Goal: Task Accomplishment & Management: Complete application form

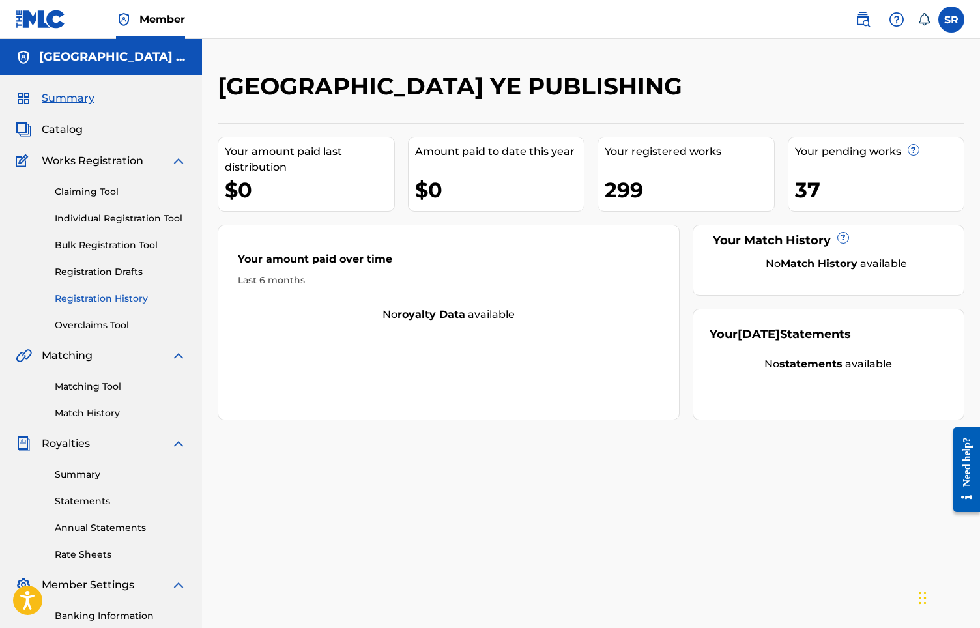
click at [116, 299] on link "Registration History" at bounding box center [121, 299] width 132 height 14
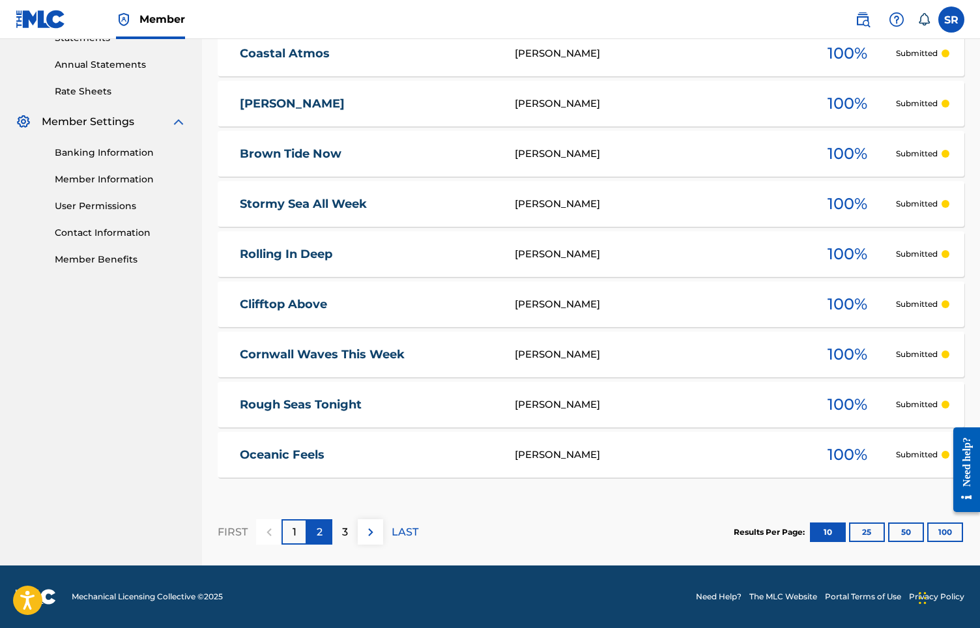
click at [327, 527] on div "2" at bounding box center [319, 532] width 25 height 25
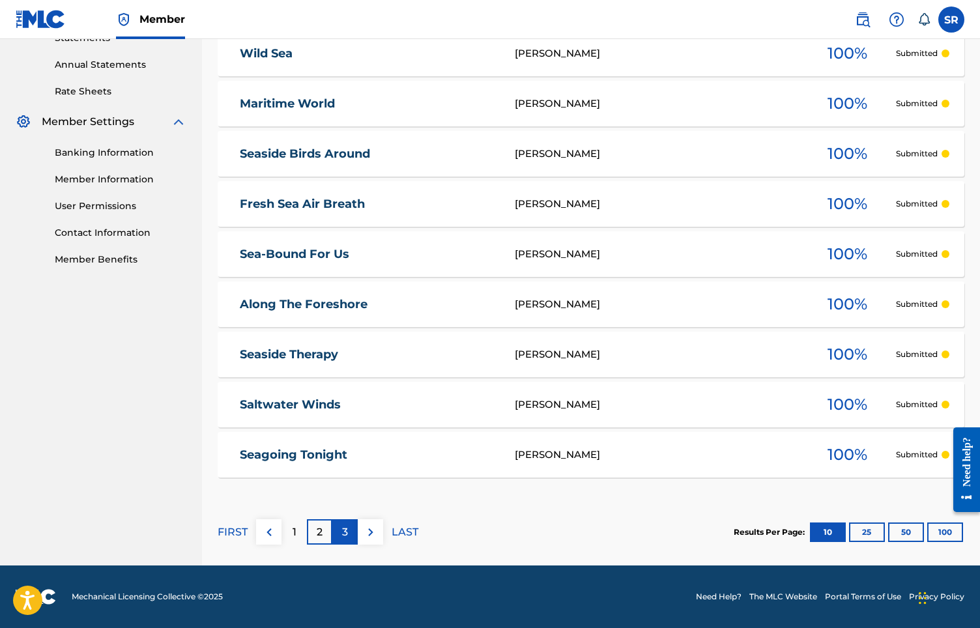
click at [332, 531] on div "3" at bounding box center [344, 532] width 25 height 25
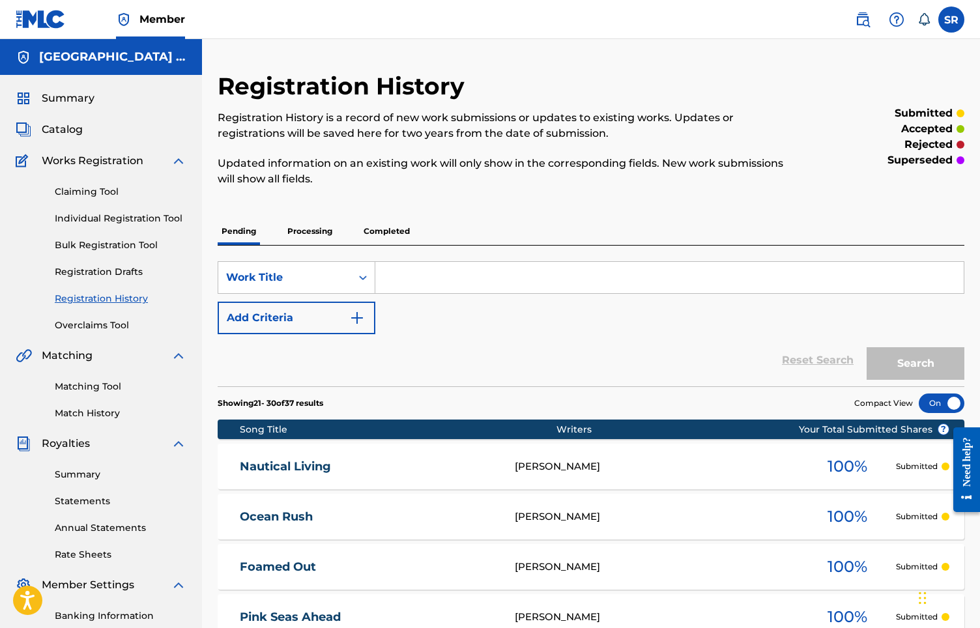
scroll to position [-1, 0]
click at [319, 245] on div "Pending Processing Completed" at bounding box center [591, 232] width 747 height 28
click at [315, 235] on p "Processing" at bounding box center [310, 231] width 53 height 27
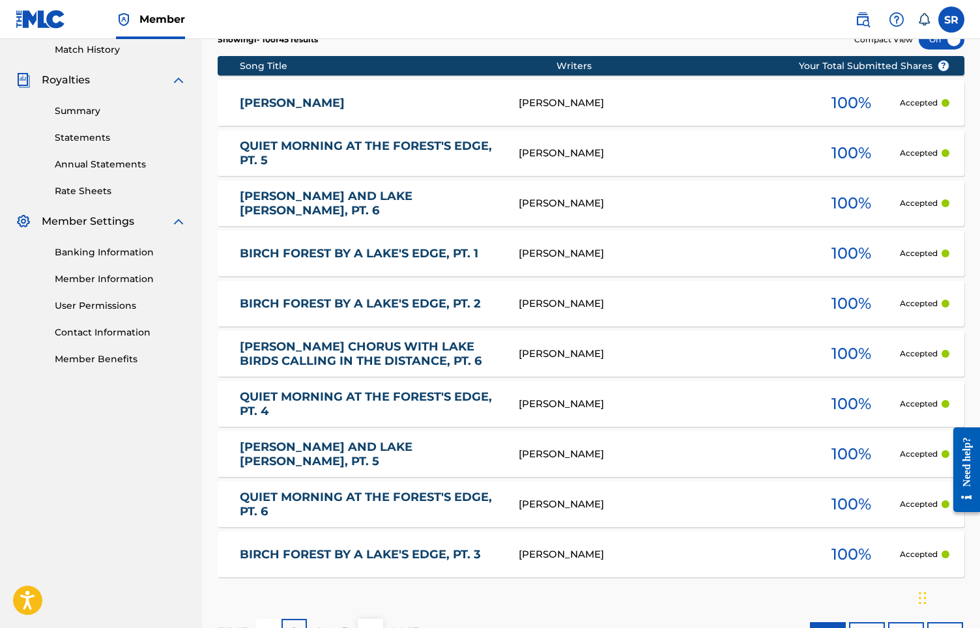
scroll to position [400, 0]
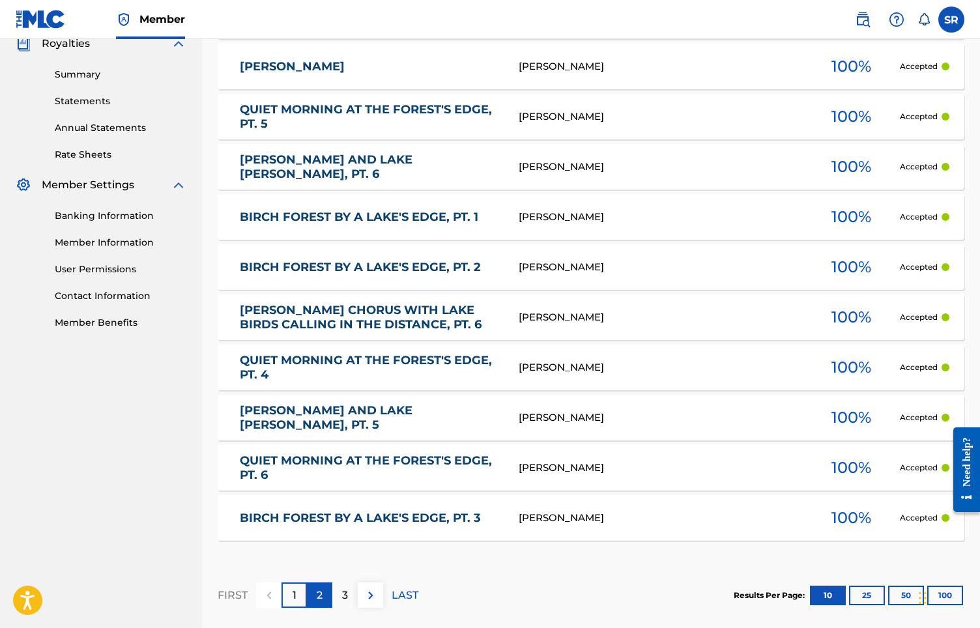
click at [323, 596] on div "2" at bounding box center [319, 595] width 25 height 25
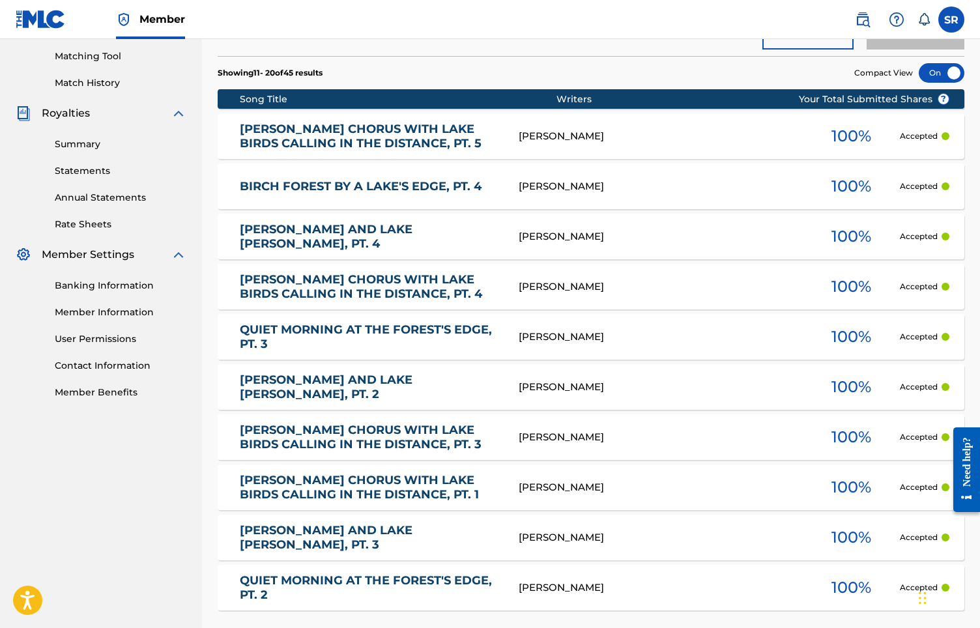
scroll to position [397, 0]
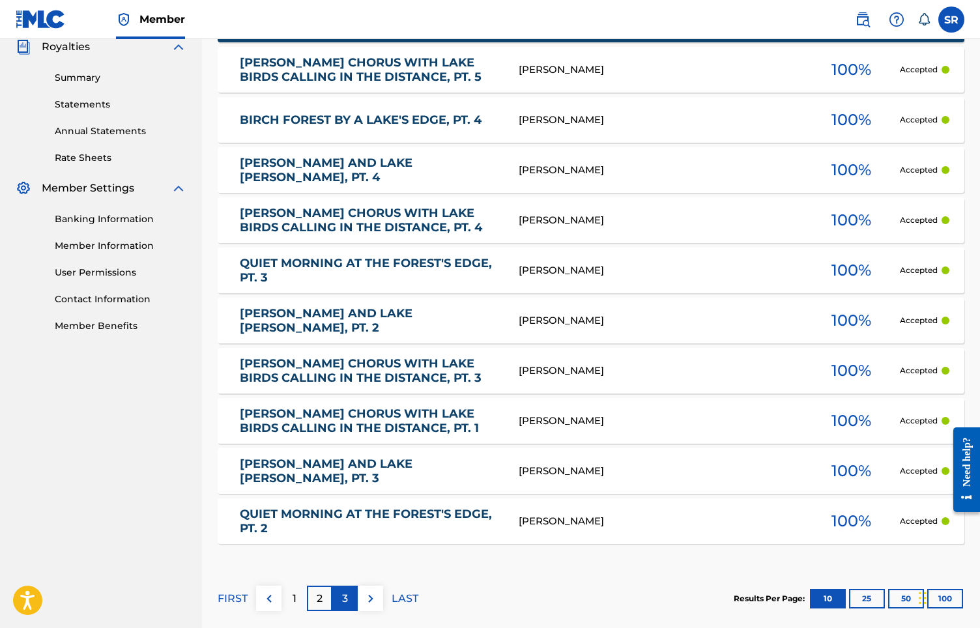
click at [340, 599] on div "3" at bounding box center [344, 598] width 25 height 25
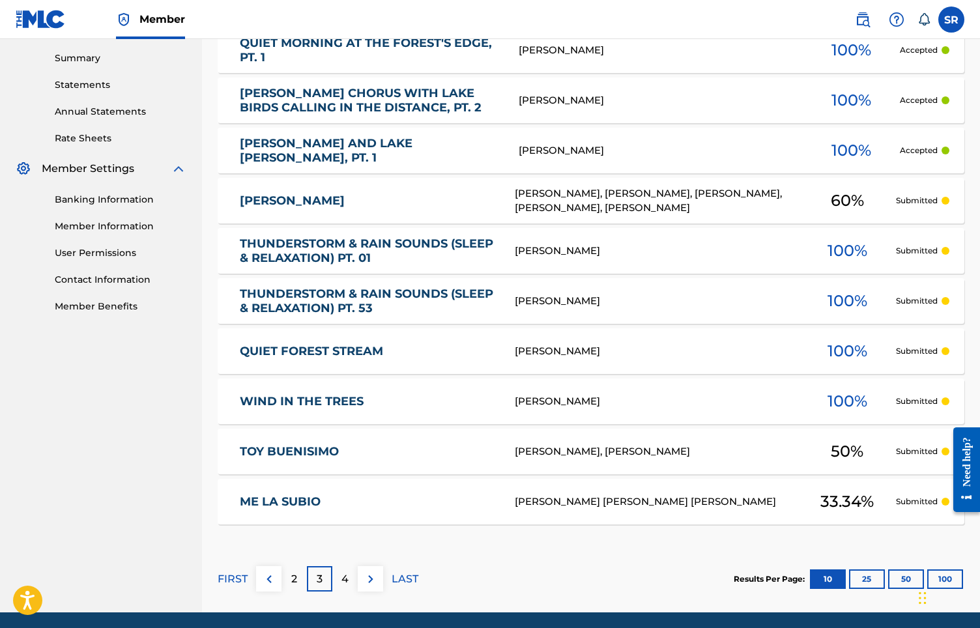
scroll to position [418, 0]
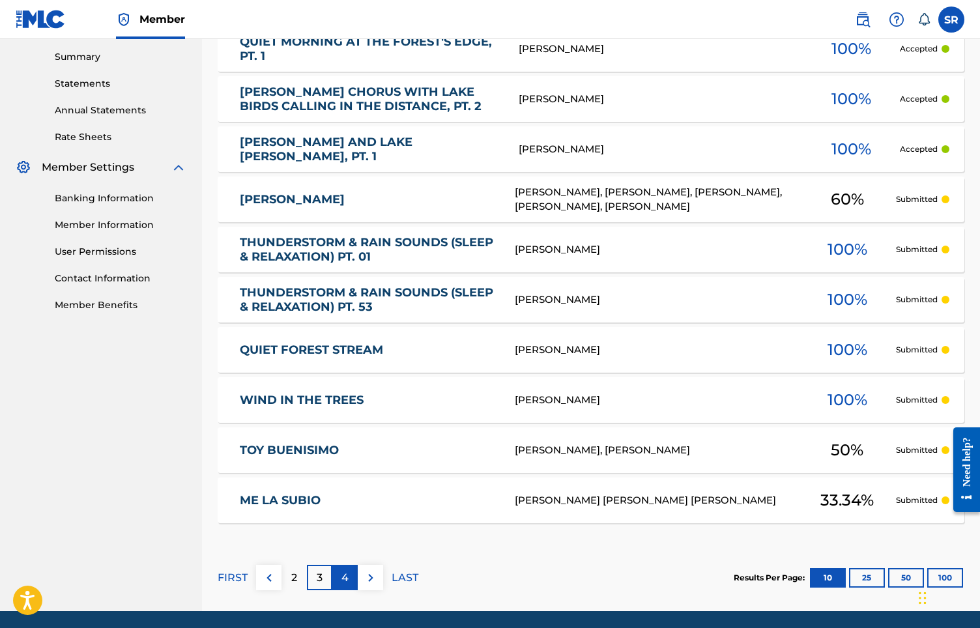
click at [357, 587] on div "4" at bounding box center [344, 577] width 25 height 25
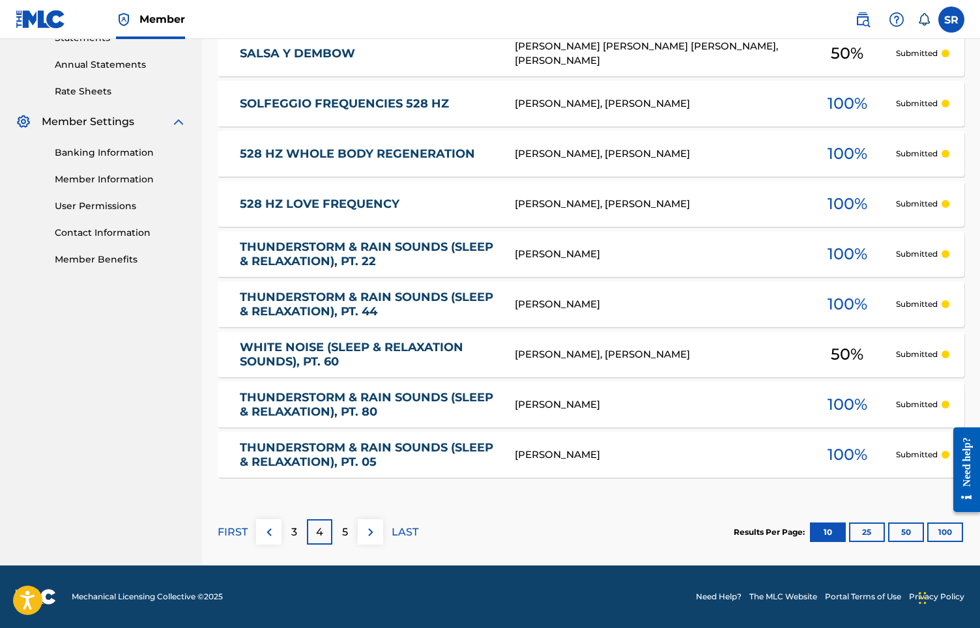
scroll to position [463, 0]
click at [343, 528] on p "5" at bounding box center [345, 533] width 6 height 16
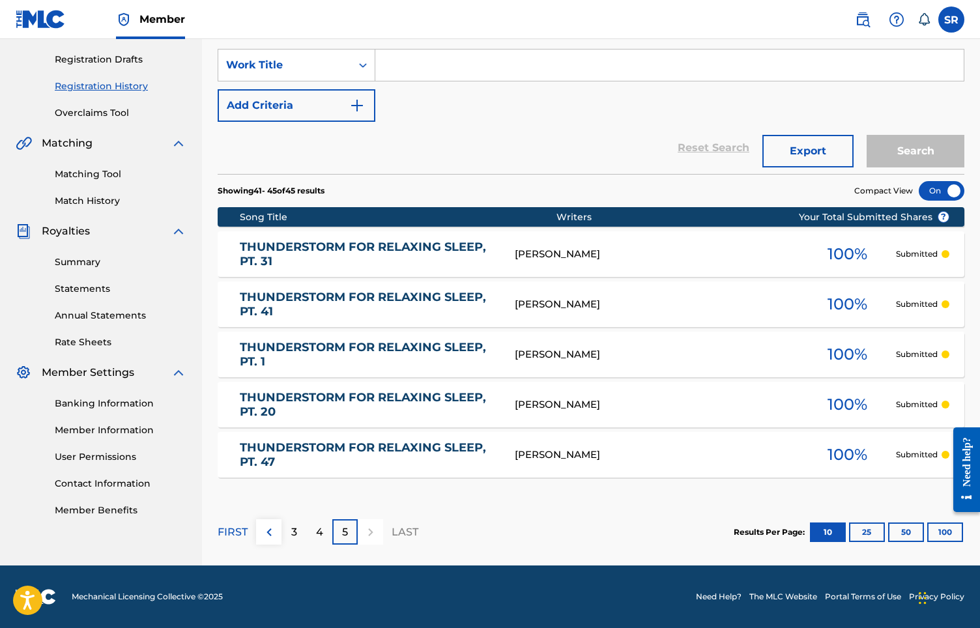
scroll to position [212, 0]
click at [289, 535] on div "3" at bounding box center [294, 532] width 25 height 25
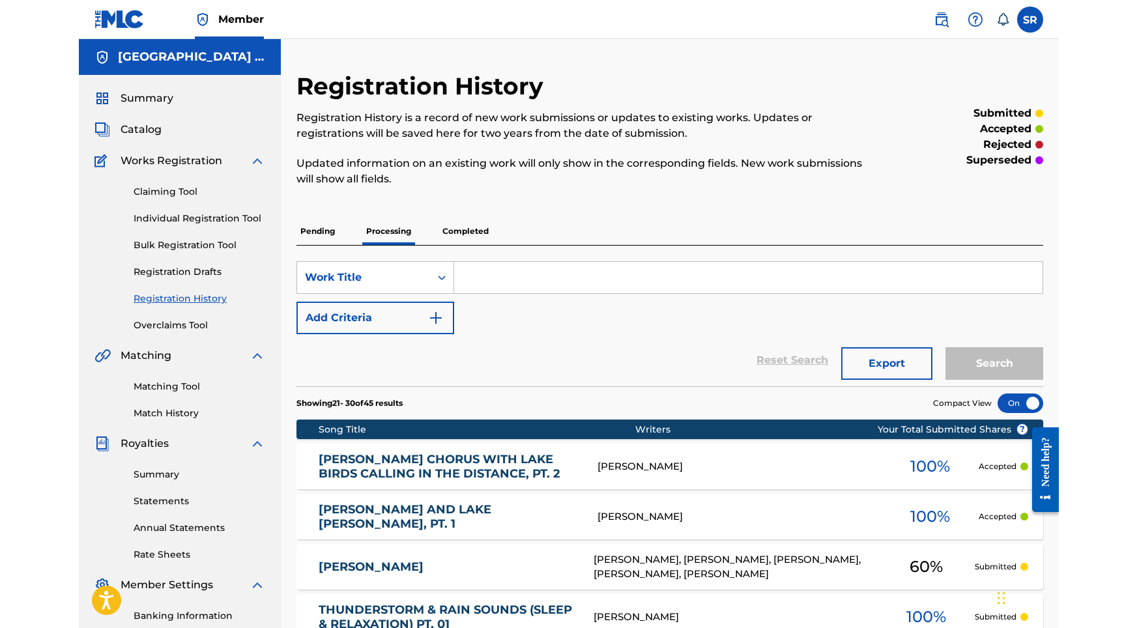
scroll to position [0, 0]
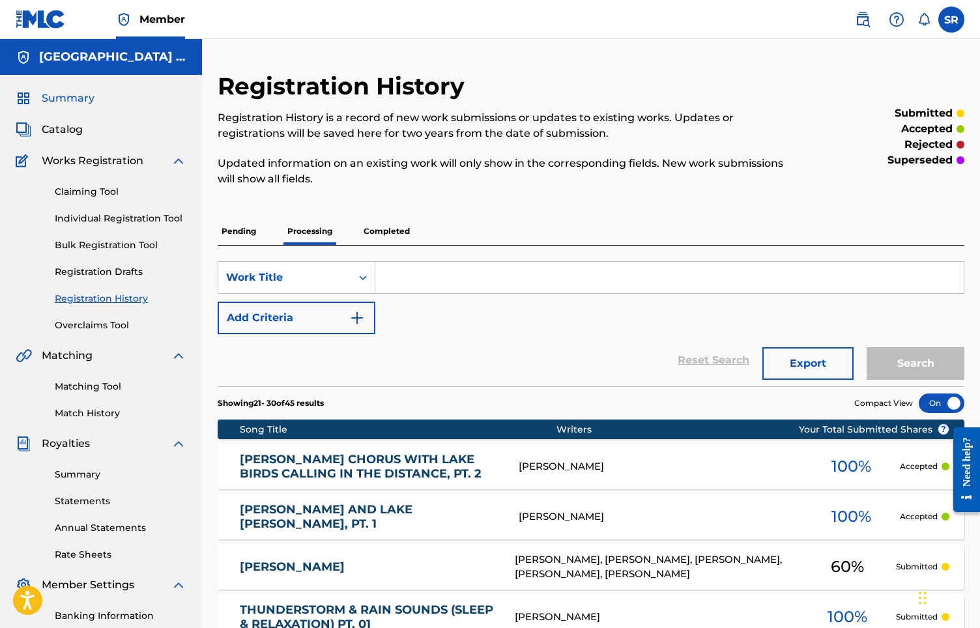
click at [73, 96] on span "Summary" at bounding box center [68, 99] width 53 height 16
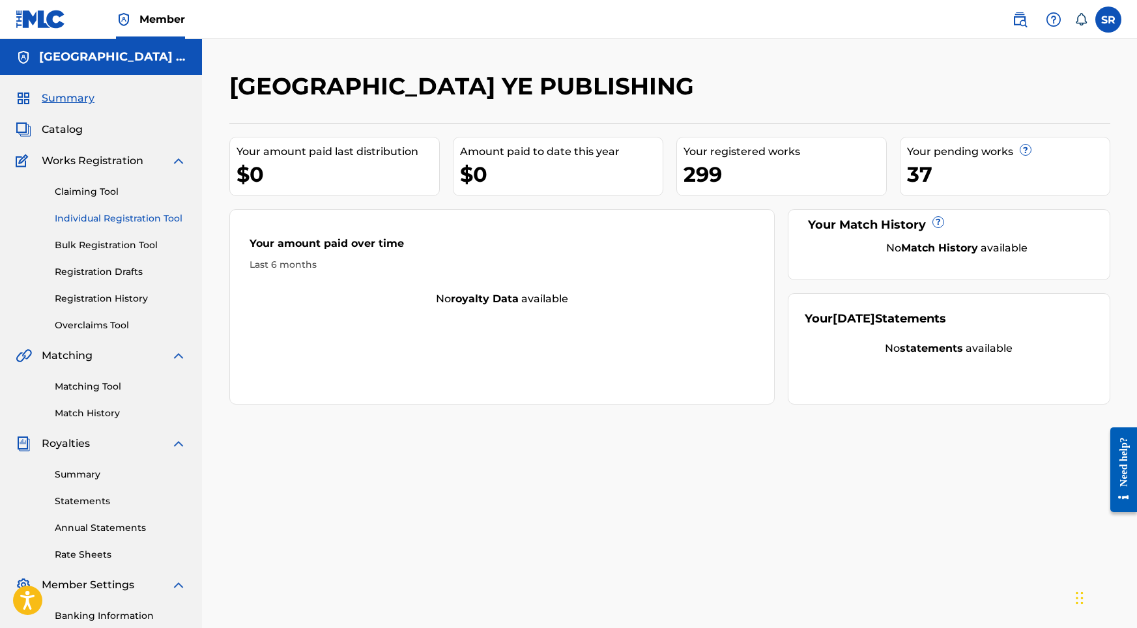
click at [143, 218] on link "Individual Registration Tool" at bounding box center [121, 219] width 132 height 14
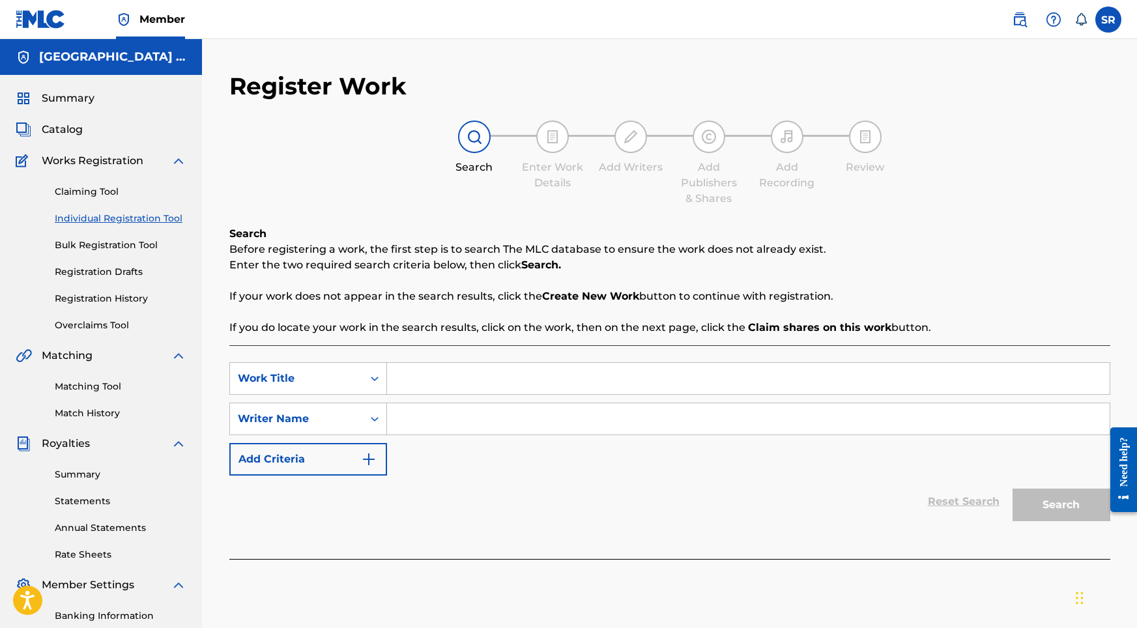
click at [443, 378] on input "Search Form" at bounding box center [748, 378] width 723 height 31
paste input "Raindrop Express"
type input "Raindrop Express"
click at [476, 420] on input "Search Form" at bounding box center [748, 418] width 723 height 31
paste input "Raindrop Express"
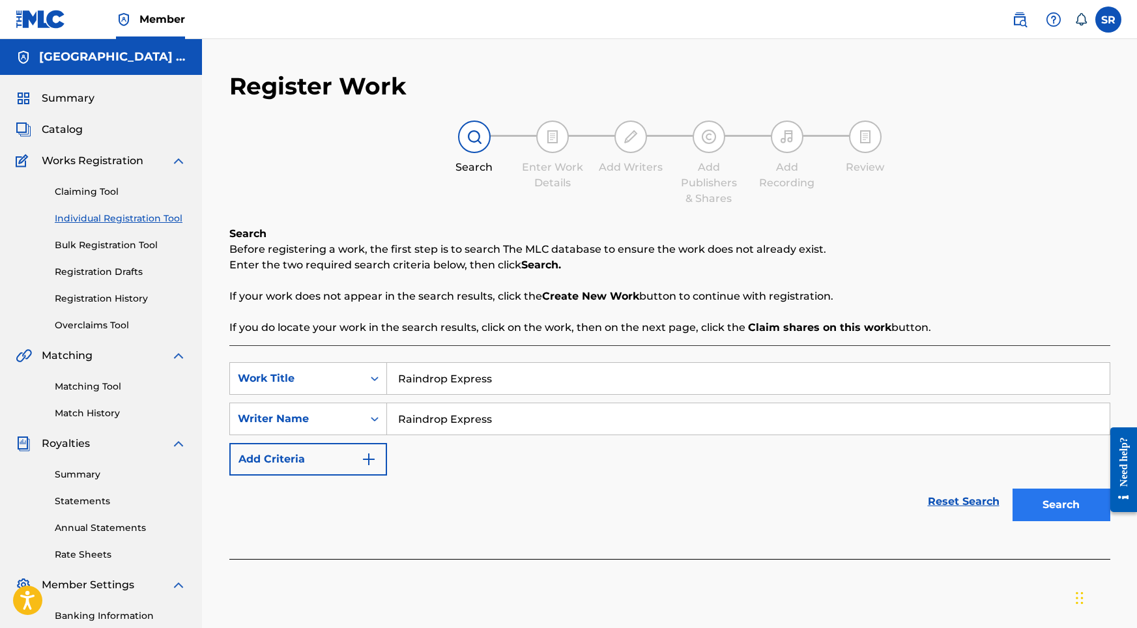
type input "Raindrop Express"
click at [980, 502] on button "Search" at bounding box center [1062, 505] width 98 height 33
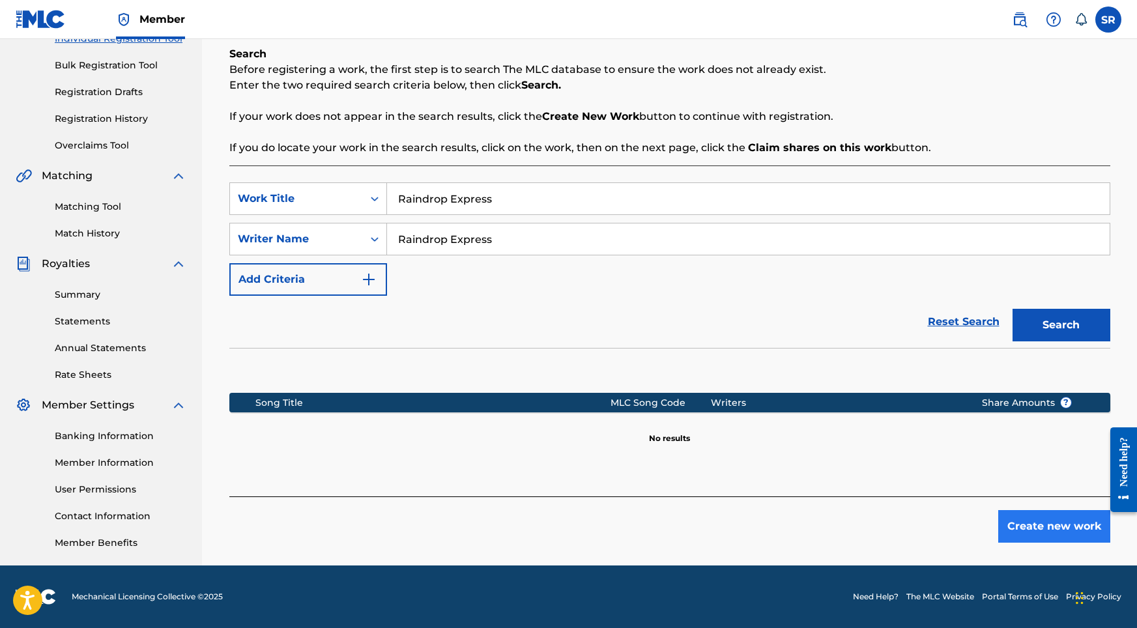
scroll to position [180, 0]
click at [980, 530] on button "Create new work" at bounding box center [1055, 526] width 112 height 33
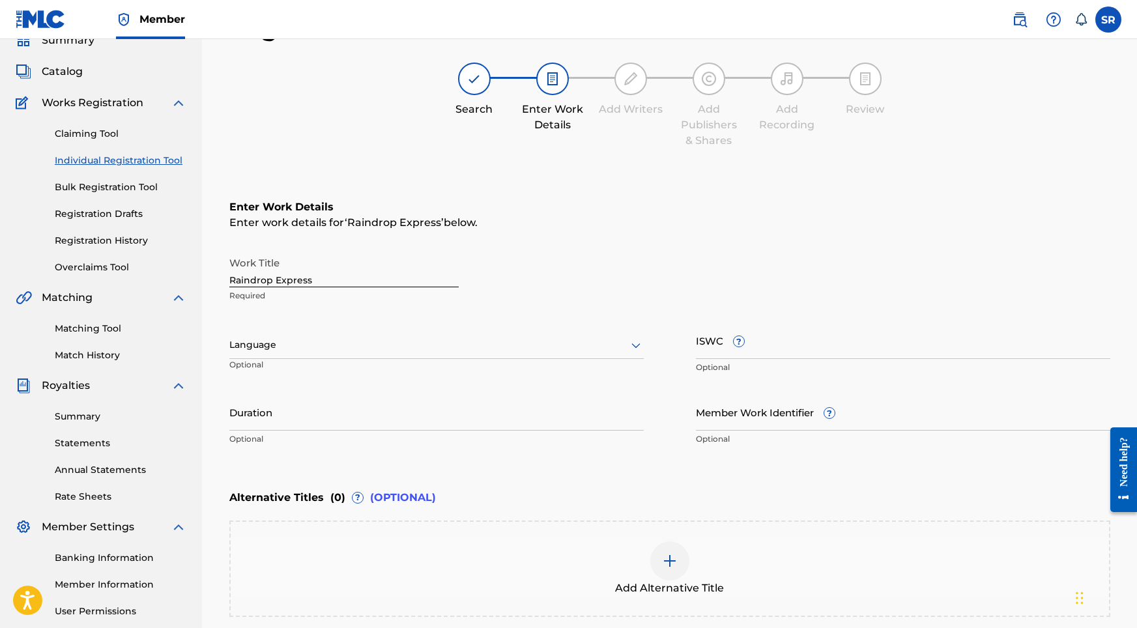
scroll to position [56, 0]
click at [104, 136] on link "Claiming Tool" at bounding box center [121, 136] width 132 height 14
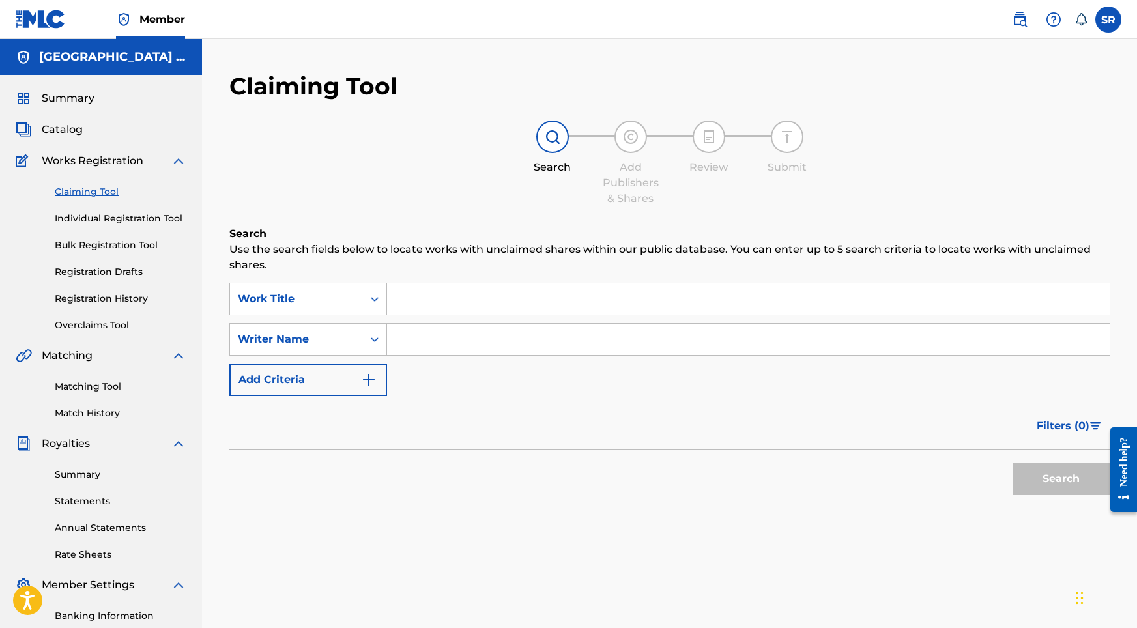
click at [444, 316] on div "SearchWithCriteriac3b83314-399b-4ccb-b6a4-e96dfae19392 Work Title SearchWithCri…" at bounding box center [669, 339] width 881 height 113
click at [444, 303] on input "Search Form" at bounding box center [748, 299] width 723 height 31
paste input "Raindrop Express"
type input "Raindrop Express"
click at [980, 471] on button "Search" at bounding box center [1062, 479] width 98 height 33
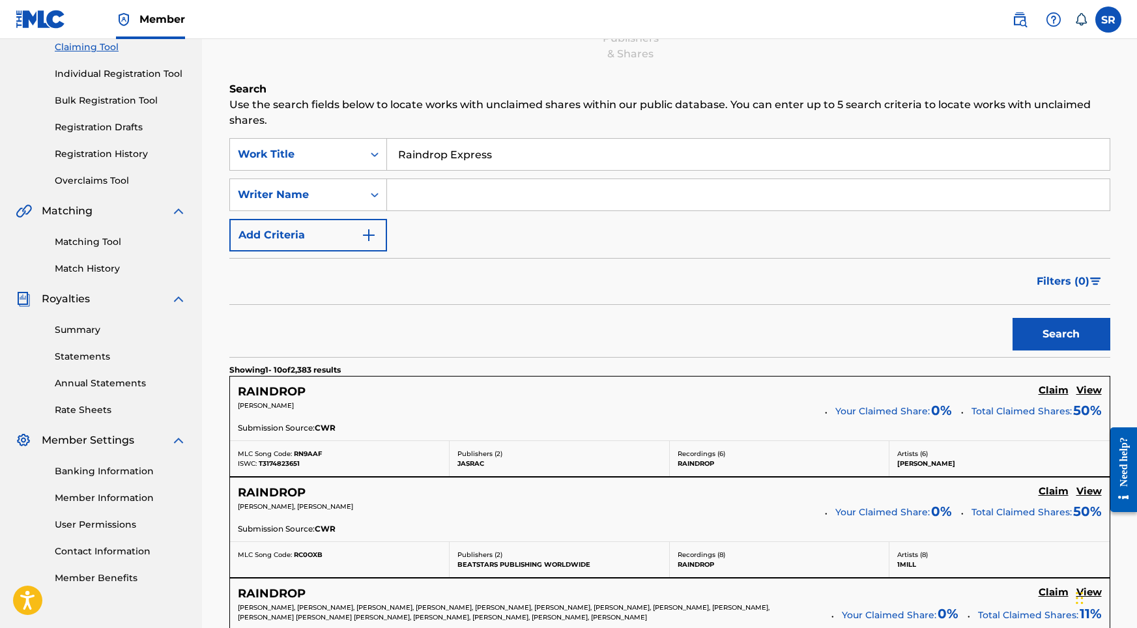
scroll to position [38, 0]
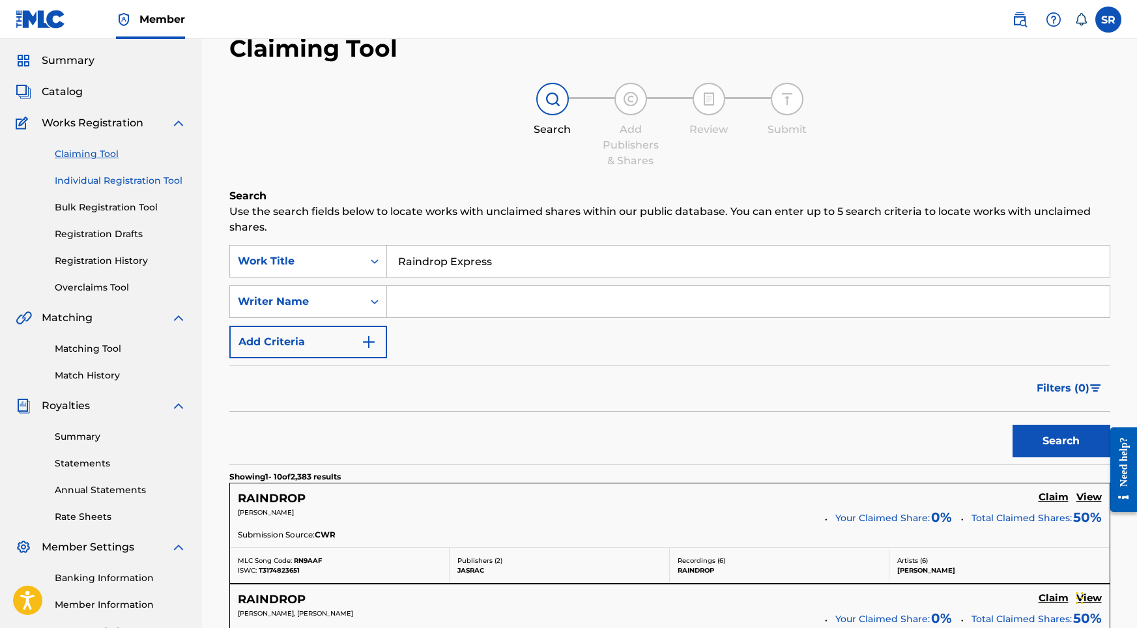
click at [121, 182] on link "Individual Registration Tool" at bounding box center [121, 181] width 132 height 14
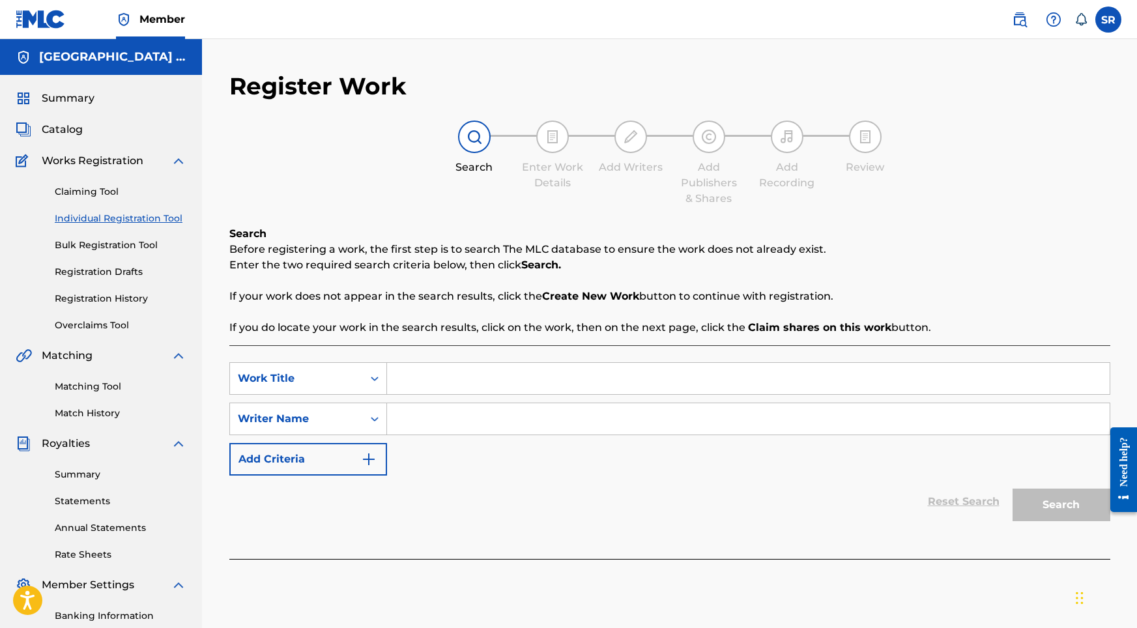
click at [457, 362] on div "SearchWithCriteria934a82c1-1bde-4788-9902-6626b01dfc18 Work Title SearchWithCri…" at bounding box center [669, 452] width 881 height 214
click at [454, 365] on input "Search Form" at bounding box center [748, 378] width 723 height 31
paste input "Raindrop Express"
type input "Raindrop Express"
click at [458, 432] on input "Search Form" at bounding box center [748, 418] width 723 height 31
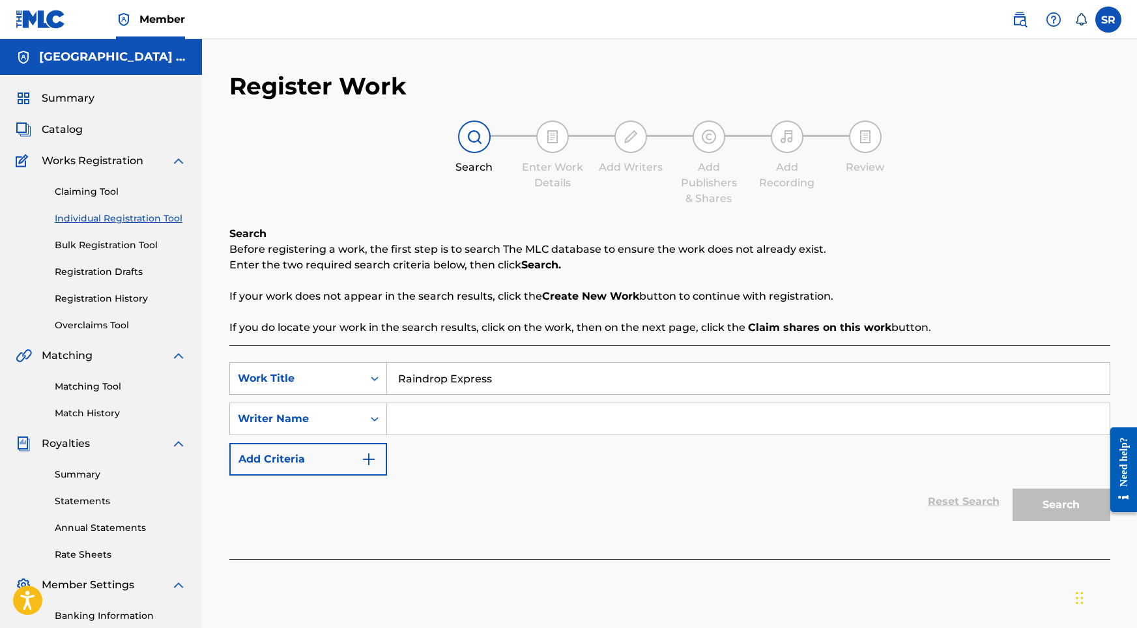
paste input "Raindrop Express"
type input "Raindrop Express"
click at [980, 506] on button "Search" at bounding box center [1062, 505] width 98 height 33
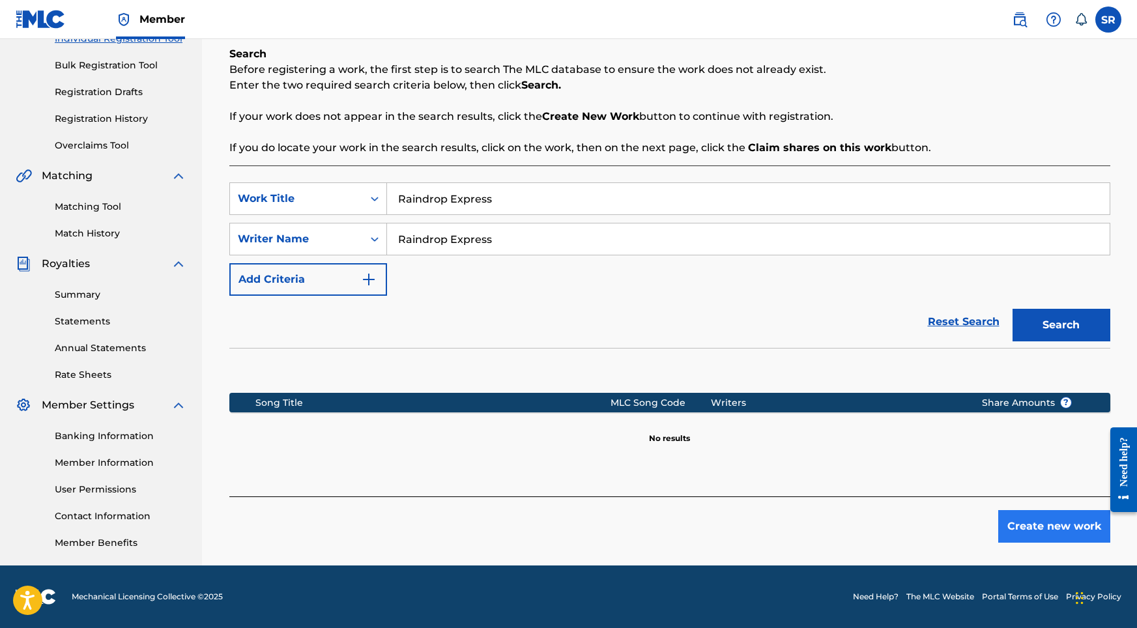
scroll to position [180, 0]
click at [980, 531] on button "Create new work" at bounding box center [1055, 526] width 112 height 33
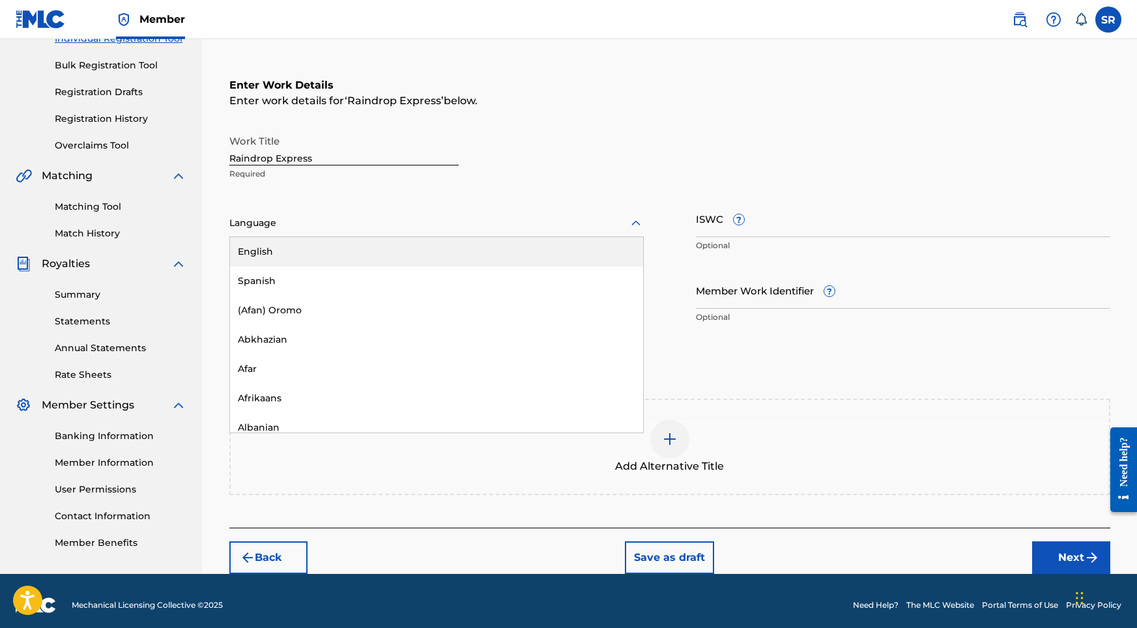
click at [392, 219] on div at bounding box center [436, 223] width 415 height 16
click at [335, 241] on div "English" at bounding box center [436, 251] width 413 height 29
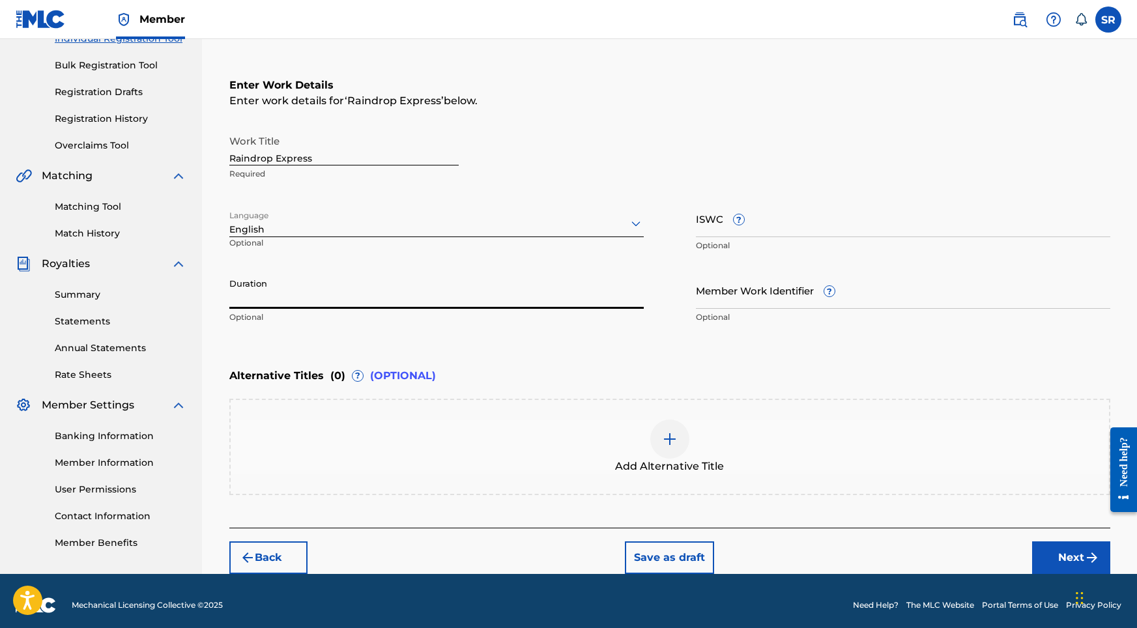
click at [341, 299] on input "Duration" at bounding box center [436, 290] width 415 height 37
type input "06:35"
click at [694, 451] on div "Add Alternative Title" at bounding box center [670, 447] width 879 height 55
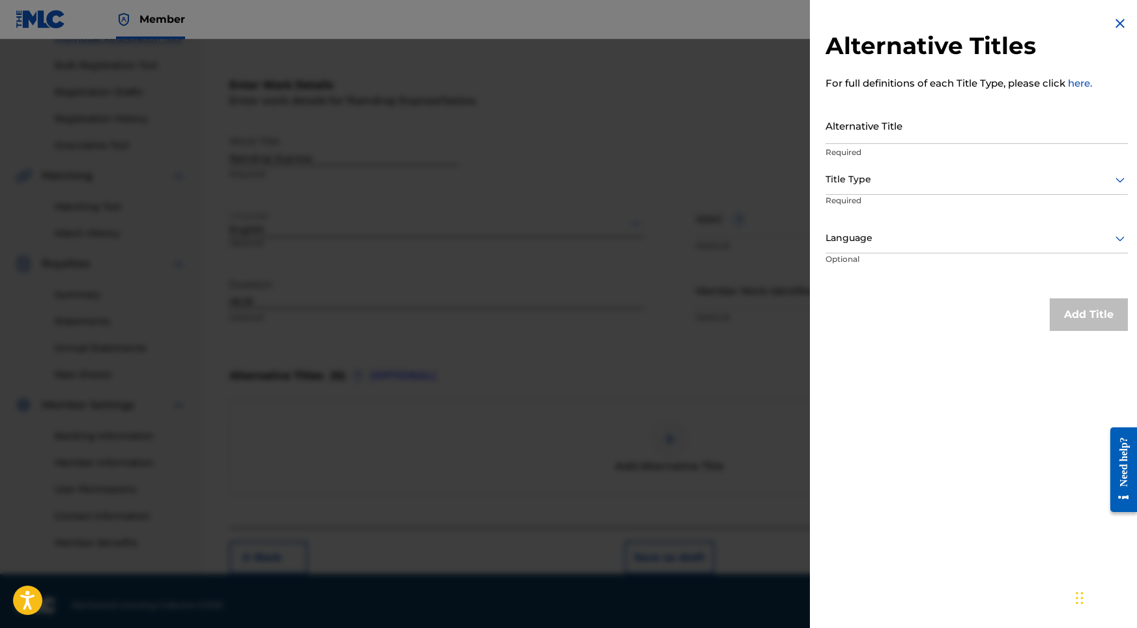
click at [848, 145] on div "Alternative Title Required" at bounding box center [977, 136] width 302 height 59
click at [854, 131] on input "Alternative Title" at bounding box center [977, 125] width 302 height 37
paste input "Raindrop Express"
type input "Raindrop Express"
click at [856, 182] on div at bounding box center [977, 179] width 302 height 16
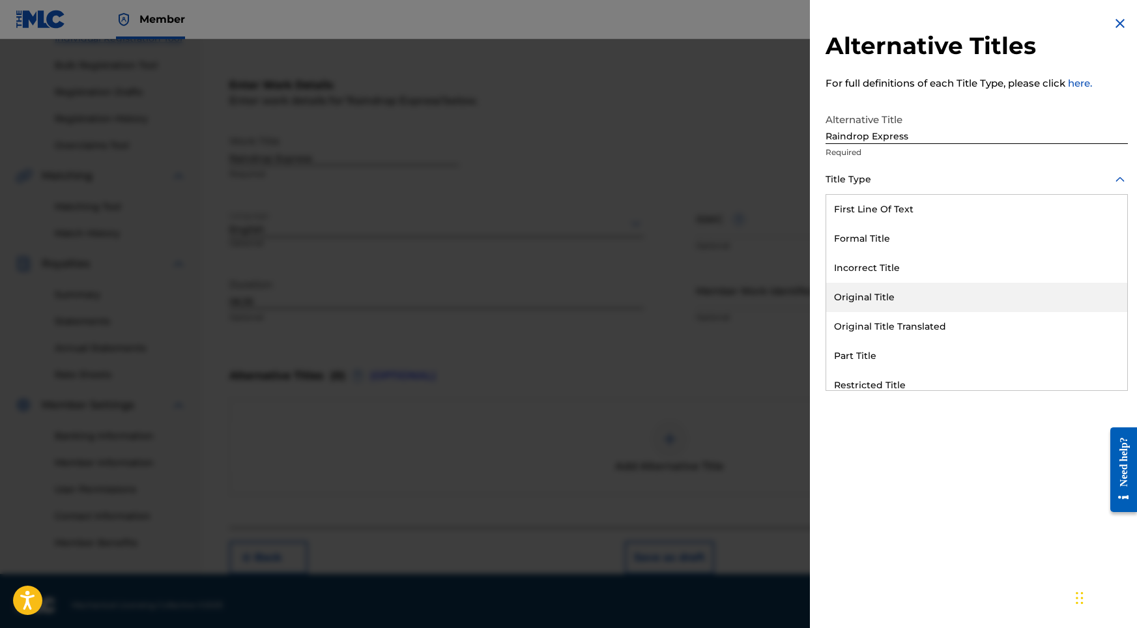
click at [861, 297] on div "Original Title" at bounding box center [977, 297] width 301 height 29
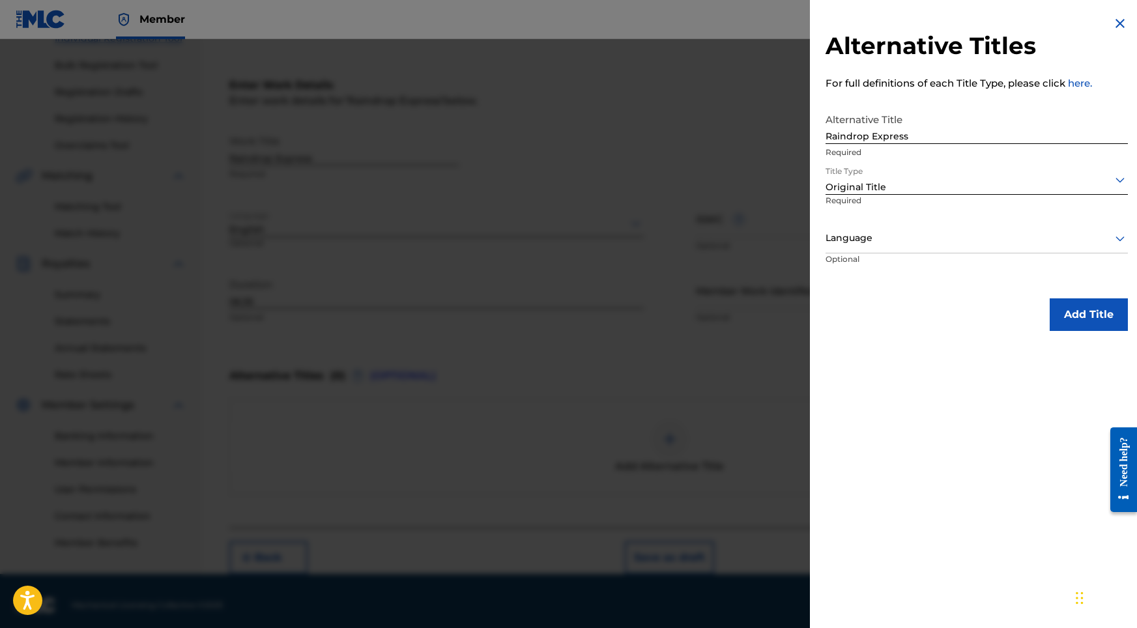
click at [868, 263] on p "Optional" at bounding box center [875, 268] width 98 height 29
click at [868, 254] on p "Optional" at bounding box center [875, 268] width 98 height 29
click at [854, 246] on div at bounding box center [977, 238] width 302 height 16
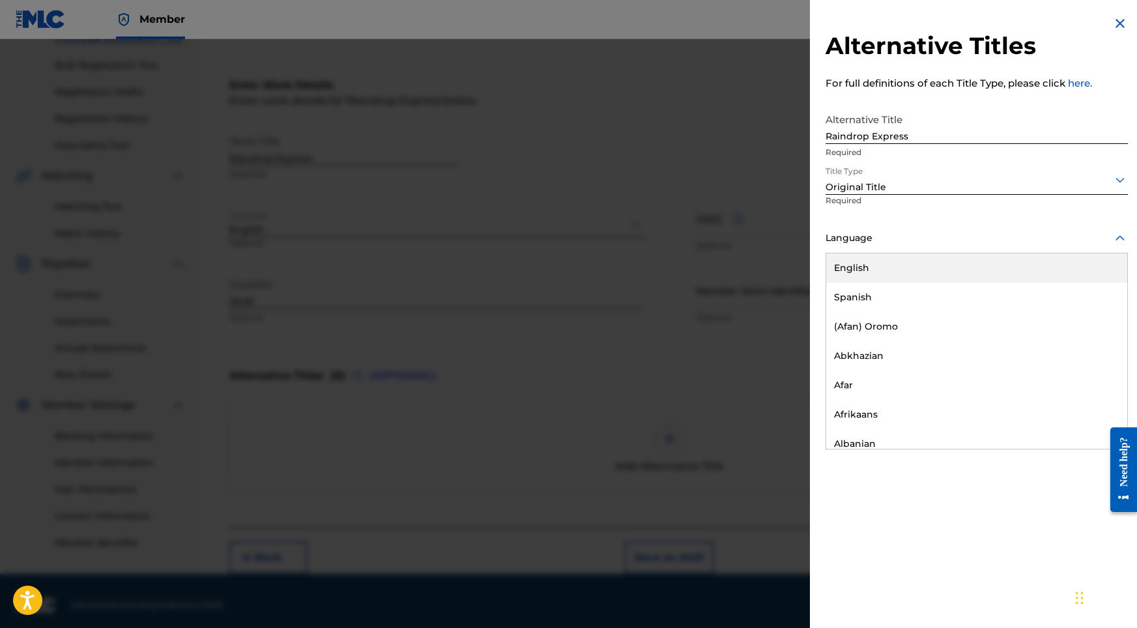
click at [851, 262] on div "English" at bounding box center [977, 268] width 301 height 29
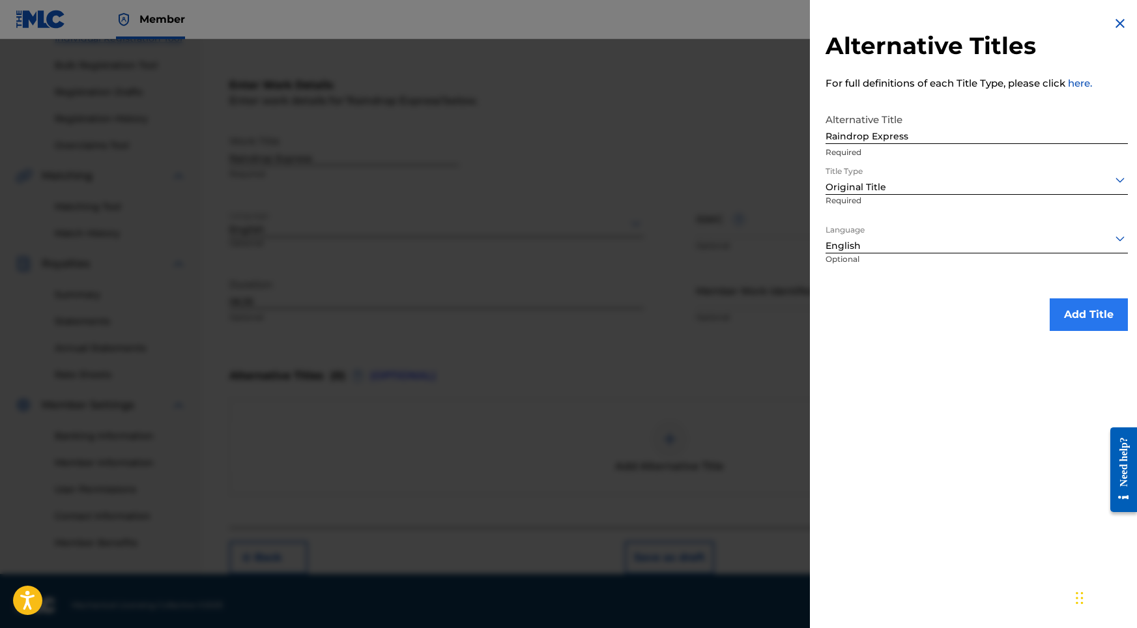
click at [980, 310] on button "Add Title" at bounding box center [1089, 315] width 78 height 33
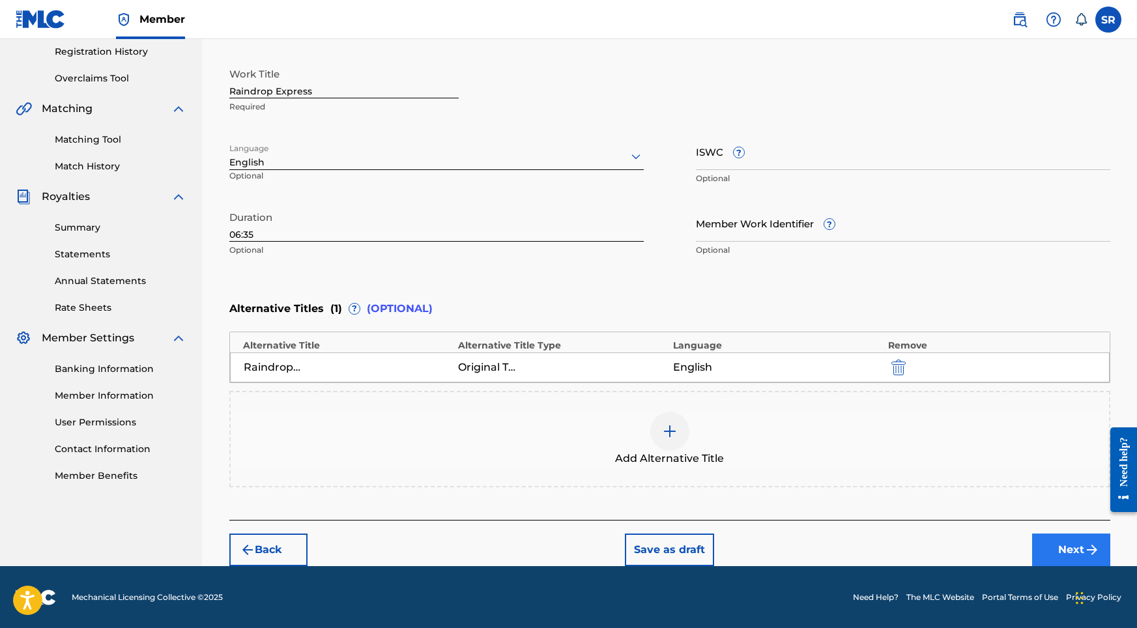
click at [980, 549] on button "Next" at bounding box center [1072, 550] width 78 height 33
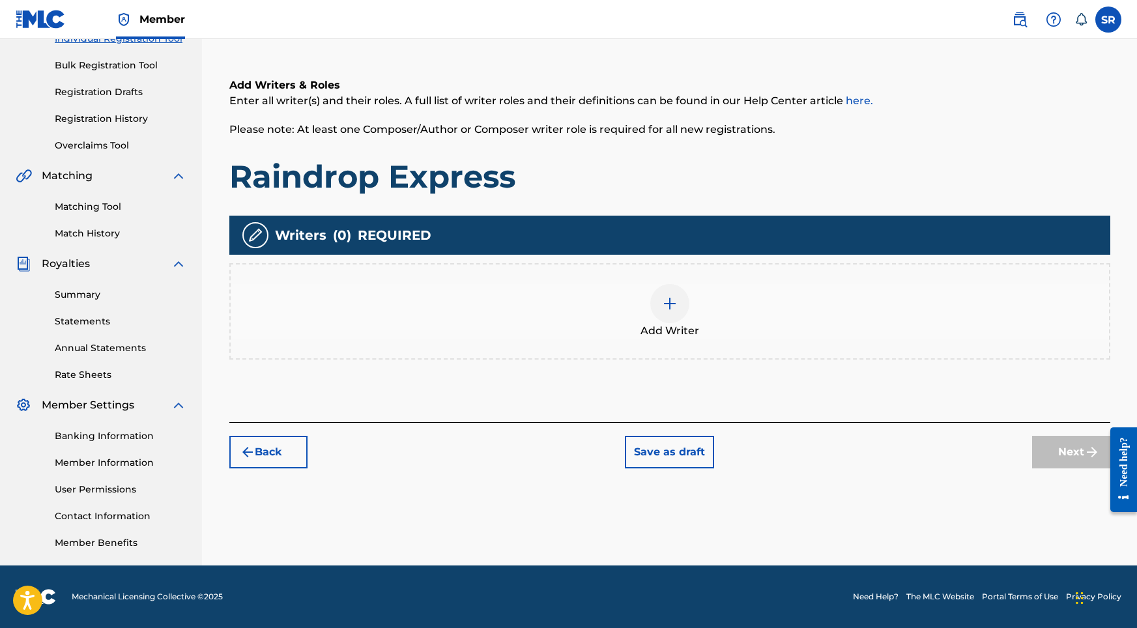
click at [665, 304] on img at bounding box center [670, 304] width 16 height 16
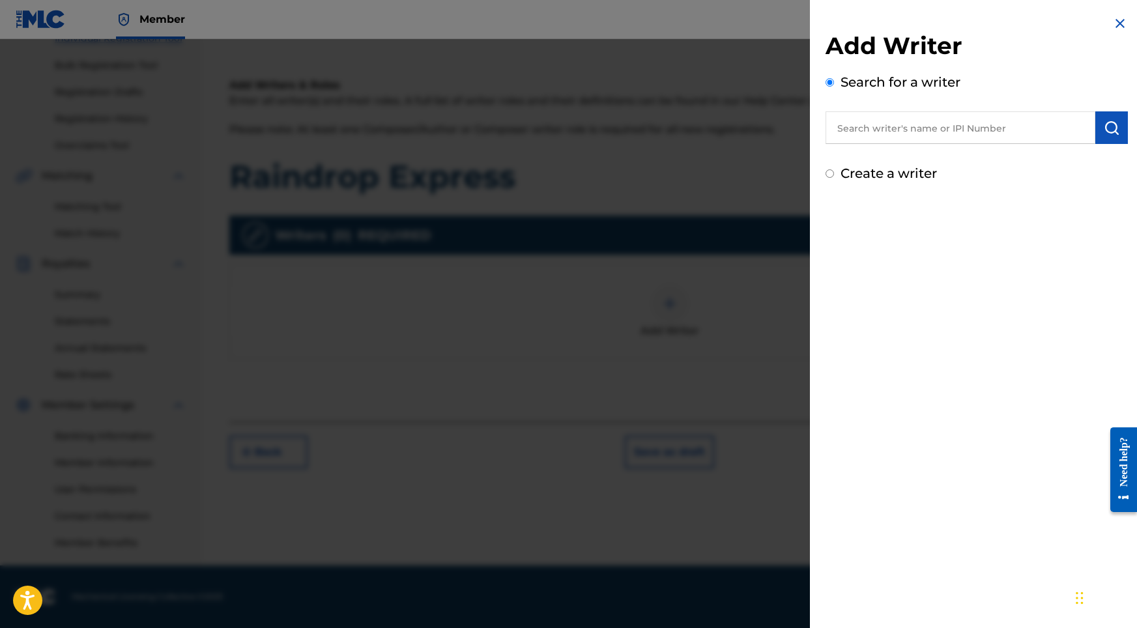
click at [916, 132] on input "text" at bounding box center [961, 127] width 270 height 33
paste input "[PERSON_NAME]"
type input "[PERSON_NAME]"
click at [980, 126] on img "submit" at bounding box center [1112, 128] width 16 height 16
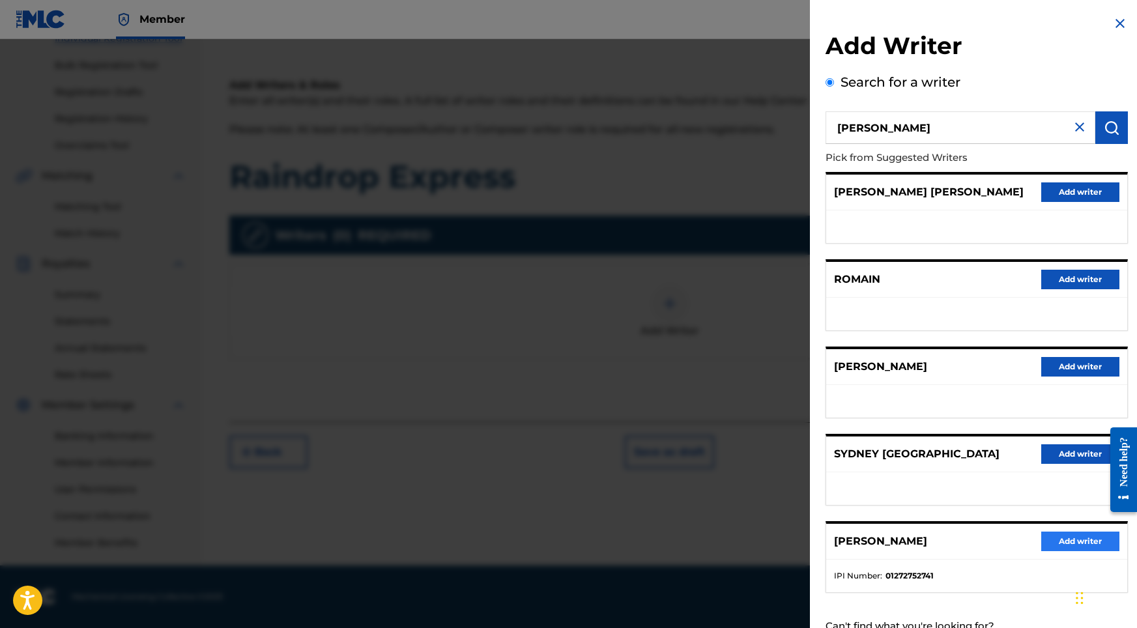
click at [980, 547] on button "Add writer" at bounding box center [1081, 542] width 78 height 20
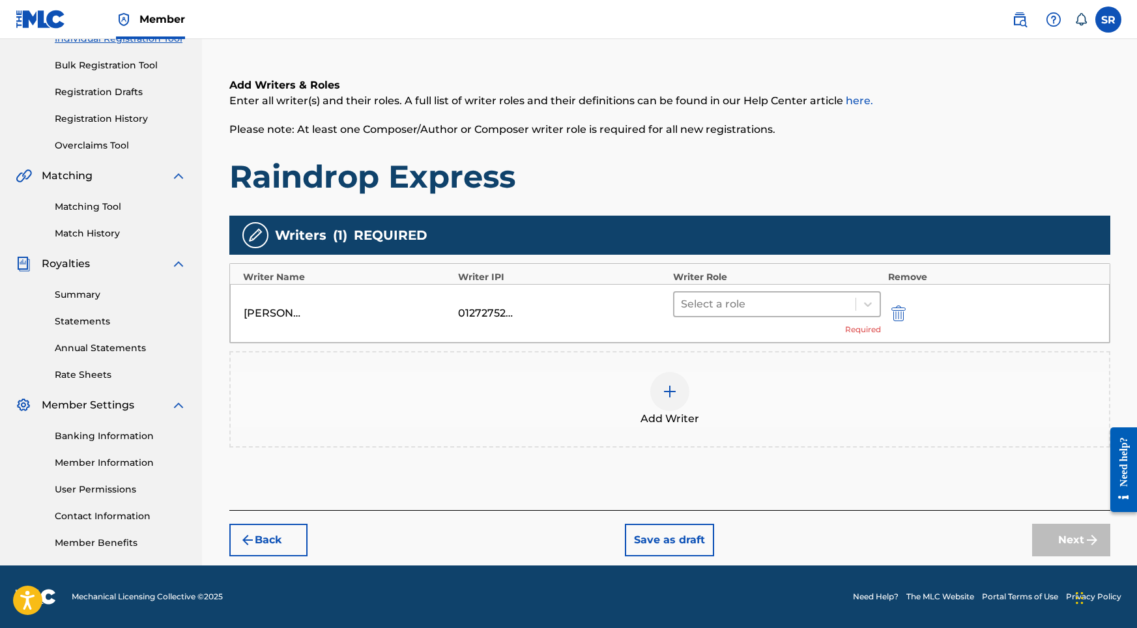
click at [759, 310] on div at bounding box center [765, 304] width 169 height 18
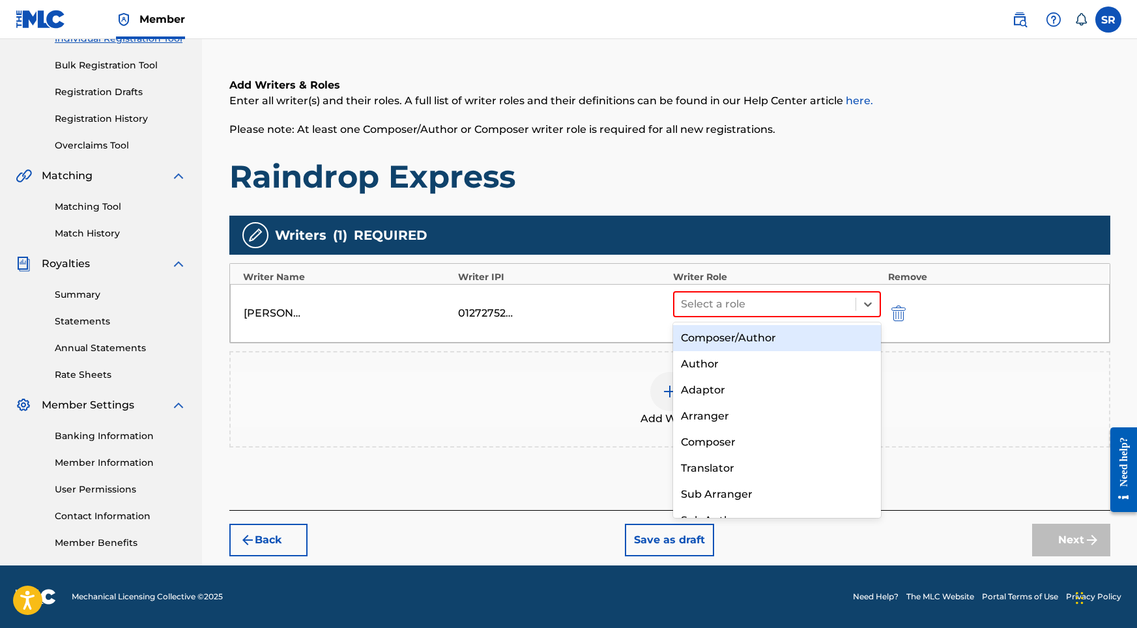
click at [725, 333] on div "Composer/Author" at bounding box center [777, 338] width 209 height 26
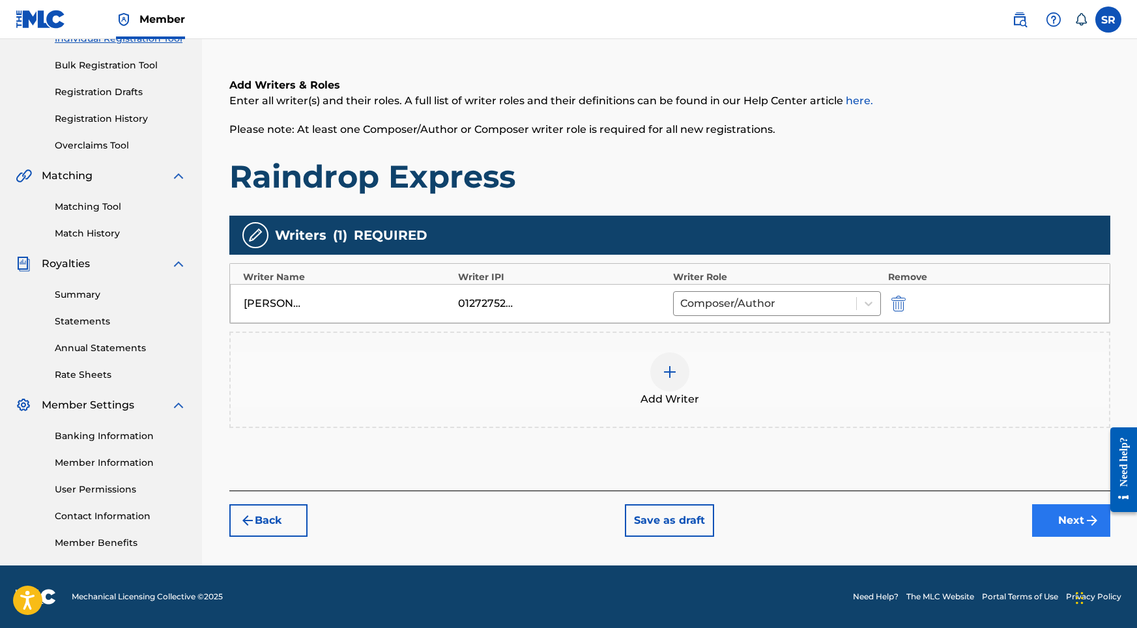
click at [980, 520] on button "Next" at bounding box center [1072, 521] width 78 height 33
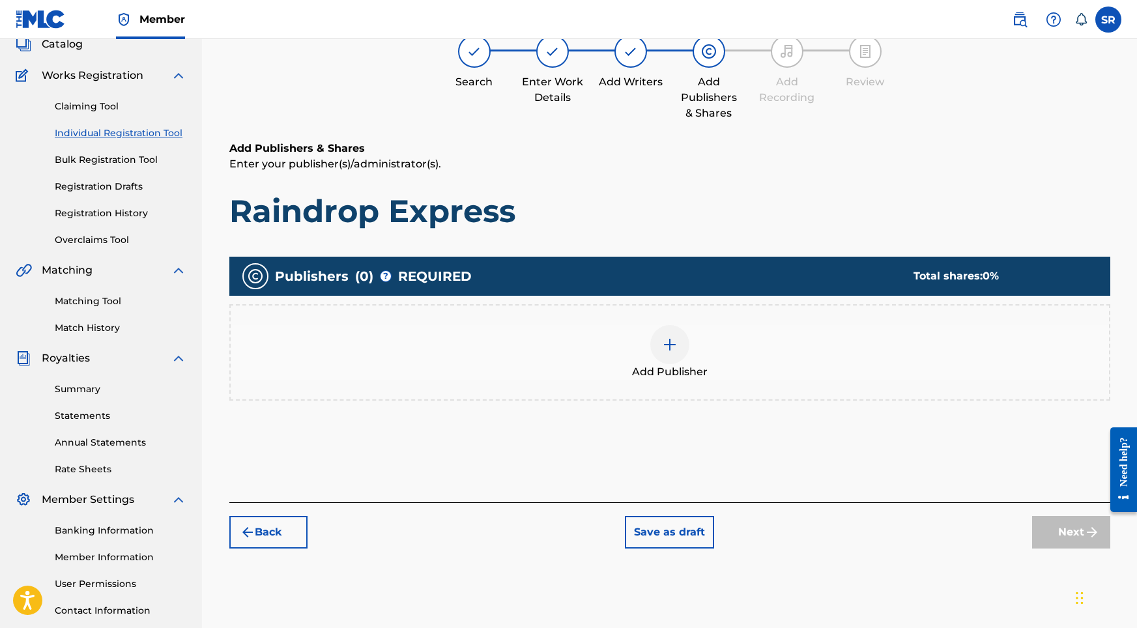
scroll to position [59, 0]
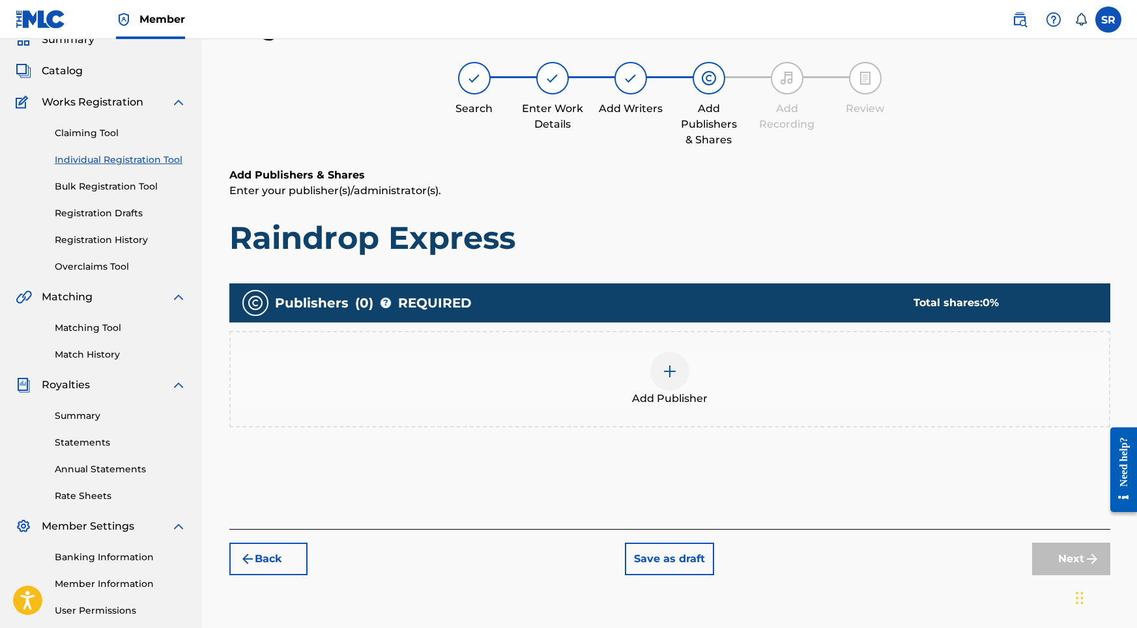
click at [665, 356] on div at bounding box center [670, 371] width 39 height 39
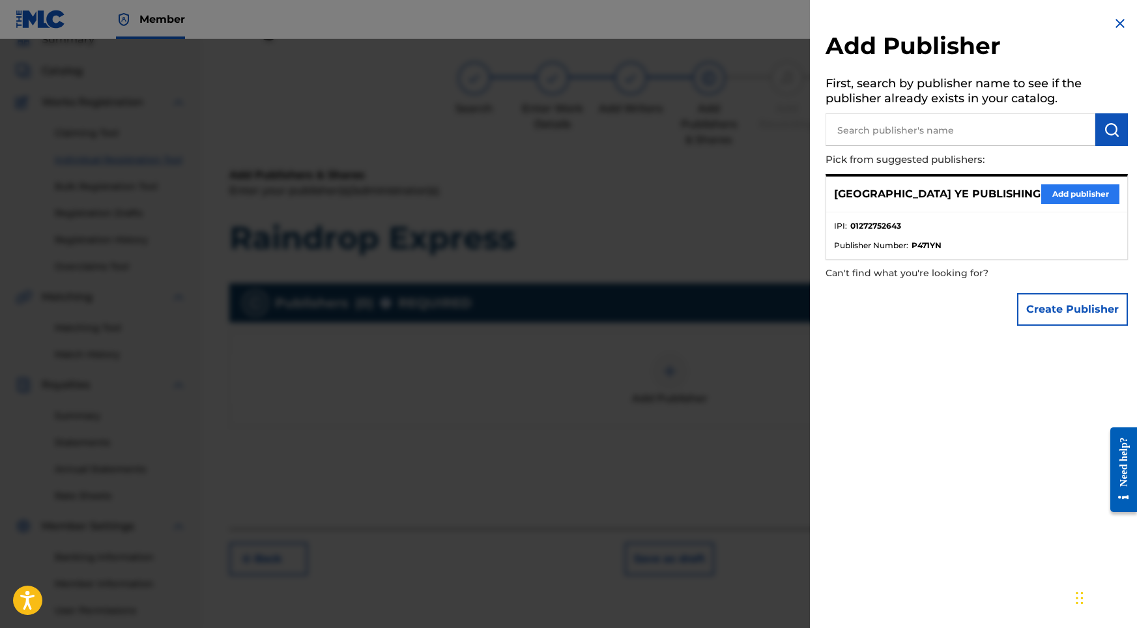
click at [980, 193] on button "Add publisher" at bounding box center [1081, 194] width 78 height 20
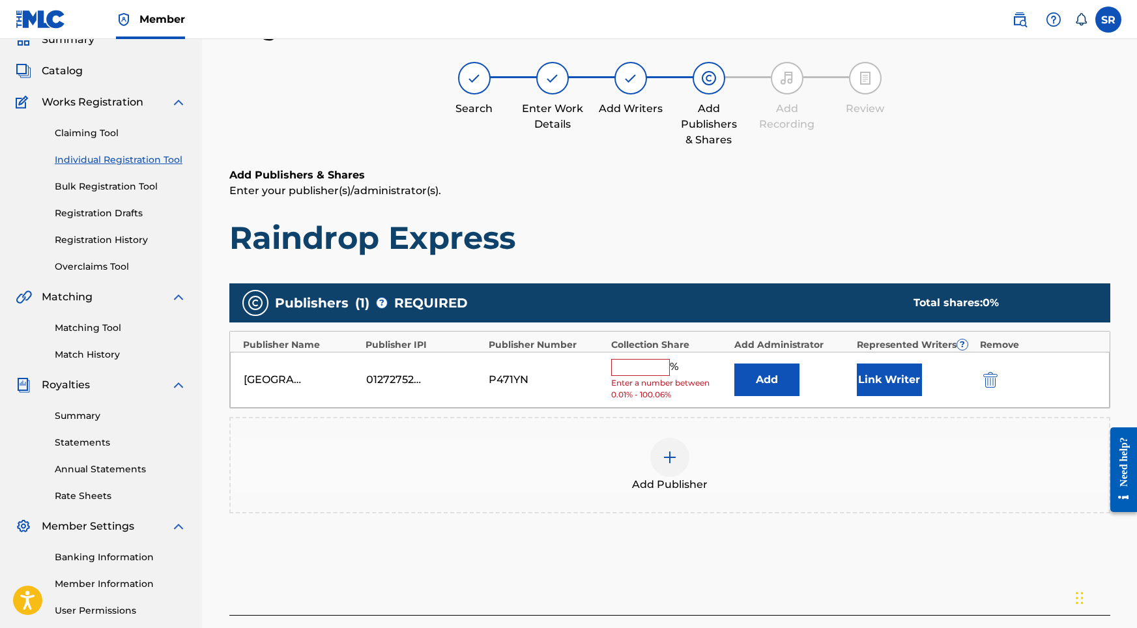
click at [649, 367] on input "text" at bounding box center [640, 367] width 59 height 17
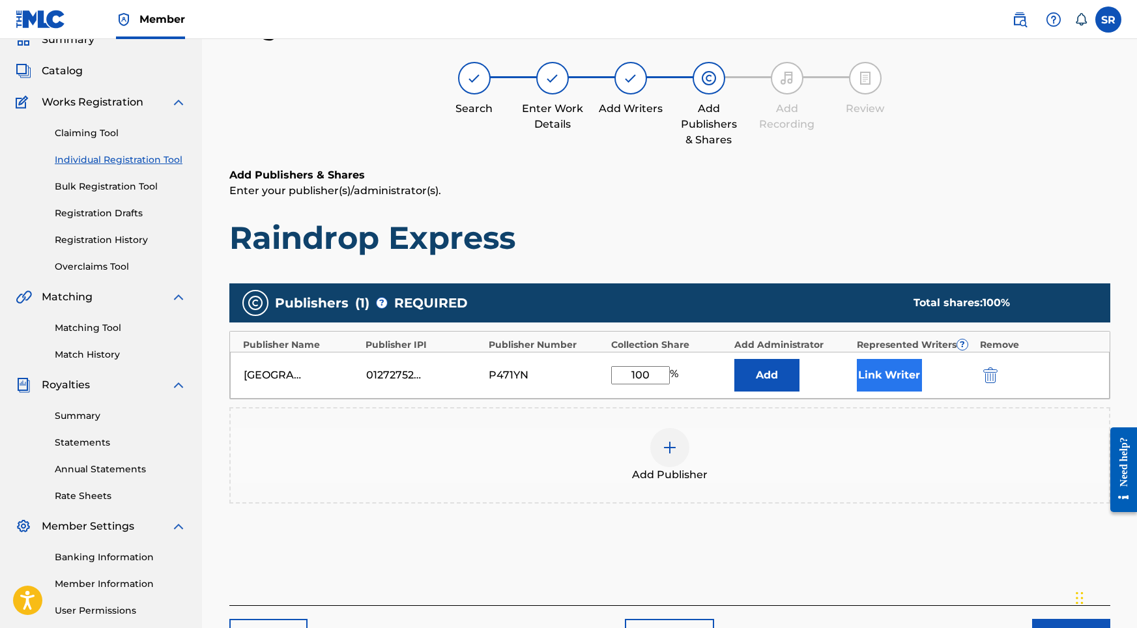
type input "100"
click at [909, 377] on button "Link Writer" at bounding box center [889, 375] width 65 height 33
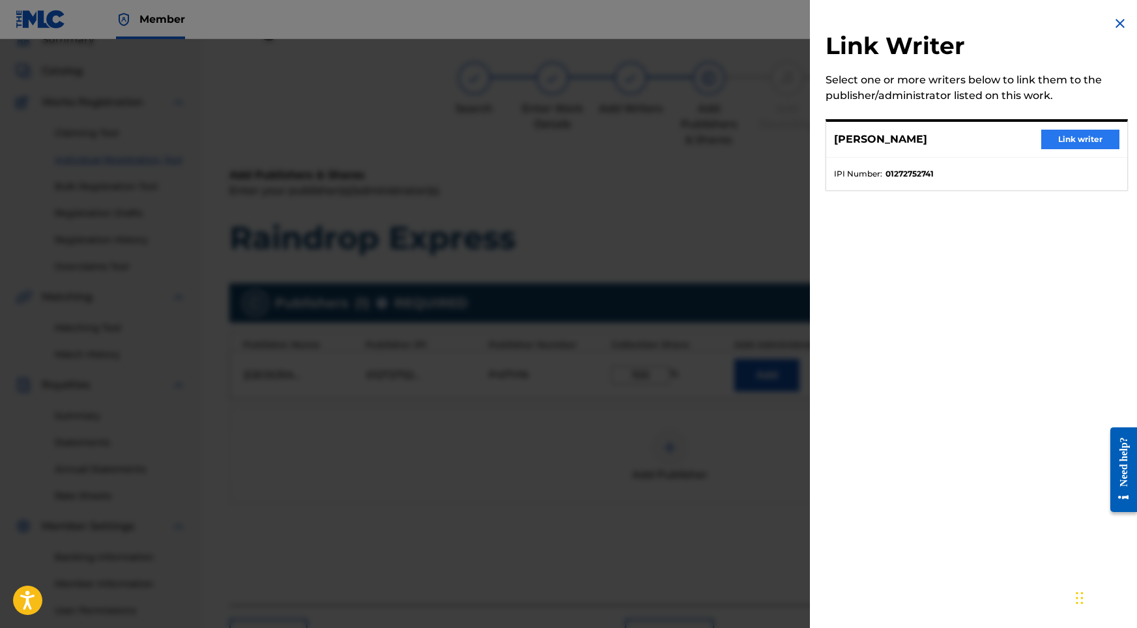
click at [980, 136] on button "Link writer" at bounding box center [1081, 140] width 78 height 20
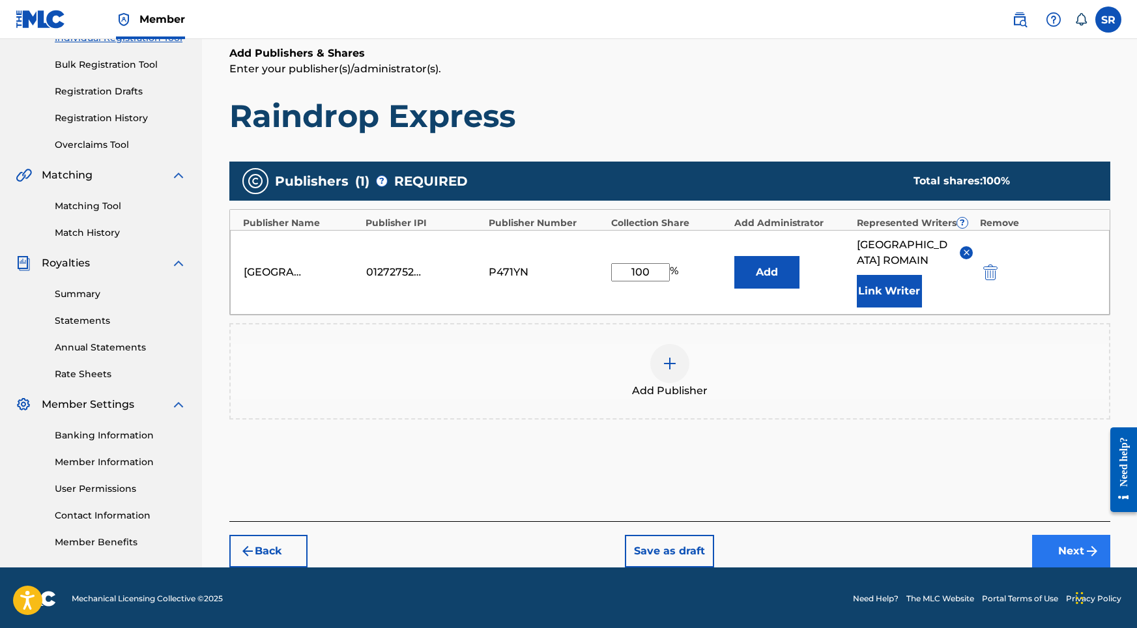
click at [980, 535] on button "Next" at bounding box center [1072, 551] width 78 height 33
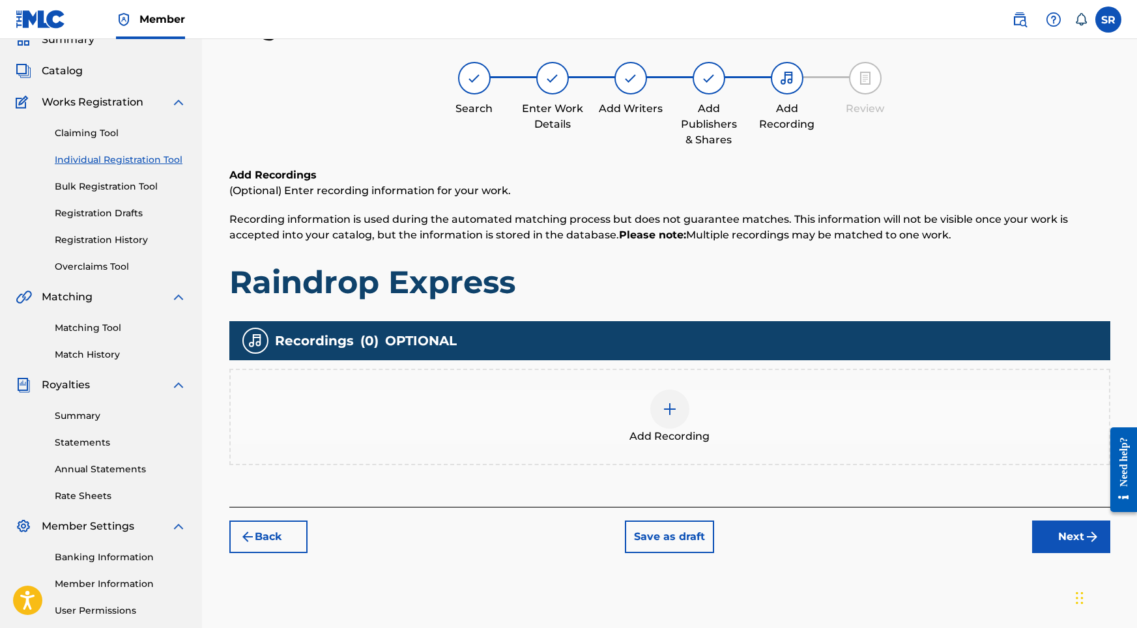
click at [684, 424] on div "Add Recording" at bounding box center [670, 417] width 879 height 55
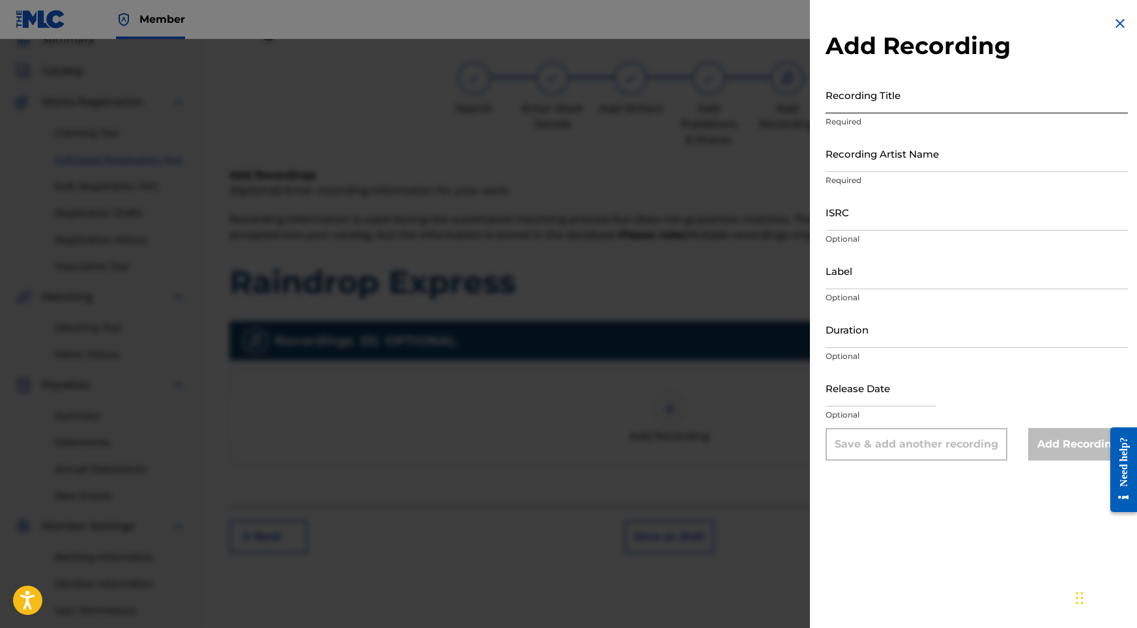
click at [903, 104] on input "Recording Title" at bounding box center [977, 94] width 302 height 37
paste input "Raindrop Express"
type input "Raindrop Express"
click at [922, 171] on input "Recording Artist Name" at bounding box center [977, 153] width 302 height 37
paste input "Sonic Atmos"
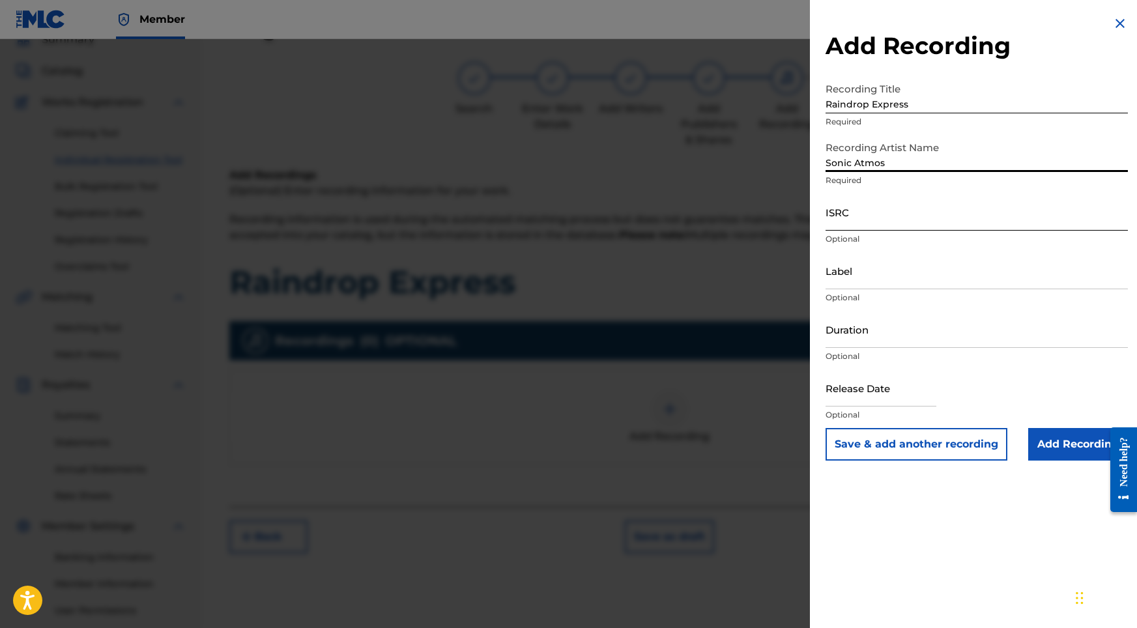
type input "Sonic Atmos"
click at [866, 222] on input "ISRC" at bounding box center [977, 212] width 302 height 37
paste input "ushm82193990"
type input "ushm82193990"
click at [860, 349] on div "Duration Optional" at bounding box center [977, 340] width 302 height 59
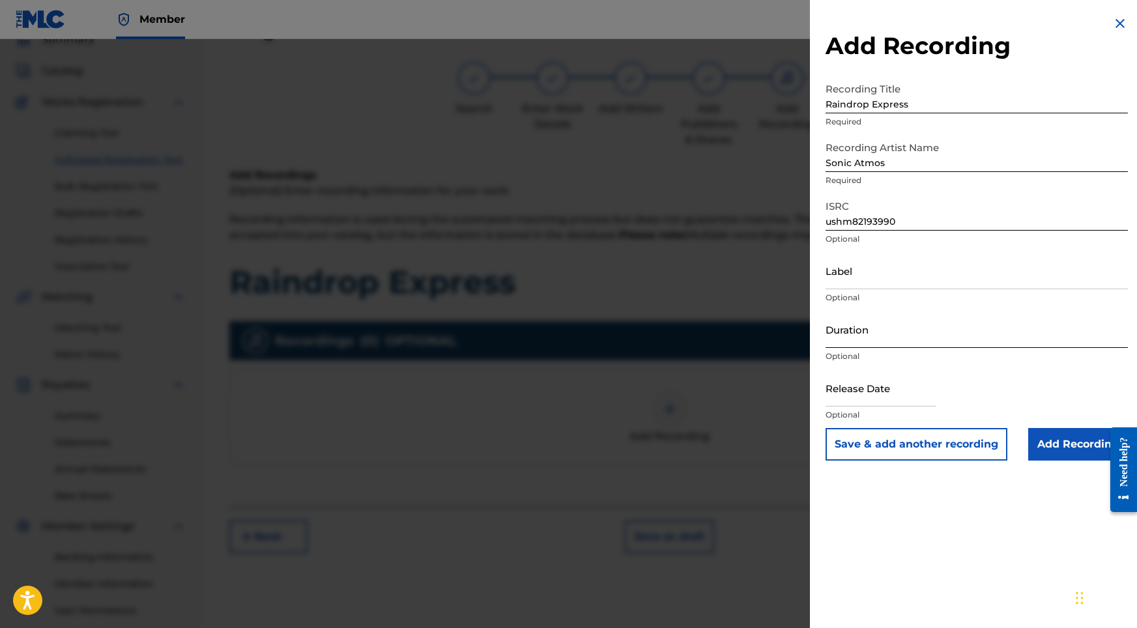
click at [860, 345] on input "Duration" at bounding box center [977, 329] width 302 height 37
type input "06:35"
click at [889, 390] on input "text" at bounding box center [881, 388] width 111 height 37
select select "8"
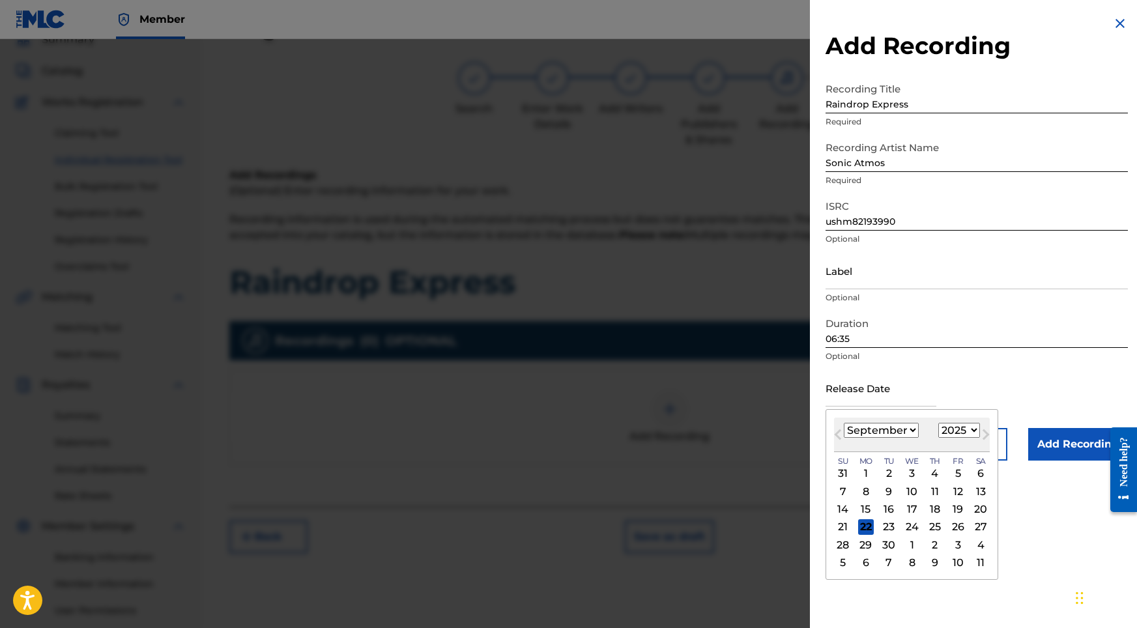
select select "2021"
select select "7"
click at [841, 487] on div "8" at bounding box center [844, 492] width 16 height 16
type input "[DATE]"
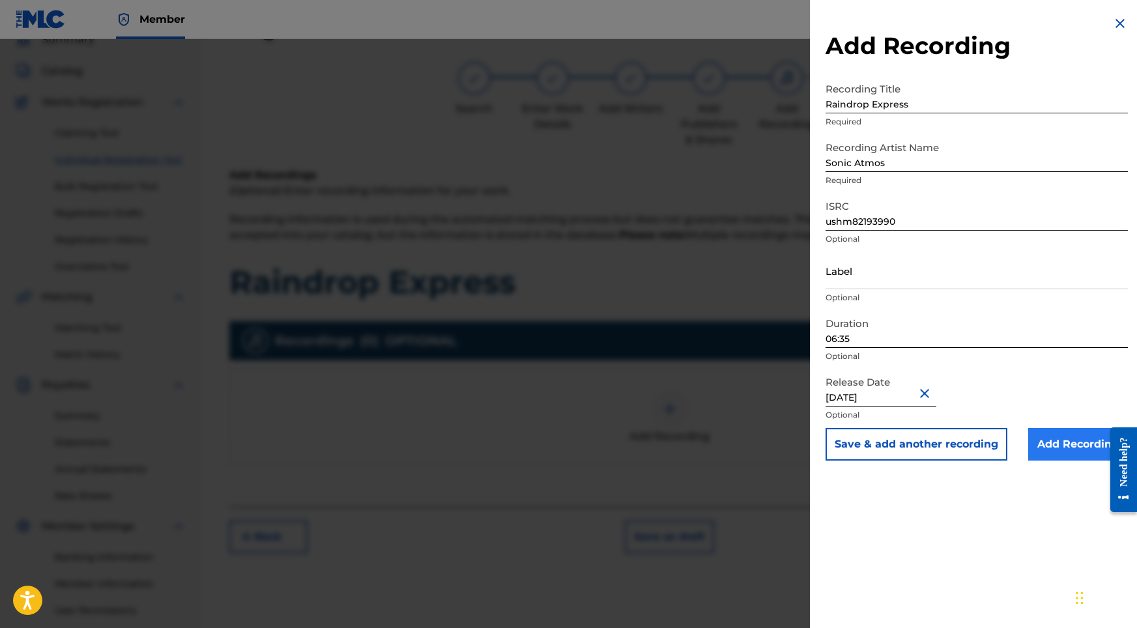
click at [980, 439] on input "Add Recording" at bounding box center [1079, 444] width 100 height 33
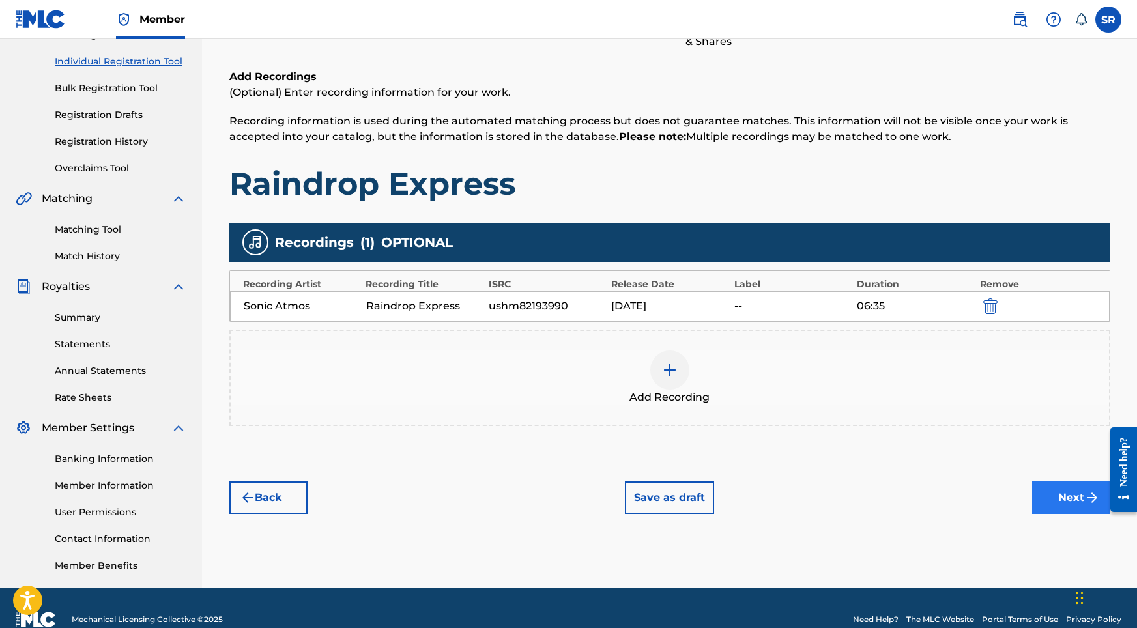
click at [980, 504] on button "Next" at bounding box center [1072, 498] width 78 height 33
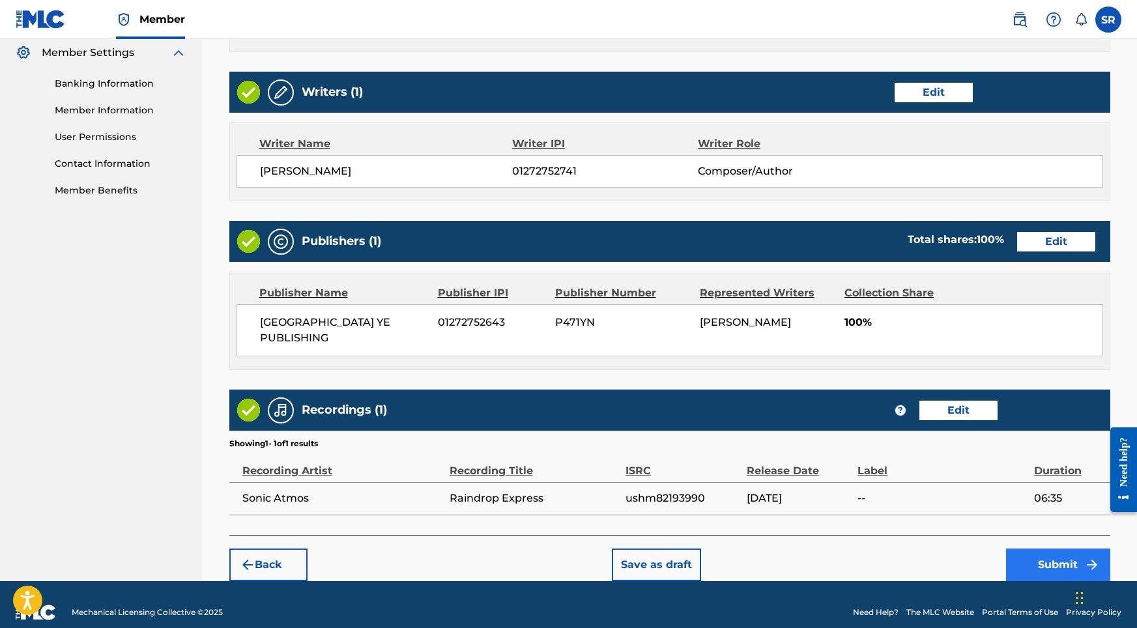
scroll to position [532, 0]
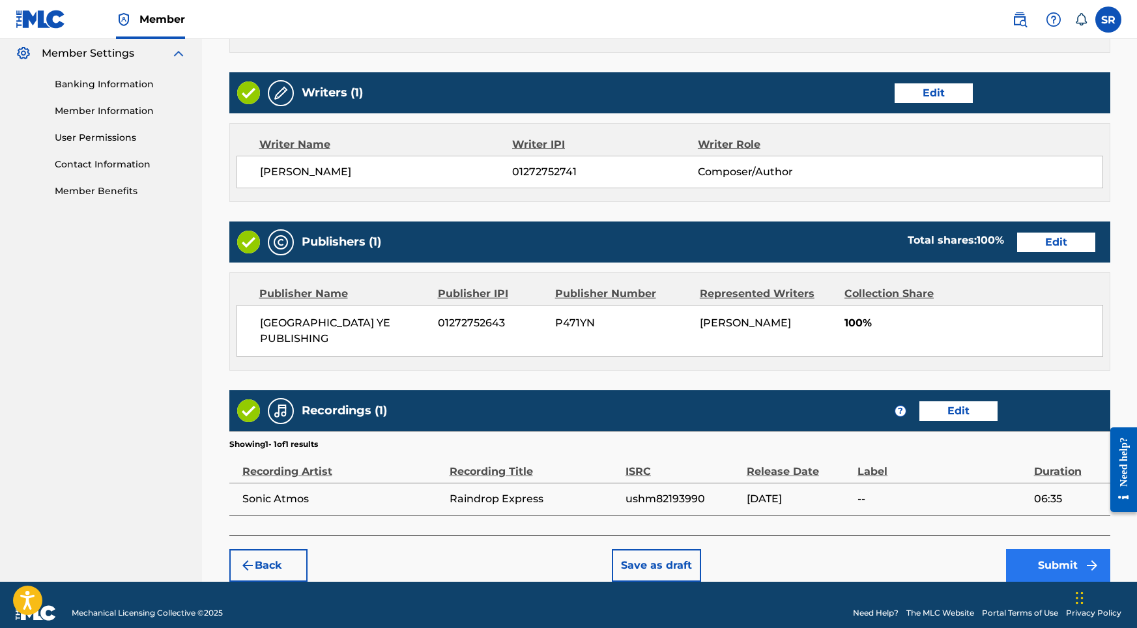
click at [980, 550] on button "Submit" at bounding box center [1058, 566] width 104 height 33
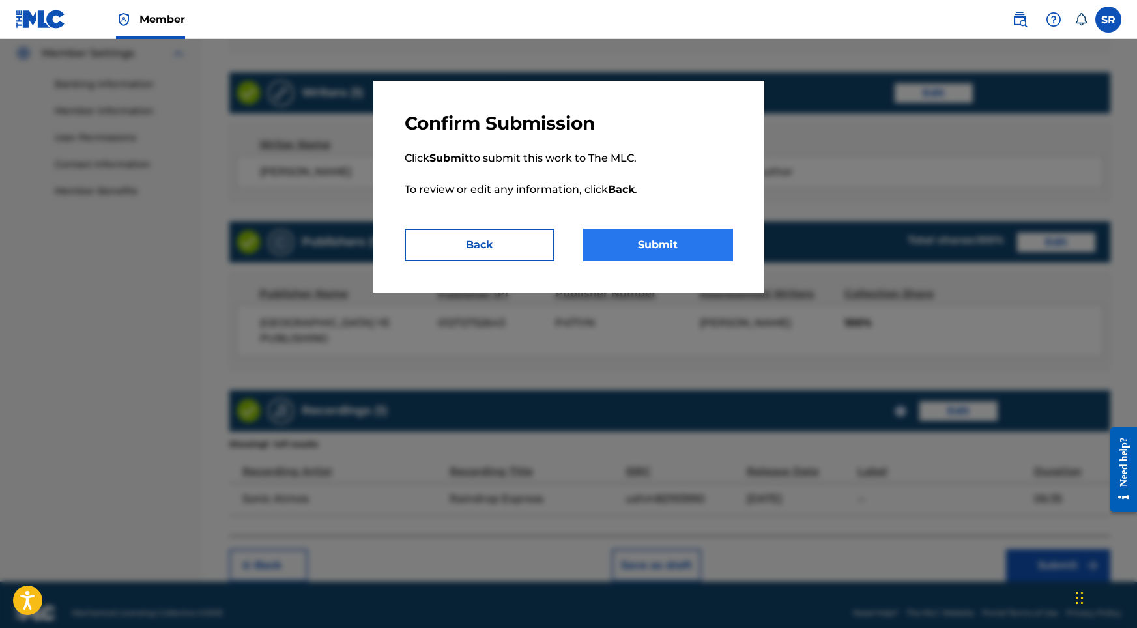
click at [656, 242] on button "Submit" at bounding box center [658, 245] width 150 height 33
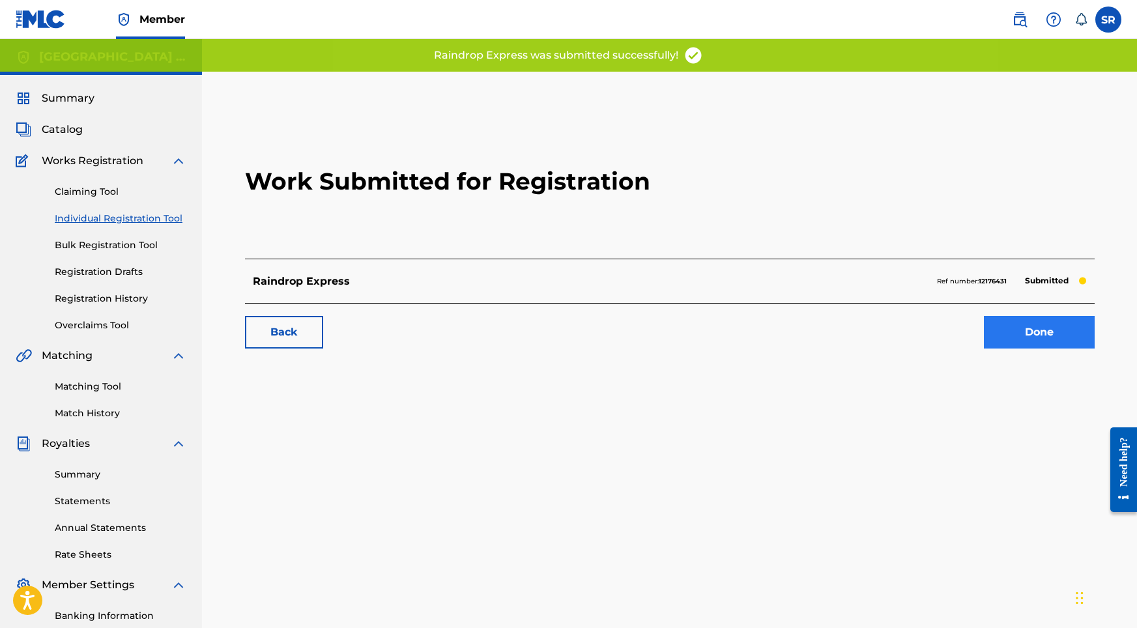
click at [980, 325] on link "Done" at bounding box center [1039, 332] width 111 height 33
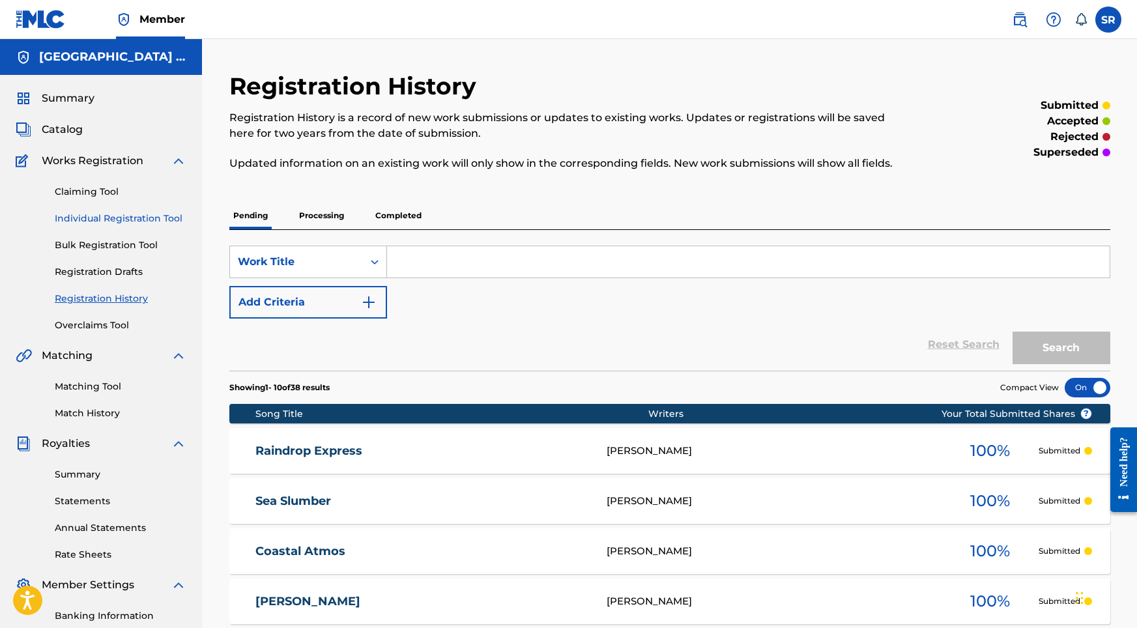
click at [113, 218] on link "Individual Registration Tool" at bounding box center [121, 219] width 132 height 14
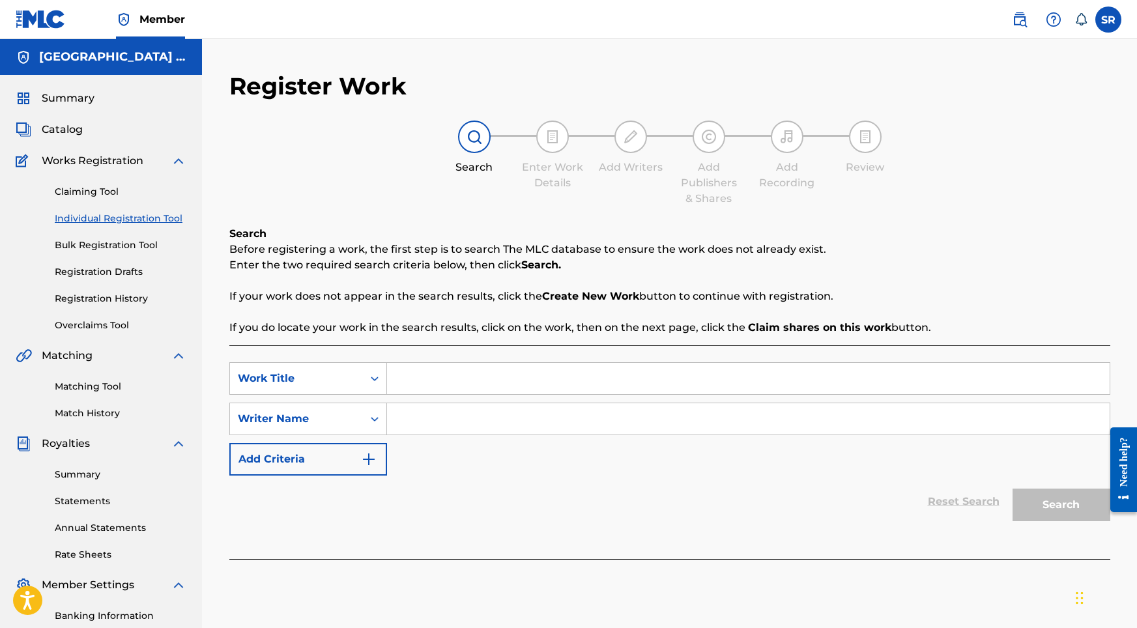
click at [438, 374] on input "Search Form" at bounding box center [748, 378] width 723 height 31
paste input "Rainy Days on the Train"
type input "Rainy Days on the Train"
click at [438, 431] on input "Search Form" at bounding box center [748, 418] width 723 height 31
paste input "Rainy Days on the Train"
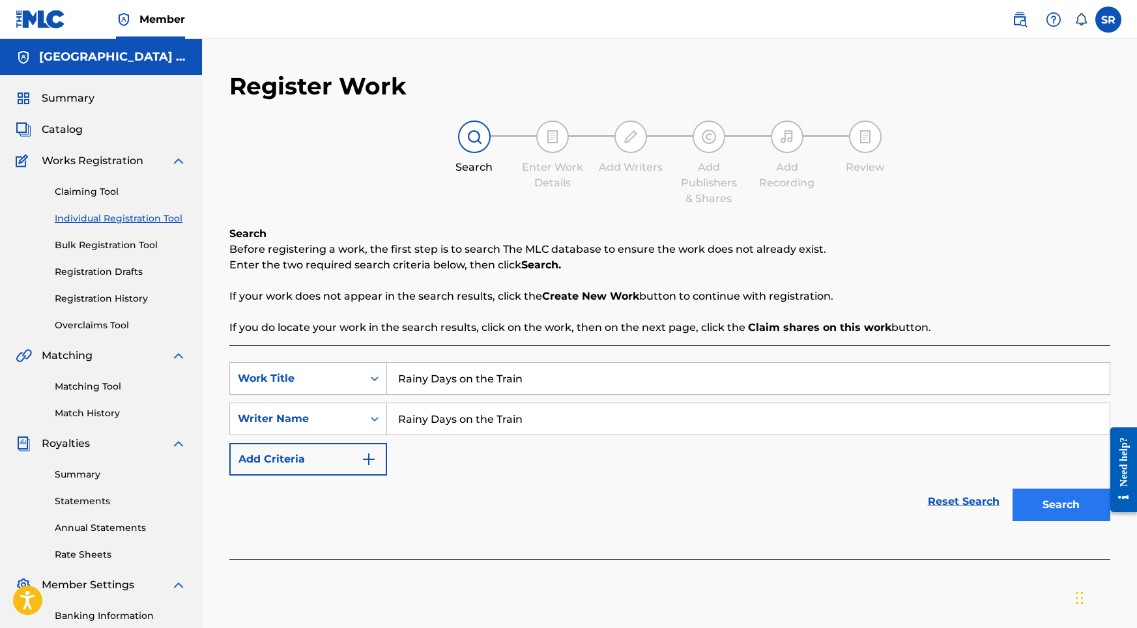
type input "Rainy Days on the Train"
click at [980, 508] on button "Search" at bounding box center [1062, 505] width 98 height 33
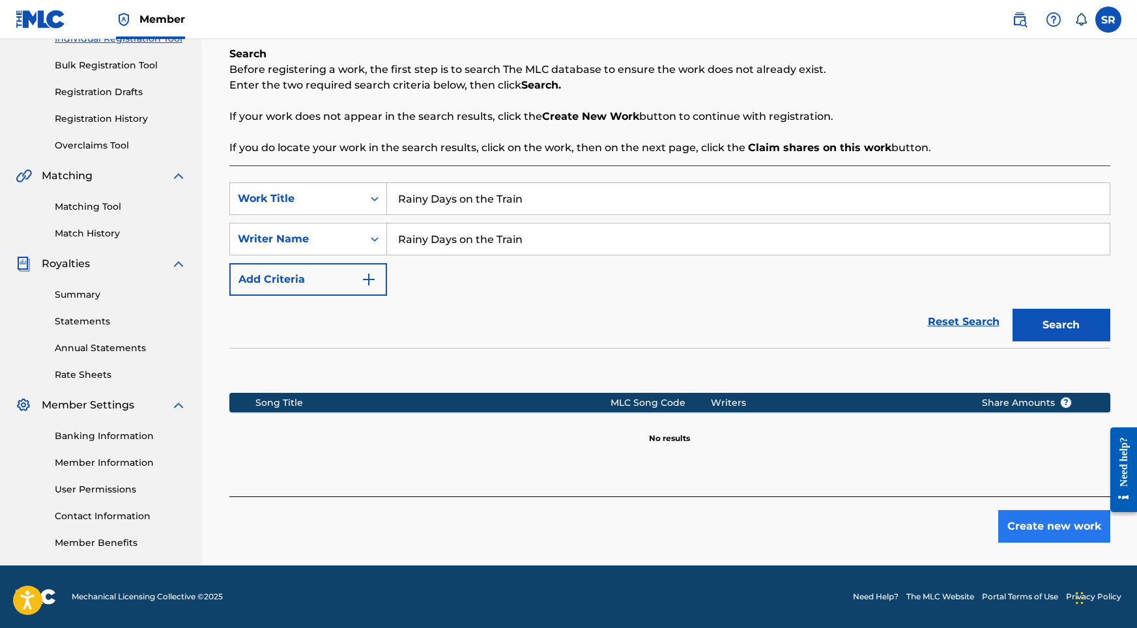
scroll to position [180, 0]
click at [980, 535] on button "Create new work" at bounding box center [1055, 526] width 112 height 33
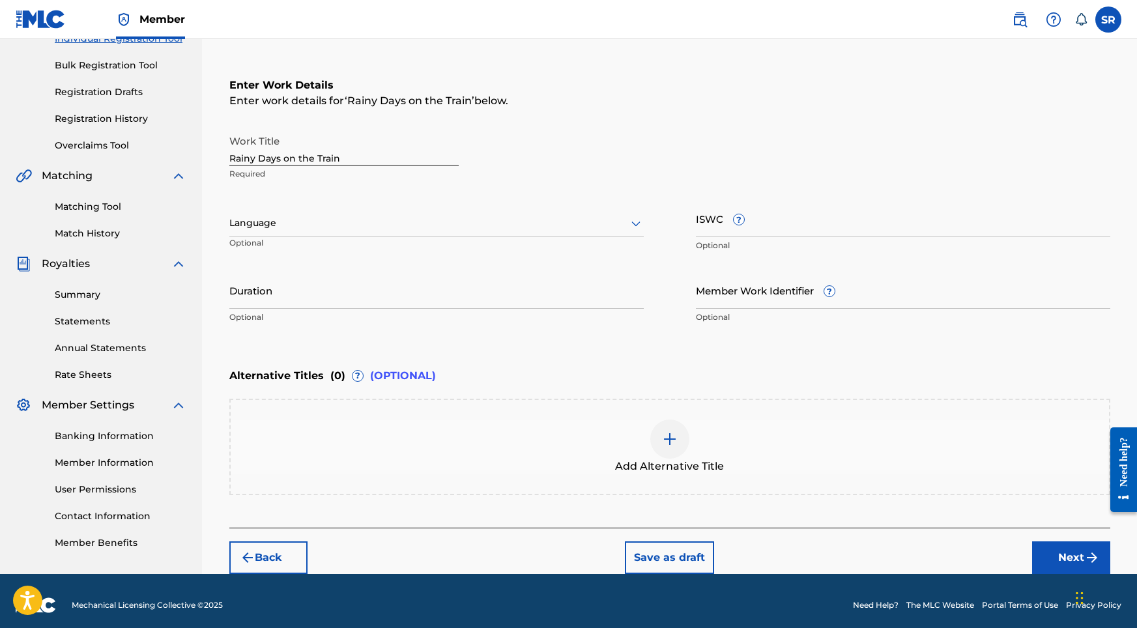
click at [437, 218] on div at bounding box center [436, 223] width 415 height 16
click at [363, 241] on div "English" at bounding box center [436, 251] width 413 height 29
click at [361, 284] on input "Duration" at bounding box center [436, 290] width 415 height 37
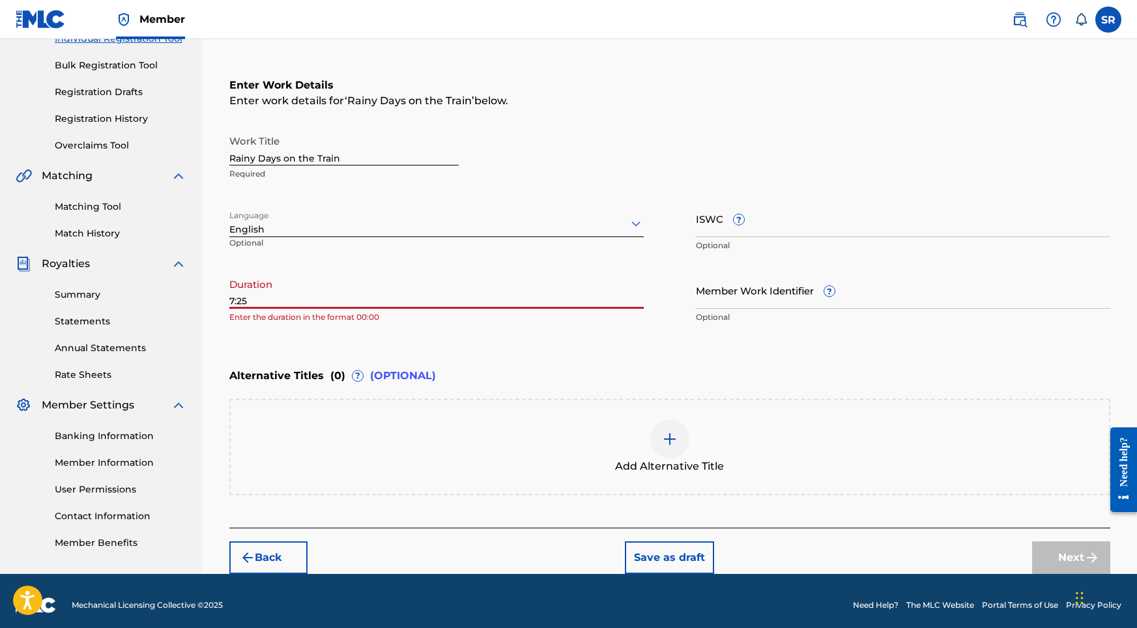
type input "7:25"
click at [673, 440] on img at bounding box center [670, 440] width 16 height 16
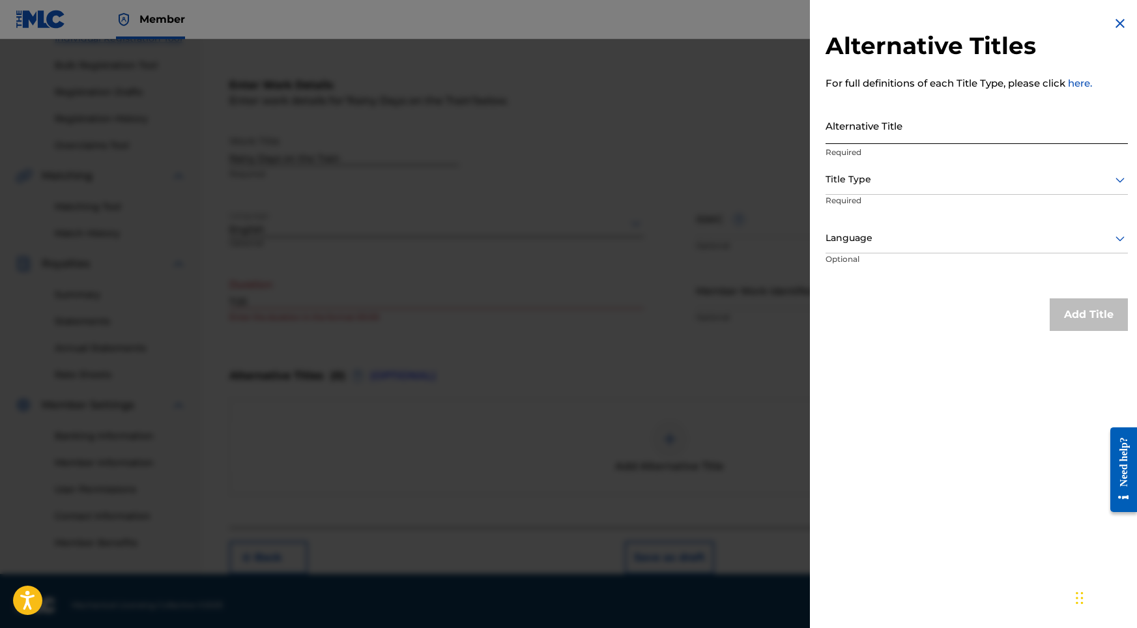
click at [890, 125] on input "Alternative Title" at bounding box center [977, 125] width 302 height 37
paste input "Rainy Days on the Train"
type input "Rainy Days on the Train"
click at [857, 187] on div at bounding box center [977, 179] width 302 height 16
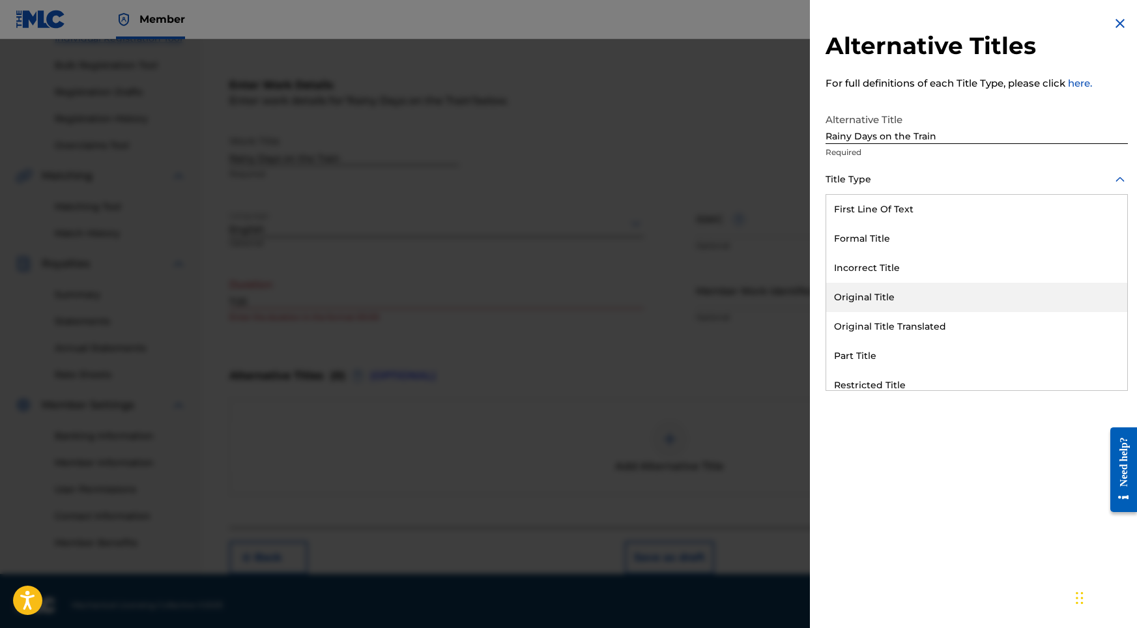
click at [852, 295] on div "Original Title" at bounding box center [977, 297] width 301 height 29
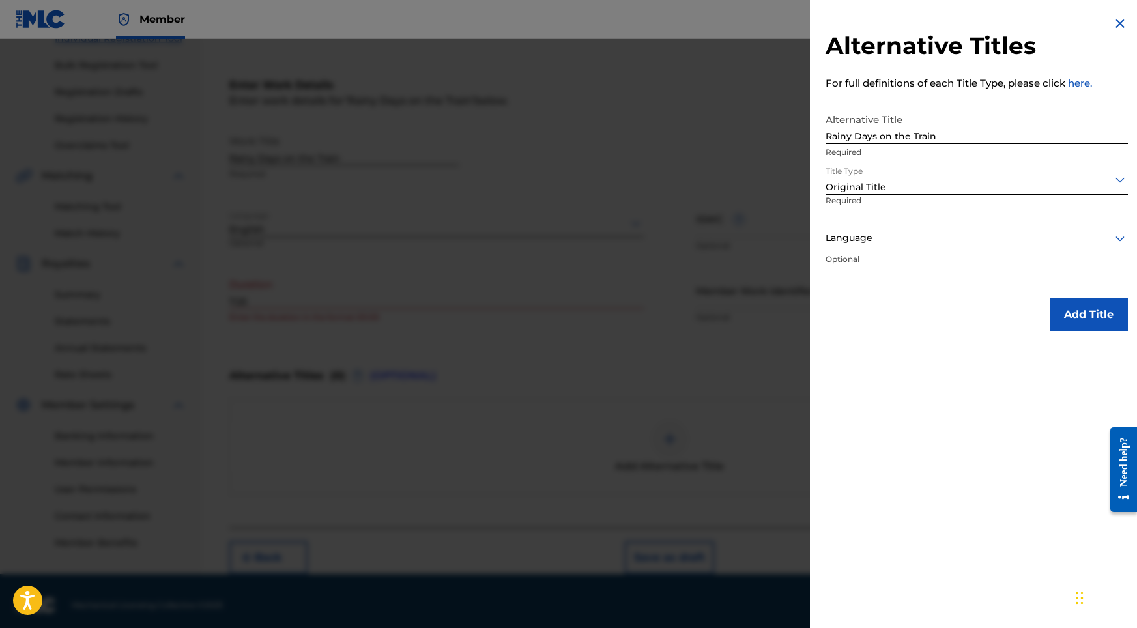
click at [873, 248] on div "Language" at bounding box center [977, 238] width 302 height 29
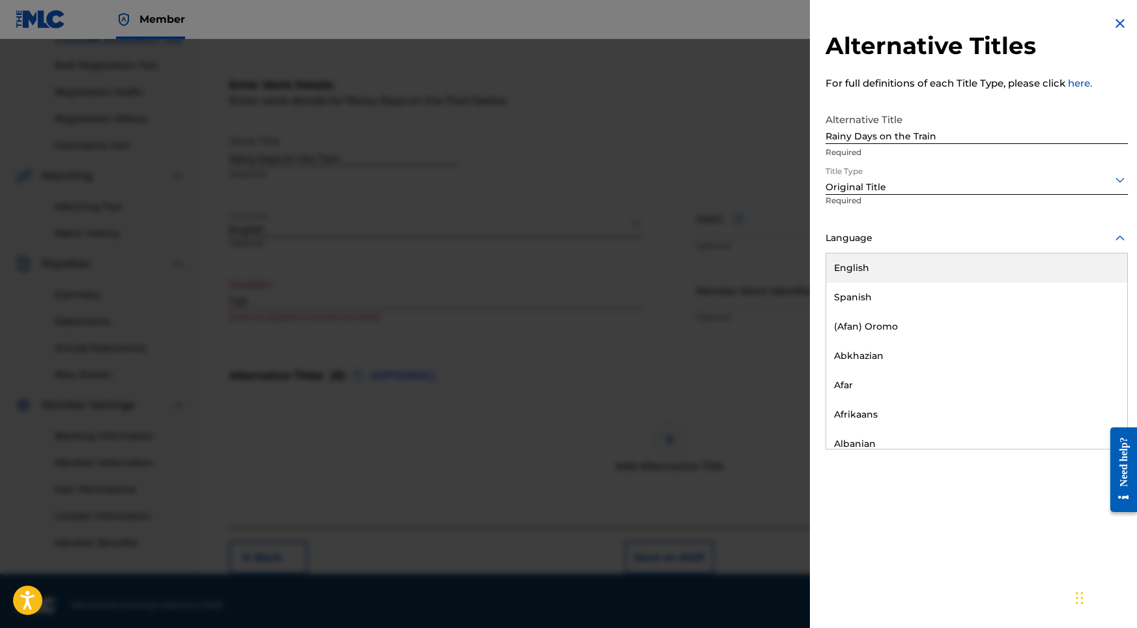
click at [867, 272] on div "English" at bounding box center [977, 268] width 301 height 29
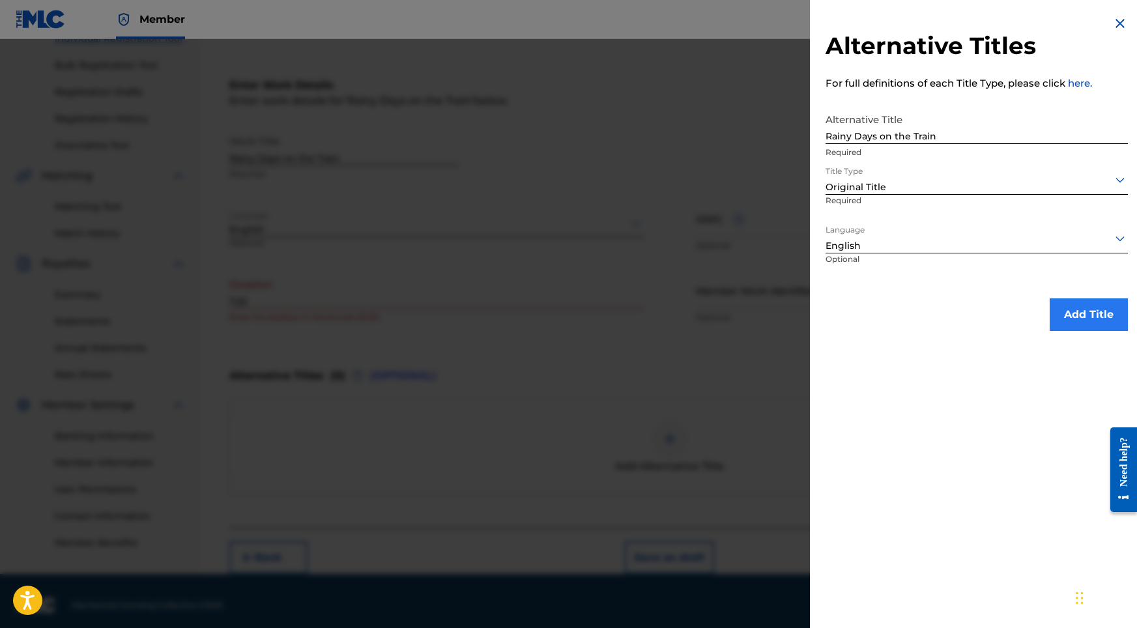
click at [980, 321] on button "Add Title" at bounding box center [1089, 315] width 78 height 33
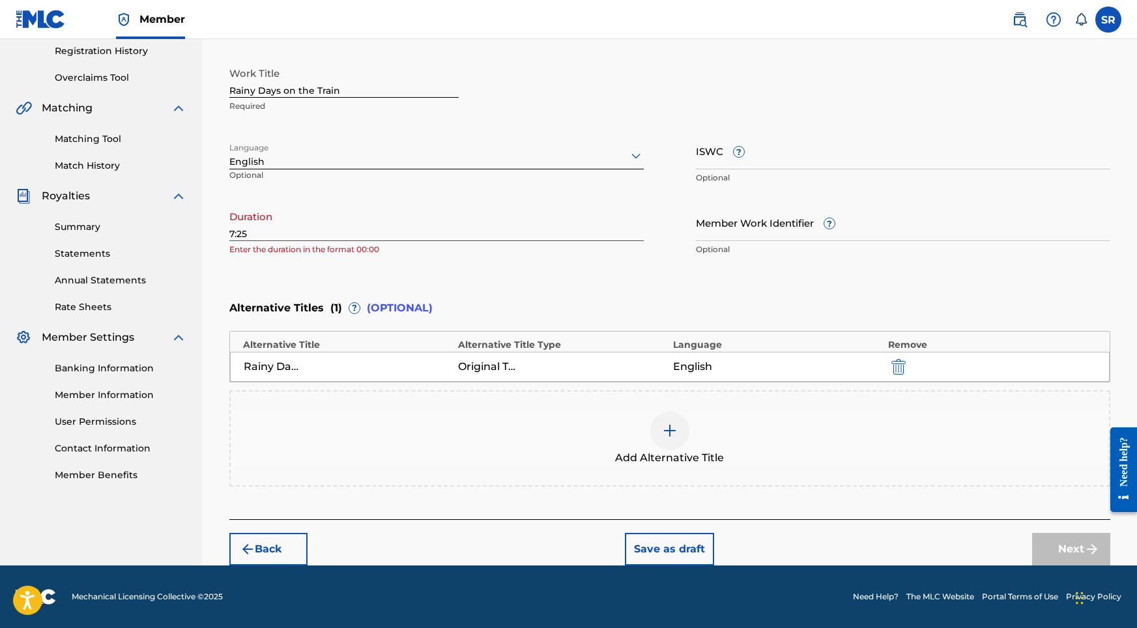
scroll to position [247, 0]
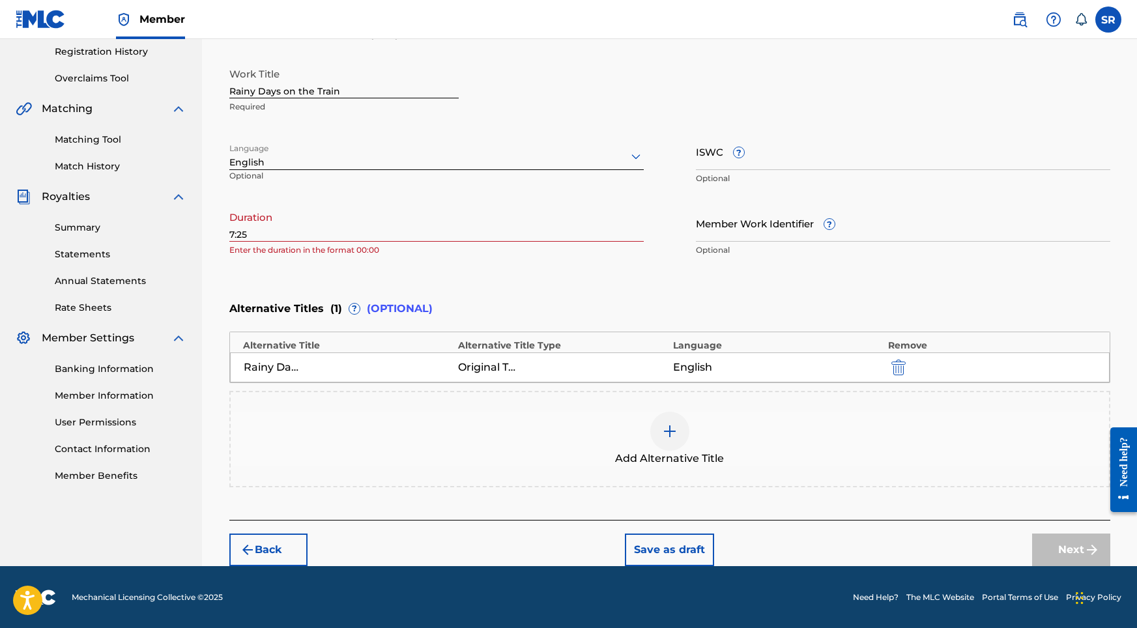
click at [234, 235] on input "7:25" at bounding box center [436, 223] width 415 height 37
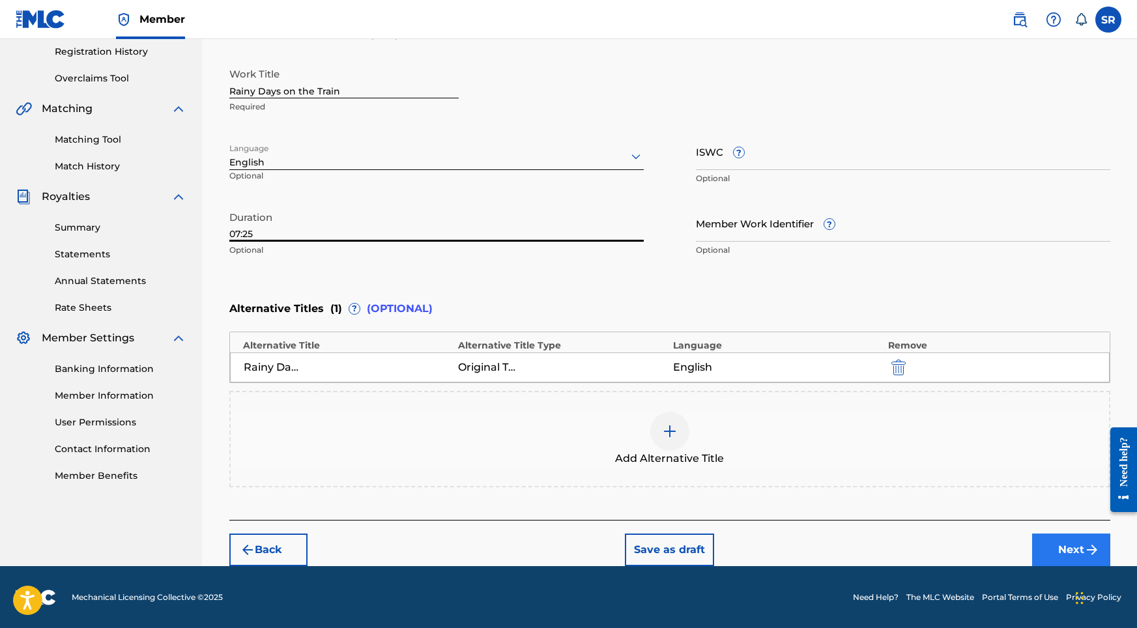
type input "07:25"
click at [980, 553] on button "Next" at bounding box center [1072, 550] width 78 height 33
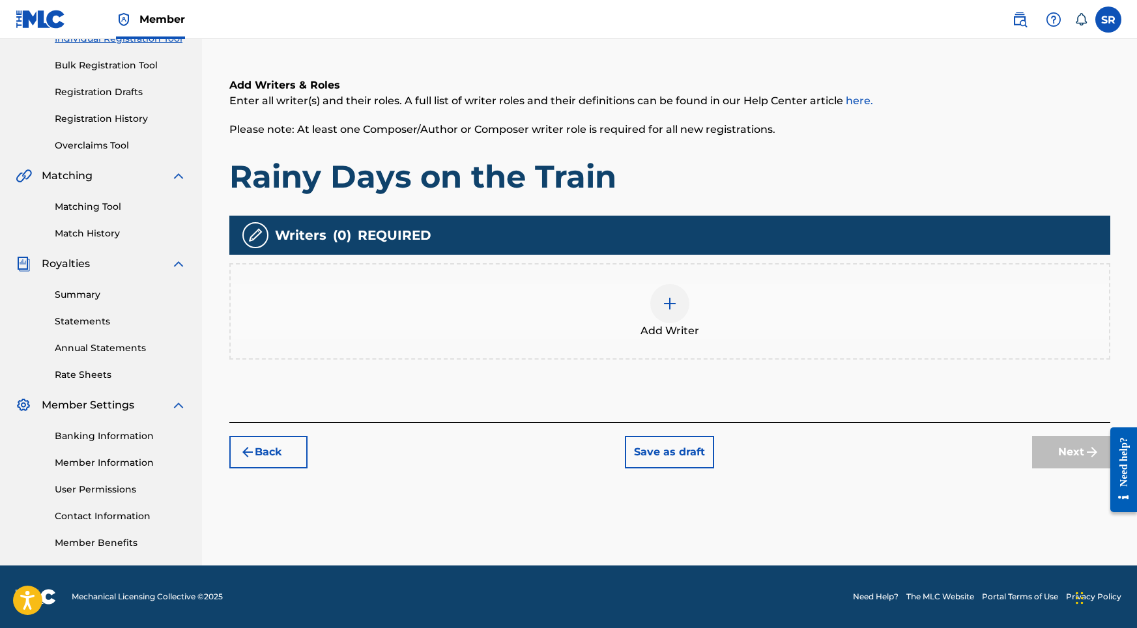
scroll to position [180, 0]
click at [673, 304] on img at bounding box center [670, 304] width 16 height 16
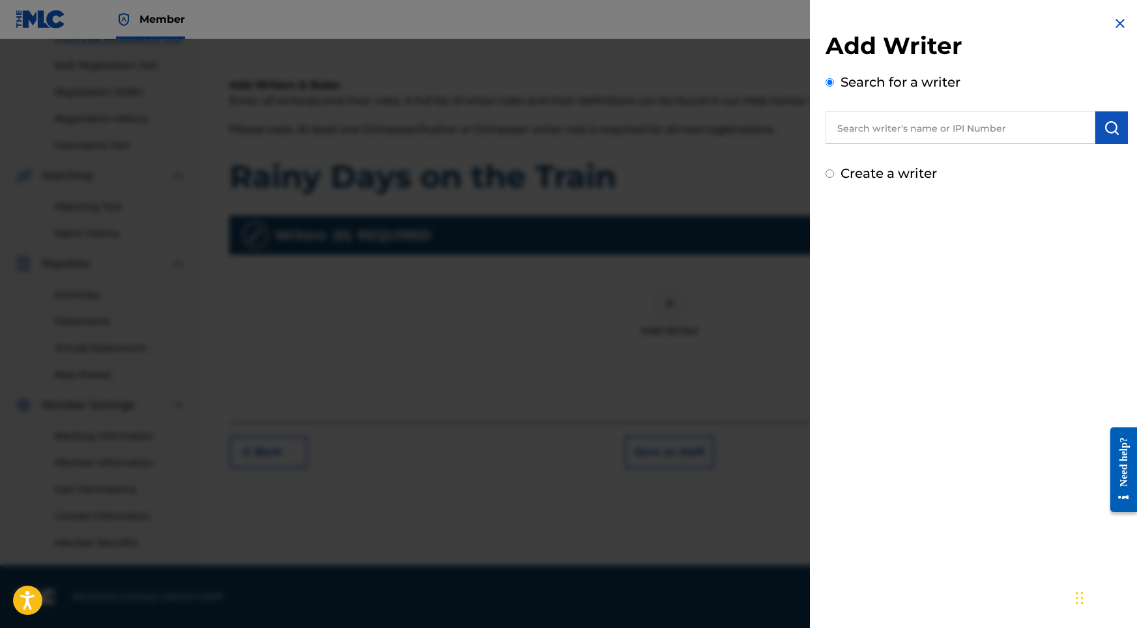
click at [937, 132] on input "text" at bounding box center [961, 127] width 270 height 33
paste input "[PERSON_NAME]"
type input "[PERSON_NAME]"
click at [980, 121] on img "submit" at bounding box center [1112, 128] width 16 height 16
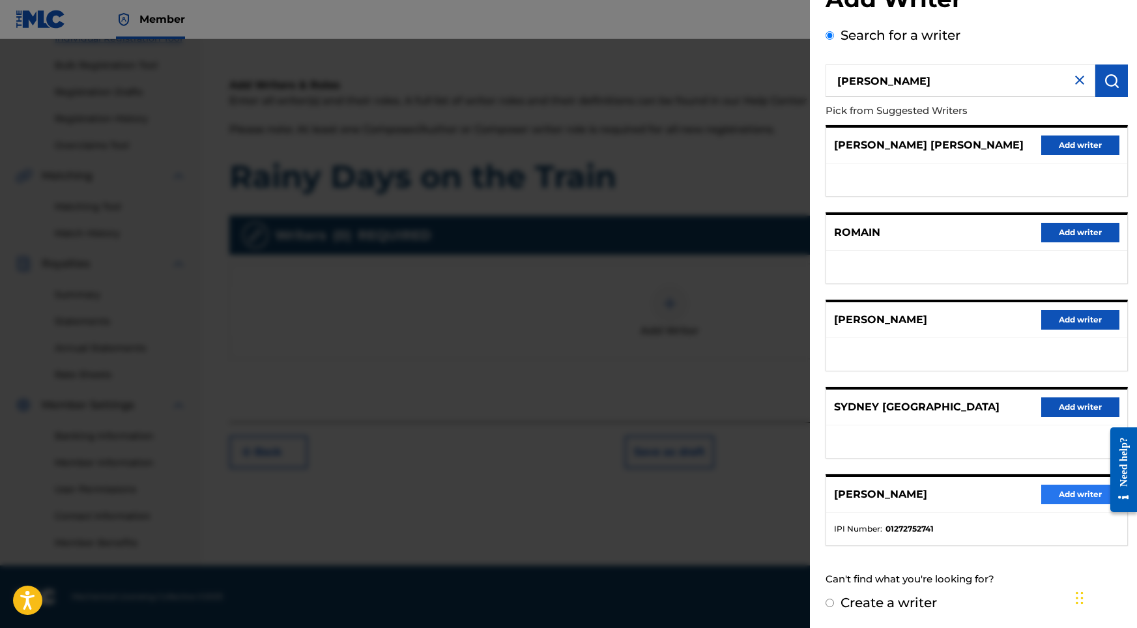
scroll to position [58, 0]
click at [980, 495] on button "Add writer" at bounding box center [1081, 495] width 78 height 20
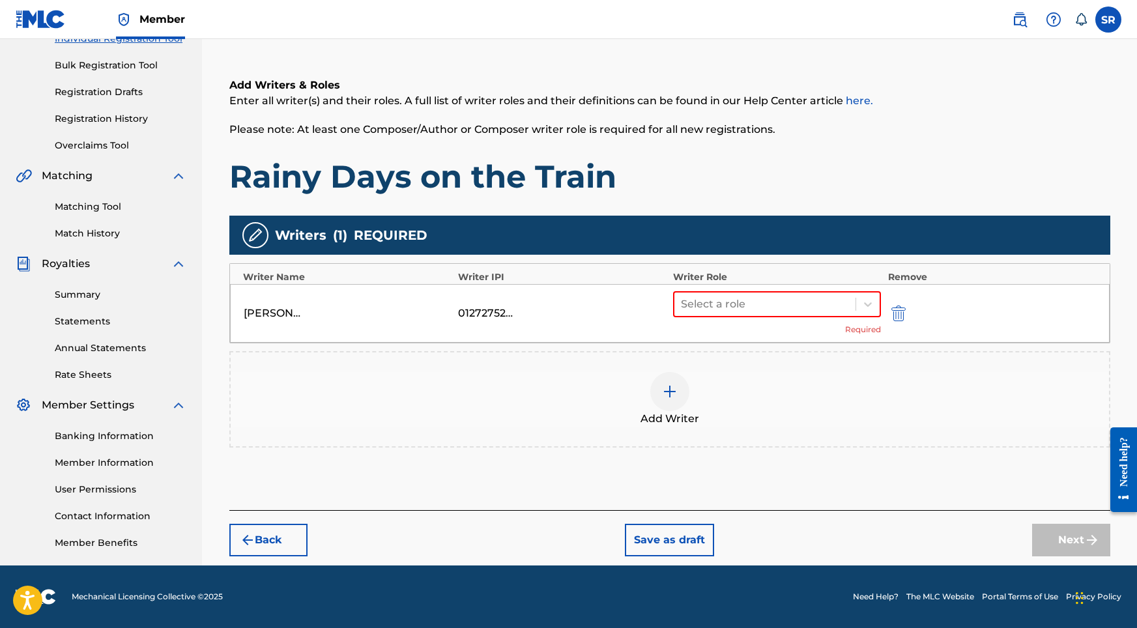
click at [749, 284] on div "[PERSON_NAME] 01272752741 Select a role Required" at bounding box center [670, 313] width 880 height 59
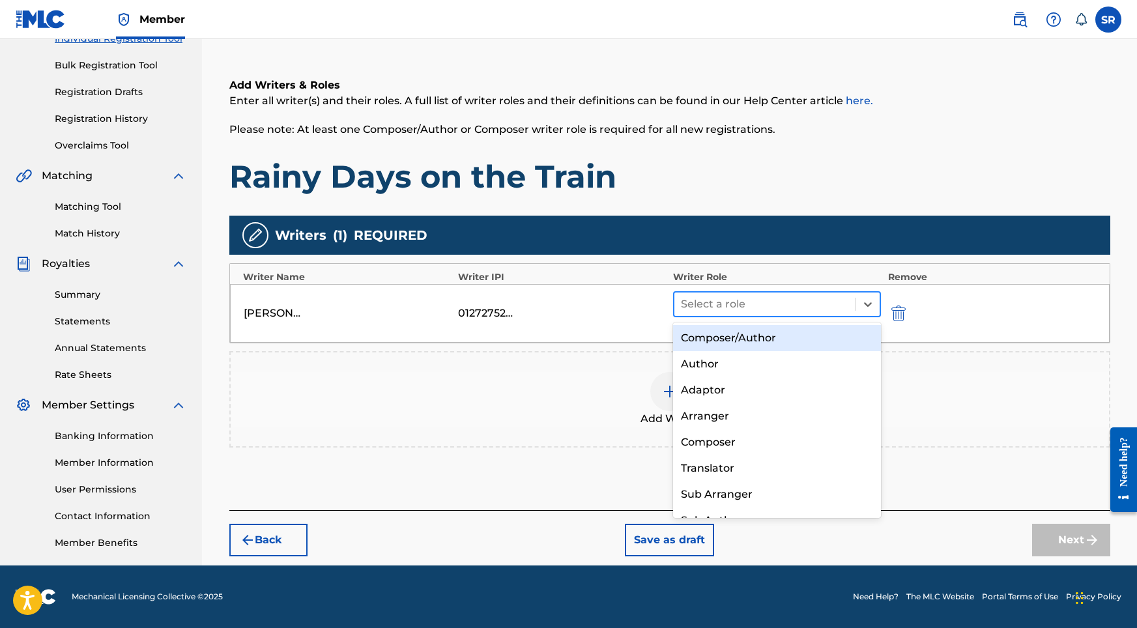
click at [748, 293] on div "Select a role" at bounding box center [766, 304] width 182 height 23
click at [720, 336] on div "Composer/Author" at bounding box center [777, 338] width 209 height 26
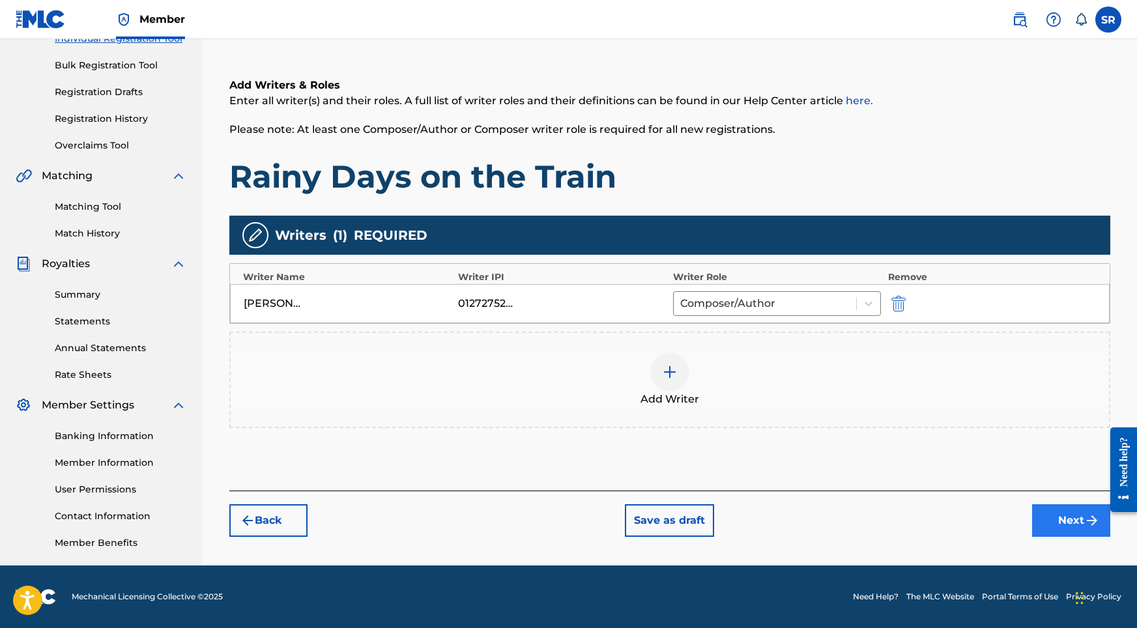
click at [980, 519] on button "Next" at bounding box center [1072, 521] width 78 height 33
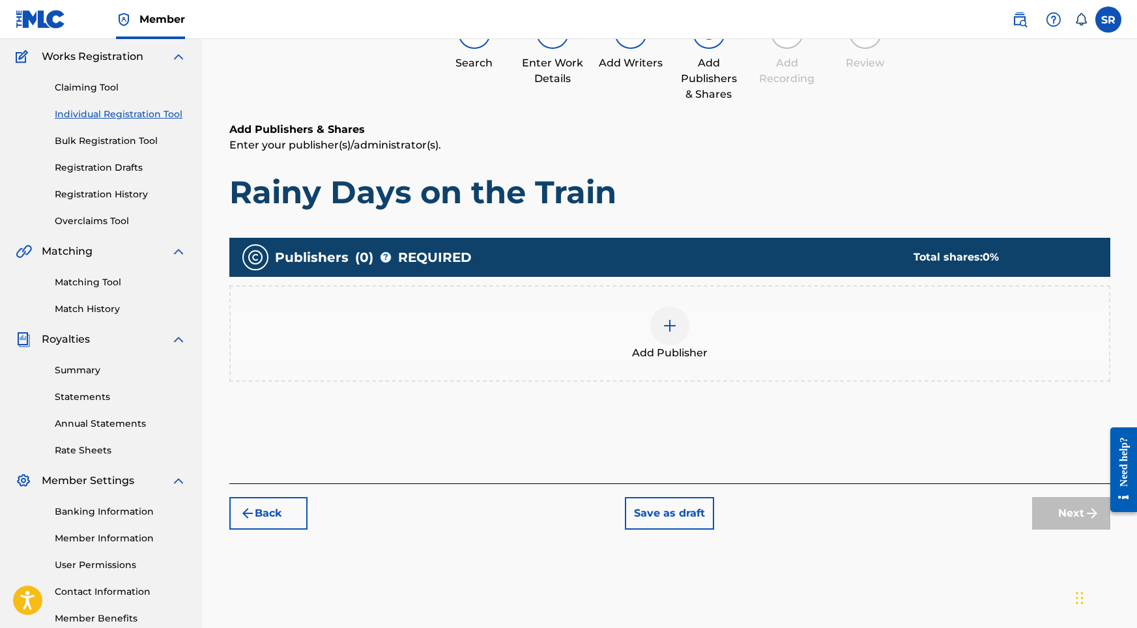
scroll to position [59, 0]
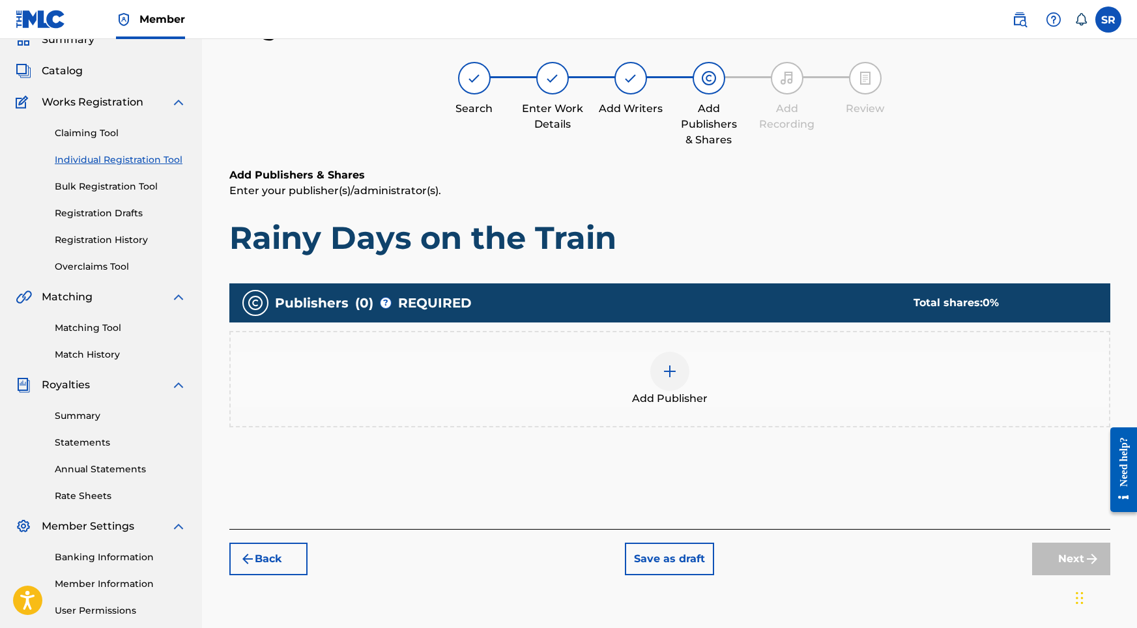
click at [686, 385] on div "Add Publisher" at bounding box center [670, 379] width 879 height 55
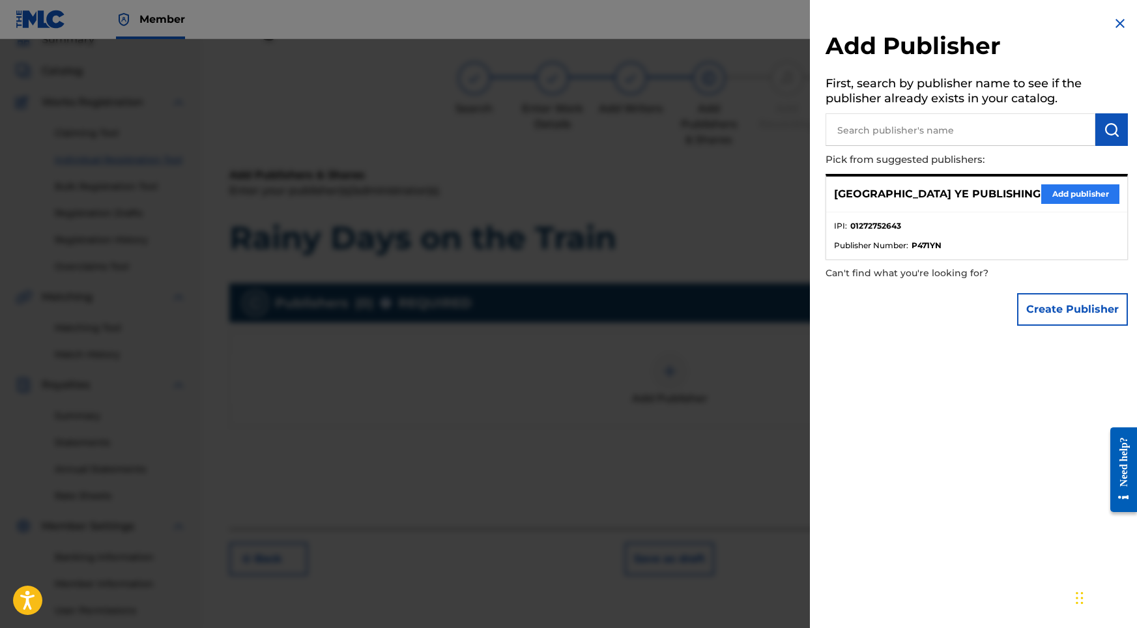
click at [980, 198] on button "Add publisher" at bounding box center [1081, 194] width 78 height 20
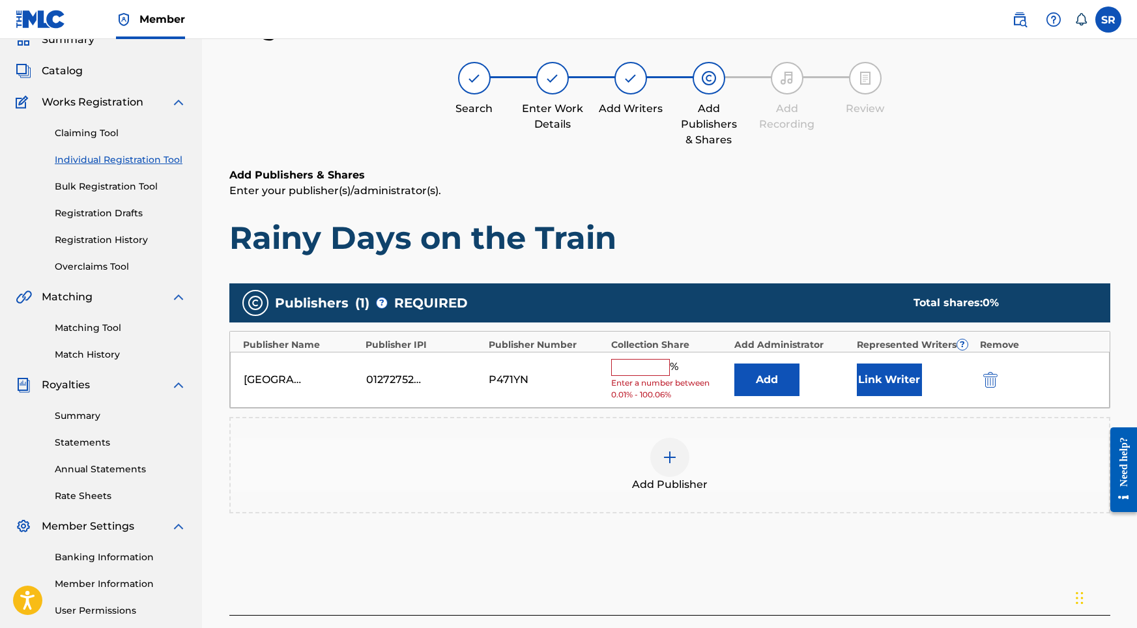
click at [660, 368] on input "text" at bounding box center [640, 367] width 59 height 17
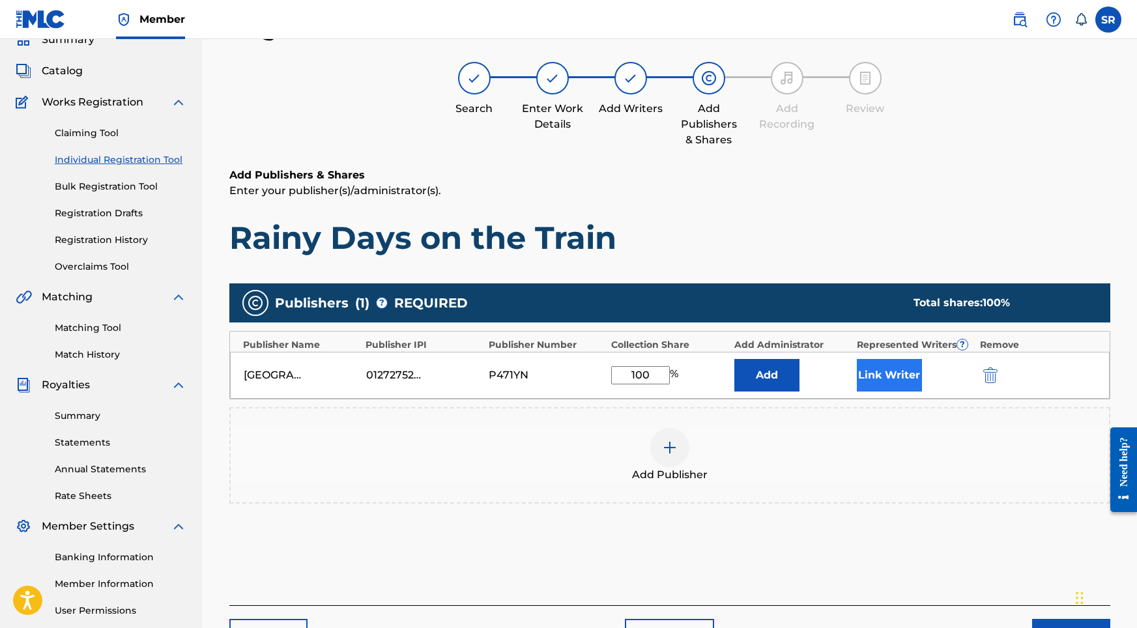
type input "100"
click at [895, 372] on button "Link Writer" at bounding box center [889, 375] width 65 height 33
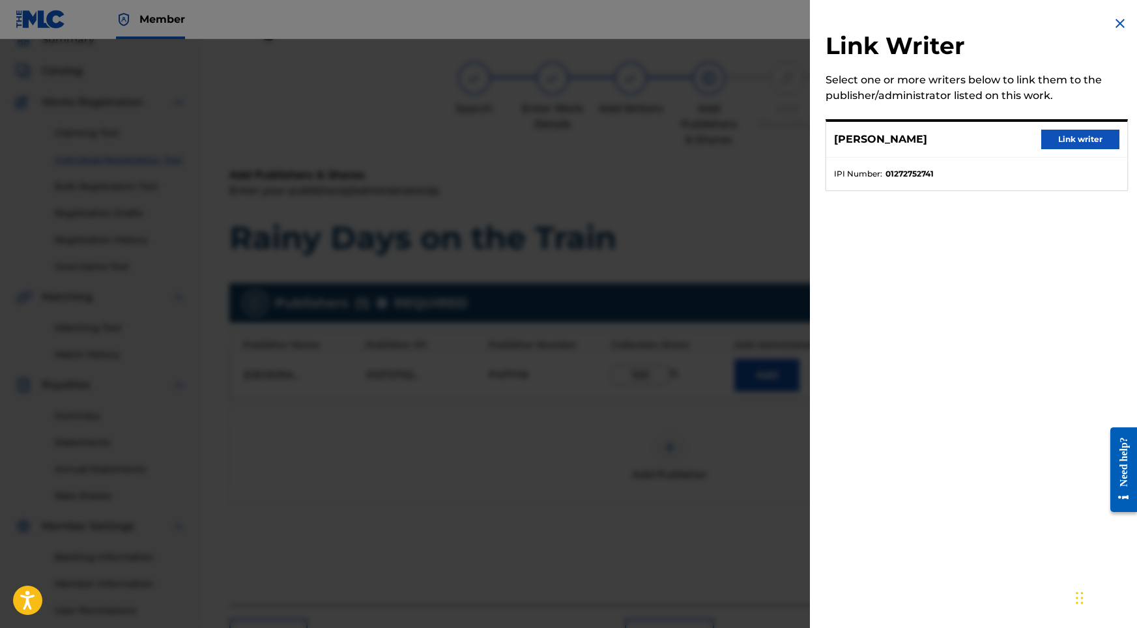
click at [980, 149] on div "[PERSON_NAME] Link writer" at bounding box center [977, 140] width 301 height 36
click at [980, 143] on button "Link writer" at bounding box center [1081, 140] width 78 height 20
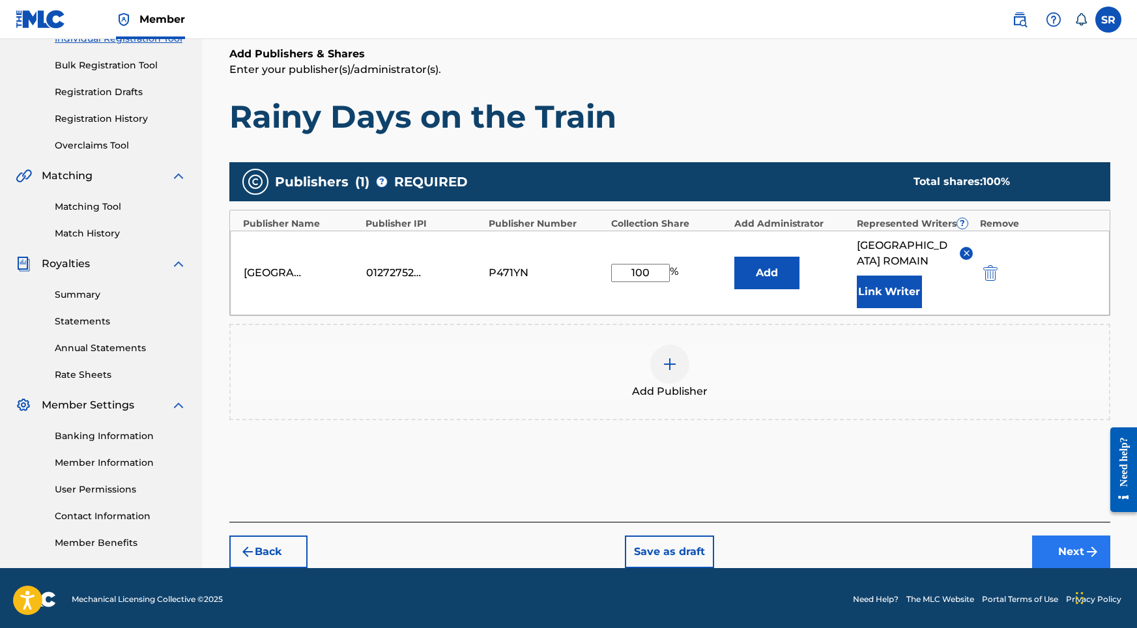
click at [980, 542] on button "Next" at bounding box center [1072, 552] width 78 height 33
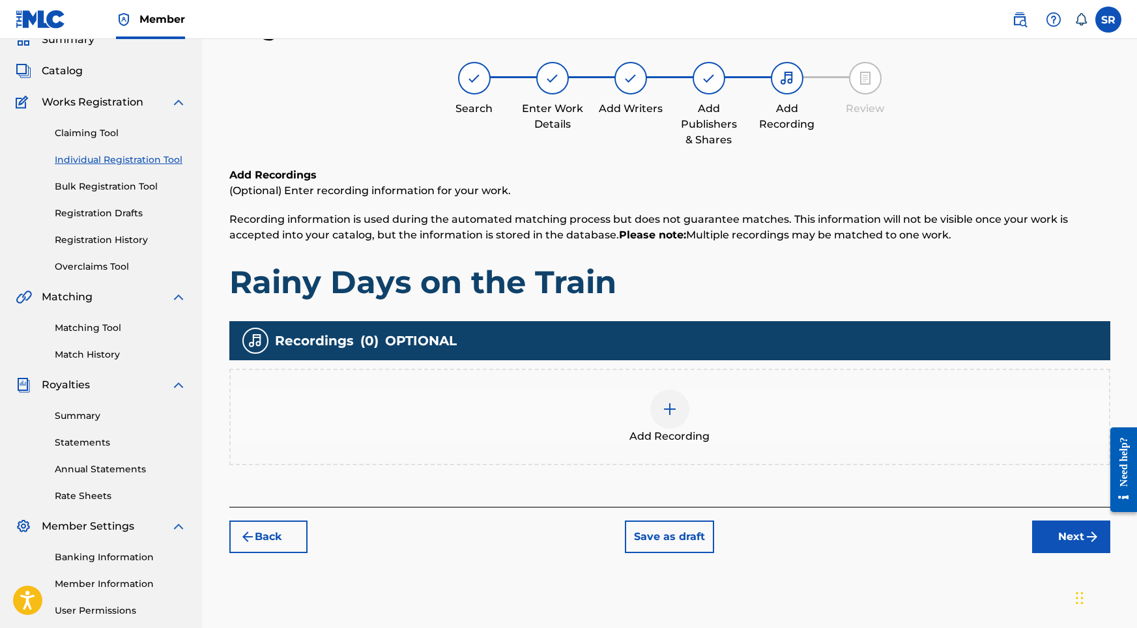
click at [682, 416] on div at bounding box center [670, 409] width 39 height 39
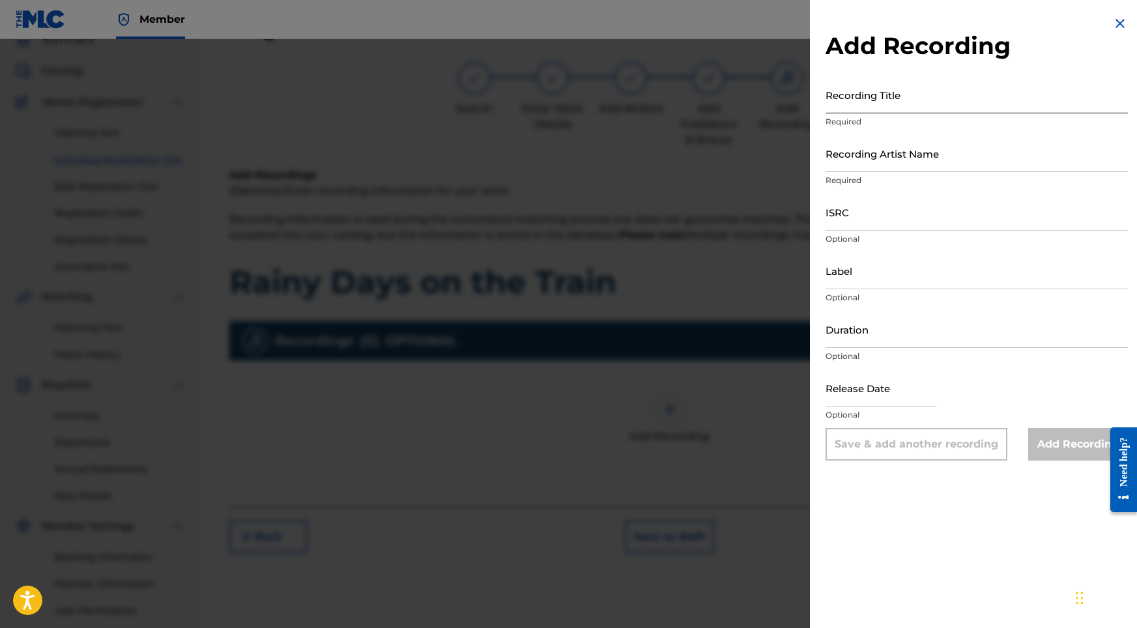
click at [873, 100] on input "Recording Title" at bounding box center [977, 94] width 302 height 37
paste input "Rainy Days on the Train"
type input "Rainy Days on the Train"
click at [833, 147] on input "Recording Artist Name" at bounding box center [977, 153] width 302 height 37
paste input "Sonic Atmos"
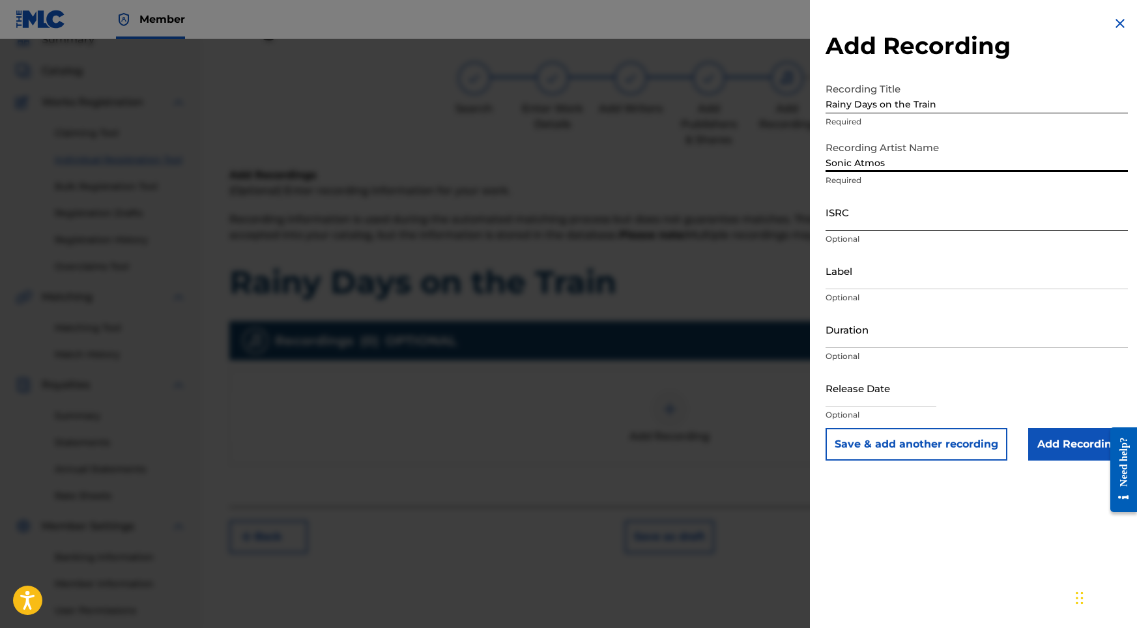
type input "Sonic Atmos"
click at [870, 223] on input "ISRC" at bounding box center [977, 212] width 302 height 37
paste input "ushm82193991"
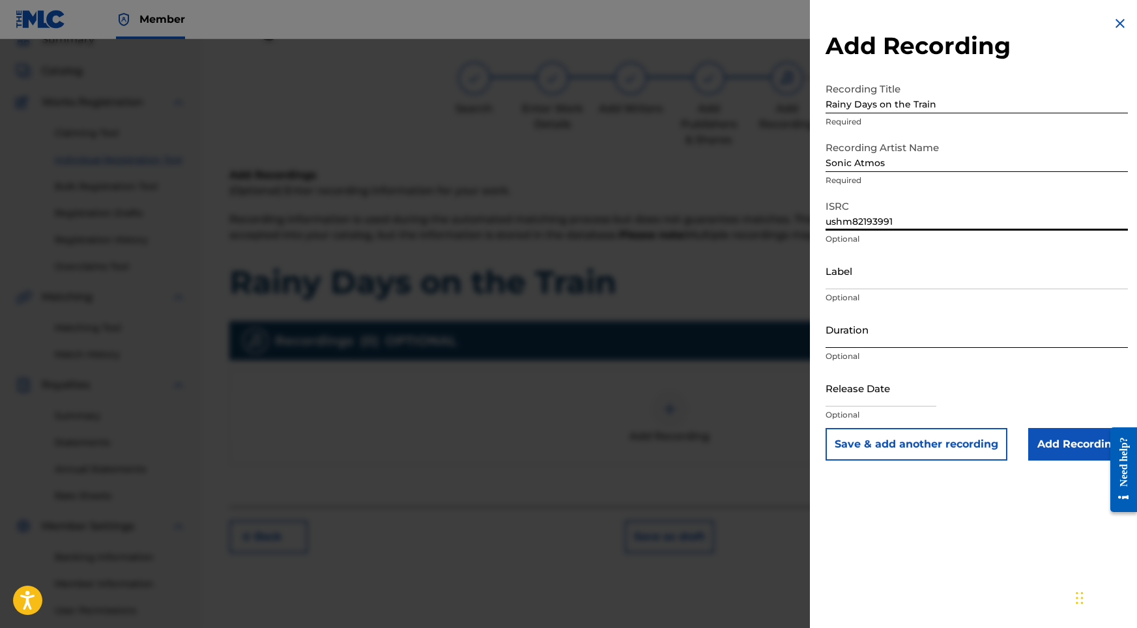
type input "ushm82193991"
click at [854, 330] on input "Duration" at bounding box center [977, 329] width 302 height 37
type input "07:25"
click at [871, 394] on input "text" at bounding box center [881, 388] width 111 height 37
select select "8"
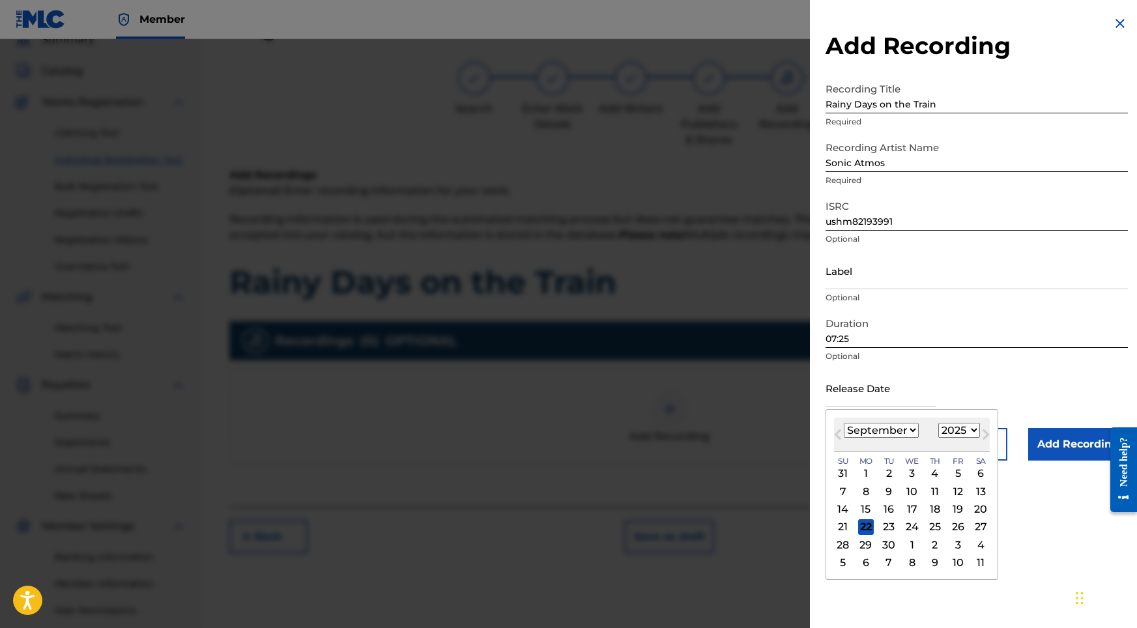
select select "2021"
select select "7"
click at [849, 490] on div "8" at bounding box center [844, 492] width 16 height 16
type input "[DATE]"
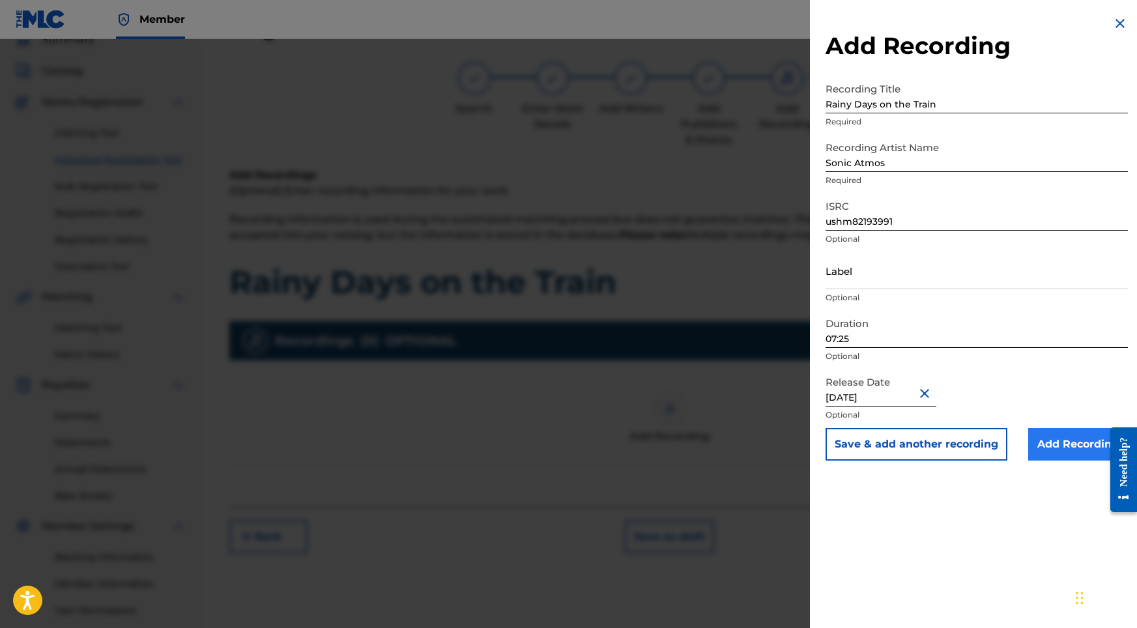
click at [980, 439] on input "Add Recording" at bounding box center [1079, 444] width 100 height 33
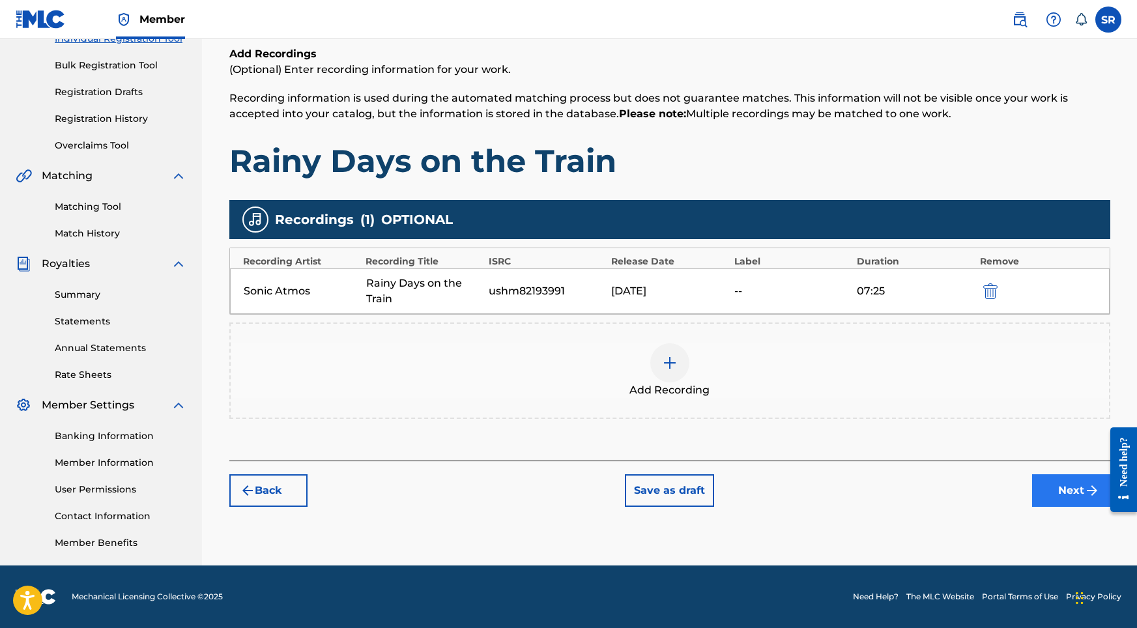
click at [980, 482] on button "Next" at bounding box center [1072, 491] width 78 height 33
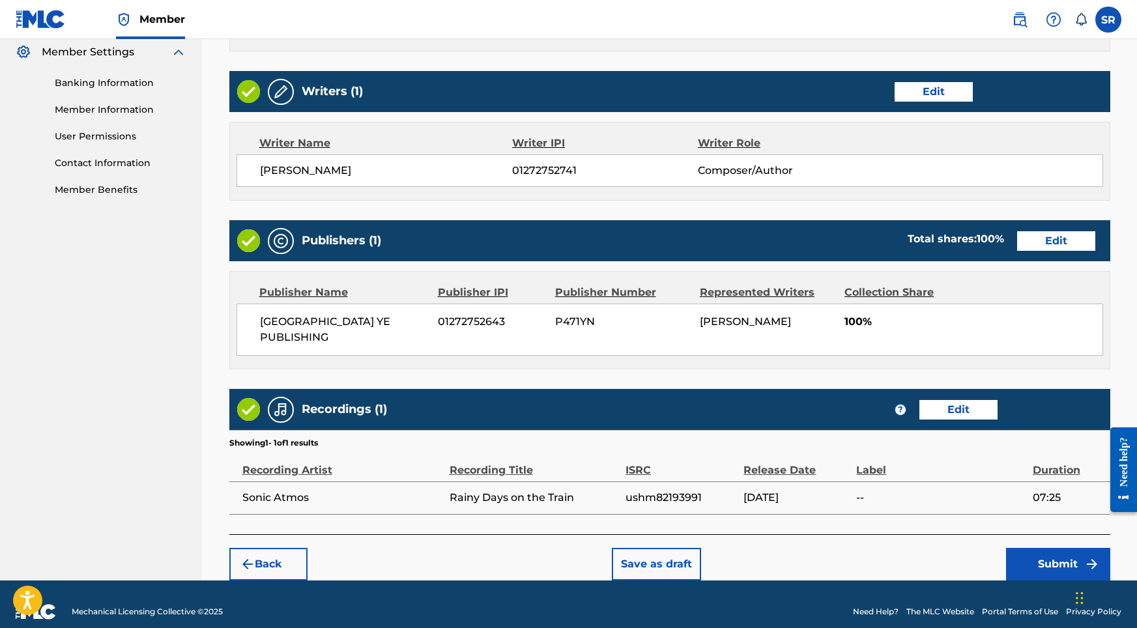
scroll to position [532, 0]
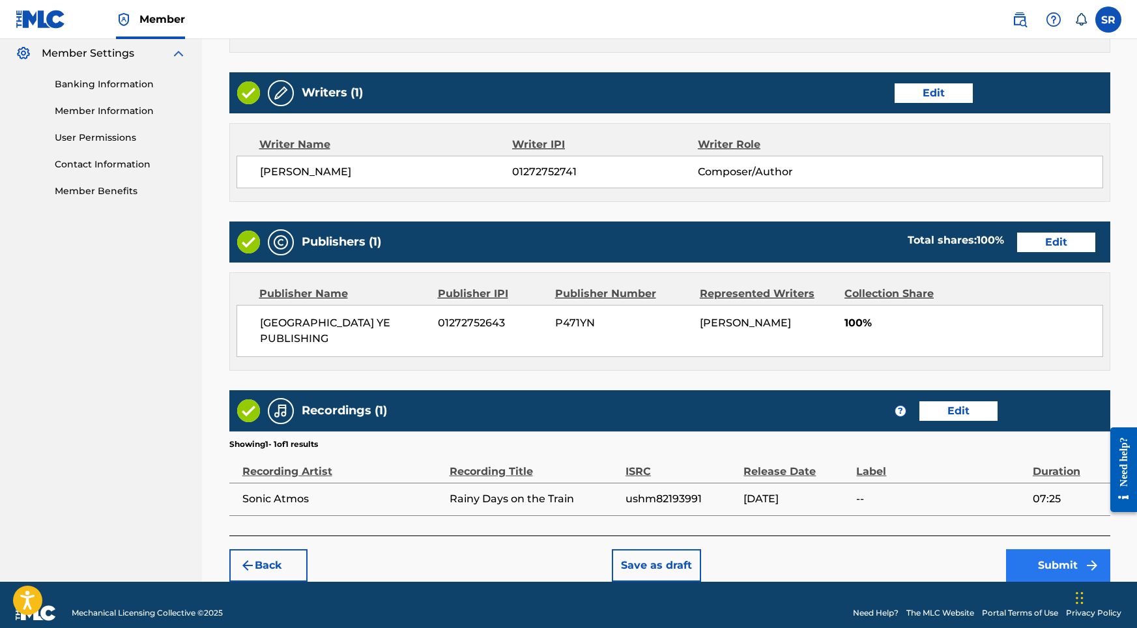
click at [980, 550] on button "Submit" at bounding box center [1058, 566] width 104 height 33
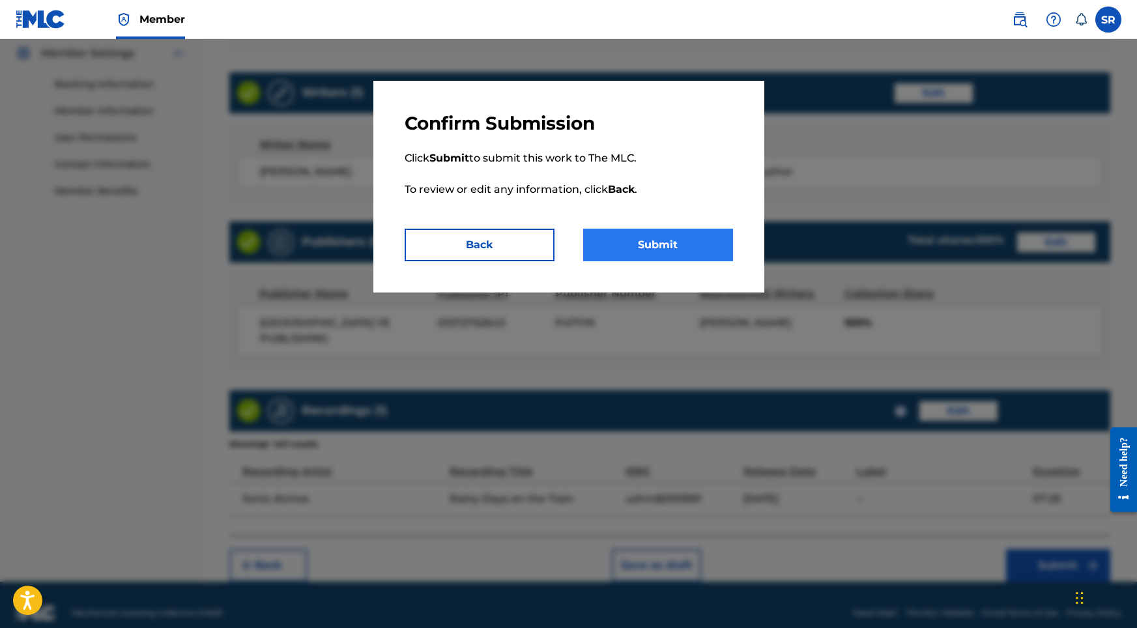
click at [654, 239] on button "Submit" at bounding box center [658, 245] width 150 height 33
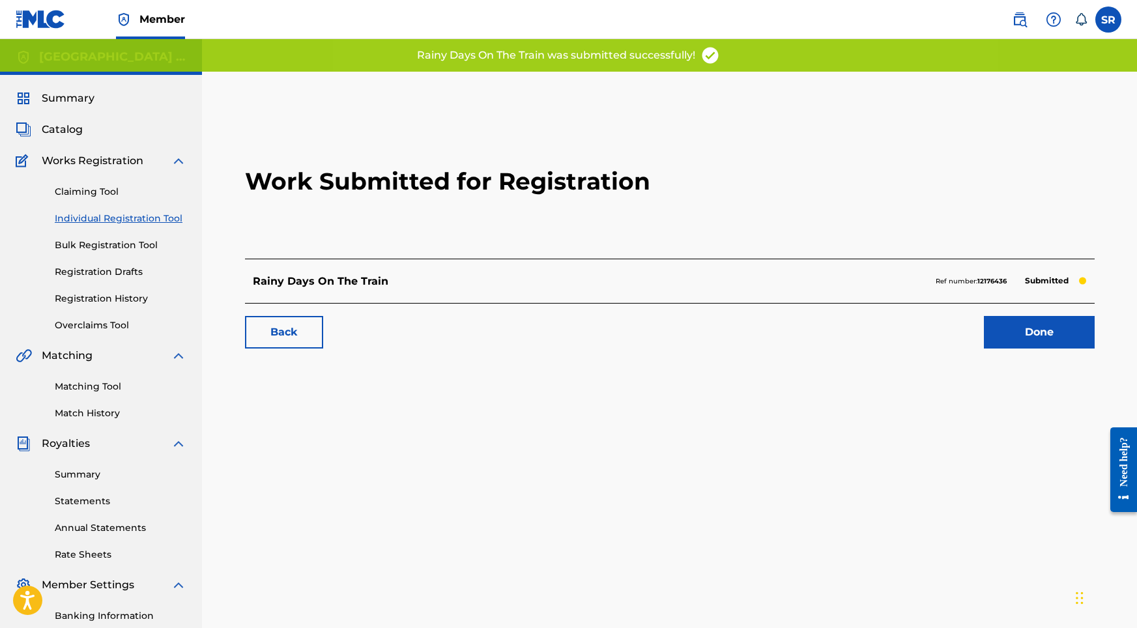
click at [980, 310] on div "Back Done" at bounding box center [670, 326] width 850 height 46
click at [980, 321] on link "Done" at bounding box center [1039, 332] width 111 height 33
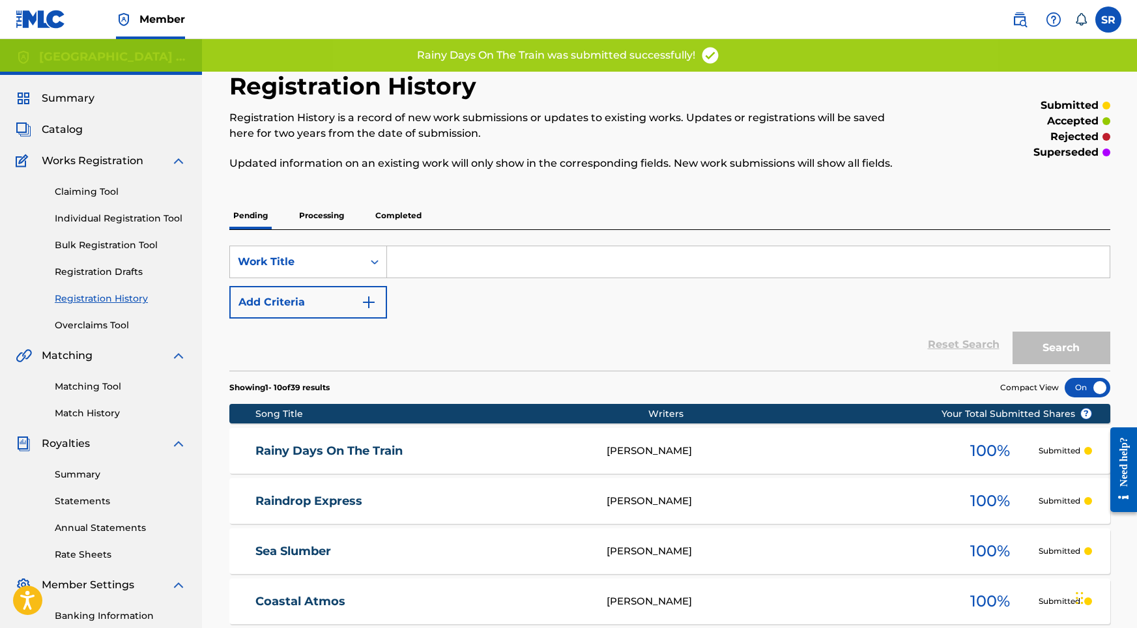
click at [151, 211] on div "Claiming Tool Individual Registration Tool Bulk Registration Tool Registration …" at bounding box center [101, 251] width 171 height 164
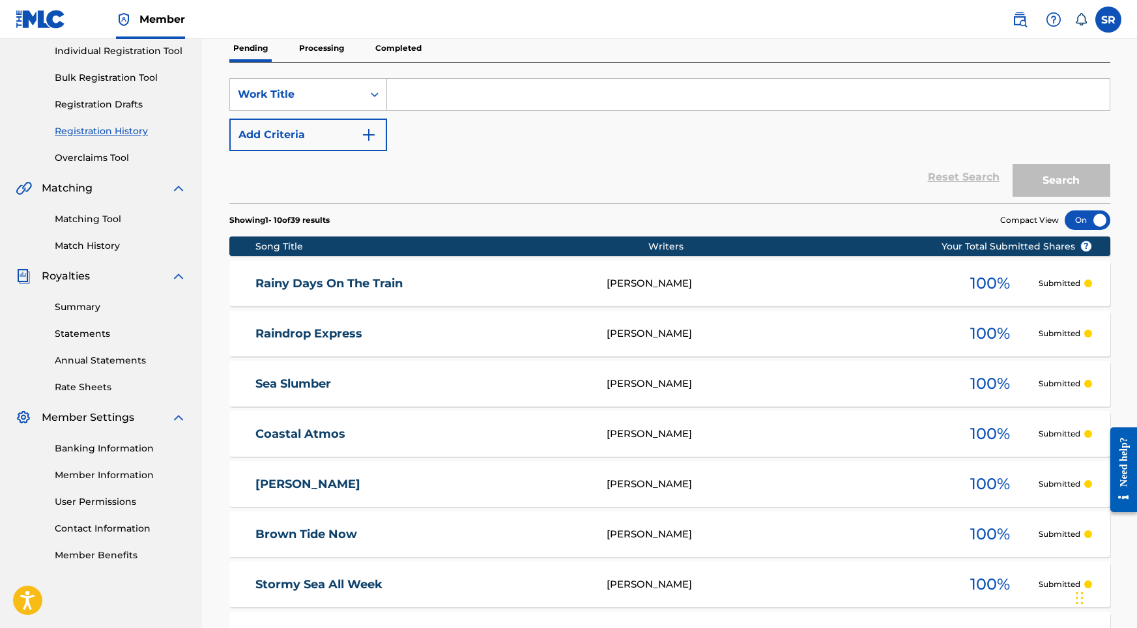
scroll to position [50, 0]
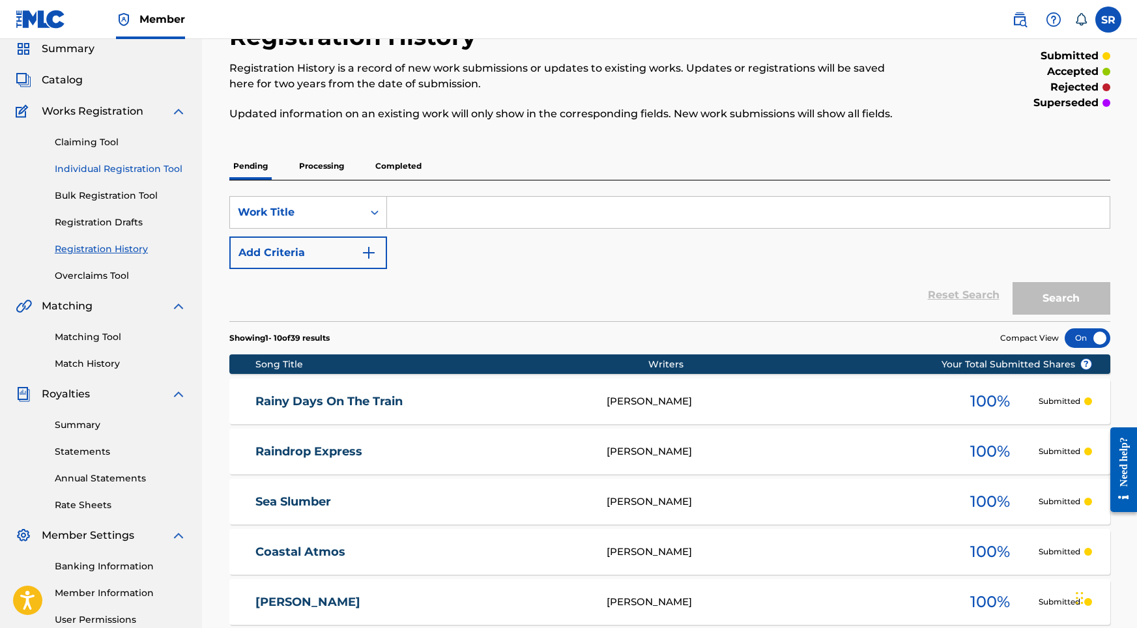
click at [172, 167] on link "Individual Registration Tool" at bounding box center [121, 169] width 132 height 14
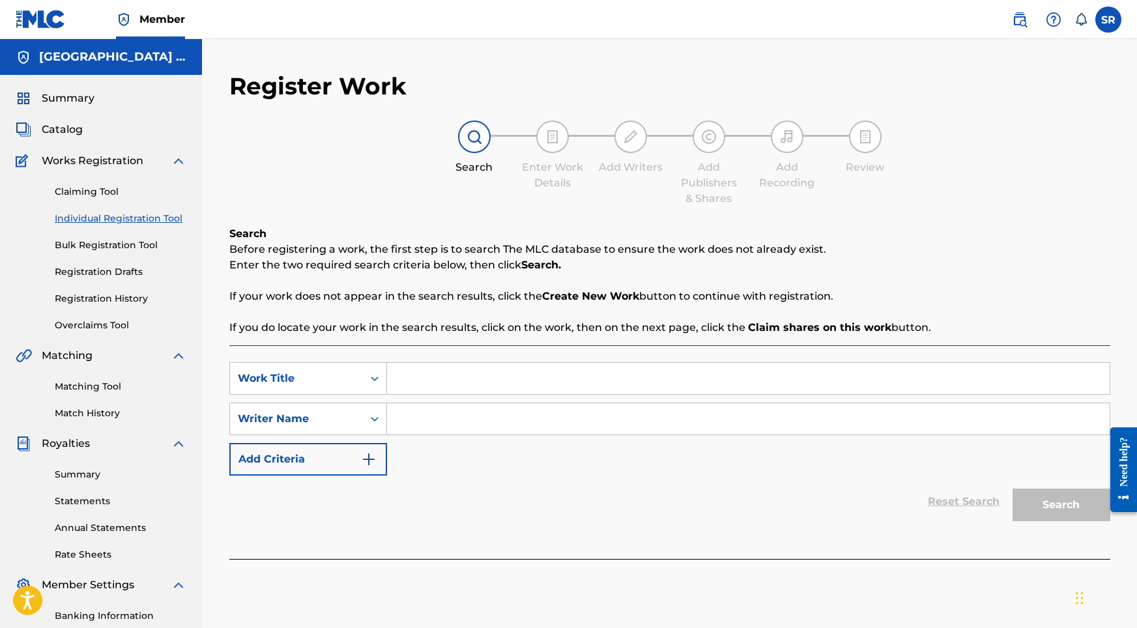
click at [455, 388] on input "Search Form" at bounding box center [748, 378] width 723 height 31
paste input "The Rain Train"
type input "The Rain Train"
click at [454, 415] on input "Search Form" at bounding box center [748, 418] width 723 height 31
paste input "The Rain Train"
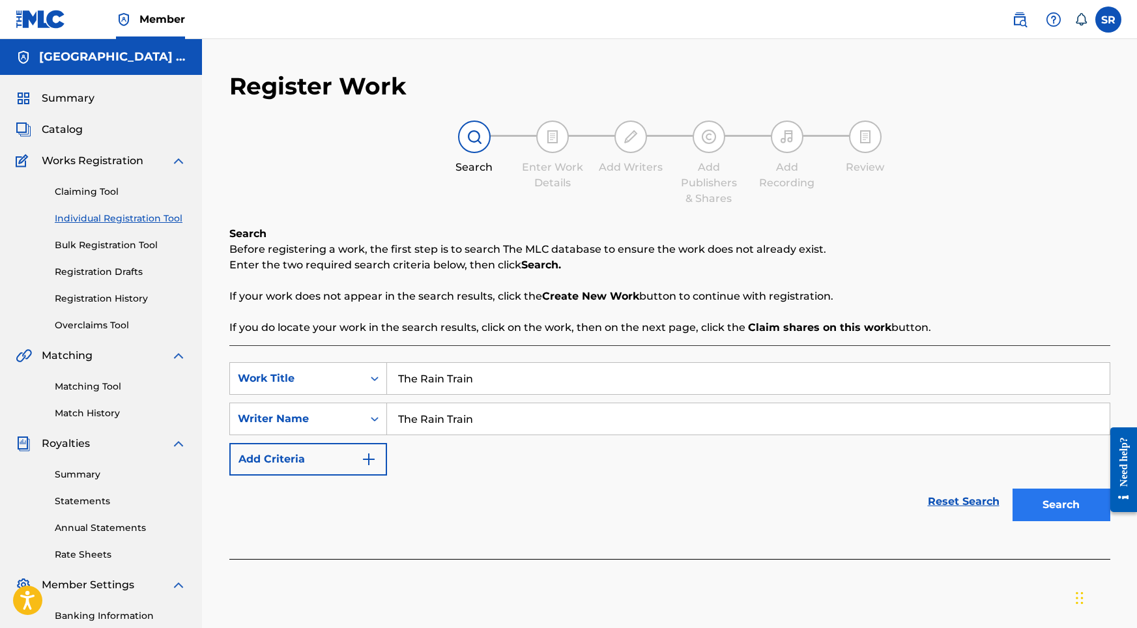
type input "The Rain Train"
click at [980, 505] on button "Search" at bounding box center [1062, 505] width 98 height 33
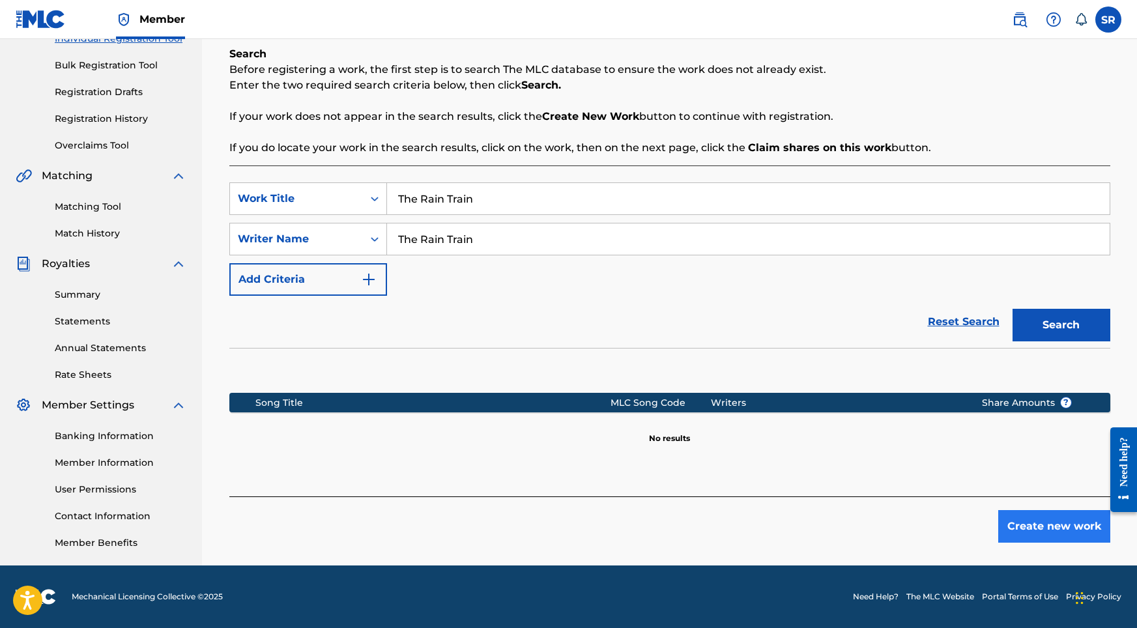
scroll to position [180, 0]
click at [980, 538] on button "Create new work" at bounding box center [1055, 526] width 112 height 33
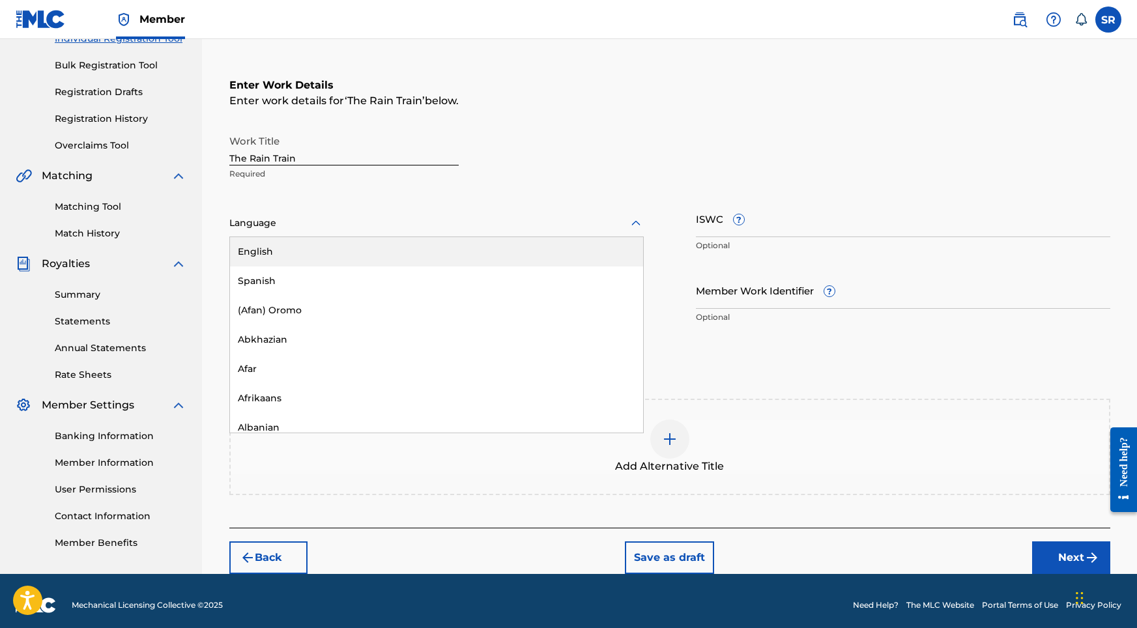
click at [382, 218] on div at bounding box center [436, 223] width 415 height 16
click at [325, 248] on div "English" at bounding box center [436, 251] width 413 height 29
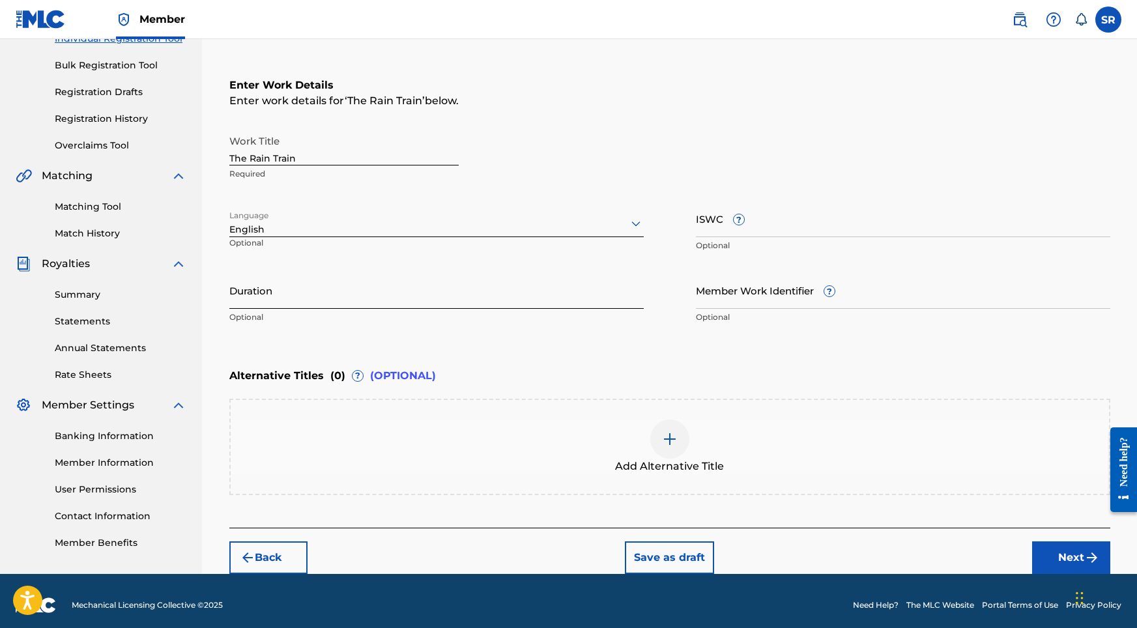
click at [340, 288] on input "Duration" at bounding box center [436, 290] width 415 height 37
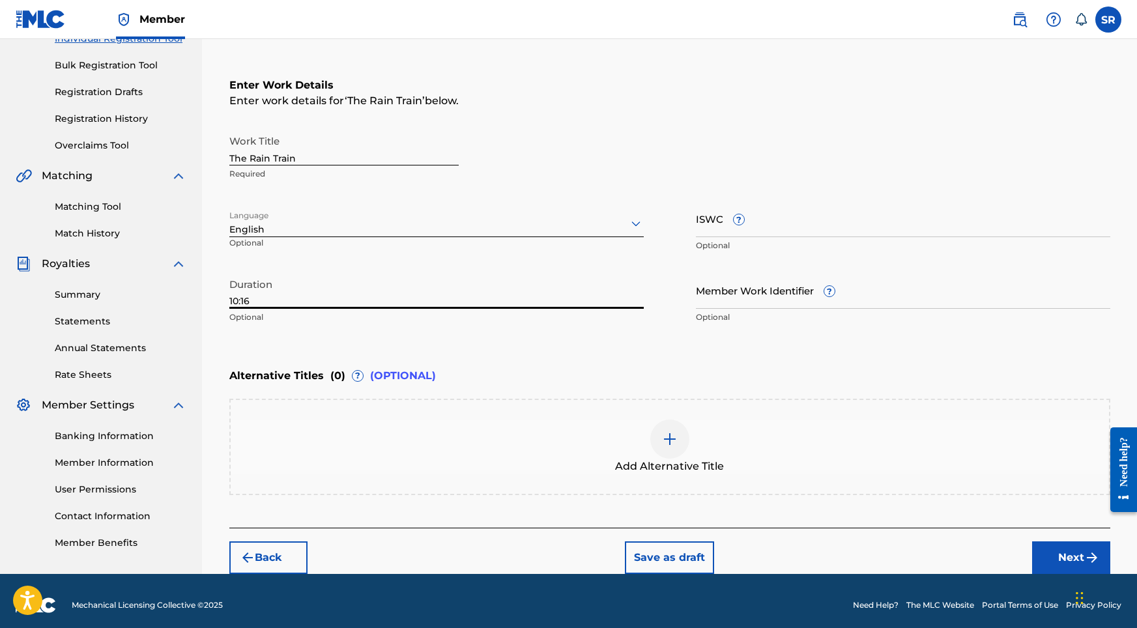
type input "10:16"
click at [688, 439] on div at bounding box center [670, 439] width 39 height 39
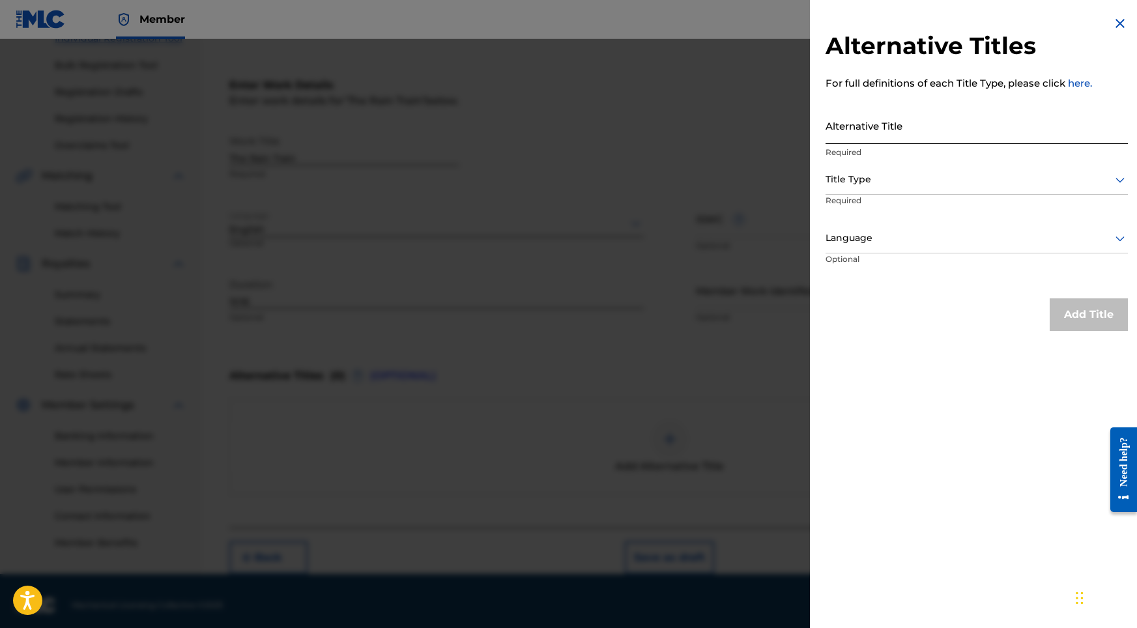
click at [875, 123] on input "Alternative Title" at bounding box center [977, 125] width 302 height 37
paste input "The Rain Train"
type input "The Rain Train"
click at [864, 162] on div "Alternative Title The Rain Train Required" at bounding box center [977, 136] width 302 height 59
click at [864, 174] on div at bounding box center [977, 179] width 302 height 16
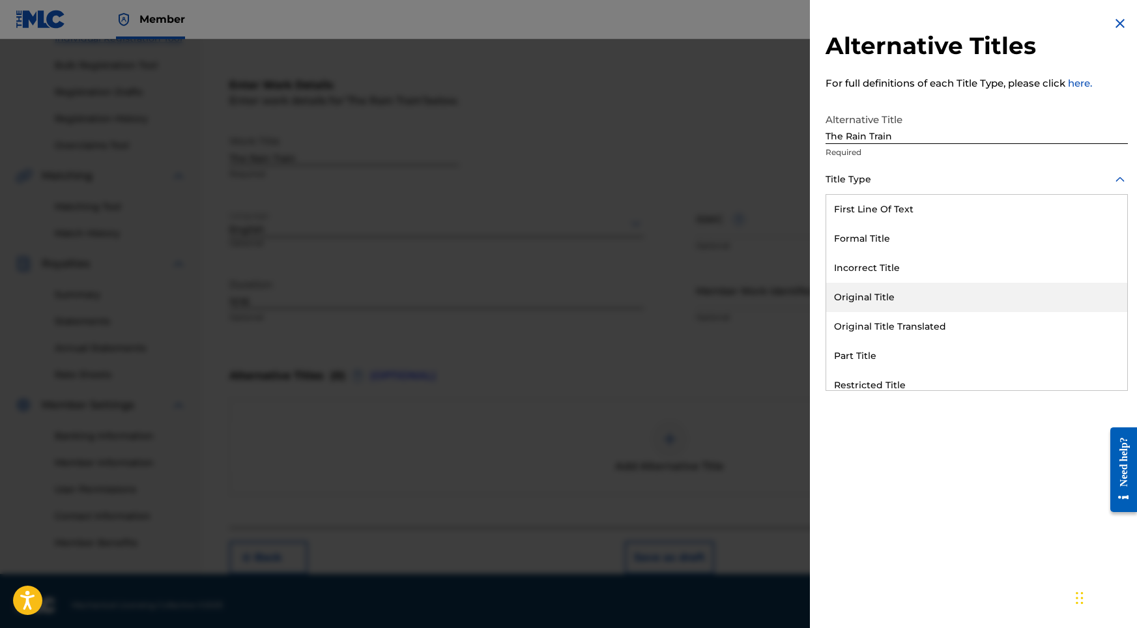
click at [872, 291] on div "Original Title" at bounding box center [977, 297] width 301 height 29
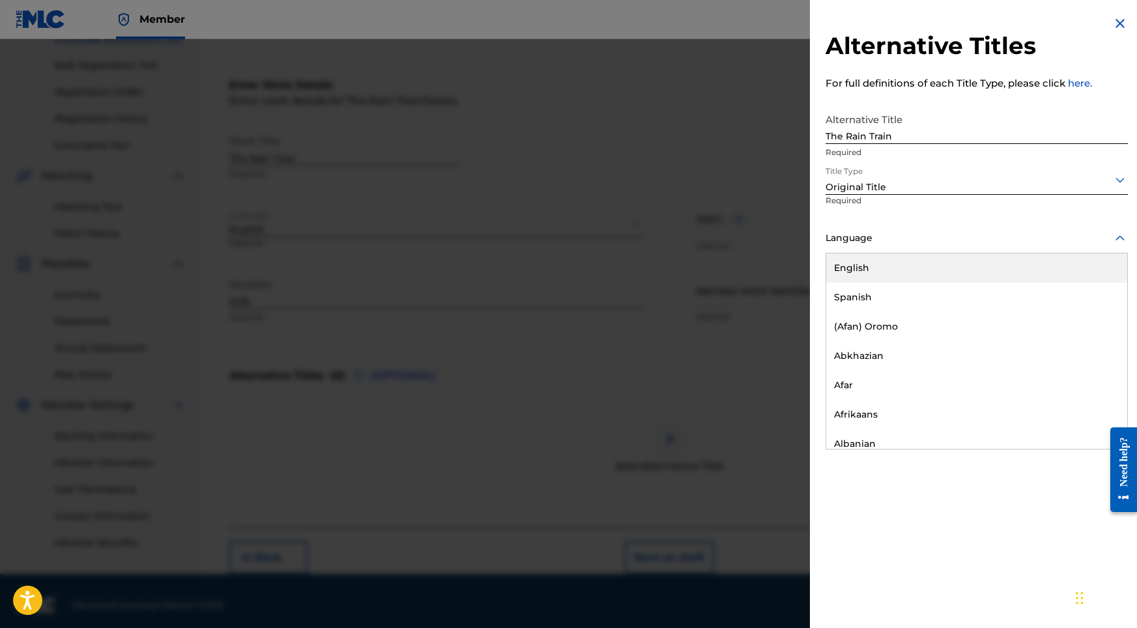
click at [900, 251] on div "Language" at bounding box center [977, 238] width 302 height 29
click at [893, 267] on div "English" at bounding box center [977, 268] width 301 height 29
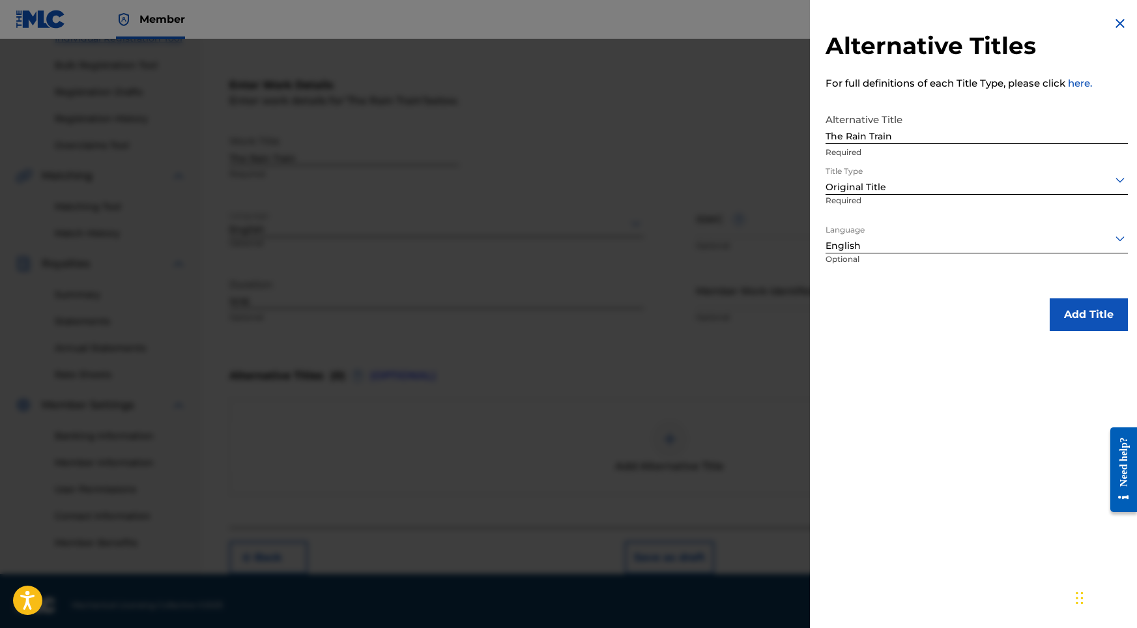
click at [980, 302] on div "Add Title" at bounding box center [977, 315] width 302 height 33
click at [980, 311] on button "Add Title" at bounding box center [1089, 315] width 78 height 33
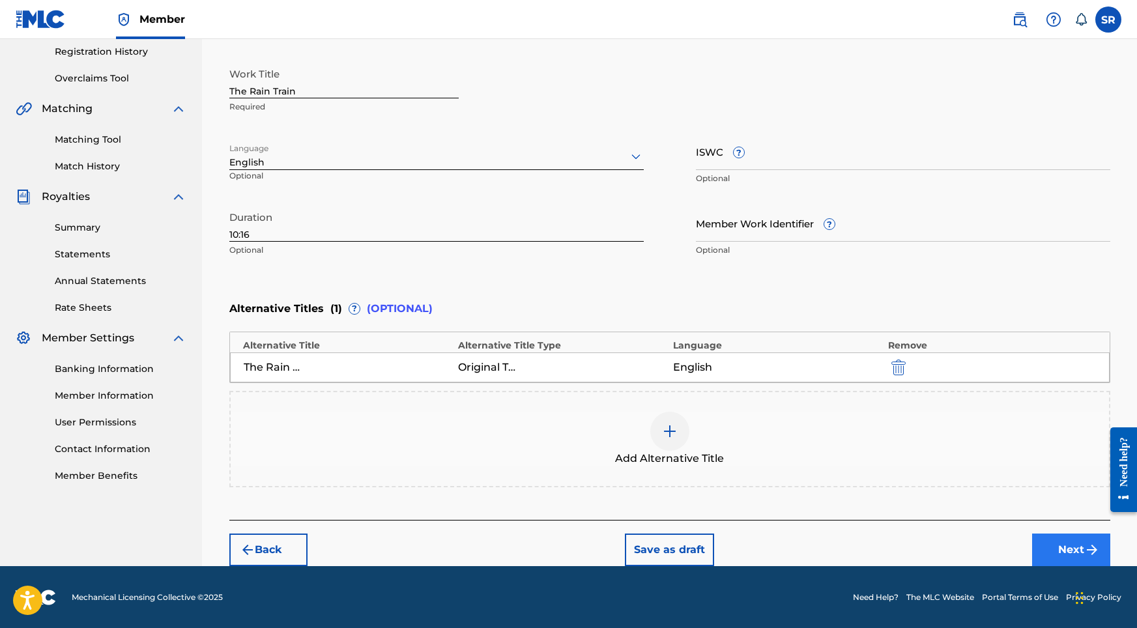
click at [980, 546] on button "Next" at bounding box center [1072, 550] width 78 height 33
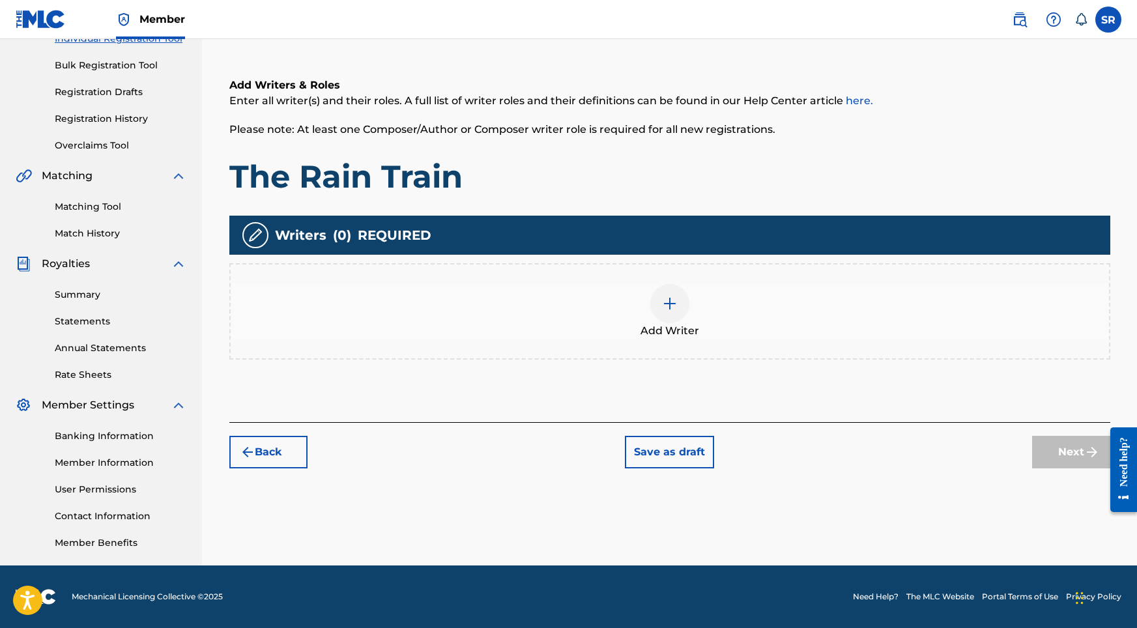
click at [663, 315] on div at bounding box center [670, 303] width 39 height 39
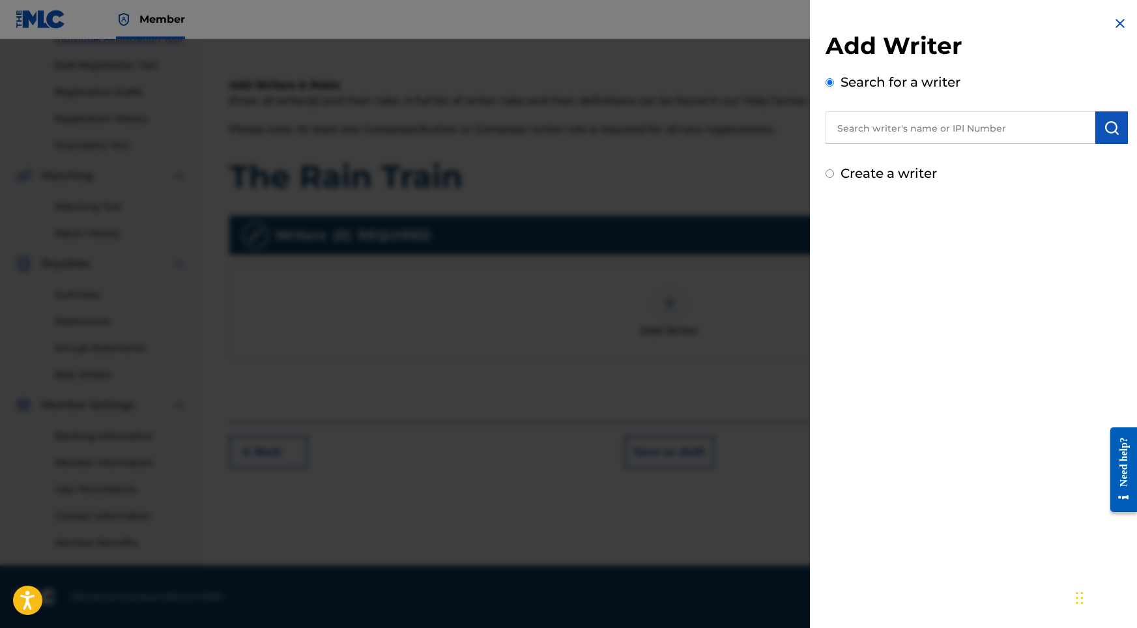
click at [916, 132] on input "text" at bounding box center [961, 127] width 270 height 33
paste input "[PERSON_NAME]"
type input "[PERSON_NAME]"
click at [980, 134] on button "submit" at bounding box center [1112, 127] width 33 height 33
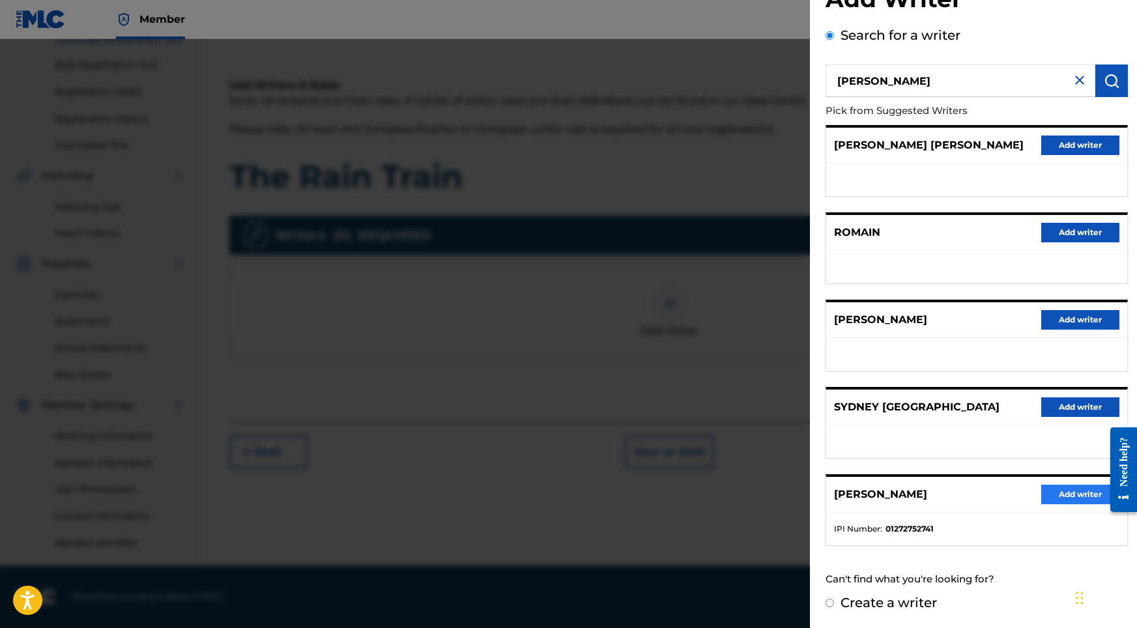
scroll to position [58, 0]
click at [980, 487] on button "Add writer" at bounding box center [1081, 495] width 78 height 20
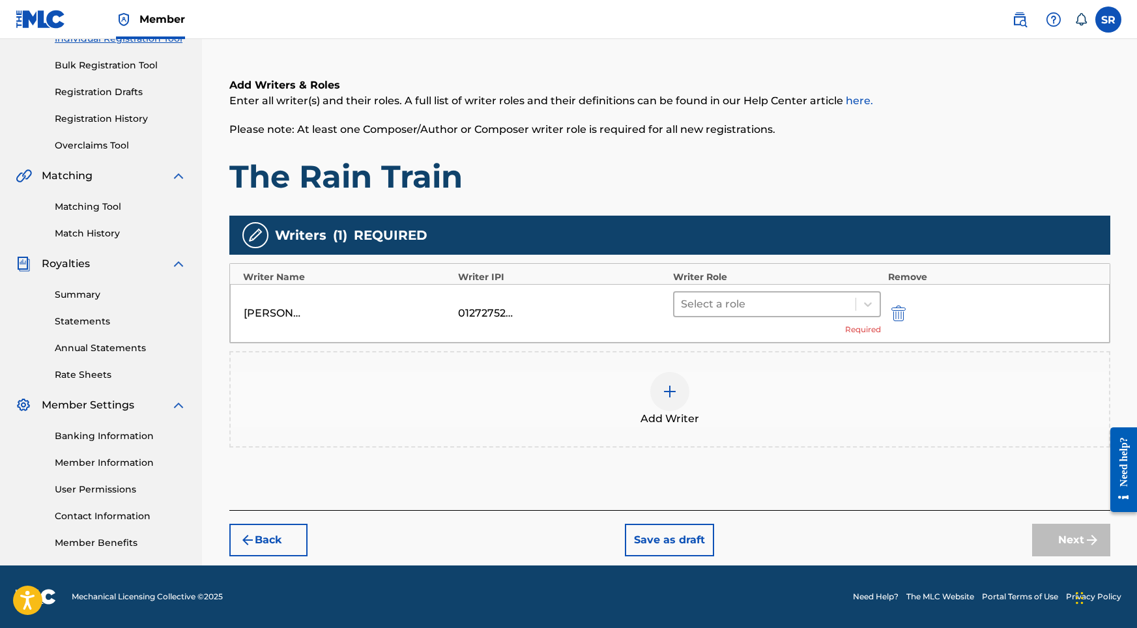
click at [717, 308] on div at bounding box center [765, 304] width 169 height 18
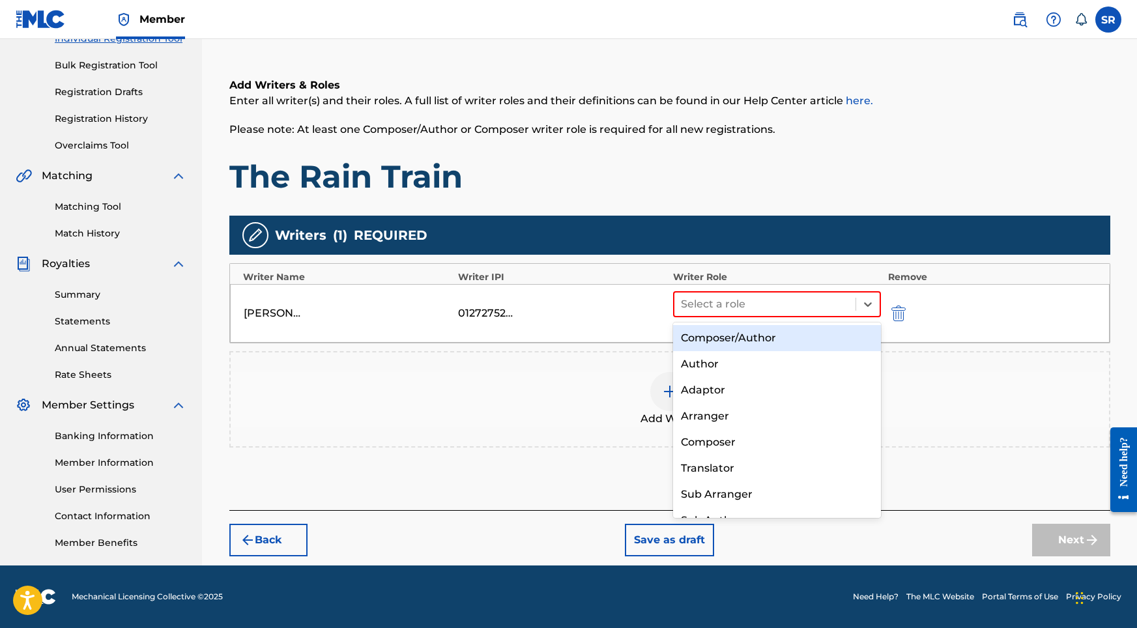
click at [709, 327] on div "Composer/Author" at bounding box center [777, 338] width 209 height 26
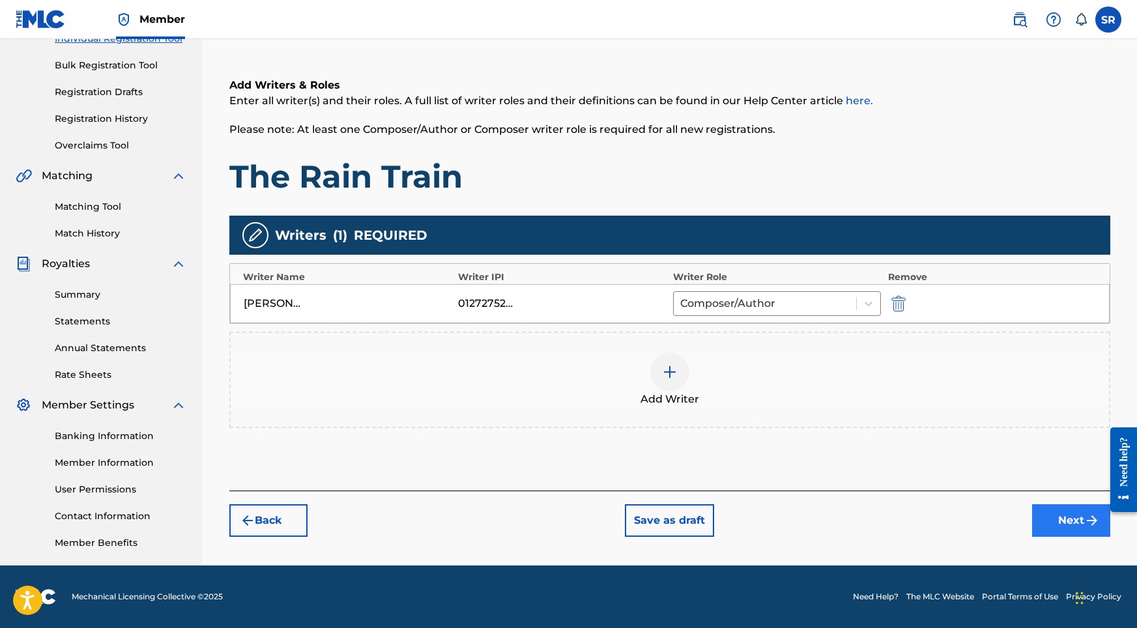
click at [980, 516] on button "Next" at bounding box center [1072, 521] width 78 height 33
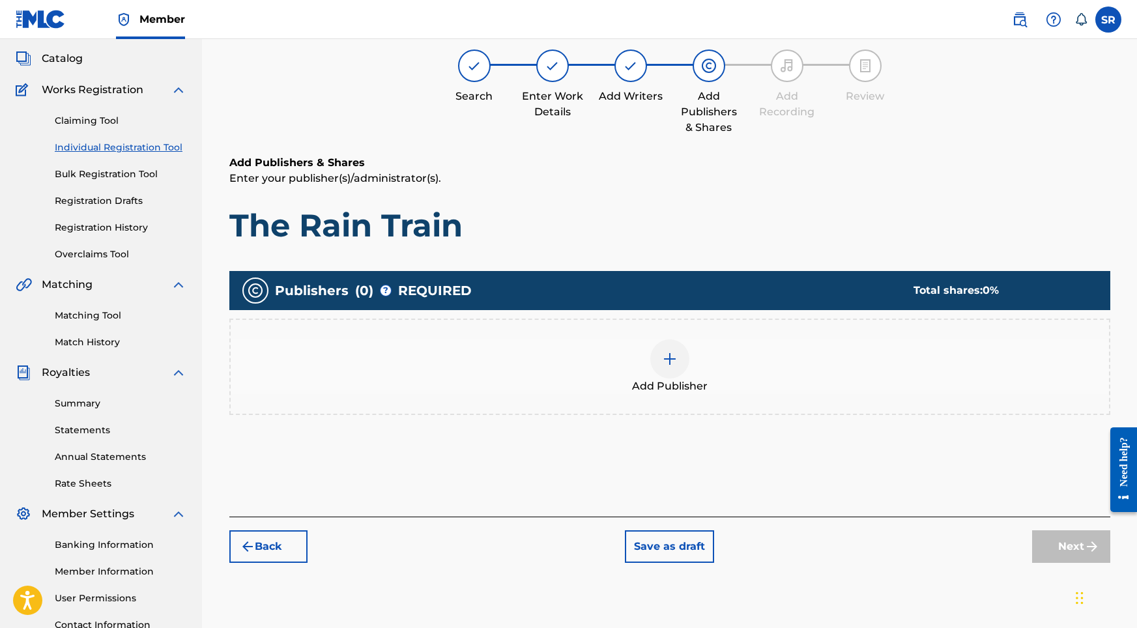
scroll to position [59, 0]
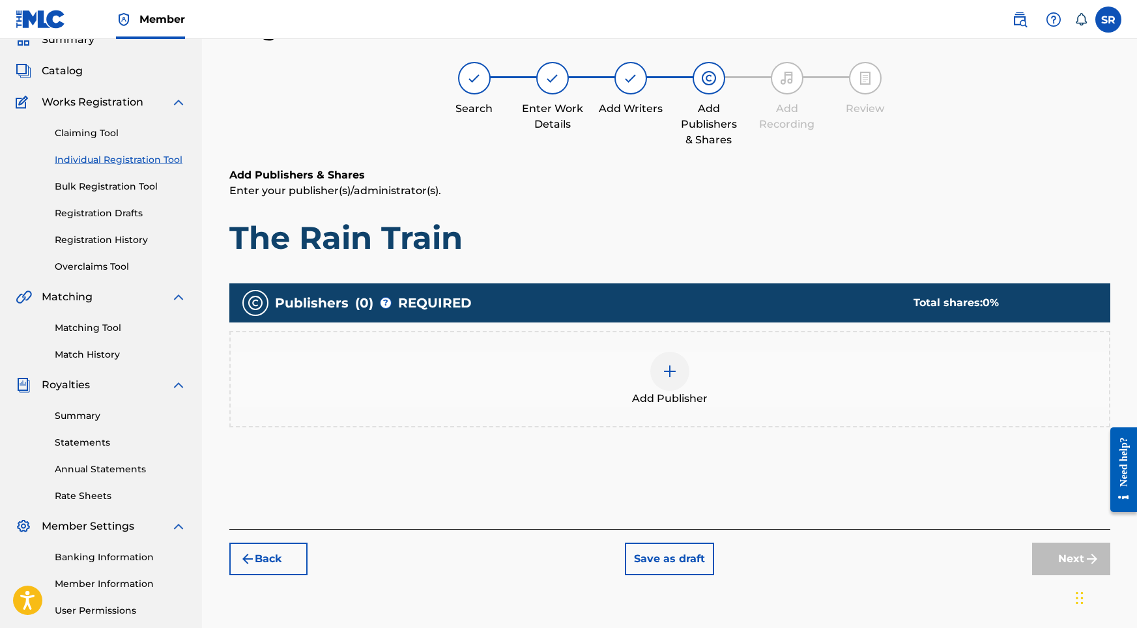
click at [666, 369] on img at bounding box center [670, 372] width 16 height 16
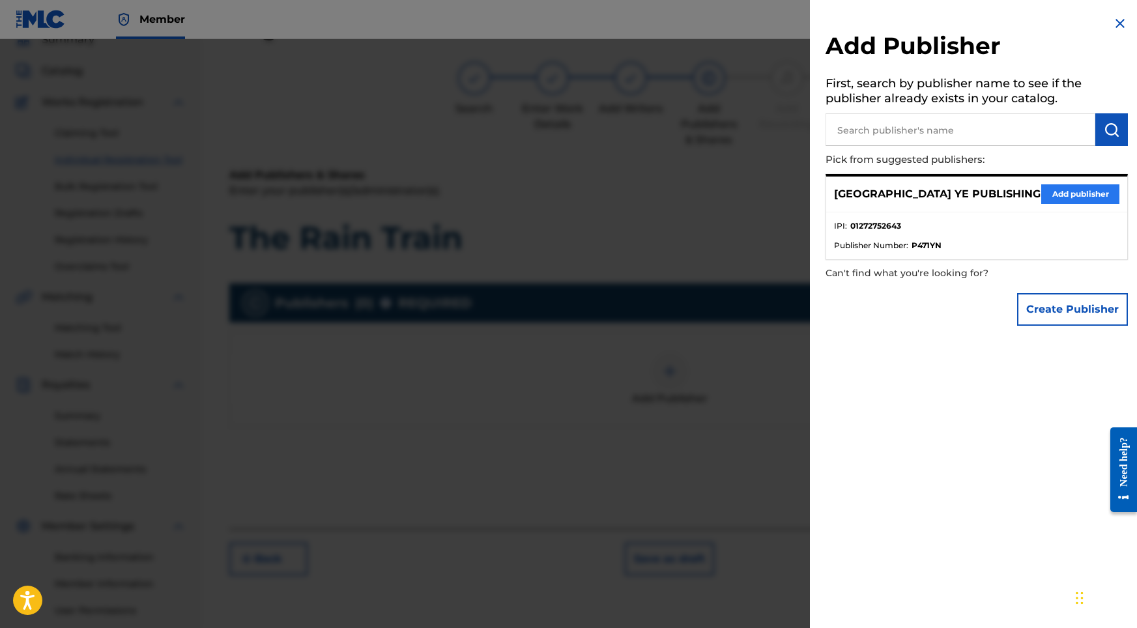
click at [980, 195] on button "Add publisher" at bounding box center [1081, 194] width 78 height 20
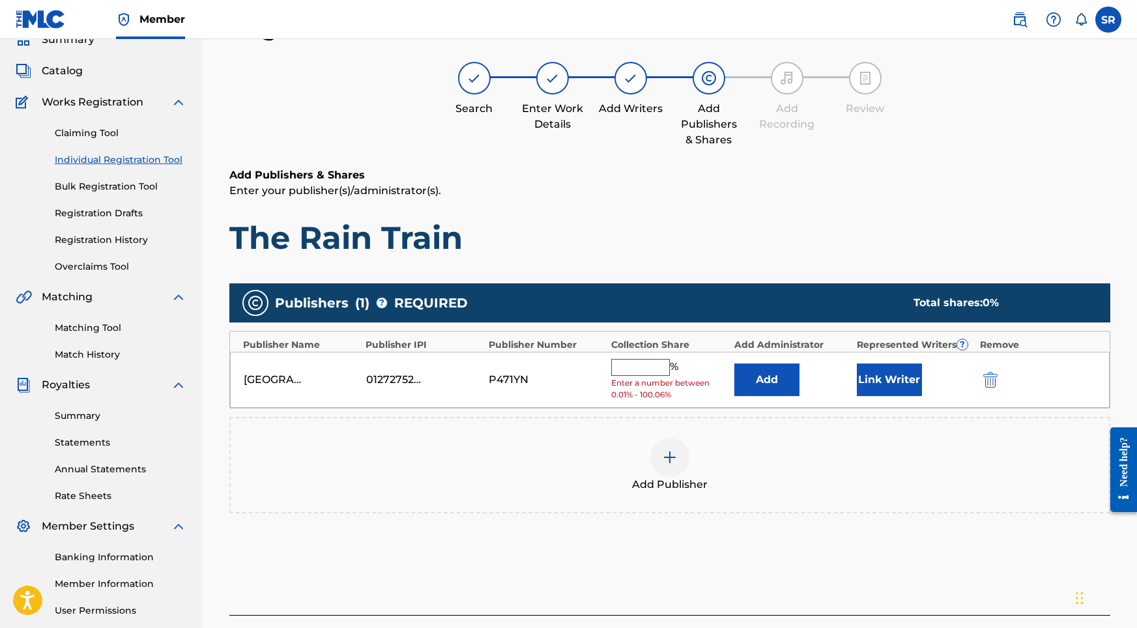
click at [666, 362] on input "text" at bounding box center [640, 367] width 59 height 17
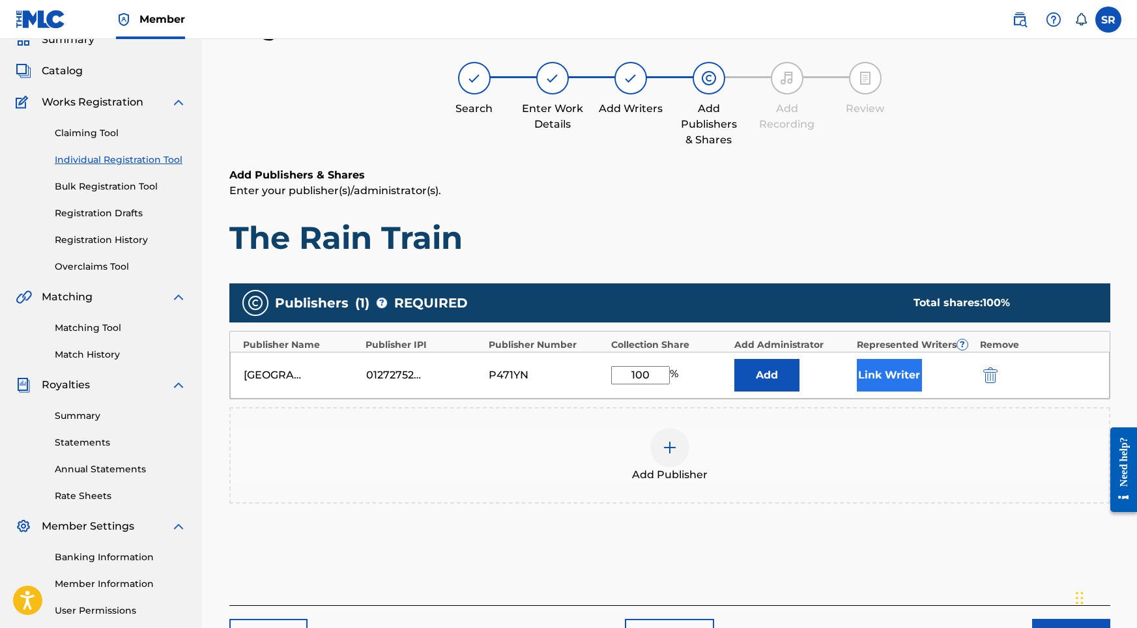
type input "100"
click at [888, 375] on button "Link Writer" at bounding box center [889, 375] width 65 height 33
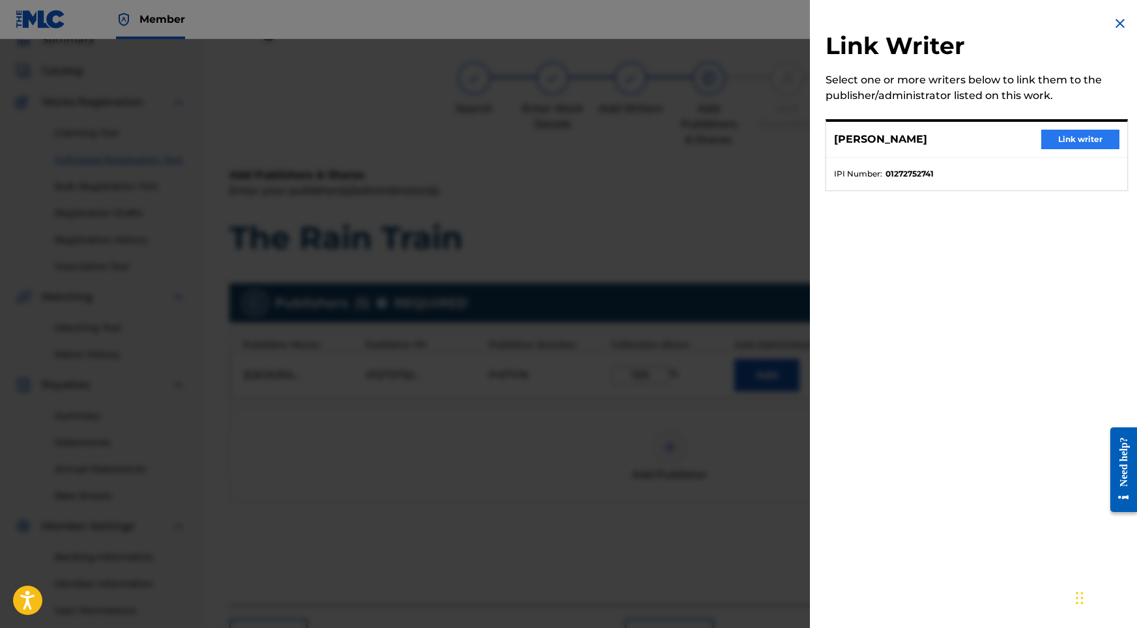
click at [980, 138] on button "Link writer" at bounding box center [1081, 140] width 78 height 20
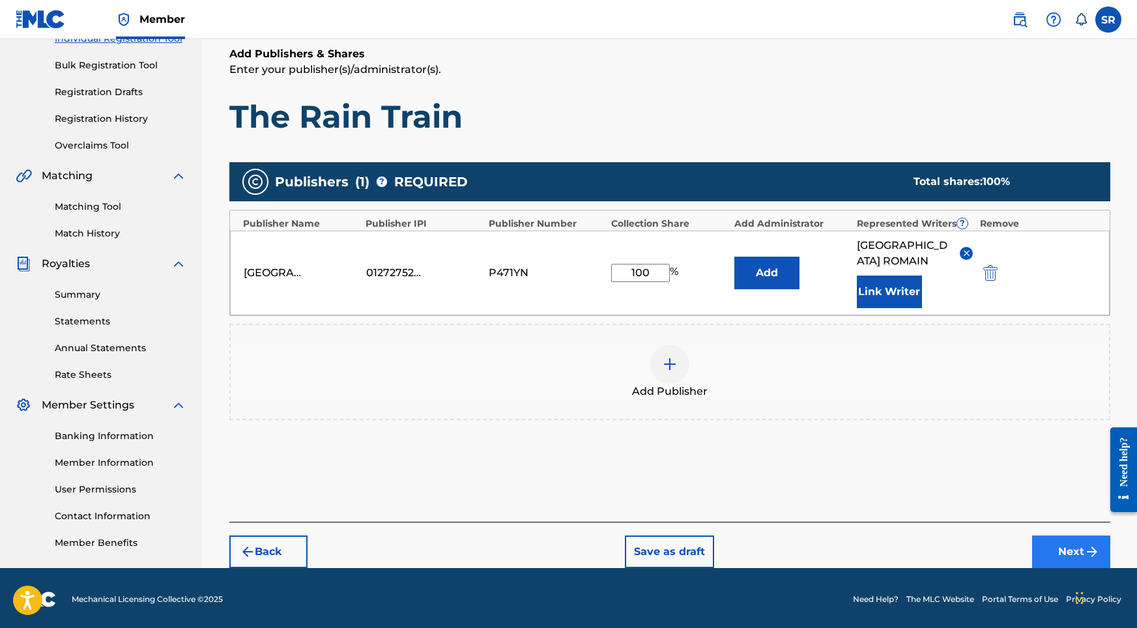
click at [980, 545] on button "Next" at bounding box center [1072, 552] width 78 height 33
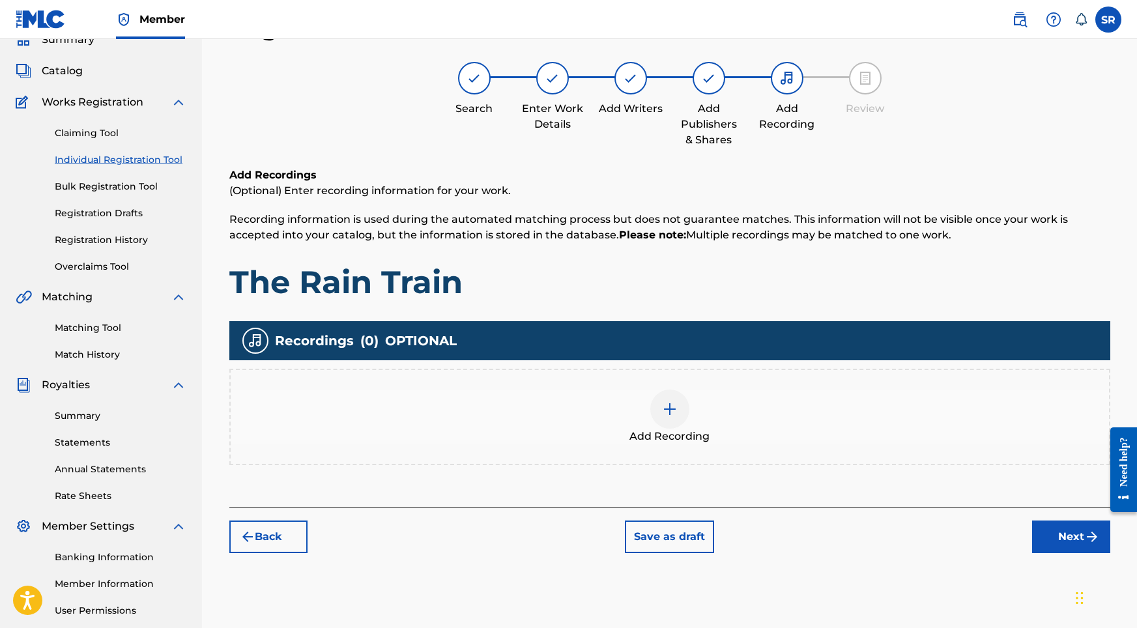
click at [679, 409] on div at bounding box center [670, 409] width 39 height 39
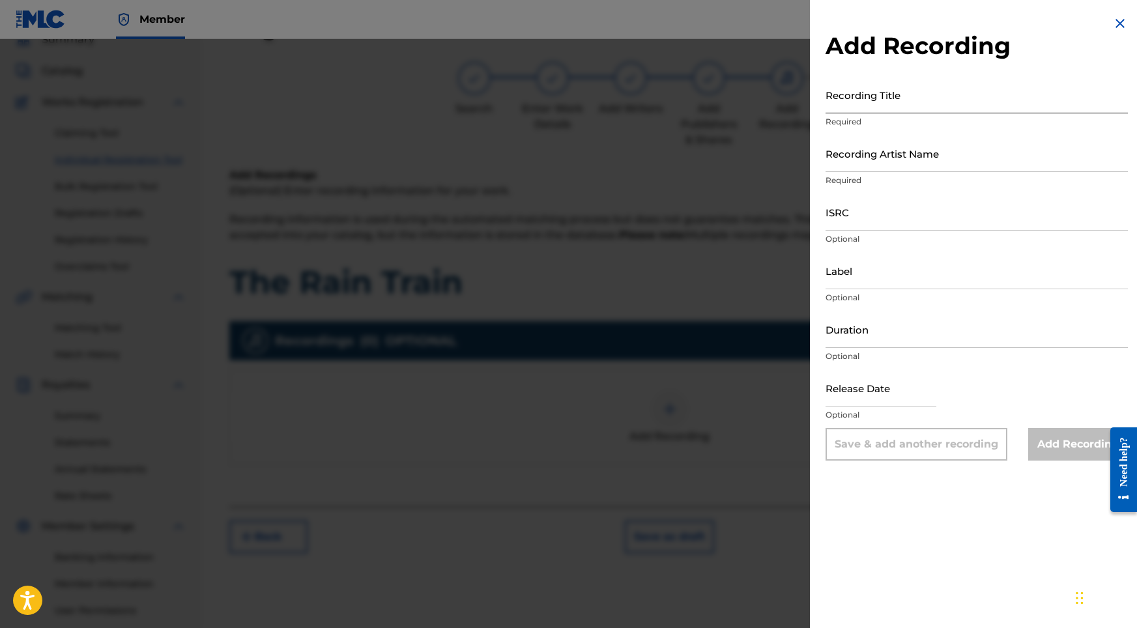
click at [911, 106] on input "Recording Title" at bounding box center [977, 94] width 302 height 37
paste input "The Rain Train"
type input "The Rain Train"
click at [842, 161] on input "Recording Artist Name" at bounding box center [977, 153] width 302 height 37
paste input "Sonic Atmos"
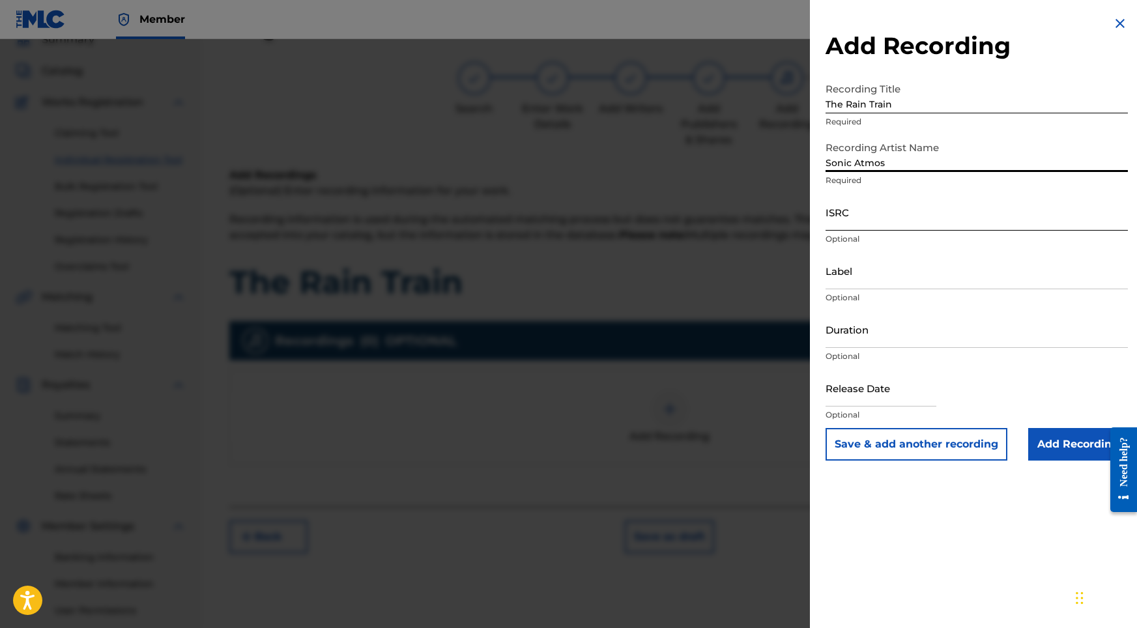
type input "Sonic Atmos"
click at [844, 219] on input "ISRC" at bounding box center [977, 212] width 302 height 37
paste input "ushm82193992"
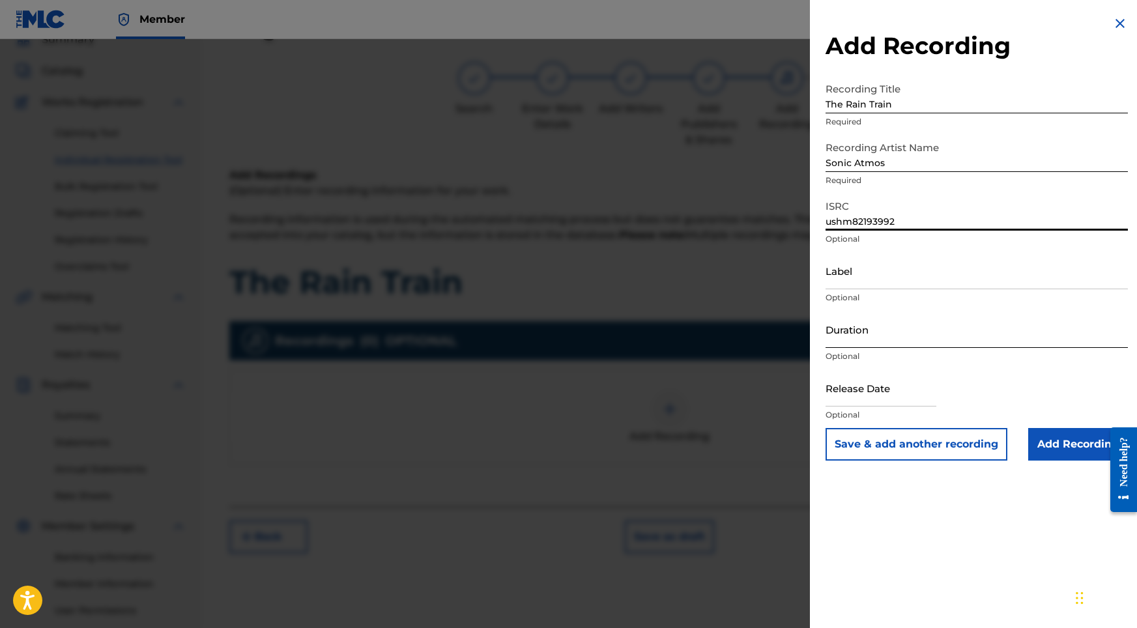
type input "ushm82193992"
click at [857, 338] on input "Duration" at bounding box center [977, 329] width 302 height 37
type input "10:16"
click at [875, 386] on input "text" at bounding box center [881, 388] width 111 height 37
select select "8"
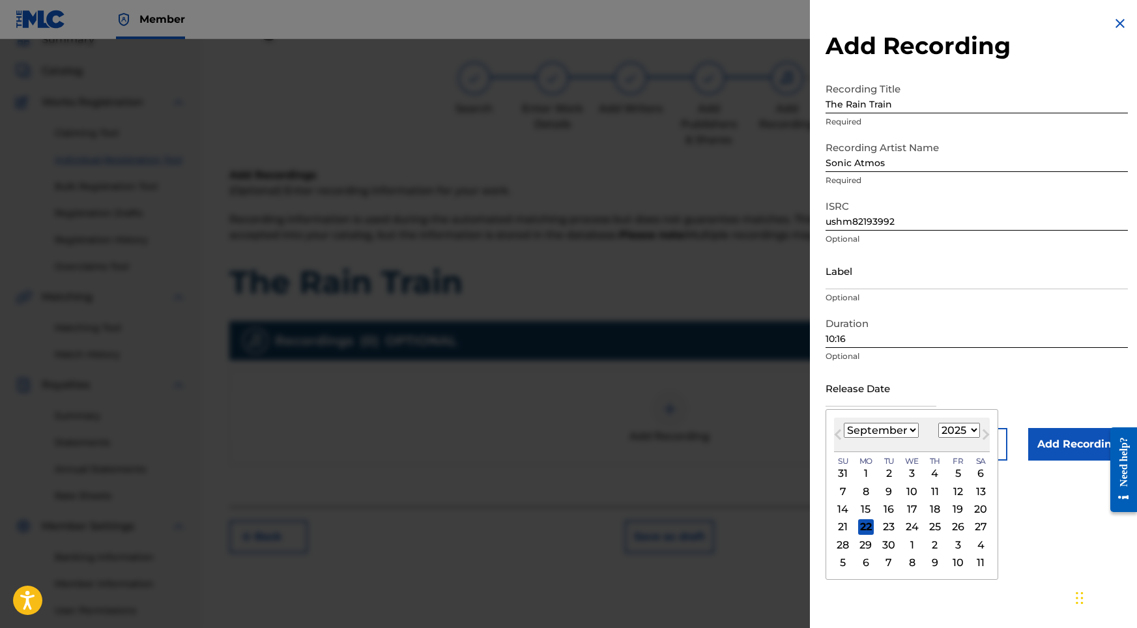
select select "2021"
select select "7"
click at [843, 490] on div "8" at bounding box center [844, 492] width 16 height 16
type input "[DATE]"
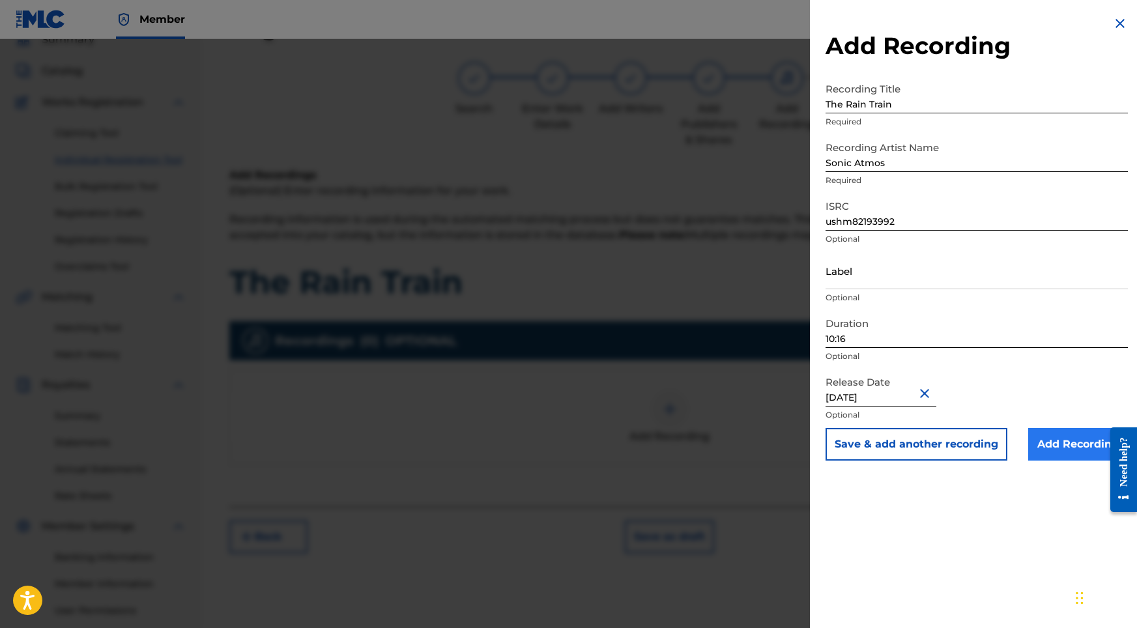
click at [980, 443] on input "Add Recording" at bounding box center [1079, 444] width 100 height 33
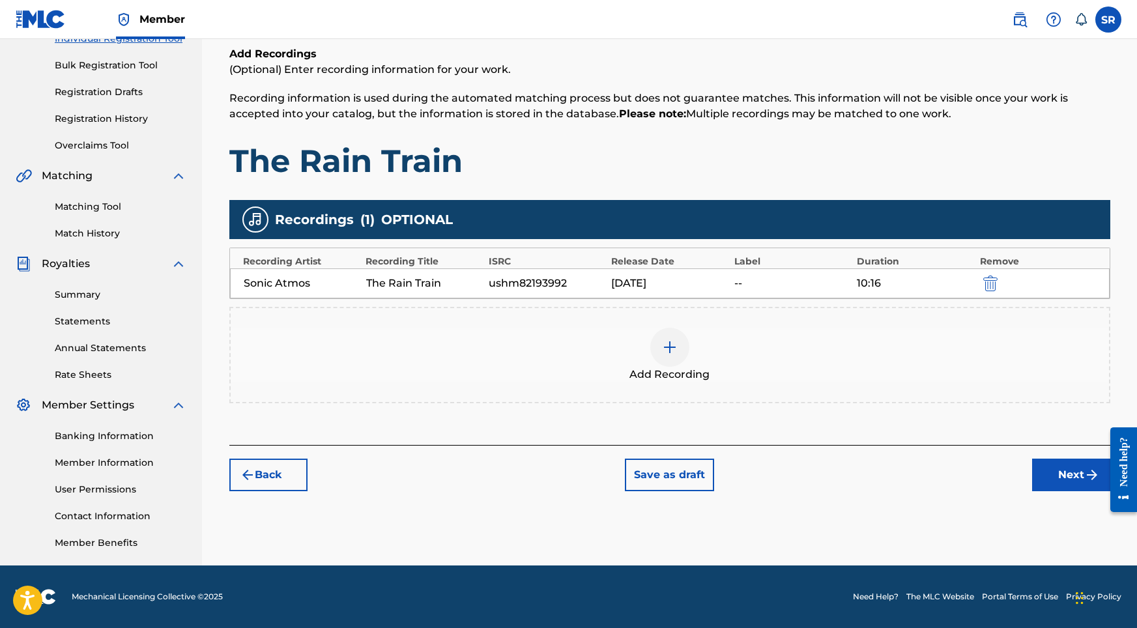
click at [980, 482] on div "Back Save as draft Next" at bounding box center [669, 468] width 881 height 46
click at [980, 477] on button "Next" at bounding box center [1072, 475] width 78 height 33
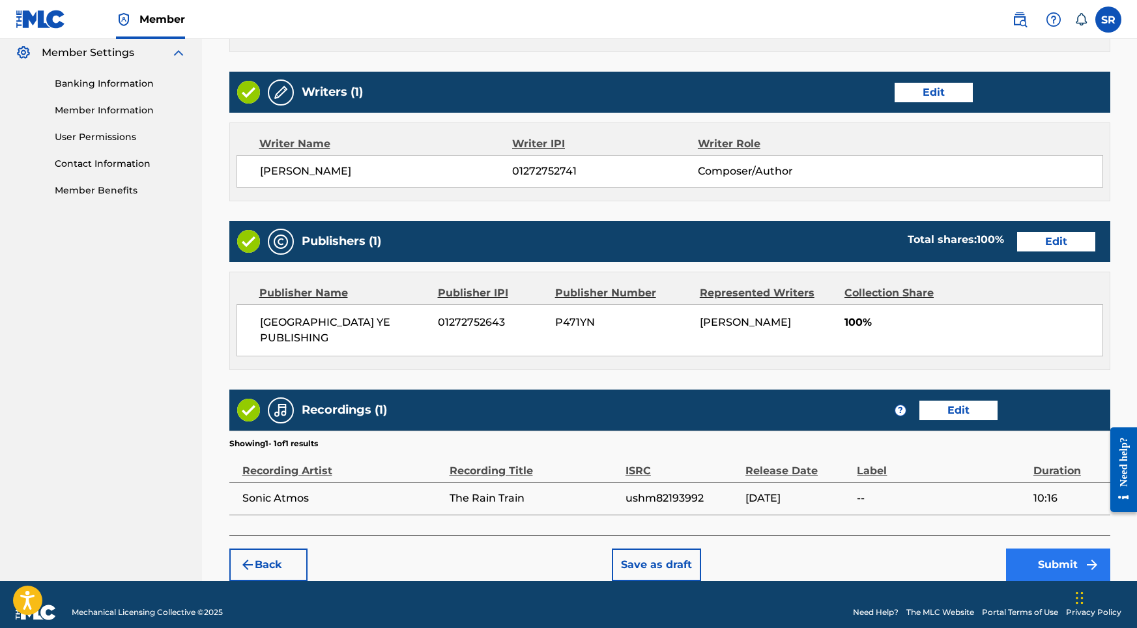
scroll to position [532, 0]
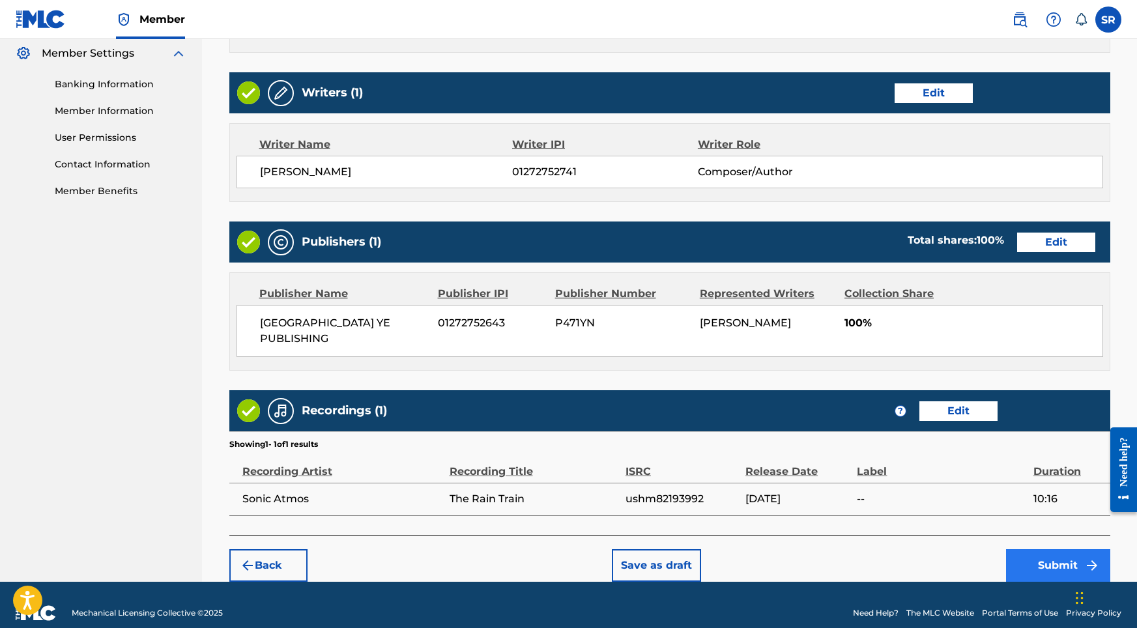
click at [980, 550] on button "Submit" at bounding box center [1058, 566] width 104 height 33
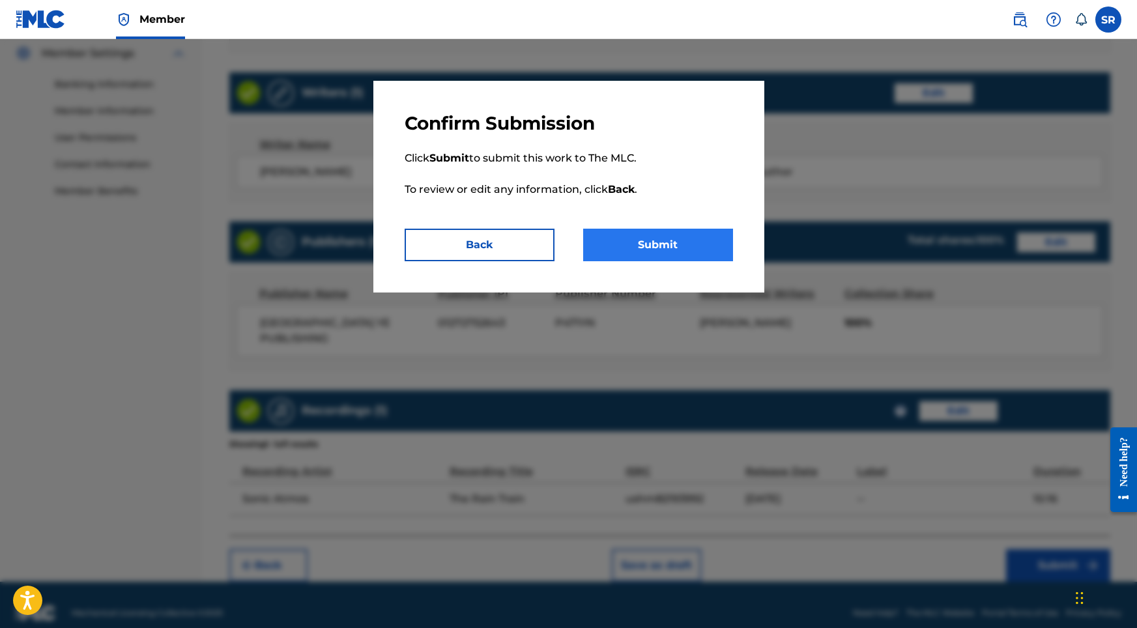
click at [651, 251] on button "Submit" at bounding box center [658, 245] width 150 height 33
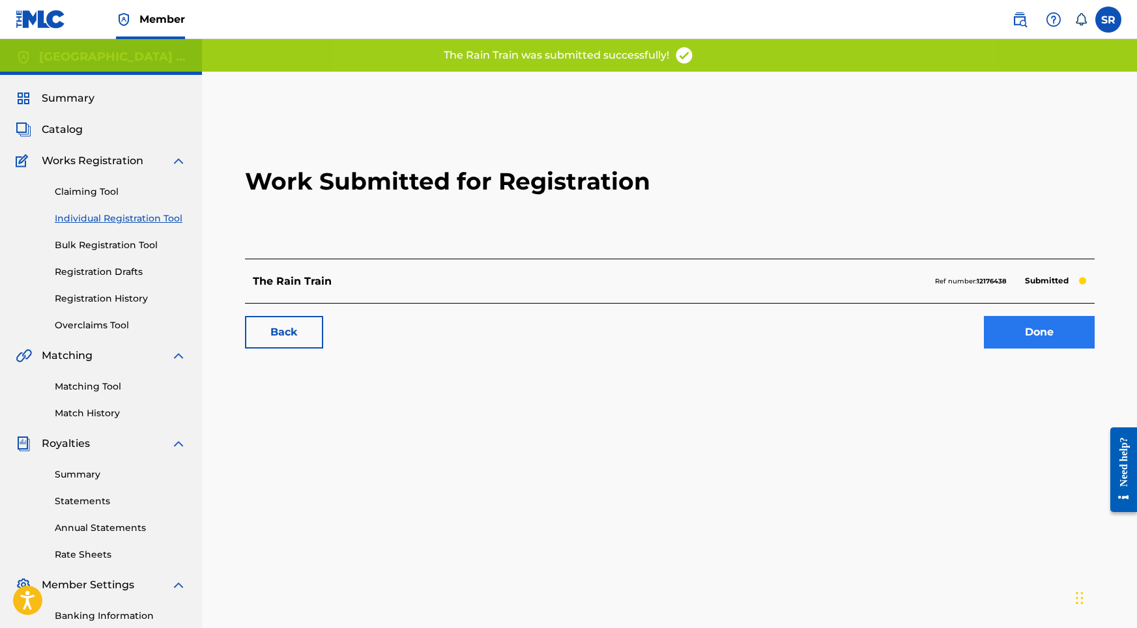
click at [980, 323] on link "Done" at bounding box center [1039, 332] width 111 height 33
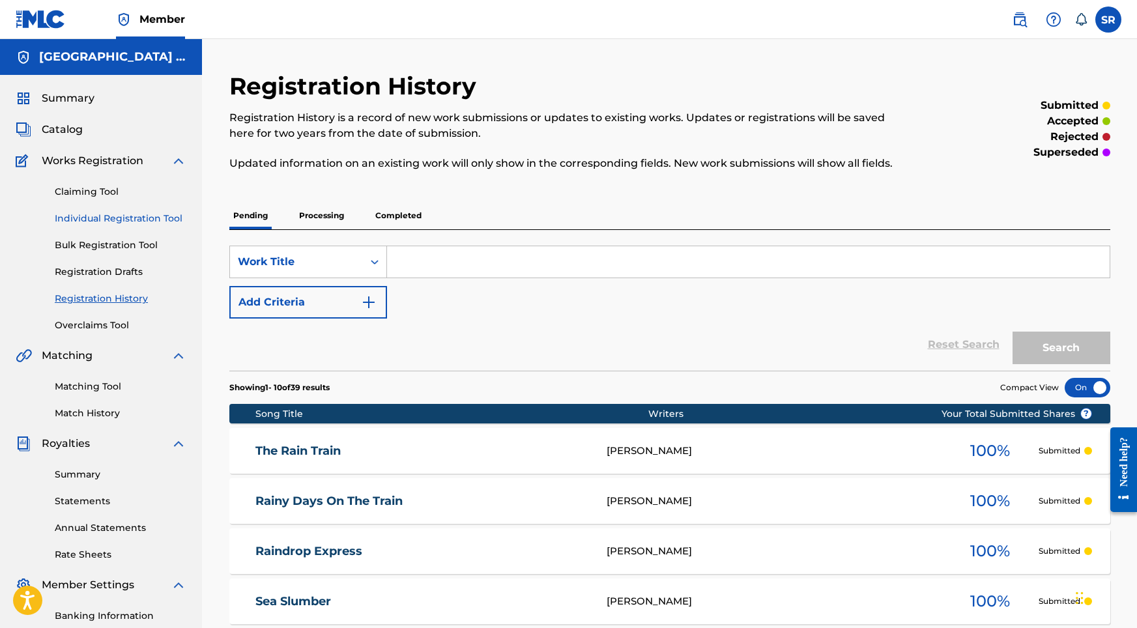
click at [130, 225] on link "Individual Registration Tool" at bounding box center [121, 219] width 132 height 14
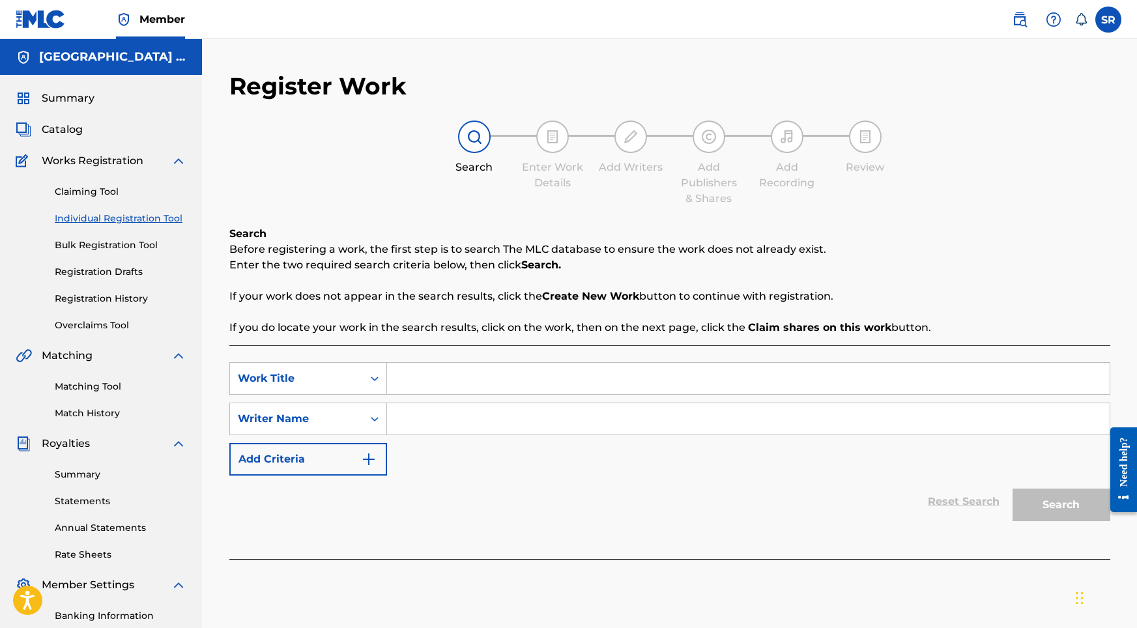
click at [467, 359] on div "SearchWithCriteria934a82c1-1bde-4788-9902-6626b01dfc18 Work Title SearchWithCri…" at bounding box center [669, 452] width 881 height 214
click at [465, 373] on input "Search Form" at bounding box center [748, 378] width 723 height 31
paste input "Intercity Rainfall"
type input "Intercity Rainfall"
click at [491, 421] on input "Search Form" at bounding box center [748, 418] width 723 height 31
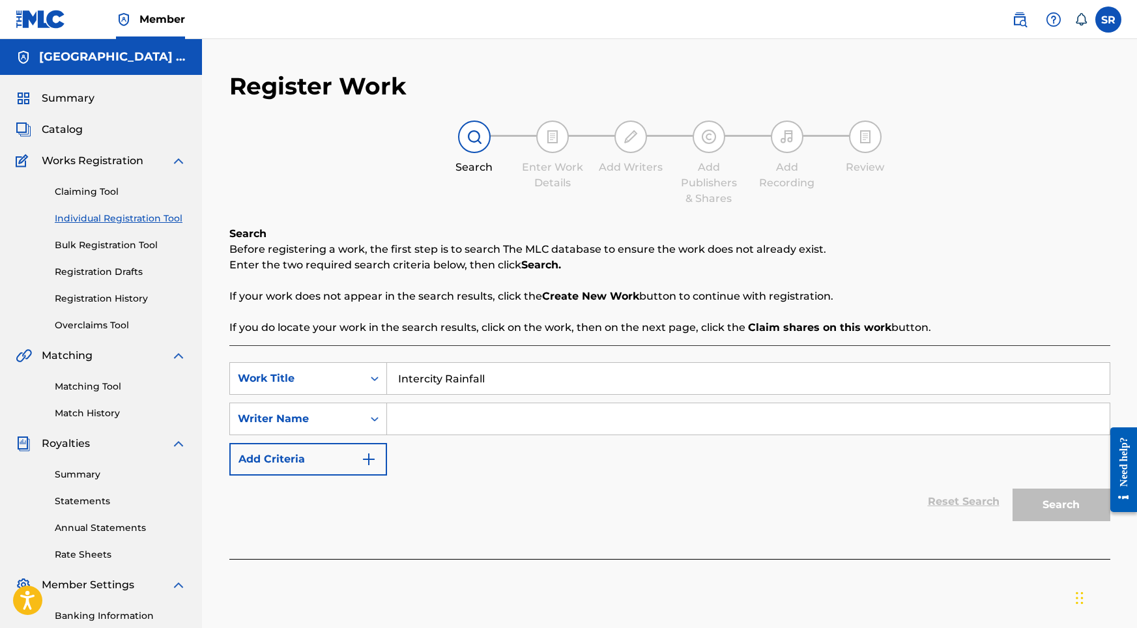
paste input "Intercity Rainfall"
type input "Intercity Rainfall"
click at [980, 510] on button "Search" at bounding box center [1062, 505] width 98 height 33
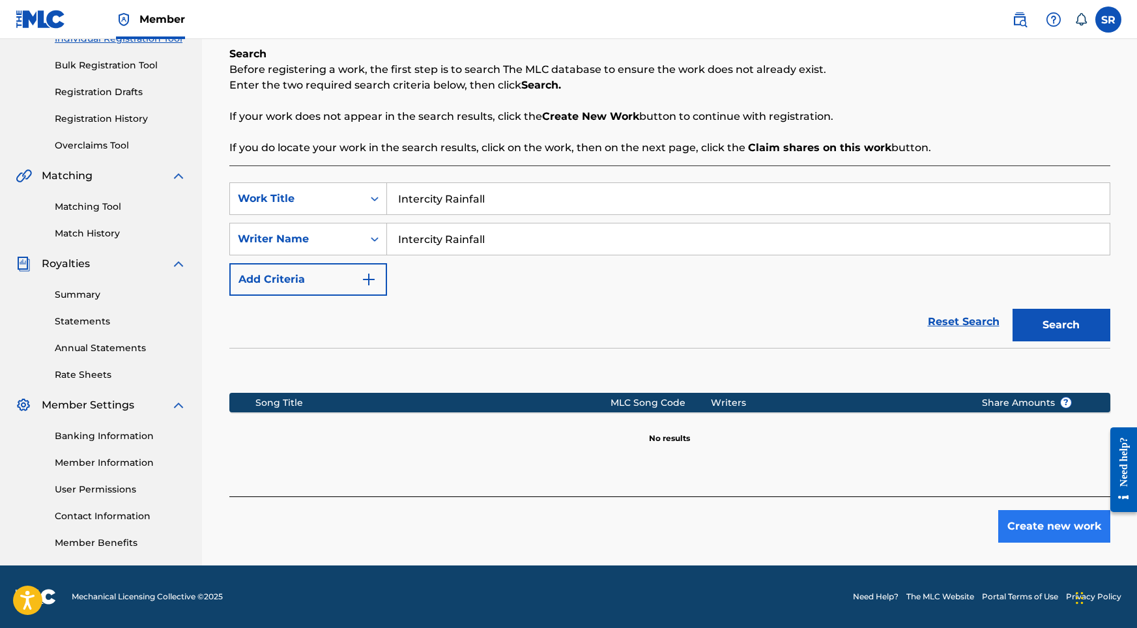
scroll to position [180, 0]
click at [980, 526] on button "Create new work" at bounding box center [1055, 526] width 112 height 33
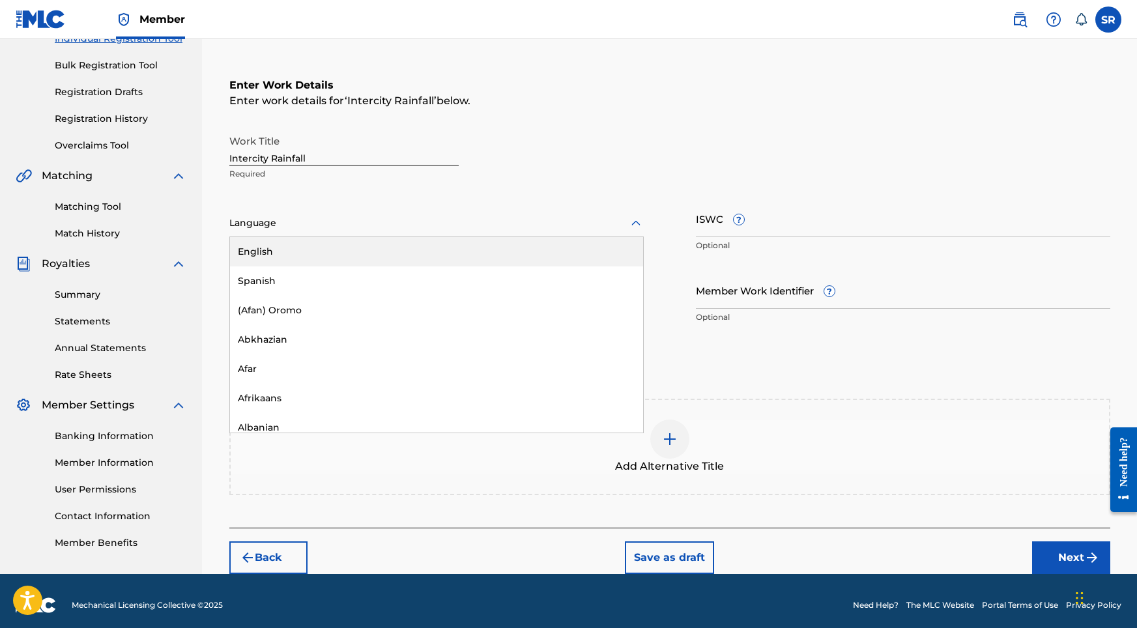
click at [471, 223] on div at bounding box center [436, 223] width 415 height 16
click at [316, 240] on div "English" at bounding box center [436, 251] width 413 height 29
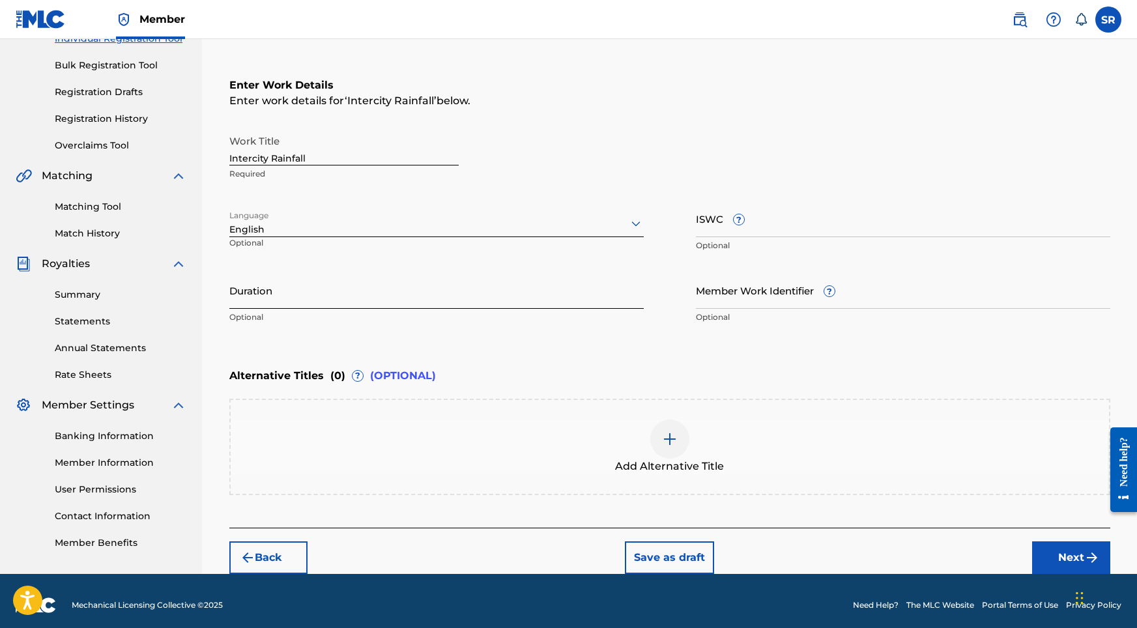
click at [327, 287] on input "Duration" at bounding box center [436, 290] width 415 height 37
click at [799, 5] on nav "Member SR SR Sydney Romain [EMAIL_ADDRESS][DOMAIN_NAME] Notification Preference…" at bounding box center [568, 19] width 1137 height 39
click at [418, 264] on div "Work Title Intercity Rainfall Required Language English Optional ISWC ? Optiona…" at bounding box center [669, 229] width 881 height 202
click at [393, 283] on input "Duration" at bounding box center [436, 290] width 415 height 37
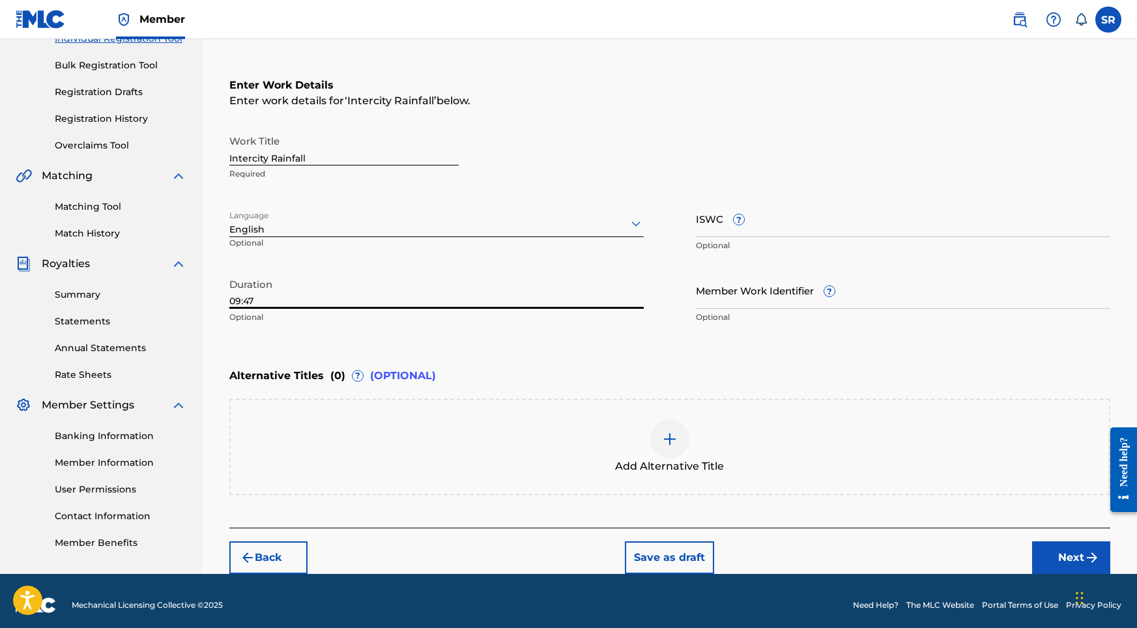
type input "09:47"
click at [664, 424] on div at bounding box center [670, 439] width 39 height 39
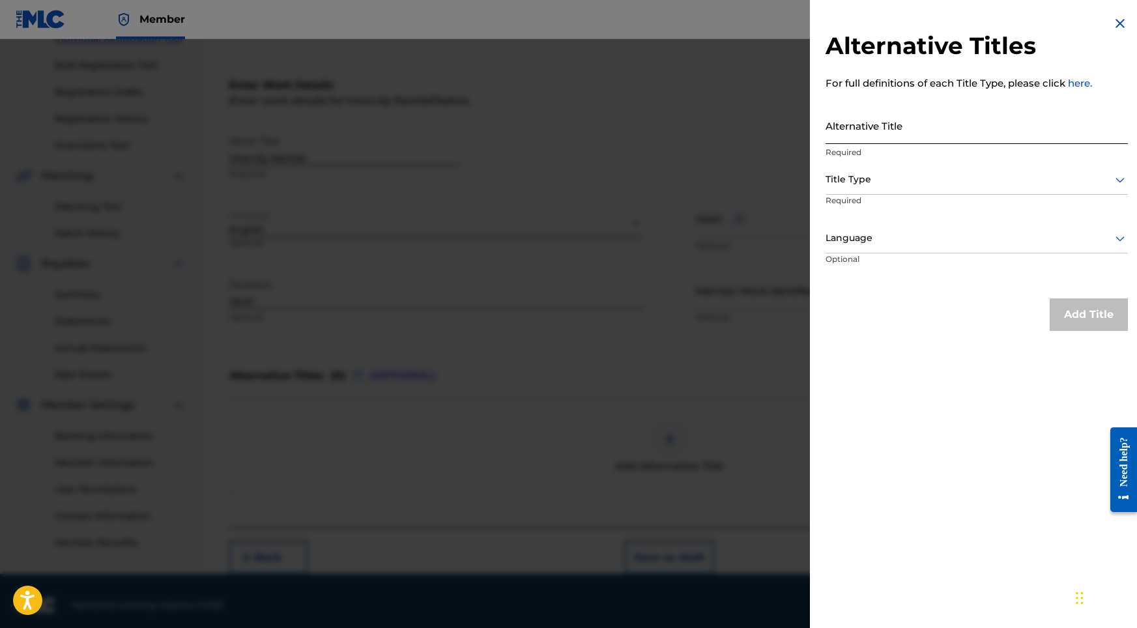
click at [883, 123] on input "Alternative Title" at bounding box center [977, 125] width 302 height 37
paste input "Intercity Rainfall"
type input "Intercity Rainfall"
click at [870, 167] on div "Title Type" at bounding box center [977, 180] width 302 height 29
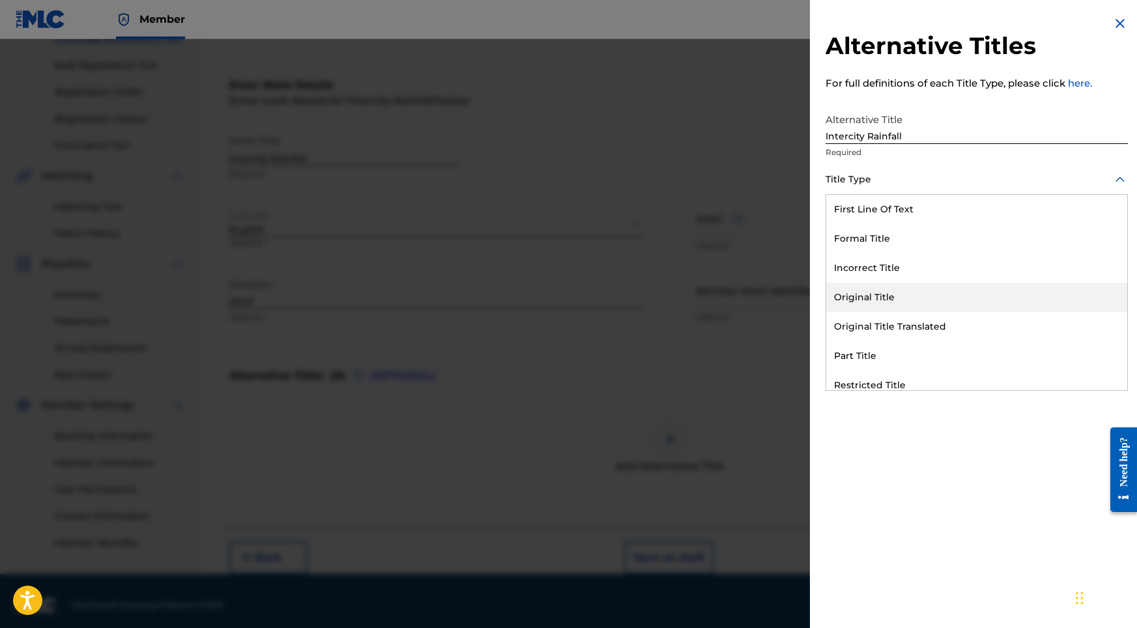
click at [870, 309] on div "Original Title" at bounding box center [977, 297] width 301 height 29
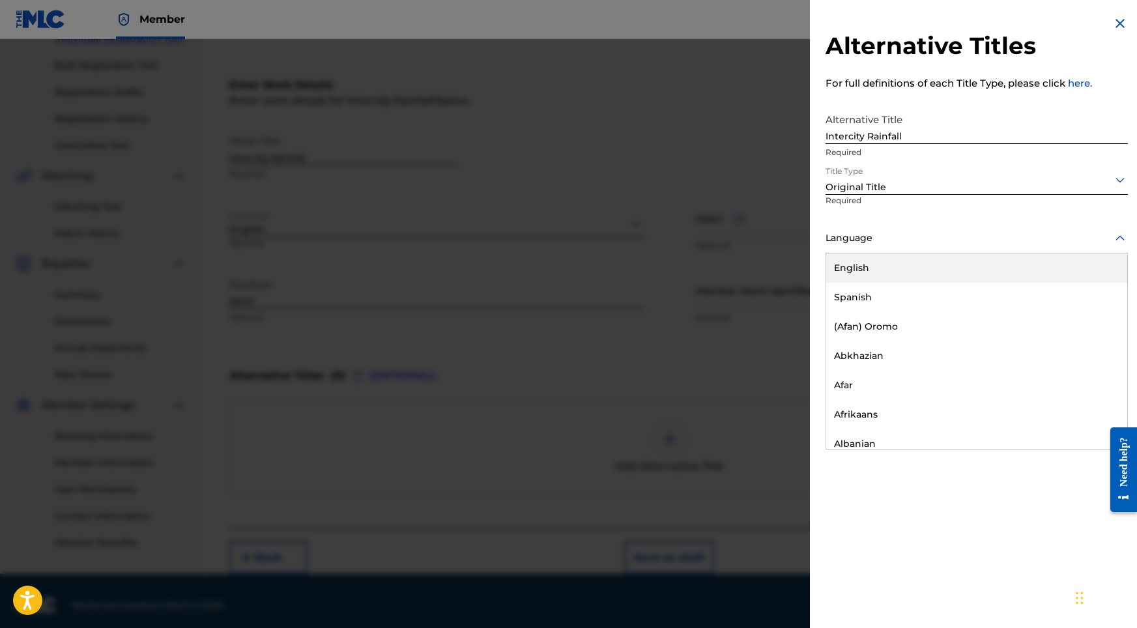
click at [904, 229] on div "Language" at bounding box center [977, 238] width 302 height 29
click at [881, 271] on div "English" at bounding box center [977, 268] width 301 height 29
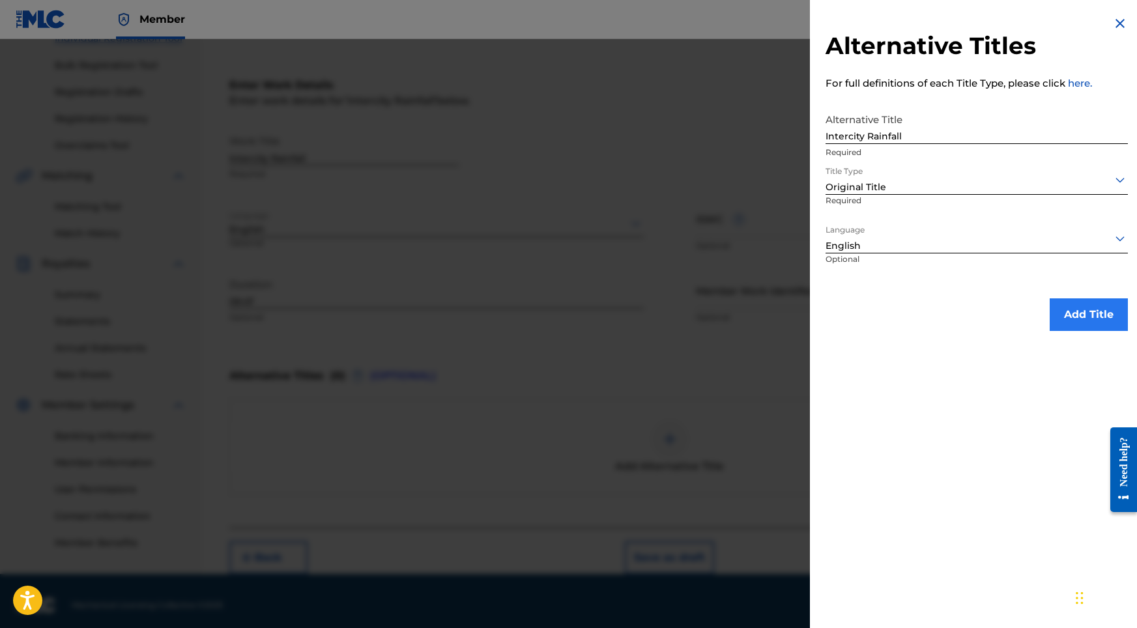
click at [980, 309] on button "Add Title" at bounding box center [1089, 315] width 78 height 33
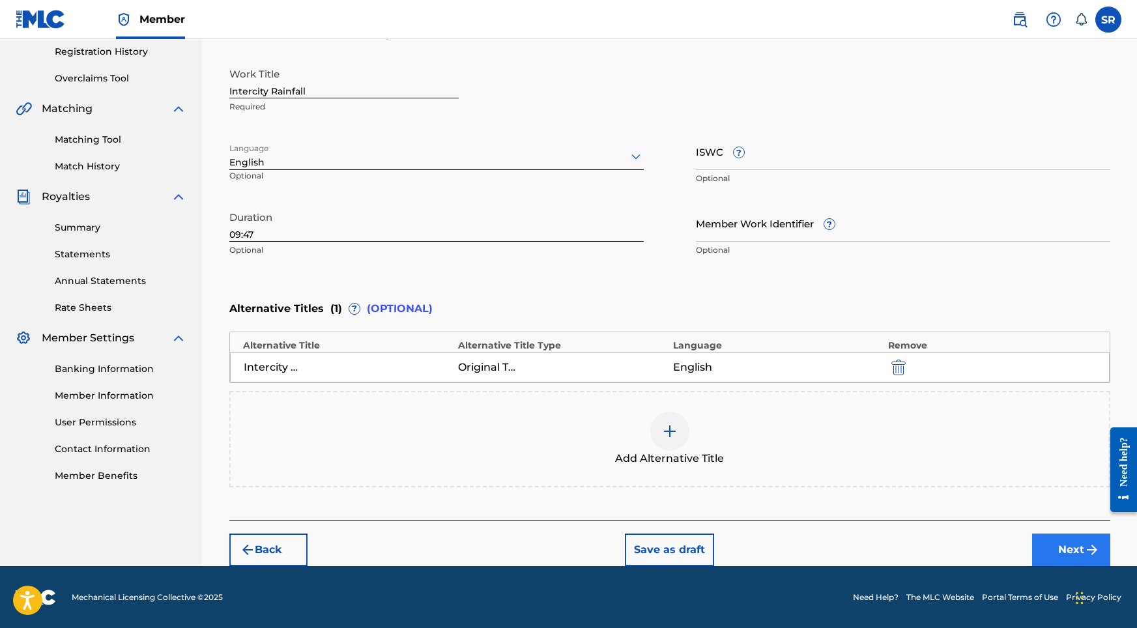
click at [980, 538] on button "Next" at bounding box center [1072, 550] width 78 height 33
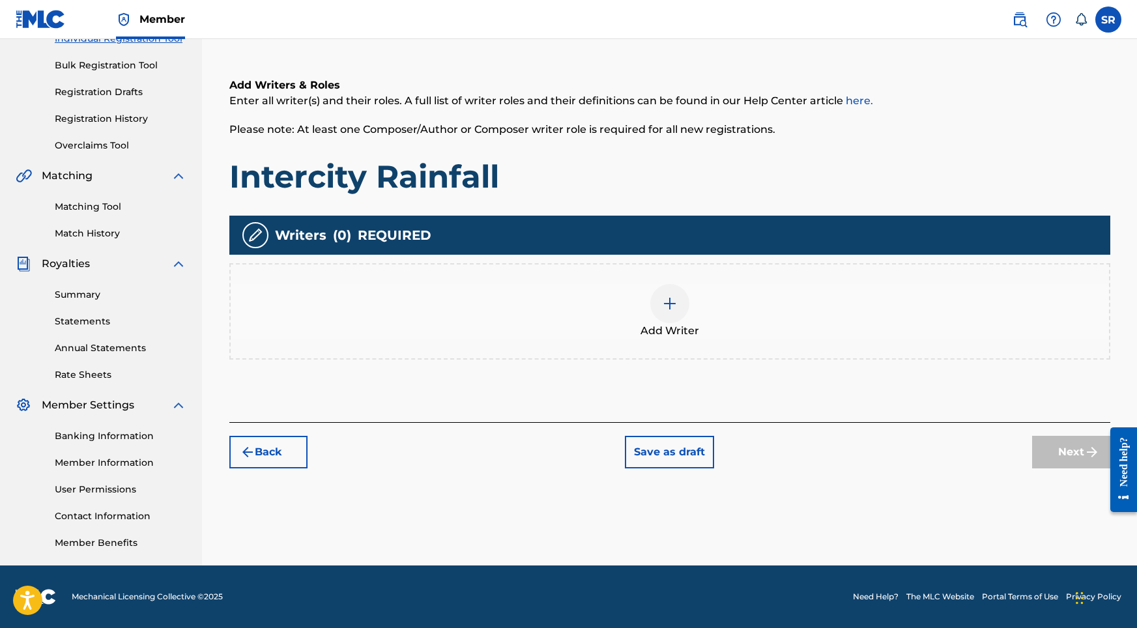
click at [611, 314] on div "Add Writer" at bounding box center [670, 311] width 879 height 55
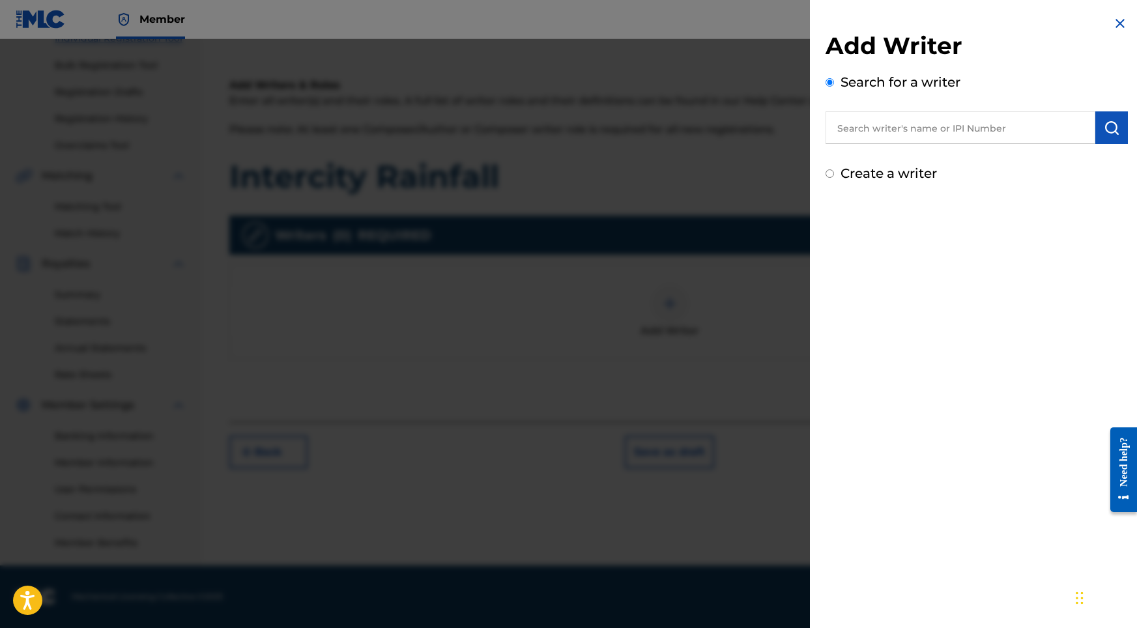
click at [968, 139] on input "text" at bounding box center [961, 127] width 270 height 33
paste input "[PERSON_NAME]"
type input "[PERSON_NAME]"
click at [980, 122] on button "submit" at bounding box center [1112, 127] width 33 height 33
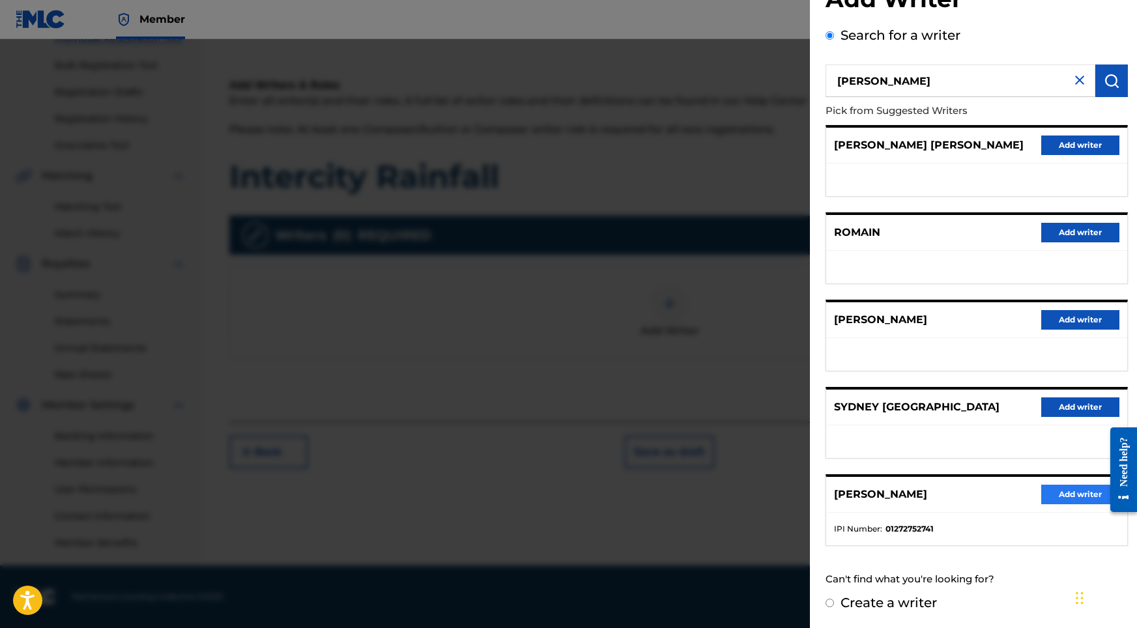
scroll to position [58, 0]
click at [980, 501] on button "Add writer" at bounding box center [1081, 495] width 78 height 20
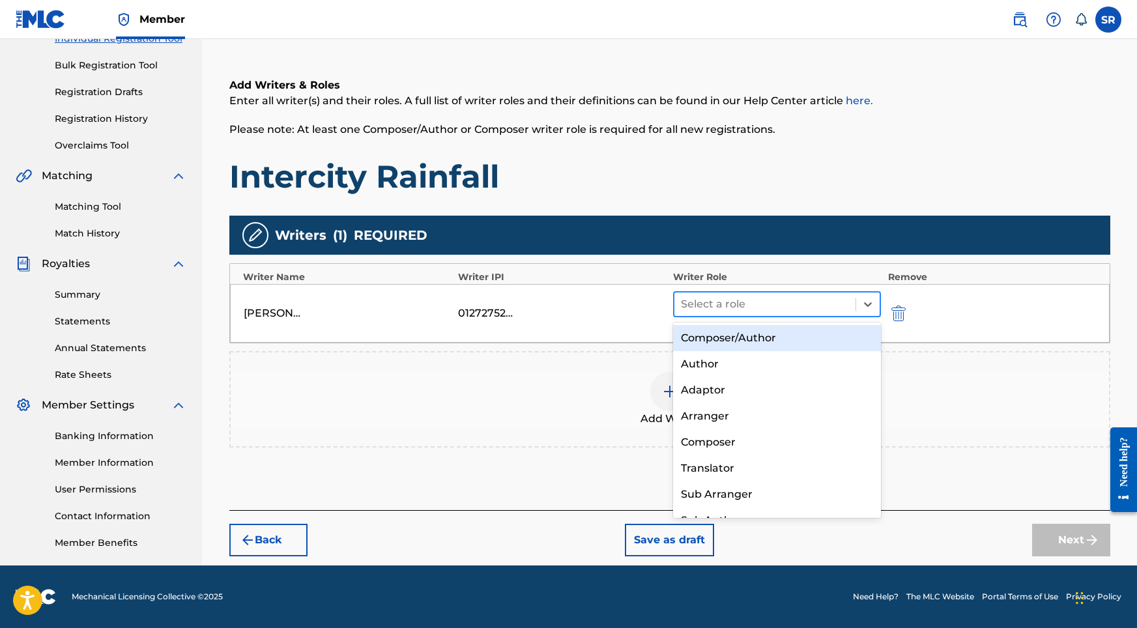
click at [746, 300] on div at bounding box center [765, 304] width 169 height 18
click at [724, 344] on div "Composer/Author" at bounding box center [777, 338] width 209 height 26
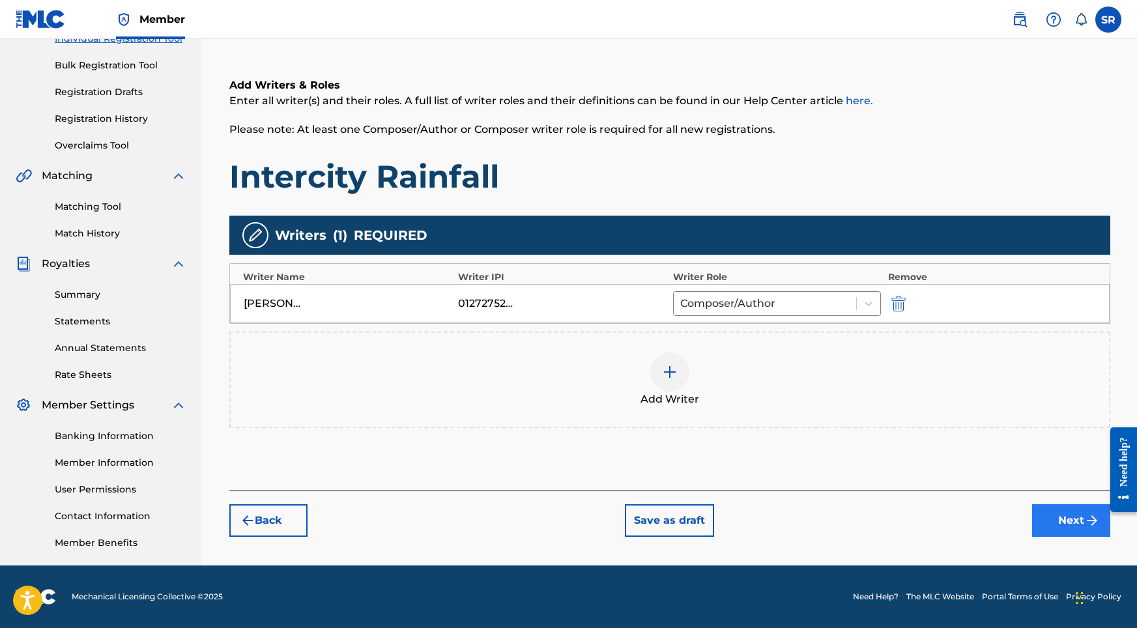
click at [980, 520] on button "Next" at bounding box center [1072, 521] width 78 height 33
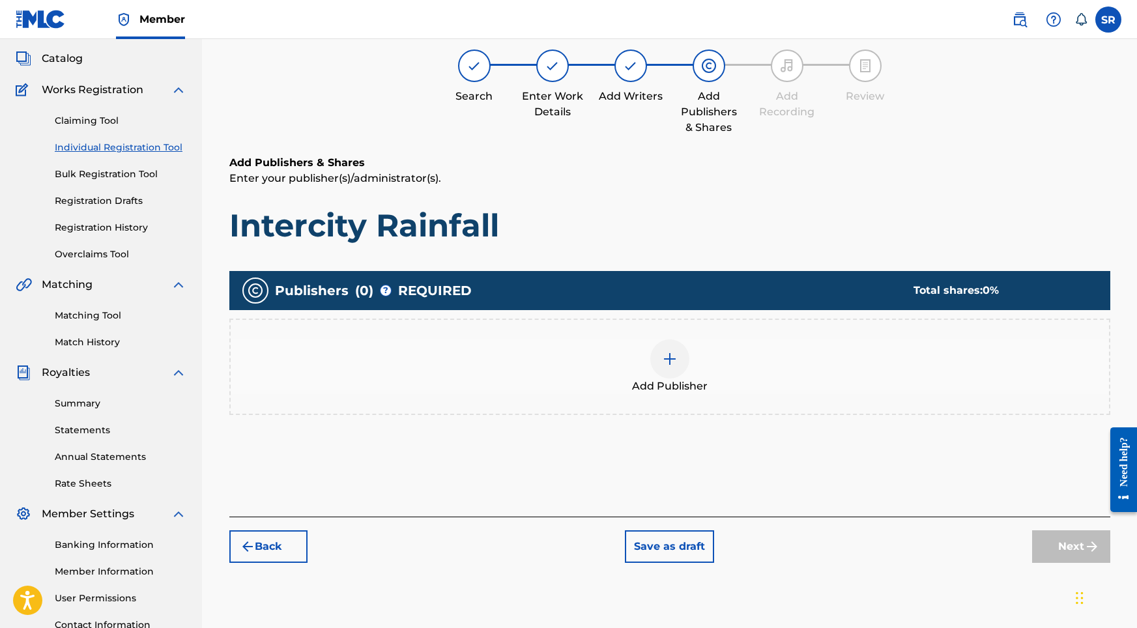
scroll to position [59, 0]
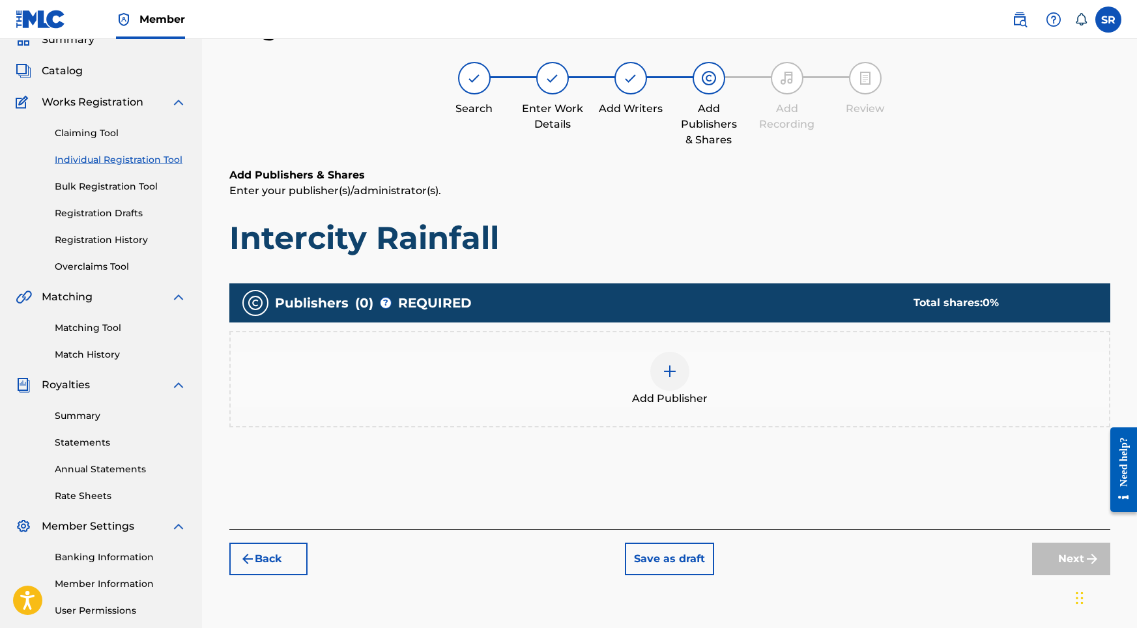
click at [656, 367] on div at bounding box center [670, 371] width 39 height 39
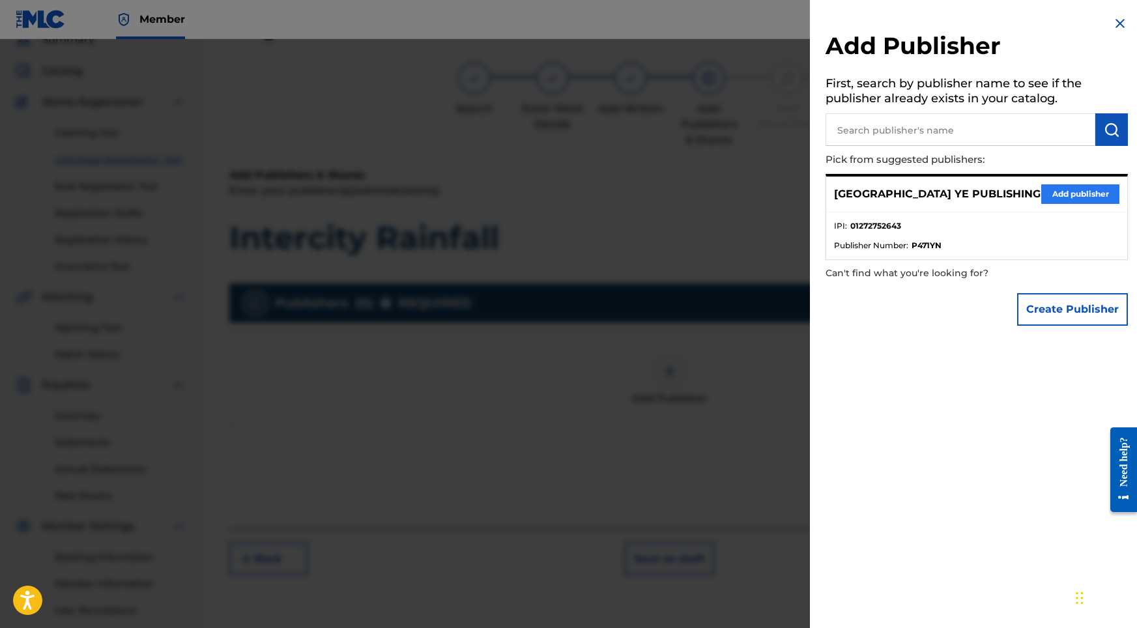
click at [980, 197] on button "Add publisher" at bounding box center [1081, 194] width 78 height 20
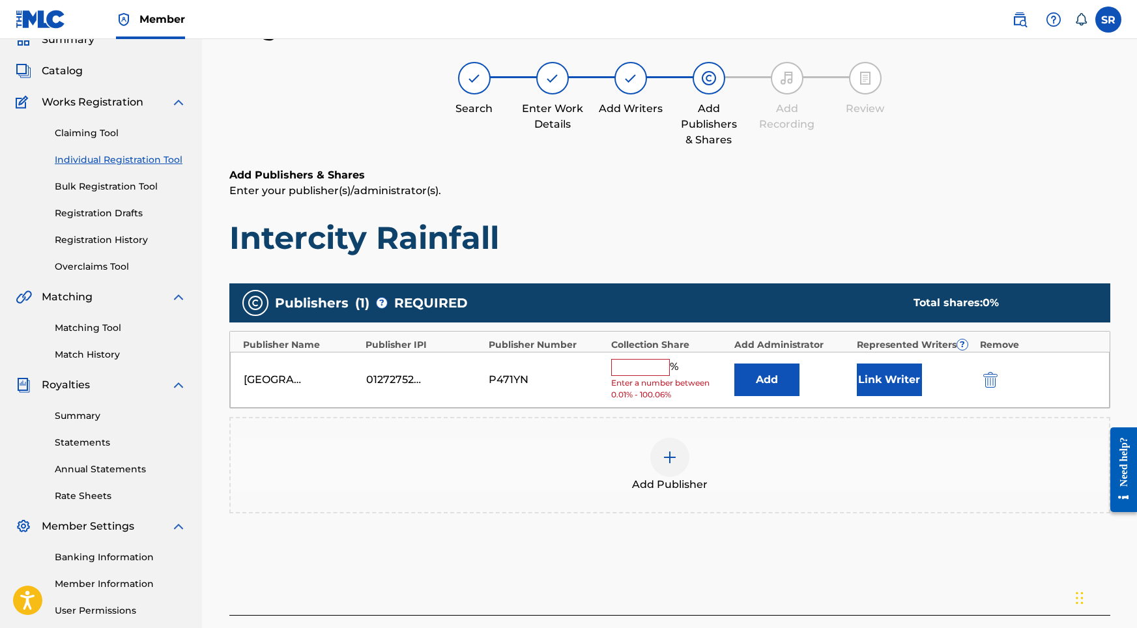
click at [636, 375] on div "% Enter a number between 0.01% - 100.06%" at bounding box center [669, 380] width 116 height 42
click at [637, 369] on input "text" at bounding box center [640, 367] width 59 height 17
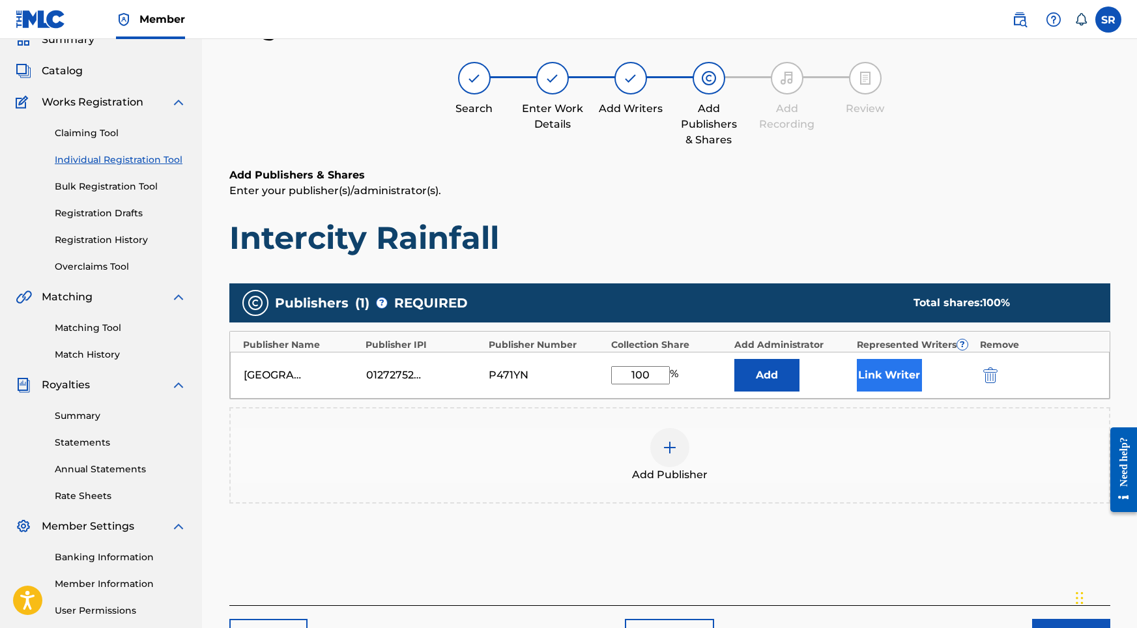
type input "100"
click at [900, 368] on button "Link Writer" at bounding box center [889, 375] width 65 height 33
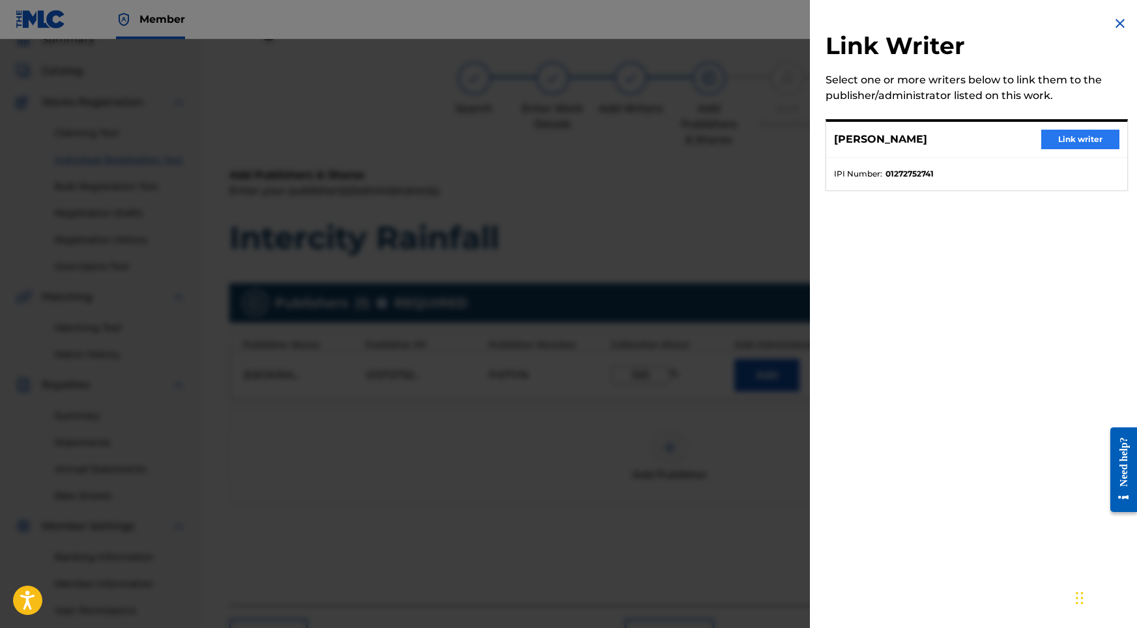
click at [980, 139] on button "Link writer" at bounding box center [1081, 140] width 78 height 20
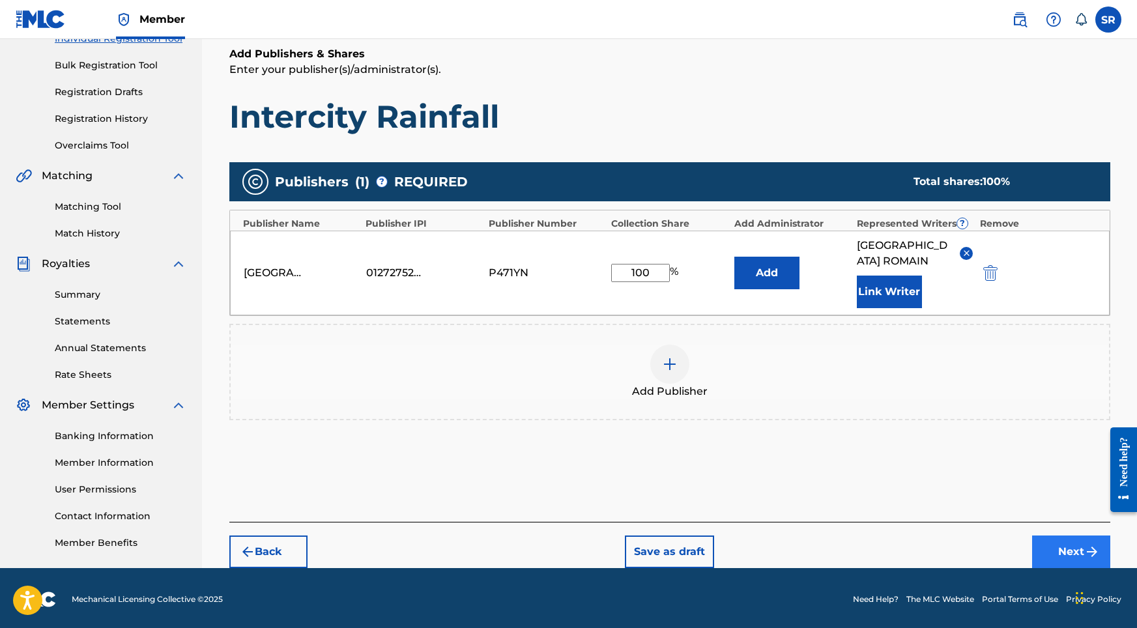
click at [980, 546] on button "Next" at bounding box center [1072, 552] width 78 height 33
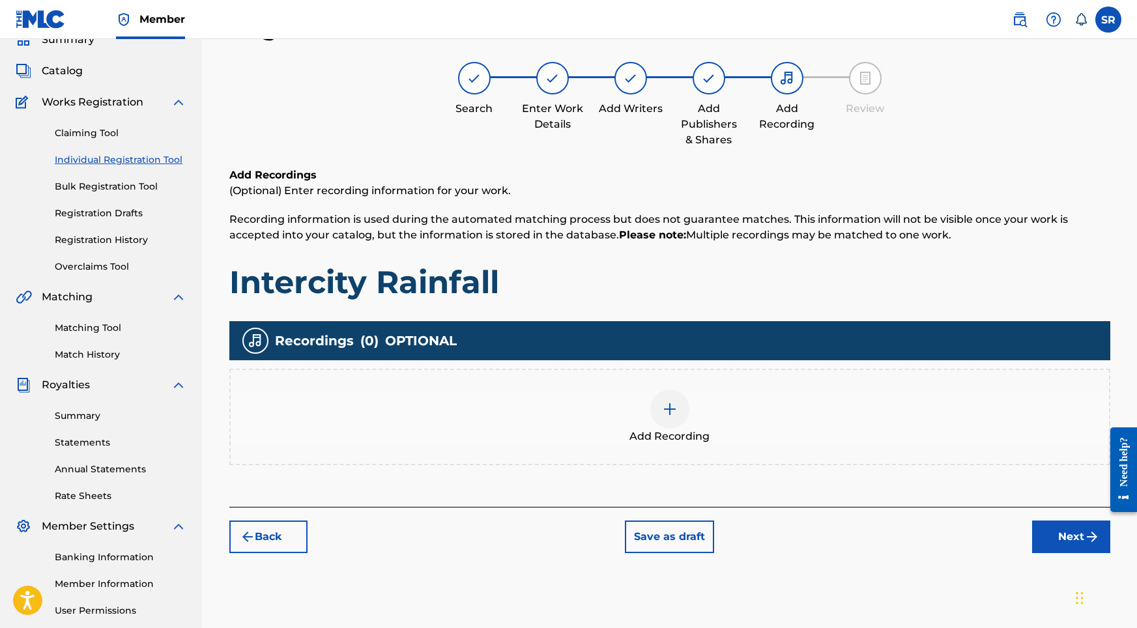
click at [676, 439] on span "Add Recording" at bounding box center [670, 437] width 80 height 16
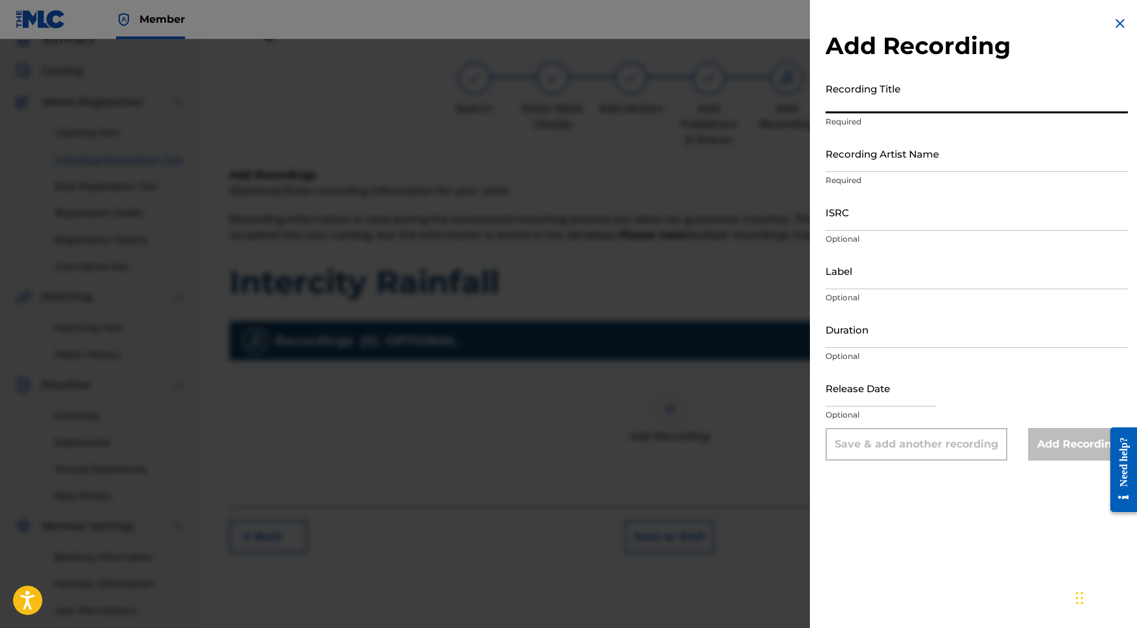
click at [866, 98] on input "Recording Title" at bounding box center [977, 94] width 302 height 37
paste input "Intercity Rainfall"
type input "Intercity Rainfall"
click at [859, 154] on input "Recording Artist Name" at bounding box center [977, 153] width 302 height 37
paste input "Sonic Atmos"
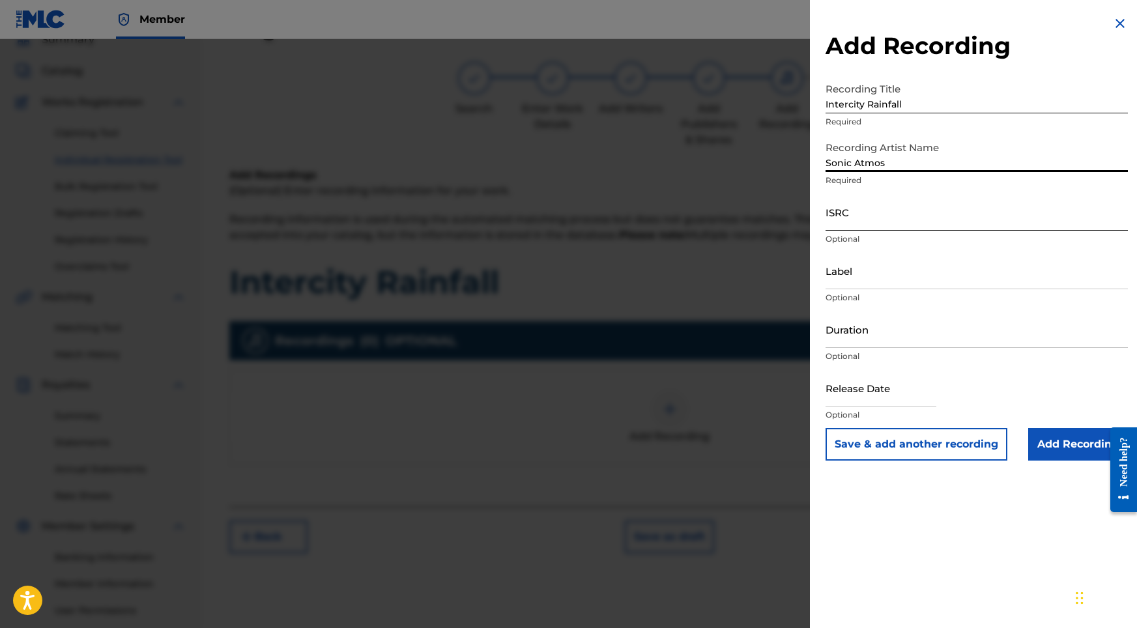
type input "Sonic Atmos"
click at [861, 222] on input "ISRC" at bounding box center [977, 212] width 302 height 37
paste input "ushm82193993"
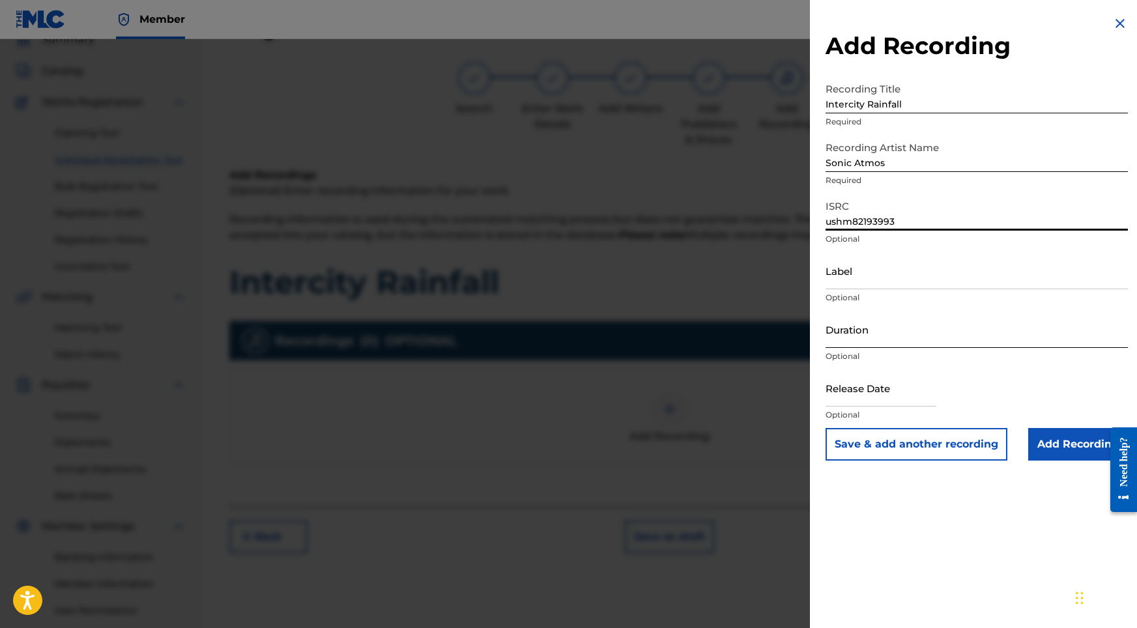
type input "ushm82193993"
click at [865, 336] on input "Duration" at bounding box center [977, 329] width 302 height 37
type input "09:47"
click at [888, 398] on input "text" at bounding box center [881, 388] width 111 height 37
select select "8"
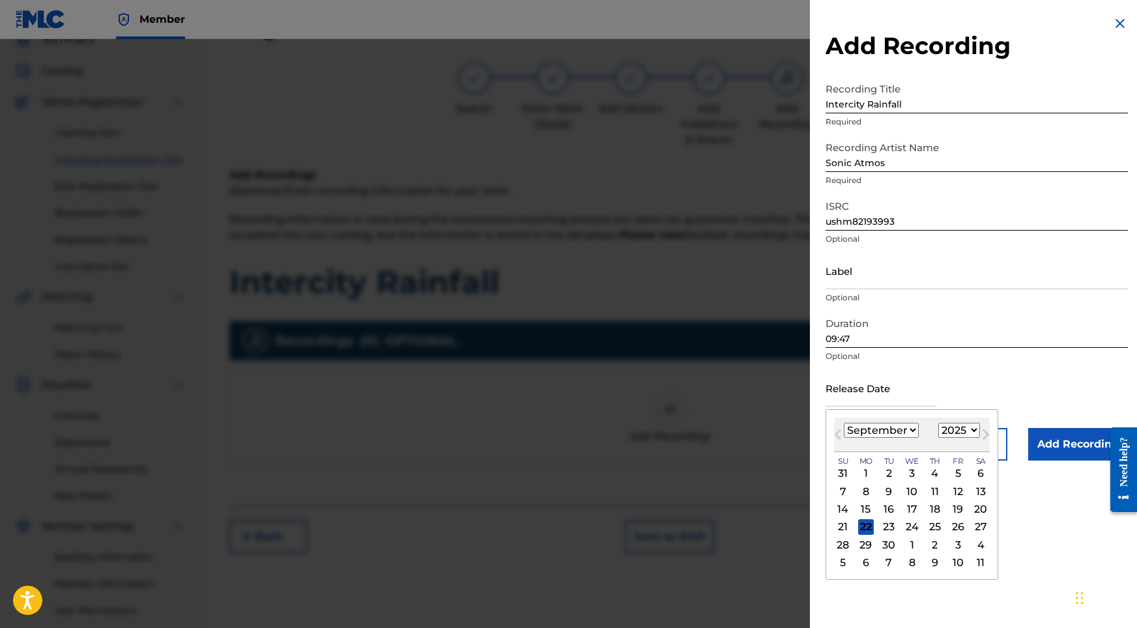
select select "2021"
select select "7"
click at [845, 494] on div "8" at bounding box center [844, 492] width 16 height 16
type input "[DATE]"
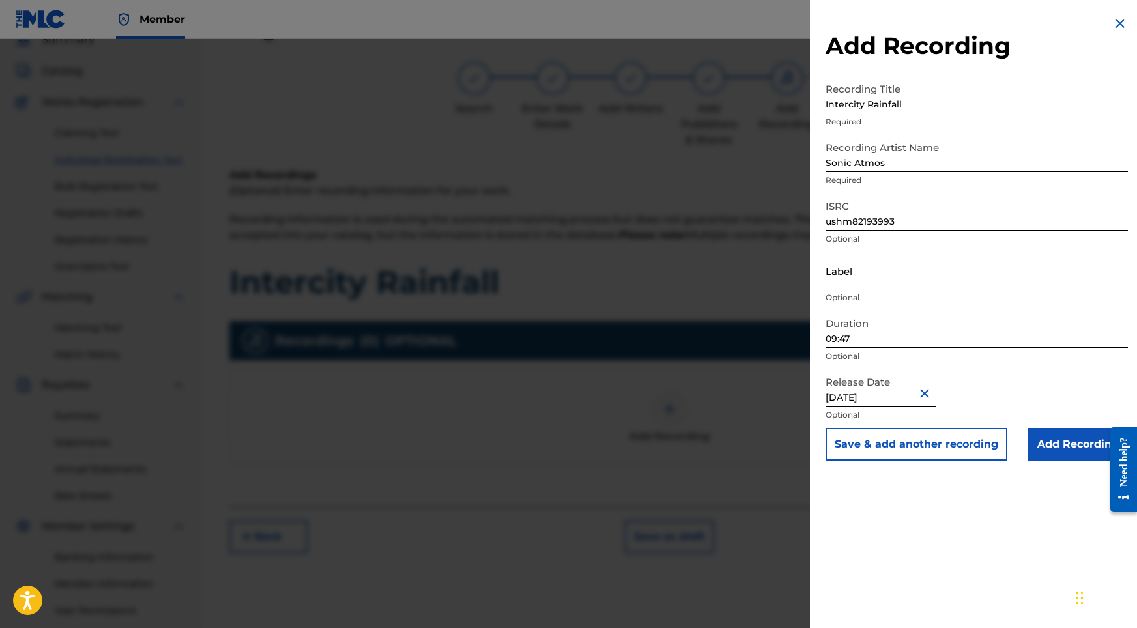
click at [980, 470] on div "Add Recording Recording Title Intercity Rainfall Required Recording Artist Name…" at bounding box center [977, 238] width 334 height 476
click at [980, 459] on input "Add Recording" at bounding box center [1079, 444] width 100 height 33
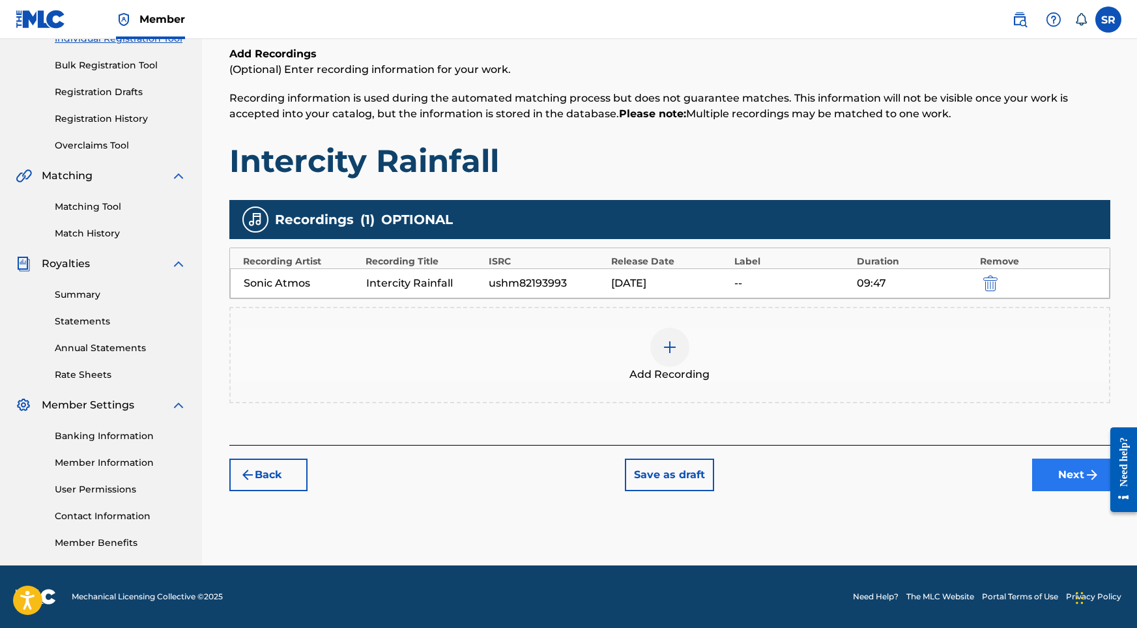
click at [980, 473] on img "submit" at bounding box center [1093, 475] width 16 height 16
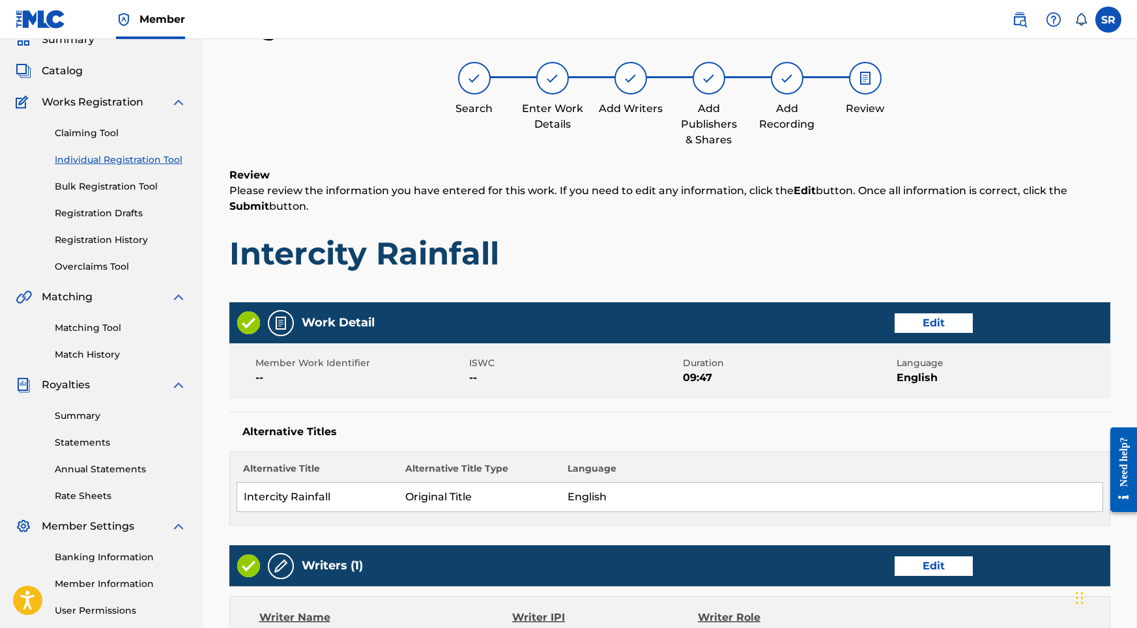
scroll to position [532, 0]
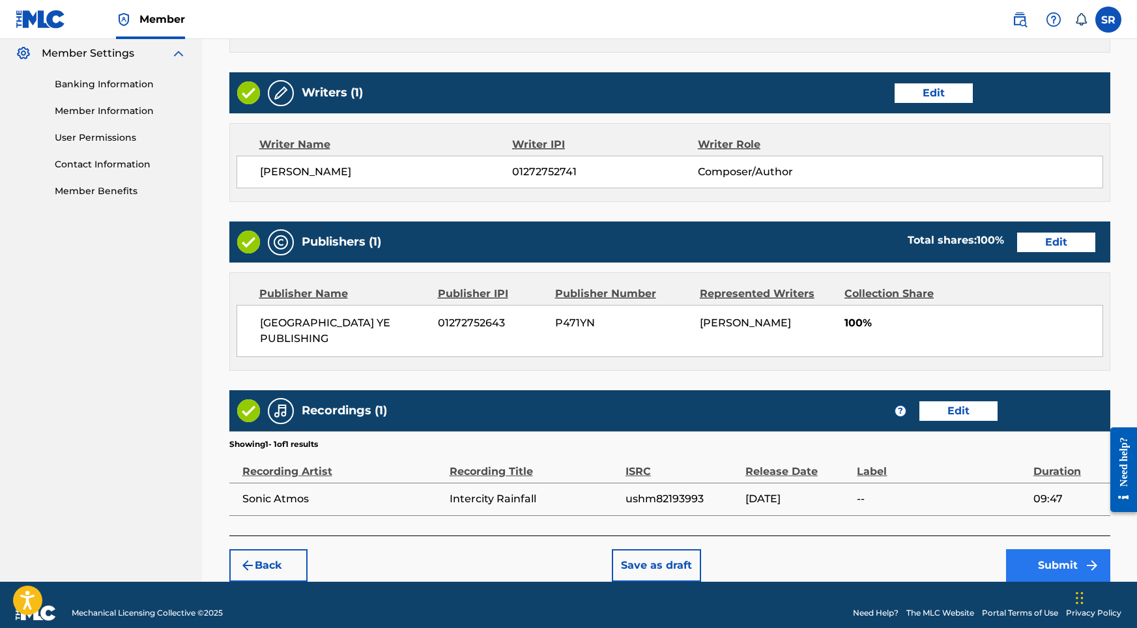
click at [980, 550] on button "Submit" at bounding box center [1058, 566] width 104 height 33
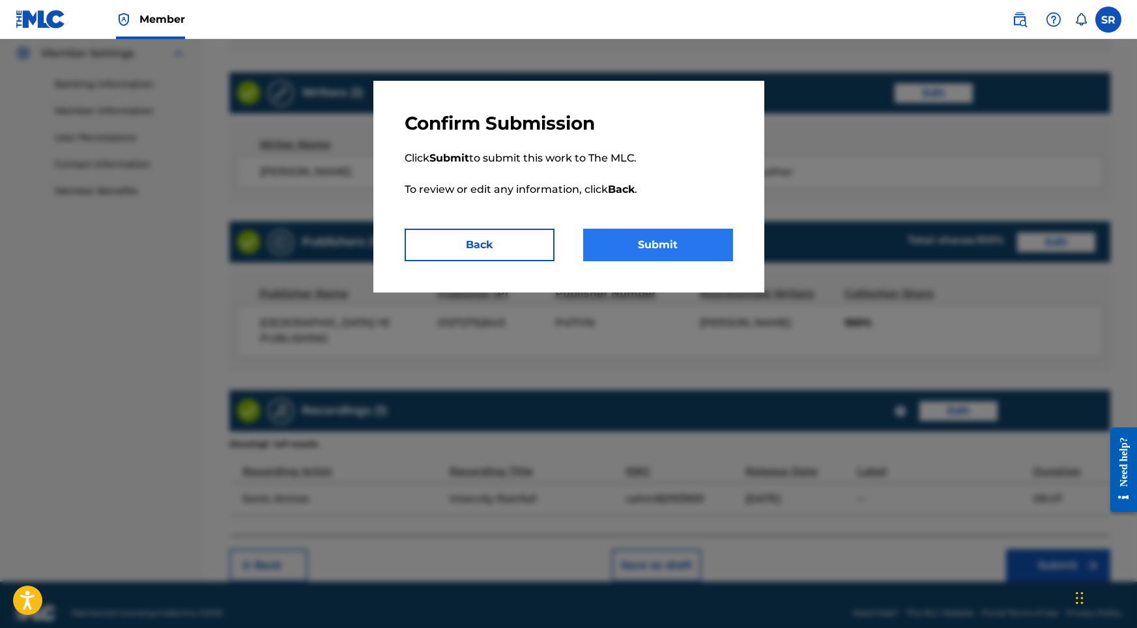
click at [673, 256] on button "Submit" at bounding box center [658, 245] width 150 height 33
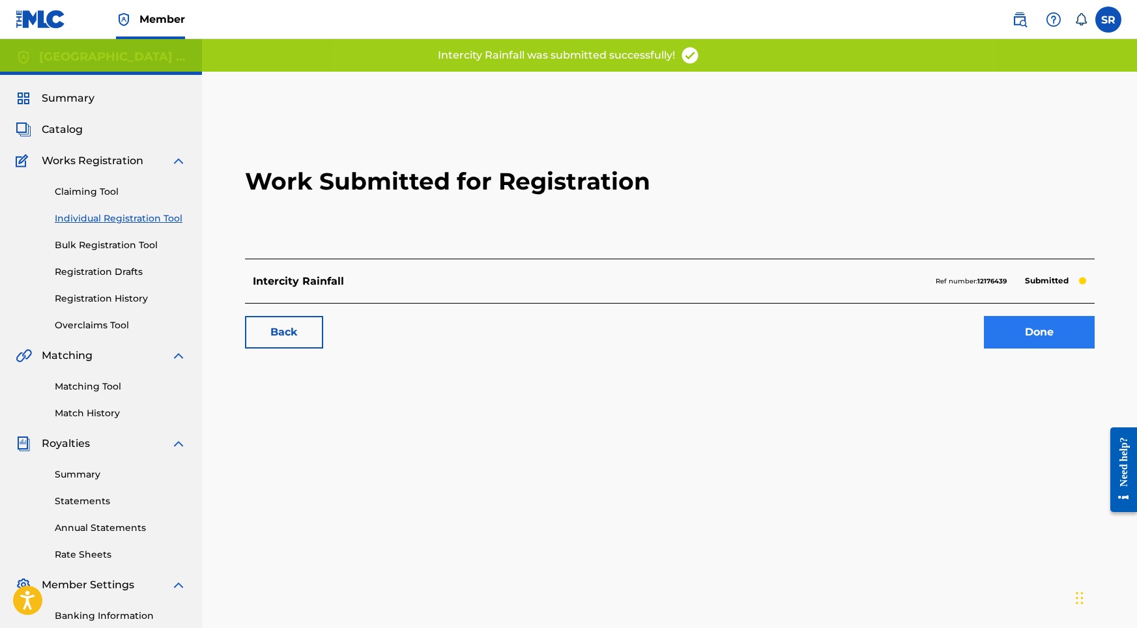
click at [980, 344] on link "Done" at bounding box center [1039, 332] width 111 height 33
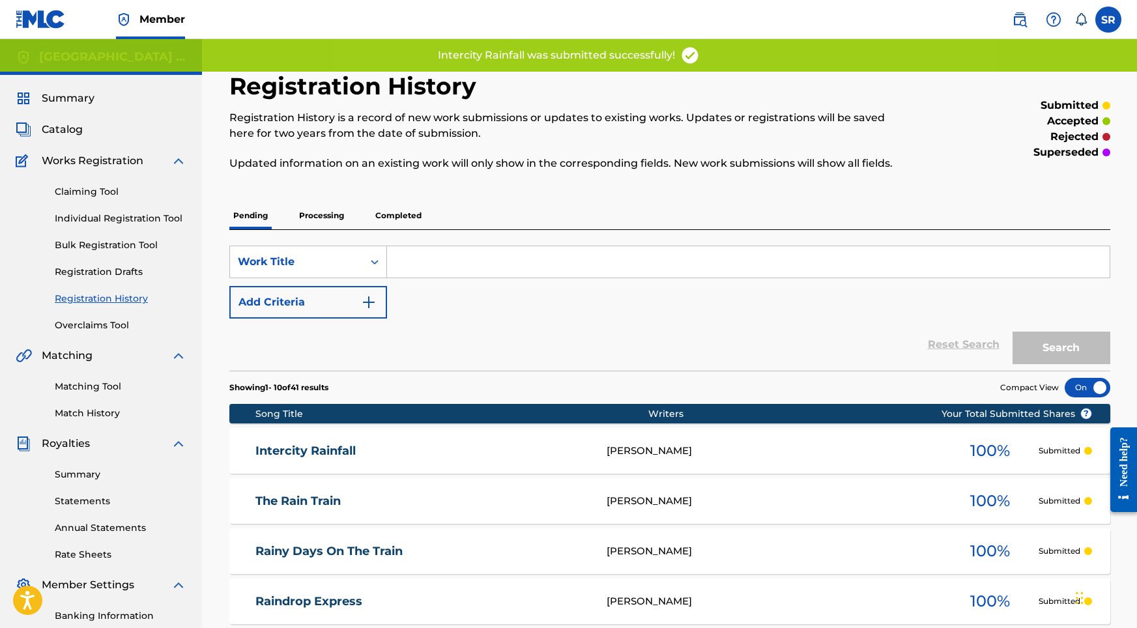
click at [130, 226] on div "Claiming Tool Individual Registration Tool Bulk Registration Tool Registration …" at bounding box center [101, 251] width 171 height 164
click at [138, 214] on link "Individual Registration Tool" at bounding box center [121, 219] width 132 height 14
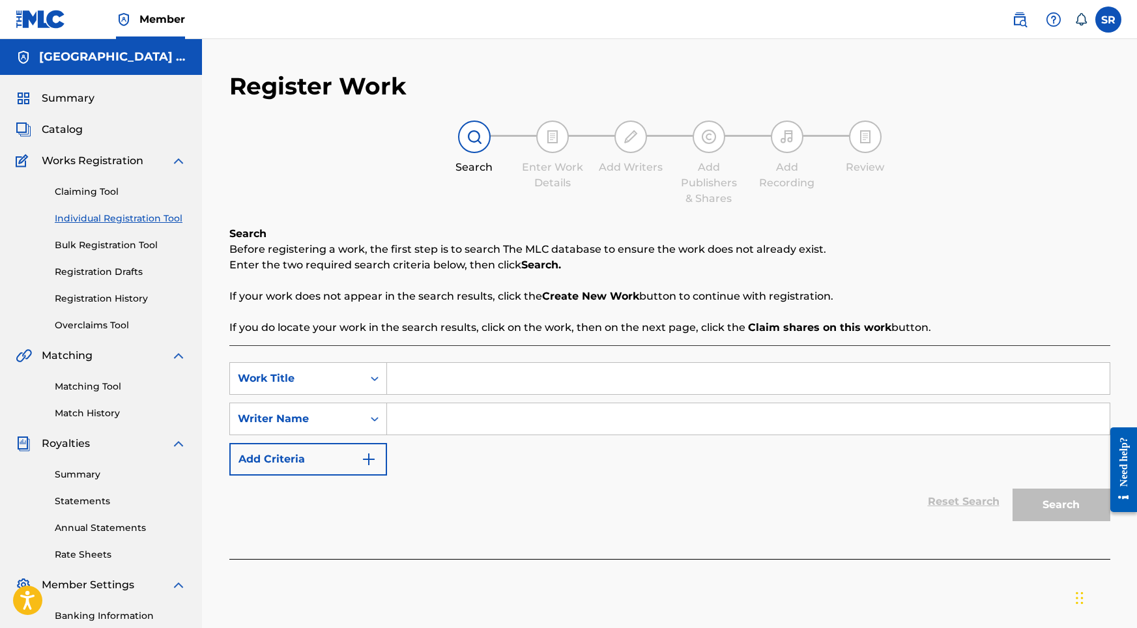
click at [562, 384] on input "Search Form" at bounding box center [748, 378] width 723 height 31
paste input "Stormy Ride"
type input "Stormy Ride"
click at [550, 413] on input "Search Form" at bounding box center [748, 418] width 723 height 31
paste input "Stormy Ride"
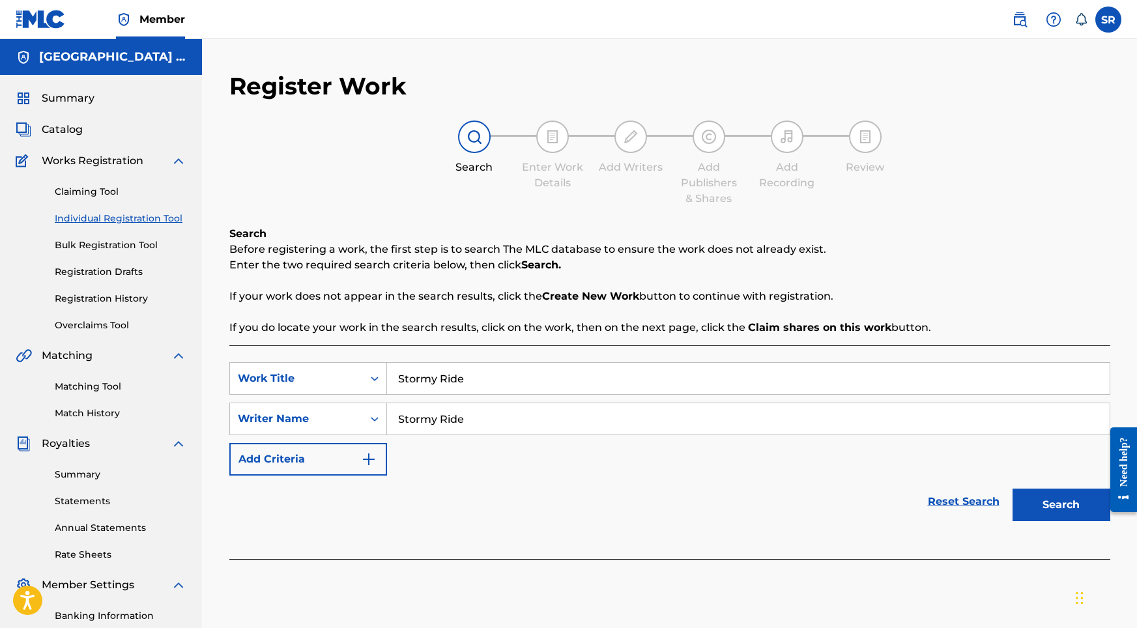
type input "Stormy Ride"
click at [980, 481] on div "Search" at bounding box center [1058, 502] width 104 height 52
click at [980, 491] on button "Search" at bounding box center [1062, 505] width 98 height 33
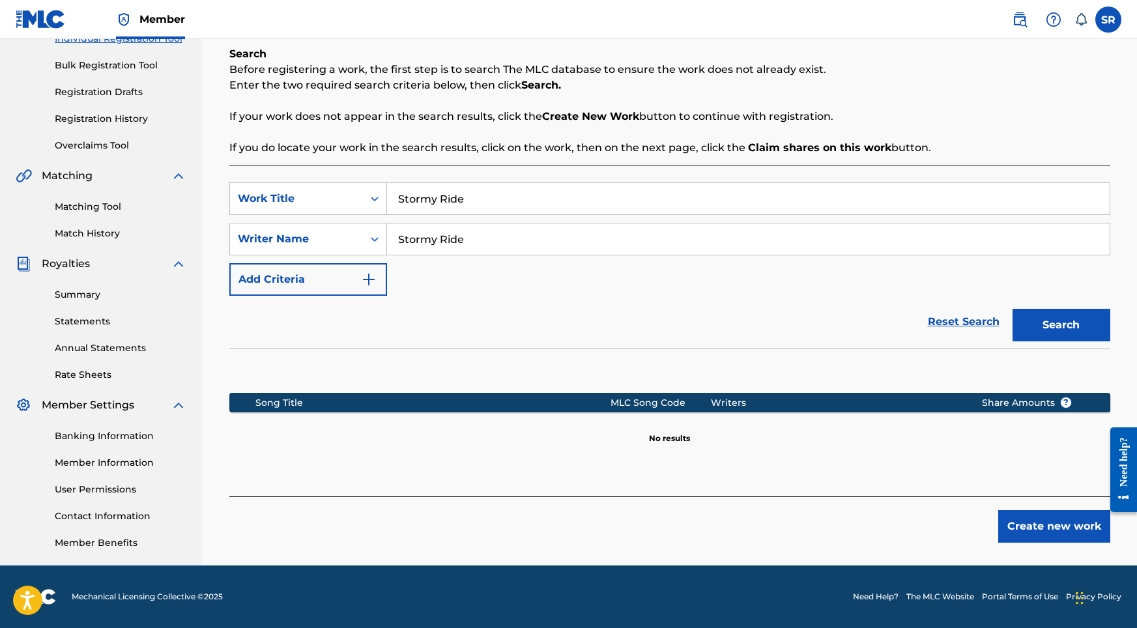
scroll to position [180, 0]
click at [980, 499] on div "Create new work" at bounding box center [669, 520] width 881 height 46
click at [980, 516] on button "Create new work" at bounding box center [1055, 526] width 112 height 33
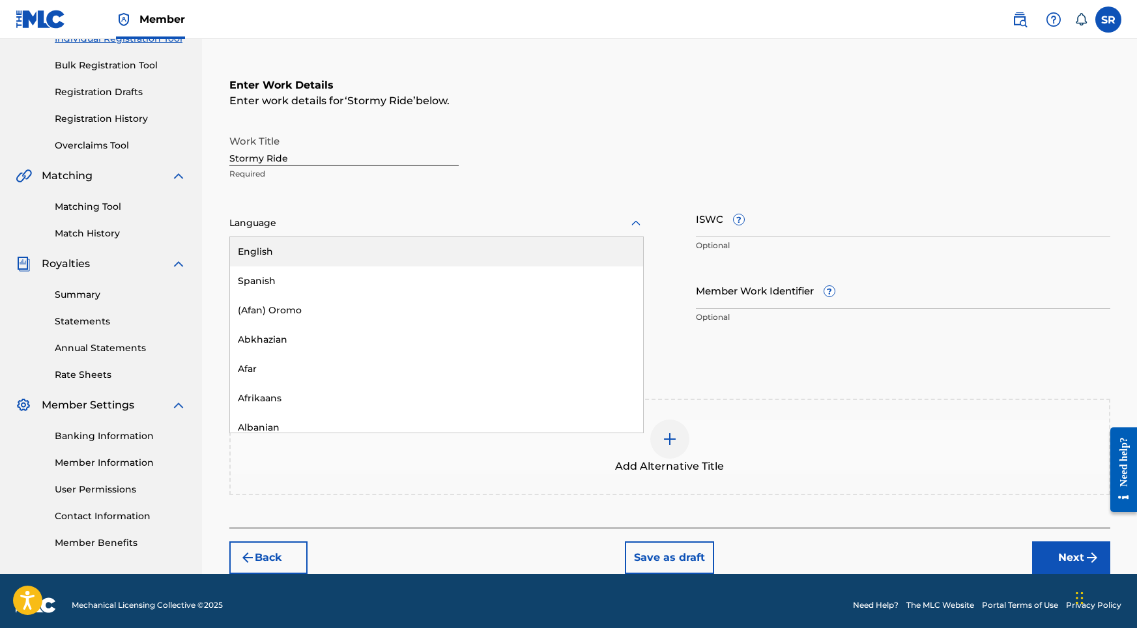
click at [535, 220] on div at bounding box center [436, 223] width 415 height 16
click at [401, 254] on div "English" at bounding box center [436, 251] width 413 height 29
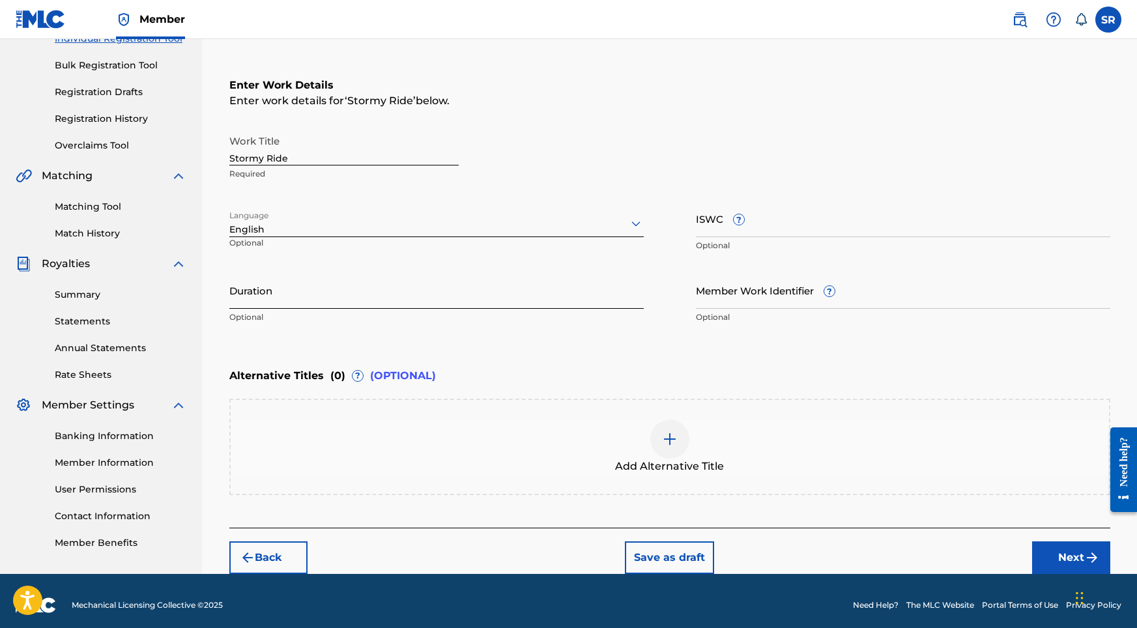
click at [385, 289] on input "Duration" at bounding box center [436, 290] width 415 height 37
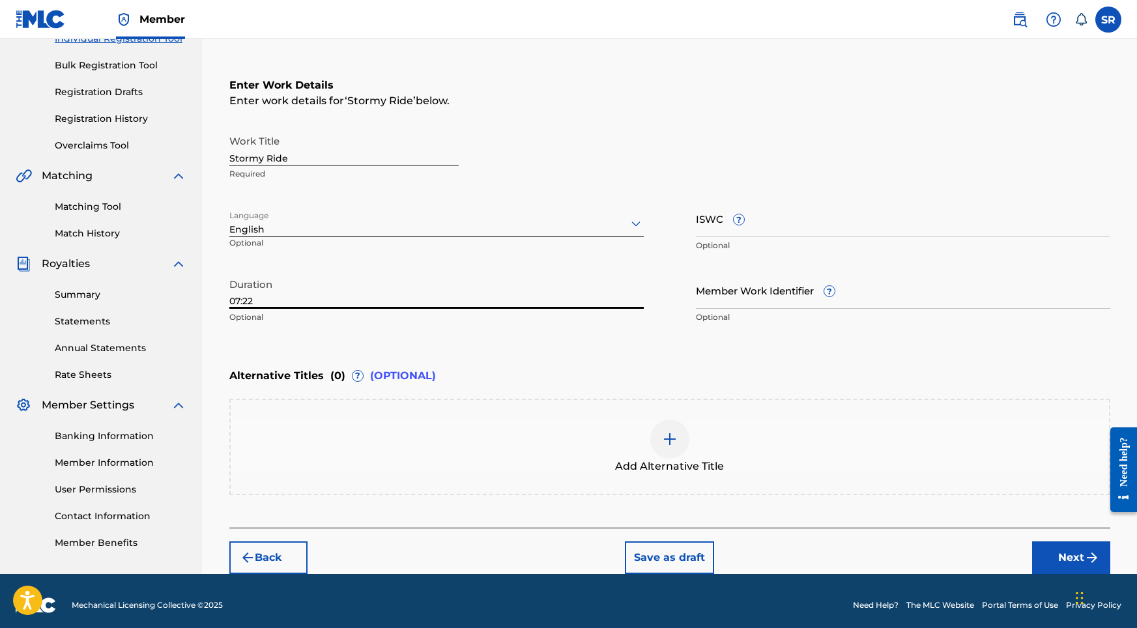
type input "07:22"
click at [645, 426] on div "Add Alternative Title" at bounding box center [670, 447] width 879 height 55
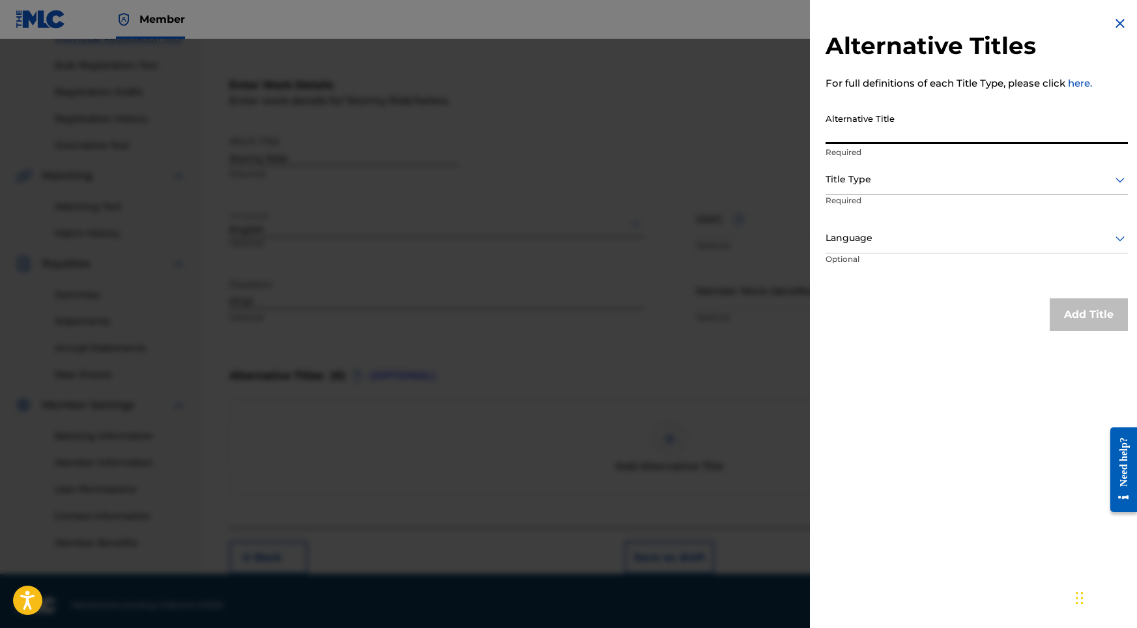
click at [887, 109] on input "Alternative Title" at bounding box center [977, 125] width 302 height 37
click at [882, 124] on input "Alternative Title" at bounding box center [977, 125] width 302 height 37
paste input "Stormy Ride"
type input "Stormy Ride"
click at [881, 167] on div "Title Type" at bounding box center [977, 180] width 302 height 29
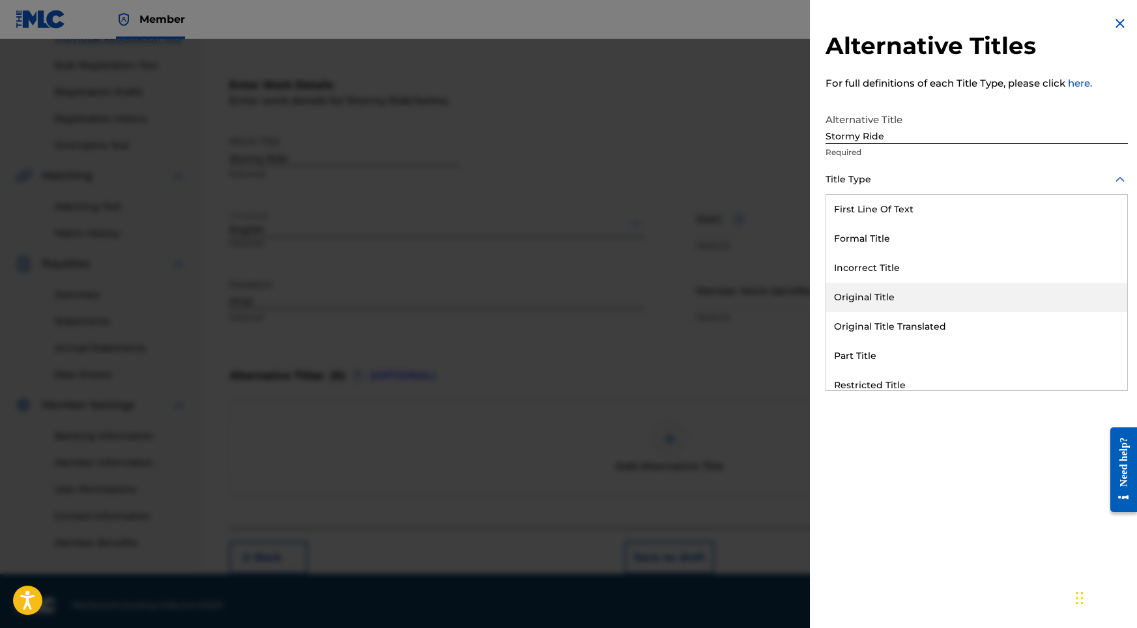
click at [870, 294] on div "Original Title" at bounding box center [977, 297] width 301 height 29
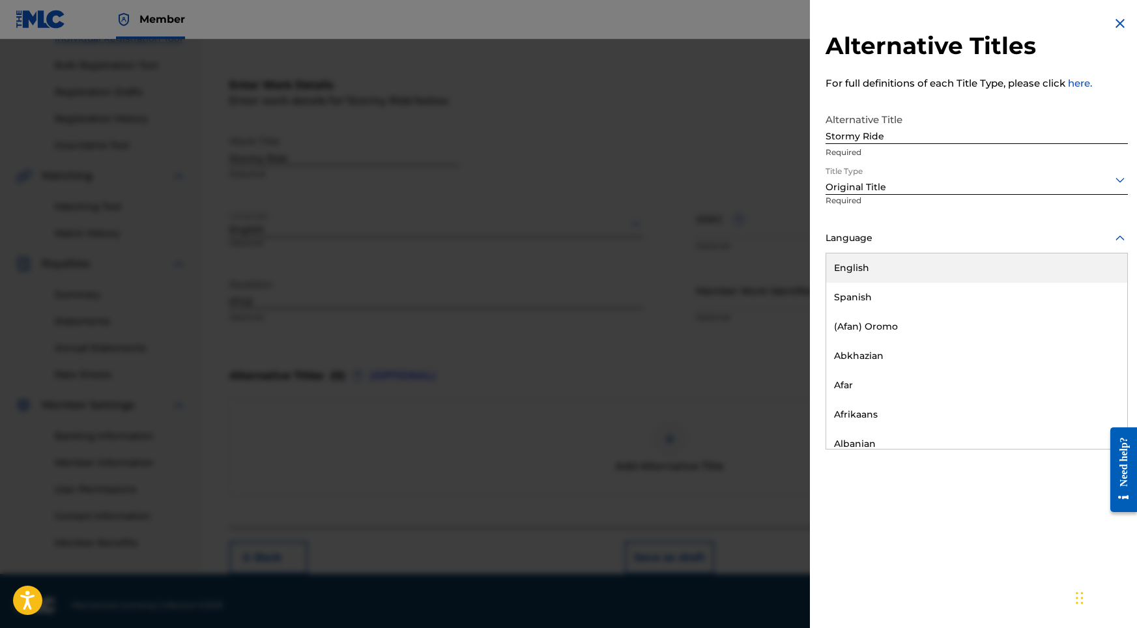
click at [980, 246] on div "Language" at bounding box center [977, 238] width 302 height 29
click at [943, 269] on div "English" at bounding box center [977, 268] width 301 height 29
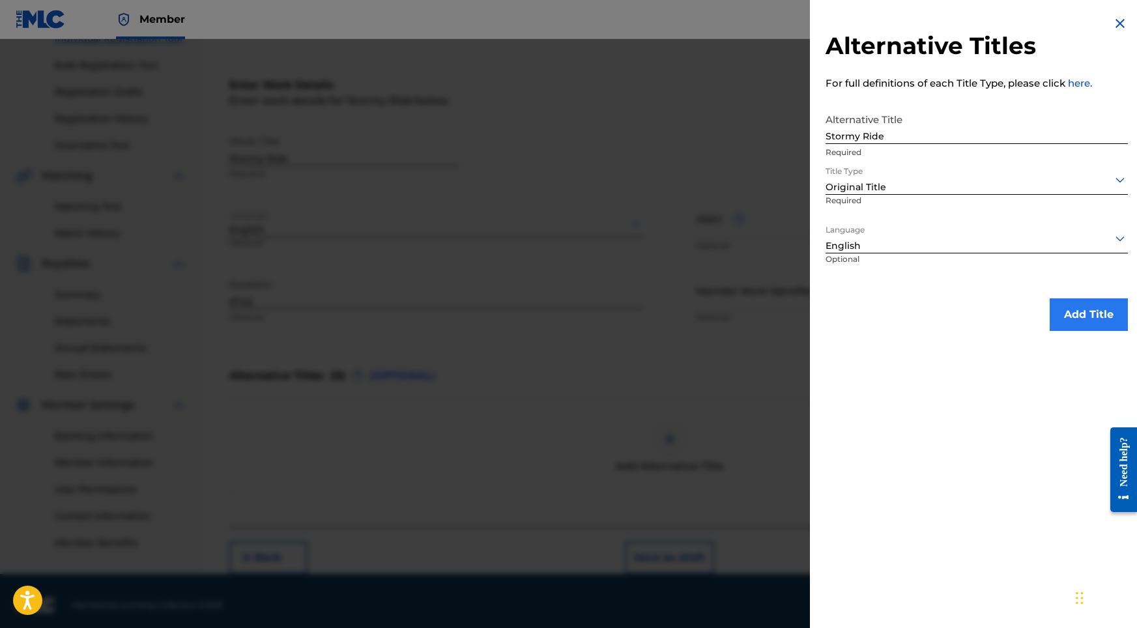
click at [980, 312] on button "Add Title" at bounding box center [1089, 315] width 78 height 33
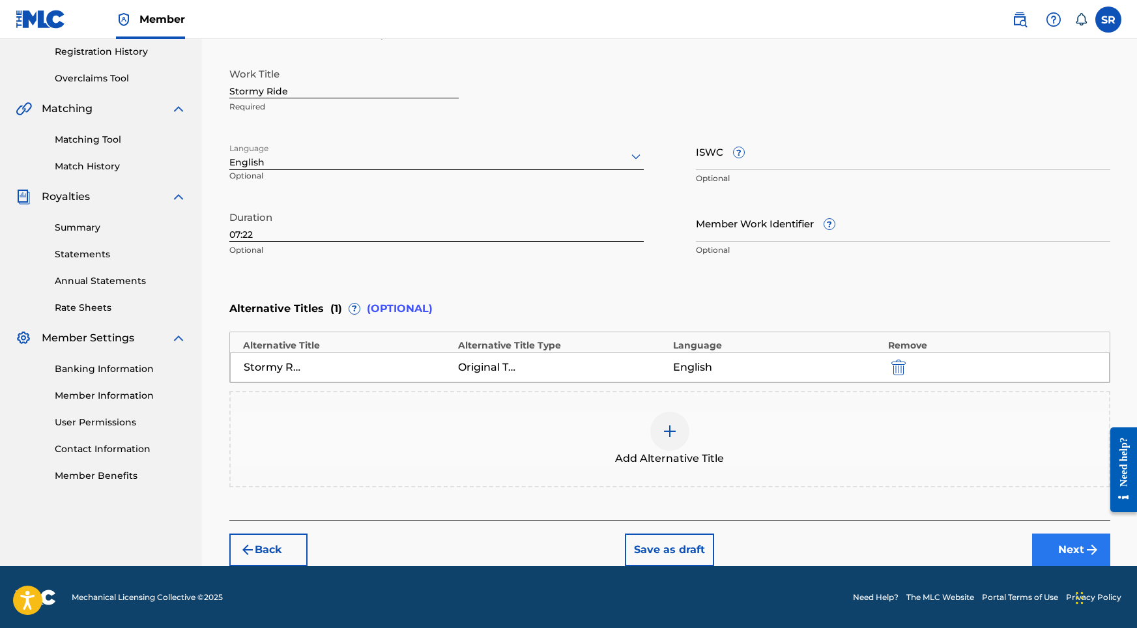
click at [980, 546] on button "Next" at bounding box center [1072, 550] width 78 height 33
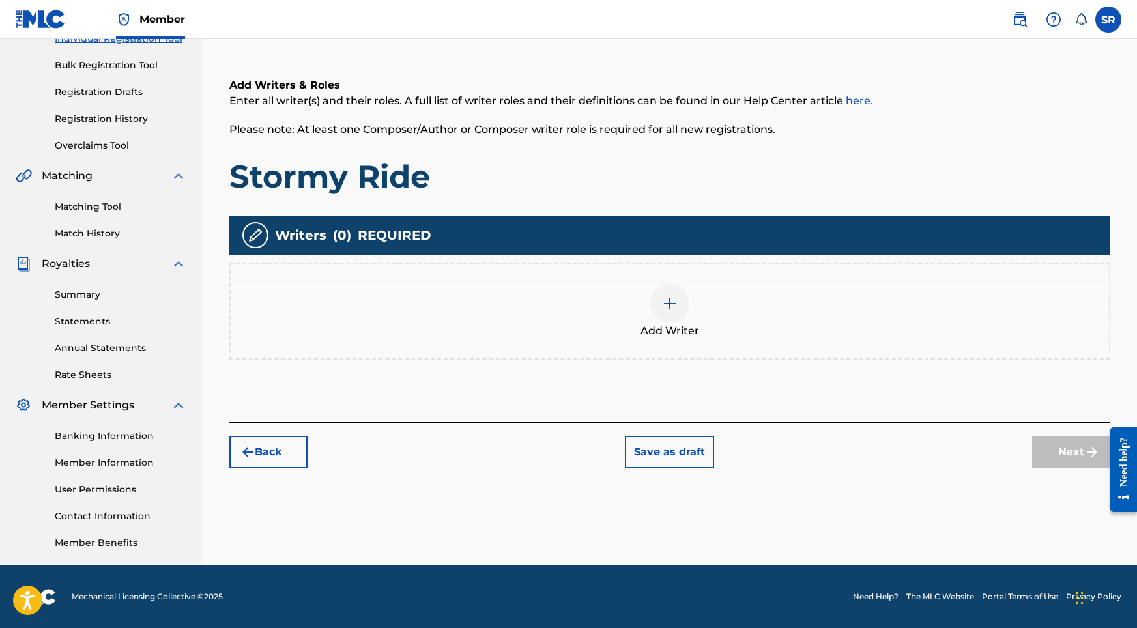
click at [709, 301] on div "Add Writer" at bounding box center [670, 311] width 879 height 55
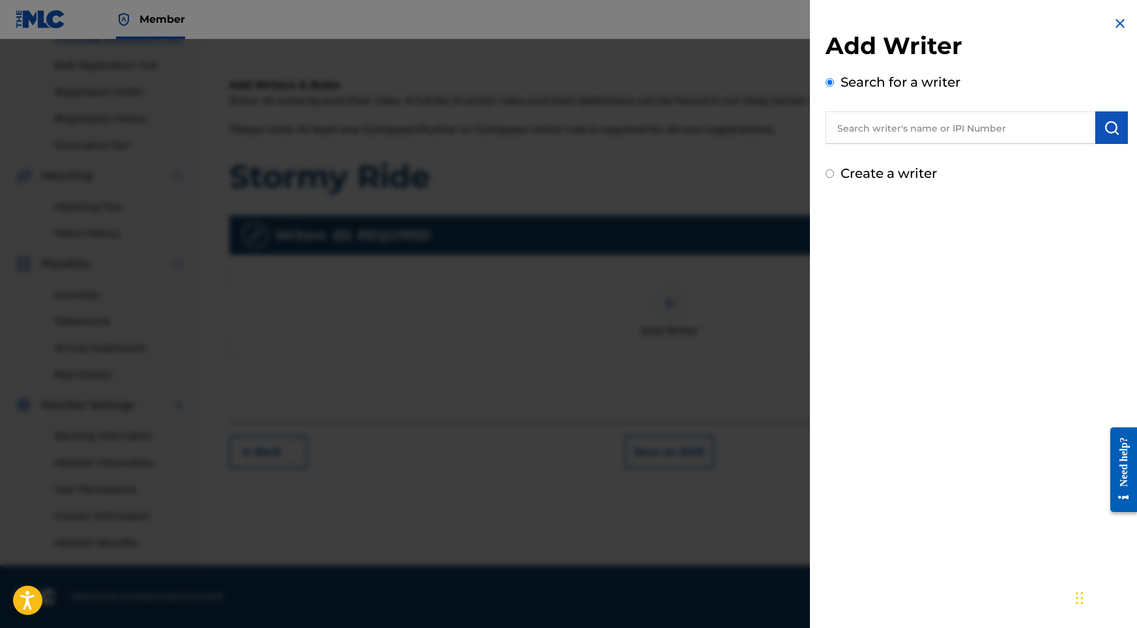
click at [952, 126] on input "text" at bounding box center [961, 127] width 270 height 33
paste input "[PERSON_NAME]"
type input "[PERSON_NAME]"
click at [980, 125] on img "submit" at bounding box center [1112, 128] width 16 height 16
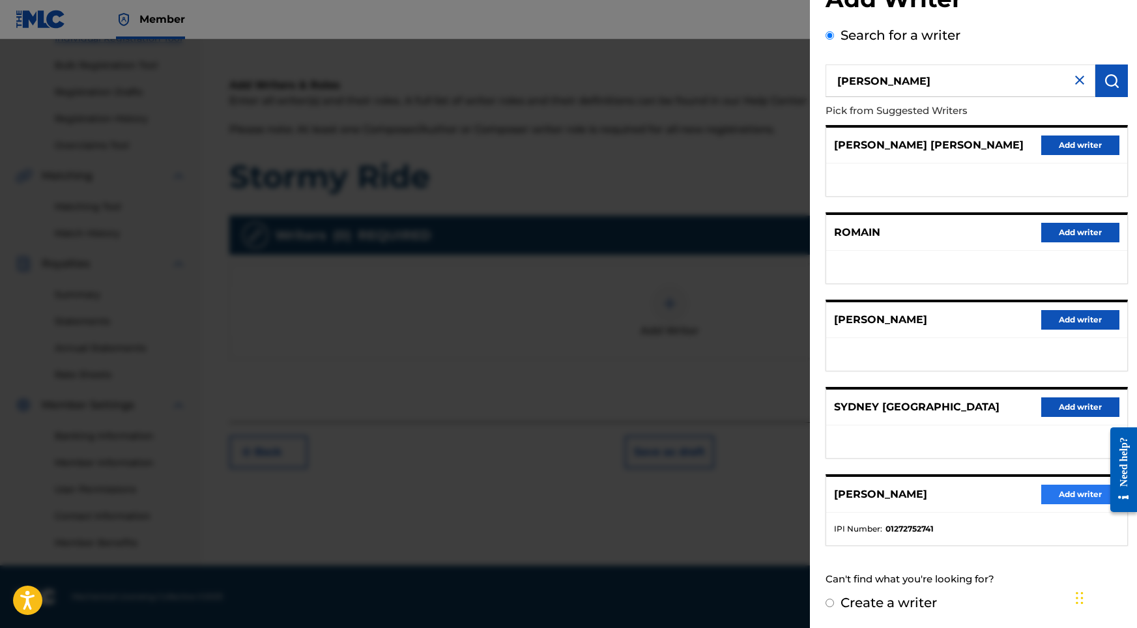
scroll to position [58, 0]
click at [980, 497] on button "Add writer" at bounding box center [1081, 495] width 78 height 20
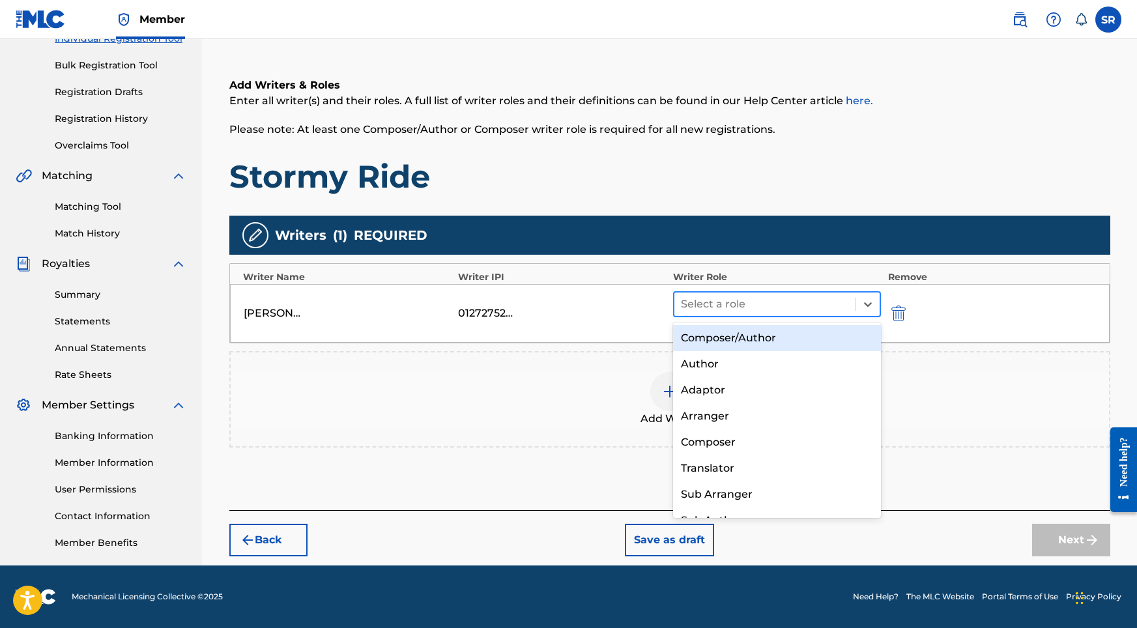
click at [759, 304] on div at bounding box center [765, 304] width 169 height 18
click at [720, 331] on div "Composer/Author" at bounding box center [777, 338] width 209 height 26
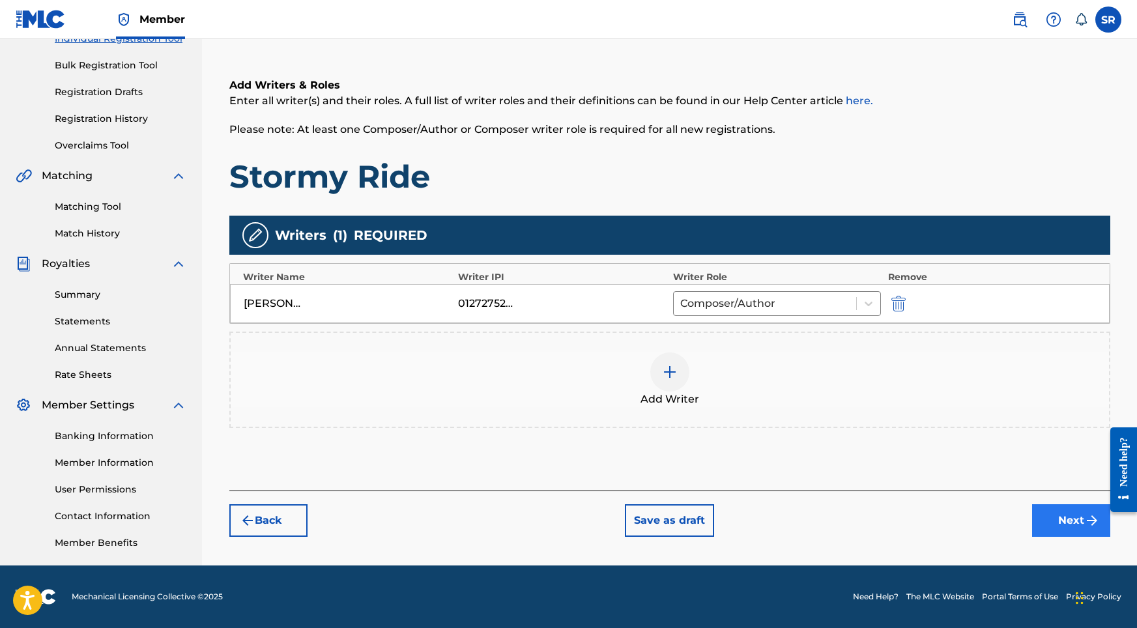
click at [980, 511] on button "Next" at bounding box center [1072, 521] width 78 height 33
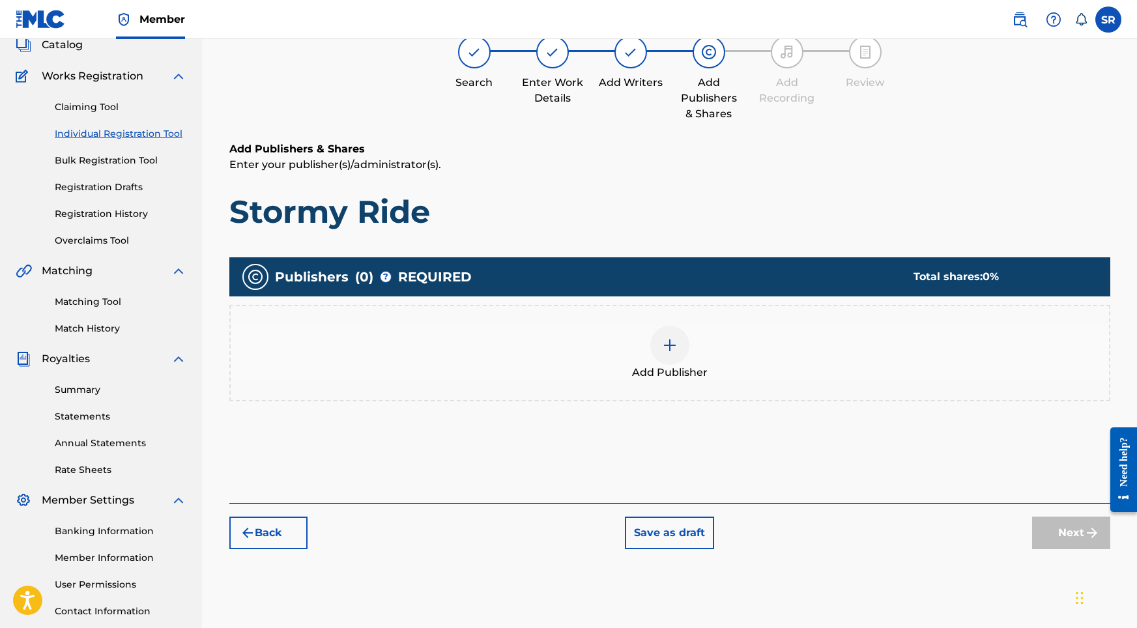
scroll to position [59, 0]
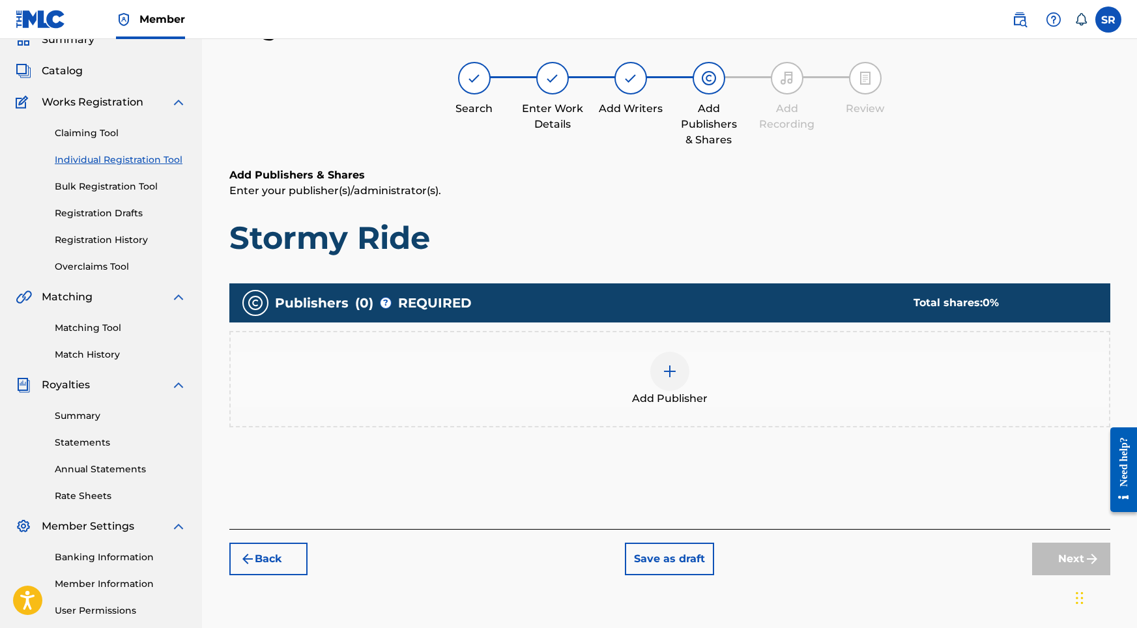
click at [690, 388] on div "Add Publisher" at bounding box center [670, 379] width 879 height 55
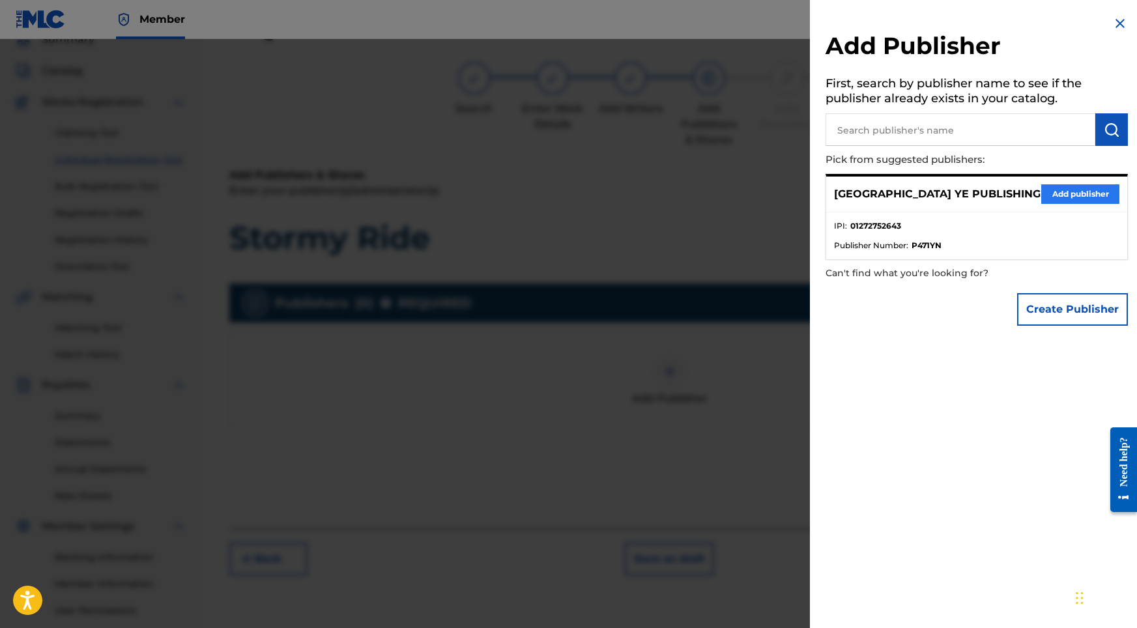
click at [980, 198] on button "Add publisher" at bounding box center [1081, 194] width 78 height 20
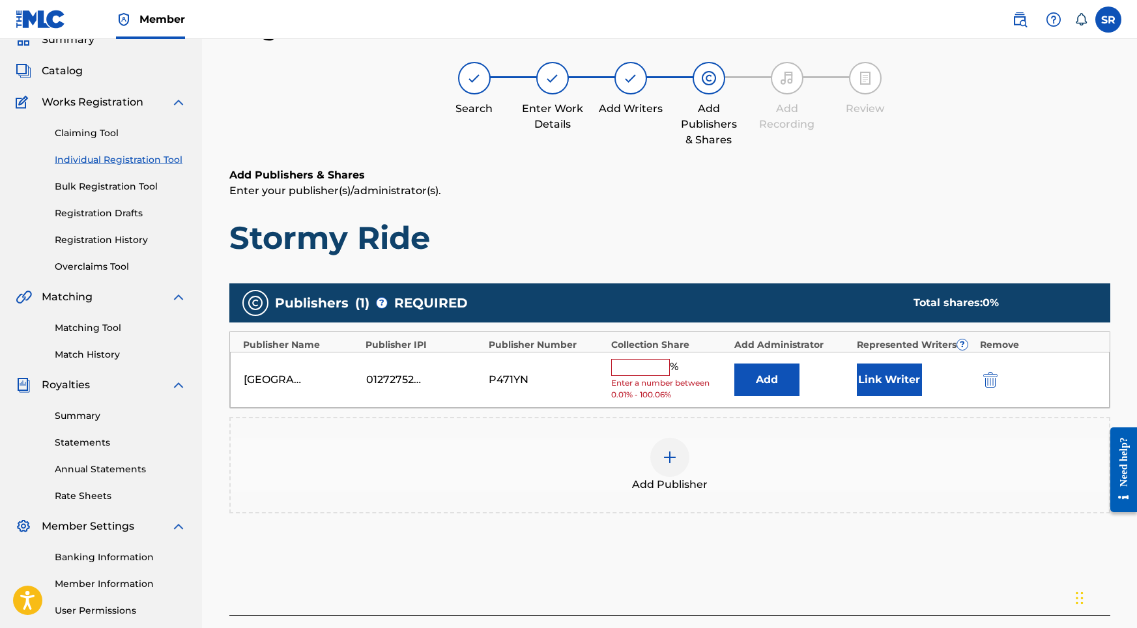
click at [648, 371] on input "text" at bounding box center [640, 367] width 59 height 17
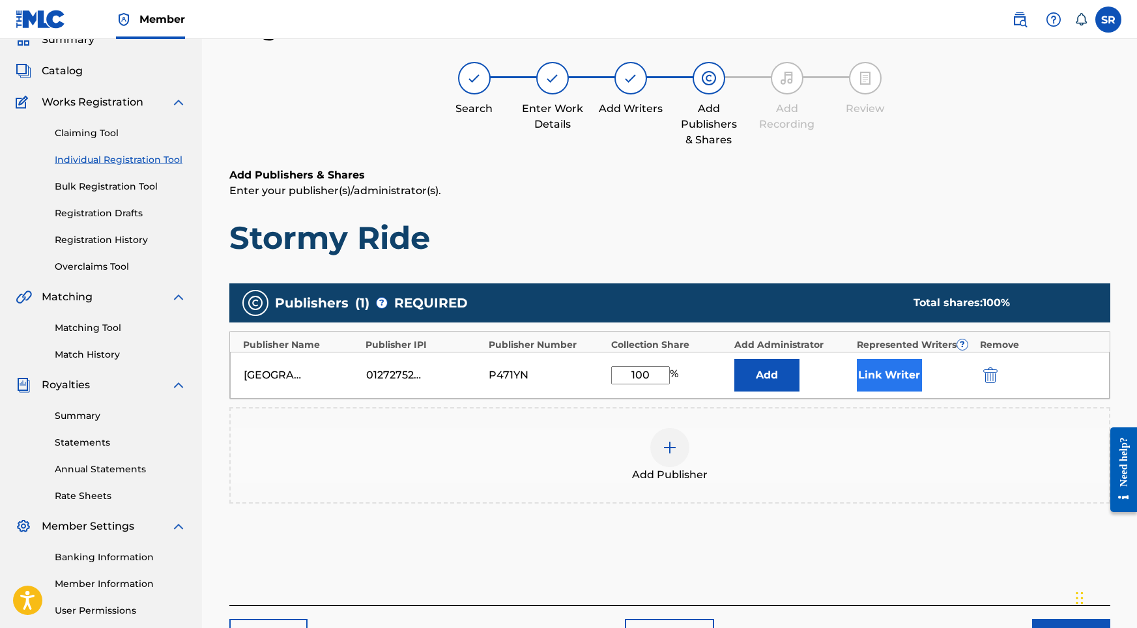
type input "100"
click at [862, 387] on button "Link Writer" at bounding box center [889, 375] width 65 height 33
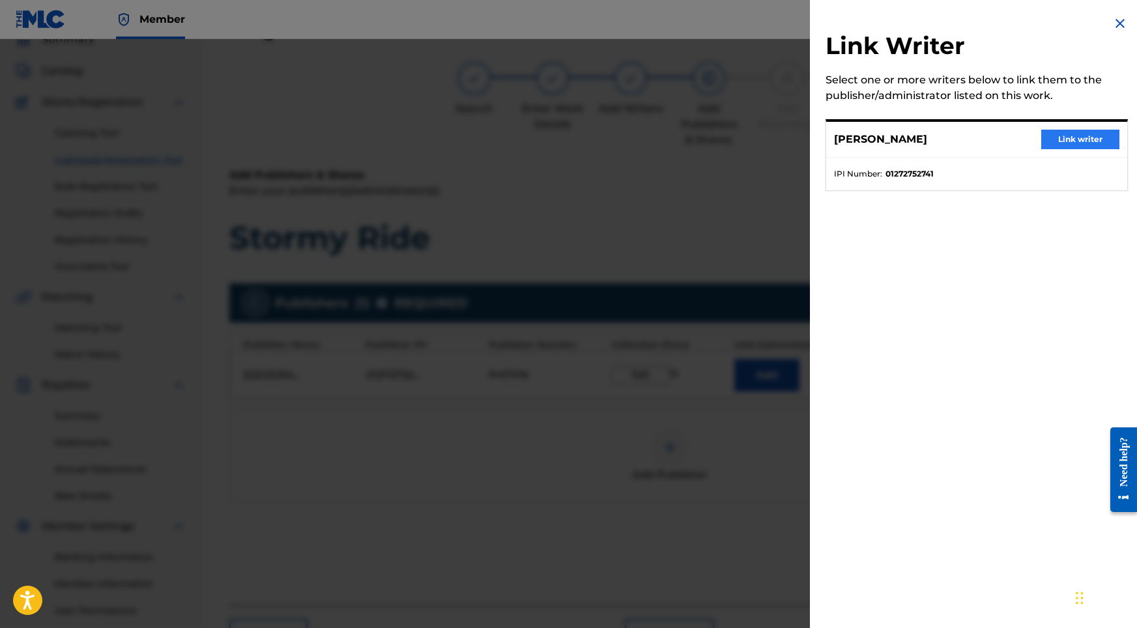
click at [980, 137] on button "Link writer" at bounding box center [1081, 140] width 78 height 20
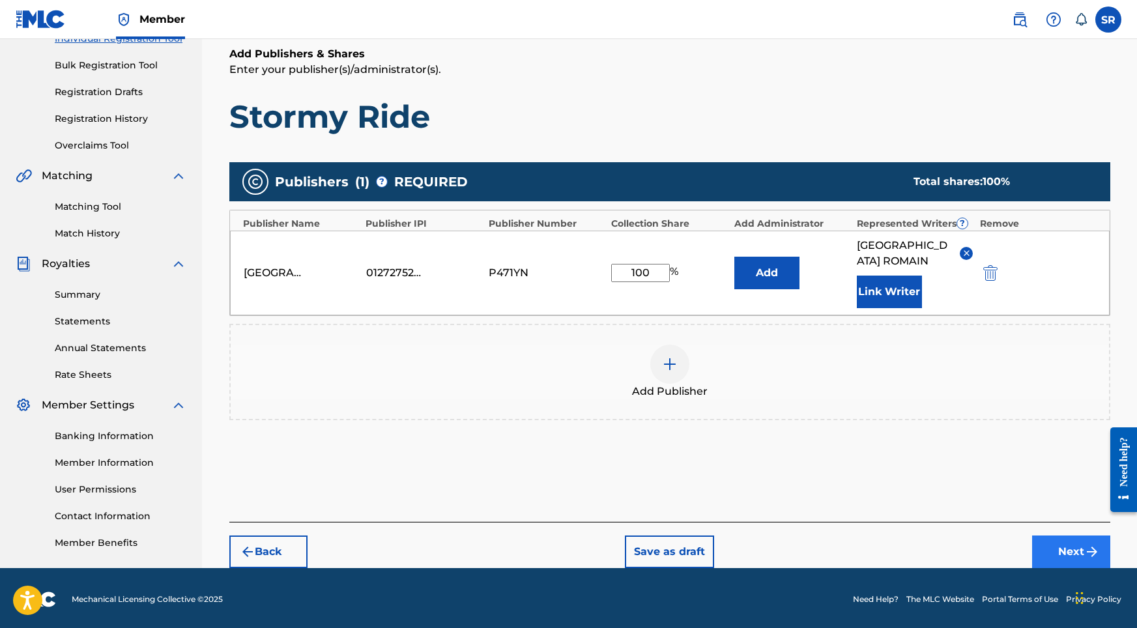
click at [980, 544] on img "submit" at bounding box center [1093, 552] width 16 height 16
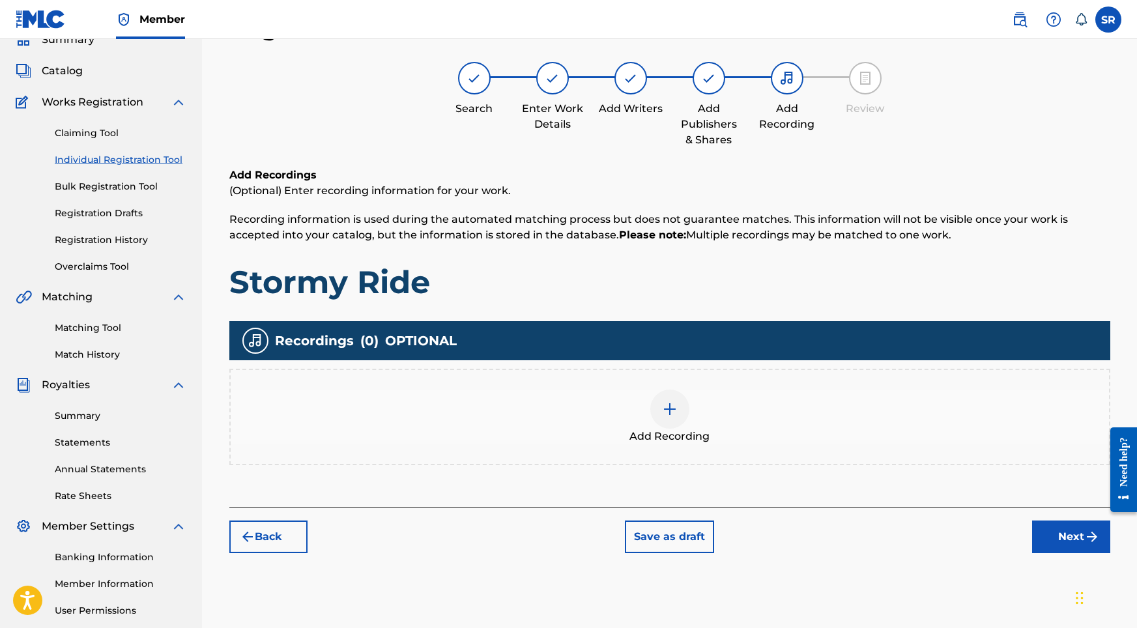
click at [666, 418] on div at bounding box center [670, 409] width 39 height 39
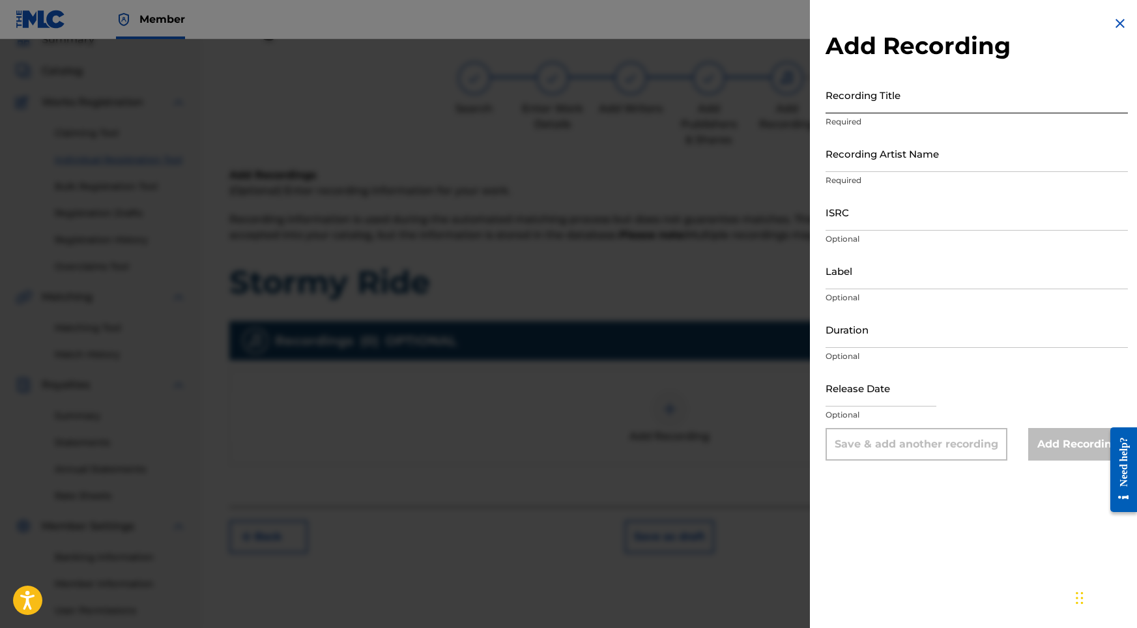
click at [848, 103] on input "Recording Title" at bounding box center [977, 94] width 302 height 37
paste input "Stormy Ride"
type input "Stormy Ride"
click at [858, 151] on input "Recording Artist Name" at bounding box center [977, 153] width 302 height 37
paste input "Sonic Atmos"
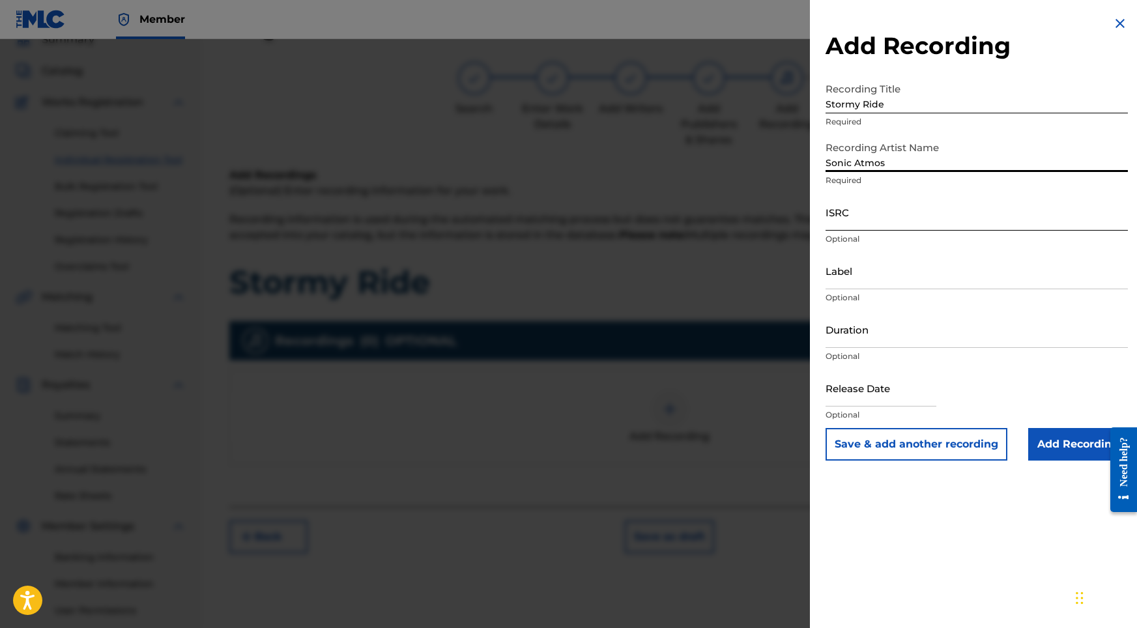
type input "Sonic Atmos"
click at [898, 226] on input "ISRC" at bounding box center [977, 212] width 302 height 37
paste input "ushm82193994"
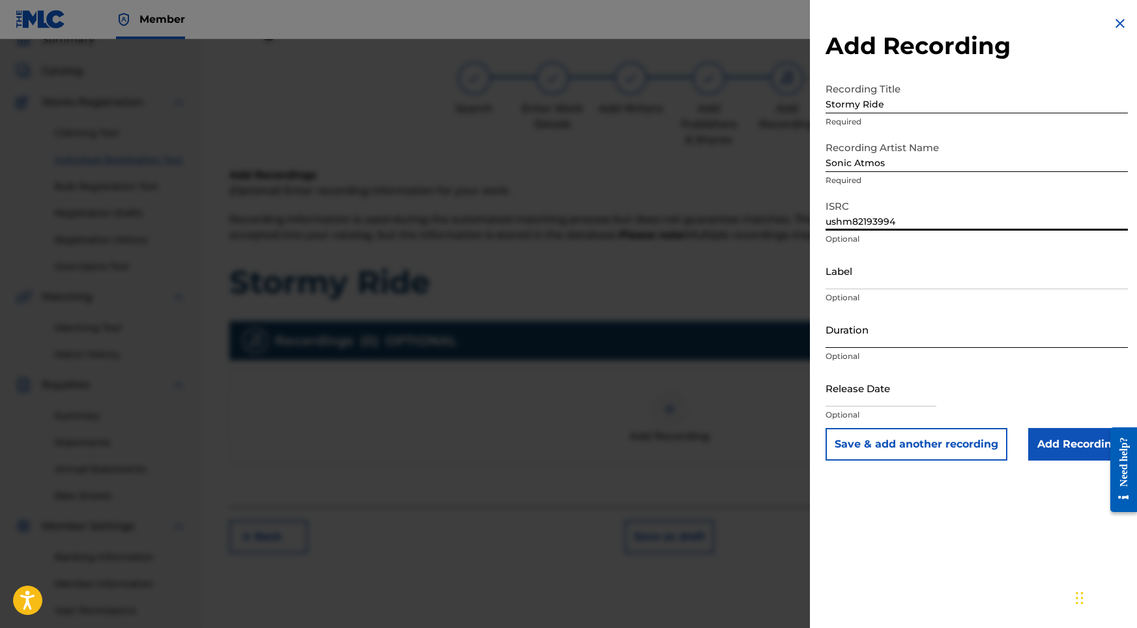
type input "ushm82193994"
click at [849, 334] on input "Duration" at bounding box center [977, 329] width 302 height 37
type input "07:22"
click at [852, 390] on input "text" at bounding box center [881, 388] width 111 height 37
select select "8"
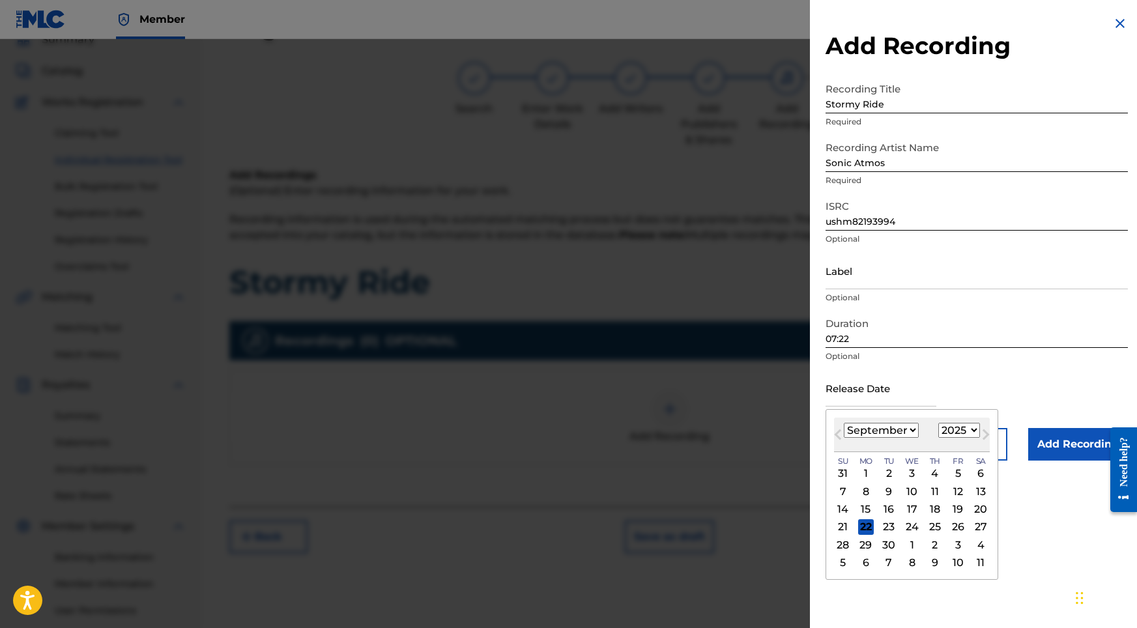
select select "2021"
select select "7"
click at [841, 490] on div "8" at bounding box center [844, 492] width 16 height 16
type input "[DATE]"
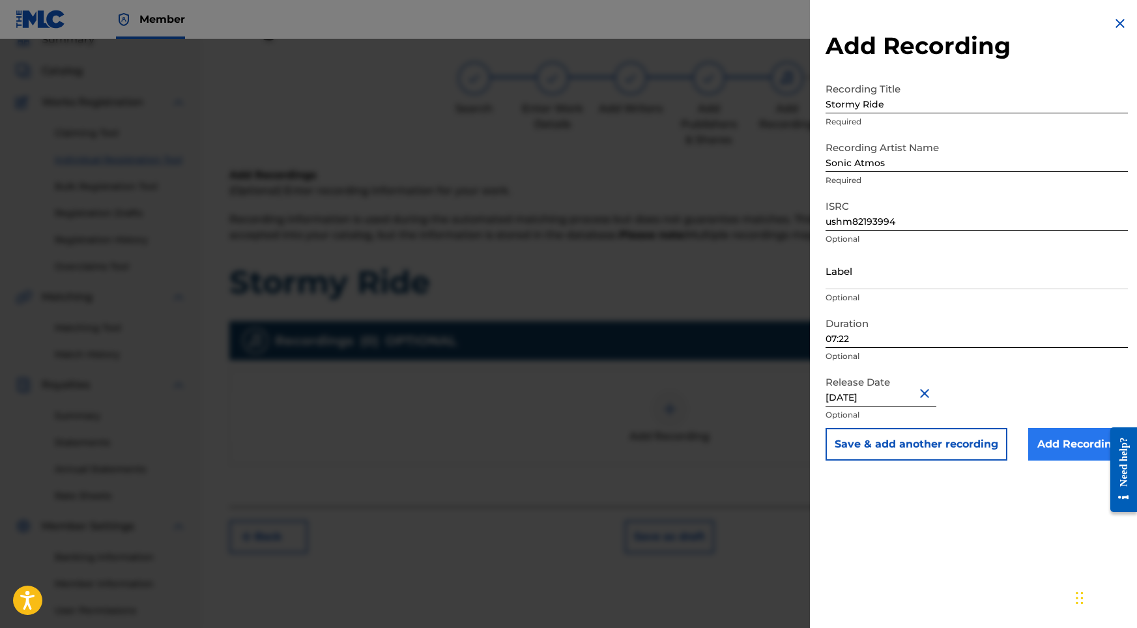
click at [980, 450] on input "Add Recording" at bounding box center [1079, 444] width 100 height 33
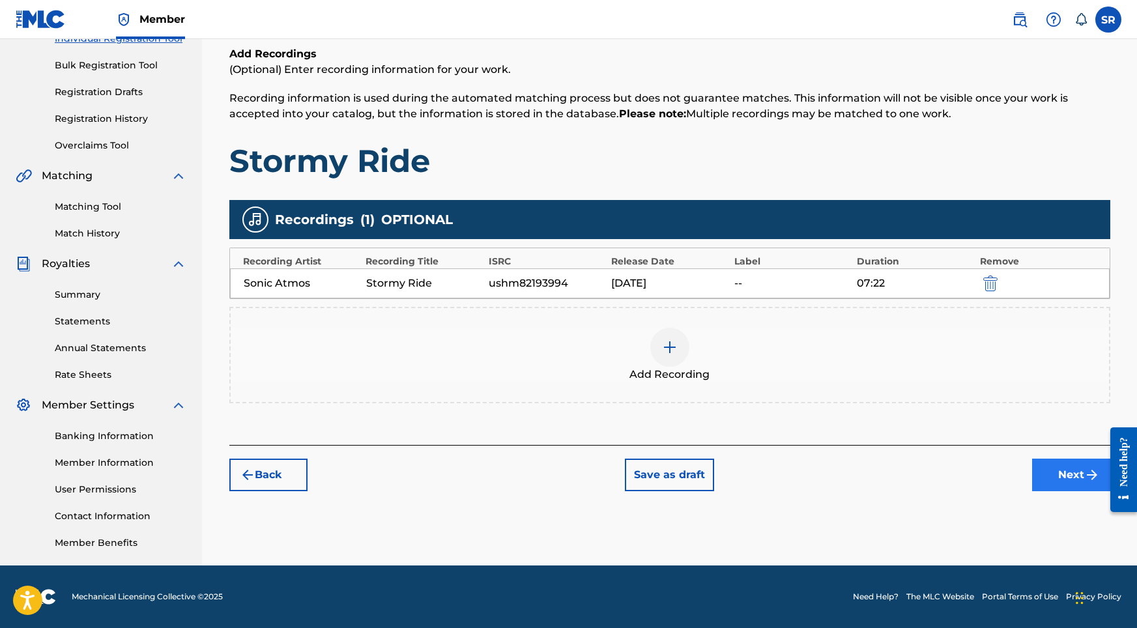
click at [980, 474] on button "Next" at bounding box center [1072, 475] width 78 height 33
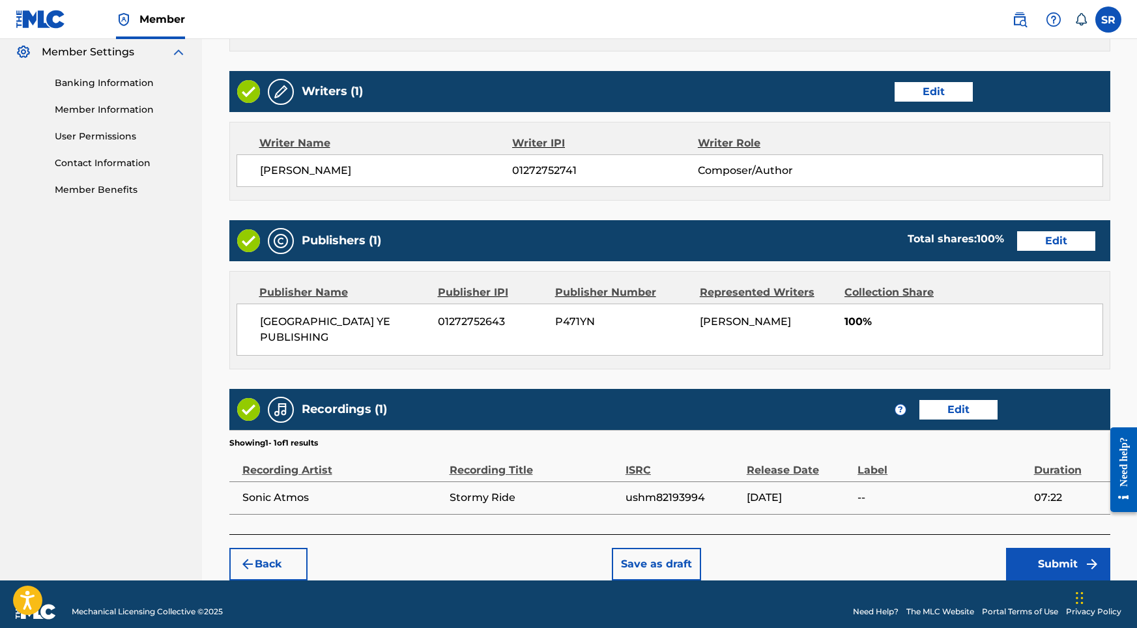
scroll to position [532, 0]
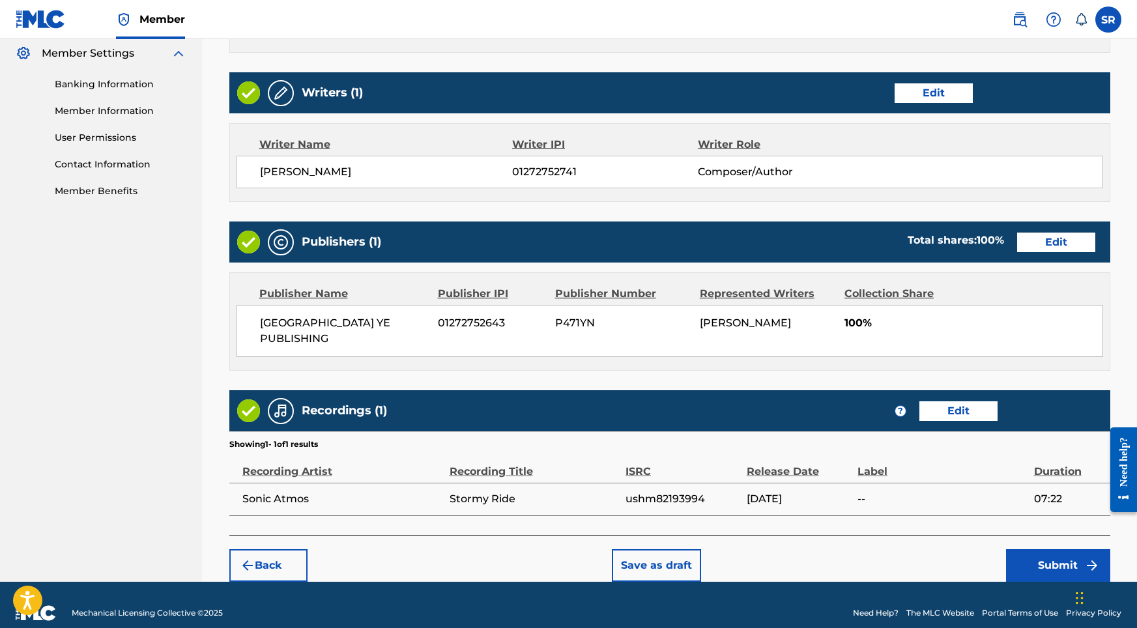
click at [980, 536] on div "Back Save as draft Submit" at bounding box center [669, 559] width 881 height 46
click at [980, 559] on button "Submit" at bounding box center [1058, 566] width 104 height 33
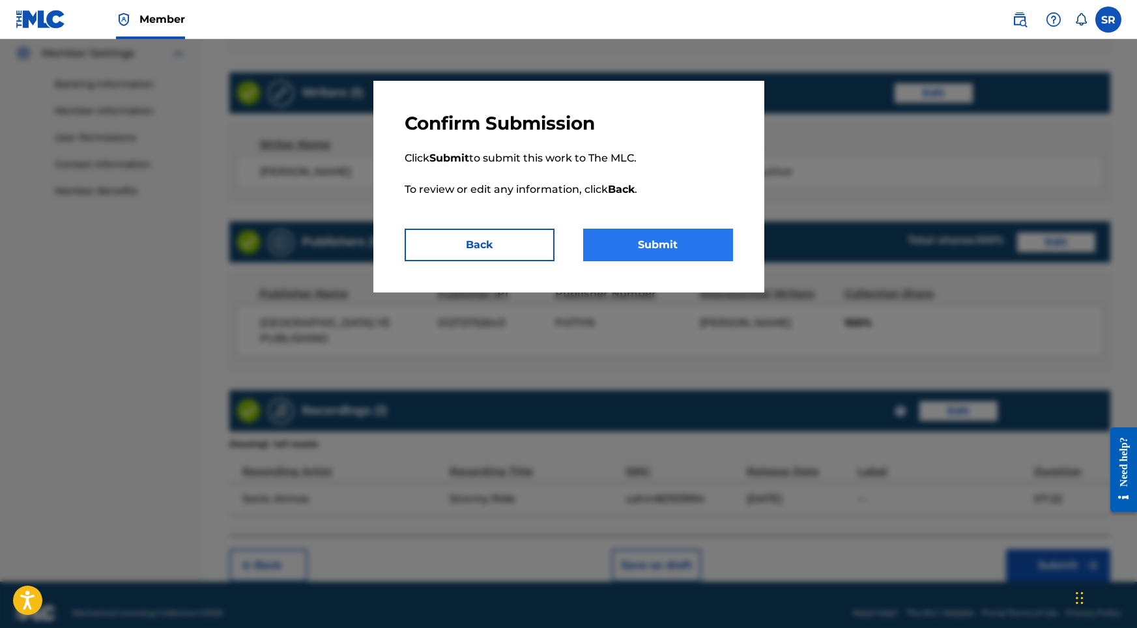
click at [666, 236] on button "Submit" at bounding box center [658, 245] width 150 height 33
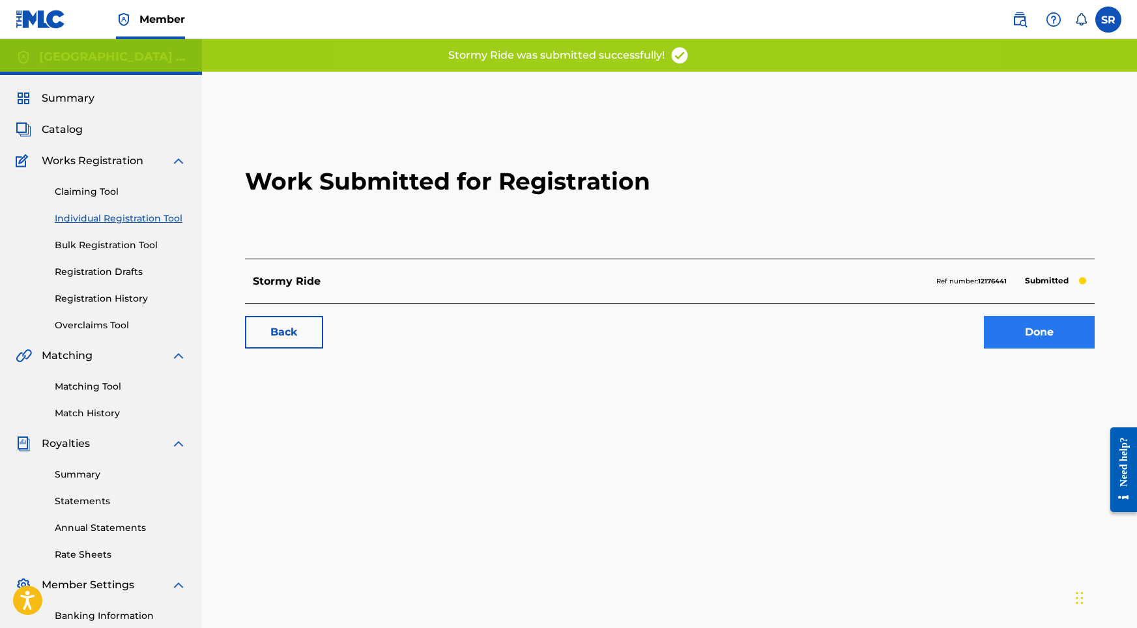
click at [980, 325] on link "Done" at bounding box center [1039, 332] width 111 height 33
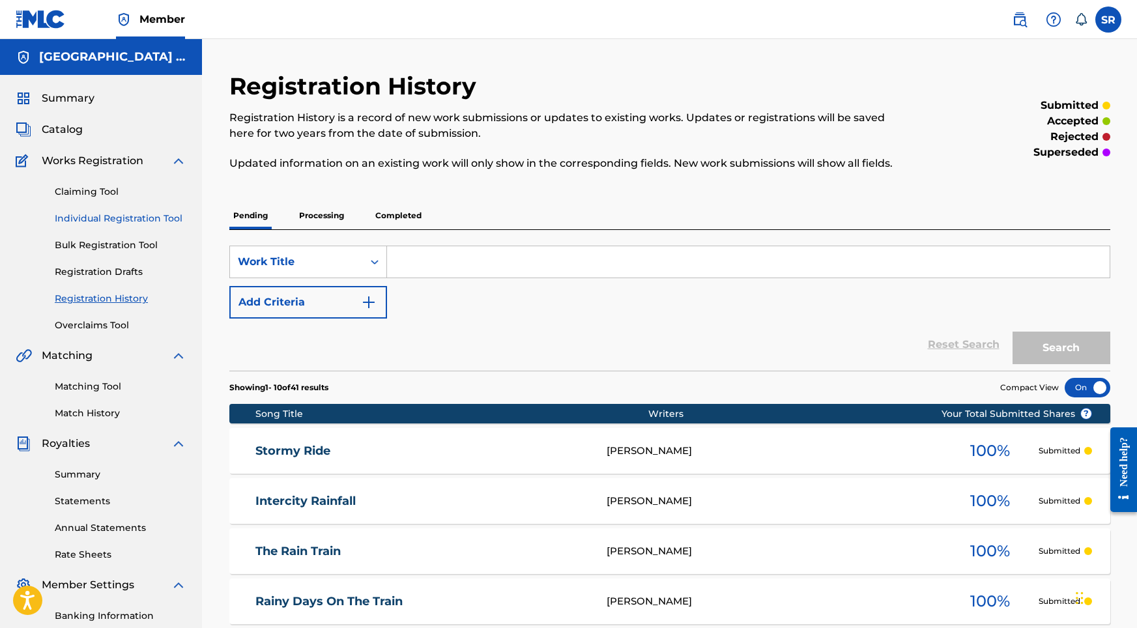
click at [133, 220] on link "Individual Registration Tool" at bounding box center [121, 219] width 132 height 14
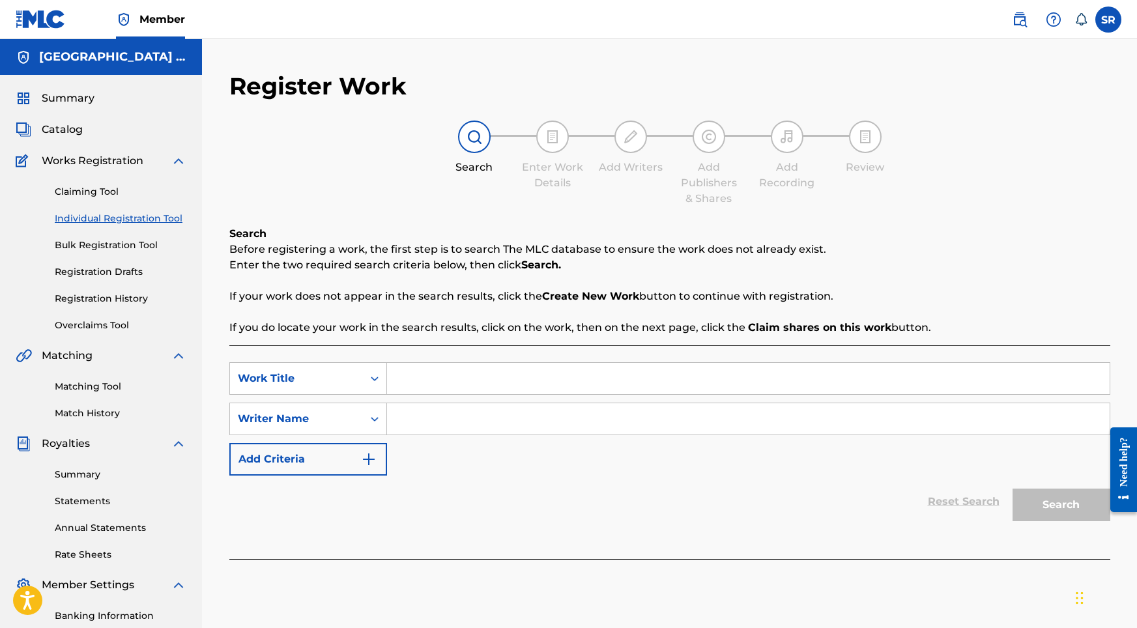
click at [505, 373] on input "Search Form" at bounding box center [748, 378] width 723 height 31
paste input "Rainy Nights on the Train"
type input "Rainy Nights on the Train"
click at [478, 413] on input "Search Form" at bounding box center [748, 418] width 723 height 31
paste input "Rainy Nights on the Train"
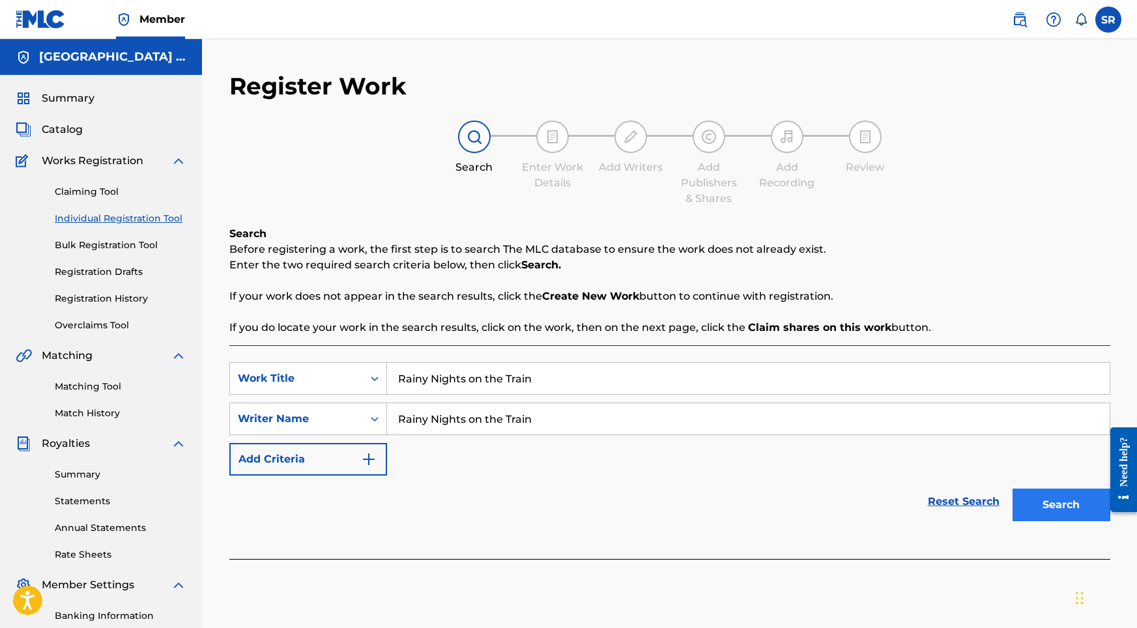
type input "Rainy Nights on the Train"
click at [980, 502] on button "Search" at bounding box center [1062, 505] width 98 height 33
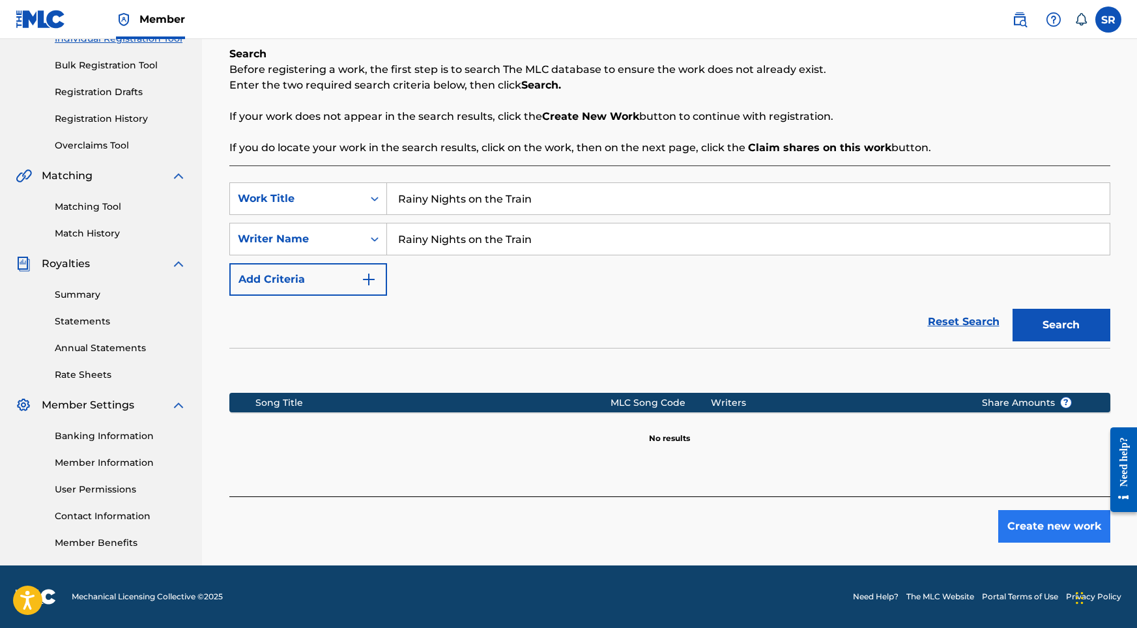
click at [980, 518] on button "Create new work" at bounding box center [1055, 526] width 112 height 33
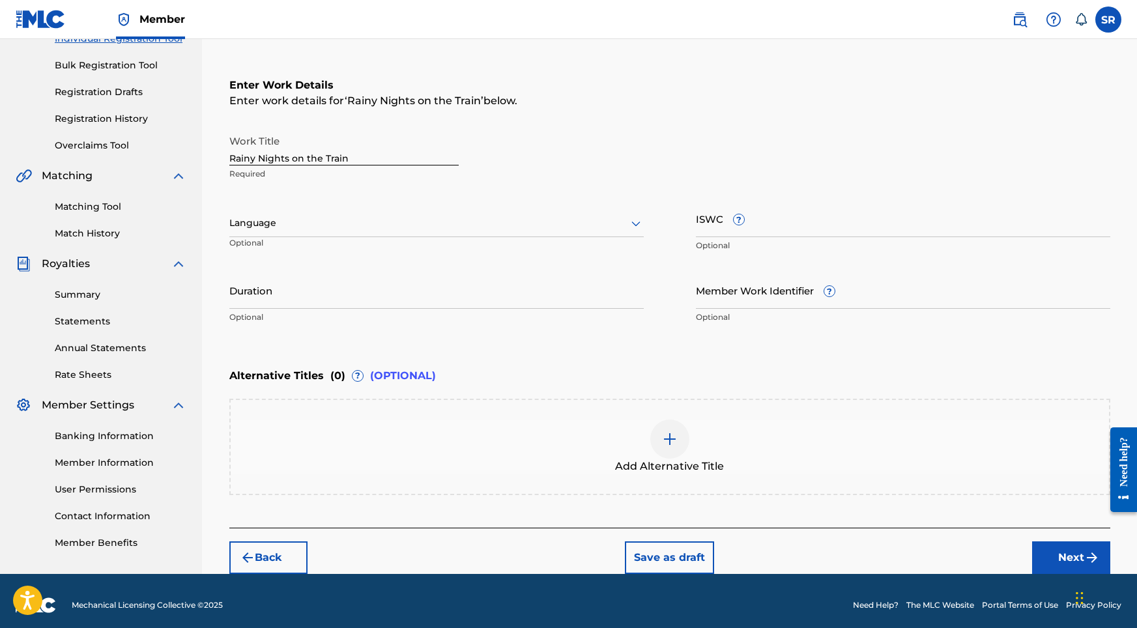
click at [480, 218] on div at bounding box center [436, 223] width 415 height 16
click at [317, 252] on div "English" at bounding box center [436, 251] width 413 height 29
click at [374, 289] on input "Duration" at bounding box center [436, 290] width 415 height 37
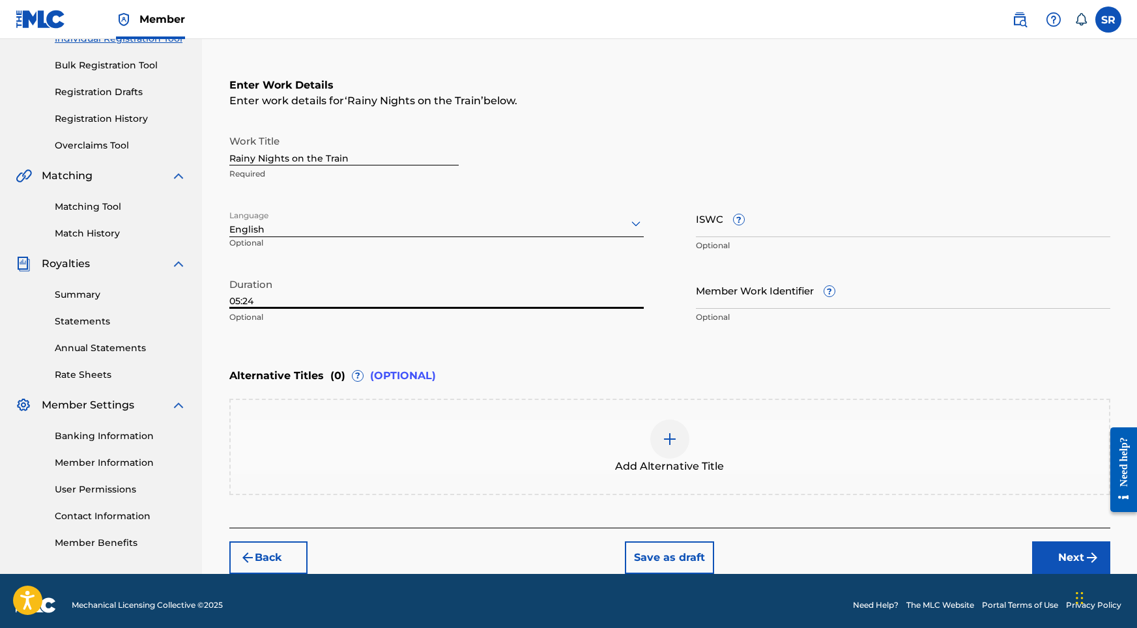
type input "05:24"
click at [684, 448] on div at bounding box center [670, 439] width 39 height 39
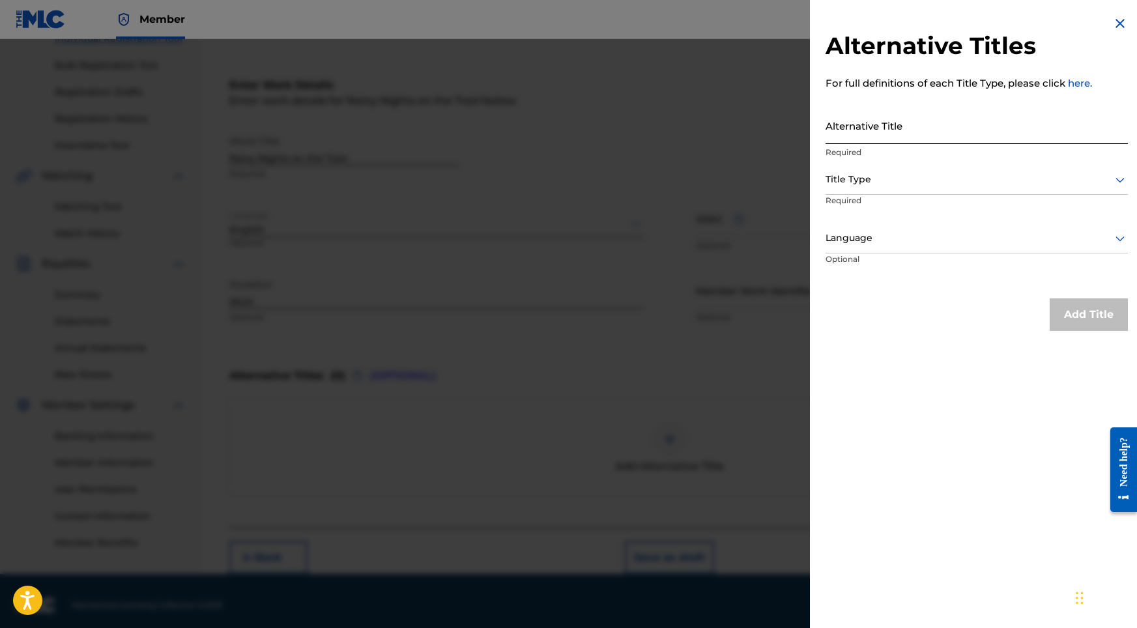
click at [847, 116] on input "Alternative Title" at bounding box center [977, 125] width 302 height 37
paste input "Rainy Nights on the Train"
type input "Rainy Nights on the Train"
click at [860, 172] on div at bounding box center [977, 179] width 302 height 16
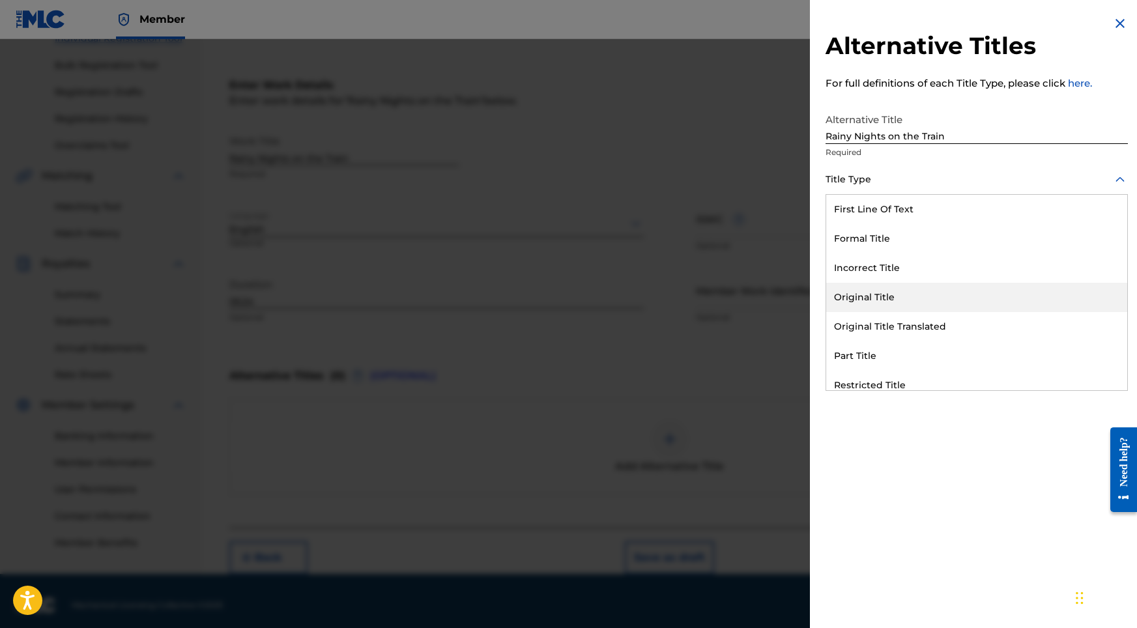
drag, startPoint x: 861, startPoint y: 278, endPoint x: 861, endPoint y: 298, distance: 20.2
click at [861, 298] on div "First Line Of Text Formal Title Incorrect Title Original Title Original Title T…" at bounding box center [977, 293] width 301 height 196
click at [861, 297] on div "Original Title" at bounding box center [977, 297] width 301 height 29
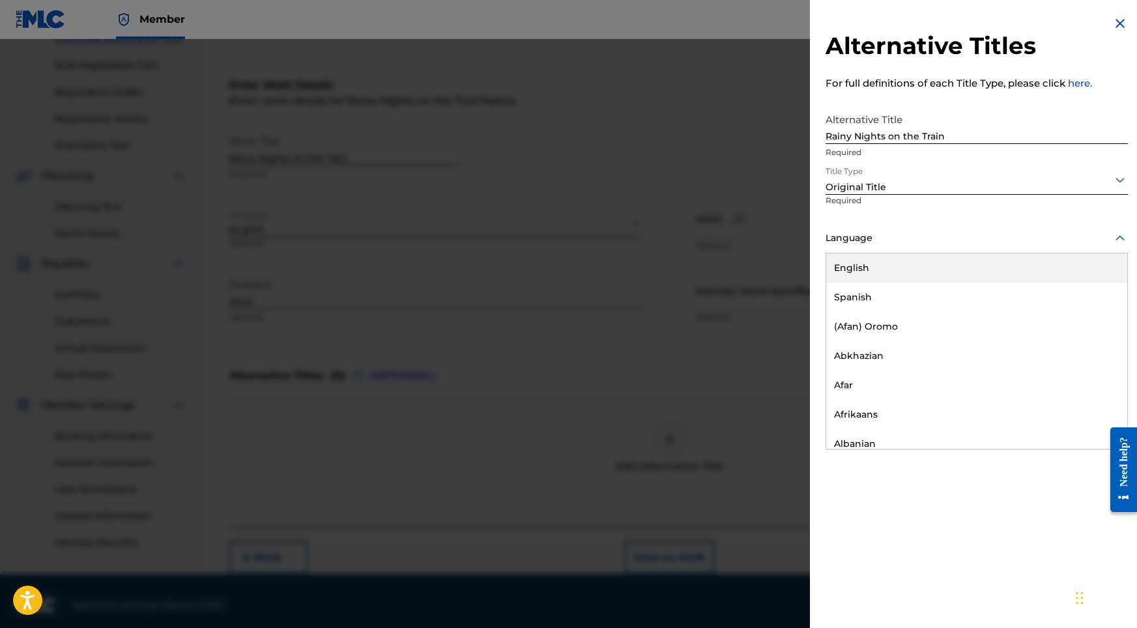
click at [877, 231] on div at bounding box center [977, 238] width 302 height 16
click at [876, 267] on div "English" at bounding box center [977, 268] width 301 height 29
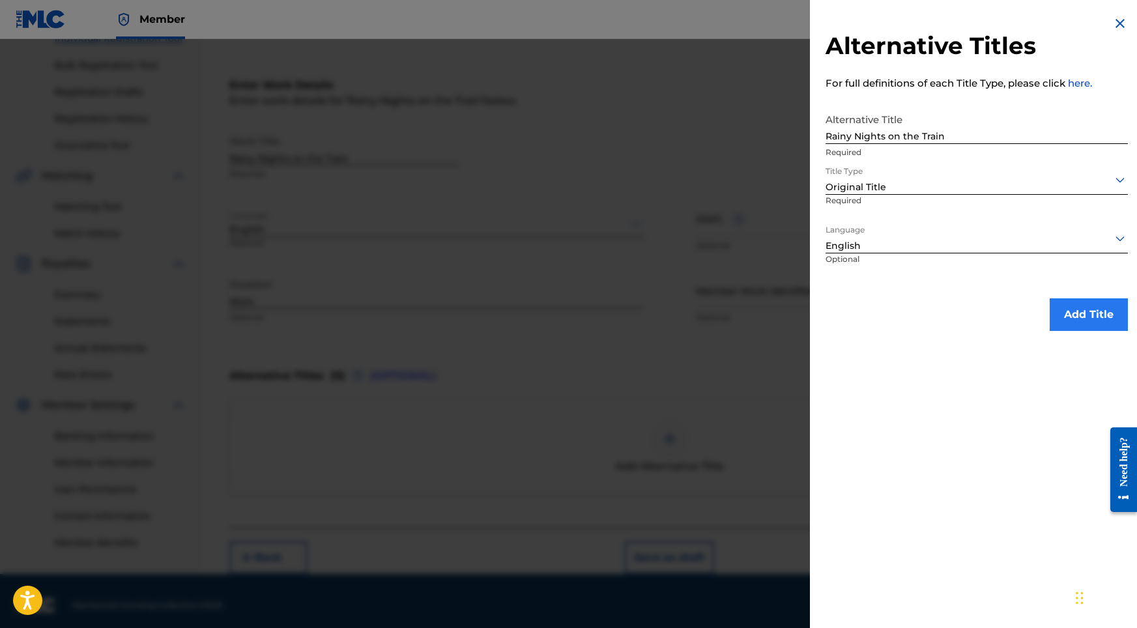
click at [980, 323] on button "Add Title" at bounding box center [1089, 315] width 78 height 33
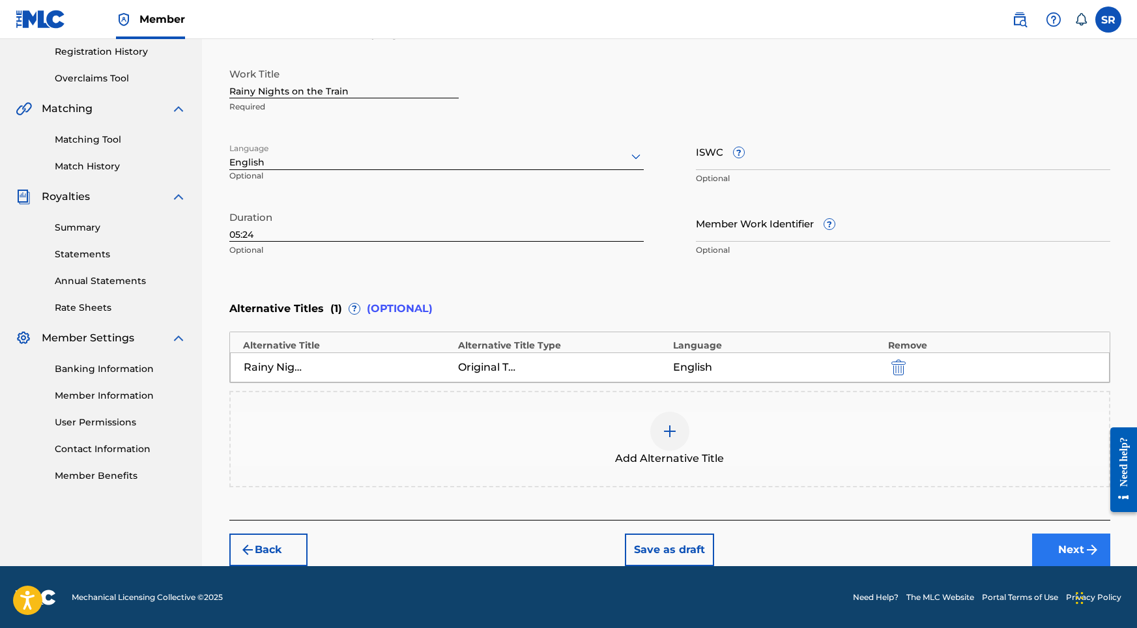
click at [980, 542] on button "Next" at bounding box center [1072, 550] width 78 height 33
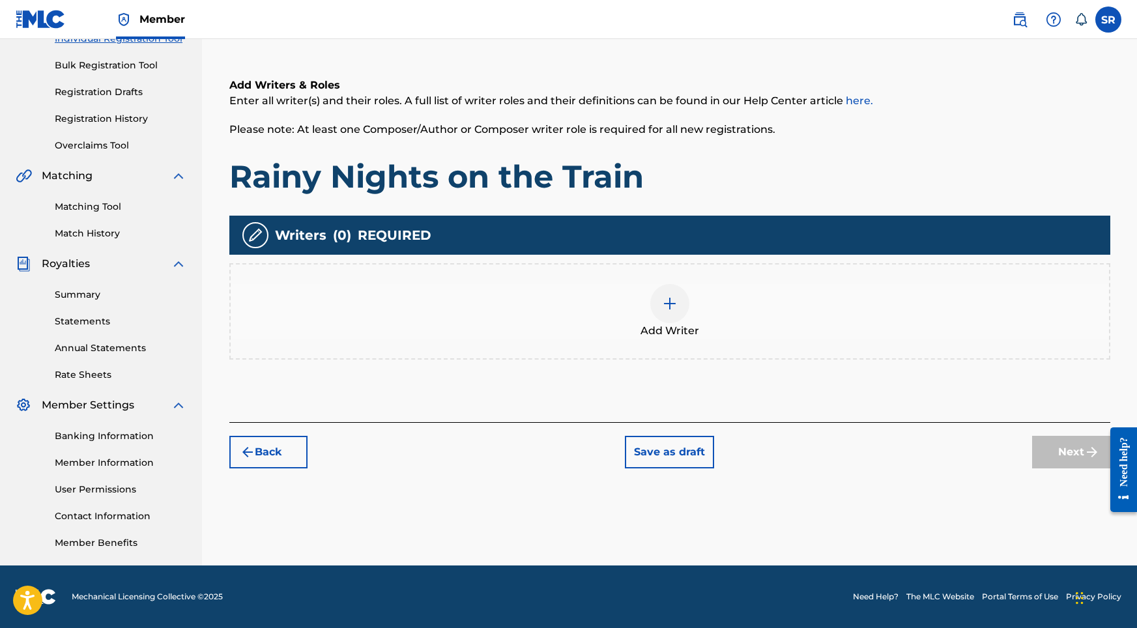
click at [737, 284] on div "Add Writer" at bounding box center [670, 311] width 879 height 55
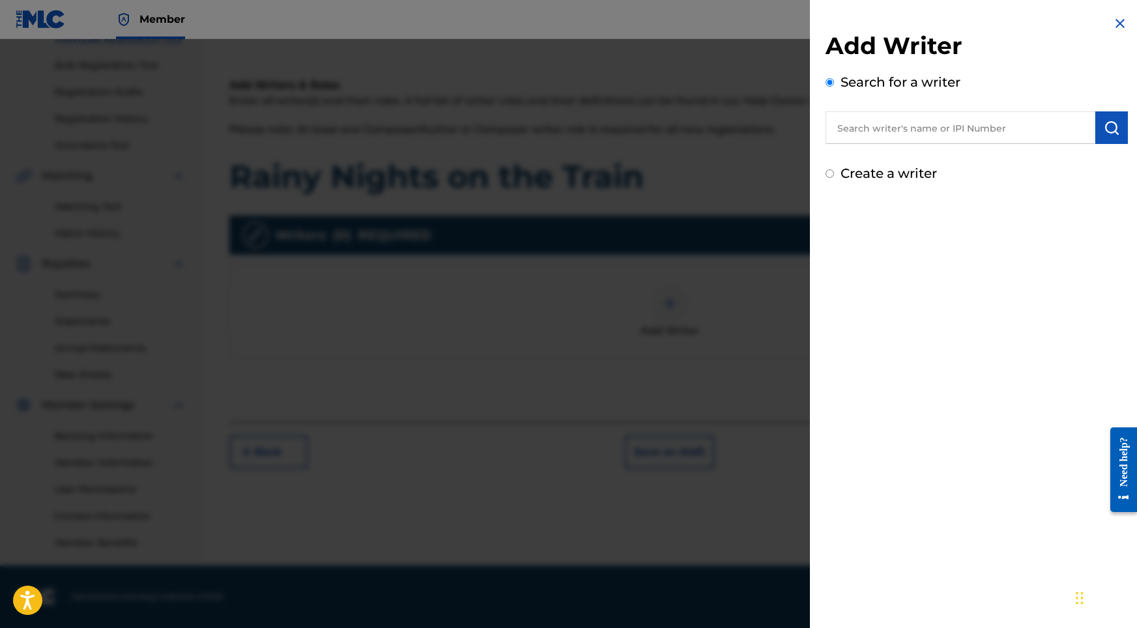
click at [980, 130] on input "text" at bounding box center [961, 127] width 270 height 33
paste input "[PERSON_NAME]"
type input "[PERSON_NAME]"
click at [980, 129] on img "submit" at bounding box center [1112, 128] width 16 height 16
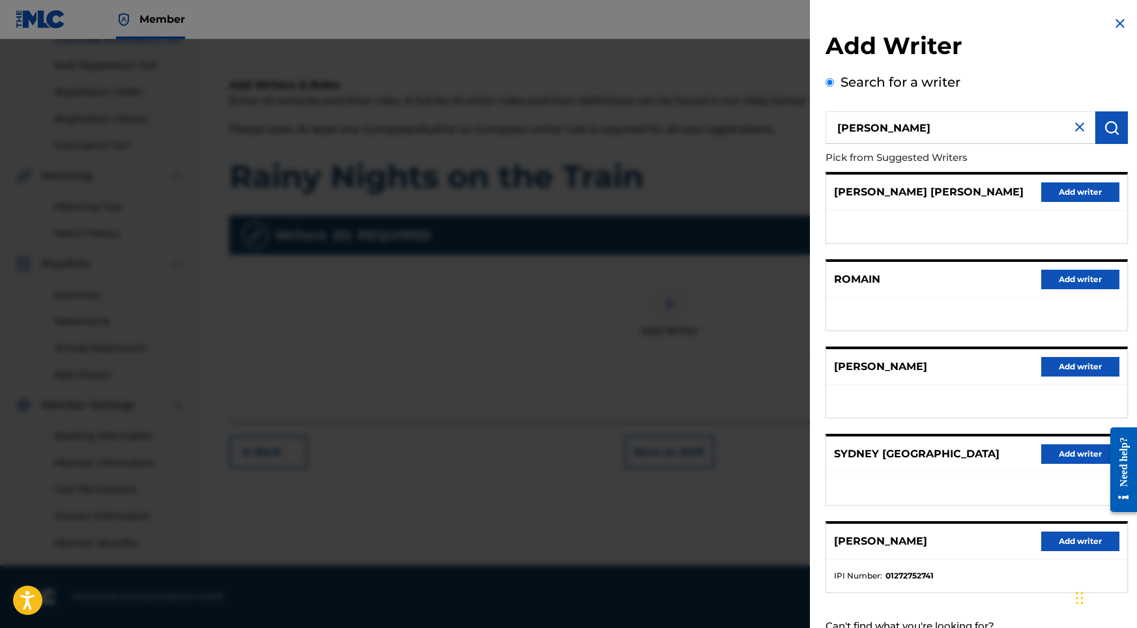
click at [980, 539] on div "[PERSON_NAME] Add writer" at bounding box center [977, 542] width 301 height 36
click at [980, 551] on button "Add writer" at bounding box center [1081, 542] width 78 height 20
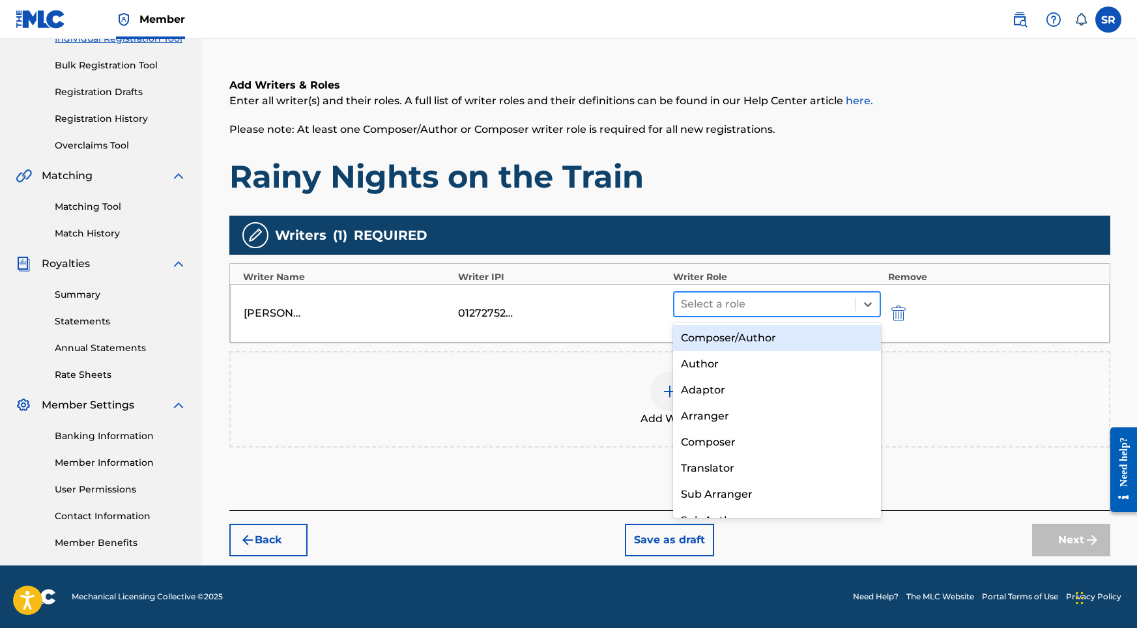
click at [820, 314] on div "Select a role" at bounding box center [766, 304] width 182 height 23
click at [782, 334] on div "Composer/Author" at bounding box center [777, 338] width 209 height 26
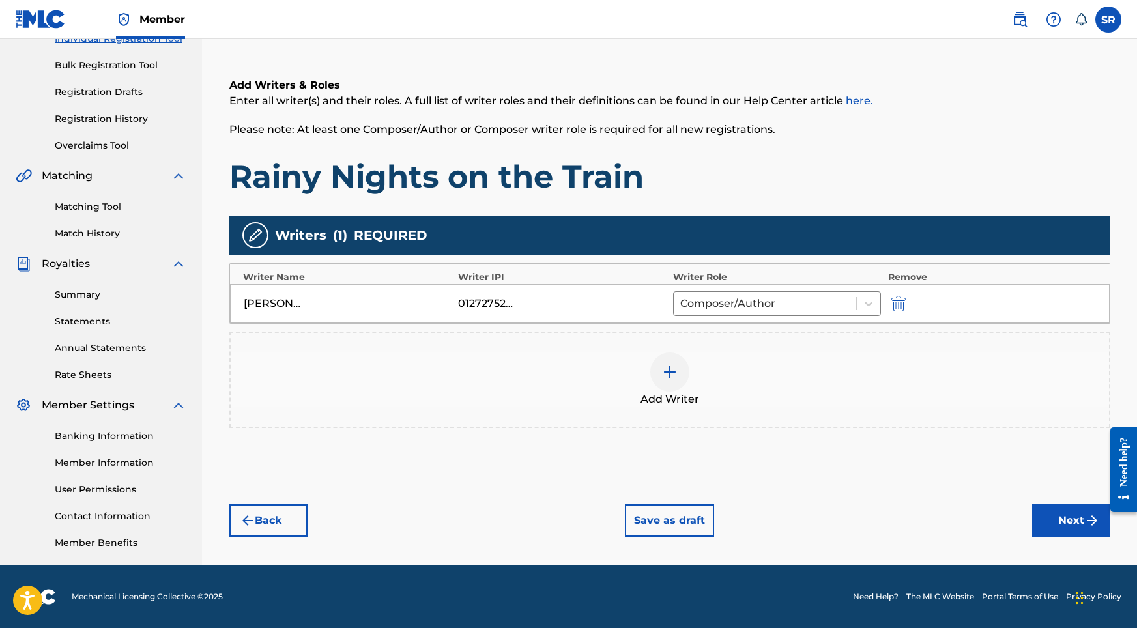
click at [980, 503] on div "Back Save as draft Next" at bounding box center [669, 514] width 881 height 46
click at [980, 516] on button "Next" at bounding box center [1072, 521] width 78 height 33
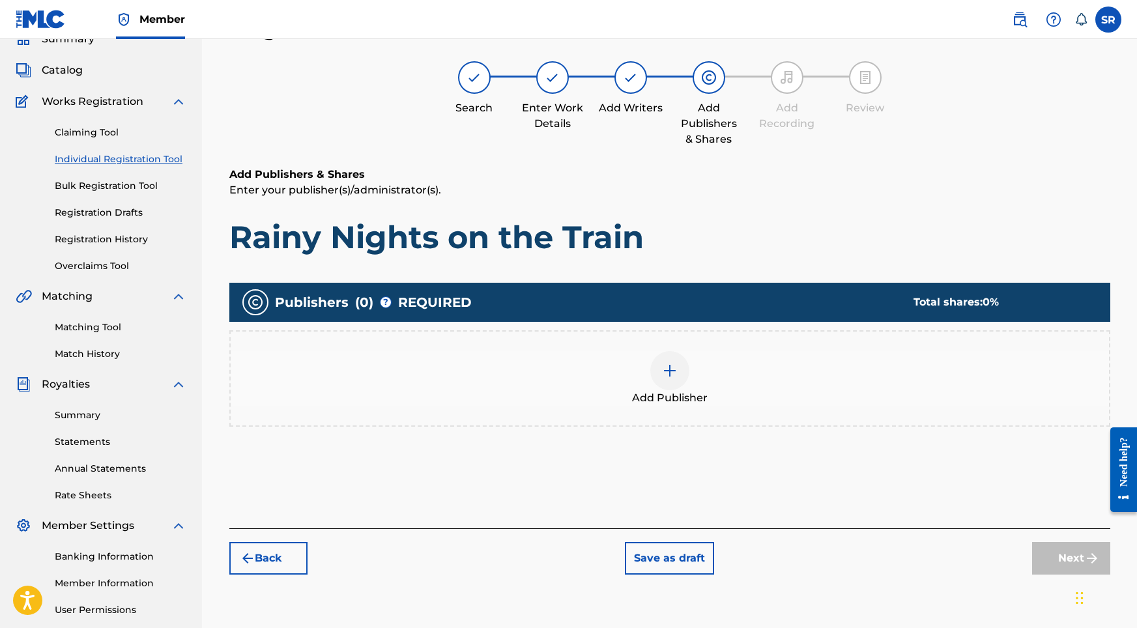
scroll to position [59, 0]
click at [708, 344] on div "Add Publisher" at bounding box center [669, 379] width 881 height 96
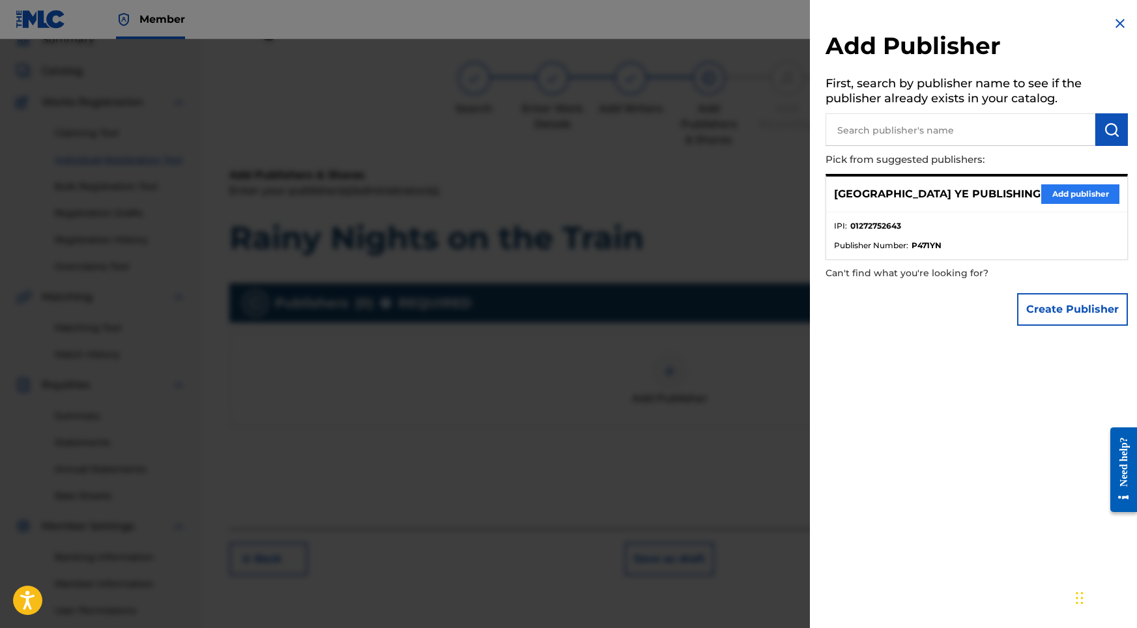
click at [980, 201] on button "Add publisher" at bounding box center [1081, 194] width 78 height 20
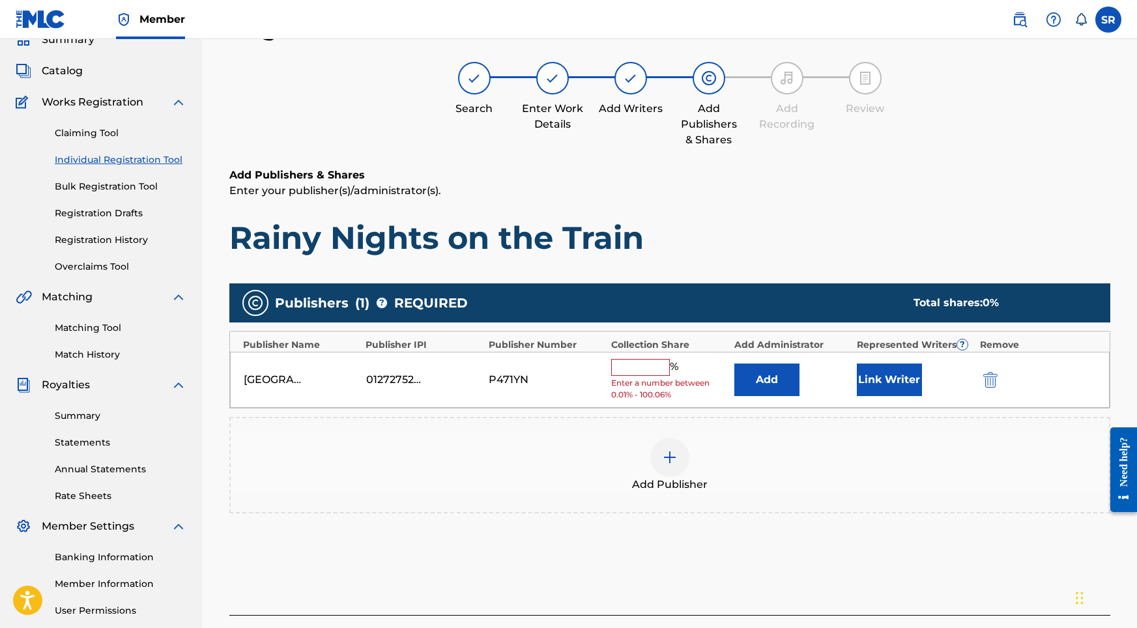
click at [660, 354] on div "[GEOGRAPHIC_DATA] YE PUBLISHING 01272752643 P471YN % Enter a number between 0.0…" at bounding box center [670, 380] width 880 height 57
click at [657, 357] on div "[GEOGRAPHIC_DATA] YE PUBLISHING 01272752643 P471YN % Enter a number between 0.0…" at bounding box center [670, 380] width 880 height 57
click at [649, 359] on input "text" at bounding box center [640, 367] width 59 height 17
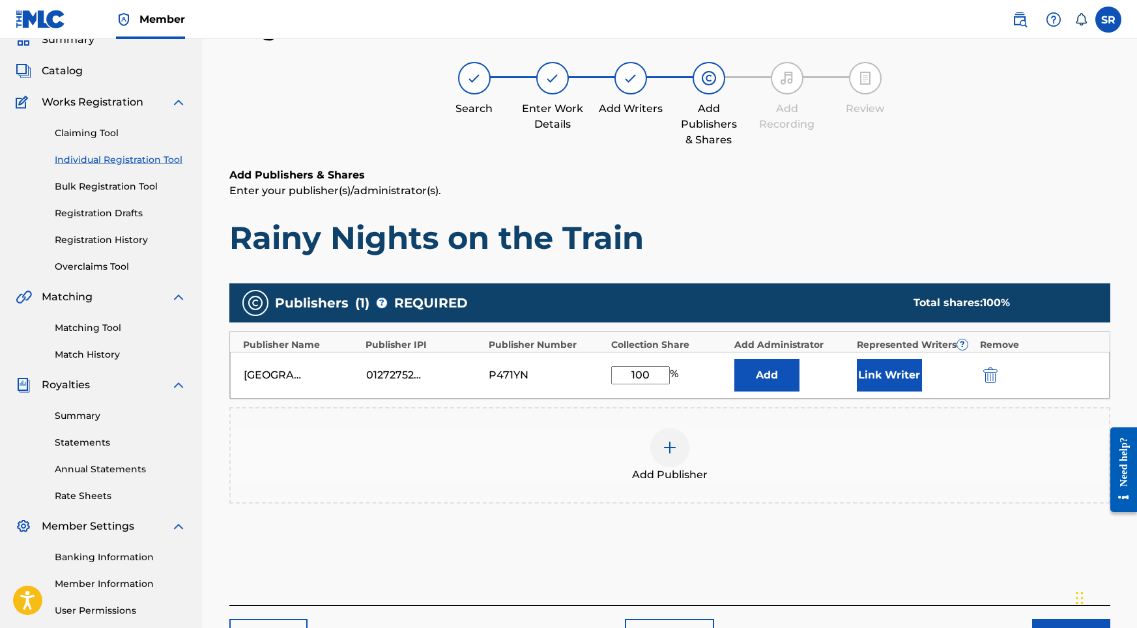
type input "100"
click at [853, 370] on div "[GEOGRAPHIC_DATA] YE PUBLISHING 01272752643 P471YN 100 % Add Link Writer" at bounding box center [670, 375] width 880 height 47
click at [907, 359] on button "Link Writer" at bounding box center [889, 375] width 65 height 33
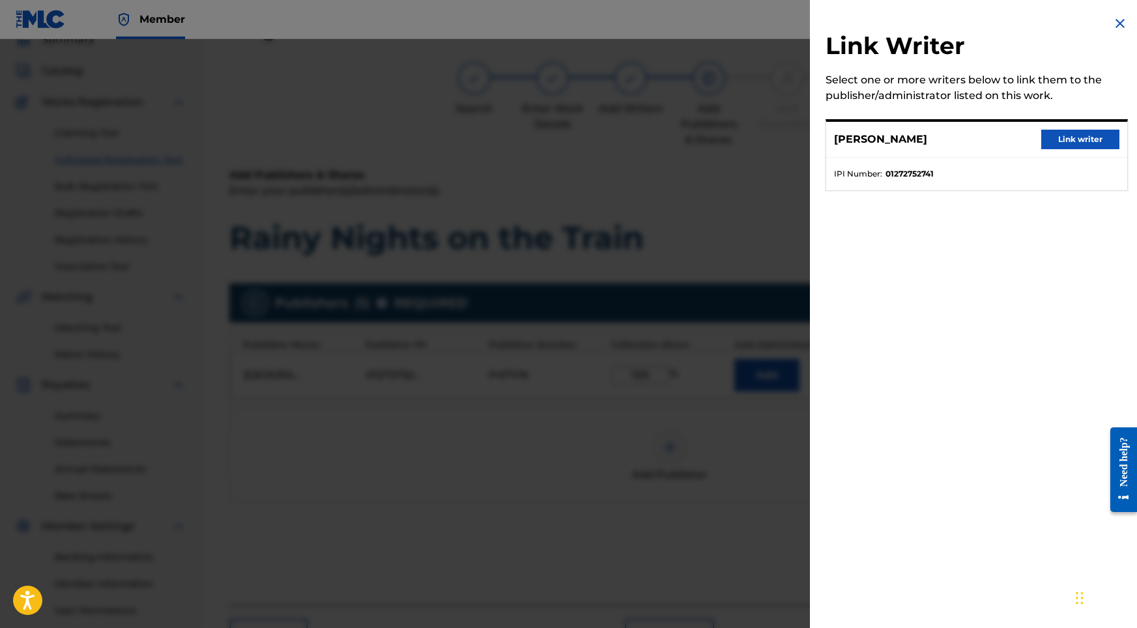
click at [980, 129] on div "[PERSON_NAME] Link writer" at bounding box center [977, 140] width 301 height 36
click at [980, 140] on button "Link writer" at bounding box center [1081, 140] width 78 height 20
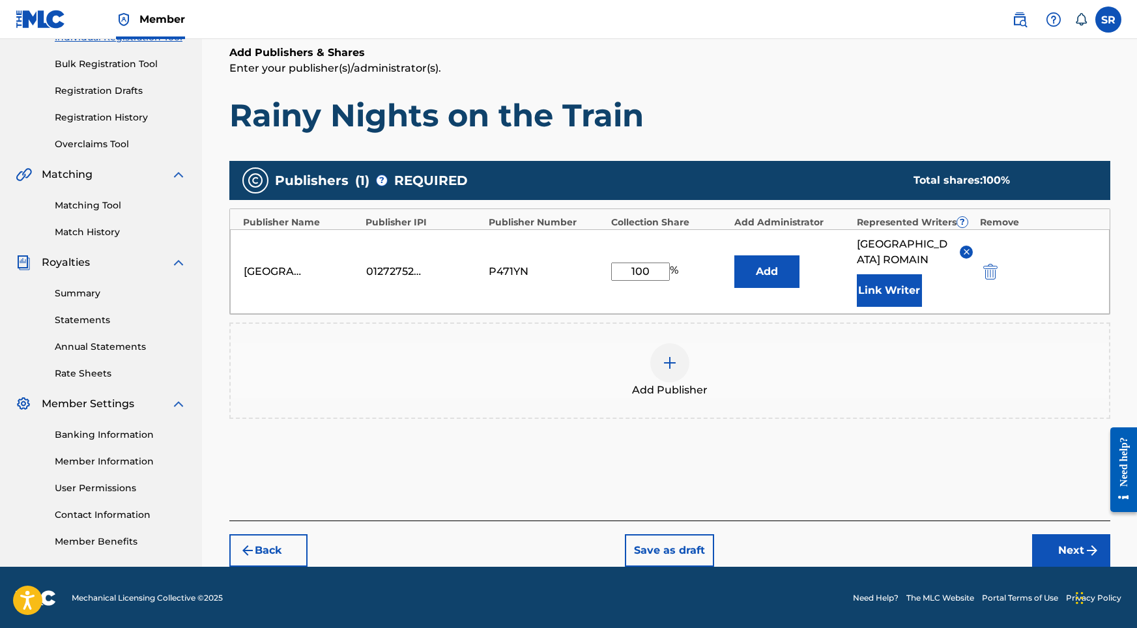
scroll to position [180, 0]
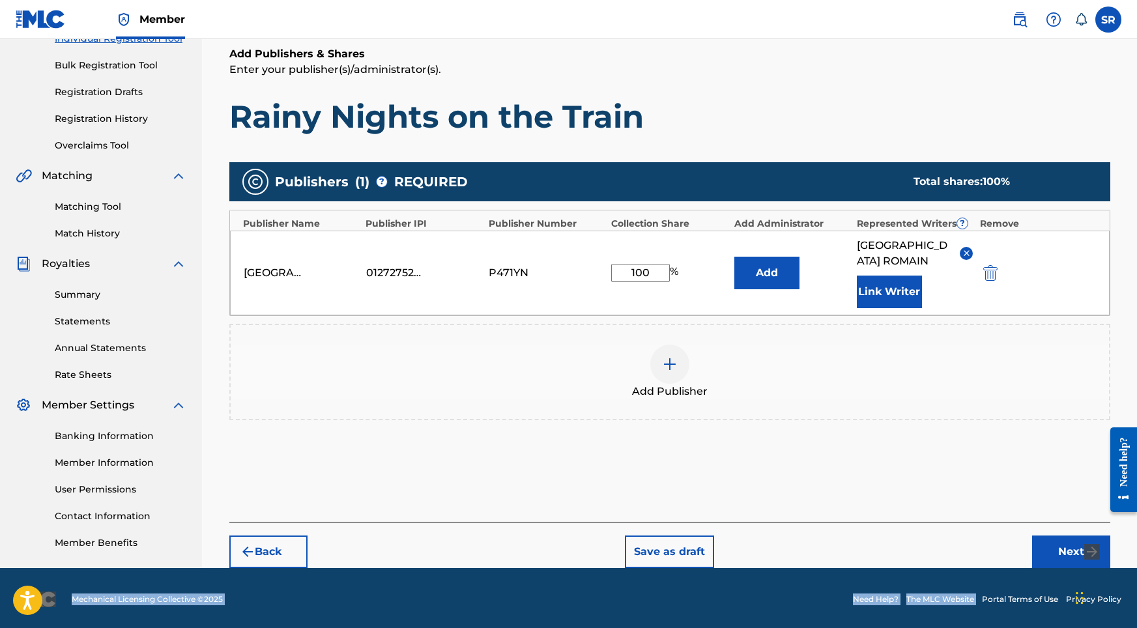
click at [980, 565] on div "Member SR SR Sydney Romain [EMAIL_ADDRESS][DOMAIN_NAME] Notification Preference…" at bounding box center [568, 225] width 1137 height 811
click at [980, 544] on button "Next" at bounding box center [1072, 552] width 78 height 33
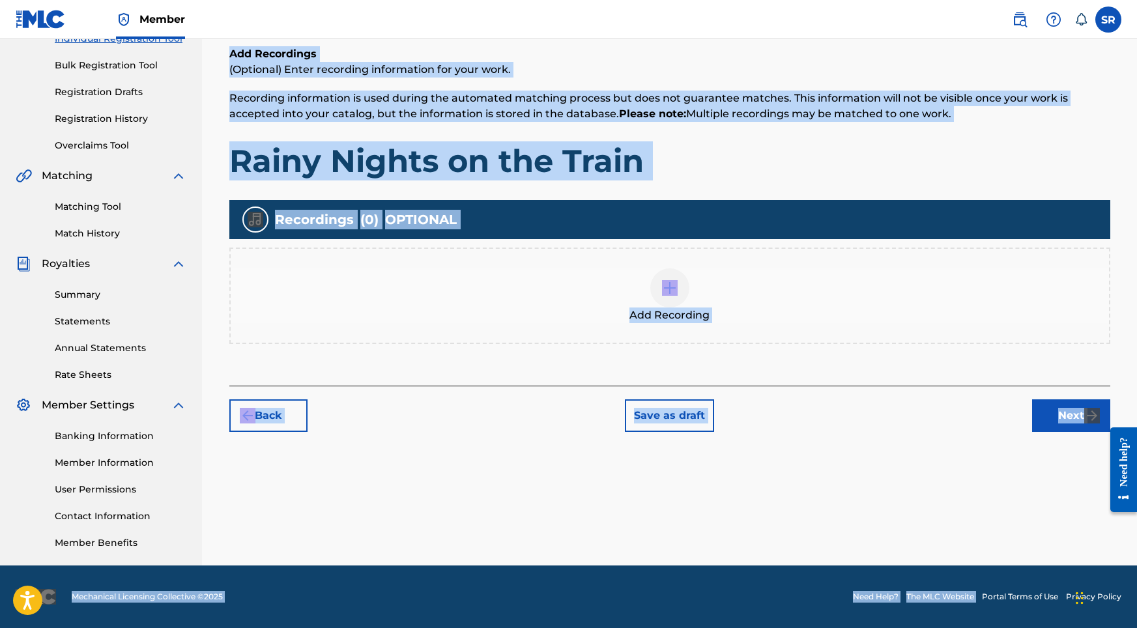
scroll to position [59, 0]
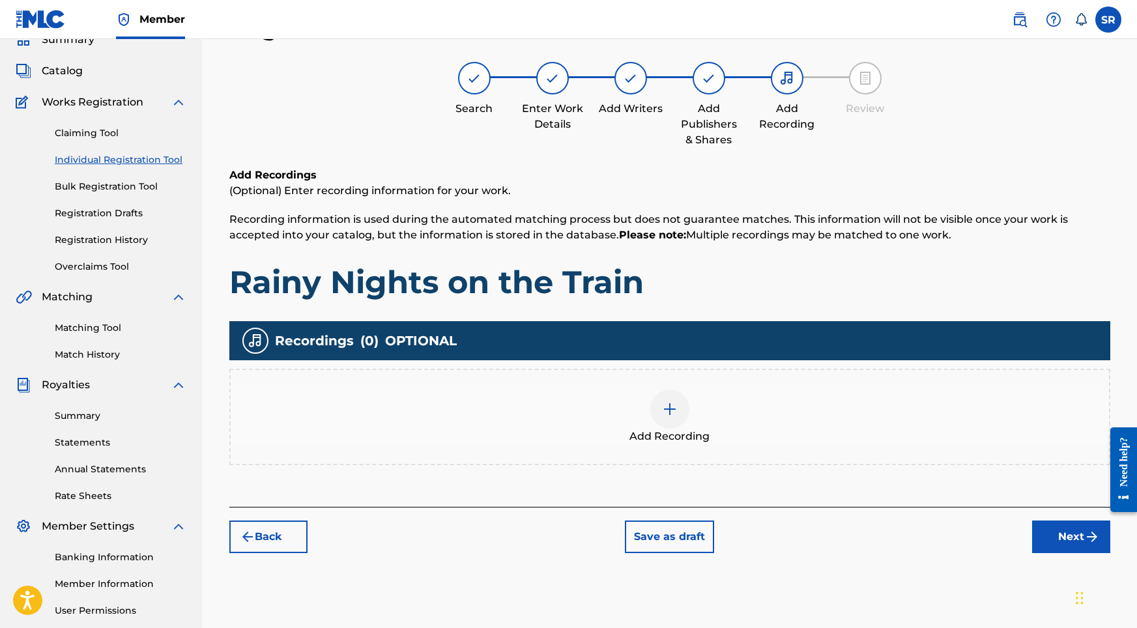
click at [712, 422] on div "Add Recording" at bounding box center [670, 417] width 879 height 55
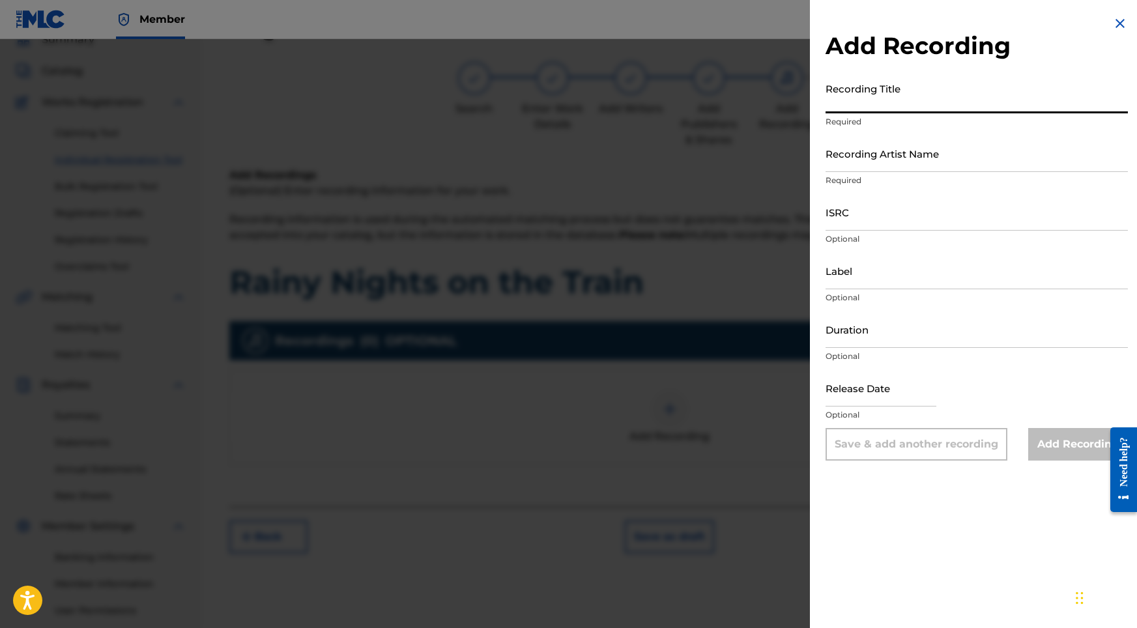
click at [840, 108] on input "Recording Title" at bounding box center [977, 94] width 302 height 37
paste input "Rainy Nights on the Train"
type input "Rainy Nights on the Train"
click at [858, 217] on input "ISRC" at bounding box center [977, 212] width 302 height 37
paste input "ushm82193995"
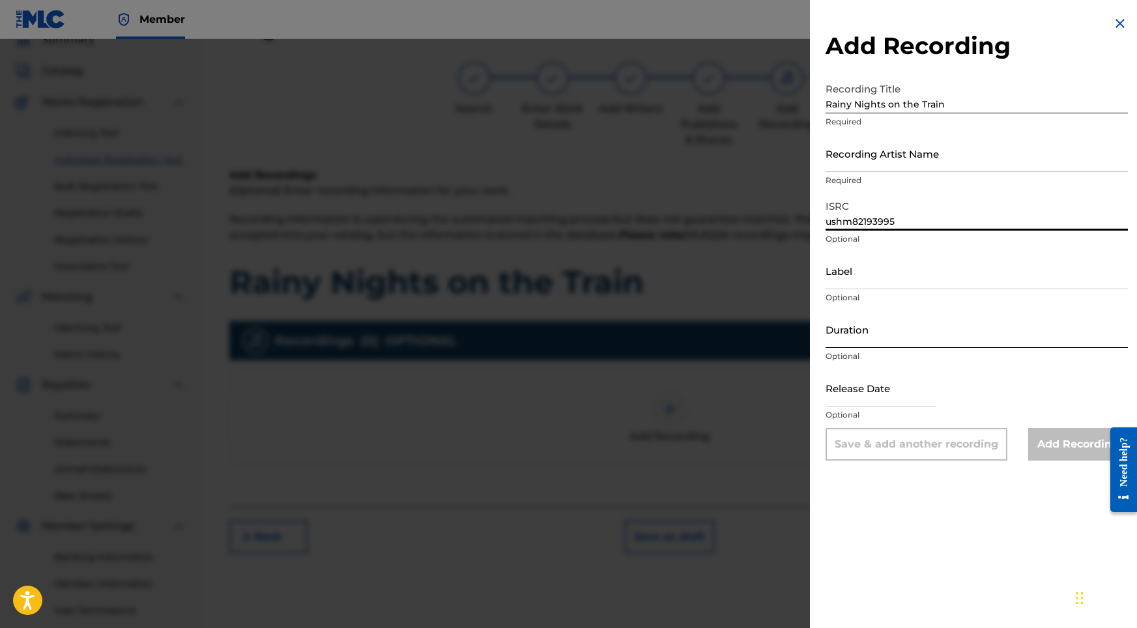
type input "ushm82193995"
click at [866, 340] on input "Duration" at bounding box center [977, 329] width 302 height 37
type input "05:24"
click at [889, 407] on div at bounding box center [881, 390] width 111 height 40
click at [889, 396] on input "text" at bounding box center [881, 388] width 111 height 37
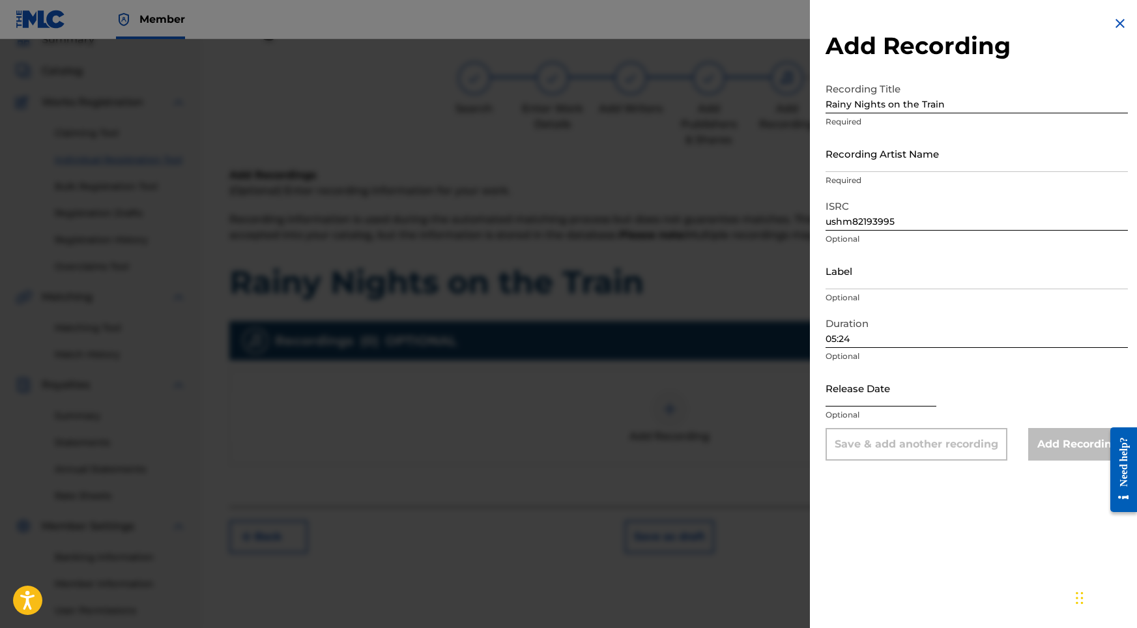
select select "8"
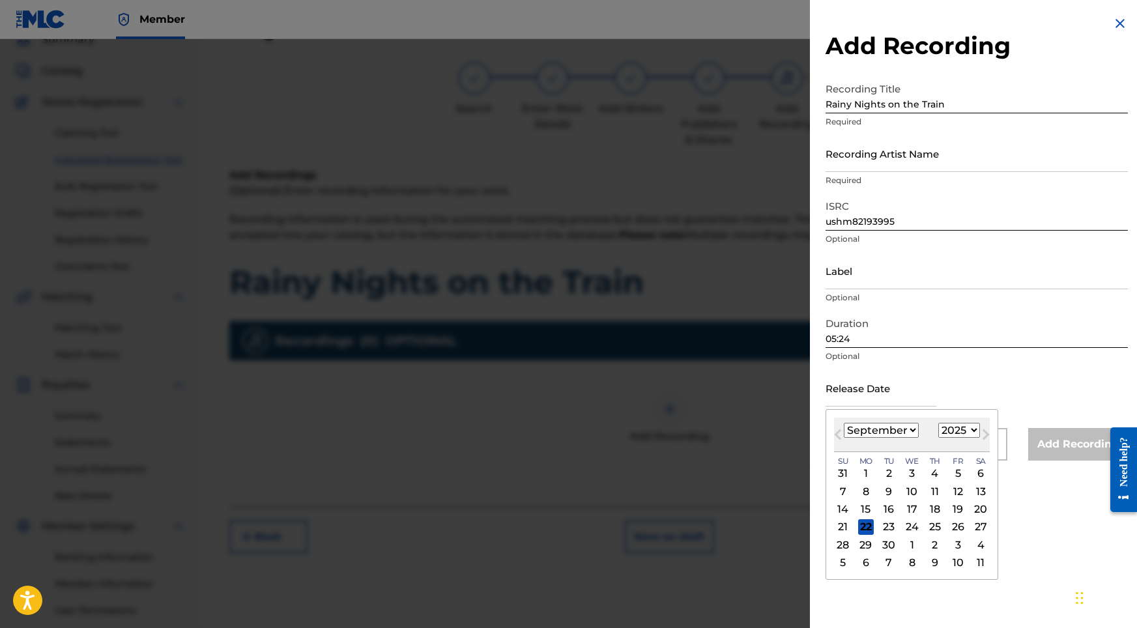
click at [948, 421] on div "[DATE] January February March April May June July August September October Nove…" at bounding box center [912, 435] width 156 height 35
select select "2021"
select select "7"
click at [844, 497] on div "8" at bounding box center [844, 492] width 16 height 16
type input "[DATE]"
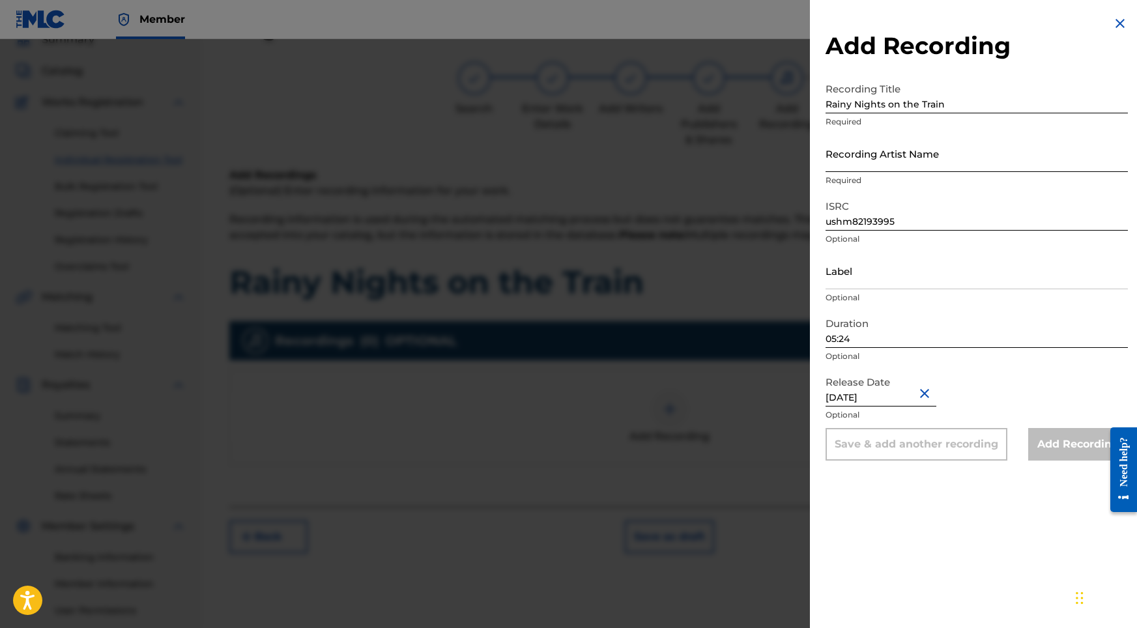
click at [864, 160] on input "Recording Artist Name" at bounding box center [977, 153] width 302 height 37
paste input "Sonic Atmos"
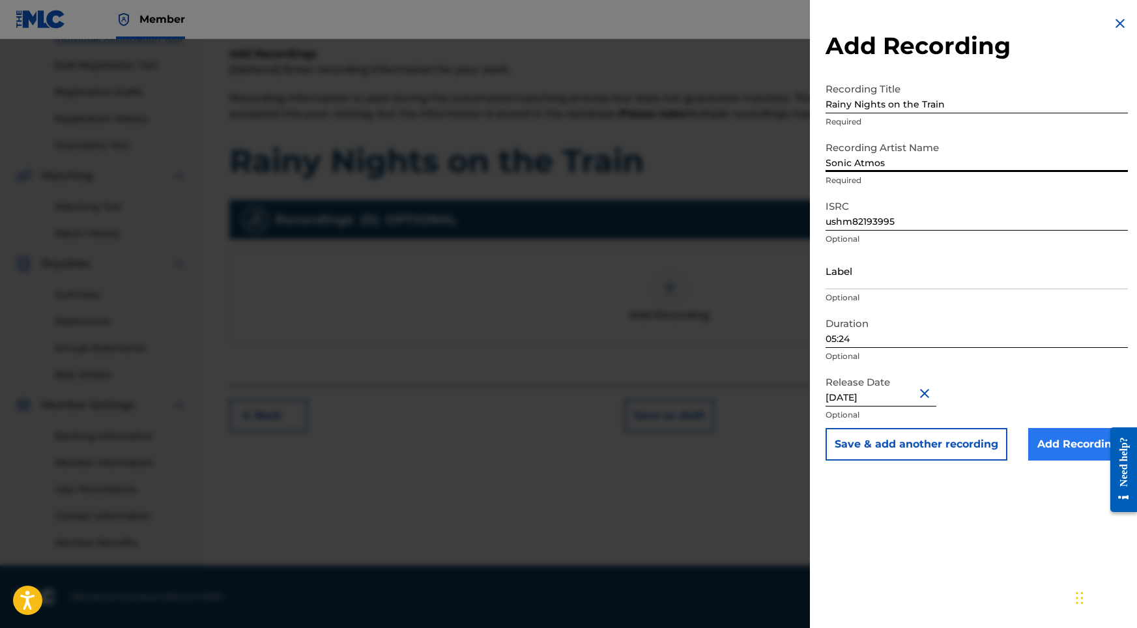
scroll to position [180, 0]
type input "Sonic Atmos"
click at [980, 443] on input "Add Recording" at bounding box center [1079, 444] width 100 height 33
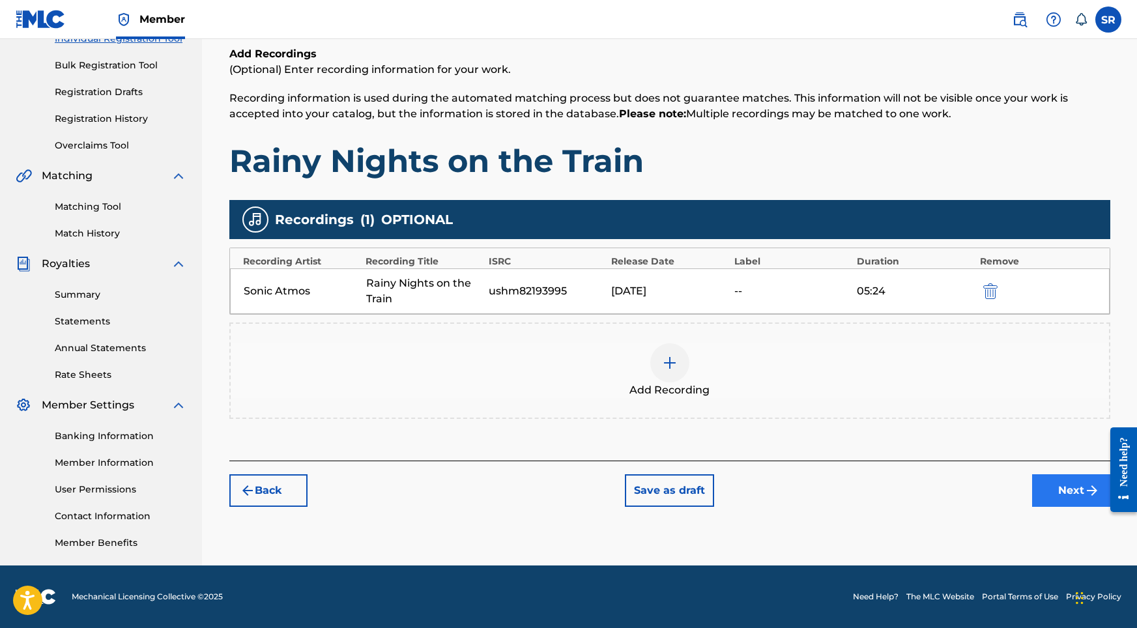
click at [980, 486] on button "Next" at bounding box center [1072, 491] width 78 height 33
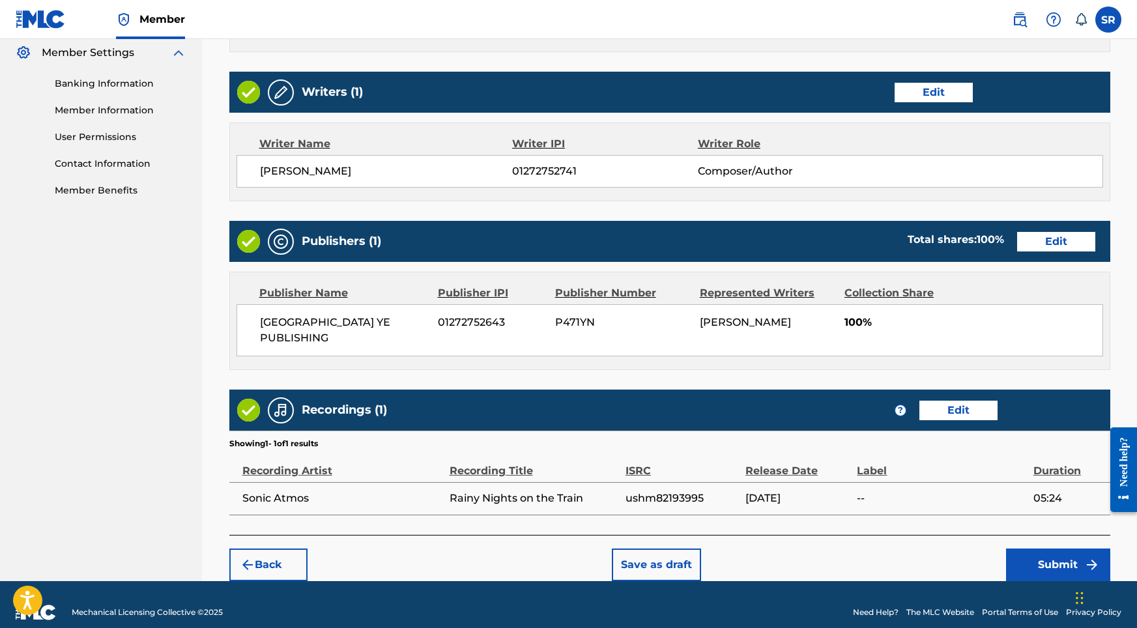
scroll to position [532, 0]
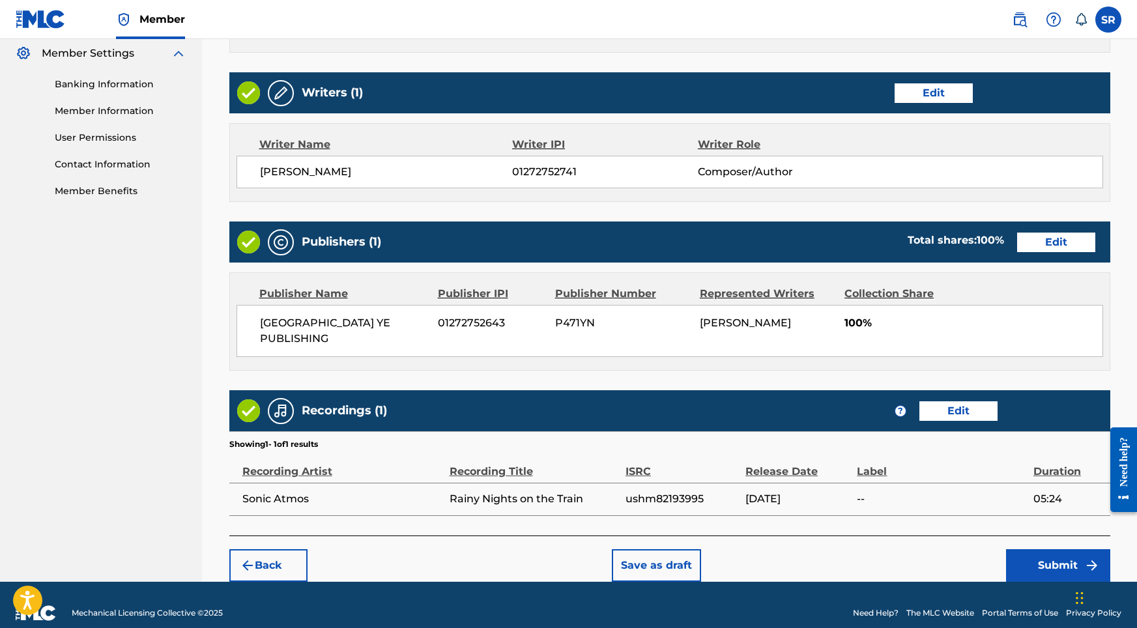
click at [980, 582] on footer "Mechanical Licensing Collective © 2025 Need Help? The MLC Website Portal Terms …" at bounding box center [568, 613] width 1137 height 63
click at [980, 553] on button "Submit" at bounding box center [1058, 566] width 104 height 33
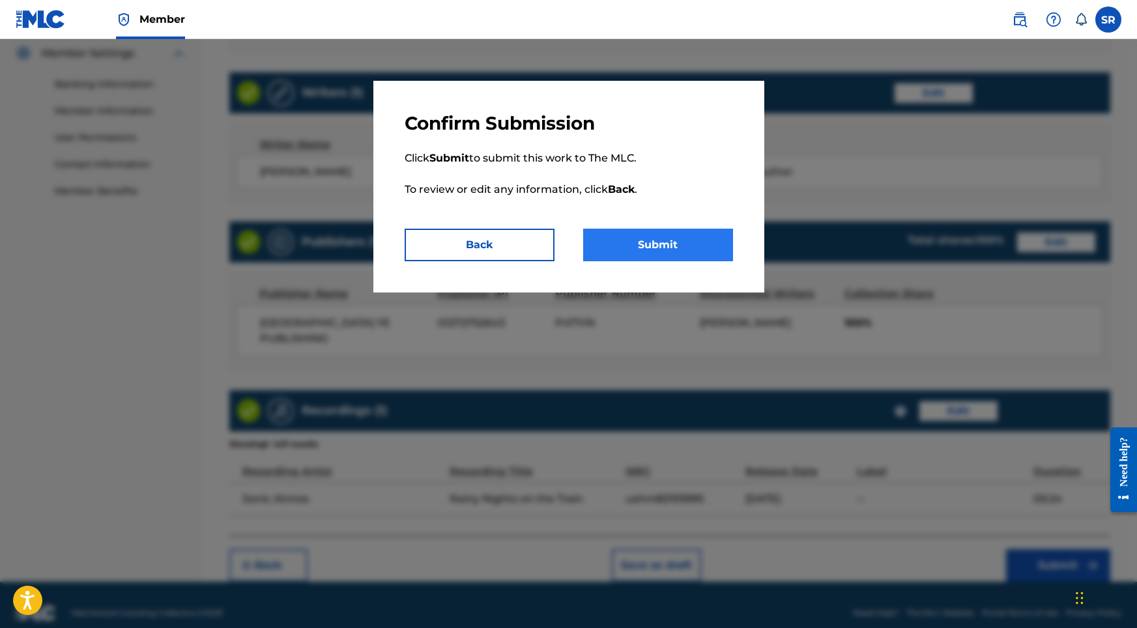
click at [697, 257] on button "Submit" at bounding box center [658, 245] width 150 height 33
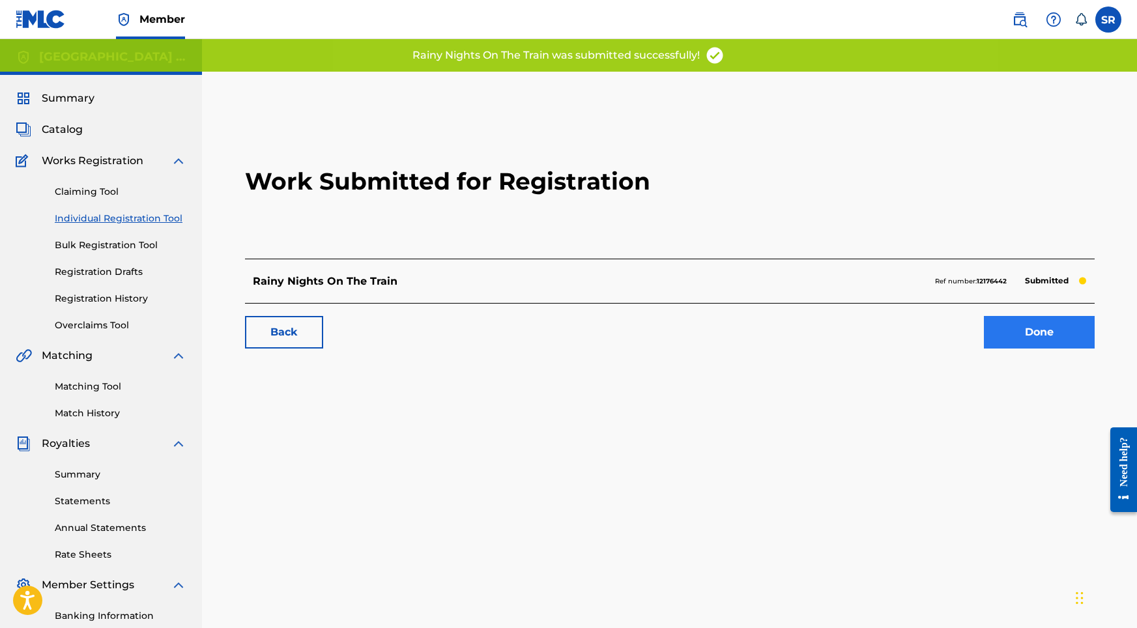
click at [980, 336] on link "Done" at bounding box center [1039, 332] width 111 height 33
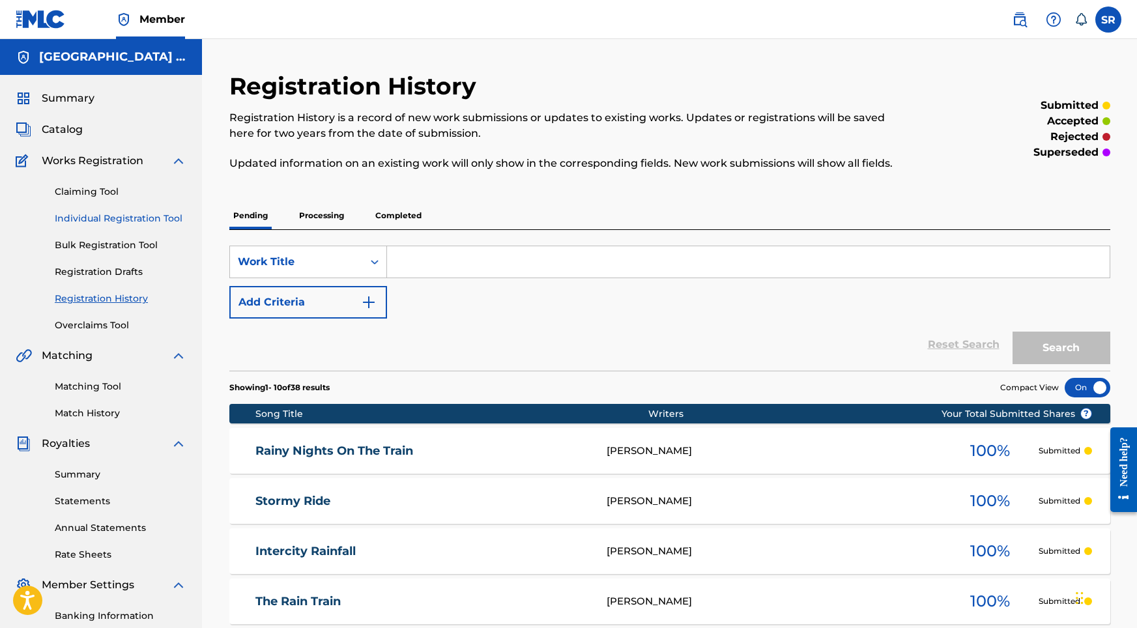
click at [135, 218] on link "Individual Registration Tool" at bounding box center [121, 219] width 132 height 14
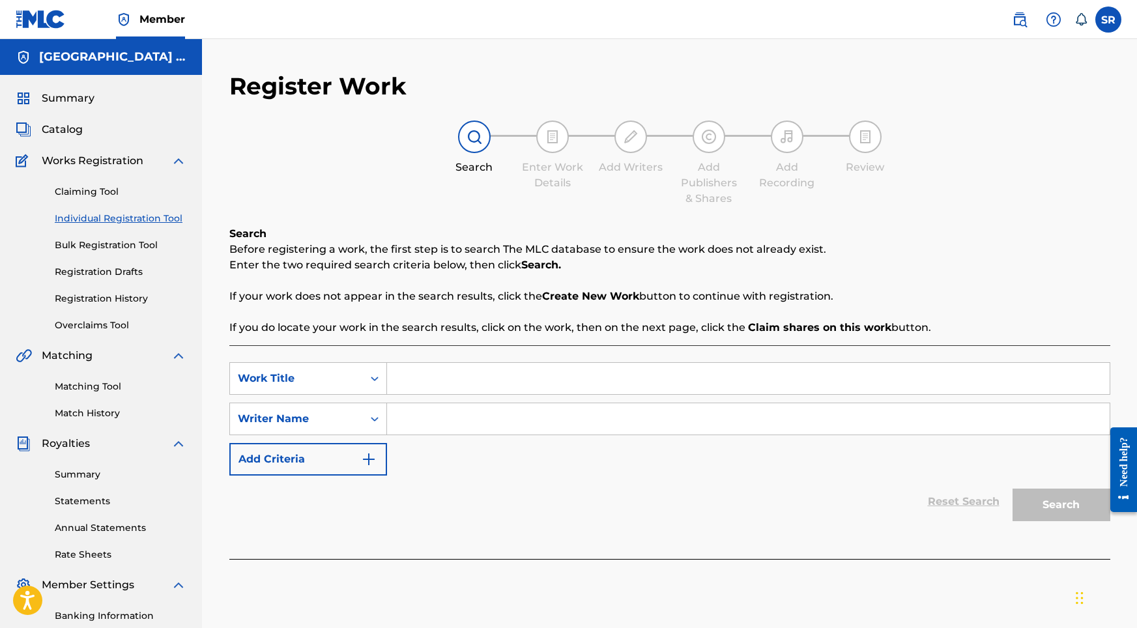
click at [450, 383] on input "Search Form" at bounding box center [748, 378] width 723 height 31
paste input "Wet Trip"
type input "Wet Trip"
paste input "Wet Trip"
click at [460, 420] on input "Search Form" at bounding box center [748, 418] width 723 height 31
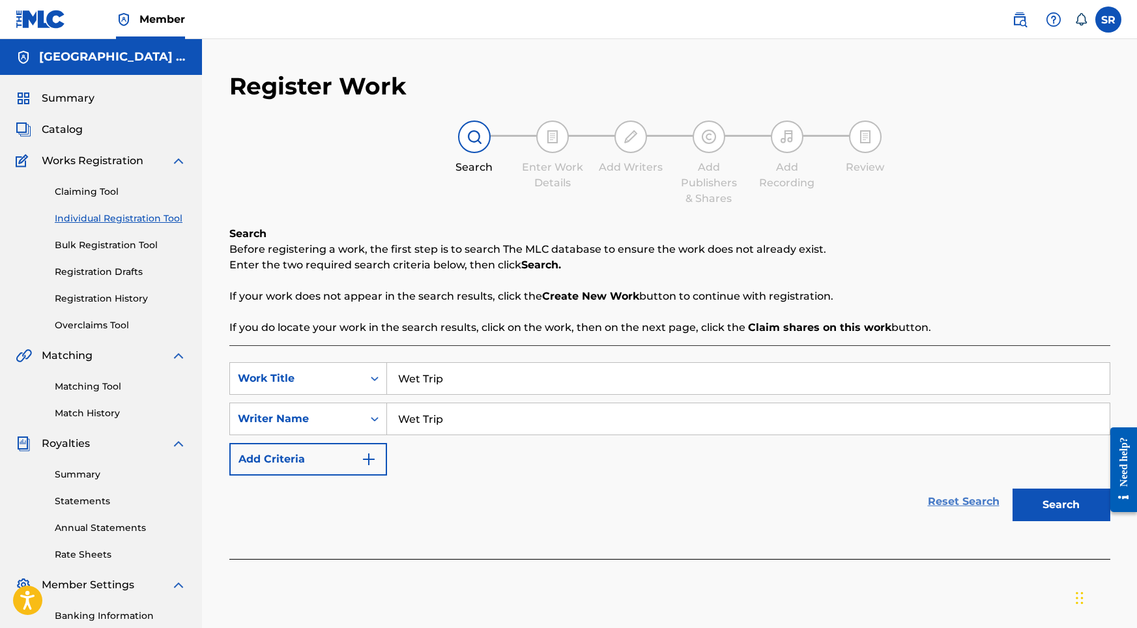
type input "Wet Trip"
click at [980, 499] on link "Reset Search" at bounding box center [964, 502] width 85 height 29
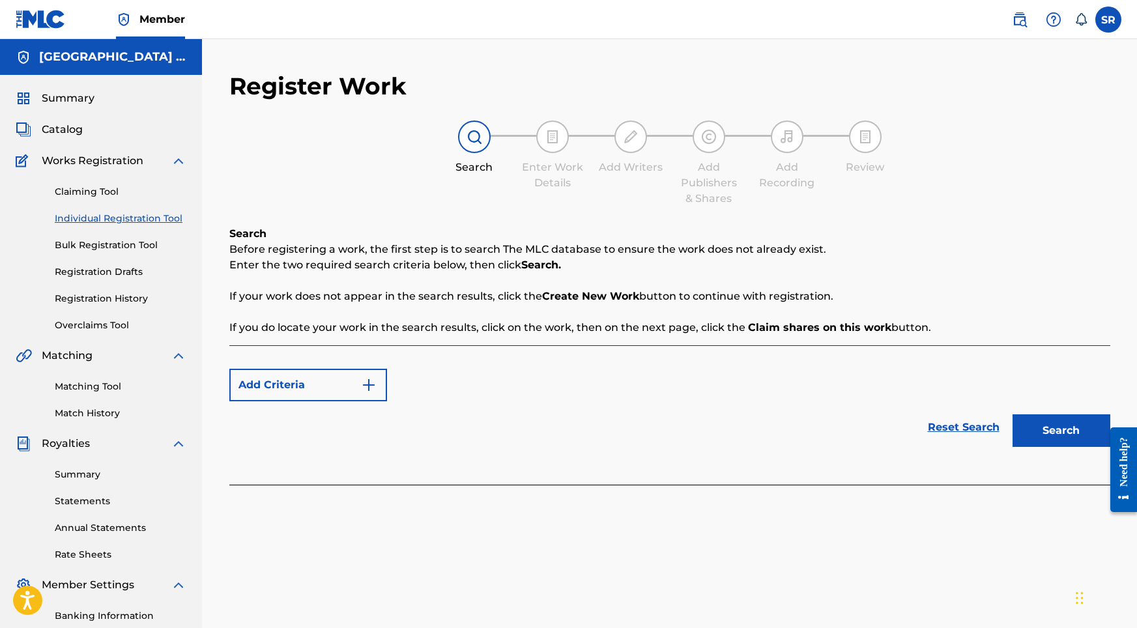
click at [153, 212] on link "Individual Registration Tool" at bounding box center [121, 219] width 132 height 14
click at [152, 218] on link "Individual Registration Tool" at bounding box center [121, 219] width 132 height 14
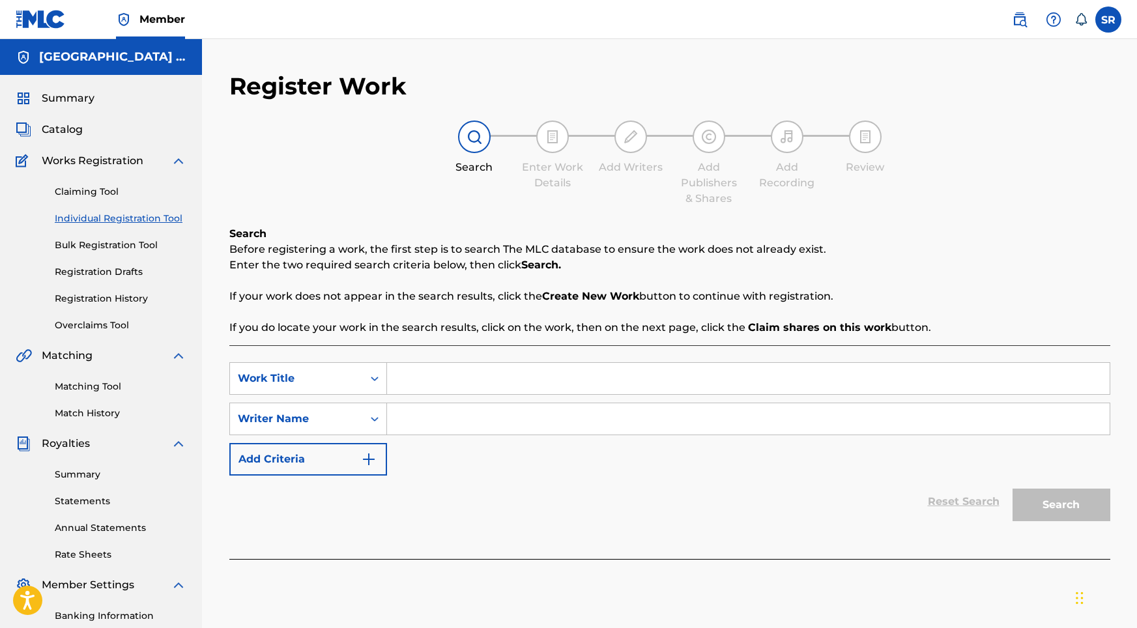
click at [454, 375] on input "Search Form" at bounding box center [748, 378] width 723 height 31
paste input "Wet Trip"
type input "Wet Trip"
click at [461, 426] on input "Search Form" at bounding box center [748, 418] width 723 height 31
paste input "Wet Trip"
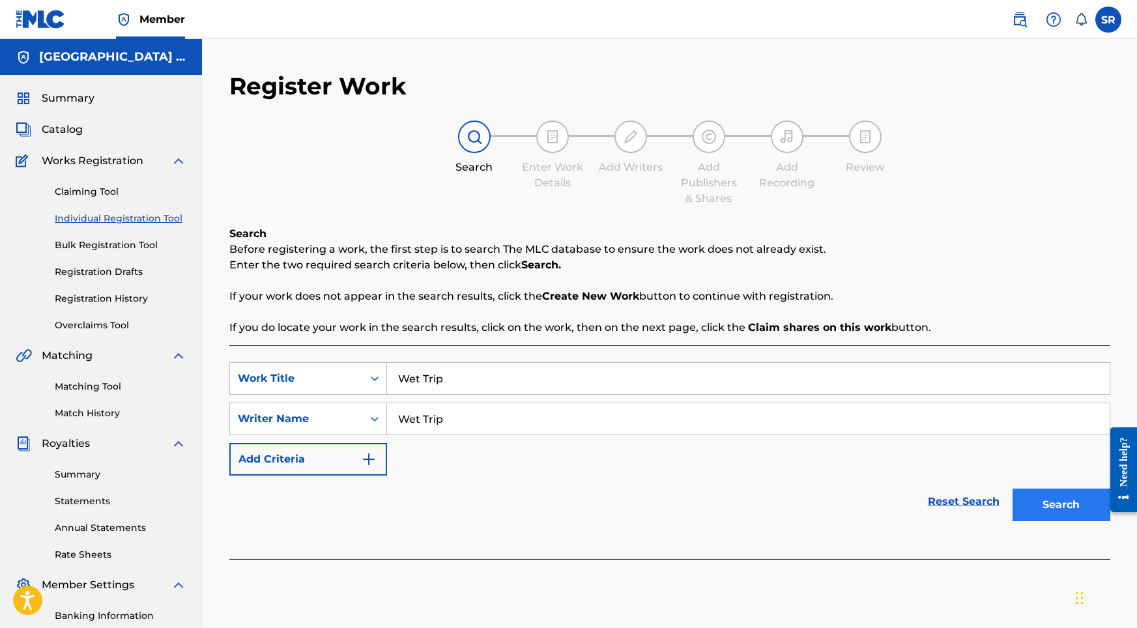
type input "Wet Trip"
click at [1064, 509] on button "Search" at bounding box center [1062, 505] width 98 height 33
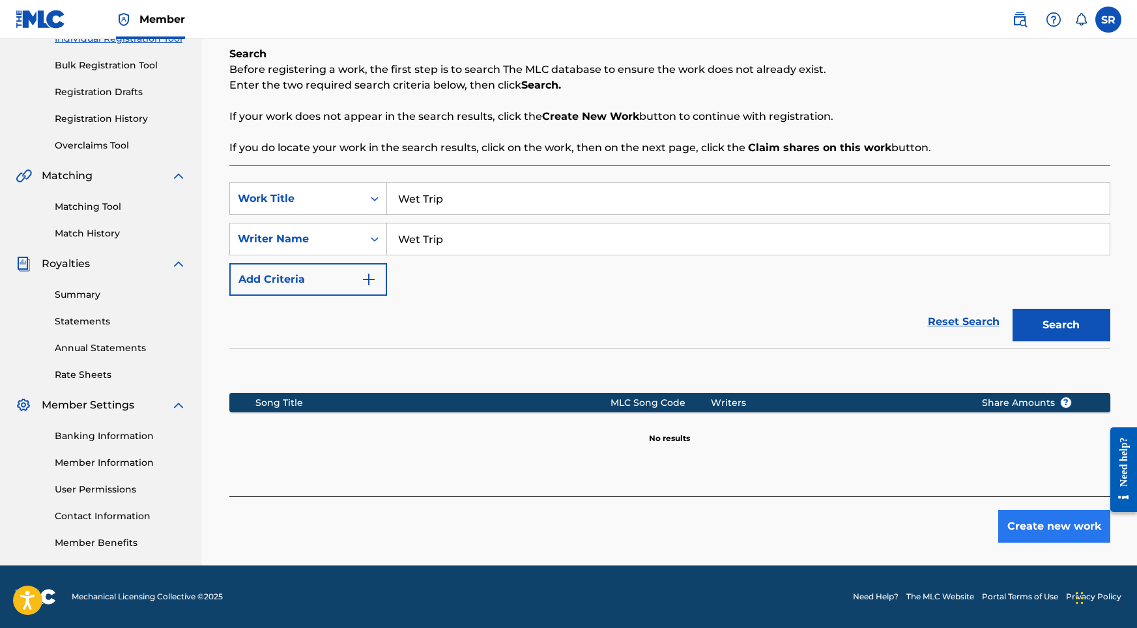
scroll to position [180, 0]
click at [1048, 521] on button "Create new work" at bounding box center [1055, 526] width 112 height 33
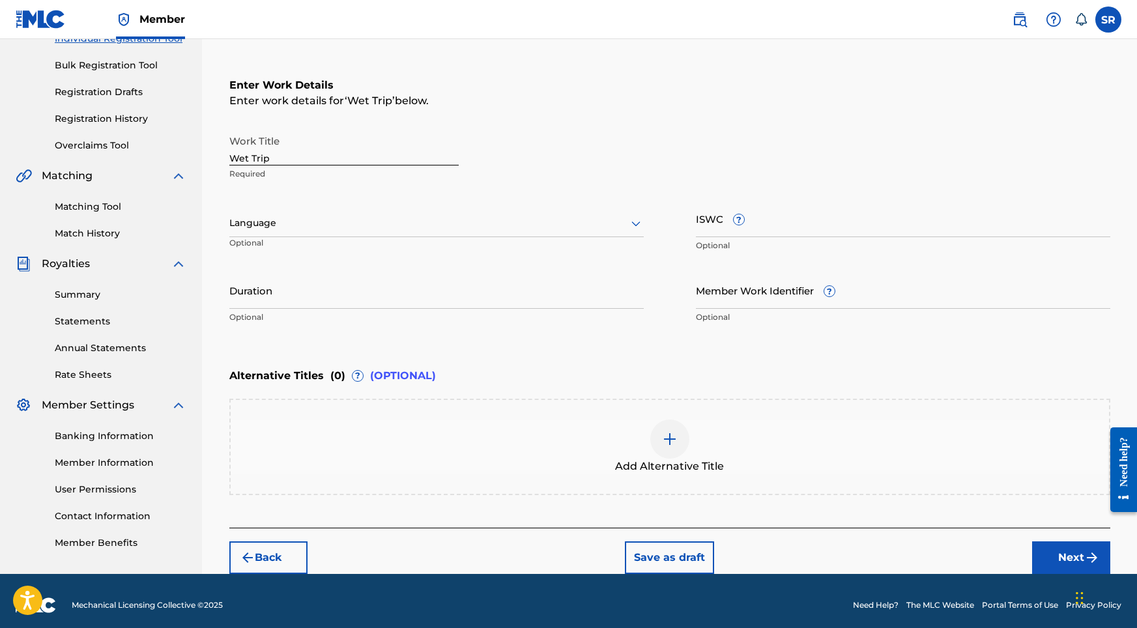
click at [478, 233] on div "Language" at bounding box center [436, 223] width 415 height 27
click at [369, 260] on div "English" at bounding box center [436, 251] width 413 height 29
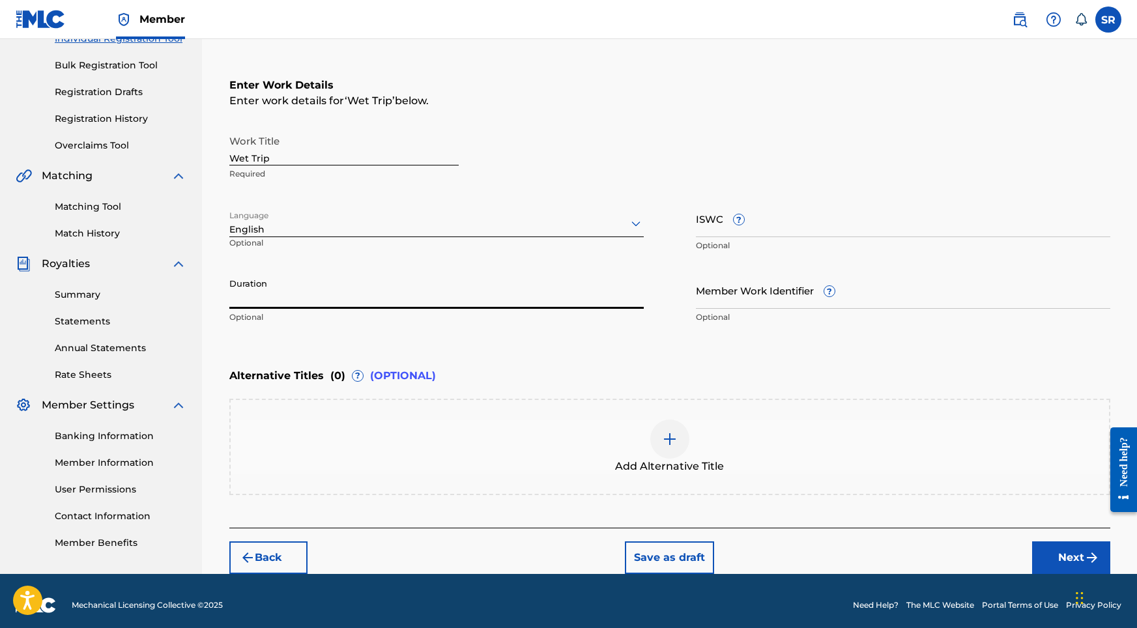
click at [368, 293] on input "Duration" at bounding box center [436, 290] width 415 height 37
paste input "Wet Trip"
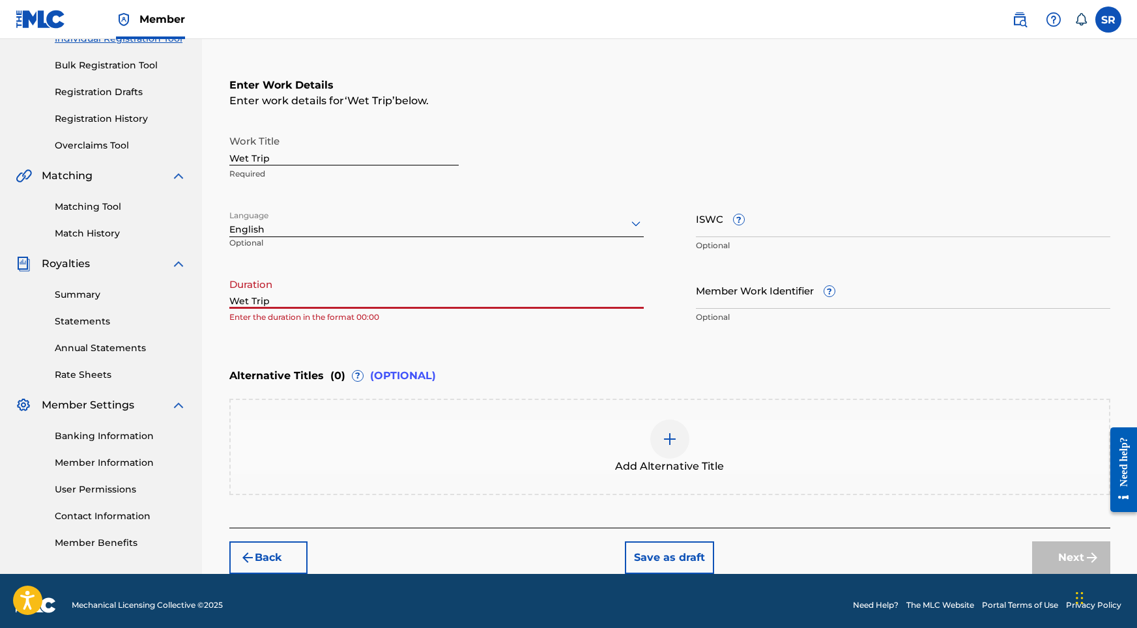
drag, startPoint x: 359, startPoint y: 295, endPoint x: 132, endPoint y: 281, distance: 227.3
click at [132, 281] on main "SYDNEY YE PUBLISHING Summary Catalog Works Registration Claiming Tool Individua…" at bounding box center [568, 216] width 1137 height 715
drag, startPoint x: 354, startPoint y: 299, endPoint x: 177, endPoint y: 302, distance: 176.7
click at [177, 302] on main "SYDNEY YE PUBLISHING Summary Catalog Works Registration Claiming Tool Individua…" at bounding box center [568, 216] width 1137 height 715
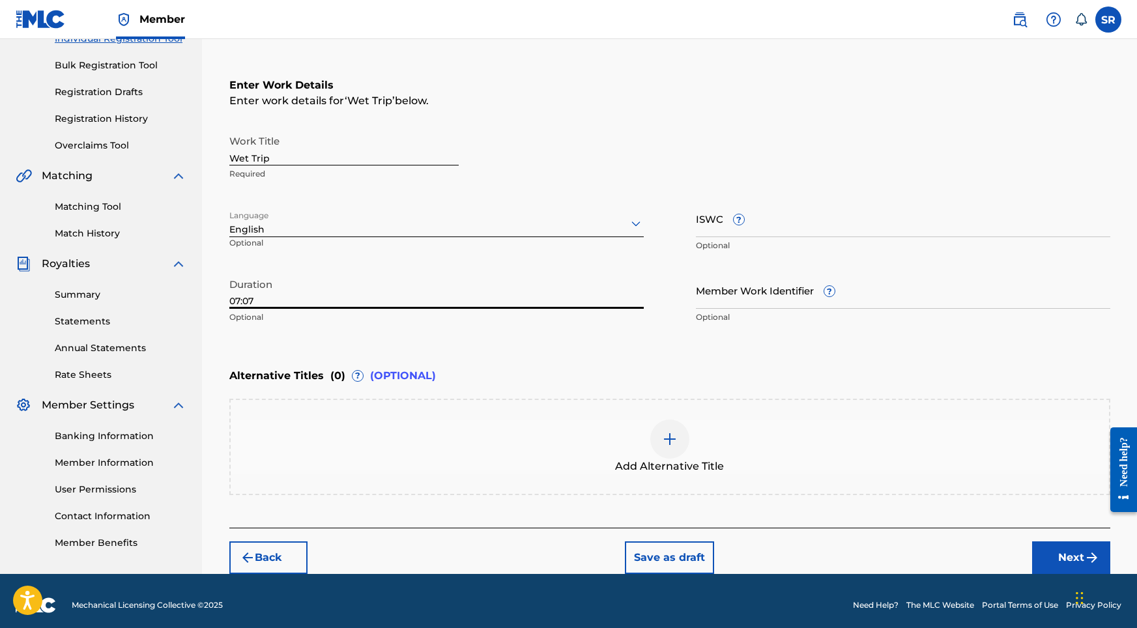
type input "07:07"
click at [627, 426] on div "Add Alternative Title" at bounding box center [670, 447] width 879 height 55
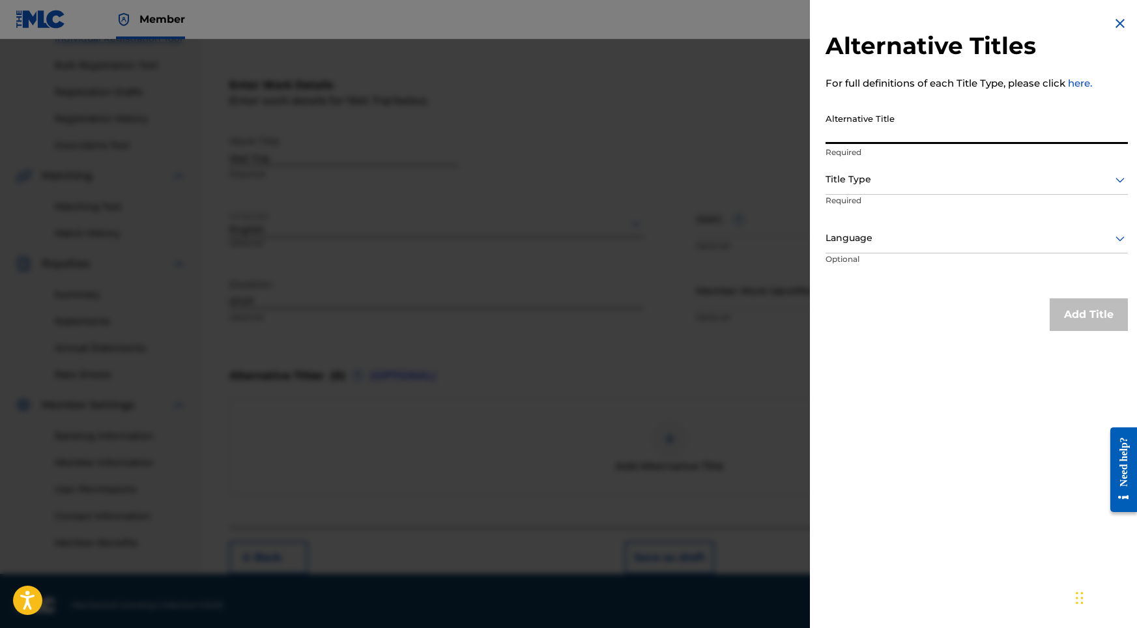
click at [948, 134] on input "Alternative Title" at bounding box center [977, 125] width 302 height 37
paste input "Wet Trip"
type input "Wet Trip"
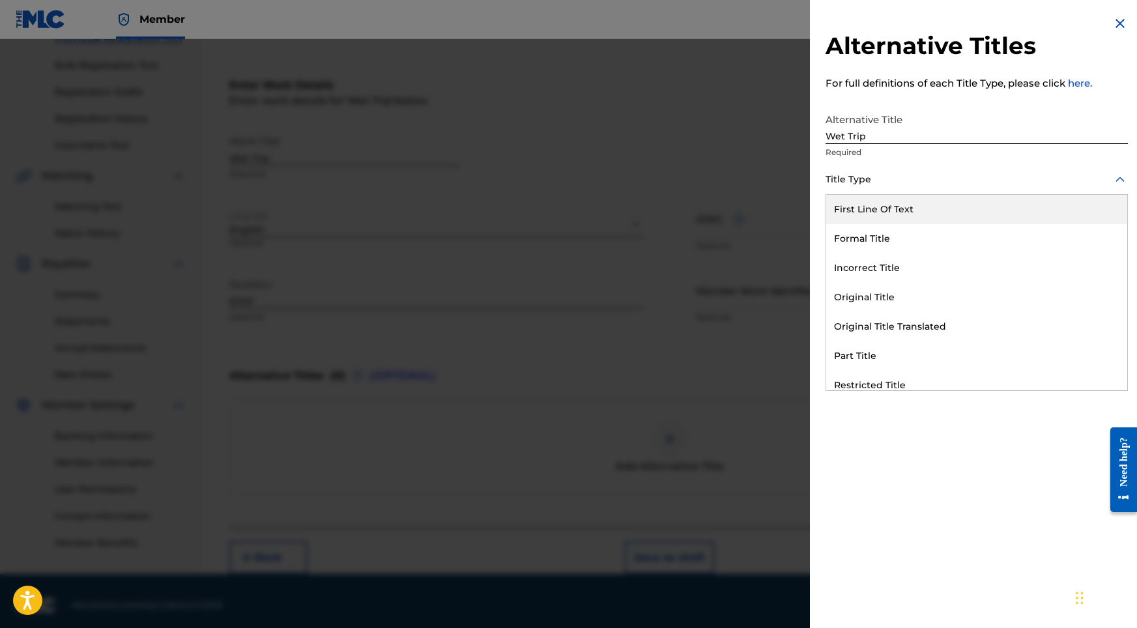
click at [924, 190] on div "Title Type" at bounding box center [977, 180] width 302 height 29
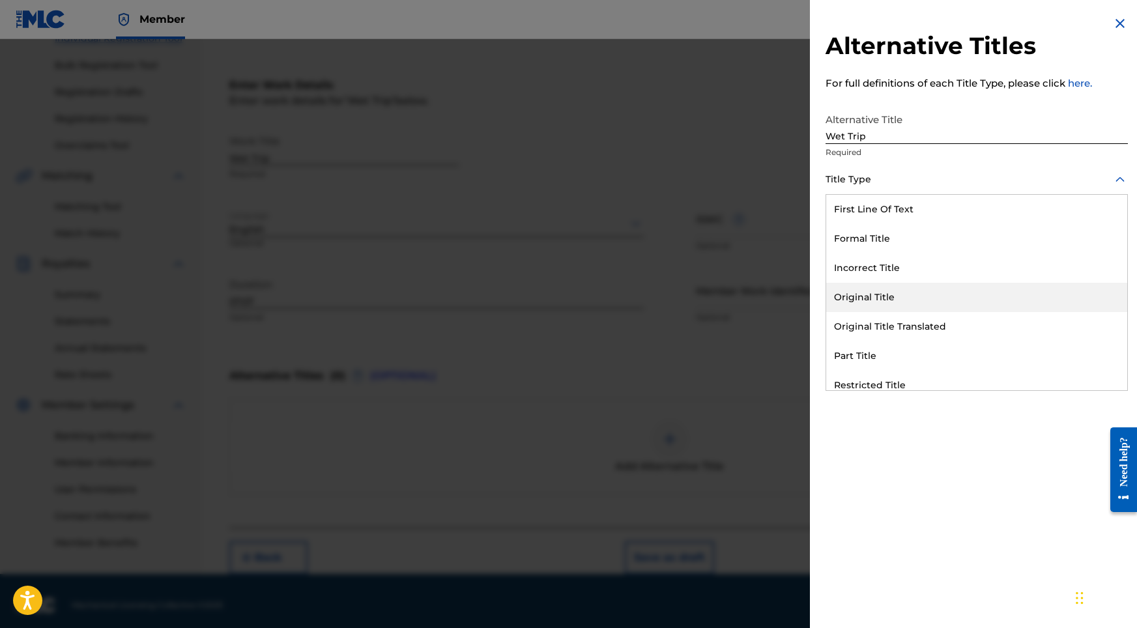
click at [889, 300] on div "Original Title" at bounding box center [977, 297] width 301 height 29
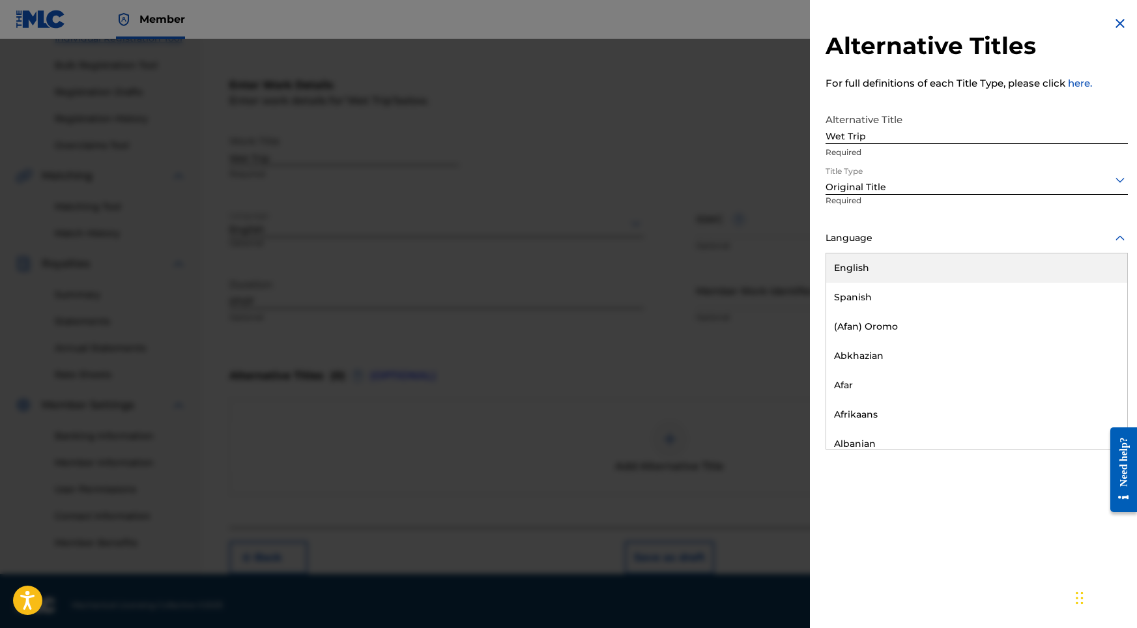
click at [913, 235] on div at bounding box center [977, 238] width 302 height 16
click at [883, 274] on div "English" at bounding box center [977, 268] width 301 height 29
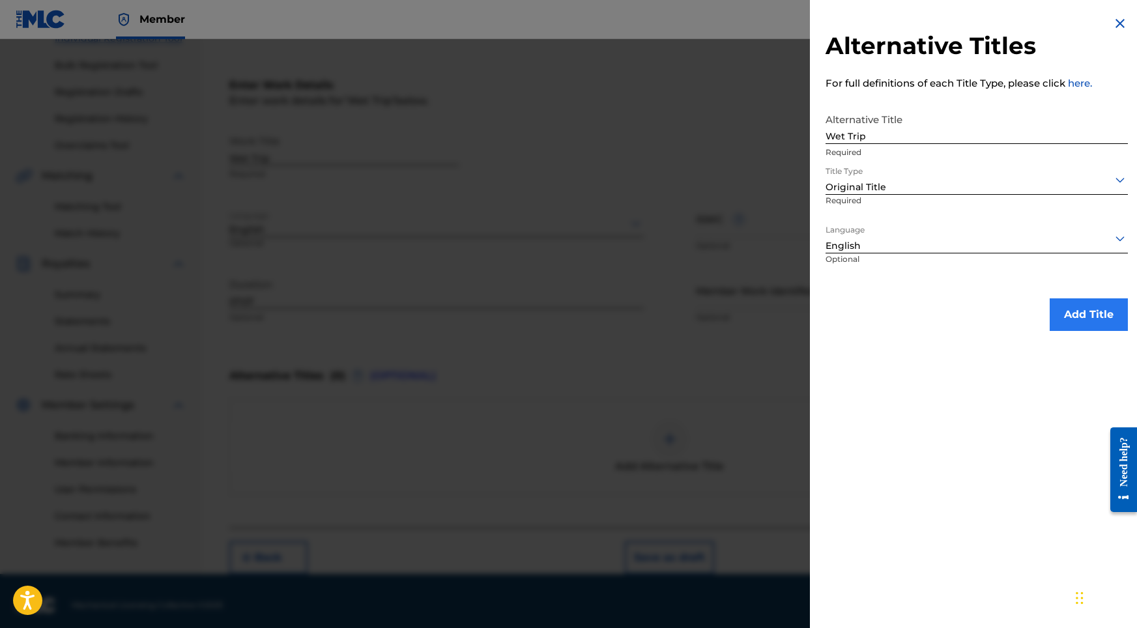
click at [1104, 318] on button "Add Title" at bounding box center [1089, 315] width 78 height 33
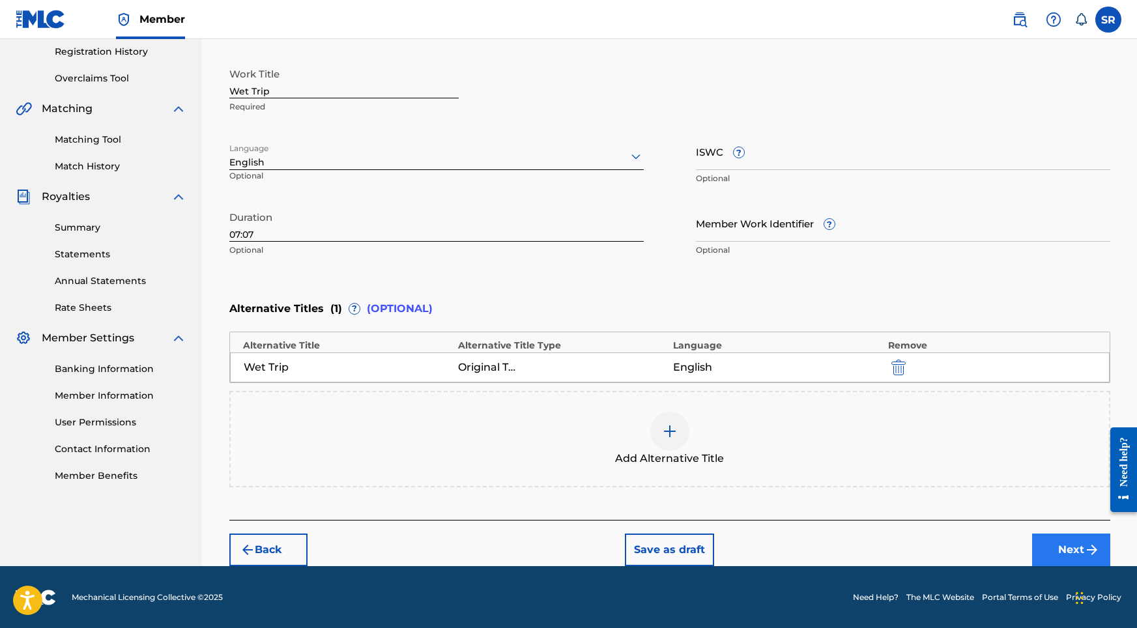
click at [1073, 545] on button "Next" at bounding box center [1072, 550] width 78 height 33
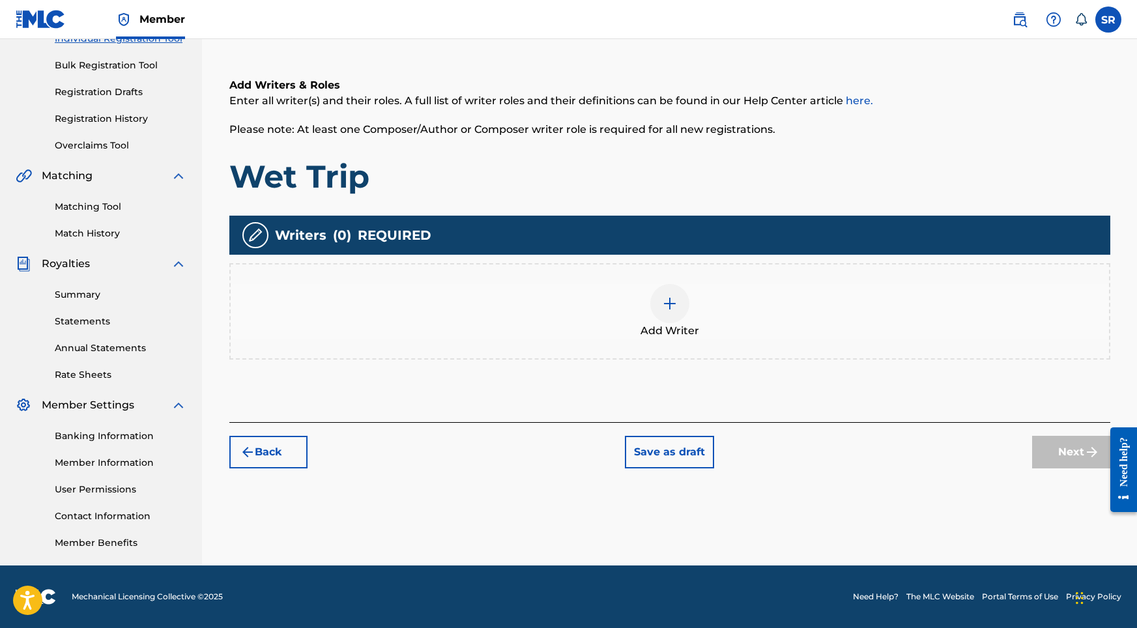
click at [704, 314] on div "Add Writer" at bounding box center [670, 311] width 879 height 55
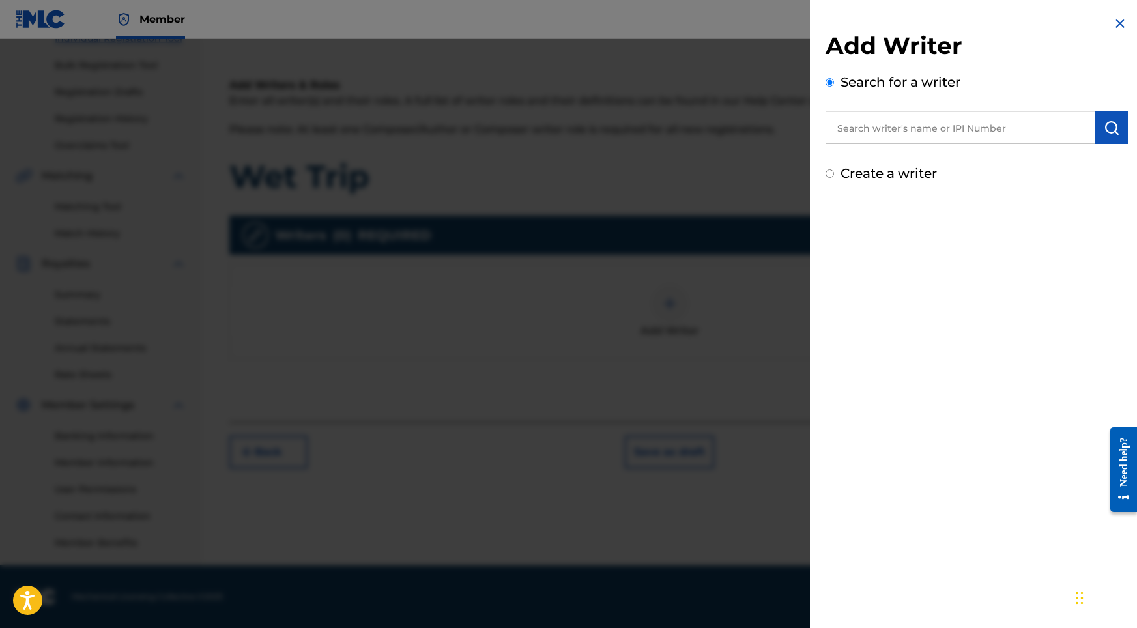
click at [949, 139] on input "text" at bounding box center [961, 127] width 270 height 33
paste input "[PERSON_NAME]"
type input "[PERSON_NAME]"
click at [1104, 122] on img "submit" at bounding box center [1112, 128] width 16 height 16
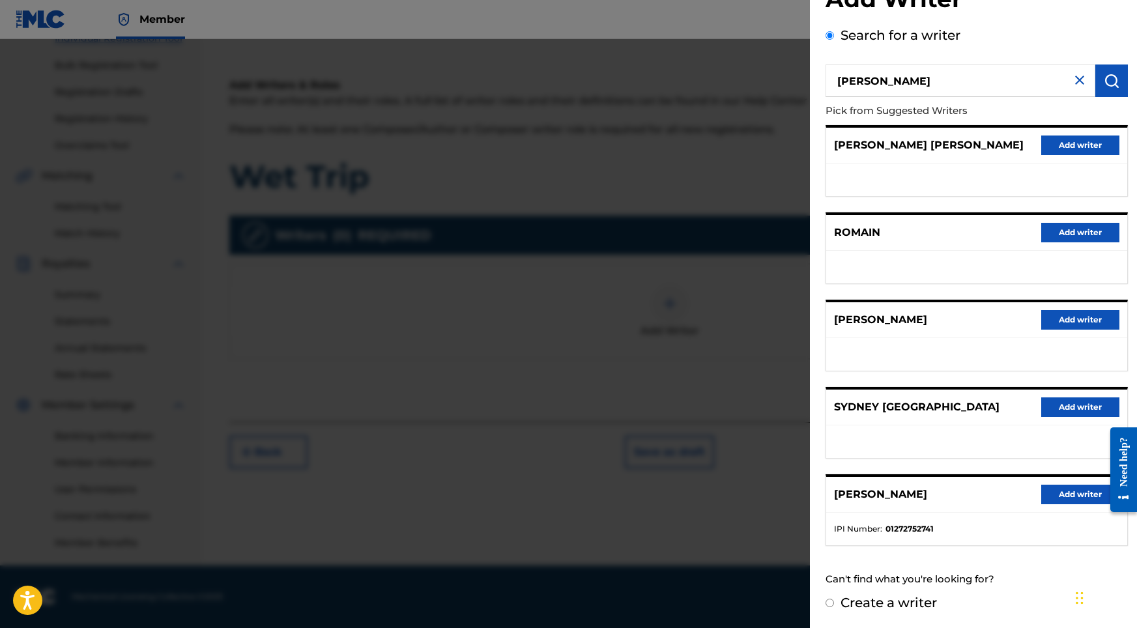
scroll to position [58, 0]
click at [1068, 489] on button "Add writer" at bounding box center [1081, 495] width 78 height 20
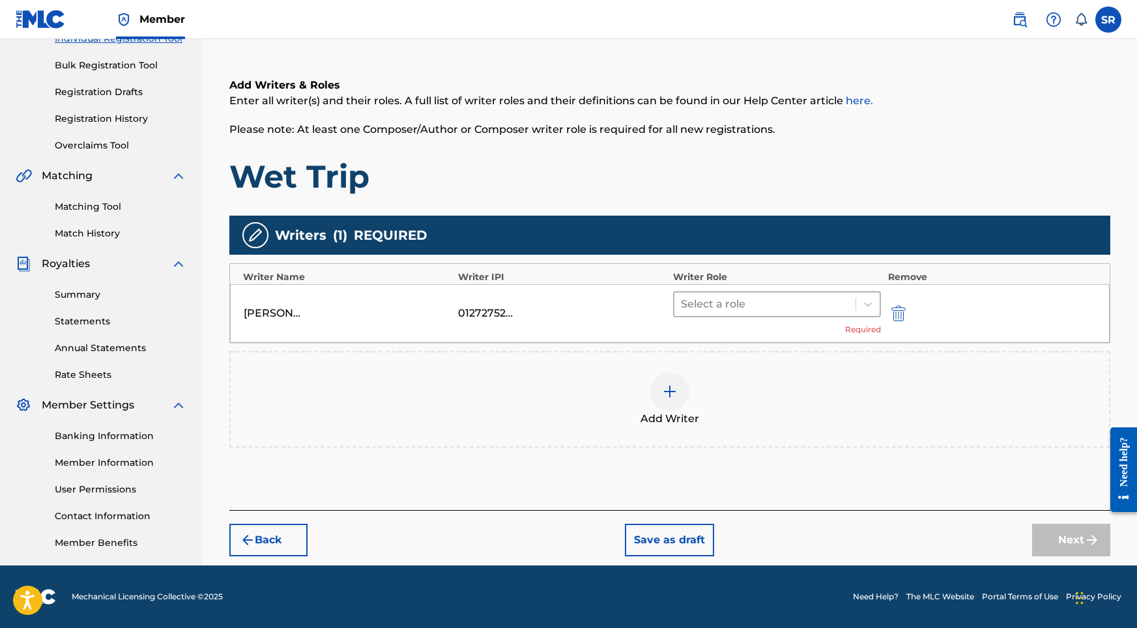
click at [769, 311] on div at bounding box center [765, 304] width 169 height 18
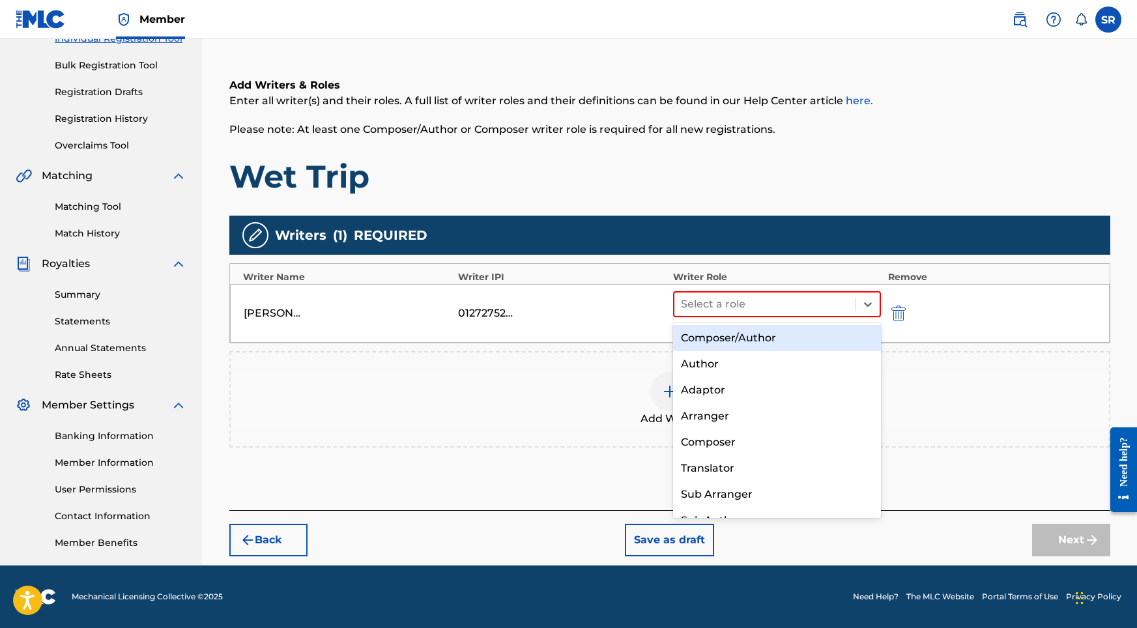
click at [761, 338] on div "Composer/Author" at bounding box center [777, 338] width 209 height 26
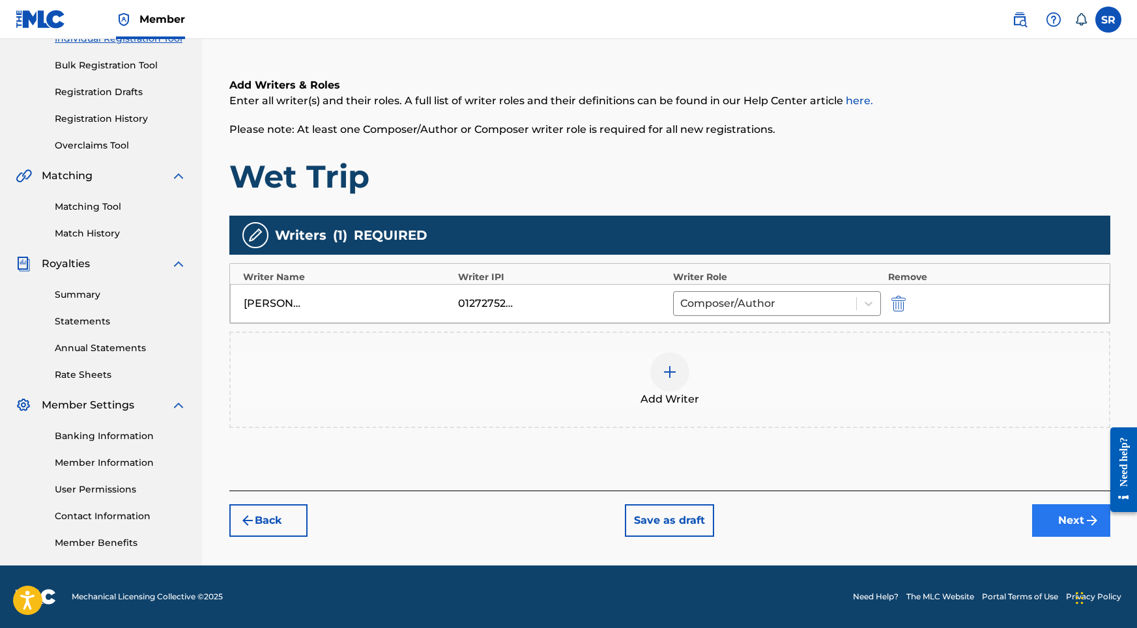
click at [1038, 519] on button "Next" at bounding box center [1072, 521] width 78 height 33
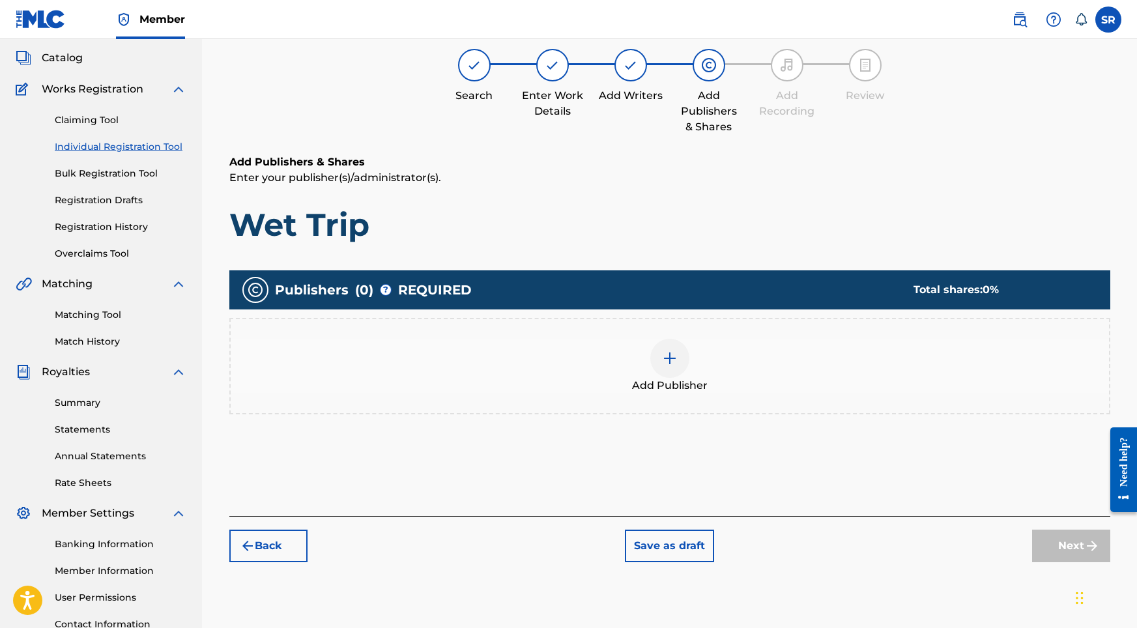
scroll to position [59, 0]
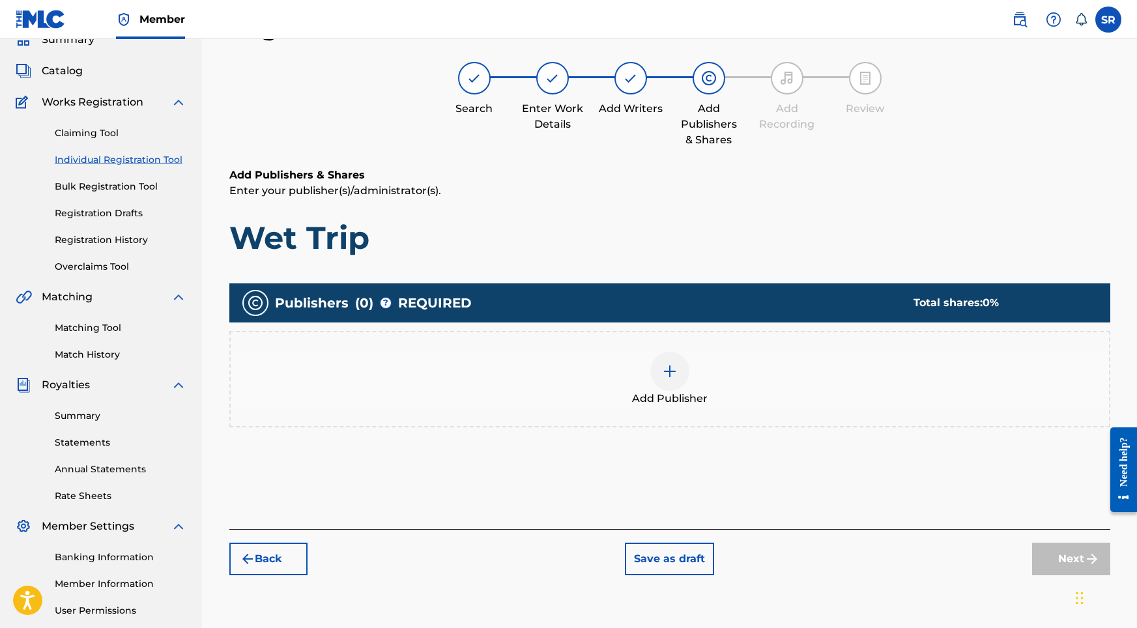
click at [729, 359] on div "Add Publisher" at bounding box center [670, 379] width 879 height 55
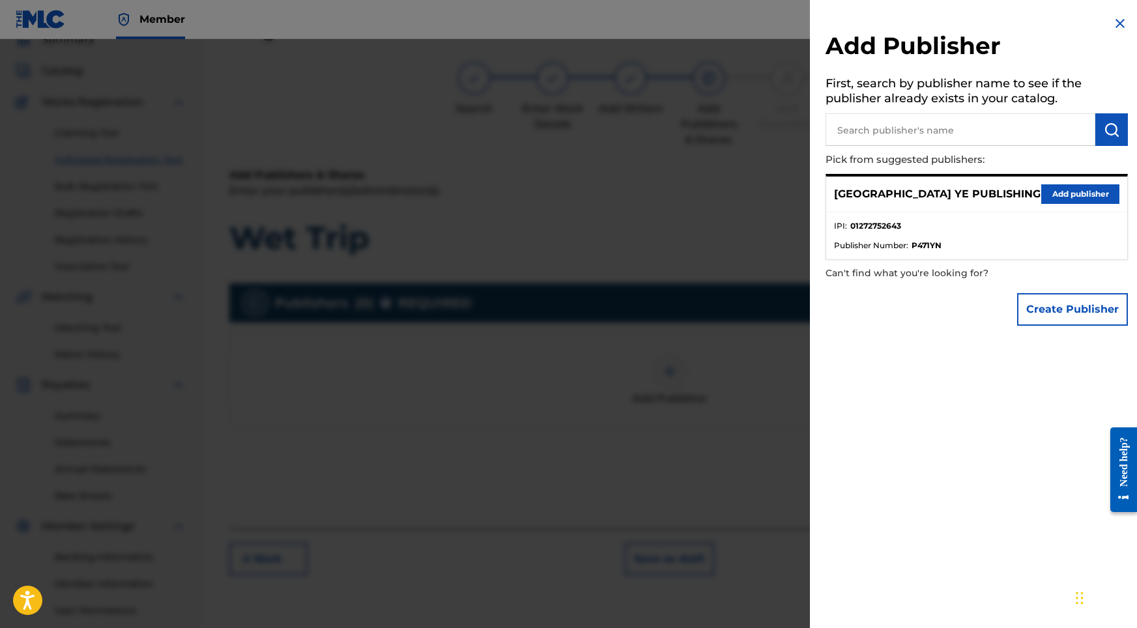
click at [1119, 200] on div "SYDNEY YE PUBLISHING Add publisher" at bounding box center [977, 195] width 301 height 36
click at [1102, 195] on button "Add publisher" at bounding box center [1081, 194] width 78 height 20
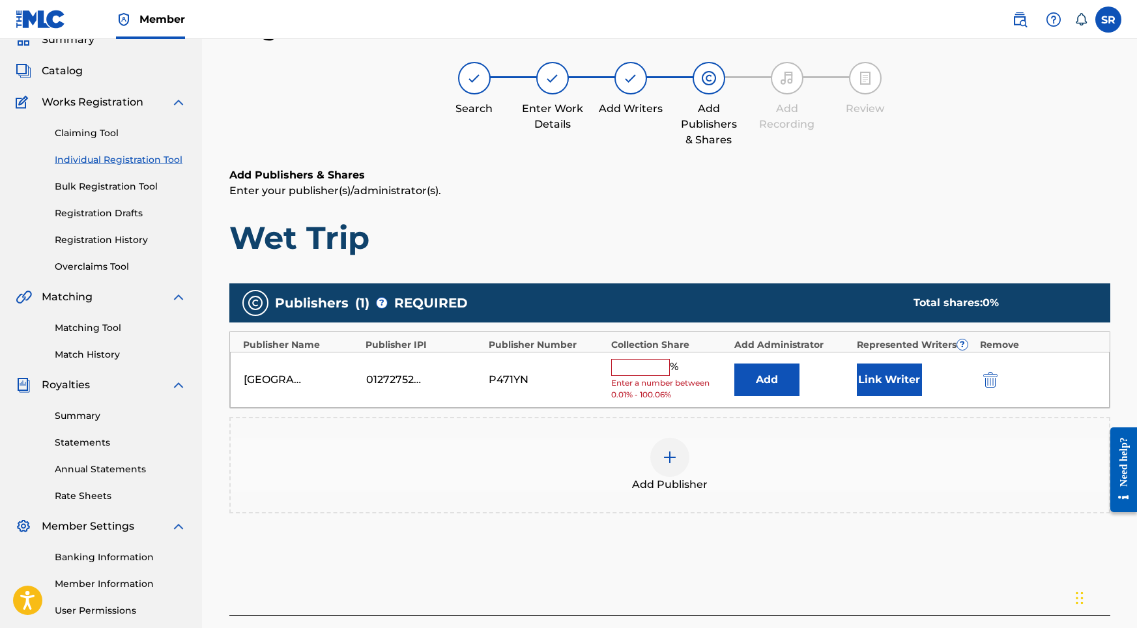
click at [647, 360] on input "text" at bounding box center [640, 367] width 59 height 17
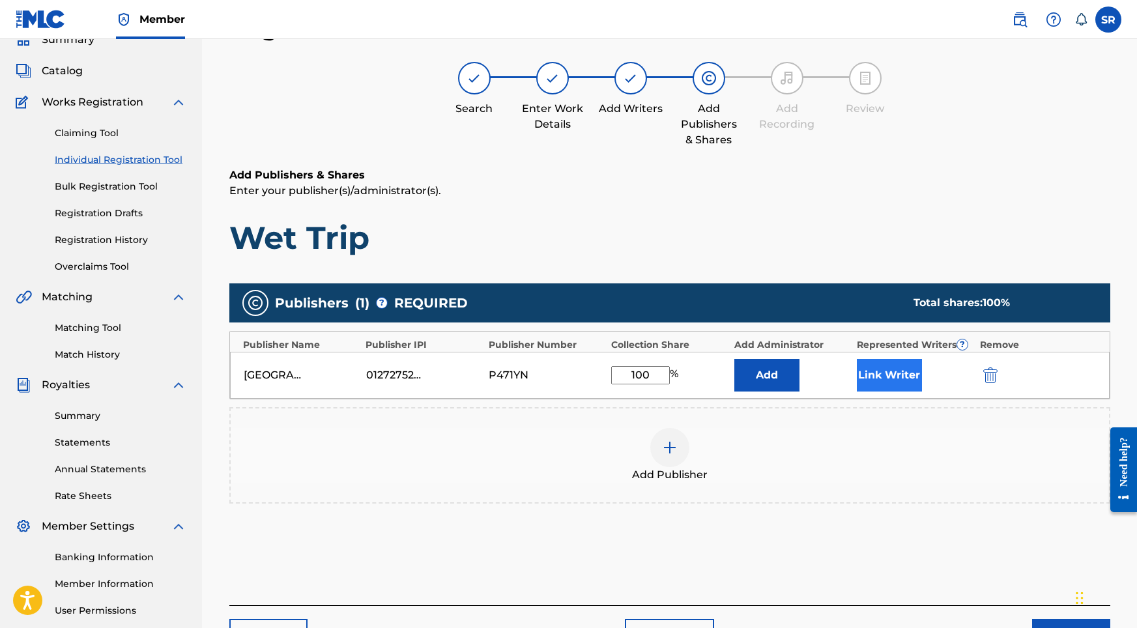
type input "100"
click at [864, 377] on button "Link Writer" at bounding box center [889, 375] width 65 height 33
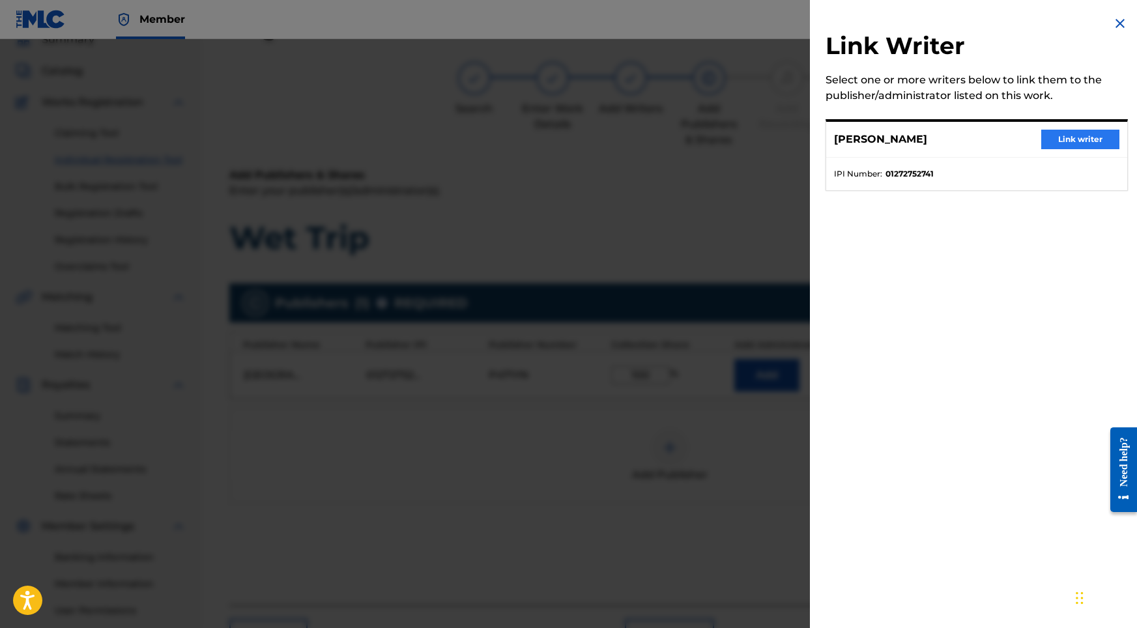
click at [1059, 139] on button "Link writer" at bounding box center [1081, 140] width 78 height 20
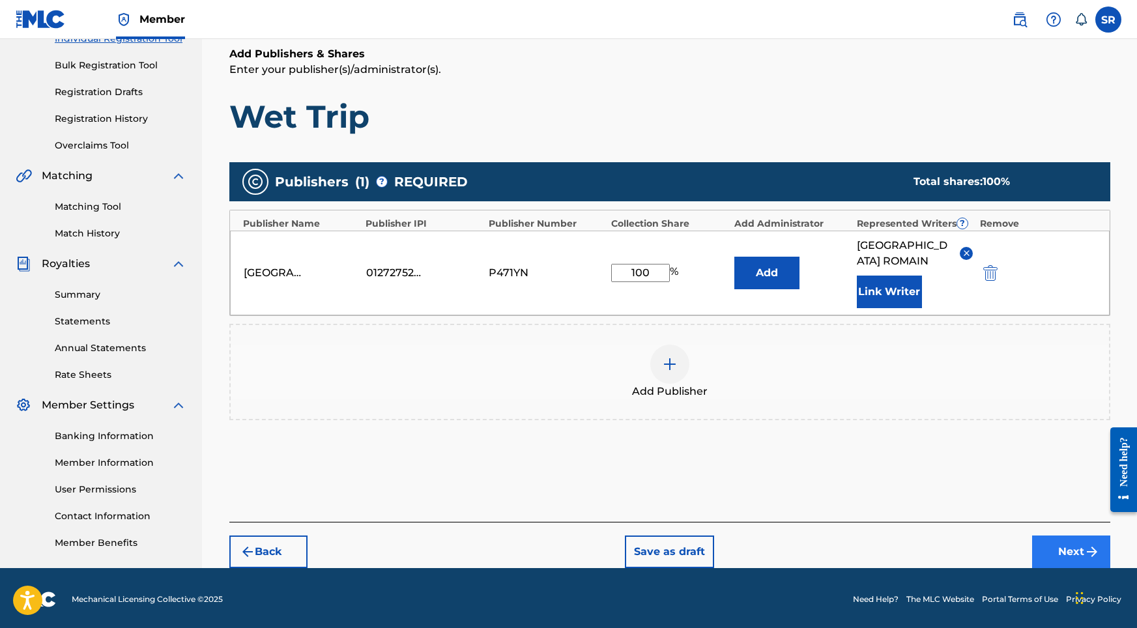
click at [1056, 536] on button "Next" at bounding box center [1072, 552] width 78 height 33
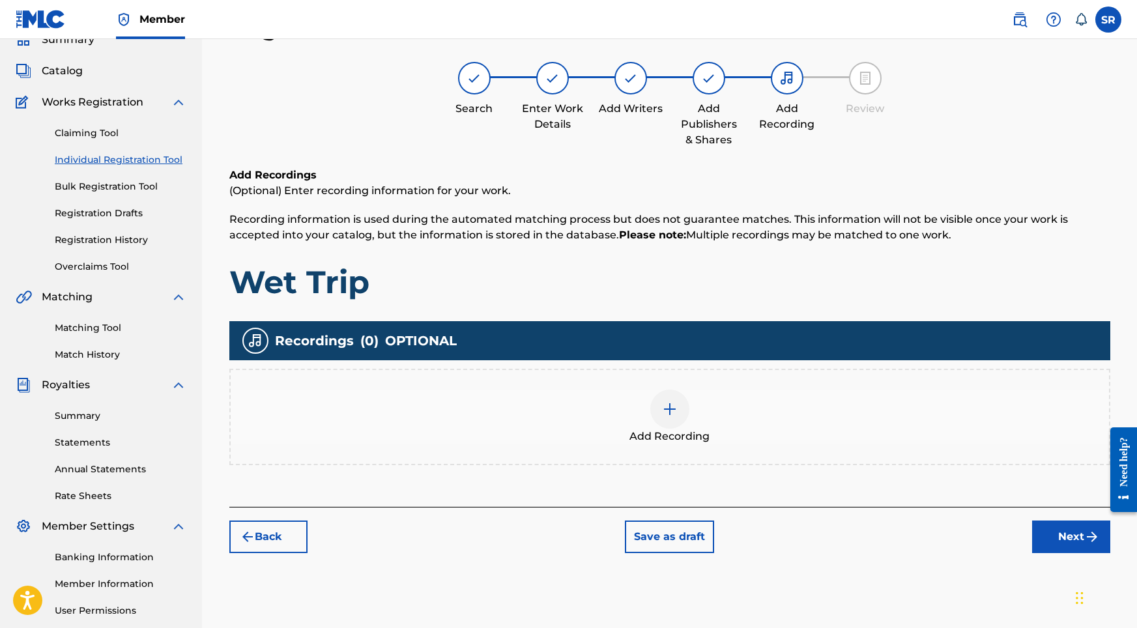
click at [680, 409] on div at bounding box center [670, 409] width 39 height 39
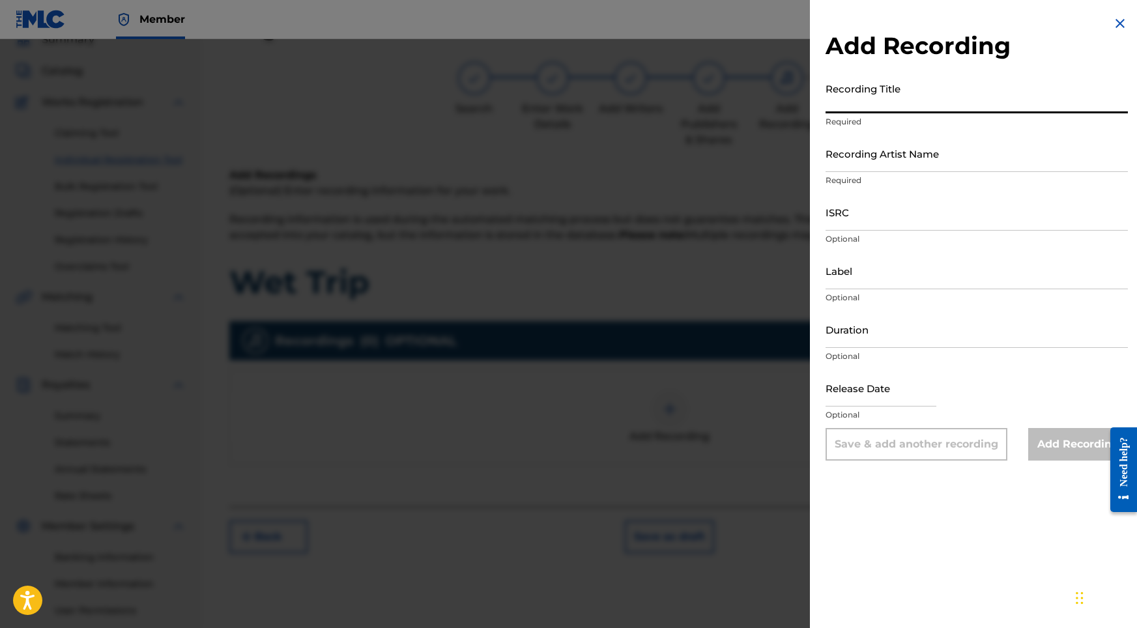
click at [930, 96] on input "Recording Title" at bounding box center [977, 94] width 302 height 37
paste input "[PERSON_NAME]"
click at [911, 108] on input "[PERSON_NAME]" at bounding box center [977, 94] width 302 height 37
drag, startPoint x: 911, startPoint y: 108, endPoint x: 807, endPoint y: 100, distance: 103.9
click at [807, 100] on div "Add Recording Recording Title SYDNEY ROMAIN Required Recording Artist Name Requ…" at bounding box center [568, 333] width 1137 height 589
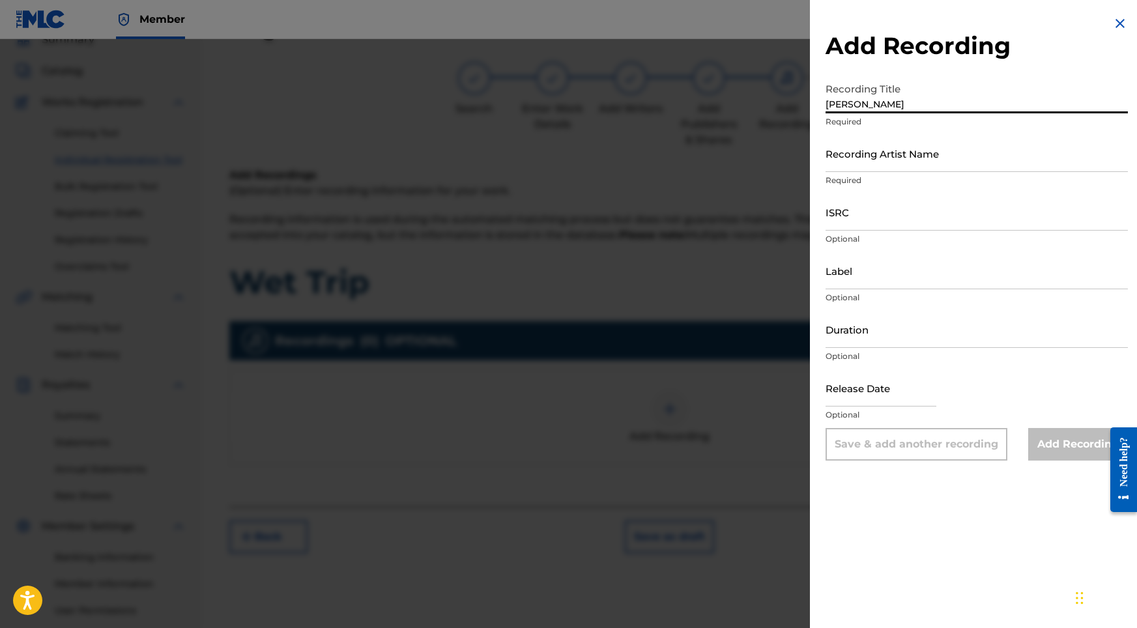
paste input "Wet Trip"
type input "Wet Trip"
click at [874, 199] on input "ISRC" at bounding box center [977, 212] width 302 height 37
paste input "ushm82193996"
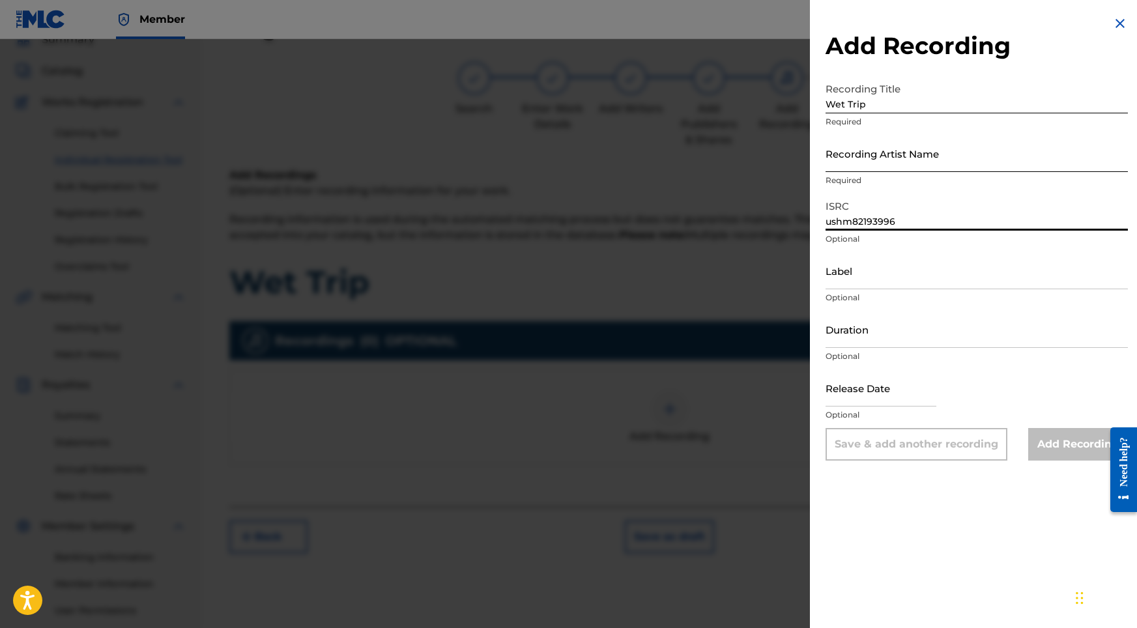
type input "ushm82193996"
click at [878, 158] on input "Recording Artist Name" at bounding box center [977, 153] width 302 height 37
paste input "Sonic Atmos"
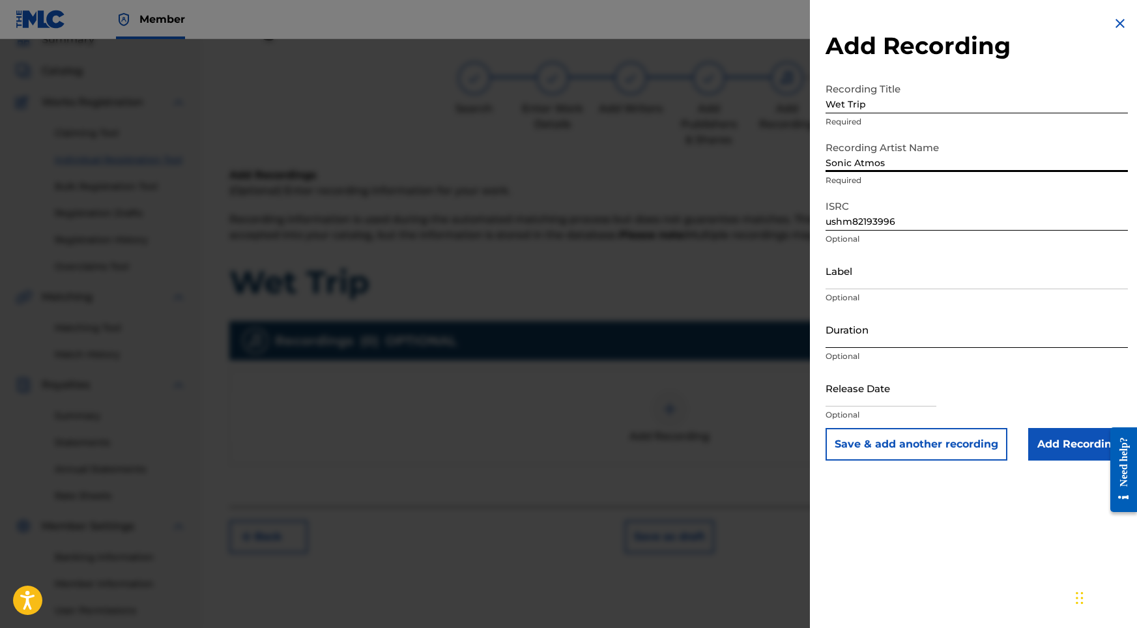
type input "Sonic Atmos"
click at [867, 318] on input "Duration" at bounding box center [977, 329] width 302 height 37
type input "07:07"
click at [858, 402] on input "text" at bounding box center [881, 388] width 111 height 37
select select "8"
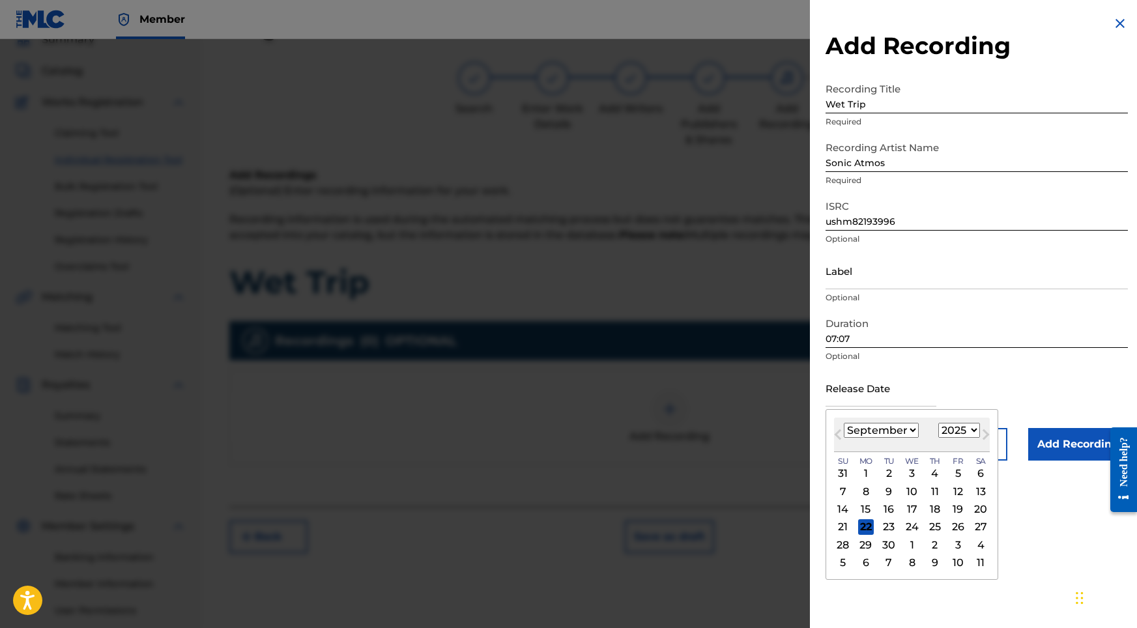
select select "2021"
select select "7"
click at [845, 495] on div "8" at bounding box center [844, 492] width 16 height 16
type input "[DATE]"
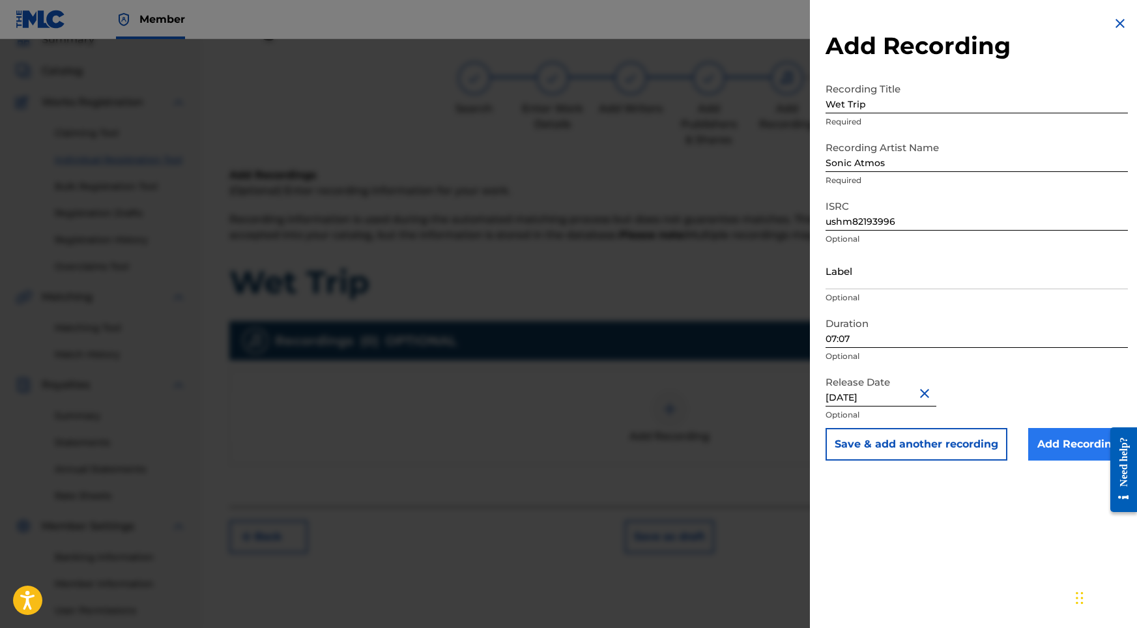
click at [1054, 444] on input "Add Recording" at bounding box center [1079, 444] width 100 height 33
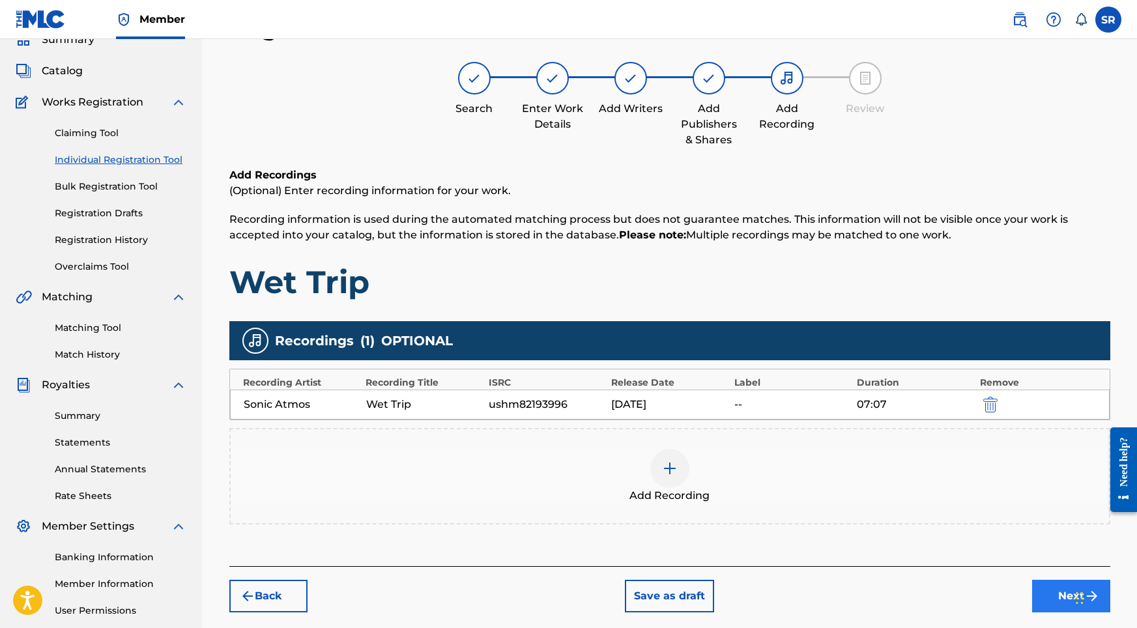
click at [1049, 588] on button "Next" at bounding box center [1072, 596] width 78 height 33
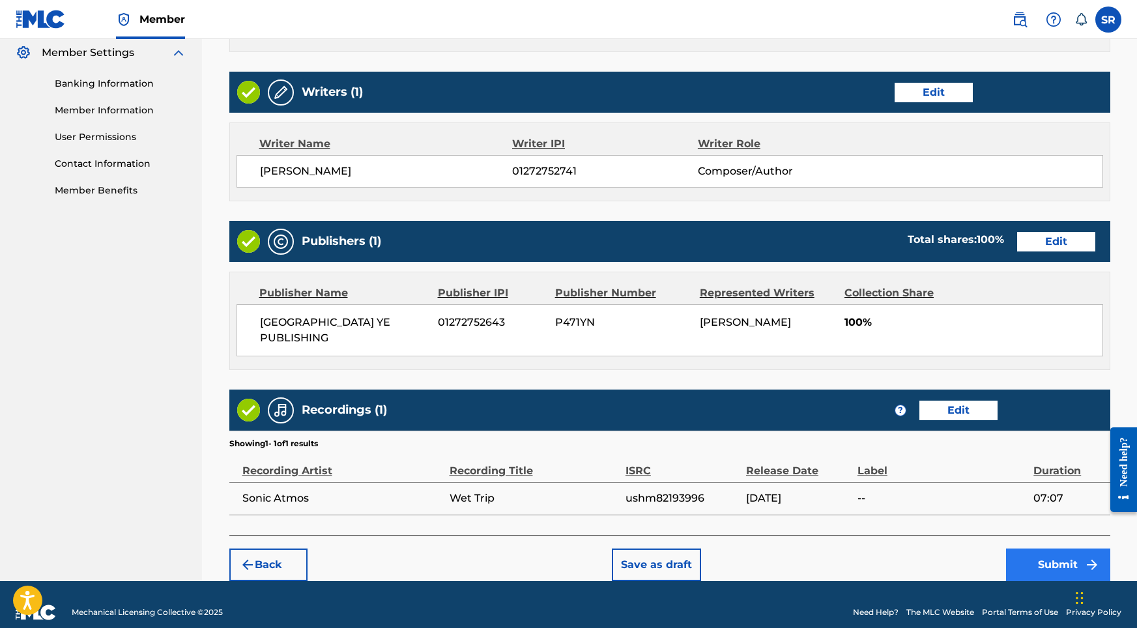
scroll to position [532, 0]
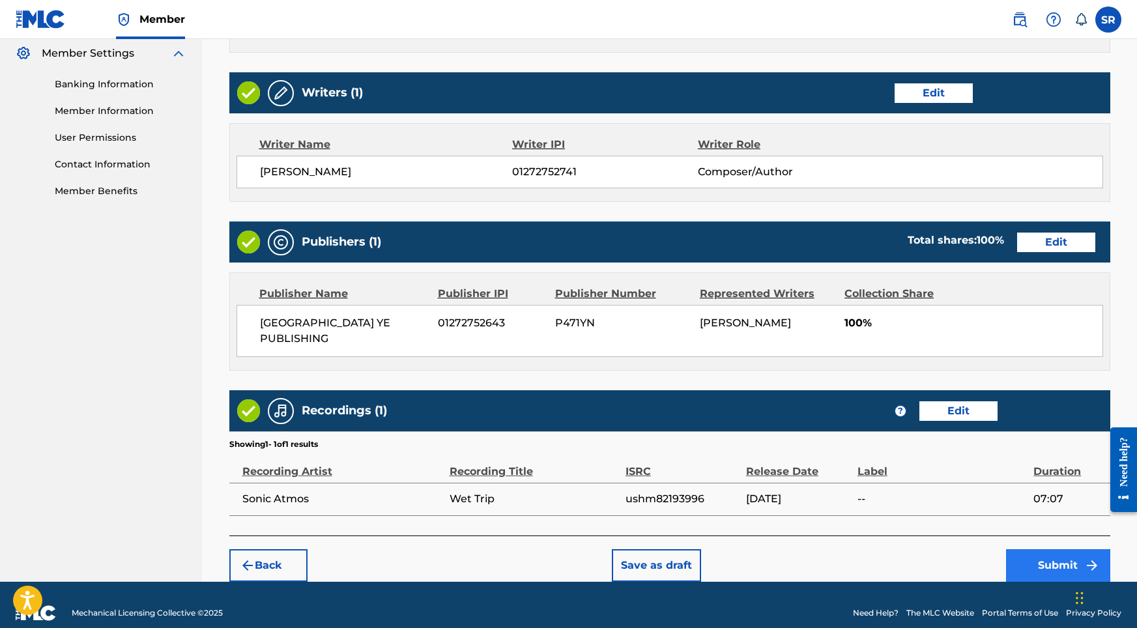
click at [1041, 557] on button "Submit" at bounding box center [1058, 566] width 104 height 33
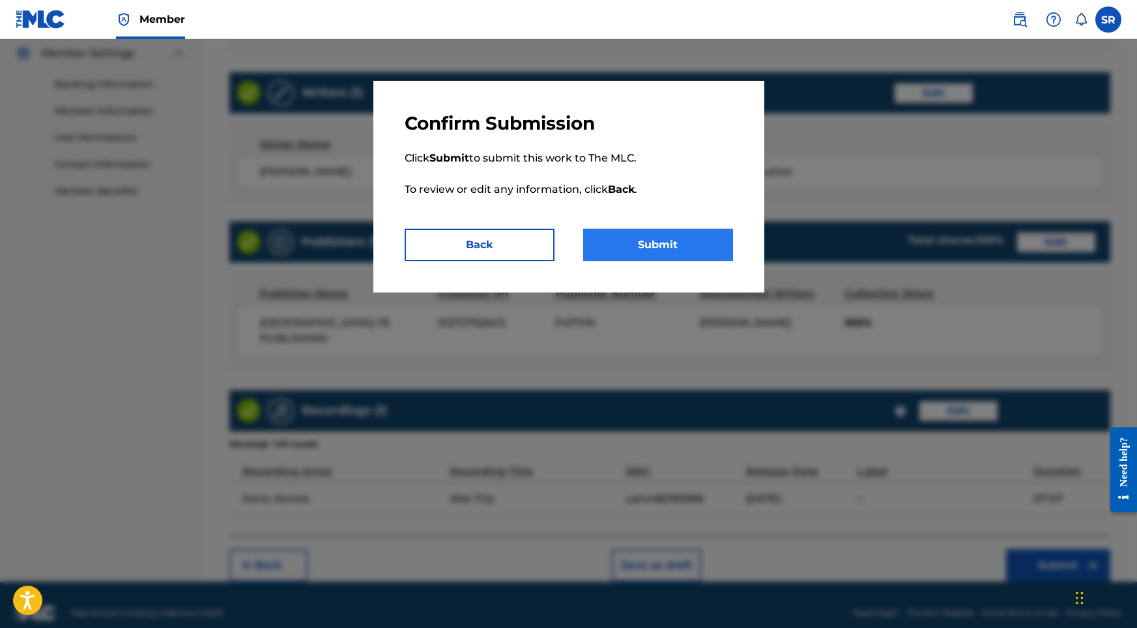
click at [699, 239] on button "Submit" at bounding box center [658, 245] width 150 height 33
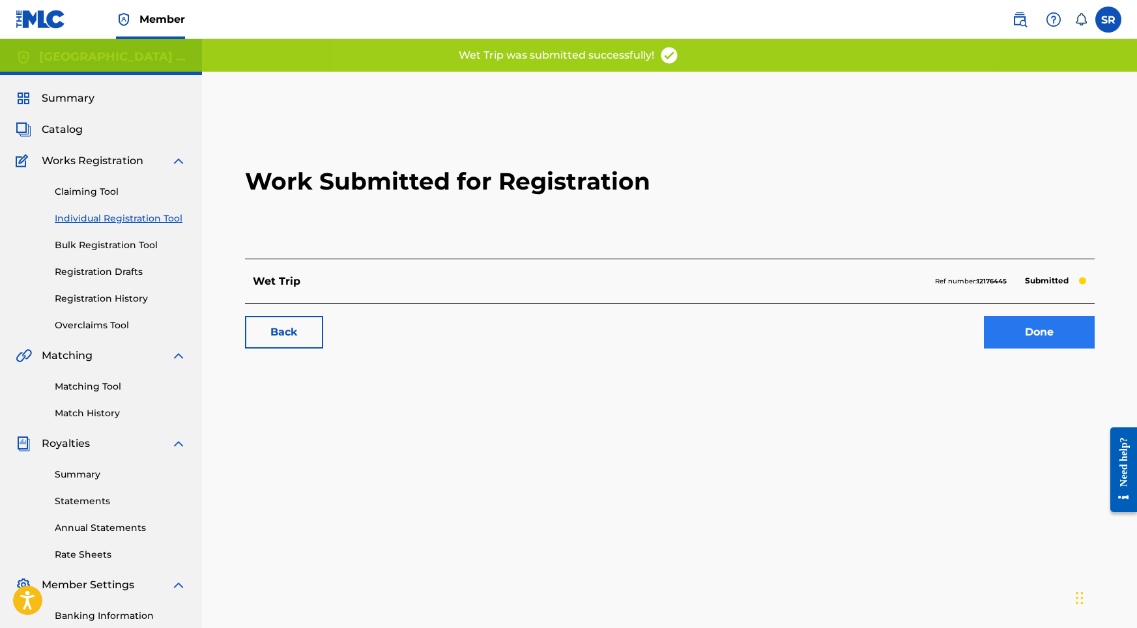
click at [1001, 321] on link "Done" at bounding box center [1039, 332] width 111 height 33
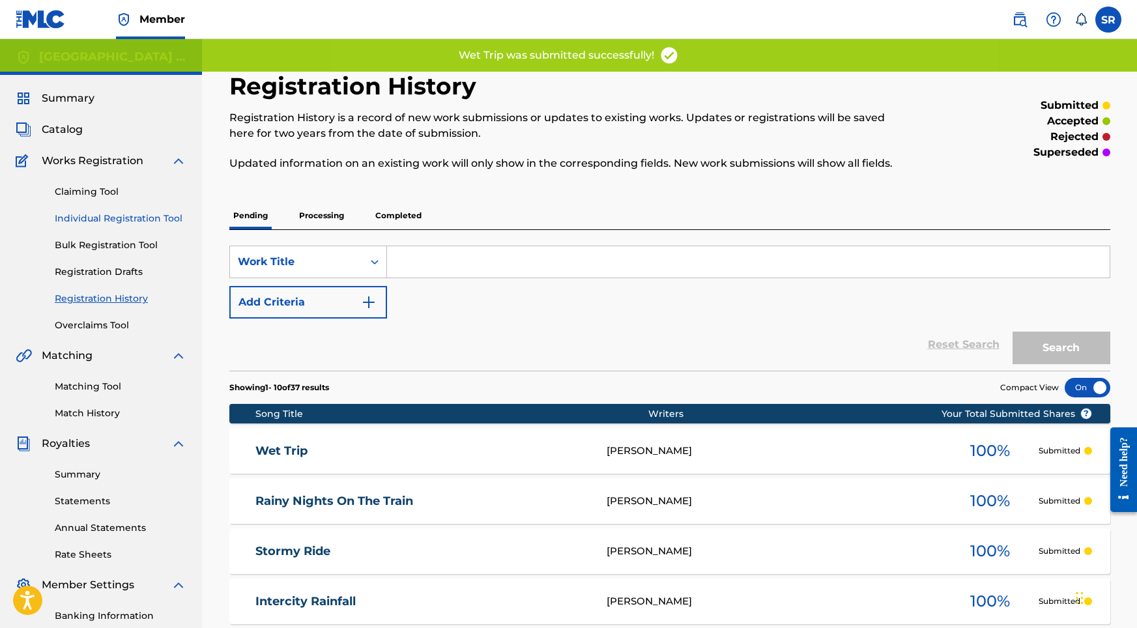
click at [171, 213] on link "Individual Registration Tool" at bounding box center [121, 219] width 132 height 14
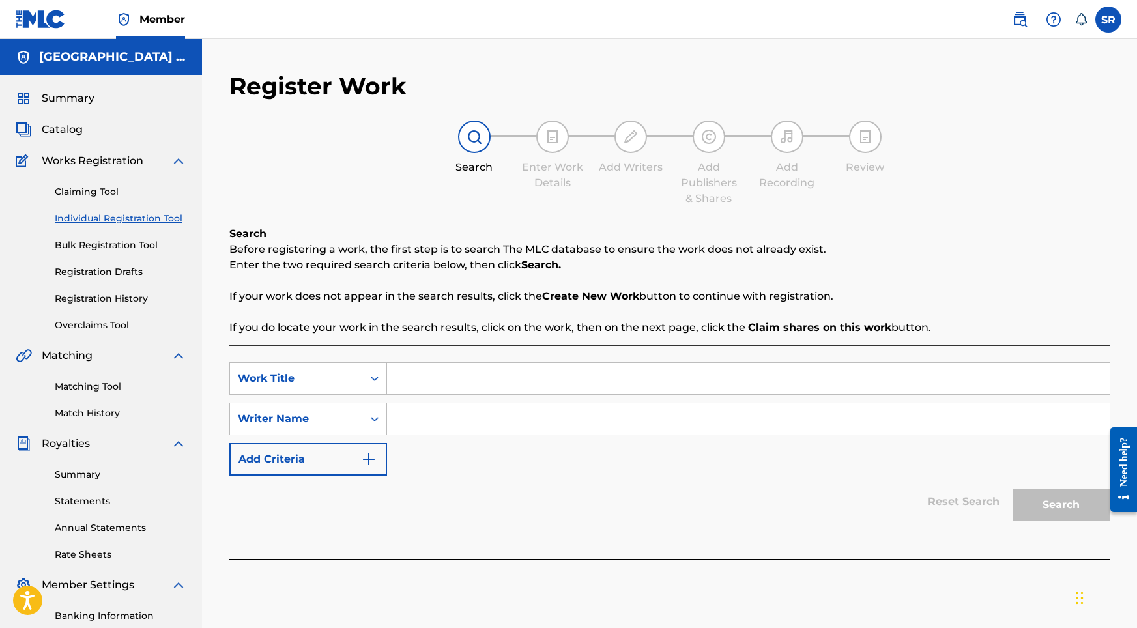
click at [448, 389] on input "Search Form" at bounding box center [748, 378] width 723 height 31
paste input "Coastal Rail"
type input "Coastal Rail"
click at [445, 418] on input "Search Form" at bounding box center [748, 418] width 723 height 31
paste input "Coastal Rail"
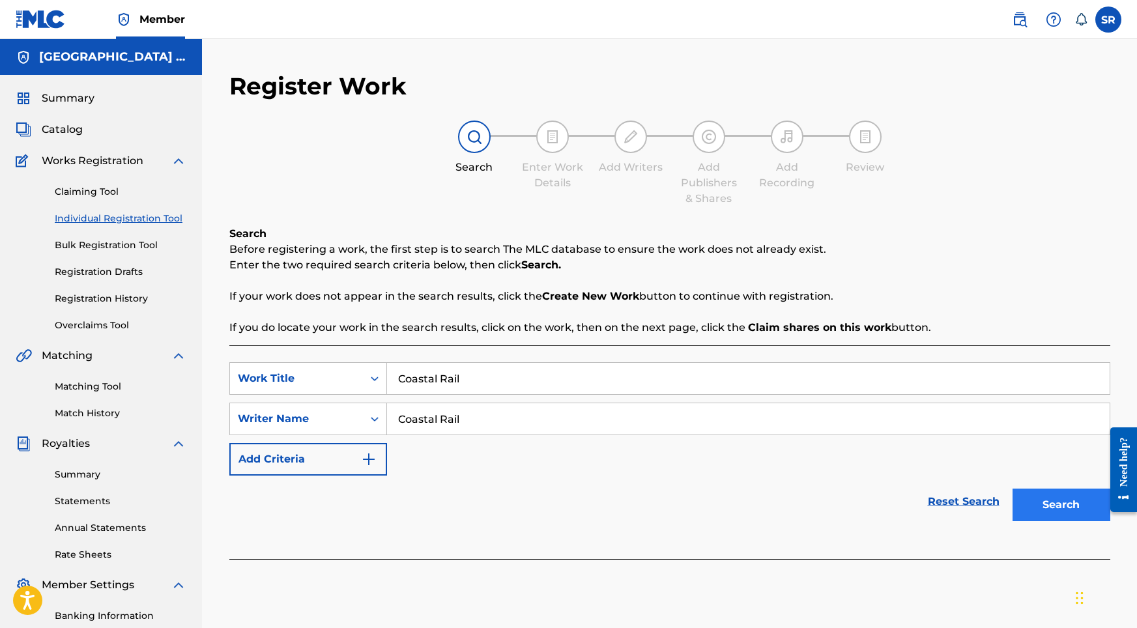
type input "Coastal Rail"
click at [1060, 505] on button "Search" at bounding box center [1062, 505] width 98 height 33
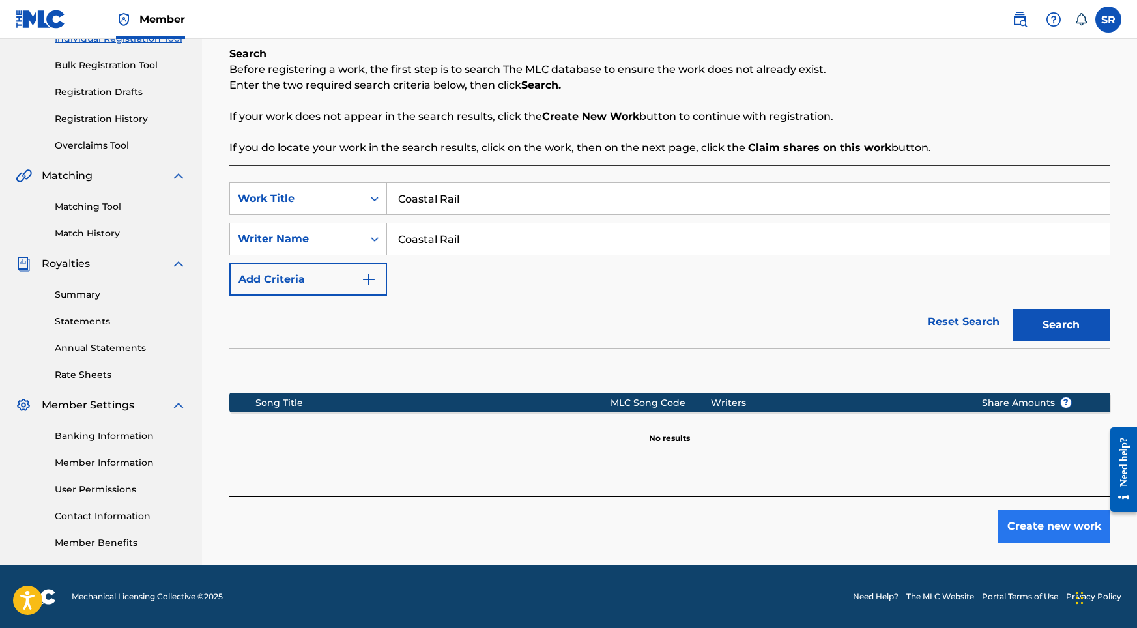
scroll to position [180, 0]
click at [1053, 521] on button "Create new work" at bounding box center [1055, 526] width 112 height 33
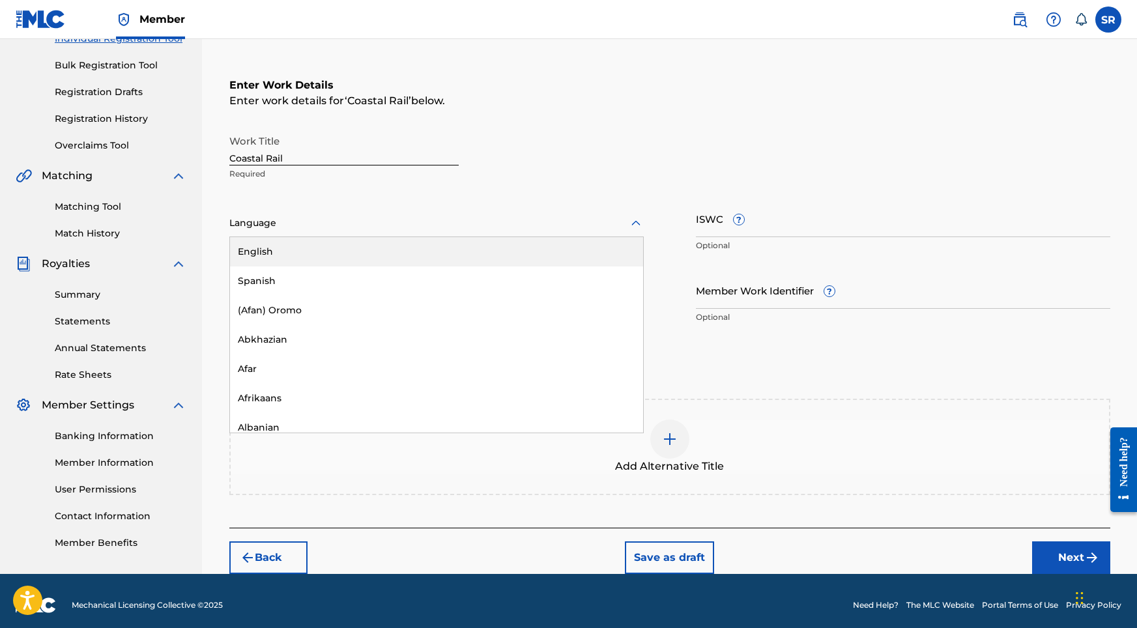
click at [410, 222] on div at bounding box center [436, 223] width 415 height 16
click at [338, 252] on div "English" at bounding box center [436, 251] width 413 height 29
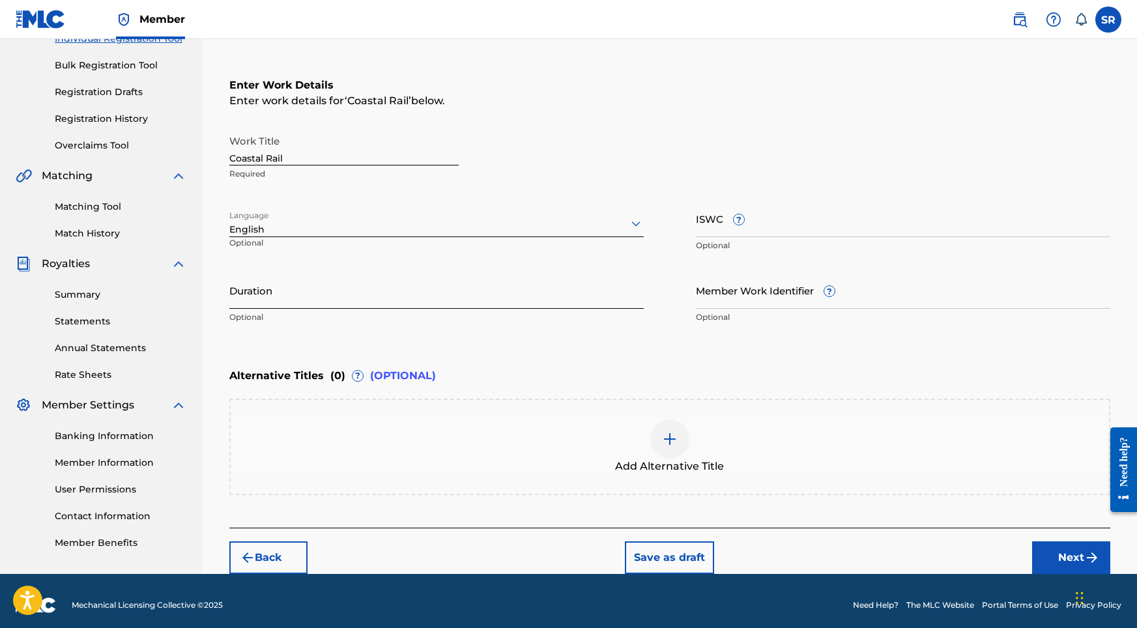
click at [344, 277] on input "Duration" at bounding box center [436, 290] width 415 height 37
type input "8"
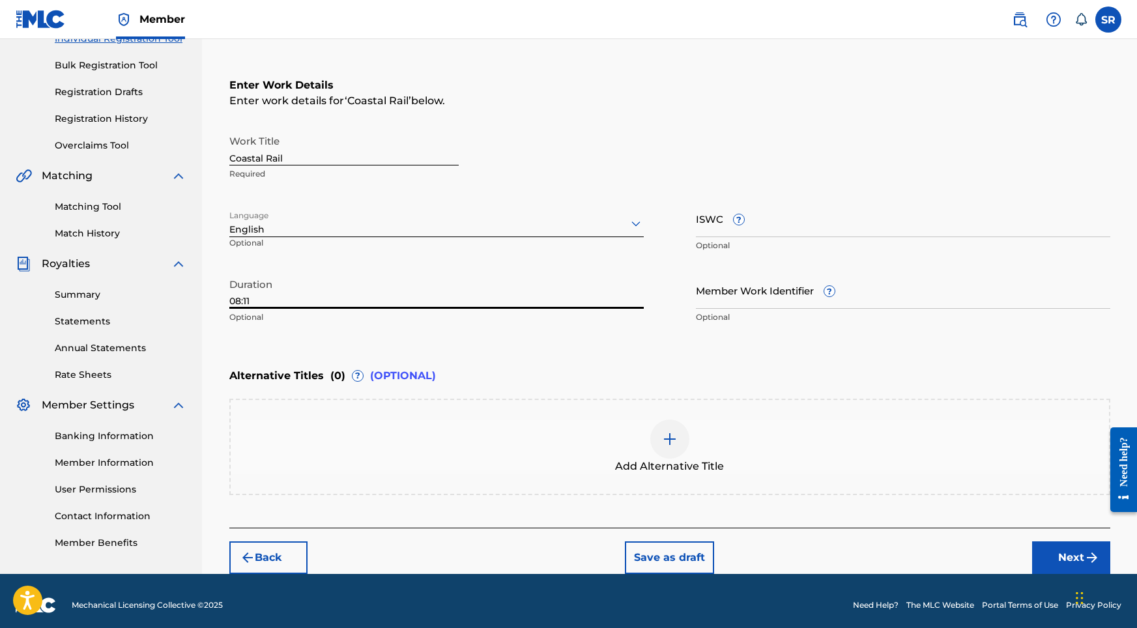
type input "08:11"
click at [651, 462] on span "Add Alternative Title" at bounding box center [669, 467] width 109 height 16
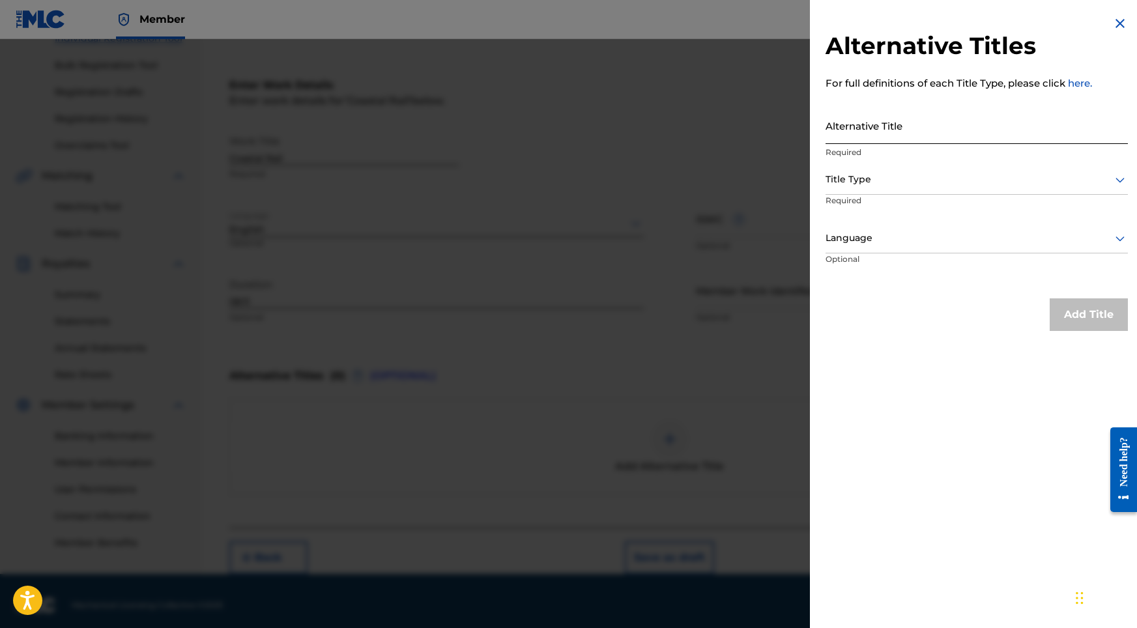
click at [848, 128] on input "Alternative Title" at bounding box center [977, 125] width 302 height 37
paste input "Coastal Rail"
type input "Coastal Rail"
click at [850, 181] on div at bounding box center [977, 179] width 302 height 16
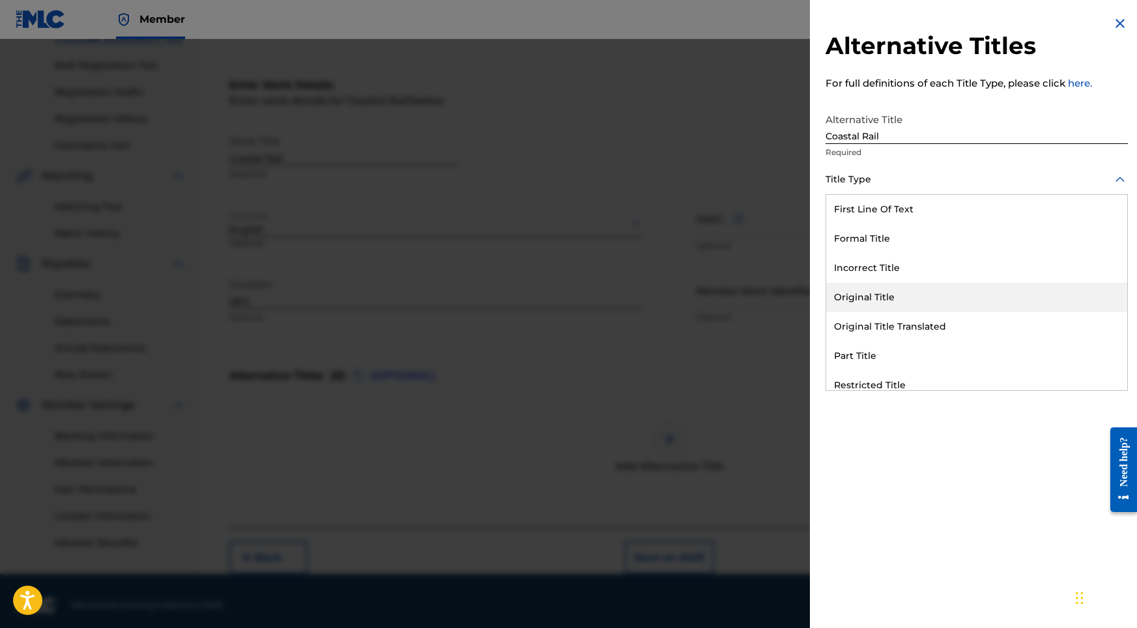
click at [862, 294] on div "Original Title" at bounding box center [977, 297] width 301 height 29
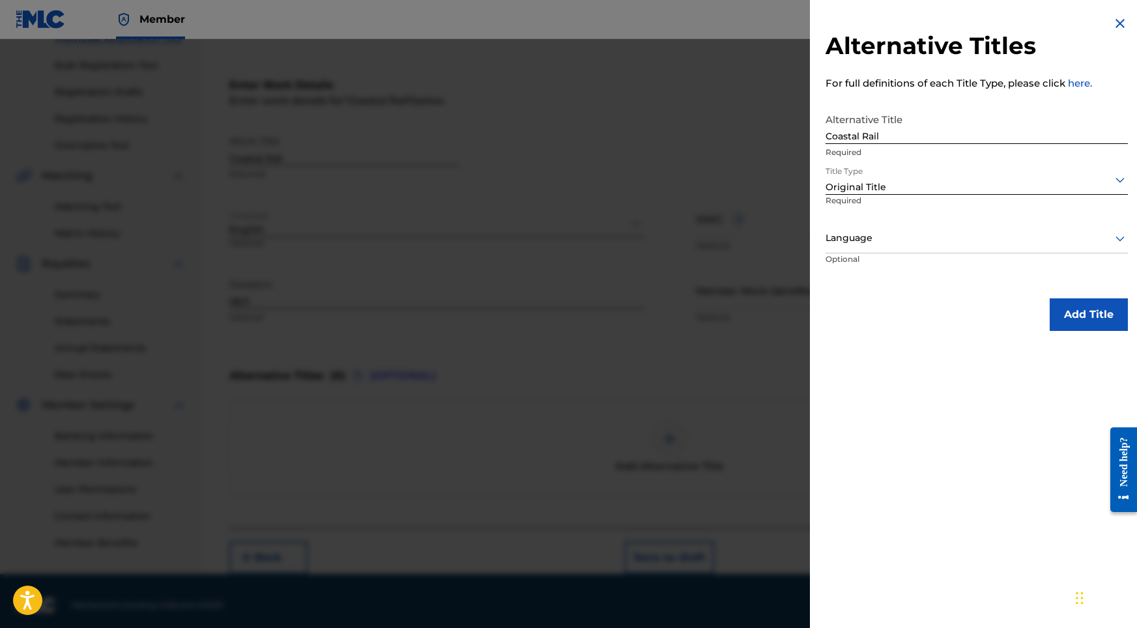
click at [916, 244] on div at bounding box center [977, 238] width 302 height 16
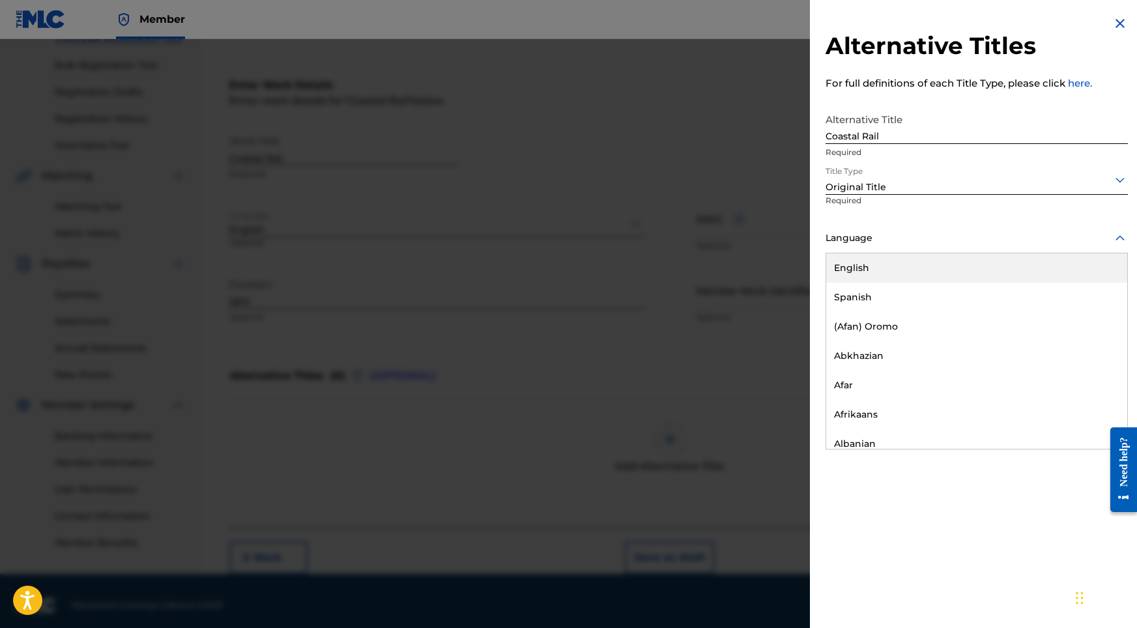
click at [889, 272] on div "English" at bounding box center [977, 268] width 301 height 29
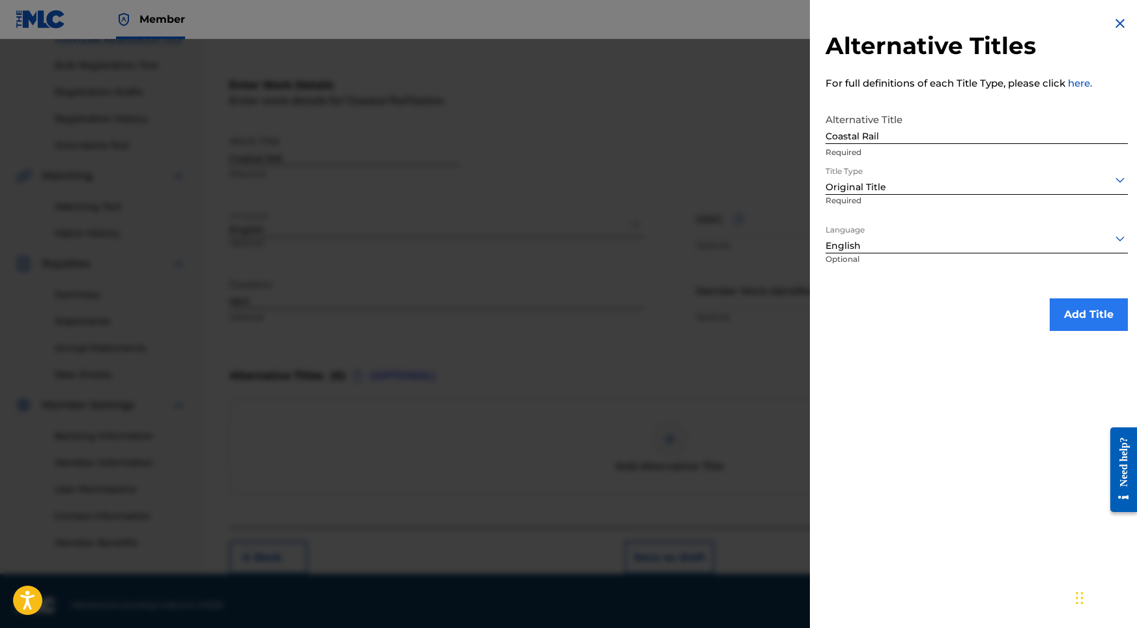
click at [1059, 312] on button "Add Title" at bounding box center [1089, 315] width 78 height 33
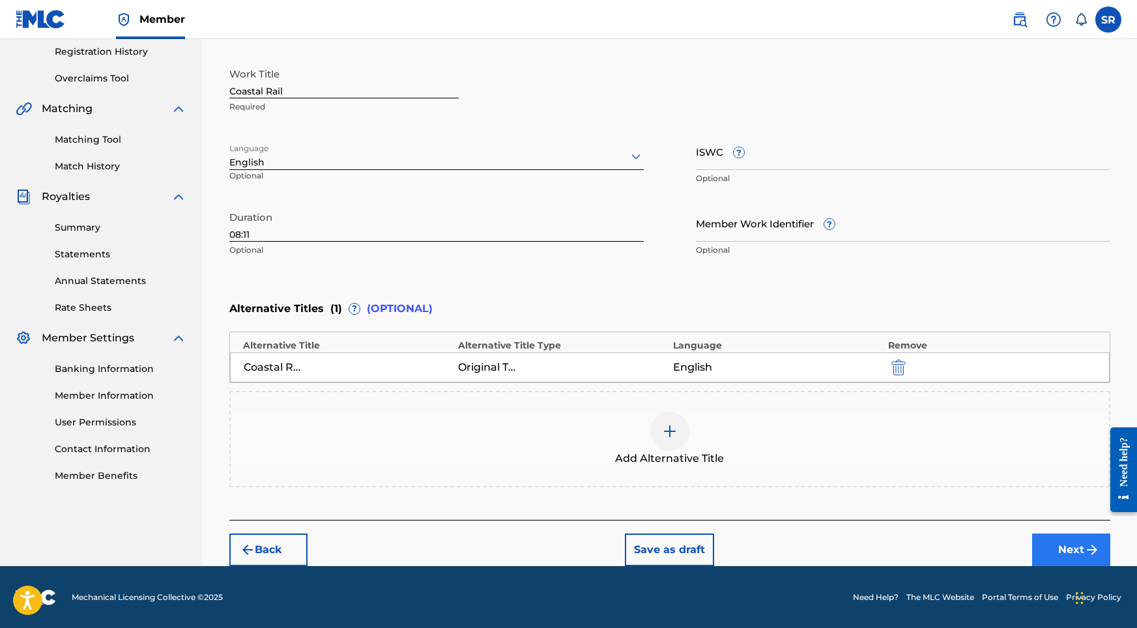
click at [1041, 540] on button "Next" at bounding box center [1072, 550] width 78 height 33
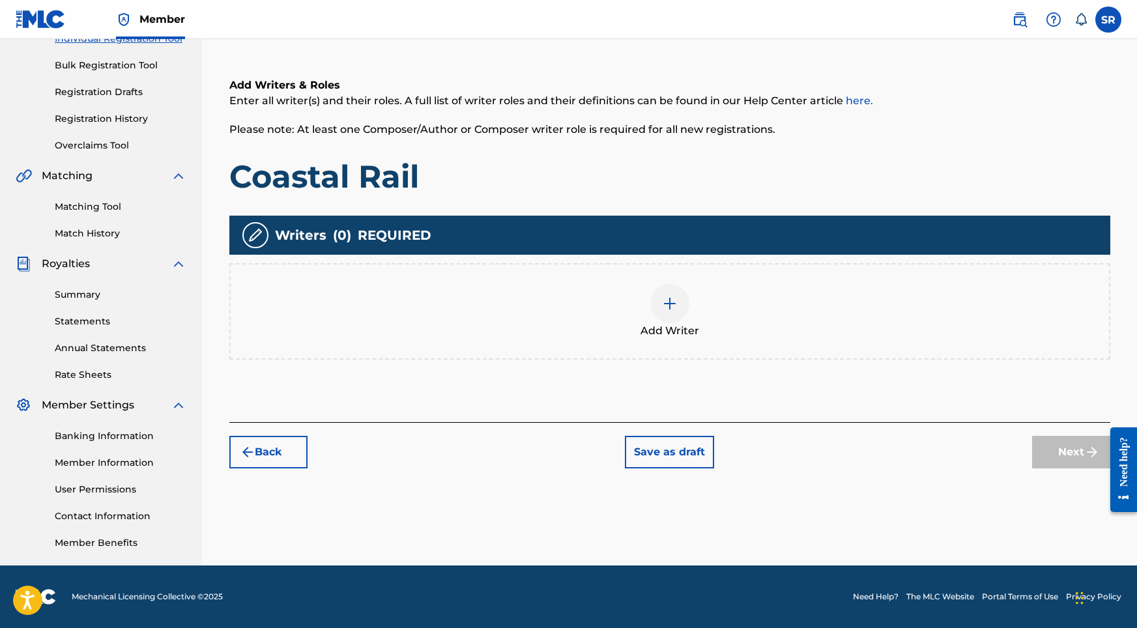
click at [651, 312] on div "Add Writer" at bounding box center [670, 311] width 879 height 55
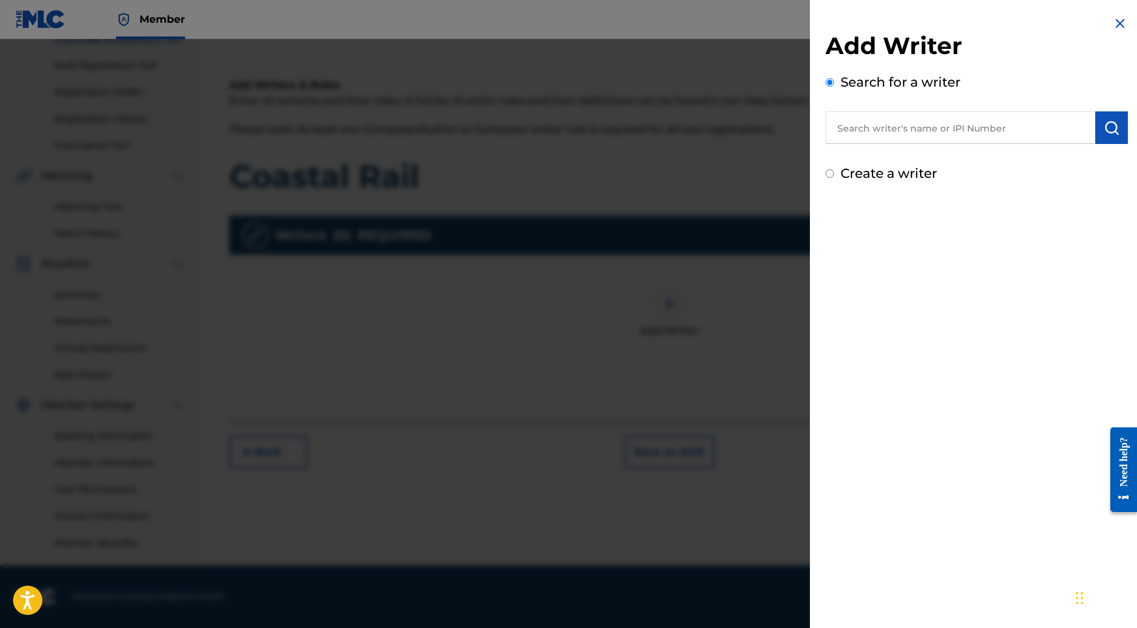
click at [956, 129] on input "text" at bounding box center [961, 127] width 270 height 33
paste input "[PERSON_NAME]"
type input "[PERSON_NAME]"
click at [1104, 126] on img "submit" at bounding box center [1112, 128] width 16 height 16
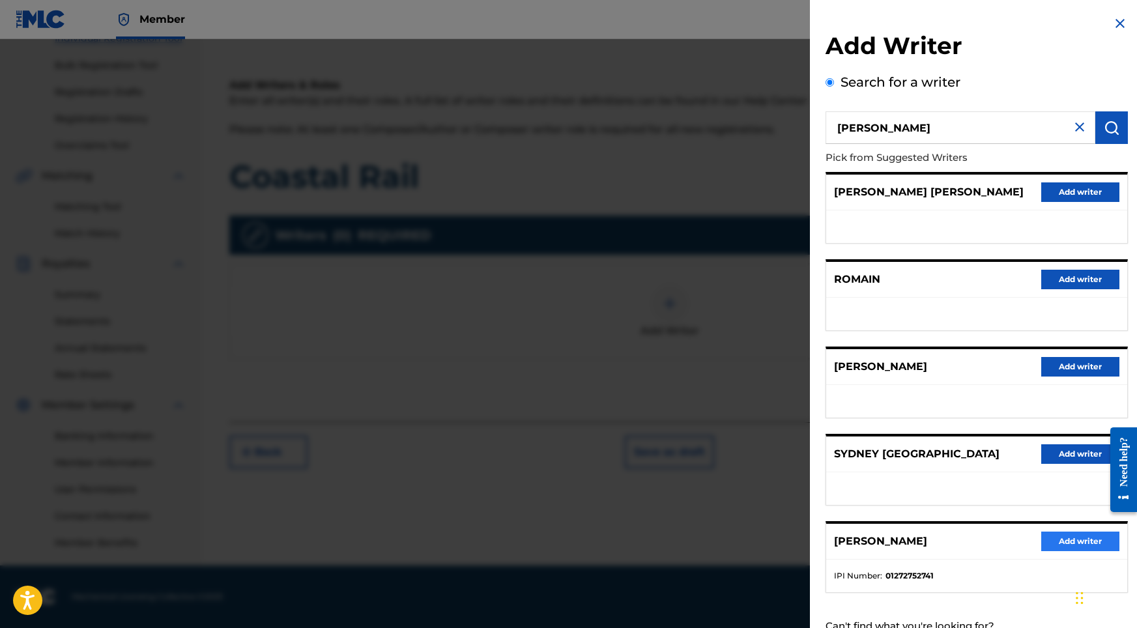
click at [1064, 550] on button "Add writer" at bounding box center [1081, 542] width 78 height 20
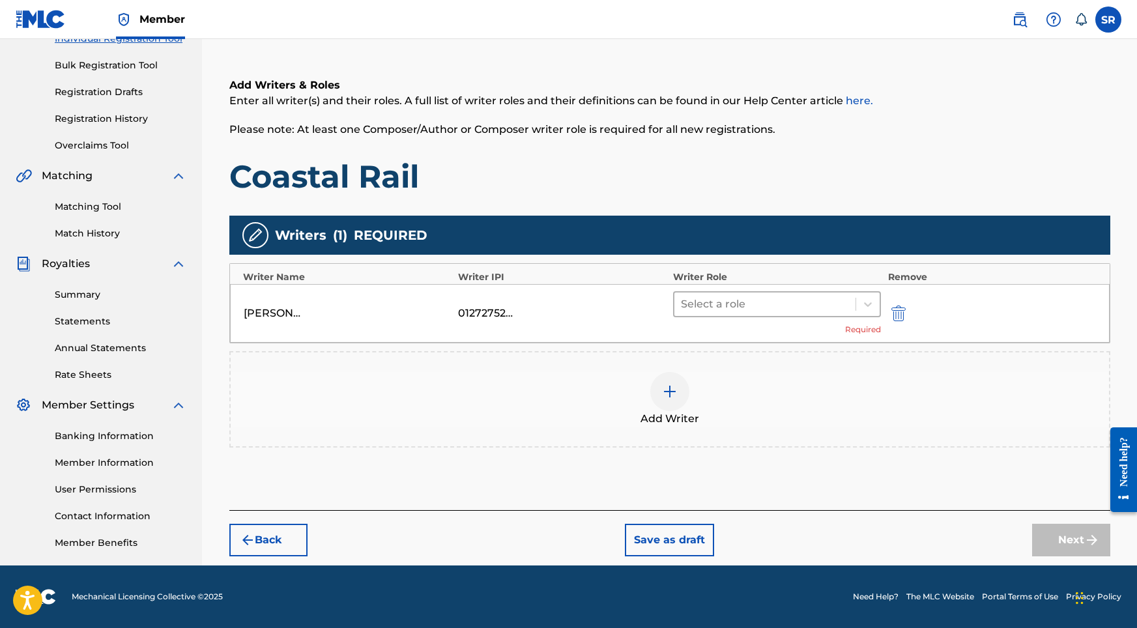
click at [786, 304] on div at bounding box center [765, 304] width 169 height 18
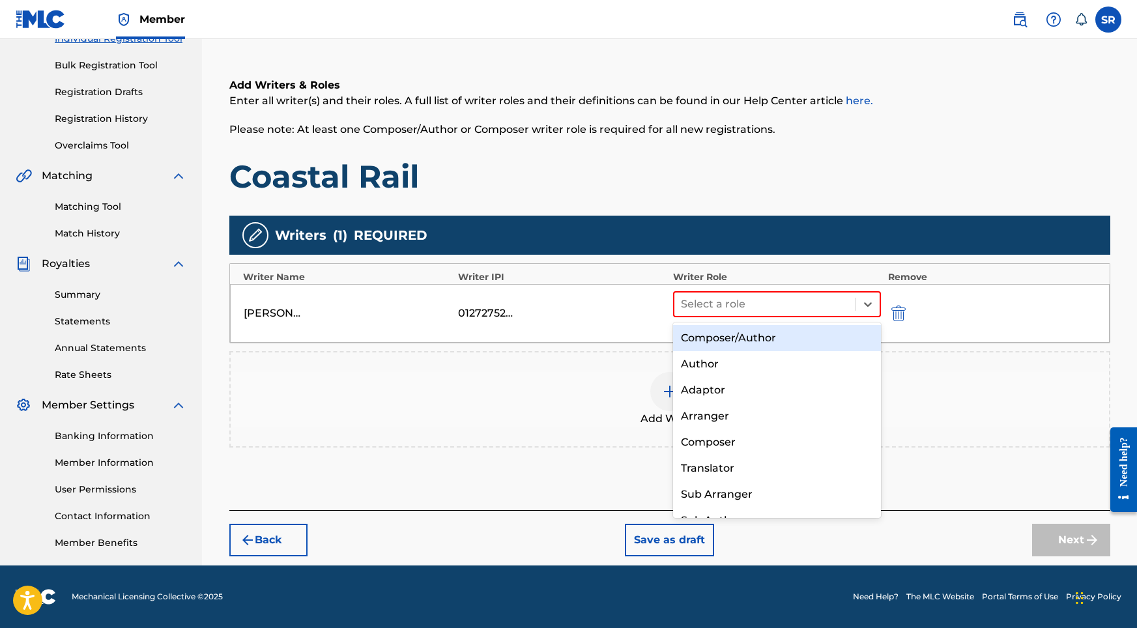
click at [776, 327] on div "Composer/Author" at bounding box center [777, 338] width 209 height 26
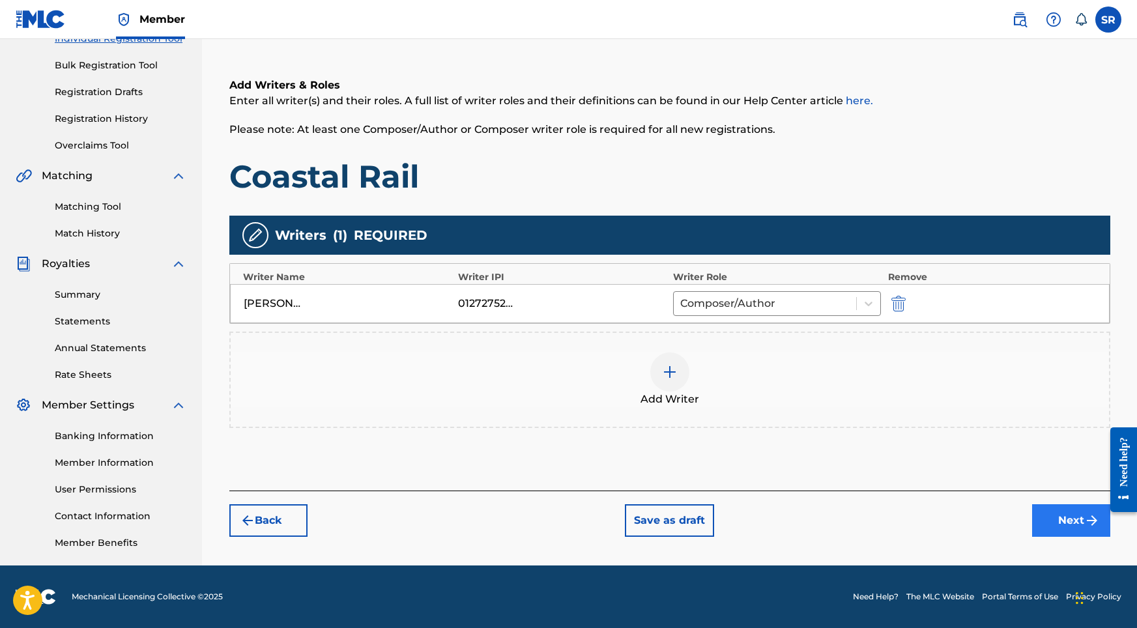
click at [1057, 523] on button "Next" at bounding box center [1072, 521] width 78 height 33
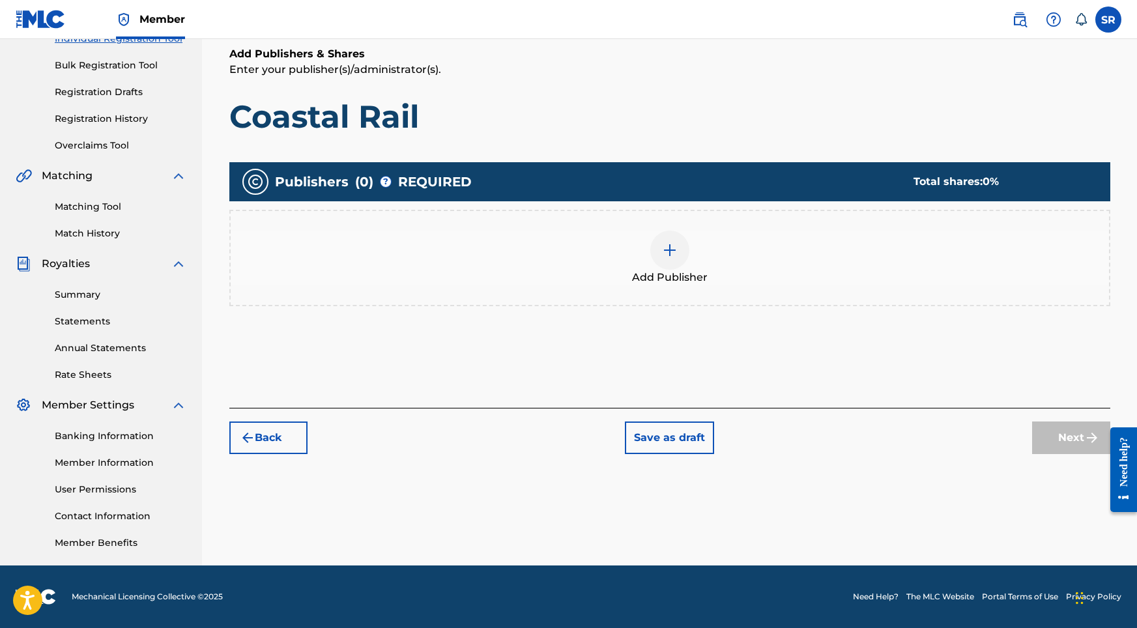
scroll to position [59, 0]
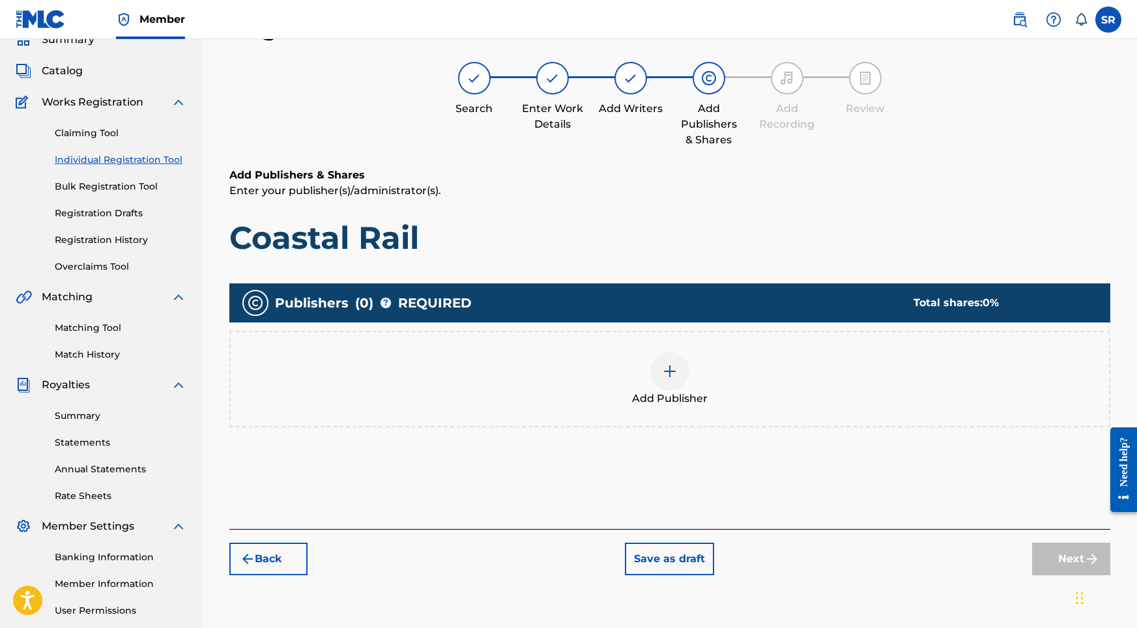
click at [716, 374] on div "Add Publisher" at bounding box center [670, 379] width 879 height 55
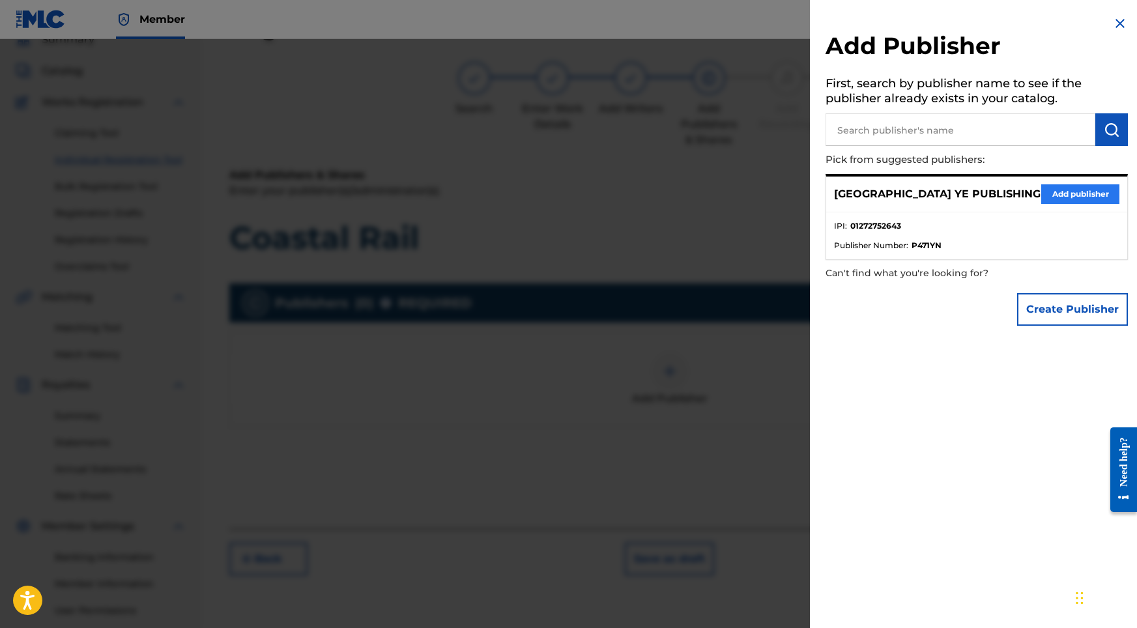
click at [1058, 184] on button "Add publisher" at bounding box center [1081, 194] width 78 height 20
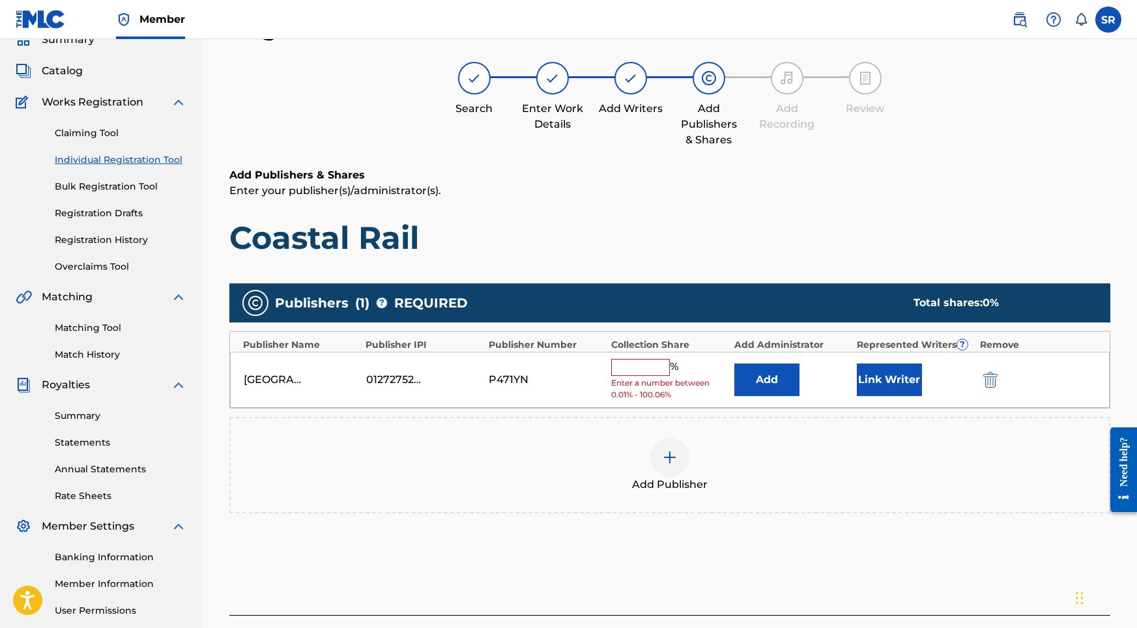
click at [638, 377] on span "Enter a number between 0.01% - 100.06%" at bounding box center [669, 388] width 116 height 23
click at [640, 368] on input "text" at bounding box center [640, 367] width 59 height 17
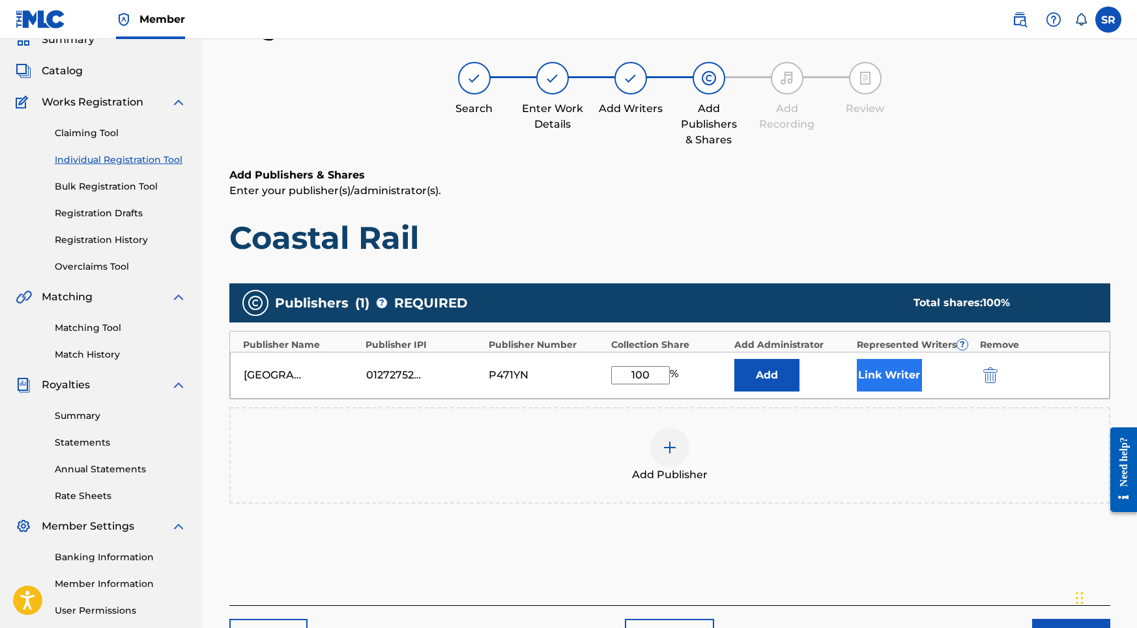
type input "100"
click at [892, 375] on button "Link Writer" at bounding box center [889, 375] width 65 height 33
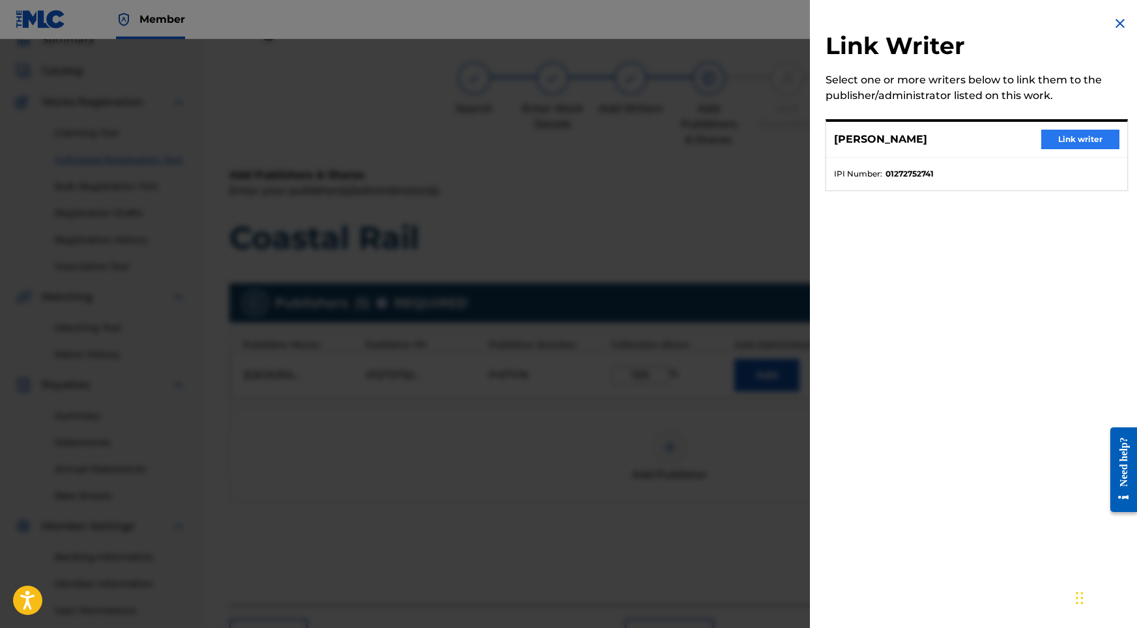
click at [1094, 146] on button "Link writer" at bounding box center [1081, 140] width 78 height 20
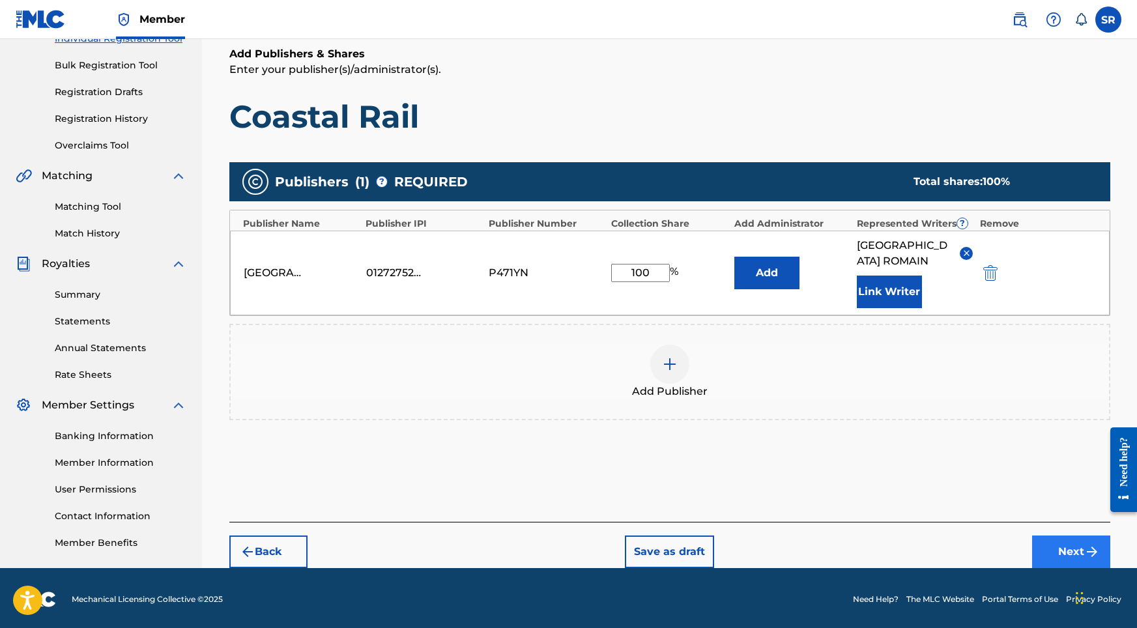
click at [1049, 541] on button "Next" at bounding box center [1072, 552] width 78 height 33
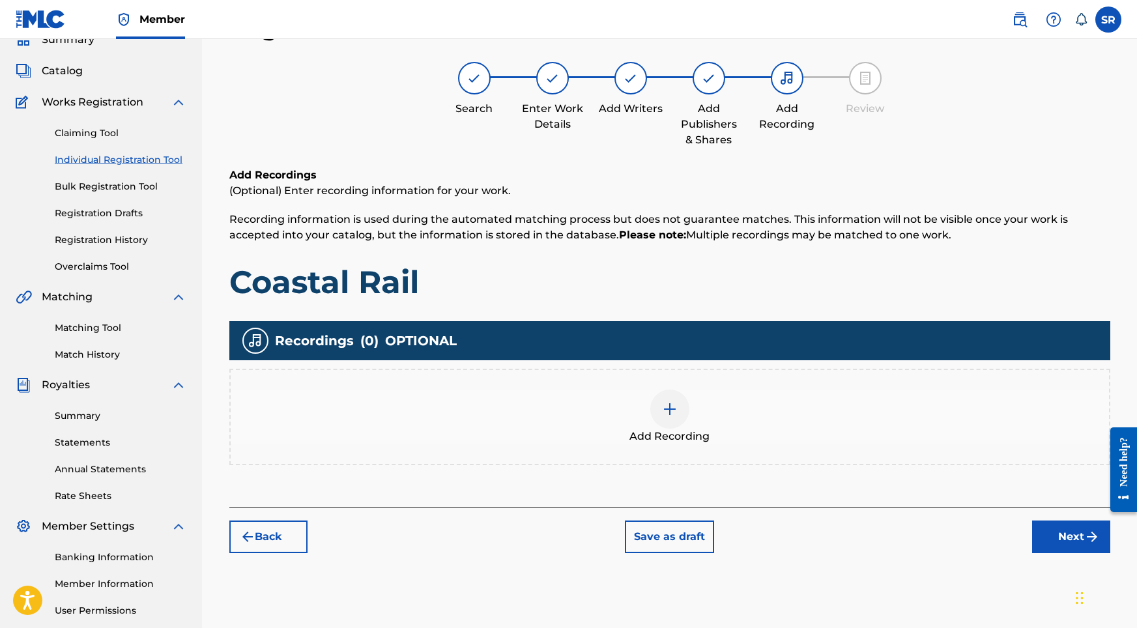
click at [679, 412] on div at bounding box center [670, 409] width 39 height 39
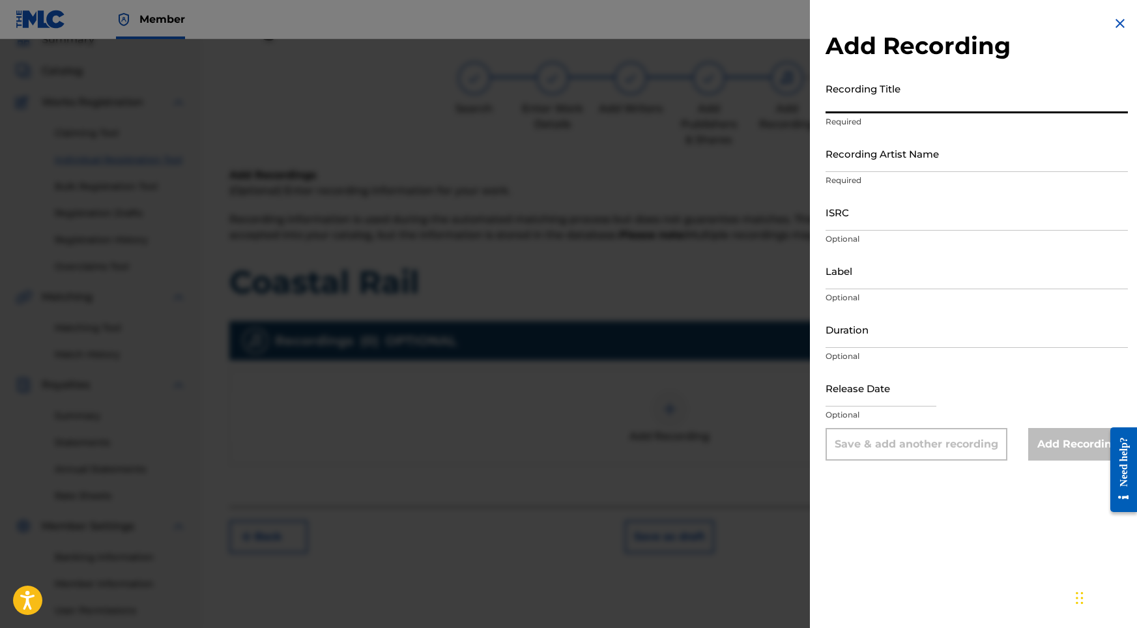
click at [857, 109] on input "Recording Title" at bounding box center [977, 94] width 302 height 37
paste input "Coastal Rail"
type input "Coastal Rail"
click at [852, 229] on input "ISRC" at bounding box center [977, 212] width 302 height 37
paste input "ushm82193997"
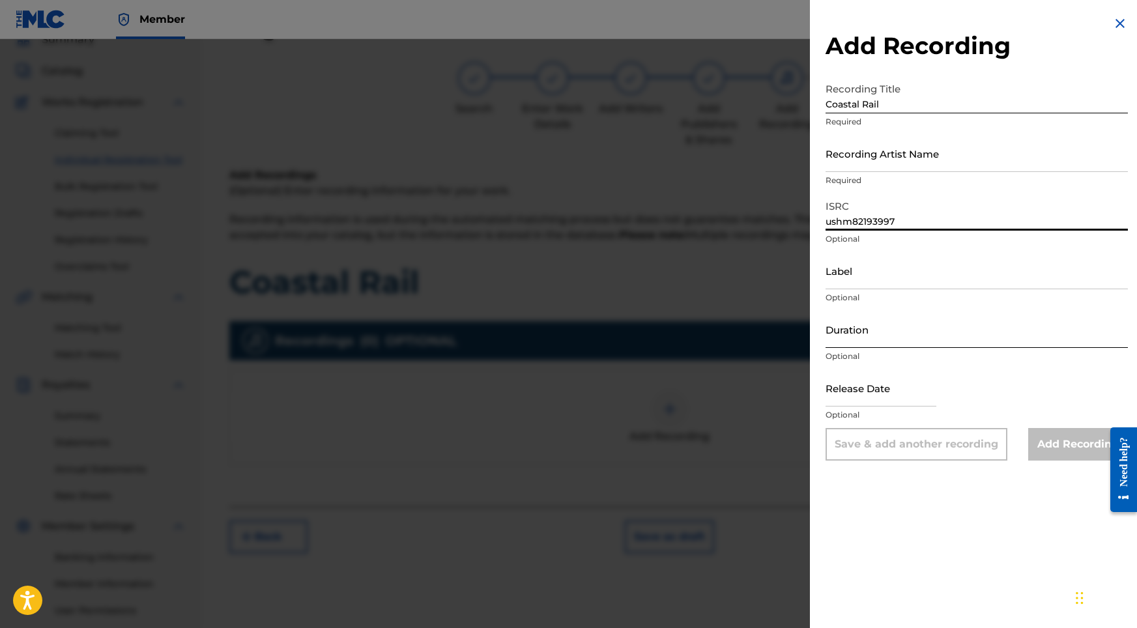
type input "ushm82193997"
click at [863, 333] on input "Duration" at bounding box center [977, 329] width 302 height 37
type input "08:11"
click at [860, 385] on input "text" at bounding box center [881, 388] width 111 height 37
select select "8"
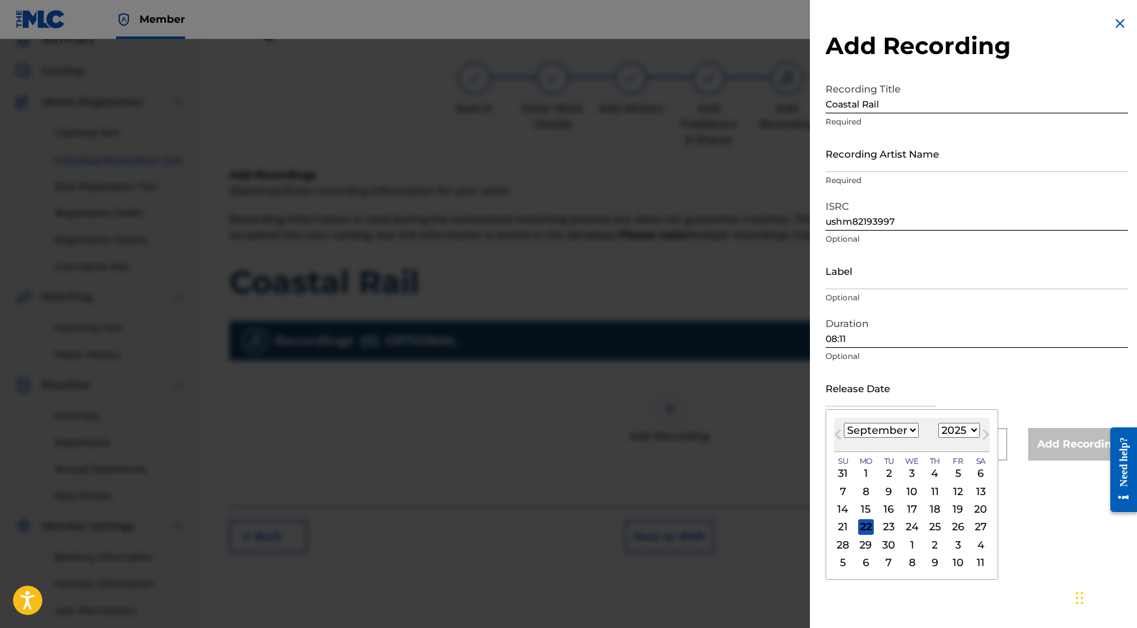
select select "2021"
select select "7"
click at [845, 494] on div "8" at bounding box center [844, 492] width 16 height 16
type input "[DATE]"
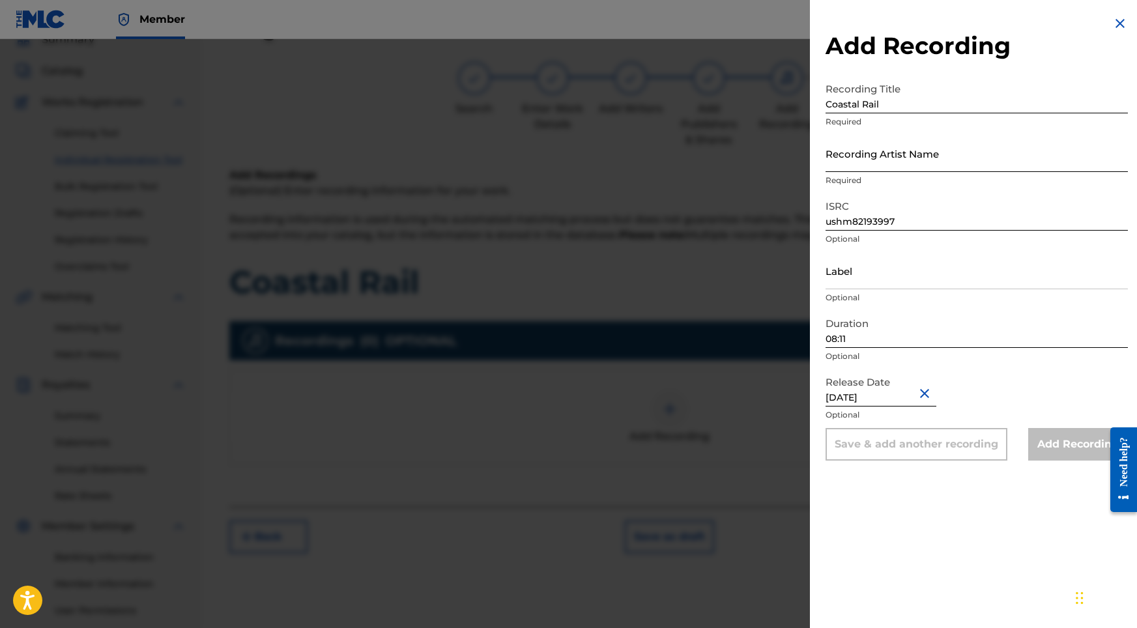
click at [906, 146] on input "Recording Artist Name" at bounding box center [977, 153] width 302 height 37
paste input "Sonic Atmos"
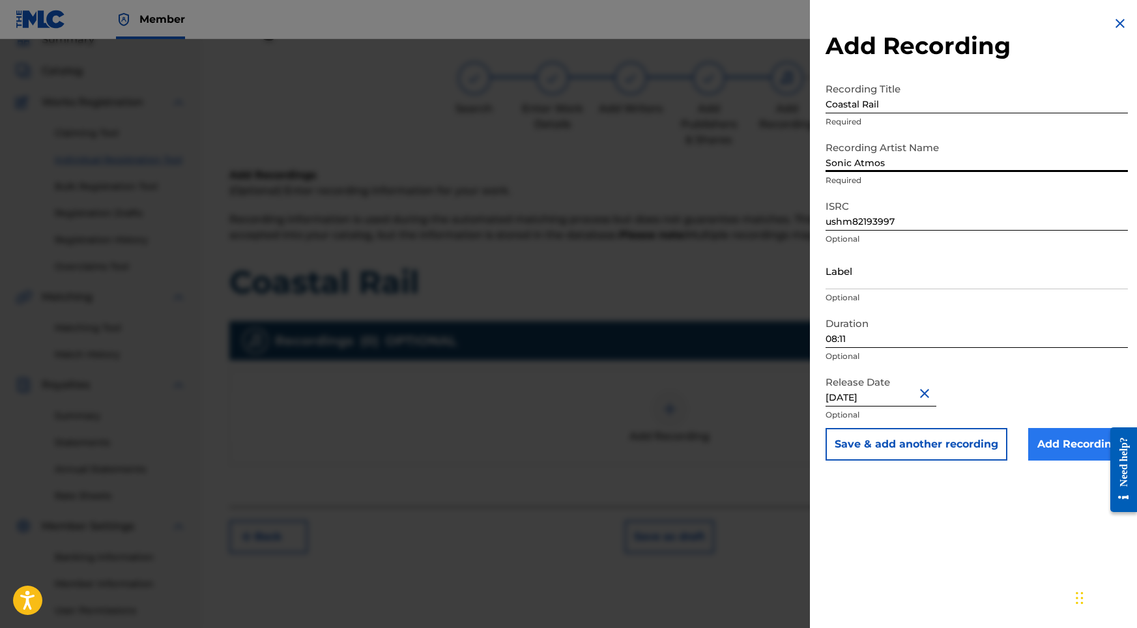
type input "Sonic Atmos"
click at [1051, 448] on input "Add Recording" at bounding box center [1079, 444] width 100 height 33
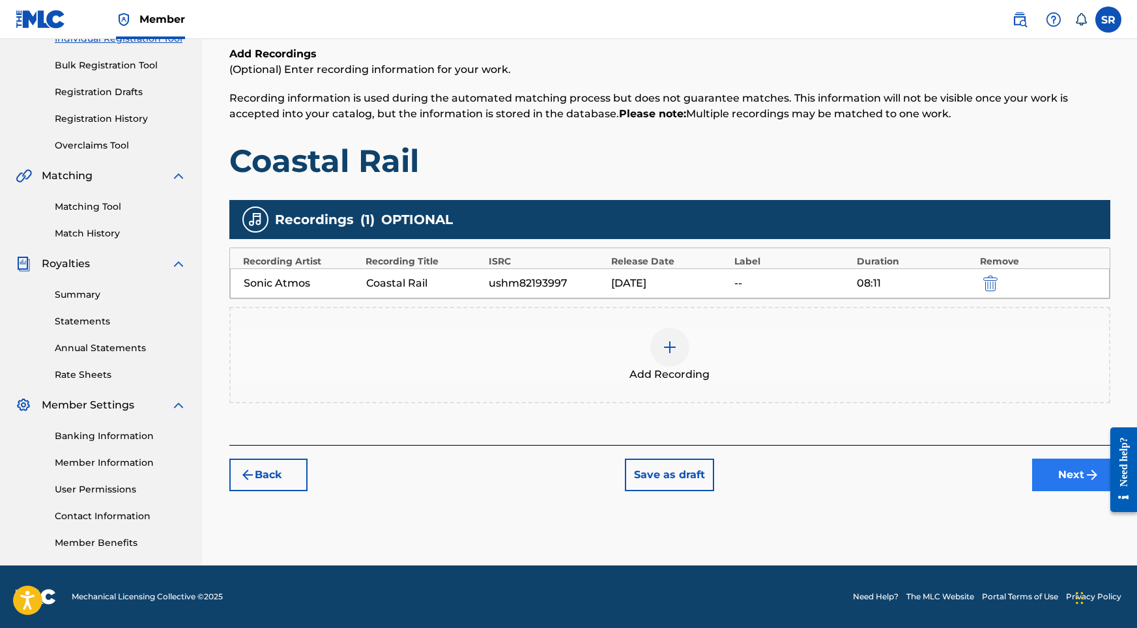
click at [1064, 481] on button "Next" at bounding box center [1072, 475] width 78 height 33
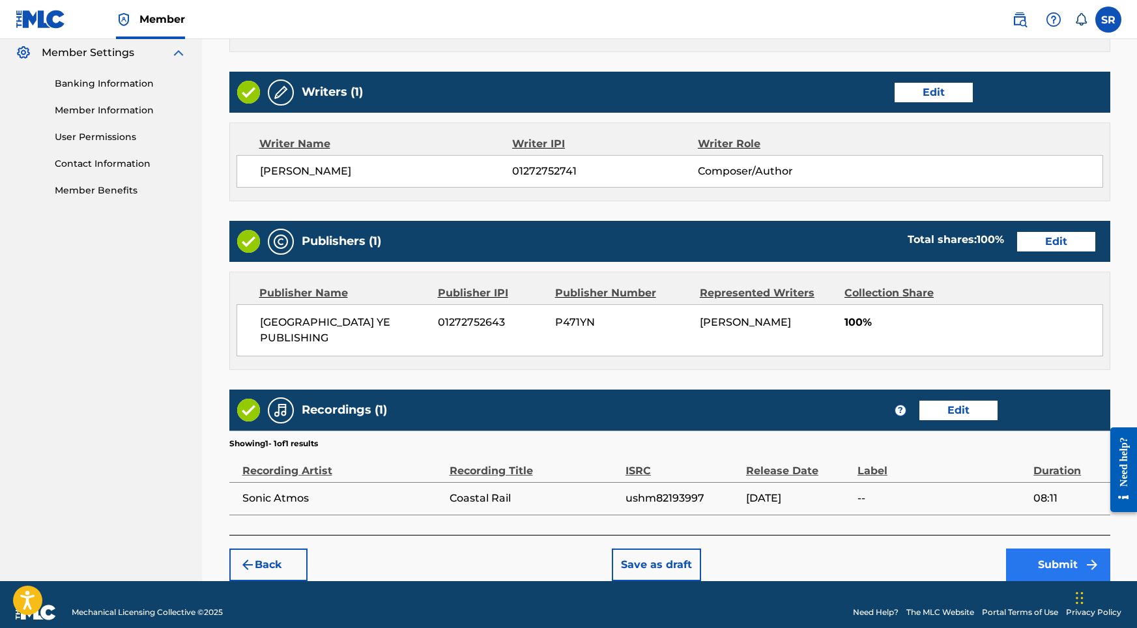
scroll to position [532, 0]
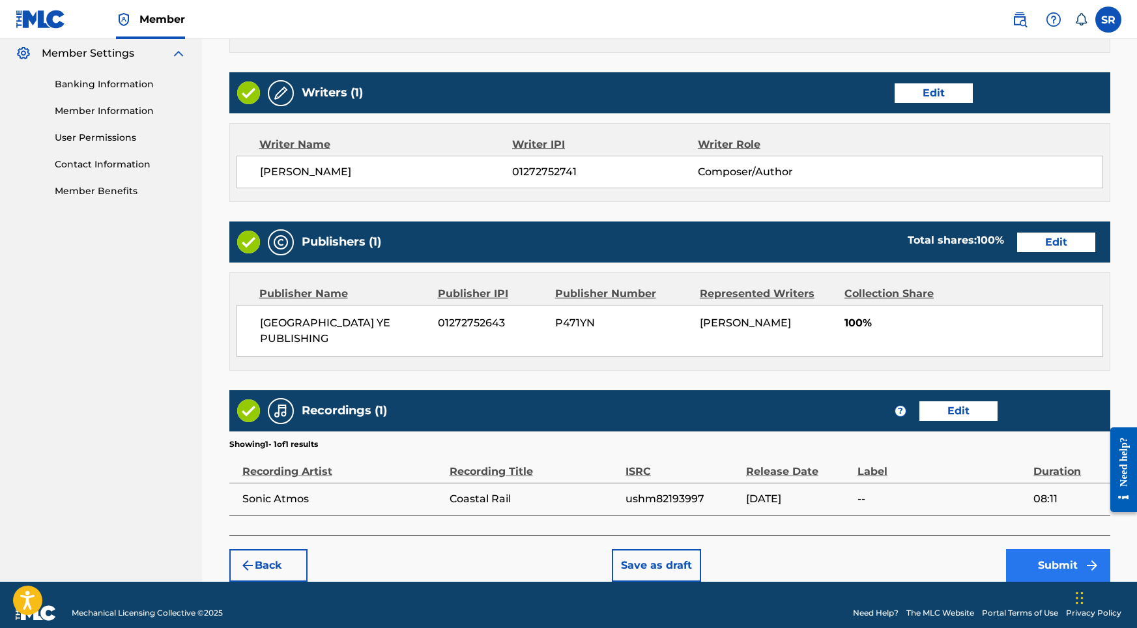
click at [1008, 550] on button "Submit" at bounding box center [1058, 566] width 104 height 33
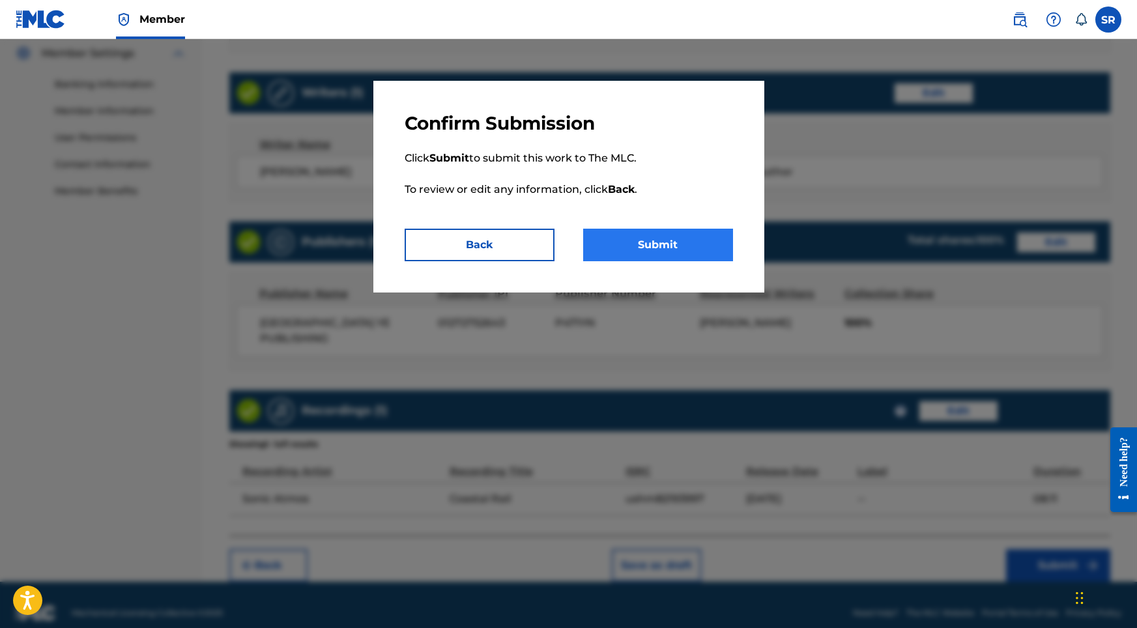
click at [706, 235] on button "Submit" at bounding box center [658, 245] width 150 height 33
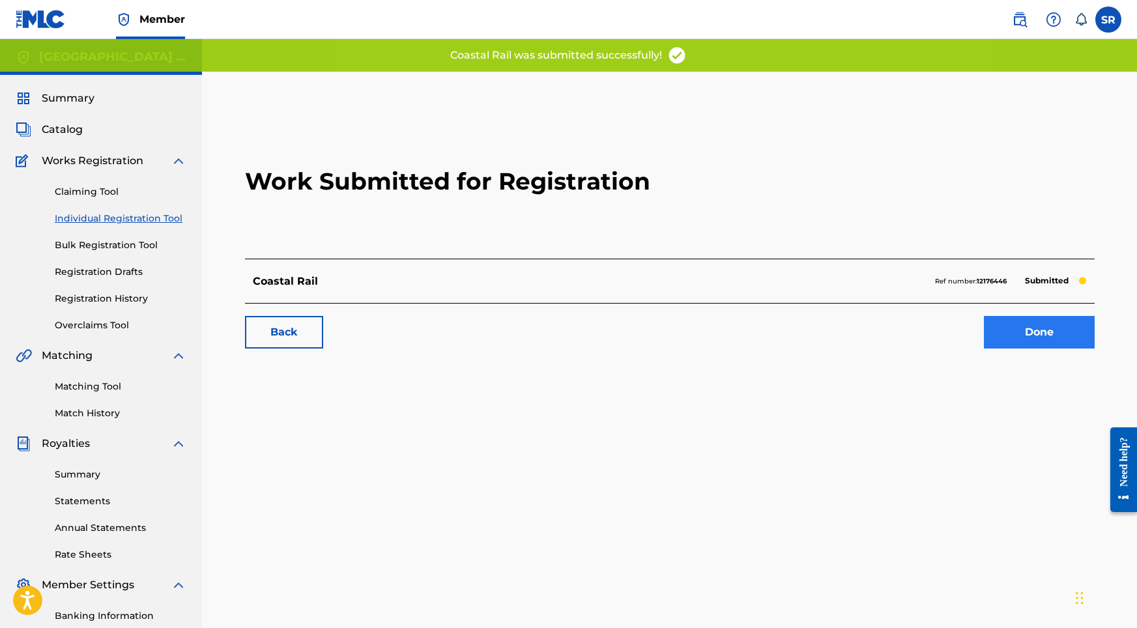
click at [1061, 330] on link "Done" at bounding box center [1039, 332] width 111 height 33
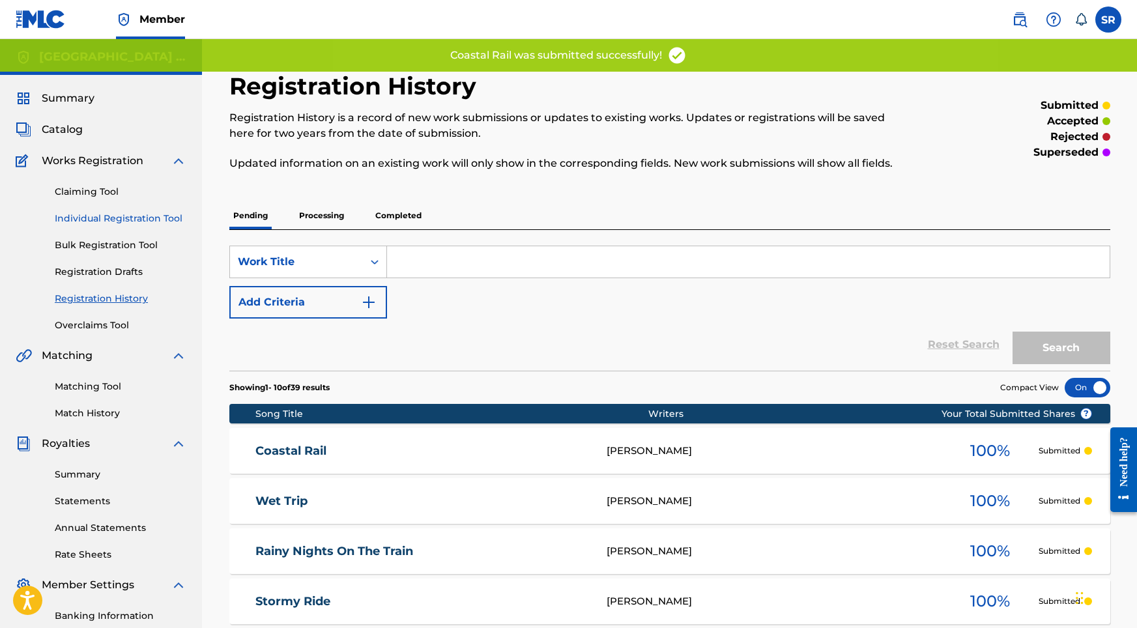
click at [158, 221] on link "Individual Registration Tool" at bounding box center [121, 219] width 132 height 14
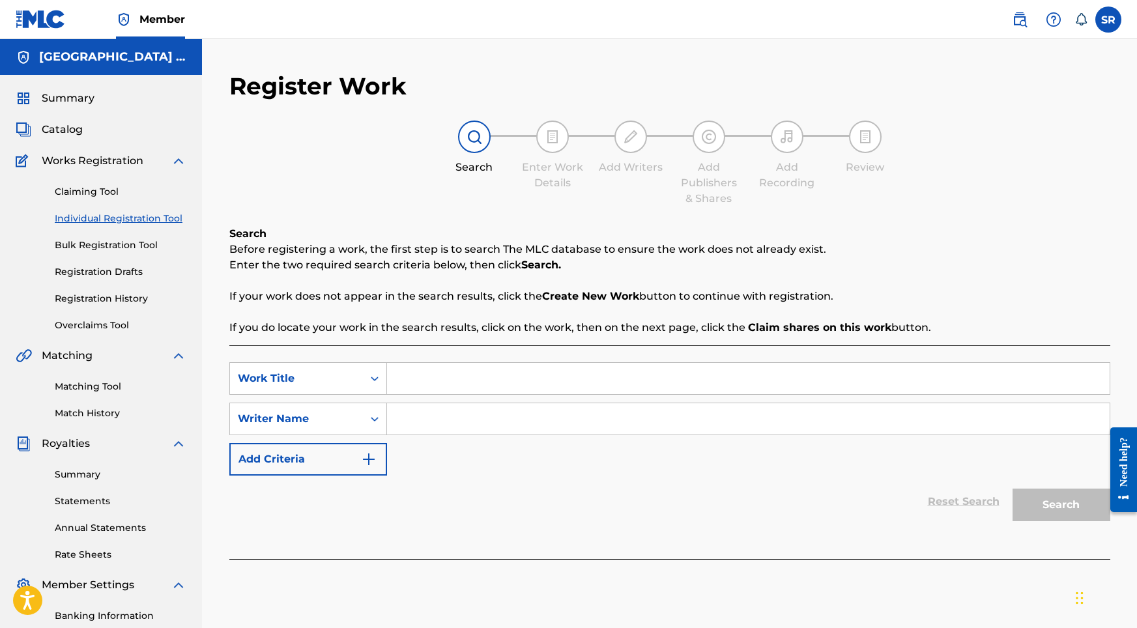
click at [426, 385] on input "Search Form" at bounding box center [748, 378] width 723 height 31
paste input "Falling Asleep on the Train"
type input "Falling Asleep on the Train"
click at [435, 424] on input "Search Form" at bounding box center [748, 418] width 723 height 31
paste input "Falling Asleep on the Train"
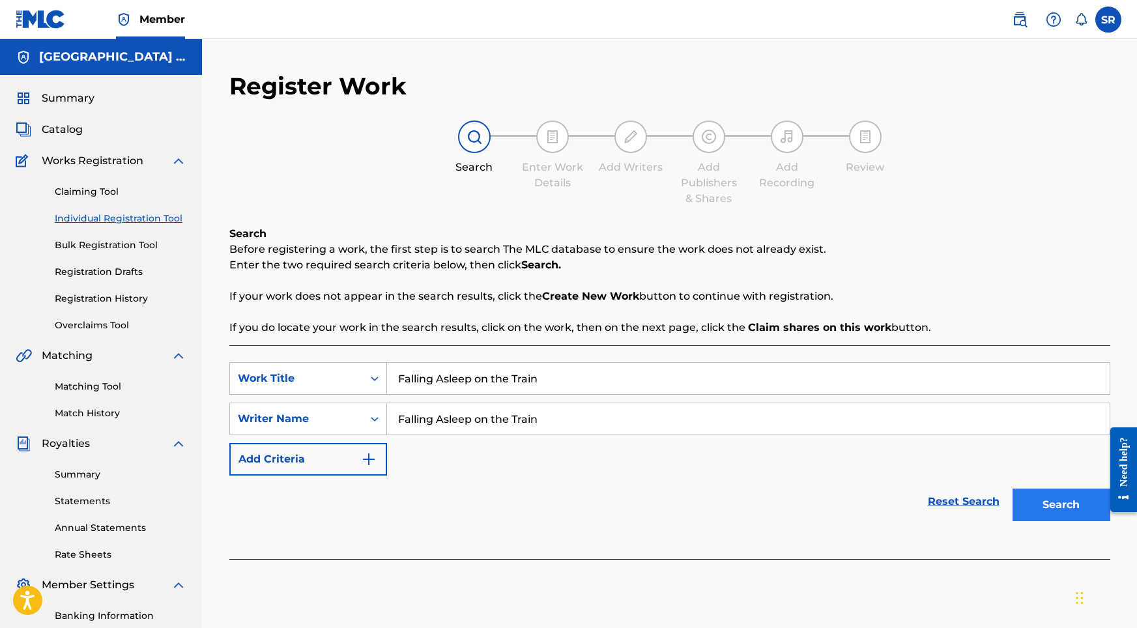
type input "Falling Asleep on the Train"
click at [1067, 506] on button "Search" at bounding box center [1062, 505] width 98 height 33
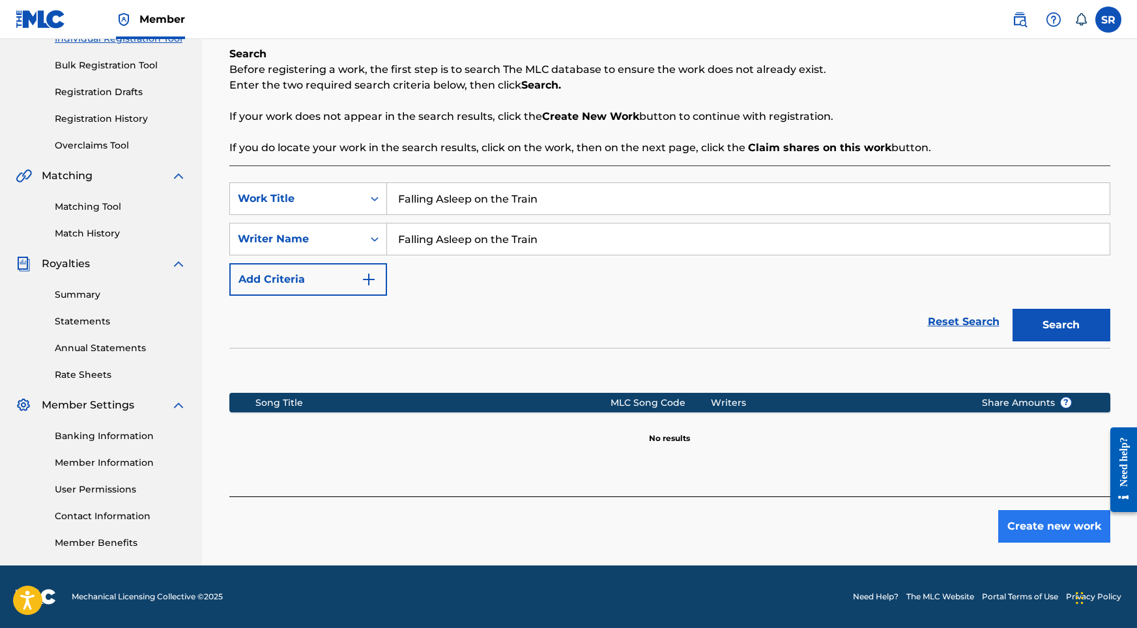
click at [1030, 510] on button "Create new work" at bounding box center [1055, 526] width 112 height 33
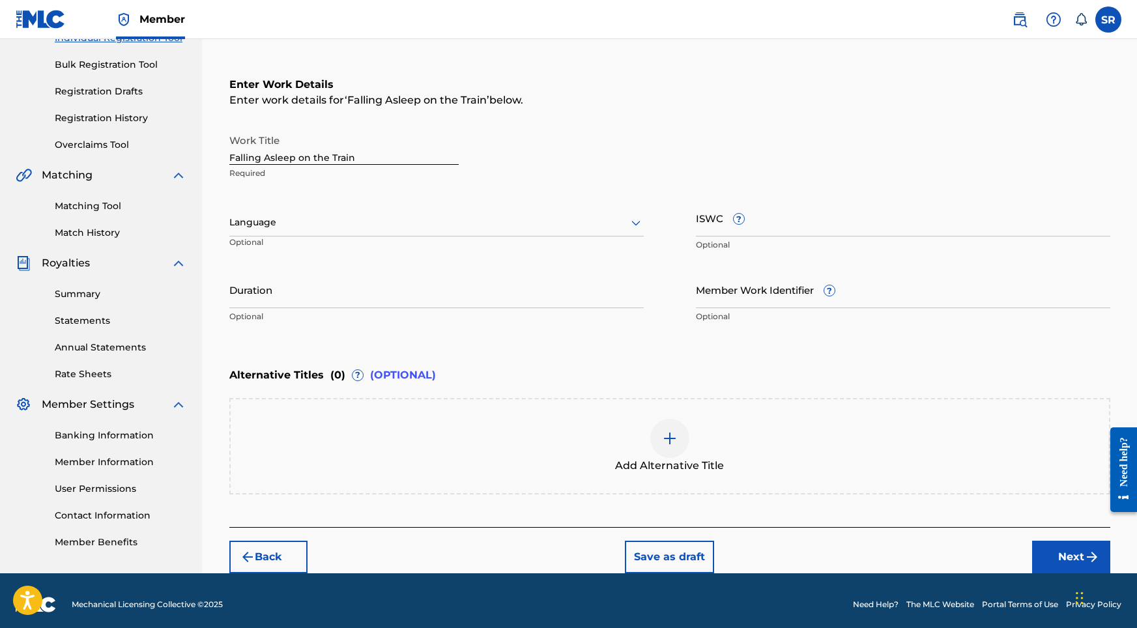
scroll to position [180, 0]
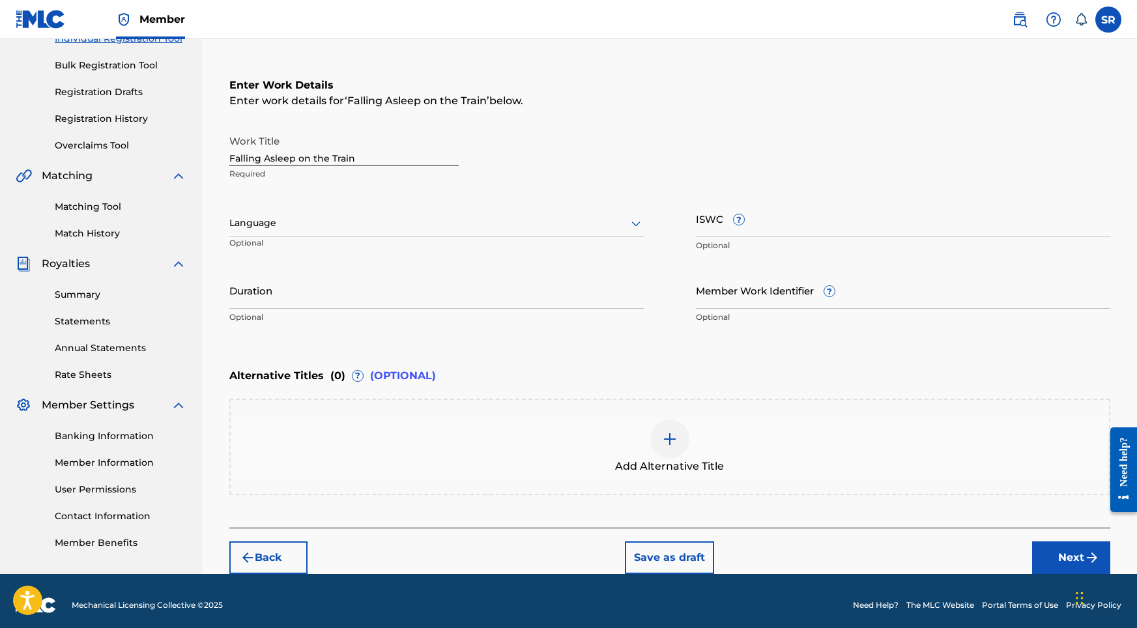
click at [400, 222] on div at bounding box center [436, 223] width 415 height 16
click at [320, 257] on div "English" at bounding box center [436, 251] width 413 height 29
click at [326, 291] on input "Duration" at bounding box center [436, 290] width 415 height 37
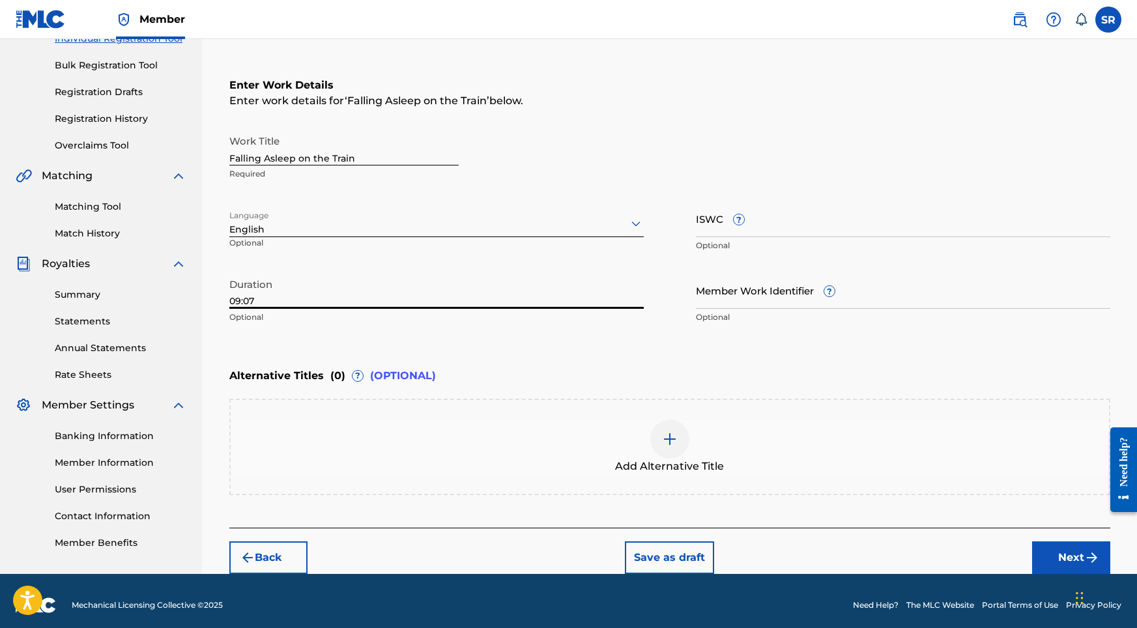
type input "09:07"
click at [703, 441] on div "Add Alternative Title" at bounding box center [670, 447] width 879 height 55
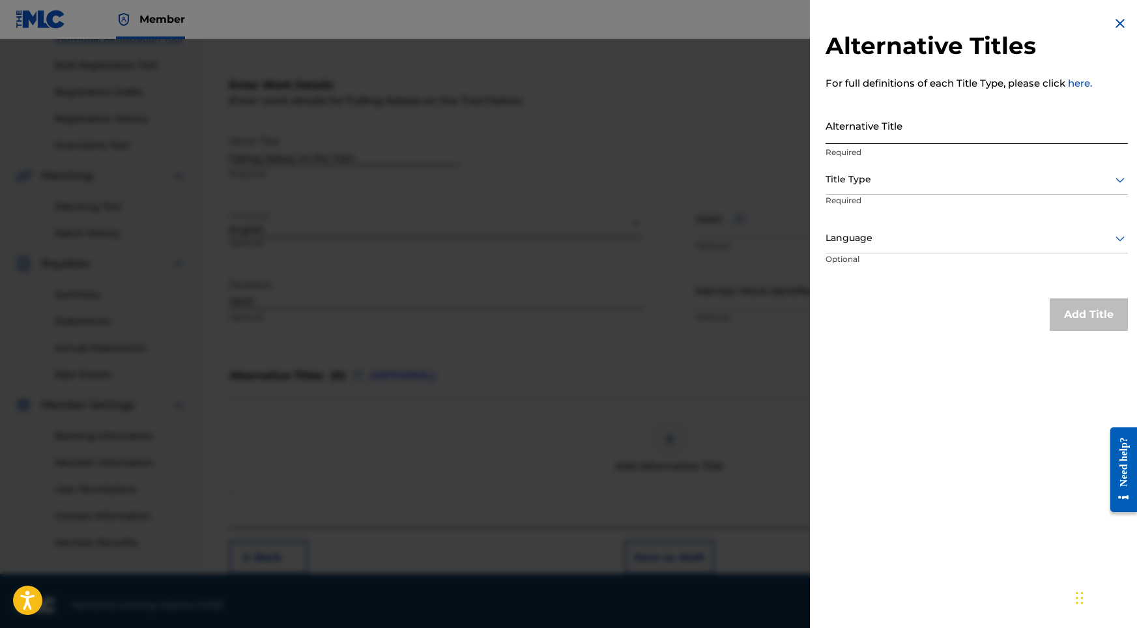
click at [896, 134] on input "Alternative Title" at bounding box center [977, 125] width 302 height 37
paste input "Falling Asleep on the Train"
type input "Falling Asleep on the Train"
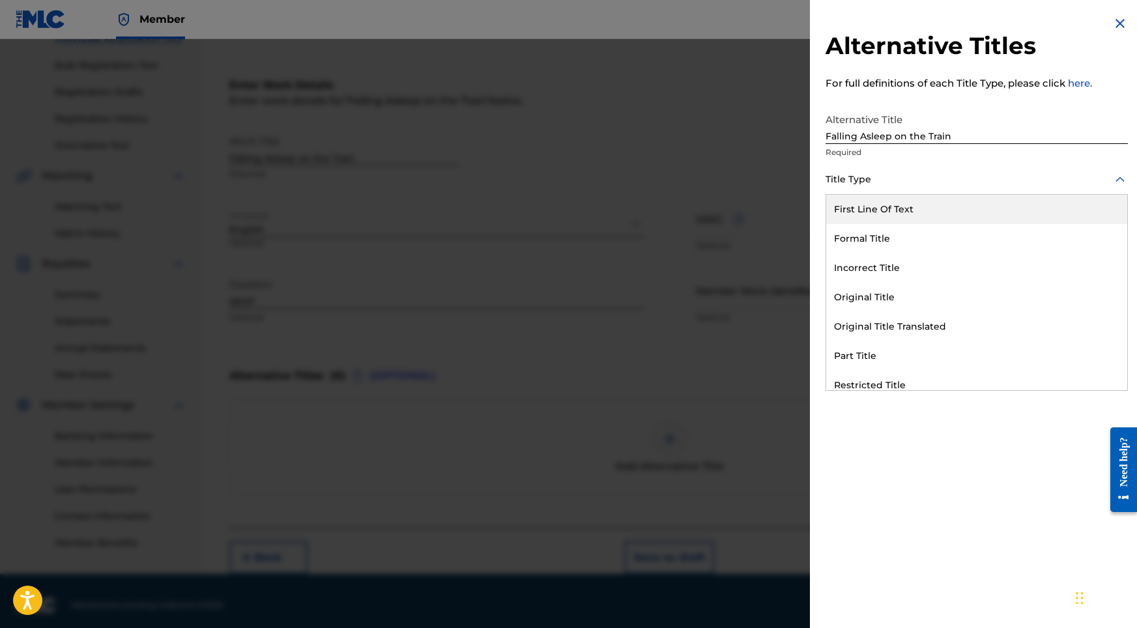
click at [888, 175] on div at bounding box center [977, 179] width 302 height 16
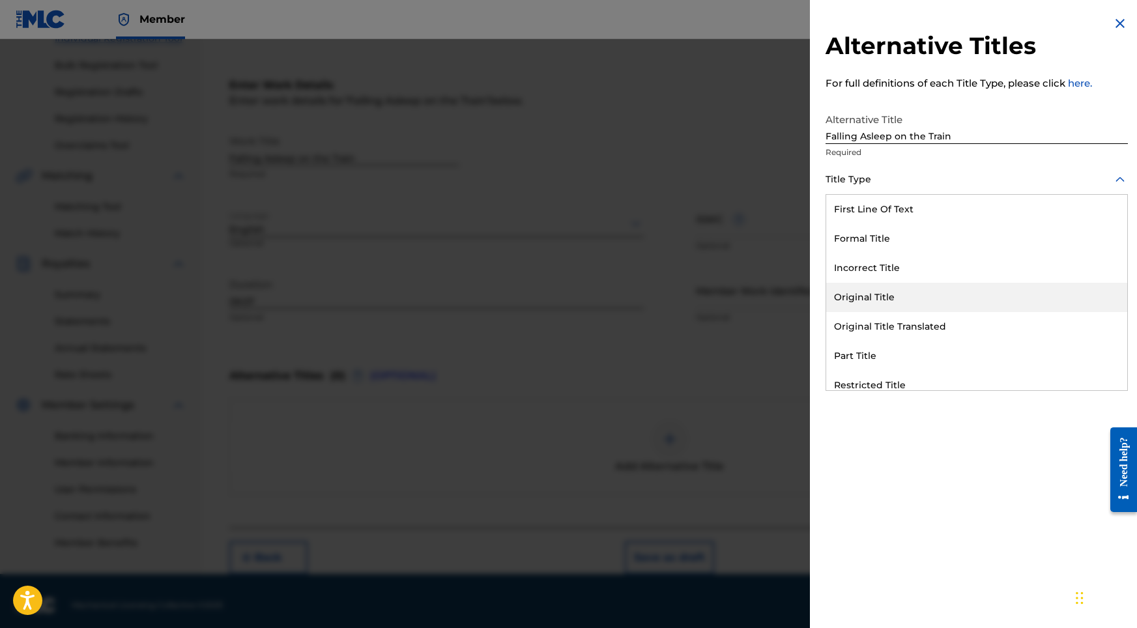
click at [872, 293] on div "Original Title" at bounding box center [977, 297] width 301 height 29
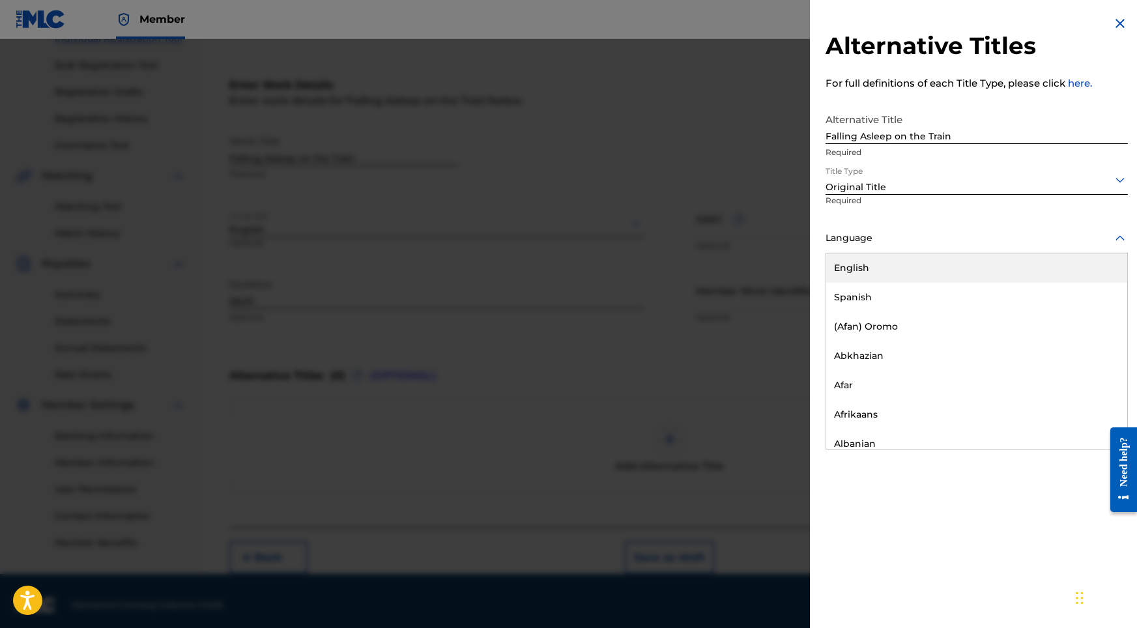
click at [908, 238] on div at bounding box center [977, 238] width 302 height 16
click at [888, 279] on div "English" at bounding box center [977, 268] width 301 height 29
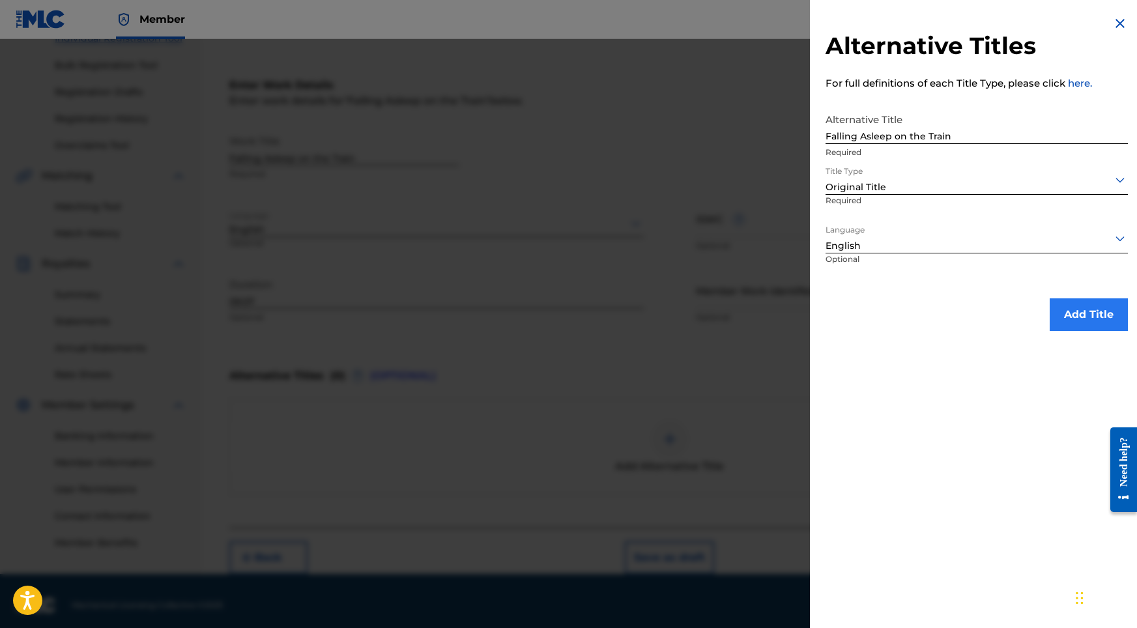
click at [1077, 317] on button "Add Title" at bounding box center [1089, 315] width 78 height 33
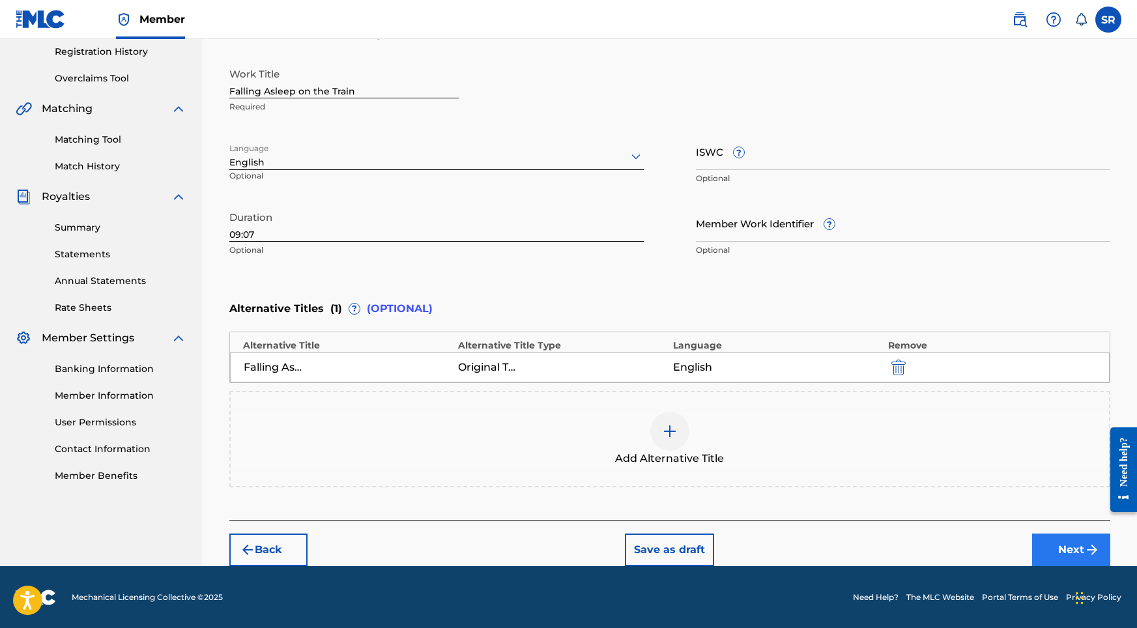
click at [1064, 542] on button "Next" at bounding box center [1072, 550] width 78 height 33
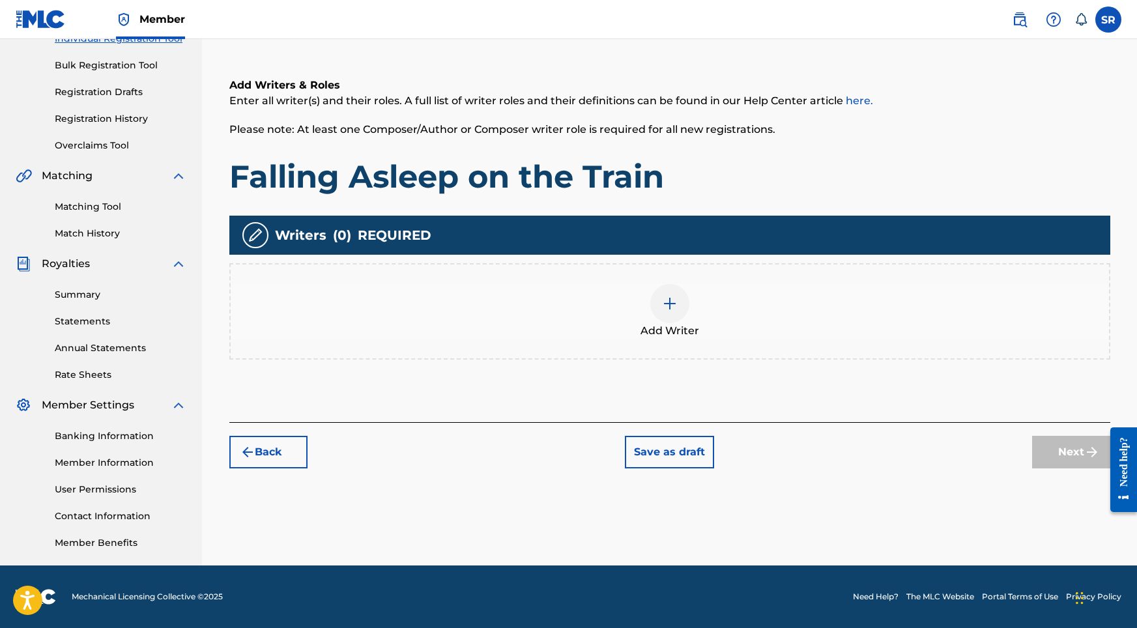
click at [682, 297] on div at bounding box center [670, 303] width 39 height 39
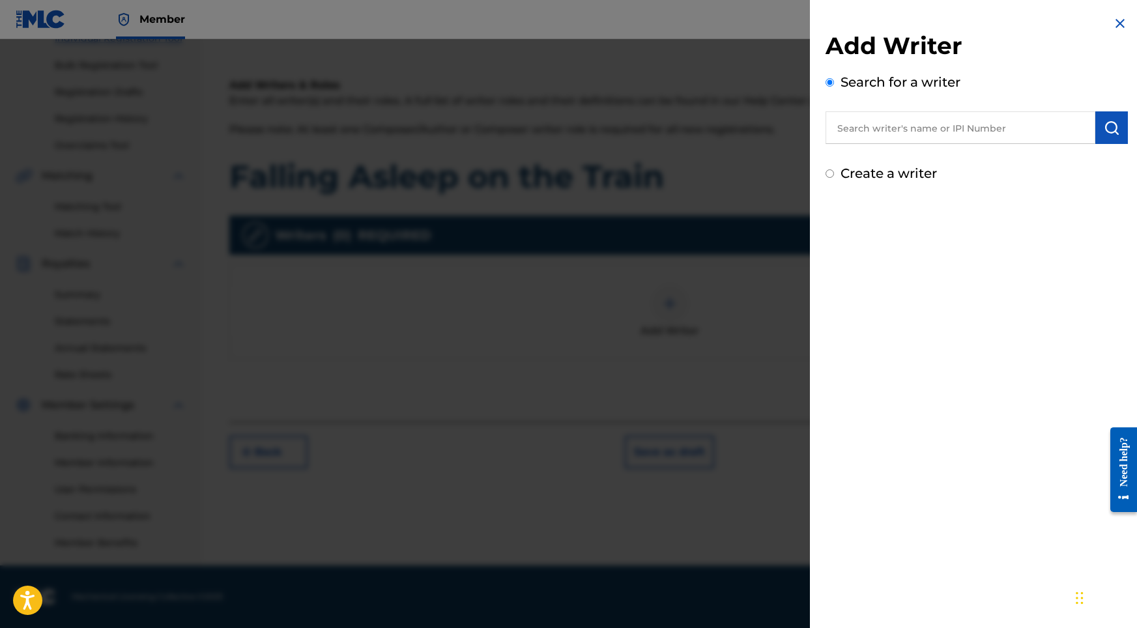
click at [875, 132] on input "text" at bounding box center [961, 127] width 270 height 33
paste input "[PERSON_NAME]"
type input "[PERSON_NAME]"
click at [1104, 128] on img "submit" at bounding box center [1112, 128] width 16 height 16
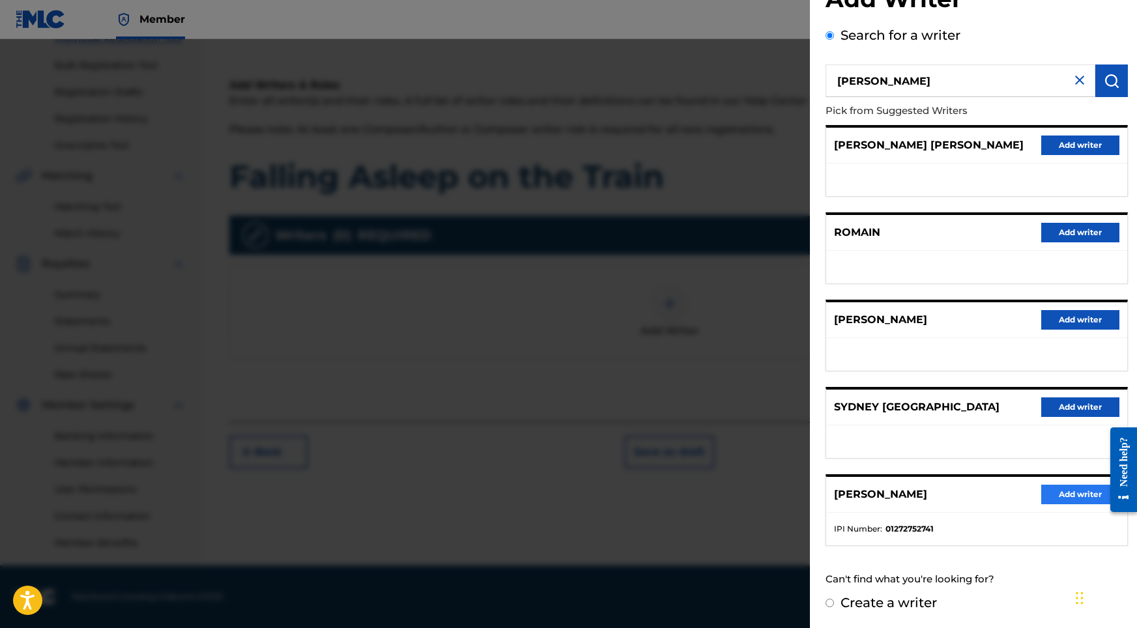
scroll to position [58, 0]
click at [1055, 496] on button "Add writer" at bounding box center [1081, 495] width 78 height 20
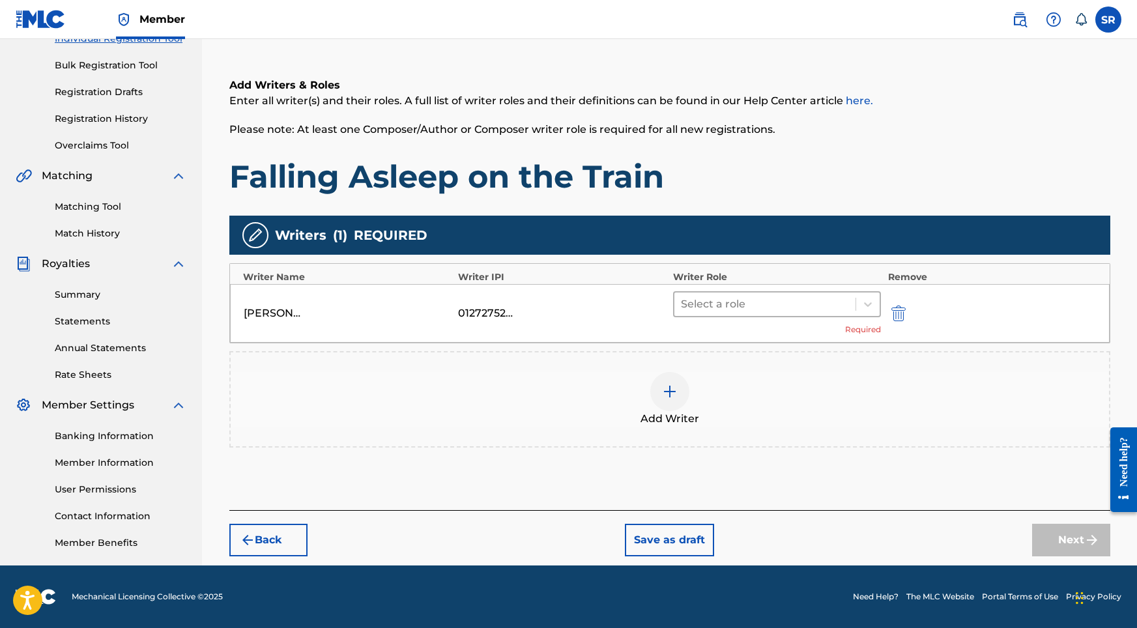
click at [704, 312] on div at bounding box center [765, 304] width 169 height 18
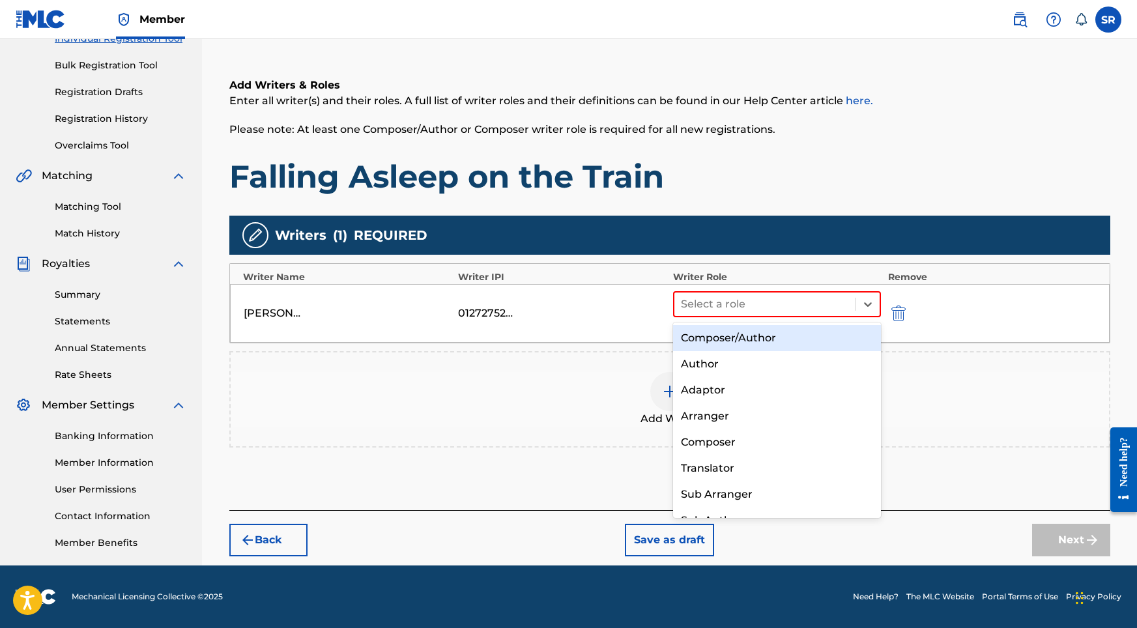
click at [699, 338] on div "Composer/Author" at bounding box center [777, 338] width 209 height 26
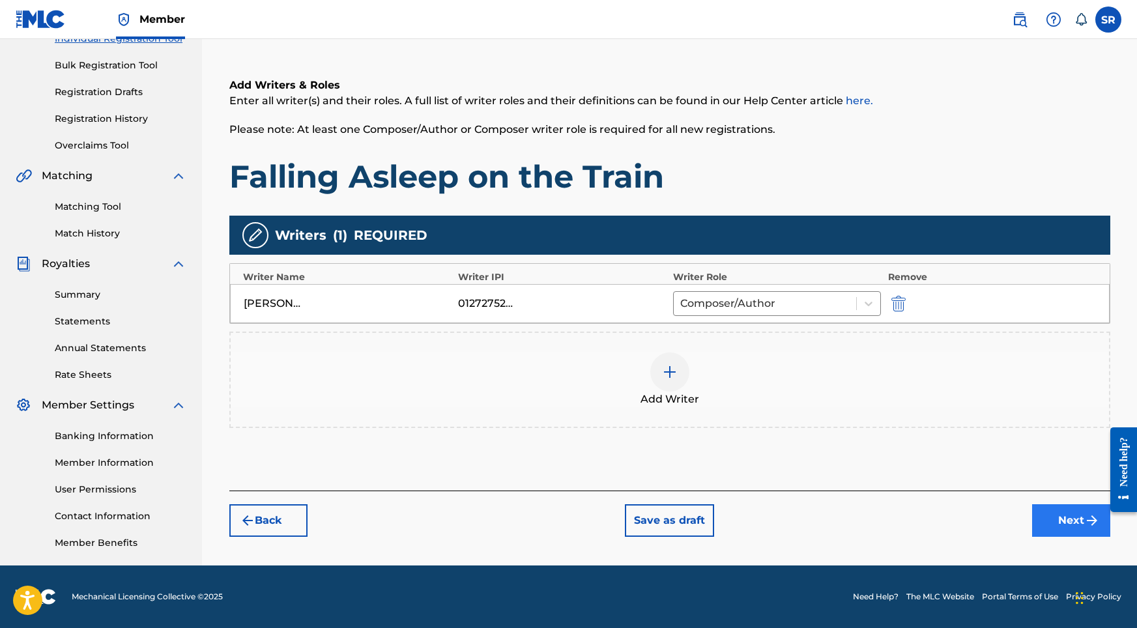
click at [1049, 526] on button "Next" at bounding box center [1072, 521] width 78 height 33
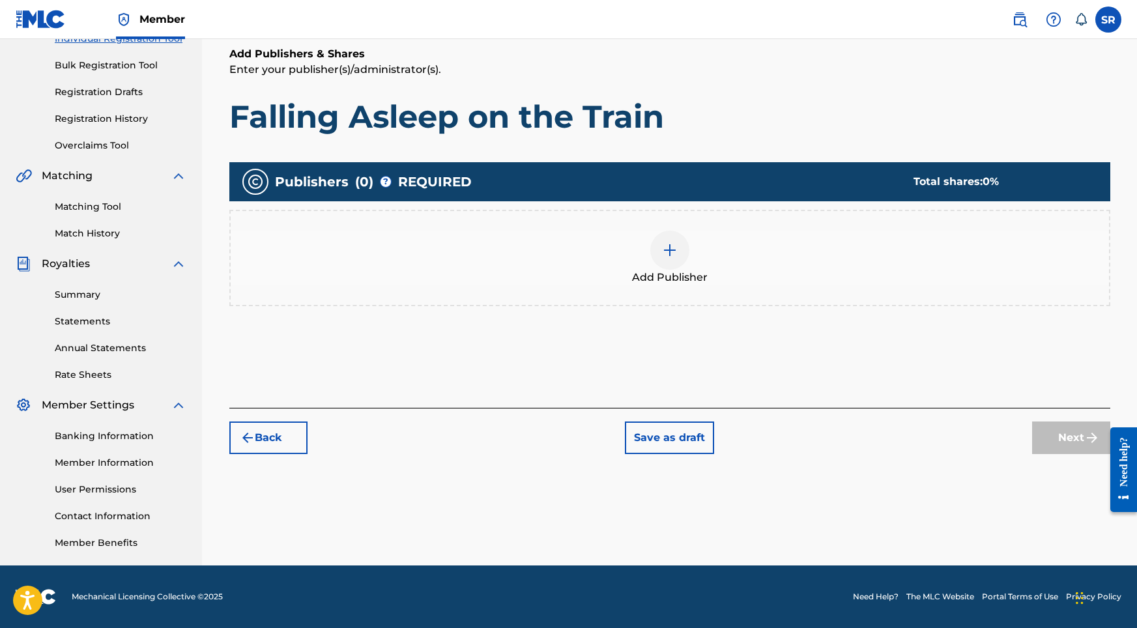
scroll to position [59, 0]
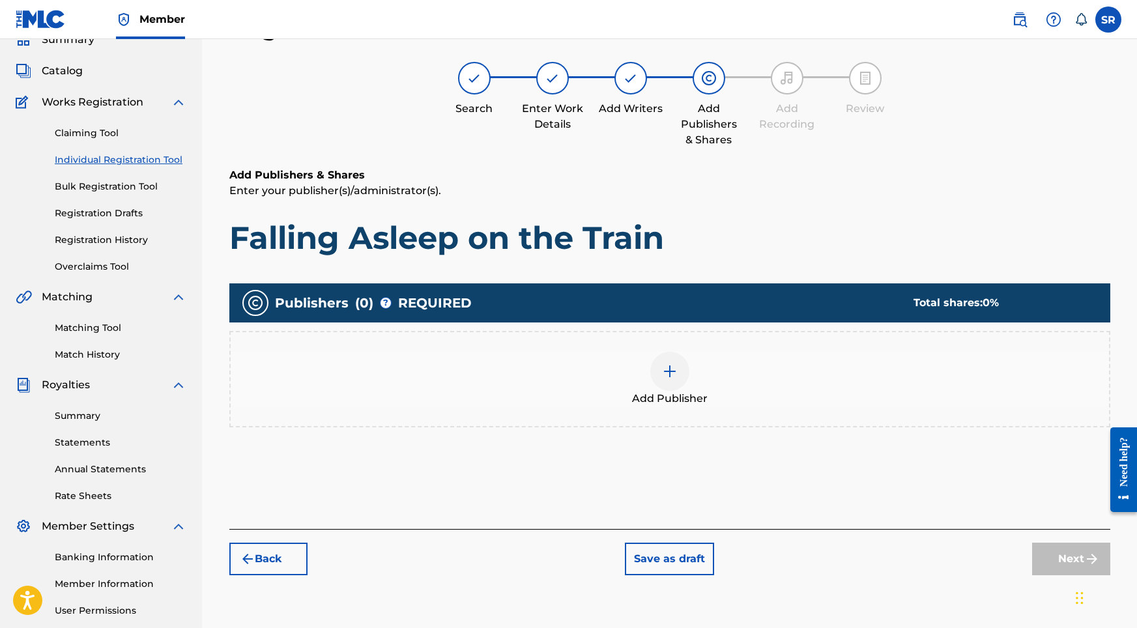
click at [692, 387] on div "Add Publisher" at bounding box center [670, 379] width 879 height 55
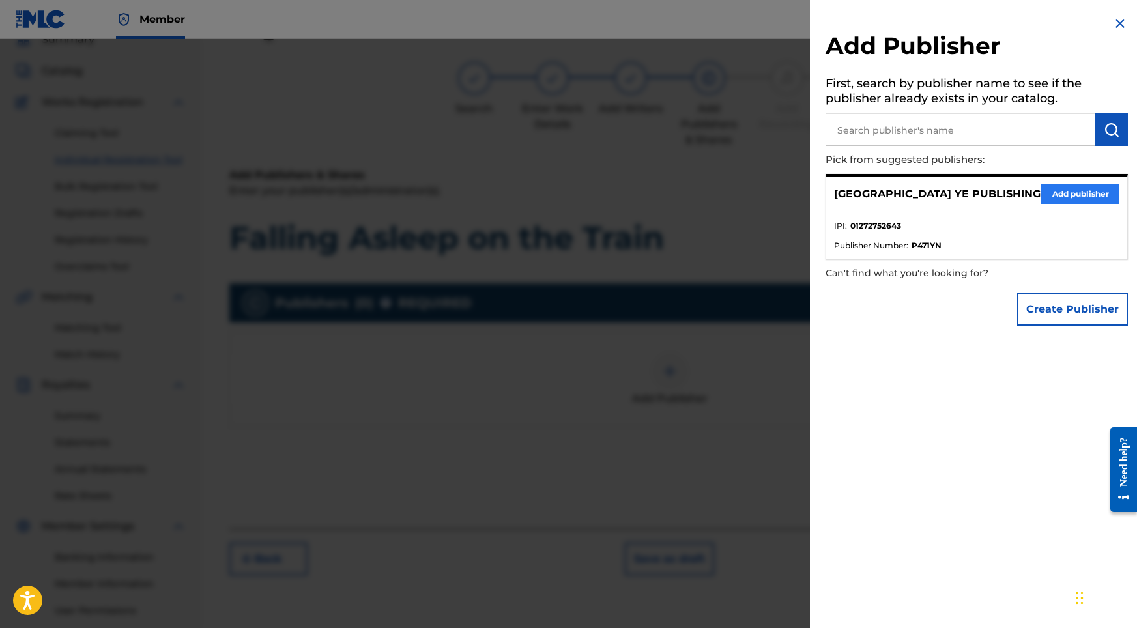
click at [1044, 189] on button "Add publisher" at bounding box center [1081, 194] width 78 height 20
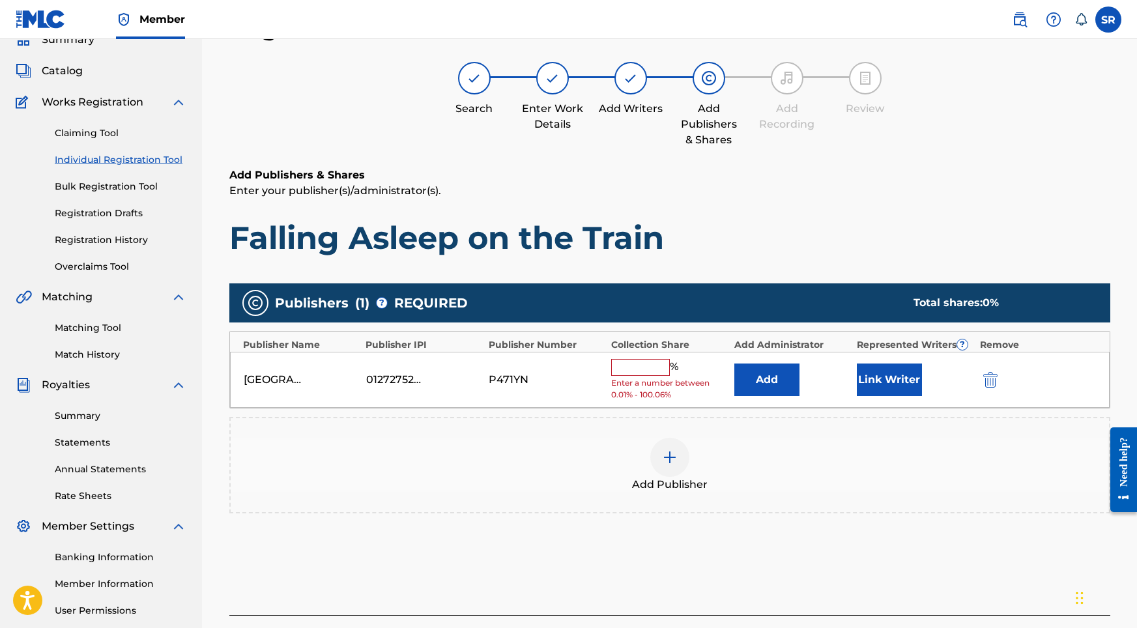
click at [651, 366] on input "text" at bounding box center [640, 367] width 59 height 17
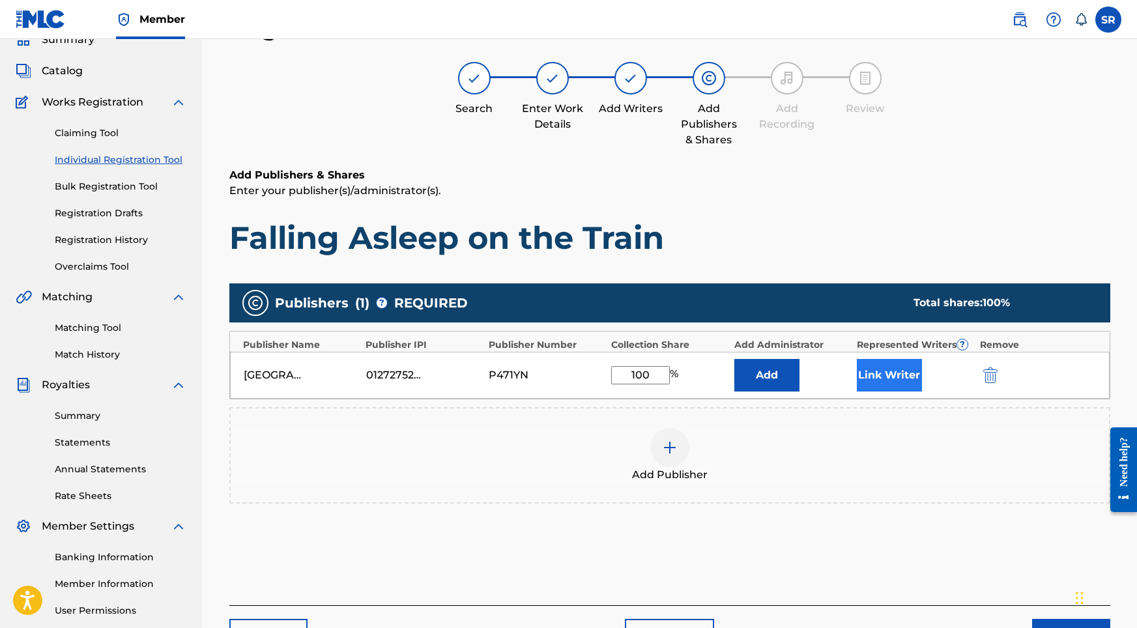
type input "100"
click at [879, 387] on button "Link Writer" at bounding box center [889, 375] width 65 height 33
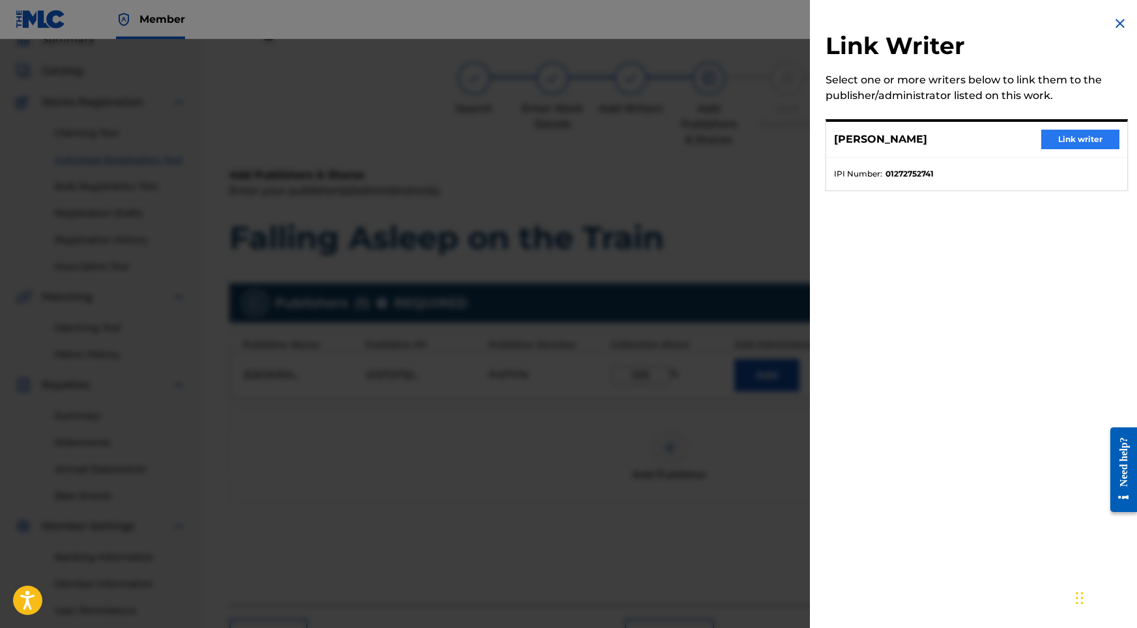
click at [1051, 136] on button "Link writer" at bounding box center [1081, 140] width 78 height 20
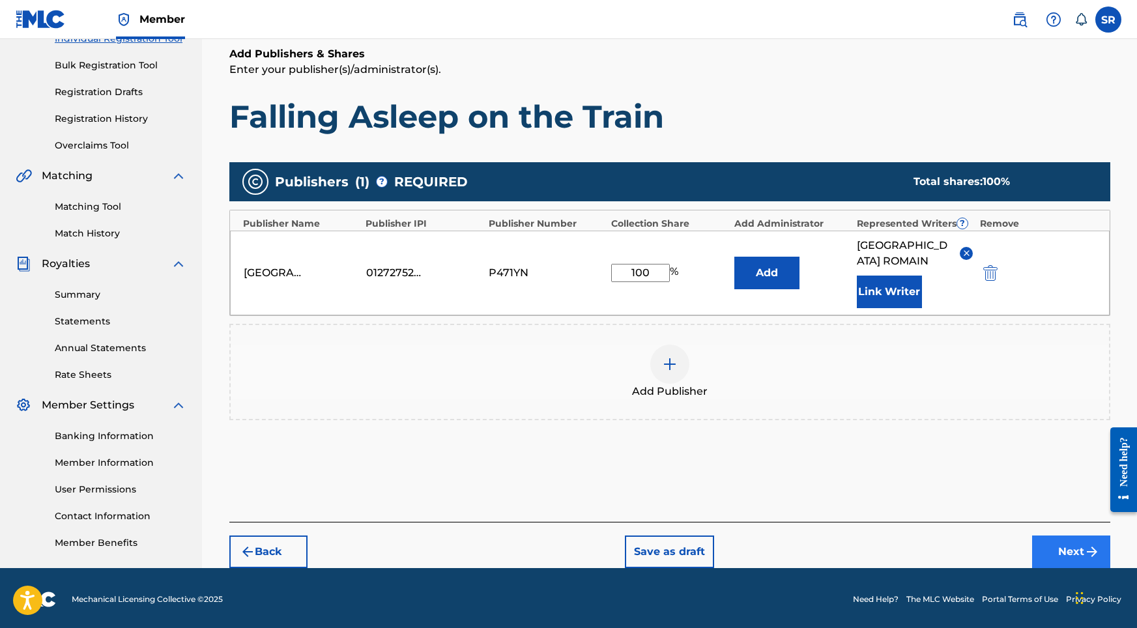
click at [1082, 545] on button "Next" at bounding box center [1072, 552] width 78 height 33
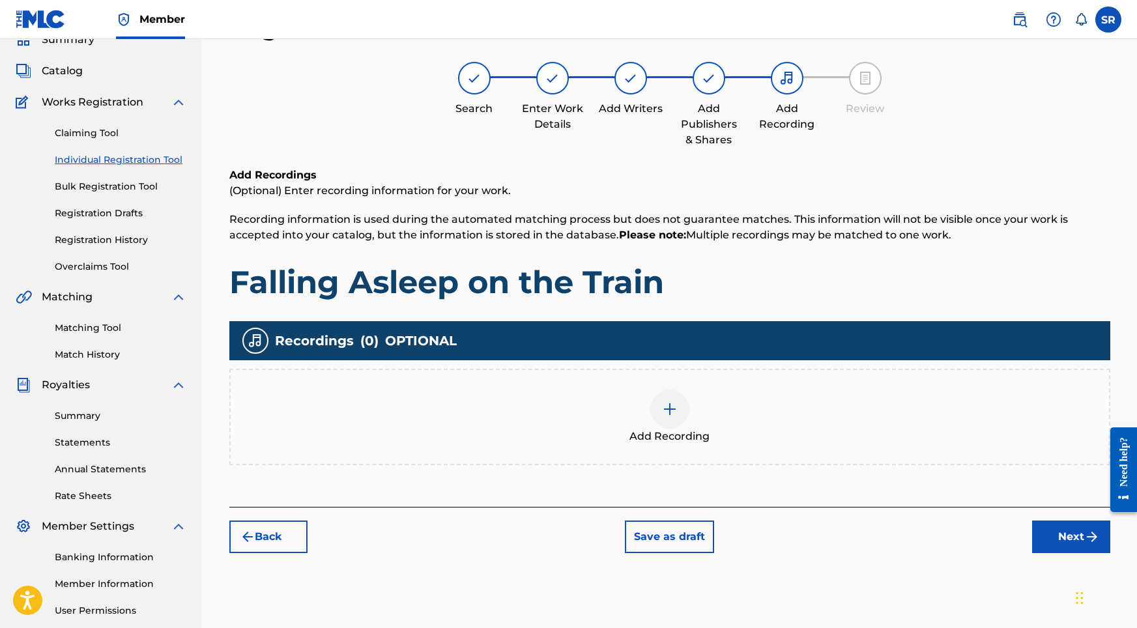
click at [656, 420] on div at bounding box center [670, 409] width 39 height 39
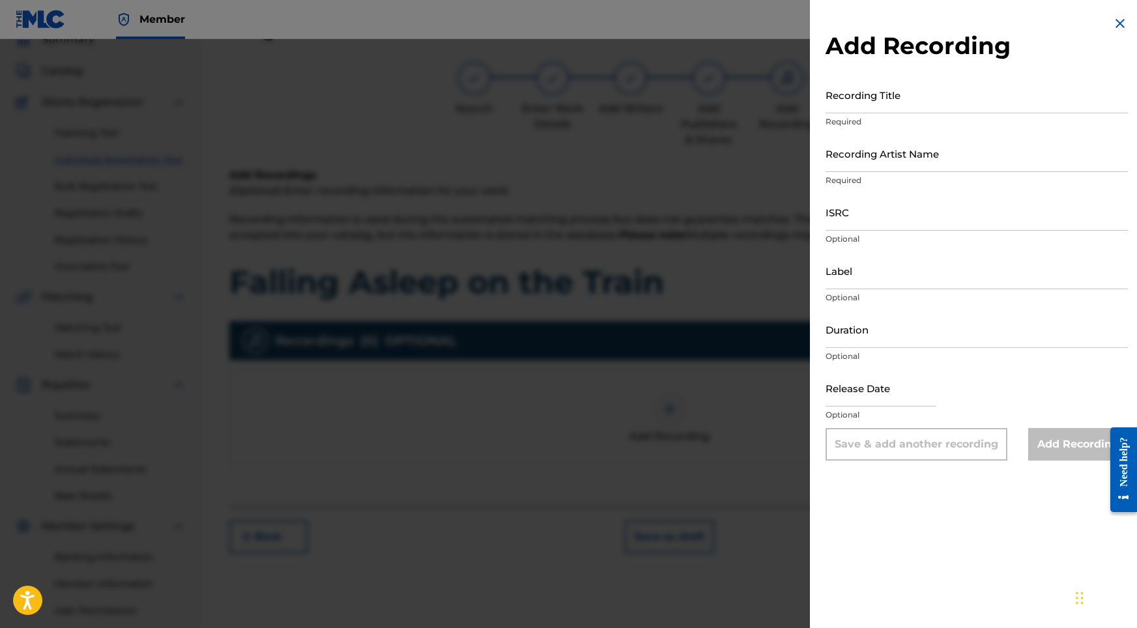
click at [905, 74] on div "Add Recording Recording Title Required Recording Artist Name Required ISRC Opti…" at bounding box center [977, 238] width 334 height 476
click at [886, 95] on input "Recording Title" at bounding box center [977, 94] width 302 height 37
paste input "Falling Asleep on the Train"
type input "Falling Asleep on the Train"
click at [851, 220] on input "ISRC" at bounding box center [977, 212] width 302 height 37
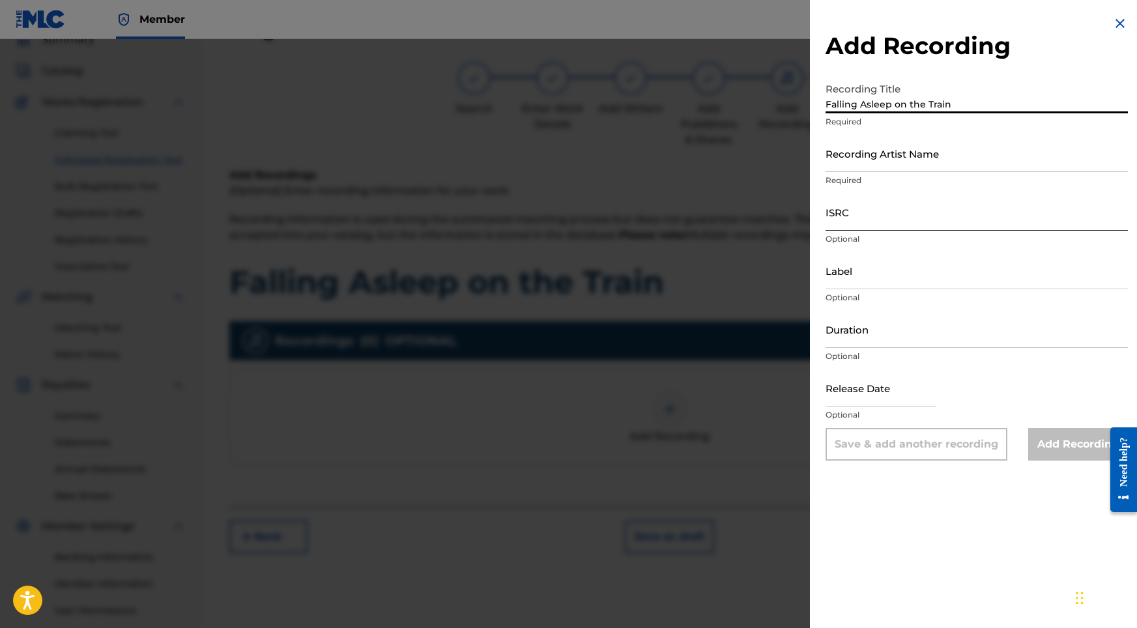
paste input "ushm82193998"
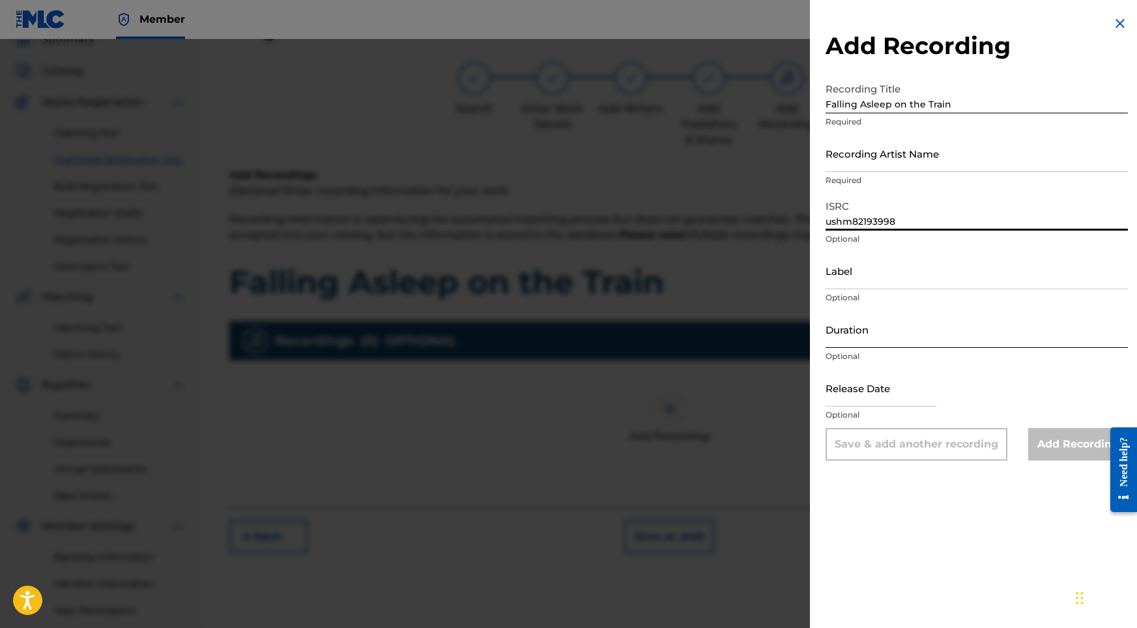
type input "ushm82193998"
click at [872, 334] on input "Duration" at bounding box center [977, 329] width 302 height 37
type input "09:07"
click at [893, 402] on input "text" at bounding box center [881, 388] width 111 height 37
select select "8"
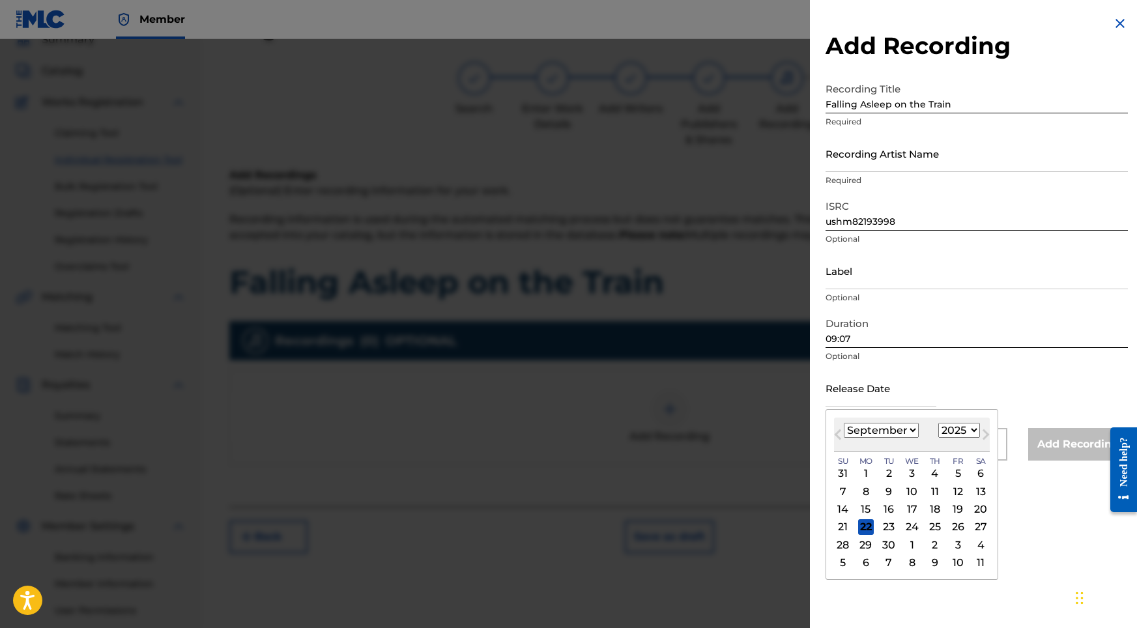
select select "2021"
select select "7"
click at [845, 497] on div "8" at bounding box center [844, 492] width 16 height 16
type input "[DATE]"
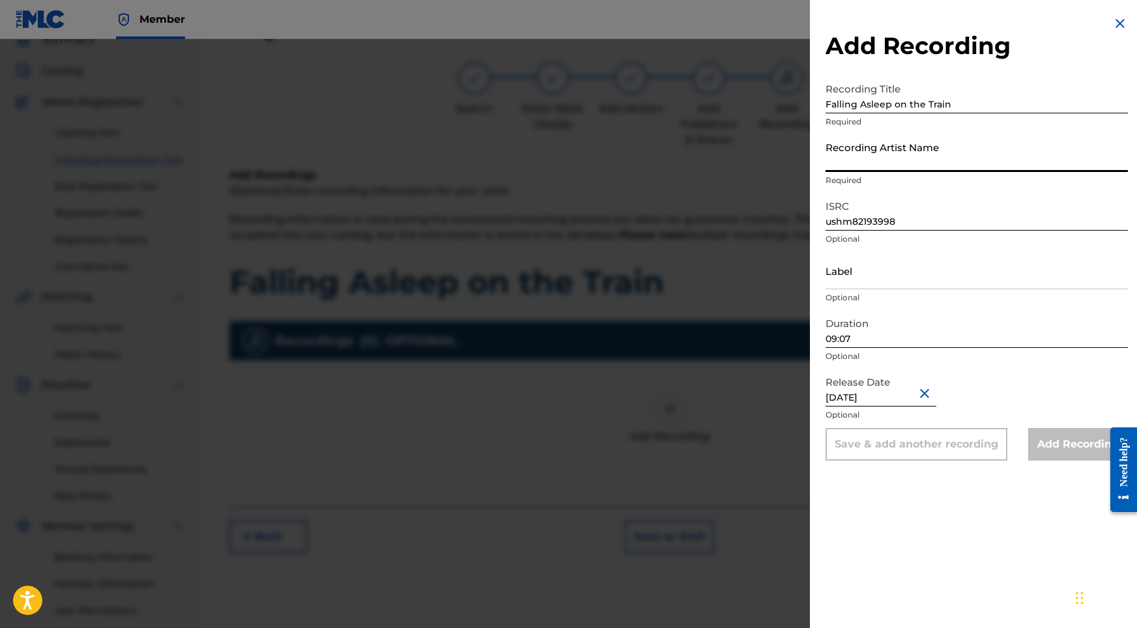
click at [838, 147] on input "Recording Artist Name" at bounding box center [977, 153] width 302 height 37
paste input "Sonic Atmos"
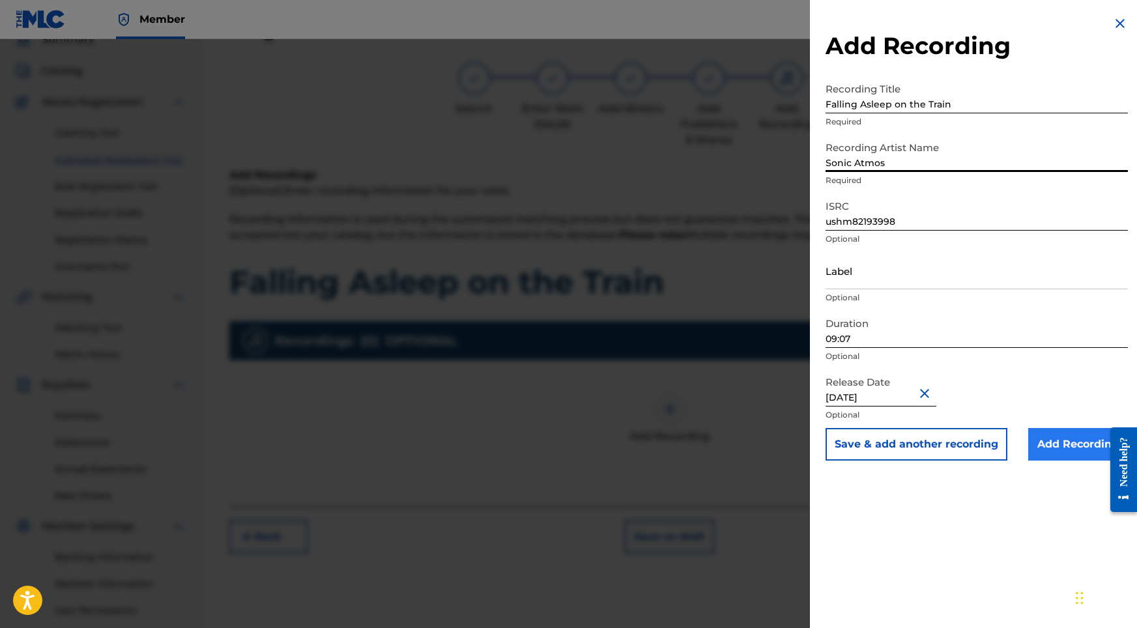
type input "Sonic Atmos"
click at [1051, 447] on input "Add Recording" at bounding box center [1079, 444] width 100 height 33
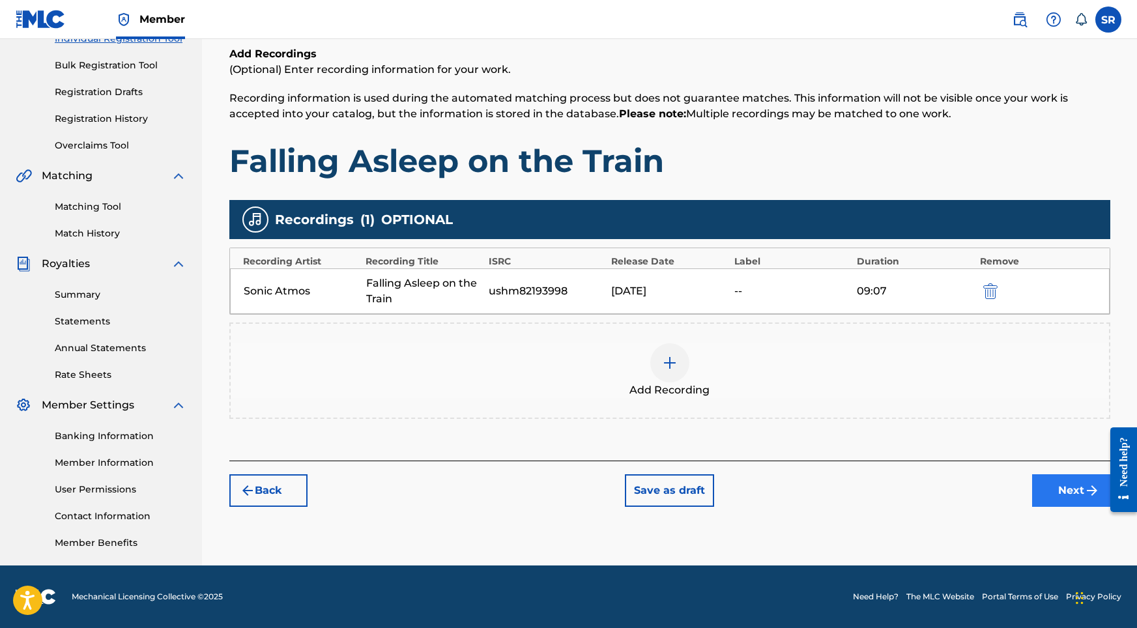
click at [1089, 484] on img "submit" at bounding box center [1093, 491] width 16 height 16
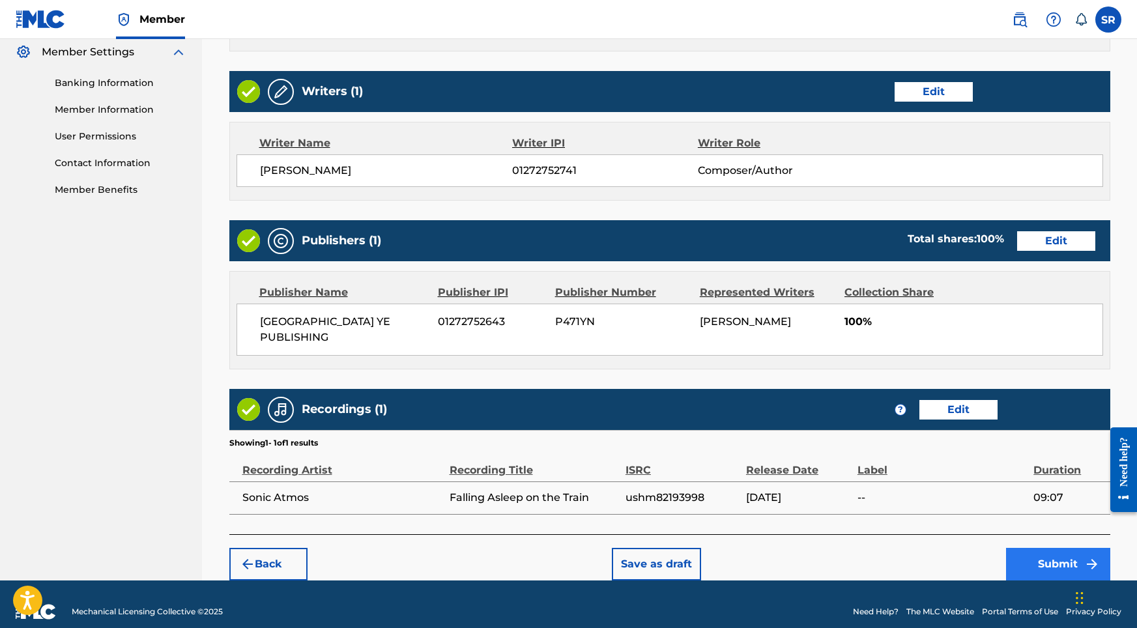
scroll to position [532, 0]
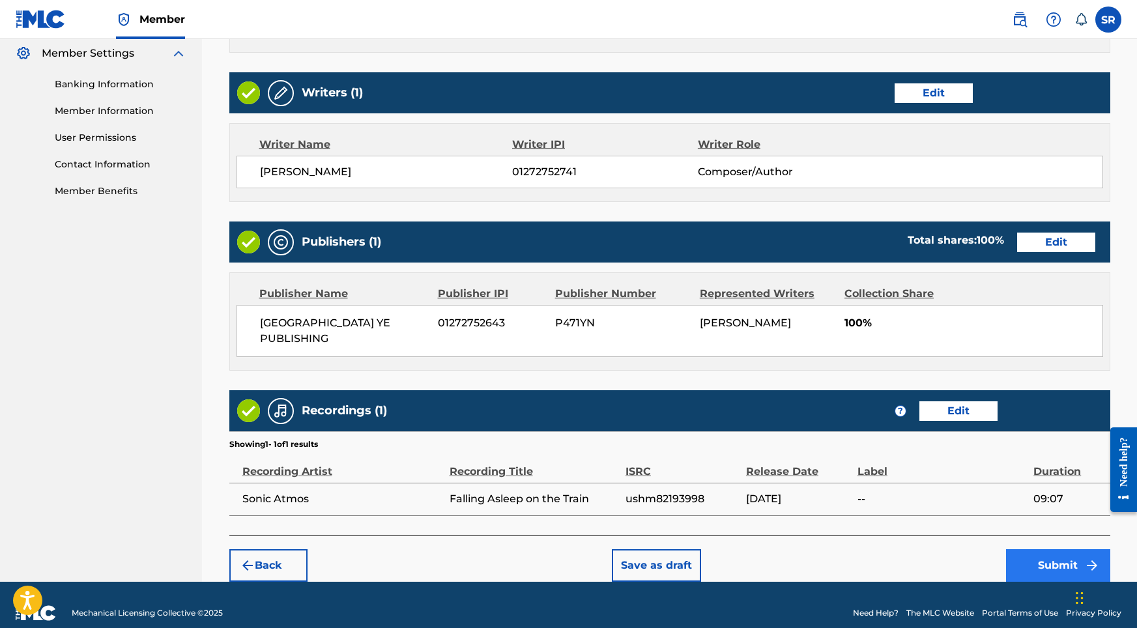
click at [1050, 550] on button "Submit" at bounding box center [1058, 566] width 104 height 33
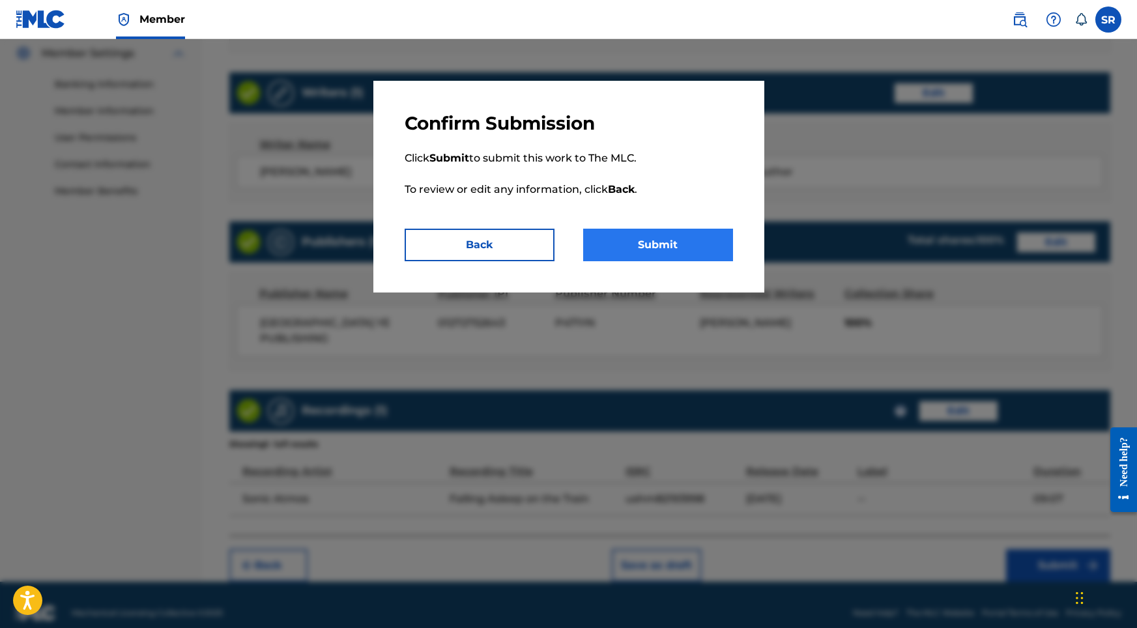
click at [701, 237] on button "Submit" at bounding box center [658, 245] width 150 height 33
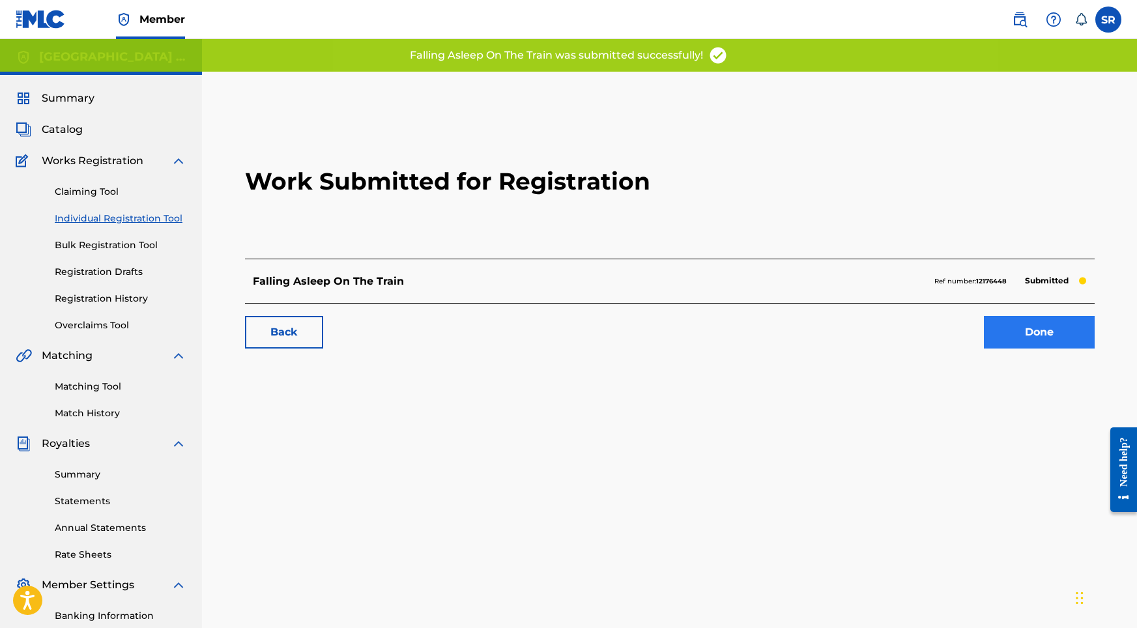
click at [998, 334] on link "Done" at bounding box center [1039, 332] width 111 height 33
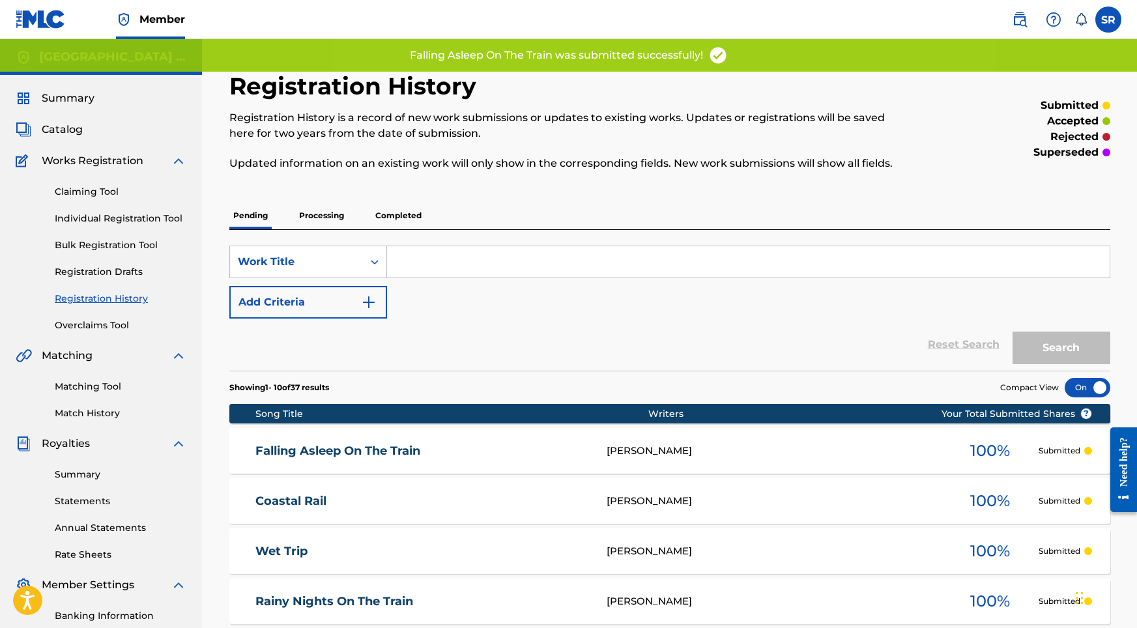
click at [114, 226] on div "Claiming Tool Individual Registration Tool Bulk Registration Tool Registration …" at bounding box center [101, 251] width 171 height 164
click at [120, 216] on link "Individual Registration Tool" at bounding box center [121, 219] width 132 height 14
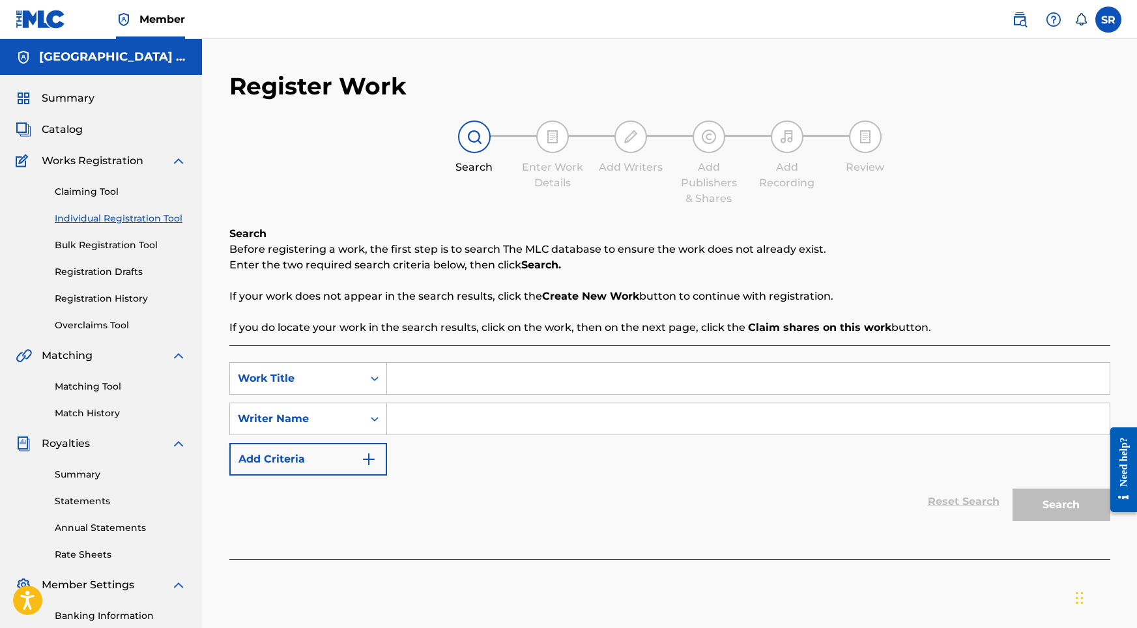
click at [417, 361] on div "SearchWithCriteria5948a7d0-f2c3-4a11-9c88-5aa05a5ab201 Work Title SearchWithCri…" at bounding box center [669, 452] width 881 height 214
click at [417, 370] on input "Search Form" at bounding box center [748, 378] width 723 height 31
paste input "Rainstorm Railroad"
type input "Rainstorm Railroad"
click at [443, 422] on input "Search Form" at bounding box center [748, 418] width 723 height 31
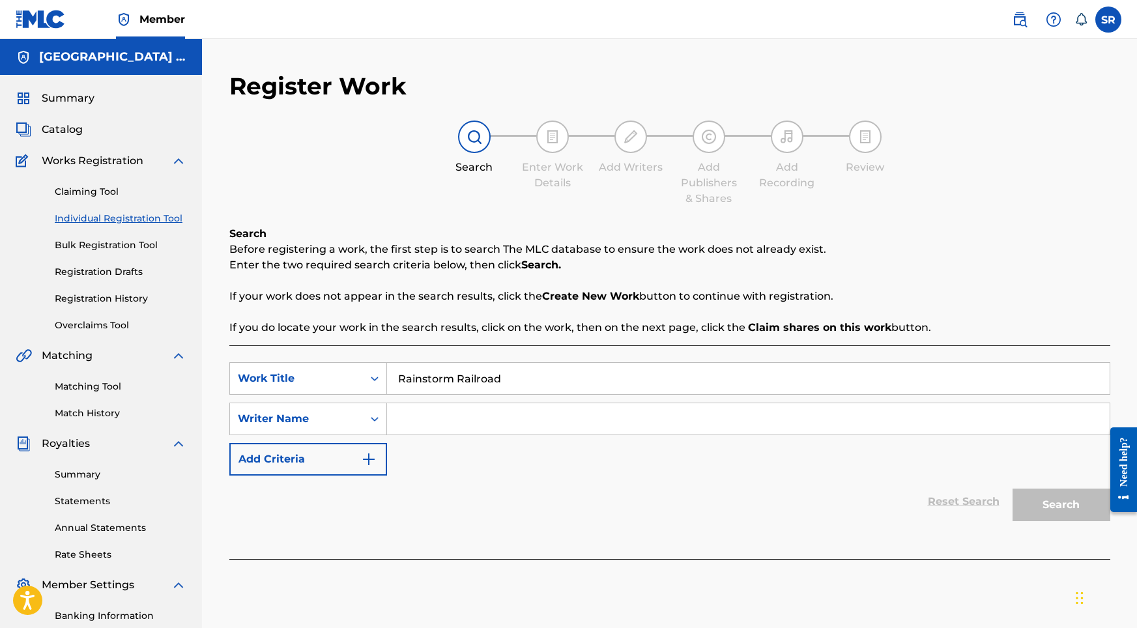
paste input "Rainstorm Railroad"
type input "Rainstorm Railroad"
click at [1082, 499] on button "Search" at bounding box center [1062, 505] width 98 height 33
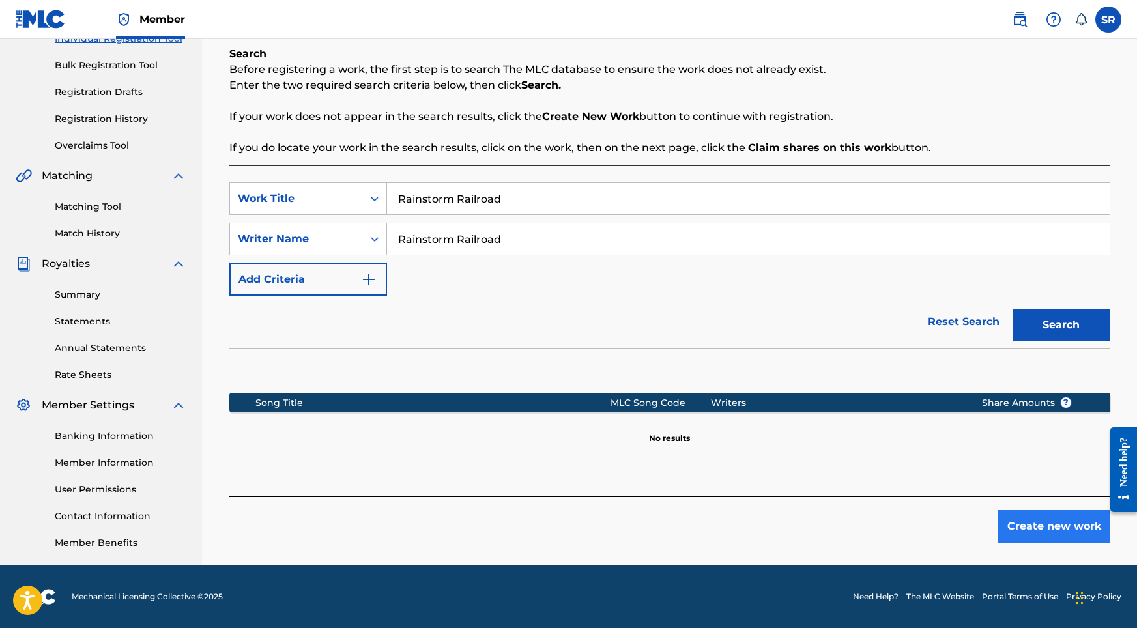
click at [1070, 512] on button "Create new work" at bounding box center [1055, 526] width 112 height 33
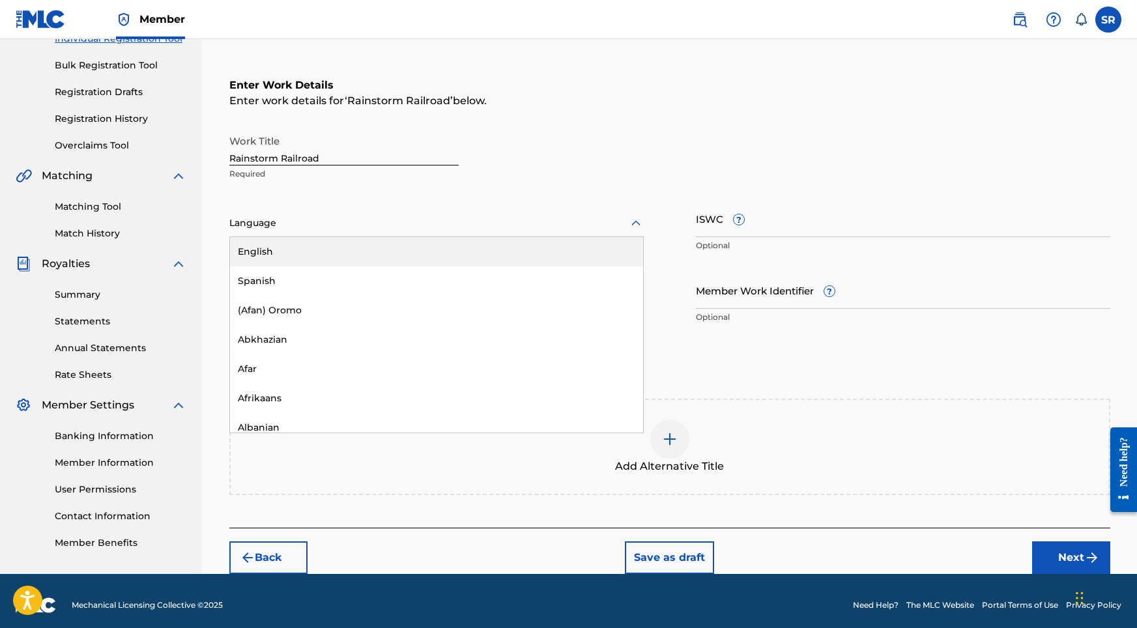
click at [466, 231] on div at bounding box center [436, 223] width 415 height 16
click at [329, 246] on div "English" at bounding box center [436, 251] width 413 height 29
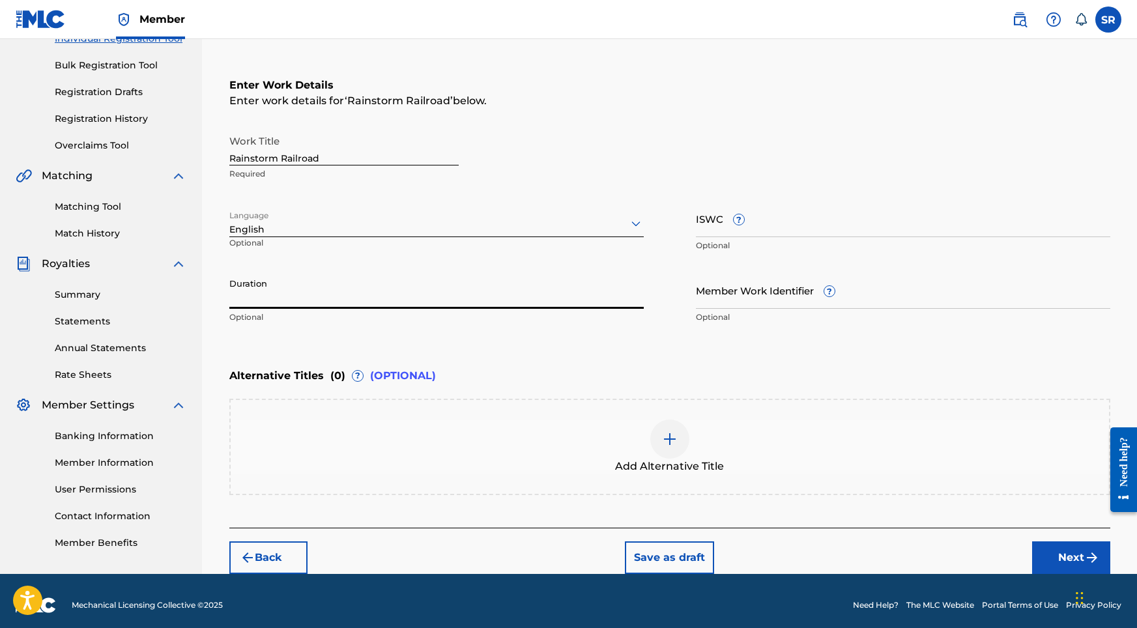
click at [411, 296] on input "Duration" at bounding box center [436, 290] width 415 height 37
type input "09:11"
click at [658, 430] on div at bounding box center [670, 439] width 39 height 39
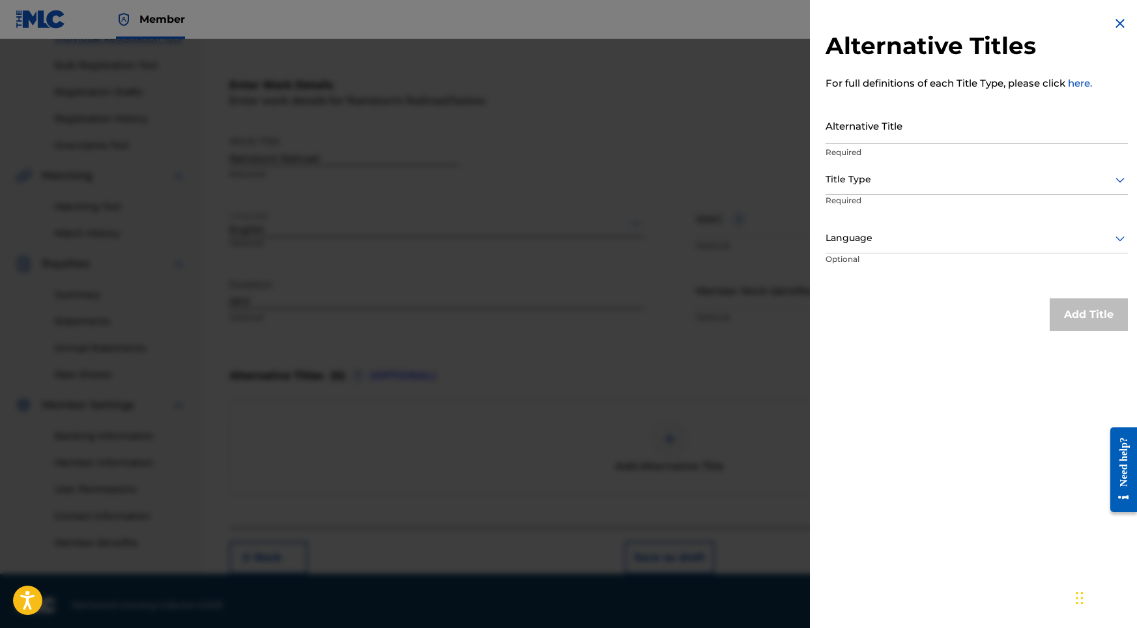
click at [900, 143] on div "Alternative Title Required" at bounding box center [977, 136] width 302 height 59
click at [900, 133] on input "Alternative Title" at bounding box center [977, 125] width 302 height 37
paste input "Rainstorm Railroad"
type input "Rainstorm Railroad"
click at [888, 170] on div "Title Type" at bounding box center [977, 180] width 302 height 29
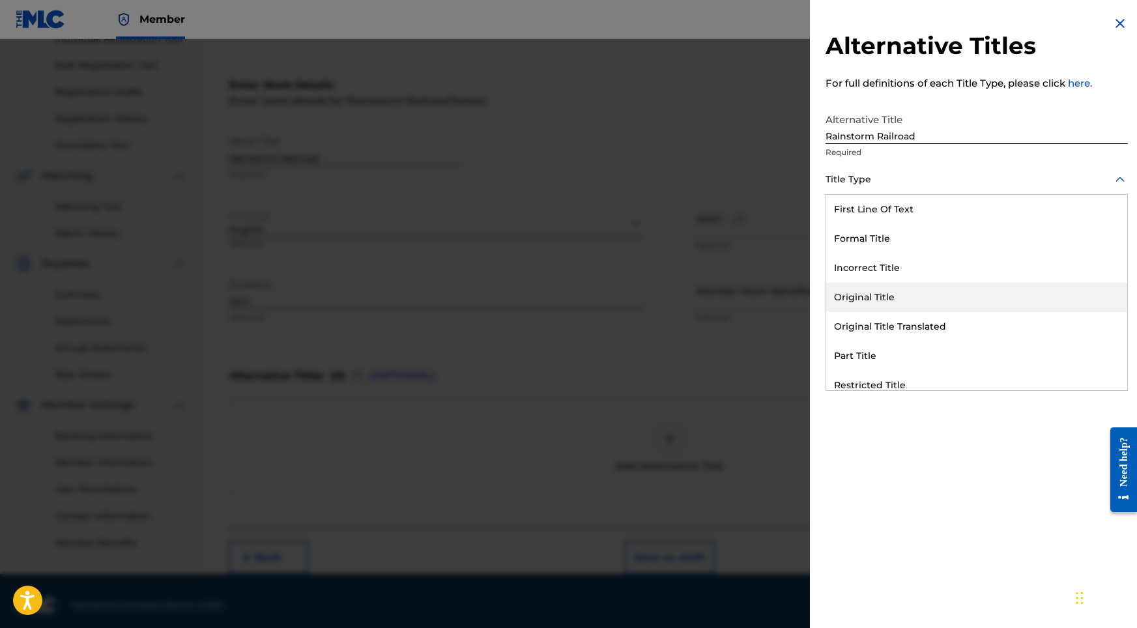
click at [877, 299] on div "Original Title" at bounding box center [977, 297] width 301 height 29
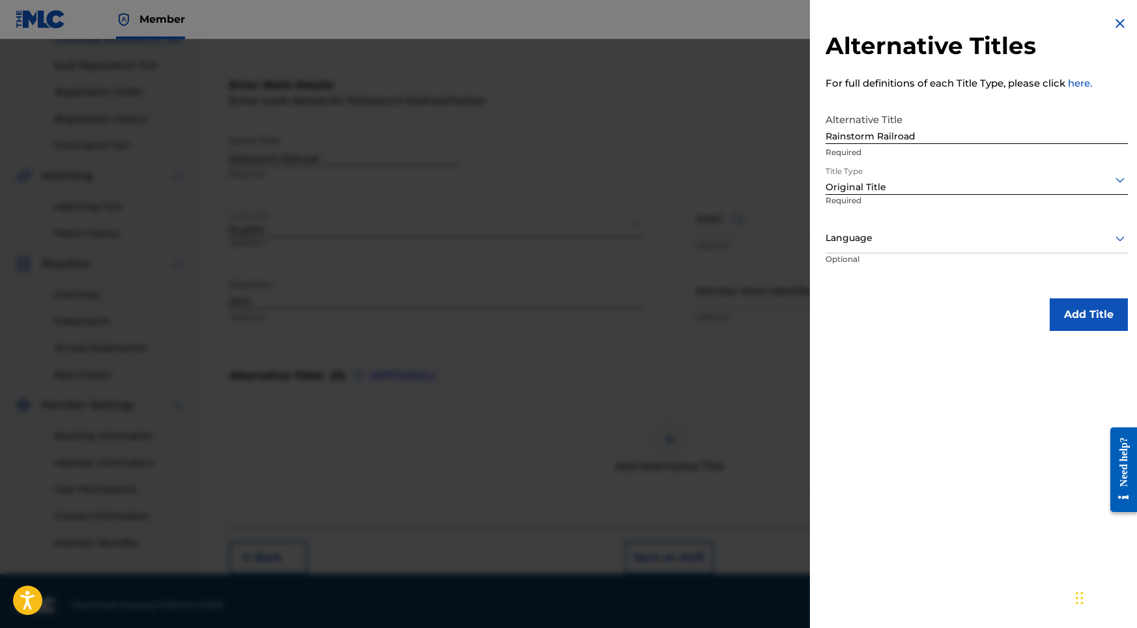
click at [887, 248] on div "Language" at bounding box center [977, 238] width 302 height 29
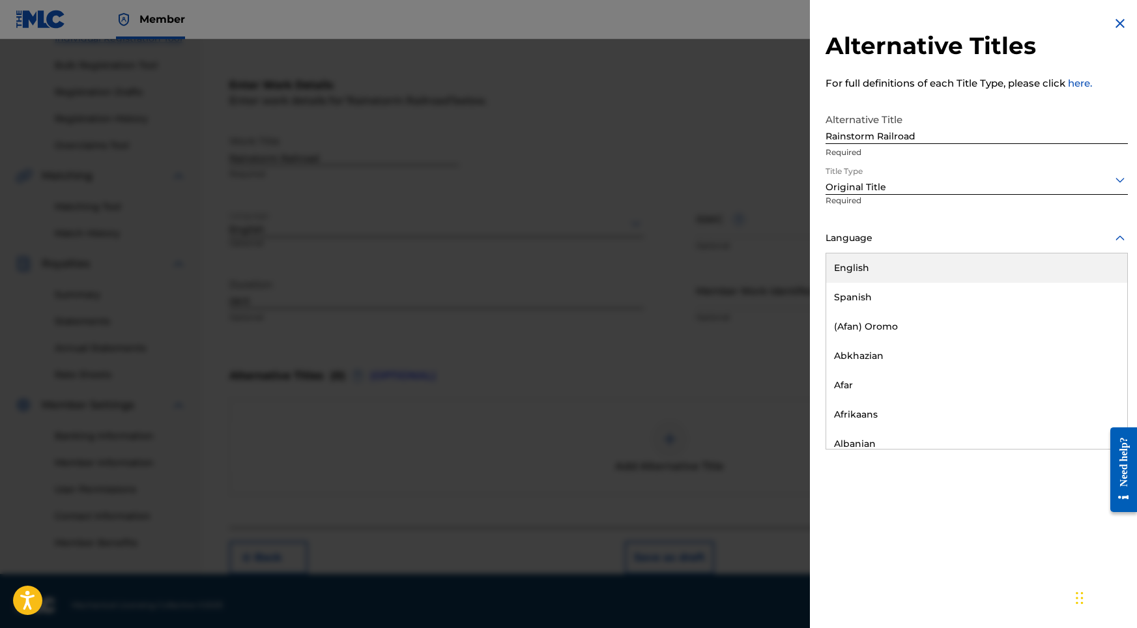
click at [885, 272] on div "English" at bounding box center [977, 268] width 301 height 29
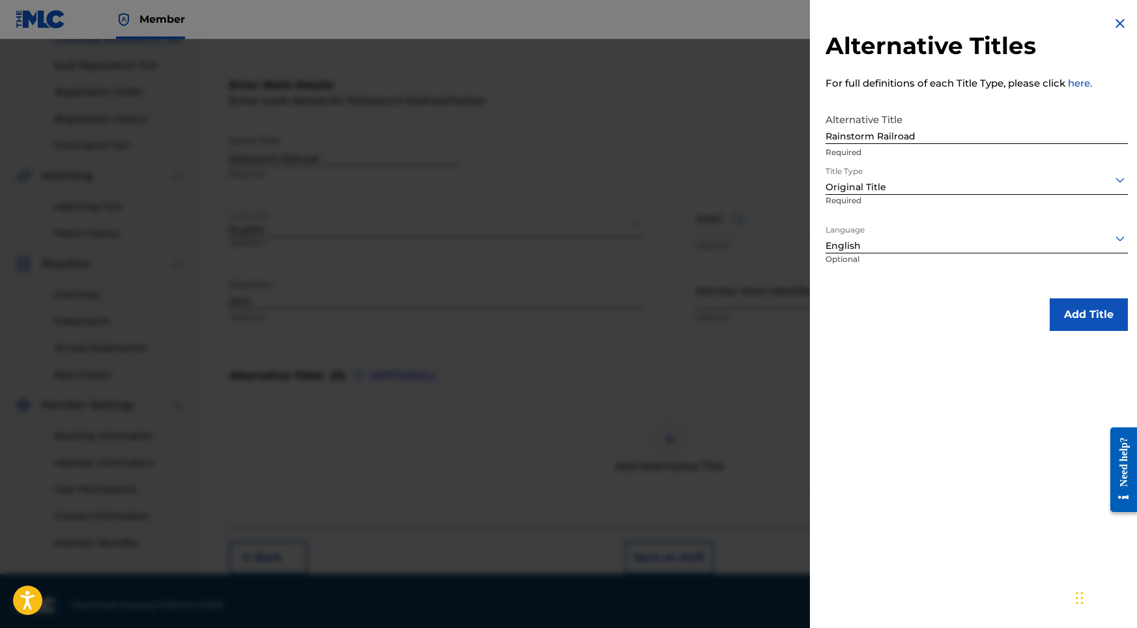
click at [1076, 309] on button "Add Title" at bounding box center [1089, 315] width 78 height 33
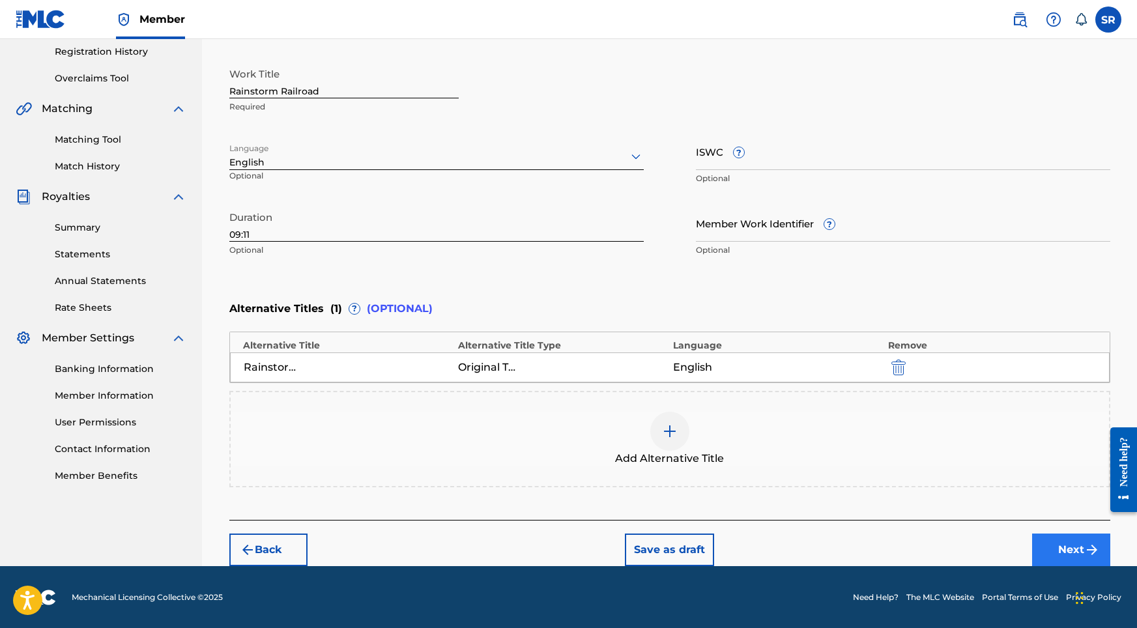
click at [1072, 553] on button "Next" at bounding box center [1072, 550] width 78 height 33
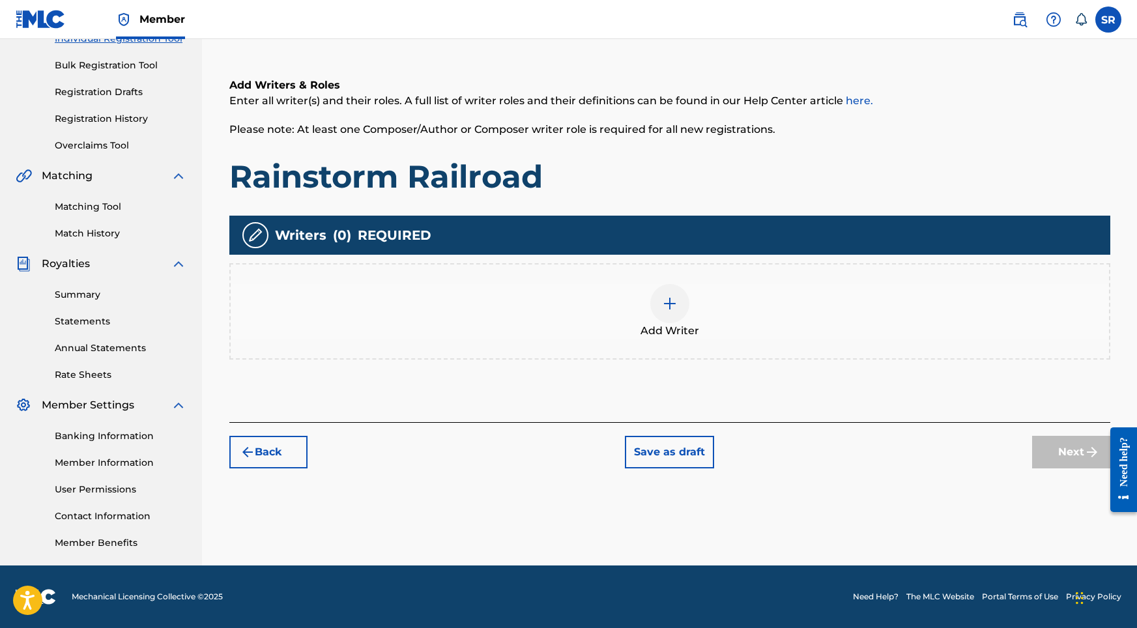
click at [681, 307] on div at bounding box center [670, 303] width 39 height 39
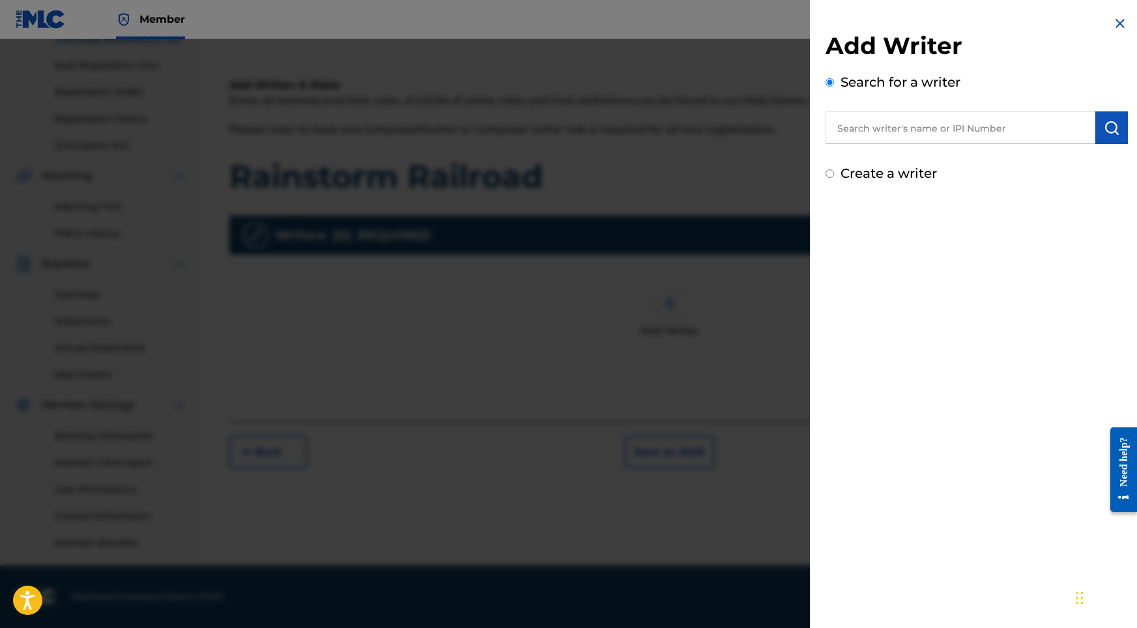
click at [897, 139] on input "text" at bounding box center [961, 127] width 270 height 33
paste input "[PERSON_NAME]"
type input "[PERSON_NAME]"
click at [1108, 128] on img "submit" at bounding box center [1112, 128] width 16 height 16
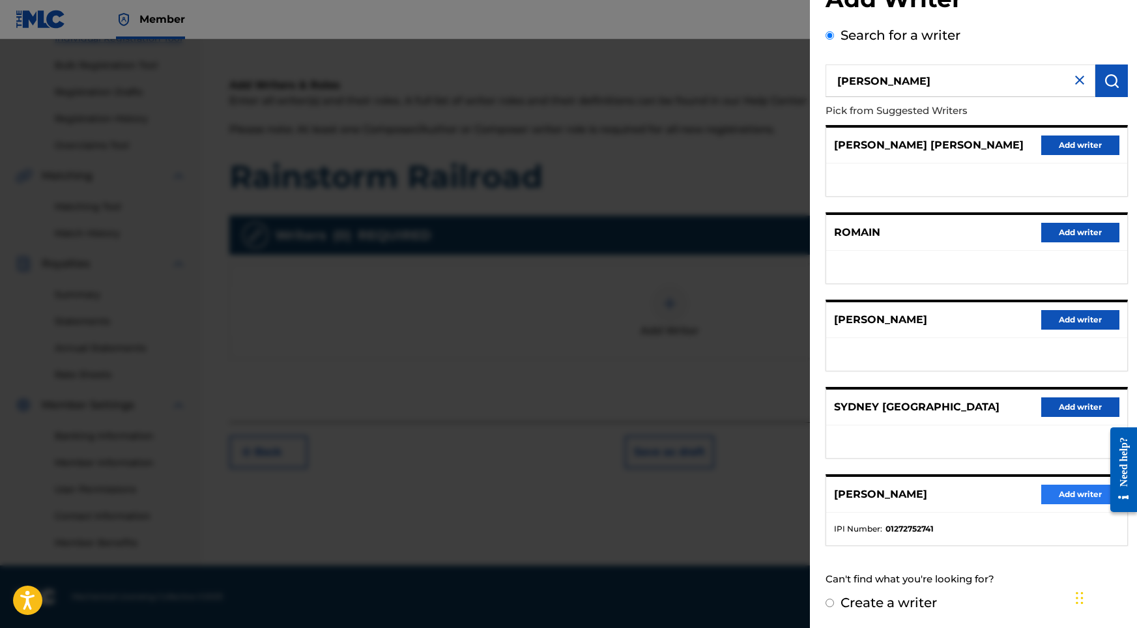
scroll to position [58, 0]
click at [1058, 498] on button "Add writer" at bounding box center [1081, 495] width 78 height 20
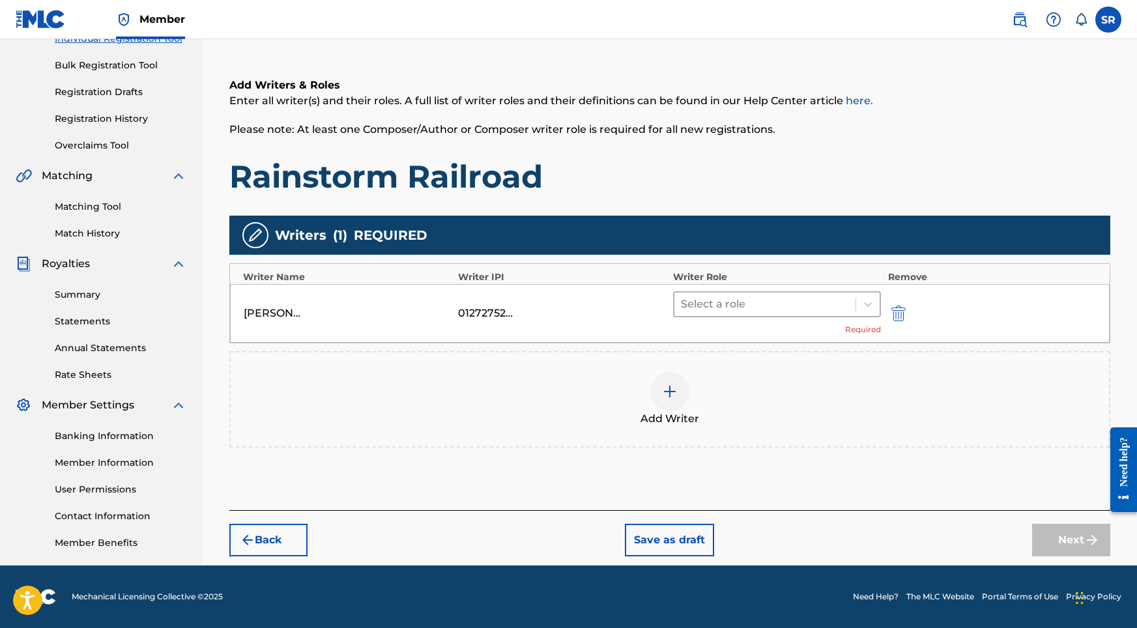
click at [696, 302] on div at bounding box center [765, 304] width 169 height 18
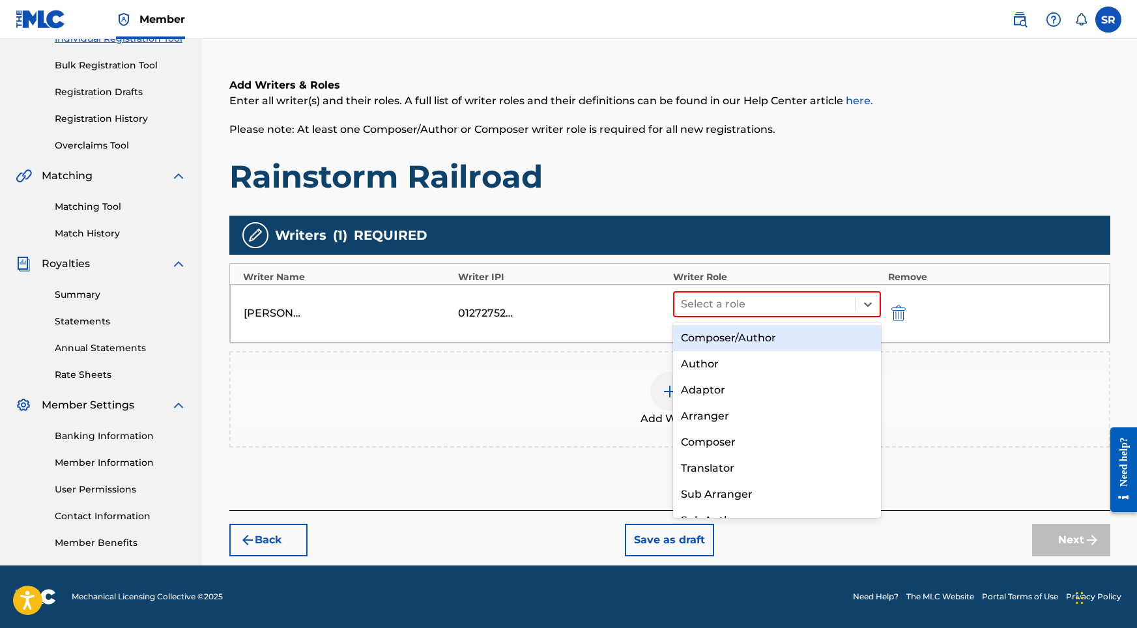
click at [693, 330] on div "Composer/Author" at bounding box center [777, 338] width 209 height 26
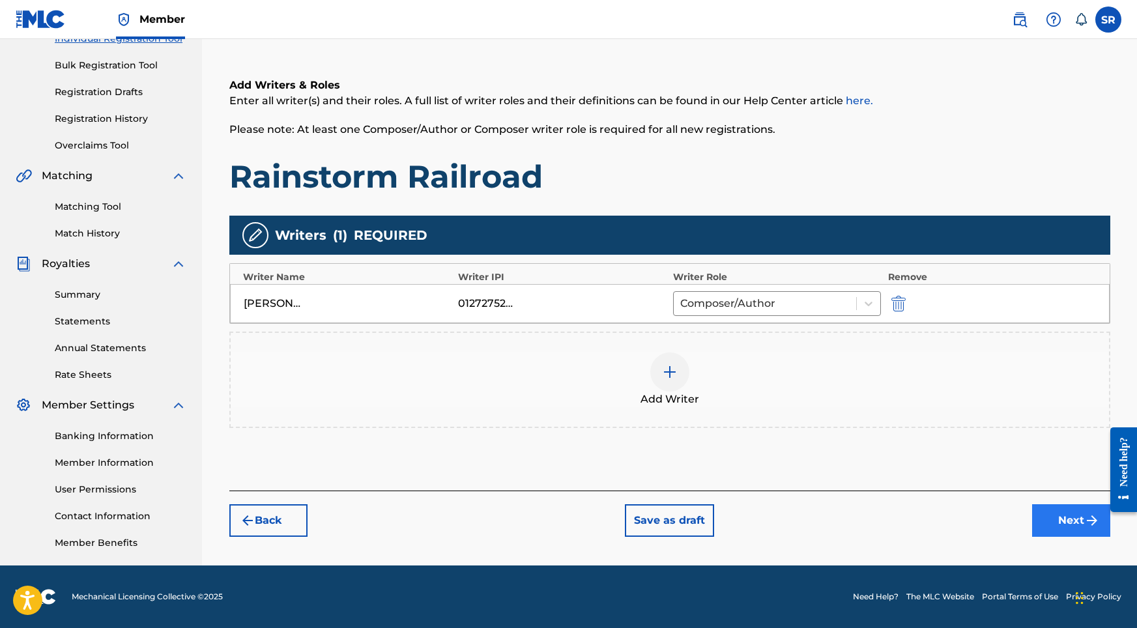
click at [1053, 516] on button "Next" at bounding box center [1072, 521] width 78 height 33
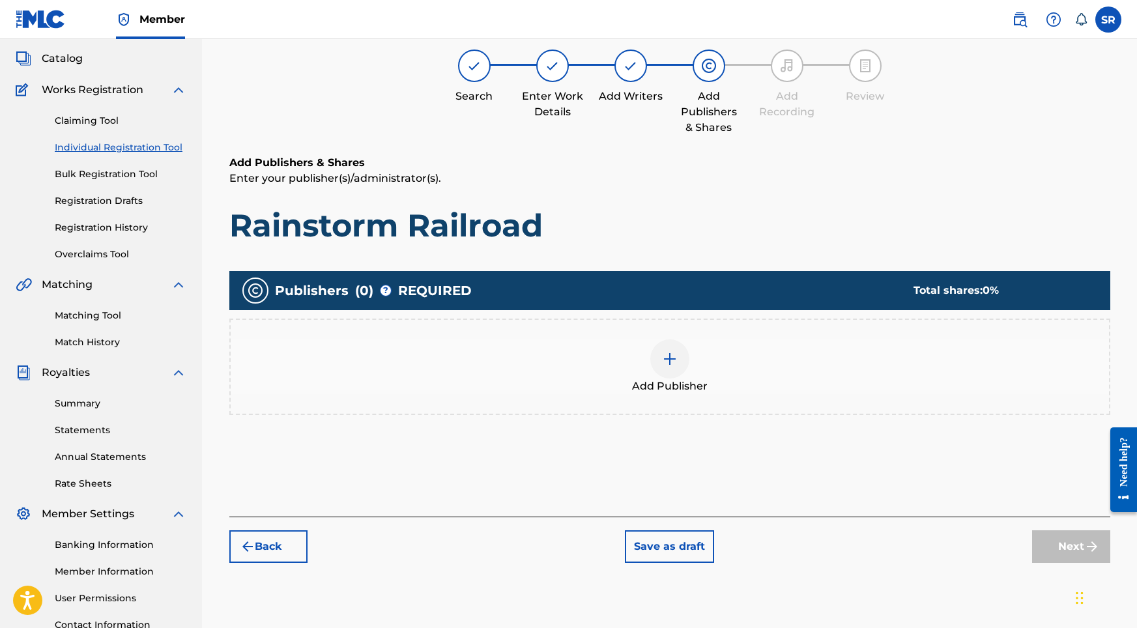
scroll to position [59, 0]
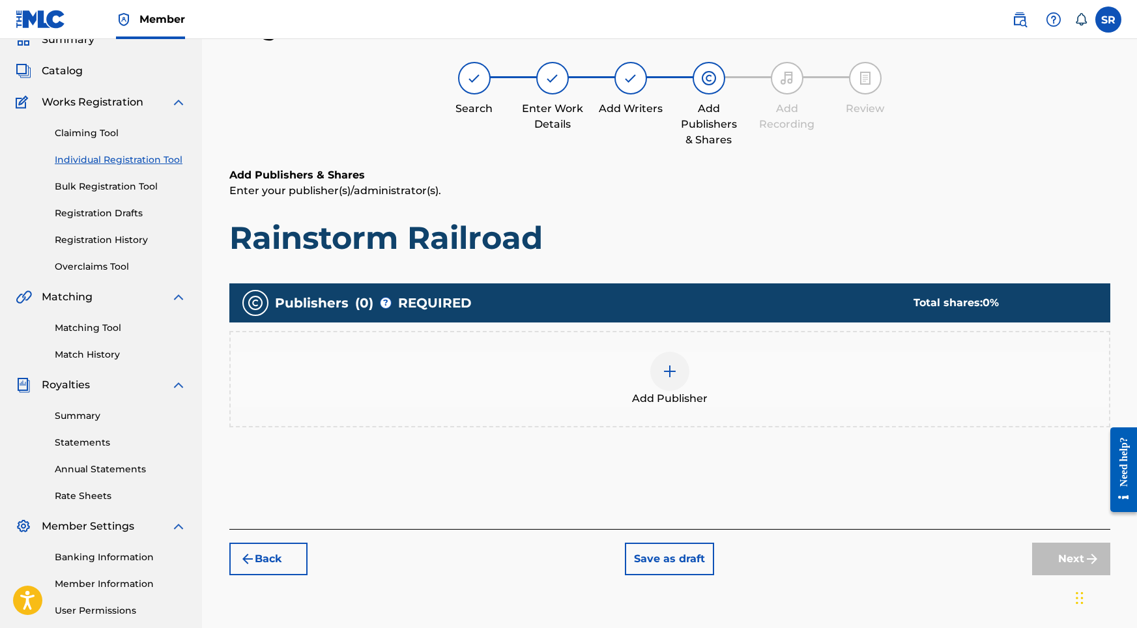
click at [664, 365] on img at bounding box center [670, 372] width 16 height 16
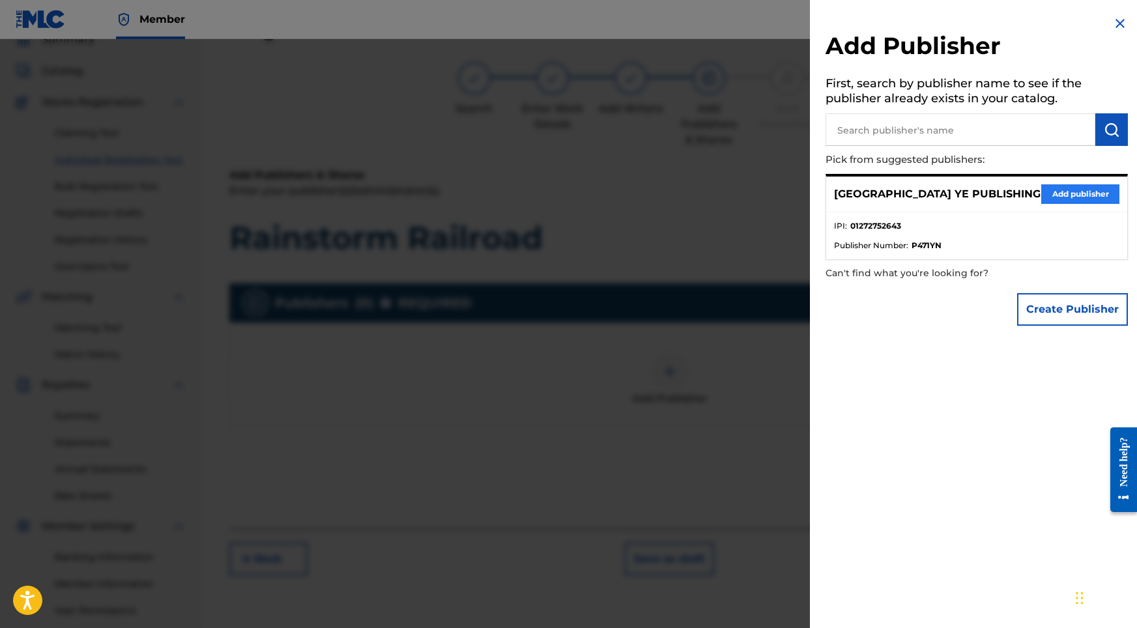
click at [1081, 191] on button "Add publisher" at bounding box center [1081, 194] width 78 height 20
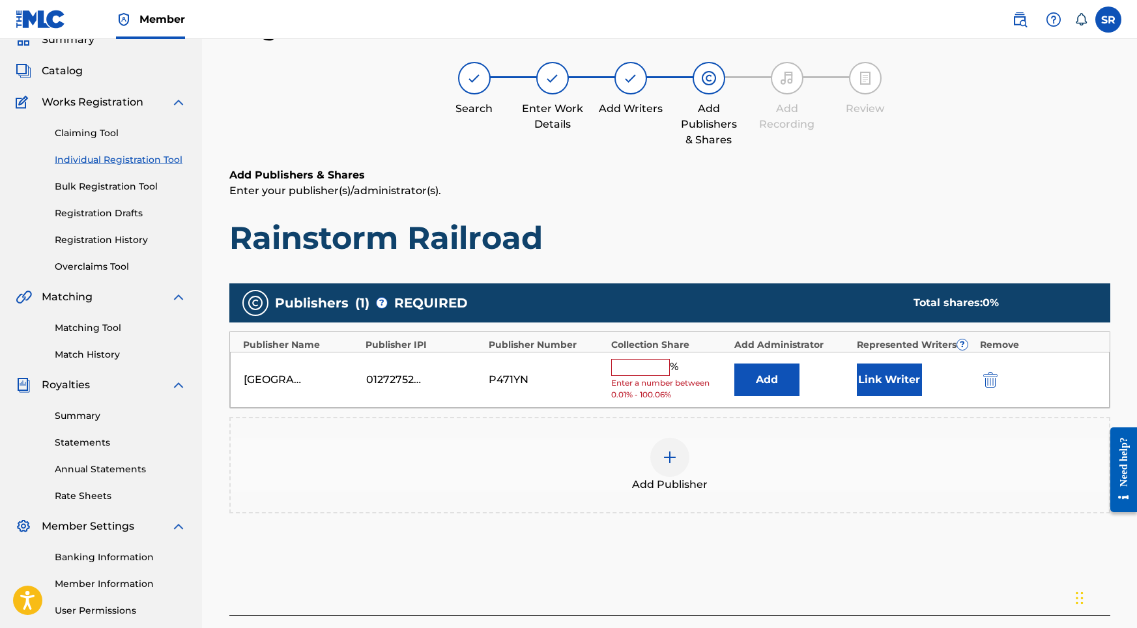
click at [658, 362] on input "text" at bounding box center [640, 367] width 59 height 17
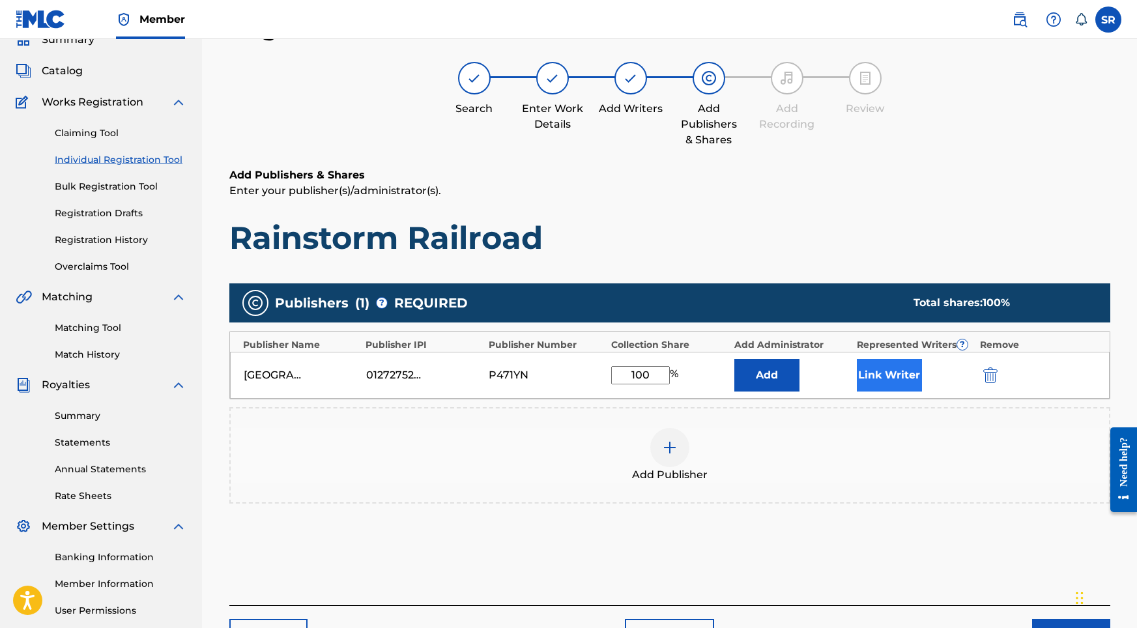
type input "100"
click at [892, 372] on button "Link Writer" at bounding box center [889, 375] width 65 height 33
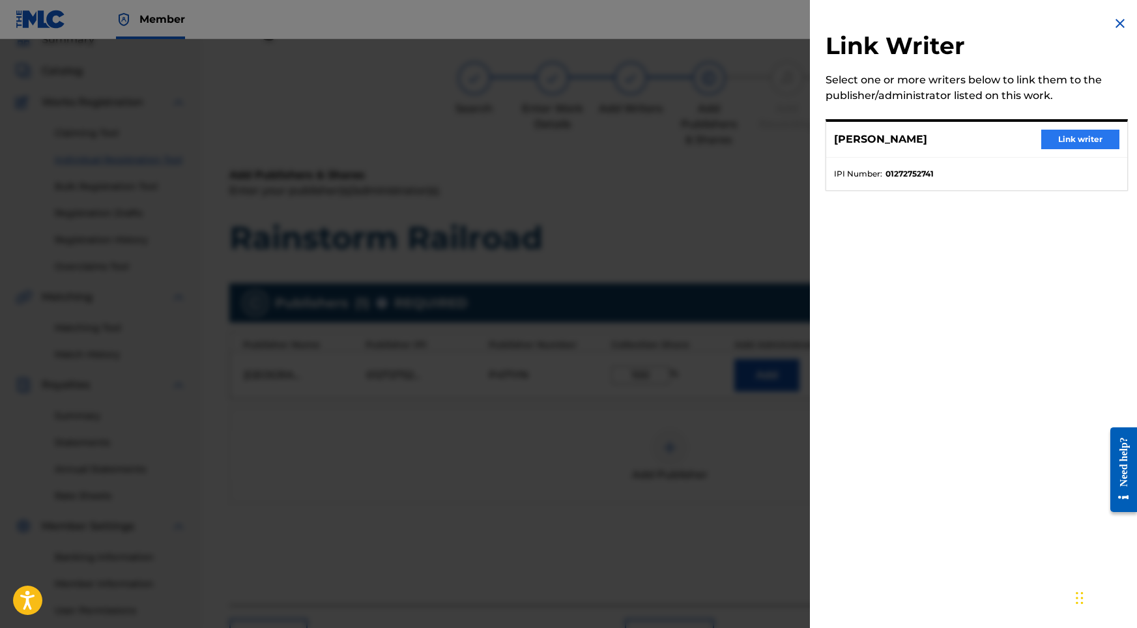
click at [1051, 142] on button "Link writer" at bounding box center [1081, 140] width 78 height 20
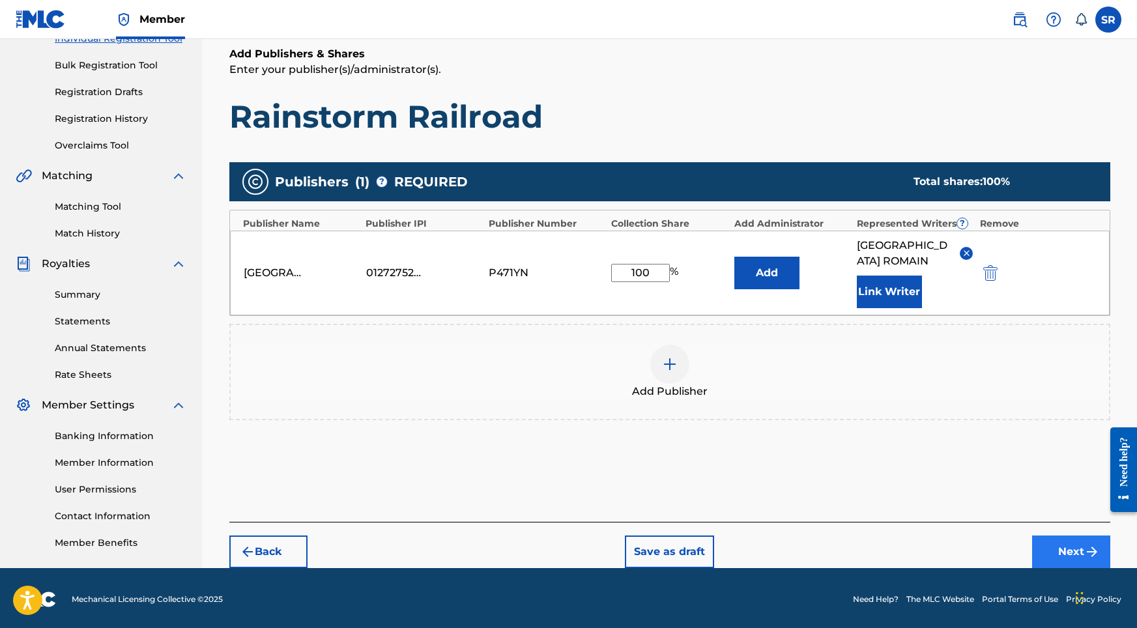
click at [1049, 536] on button "Next" at bounding box center [1072, 552] width 78 height 33
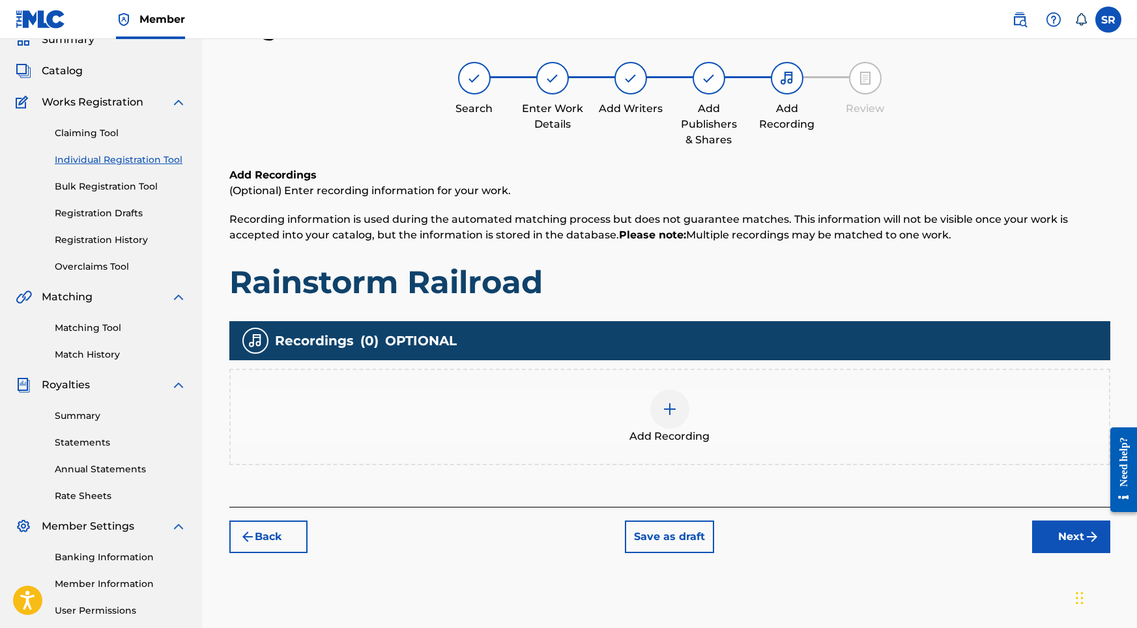
click at [683, 426] on div "Add Recording" at bounding box center [670, 417] width 879 height 55
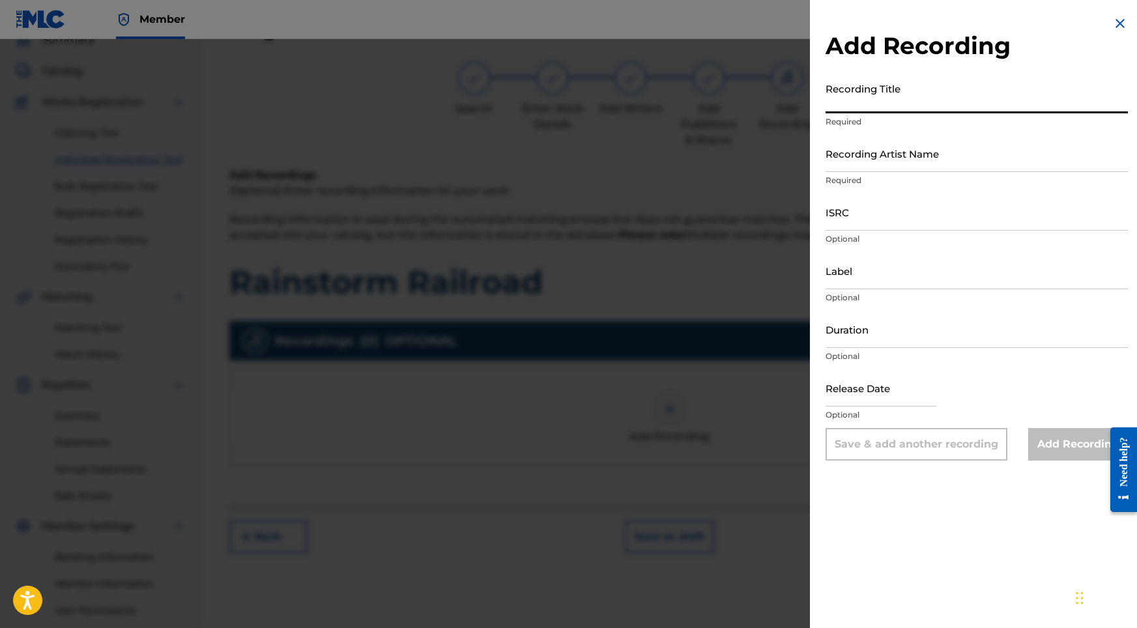
click at [895, 104] on input "Recording Title" at bounding box center [977, 94] width 302 height 37
paste input "Rainstorm Railroad"
type input "Rainstorm Railroad"
click at [853, 271] on input "Label" at bounding box center [977, 270] width 302 height 37
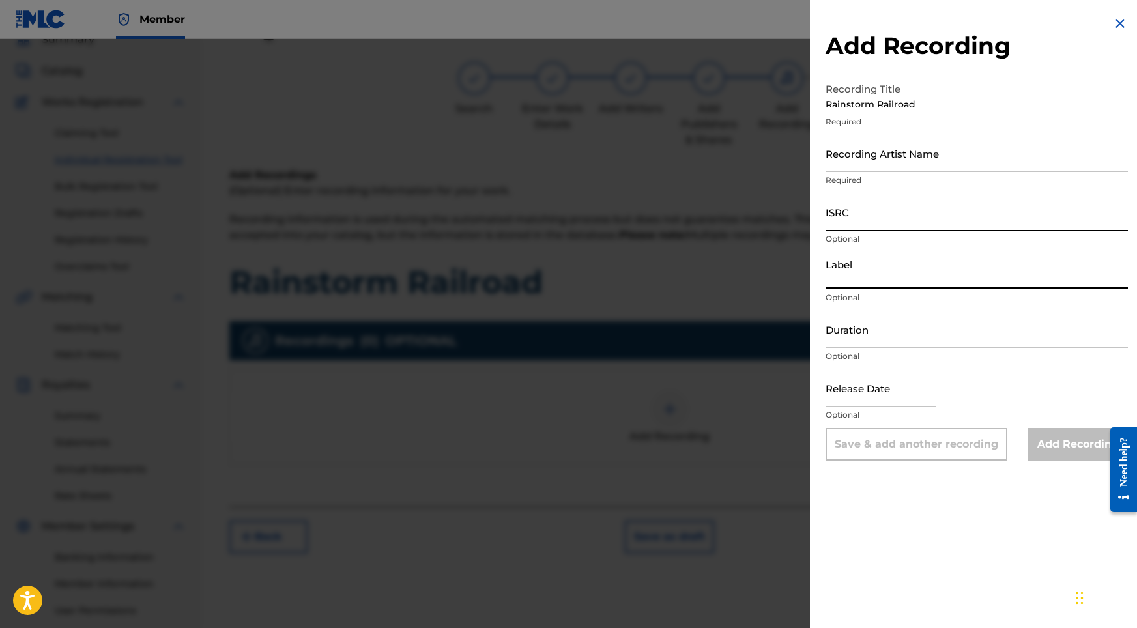
click at [845, 199] on input "ISRC" at bounding box center [977, 212] width 302 height 37
paste input "ushm82193999"
type input "ushm82193999"
click at [816, 146] on div "Add Recording Recording Title Rainstorm Railroad Required Recording Artist Name…" at bounding box center [977, 238] width 334 height 476
click at [828, 152] on input "Recording Artist Name" at bounding box center [977, 153] width 302 height 37
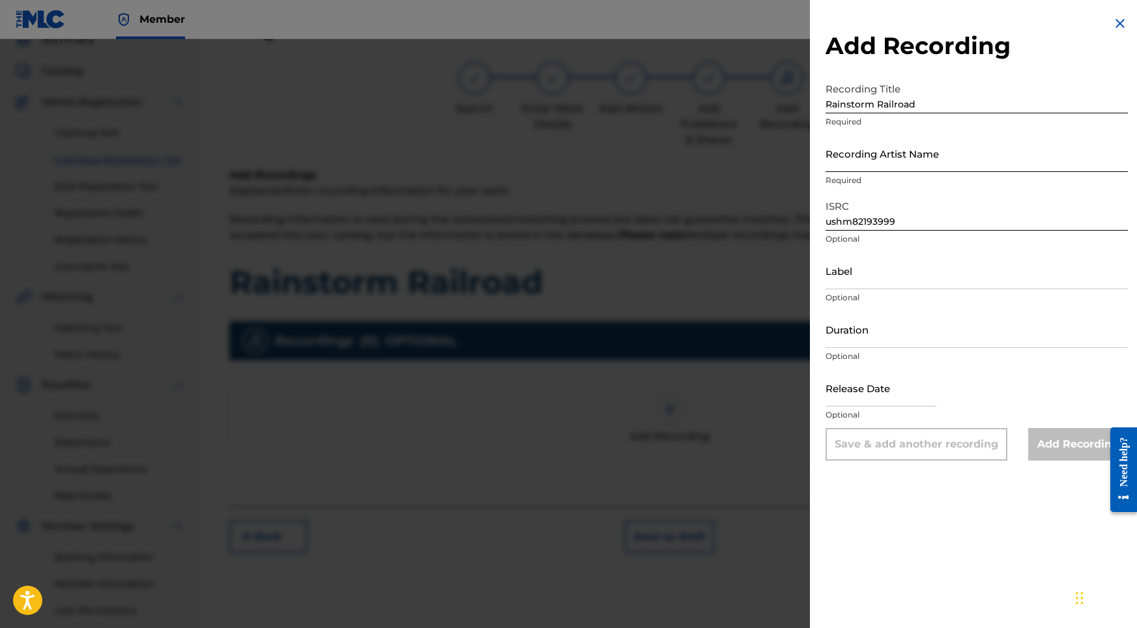
paste input "Sonic Atmos"
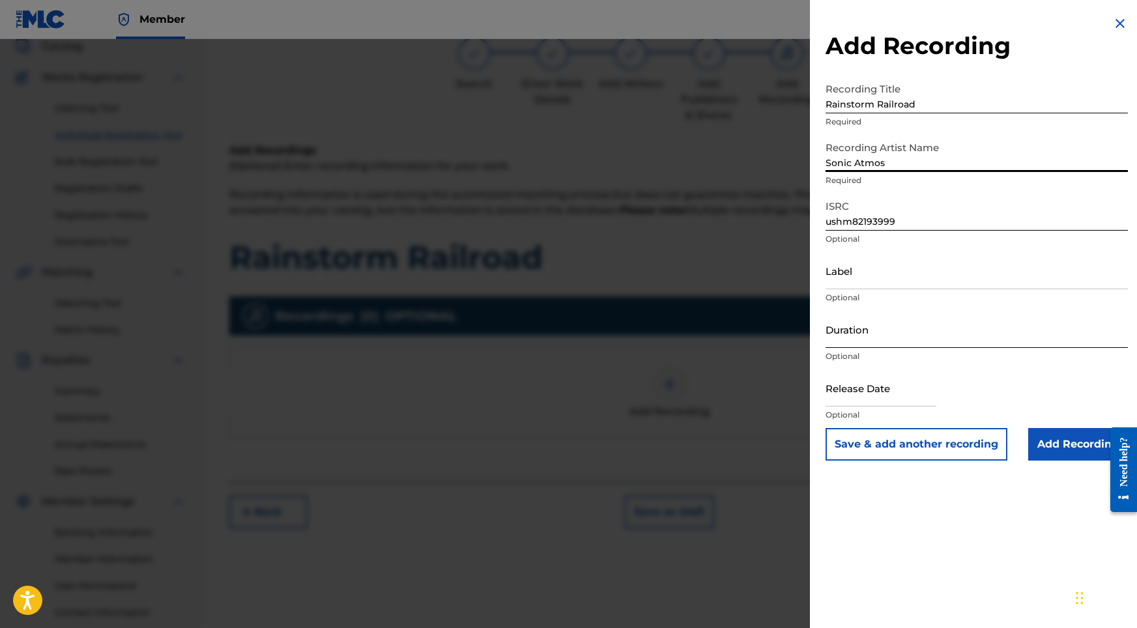
scroll to position [84, 0]
type input "Sonic Atmos"
click at [877, 330] on input "Duration" at bounding box center [977, 329] width 302 height 37
type input "09:11"
click at [919, 398] on input "text" at bounding box center [881, 388] width 111 height 37
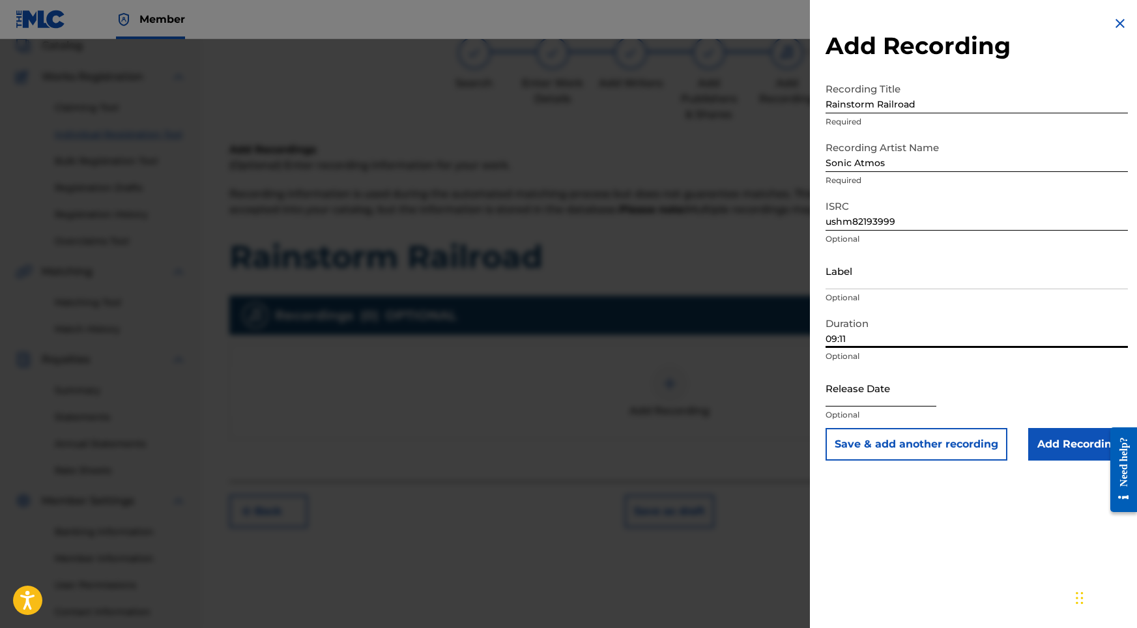
select select "8"
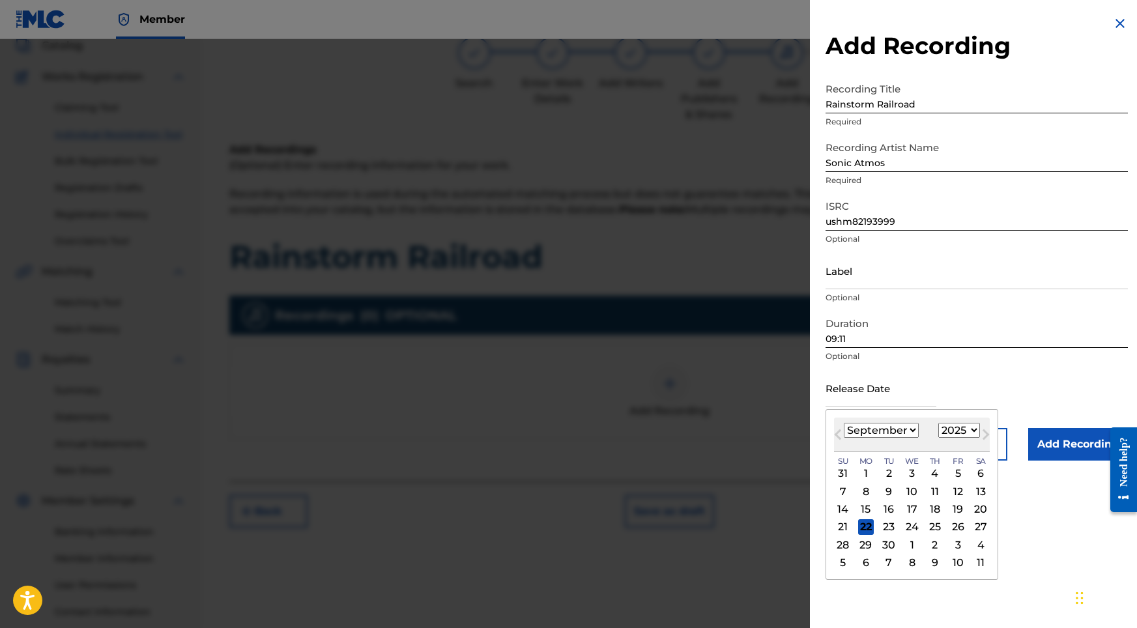
select select "2021"
click at [877, 438] on div "January February March April May June July August September October November De…" at bounding box center [881, 431] width 75 height 16
select select "7"
click at [844, 496] on div "8" at bounding box center [844, 492] width 16 height 16
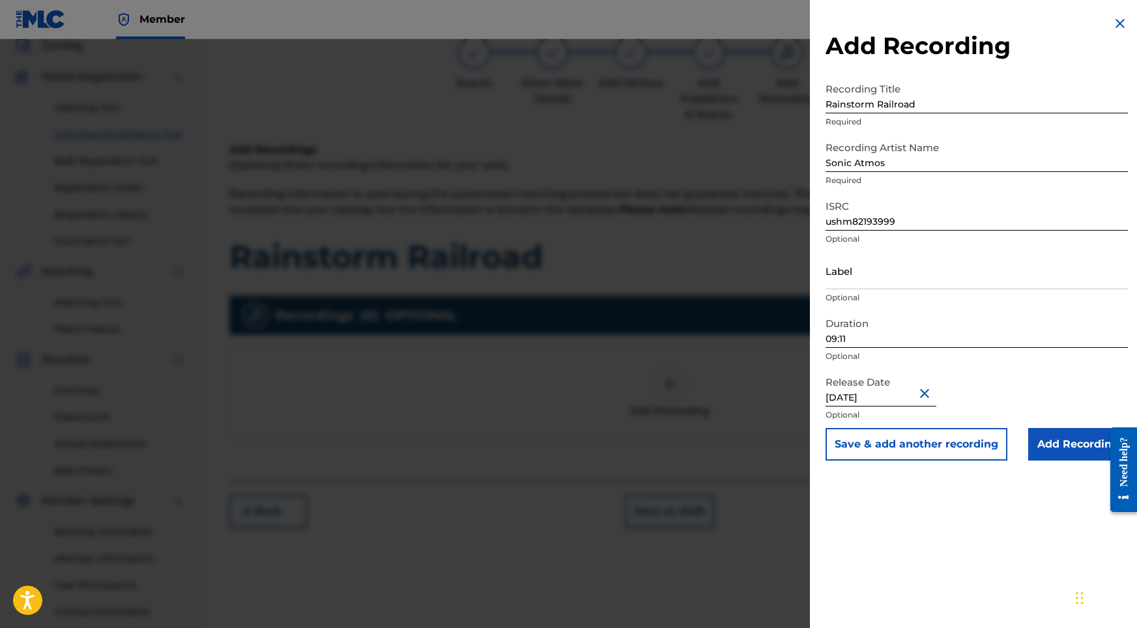
type input "[DATE]"
click at [1085, 439] on input "Add Recording" at bounding box center [1079, 444] width 100 height 33
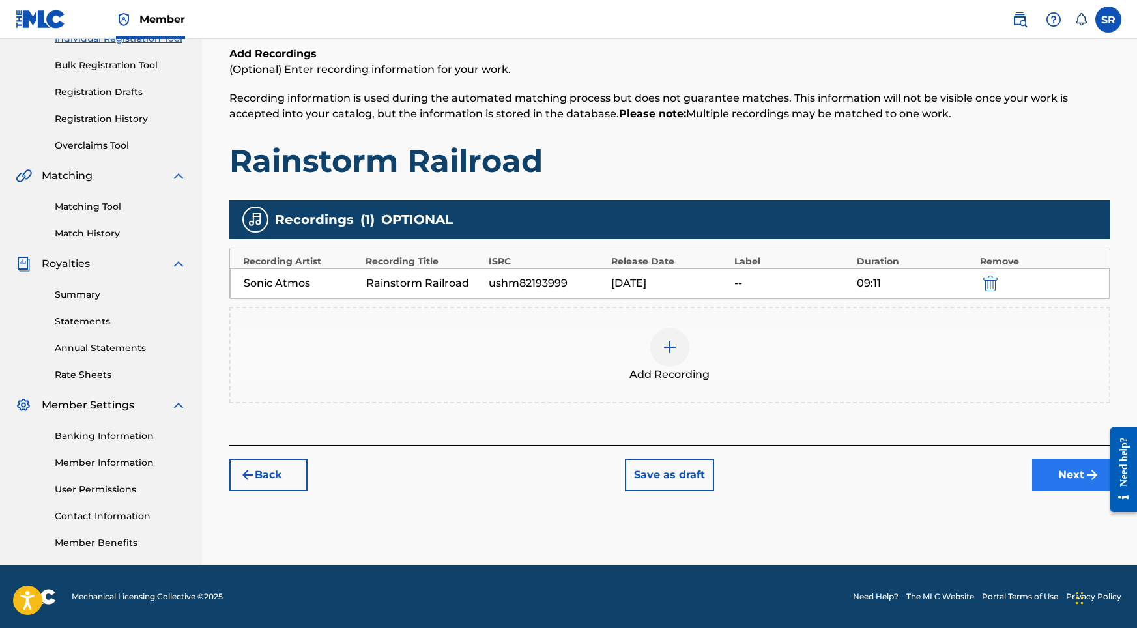
click at [1043, 478] on button "Next" at bounding box center [1072, 475] width 78 height 33
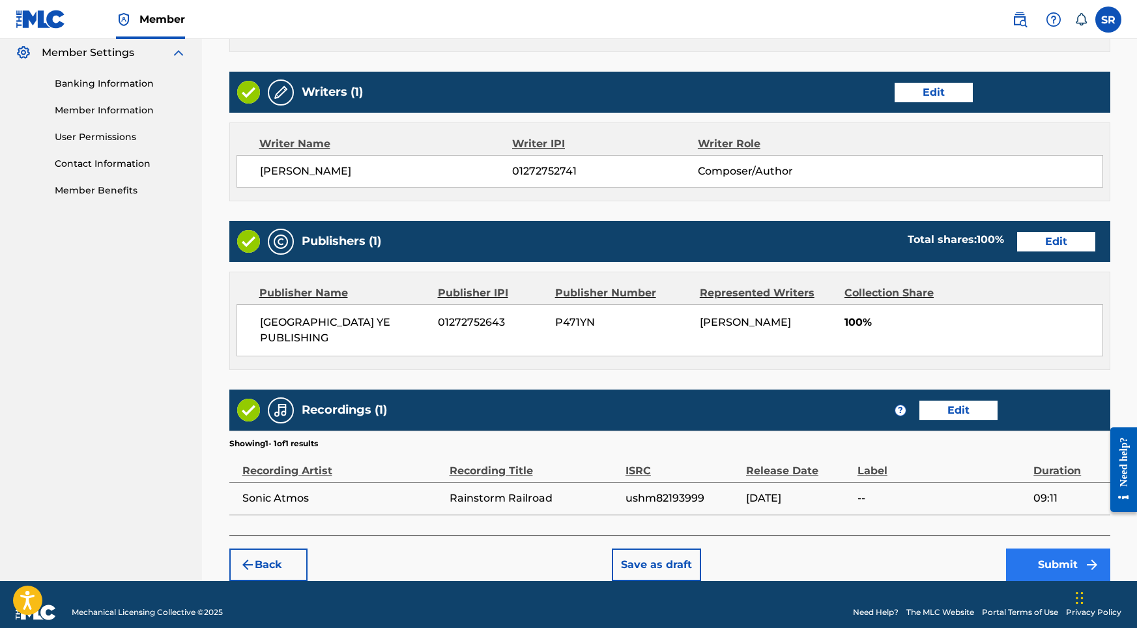
scroll to position [532, 0]
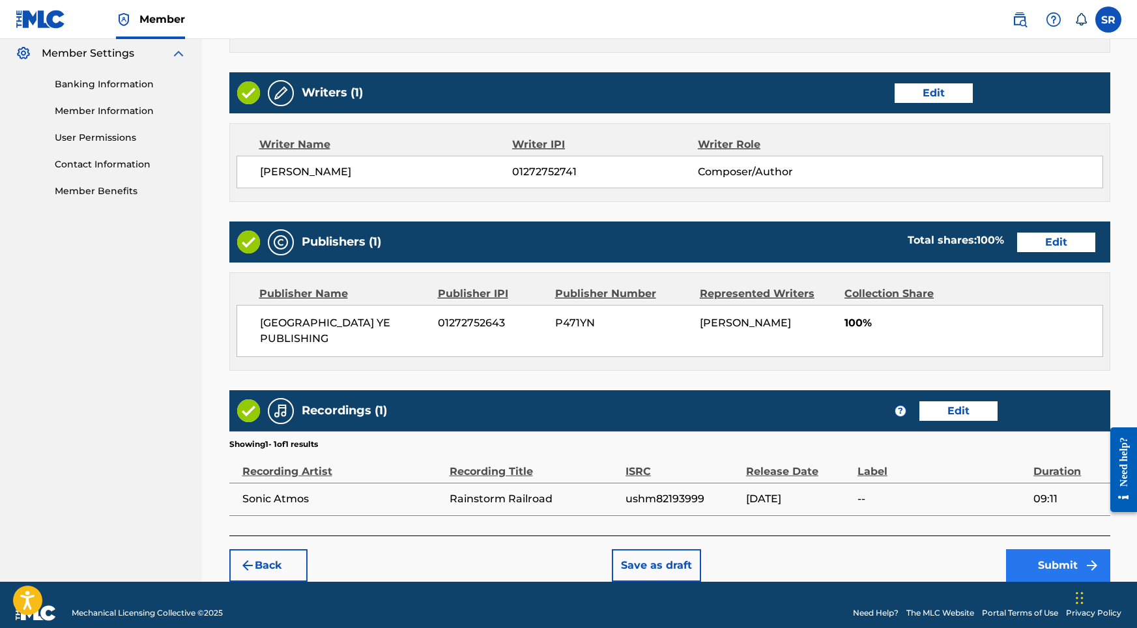
click at [1034, 550] on button "Submit" at bounding box center [1058, 566] width 104 height 33
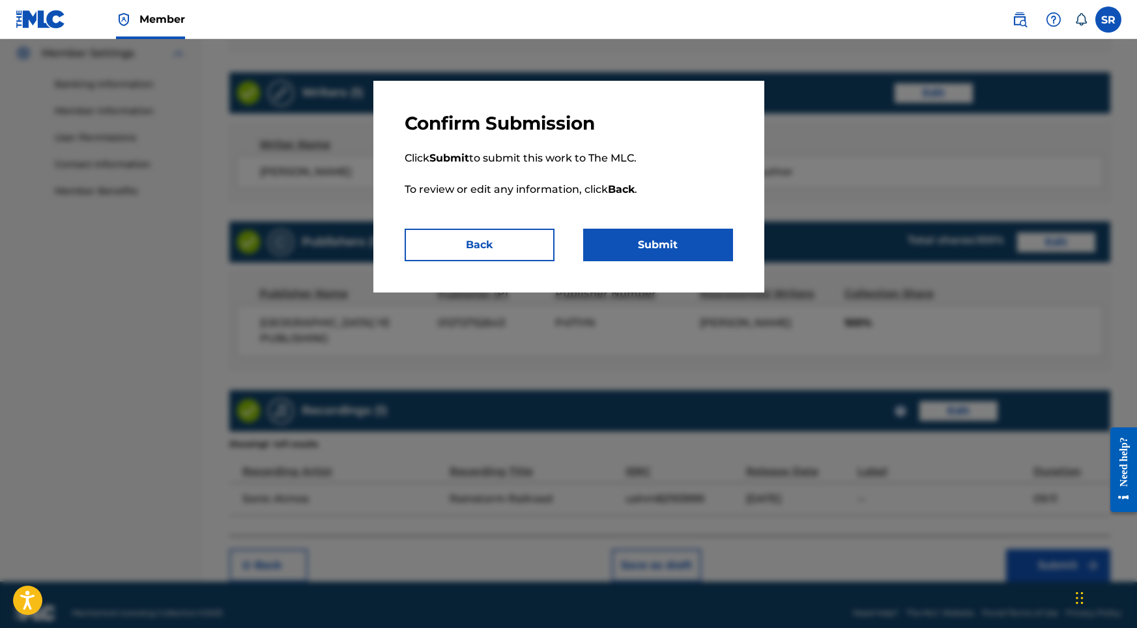
click at [716, 280] on div "Confirm Submission Click Submit to submit this work to The MLC. To review or ed…" at bounding box center [569, 187] width 391 height 212
click at [706, 257] on button "Submit" at bounding box center [658, 245] width 150 height 33
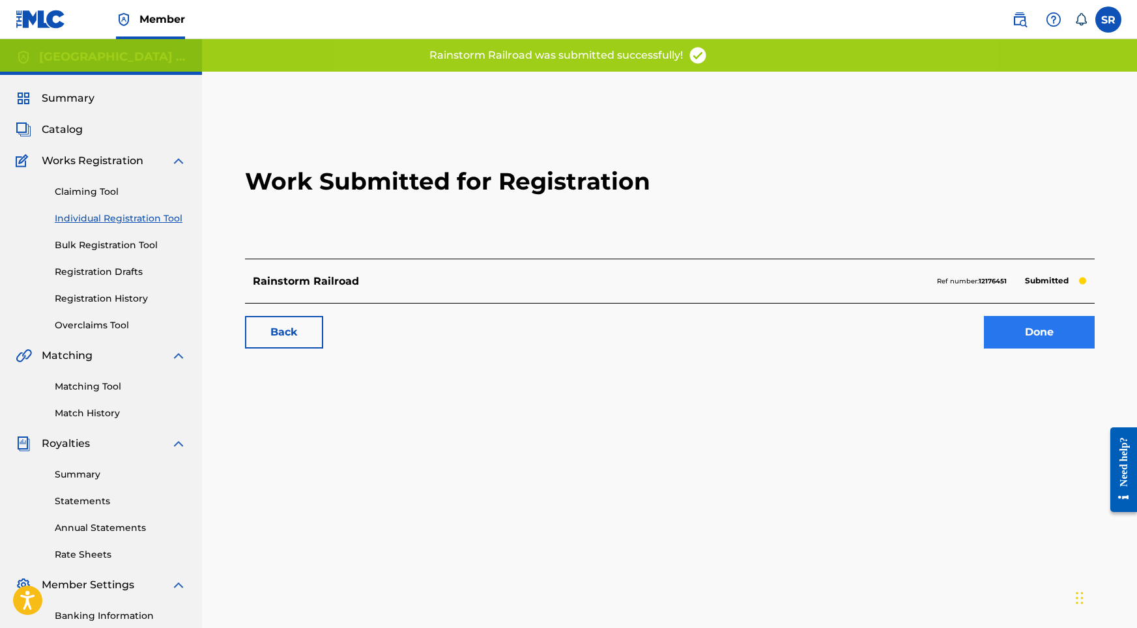
click at [1029, 329] on link "Done" at bounding box center [1039, 332] width 111 height 33
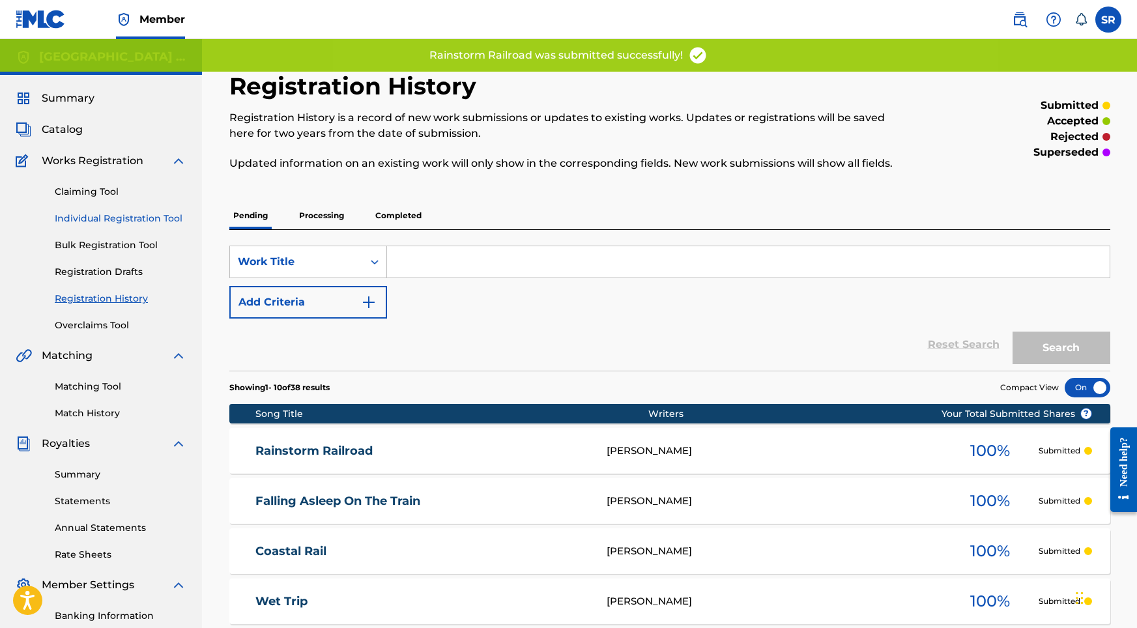
click at [138, 218] on link "Individual Registration Tool" at bounding box center [121, 219] width 132 height 14
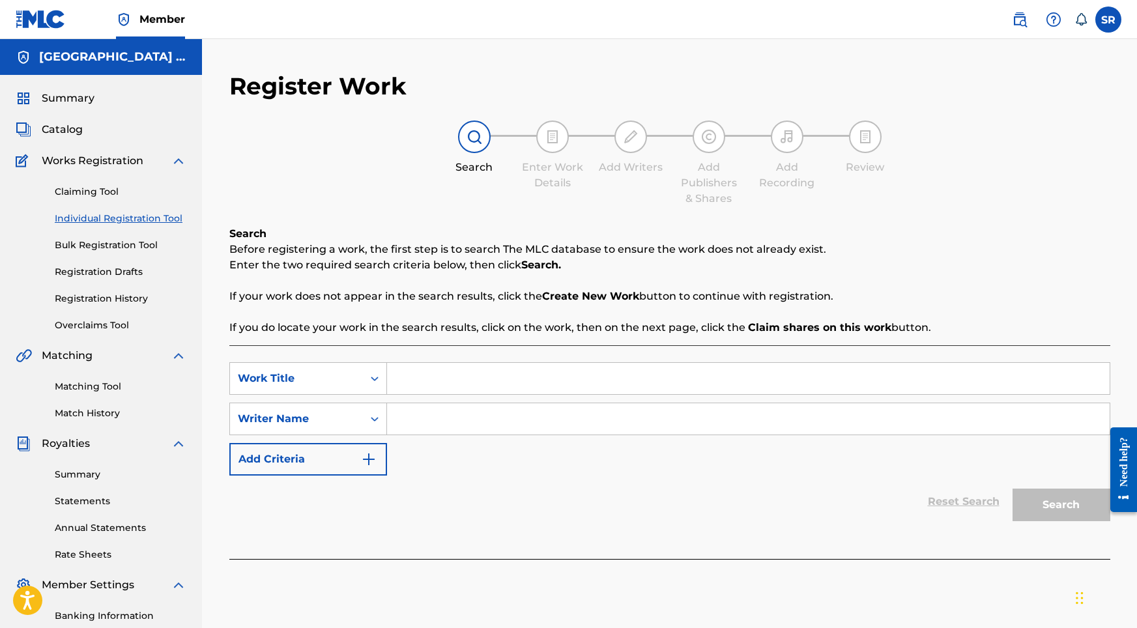
click at [454, 372] on input "Search Form" at bounding box center [748, 378] width 723 height 31
paste input "Brown Train"
type input "Brown Train"
click at [454, 417] on input "Search Form" at bounding box center [748, 418] width 723 height 31
paste input "Brown Train"
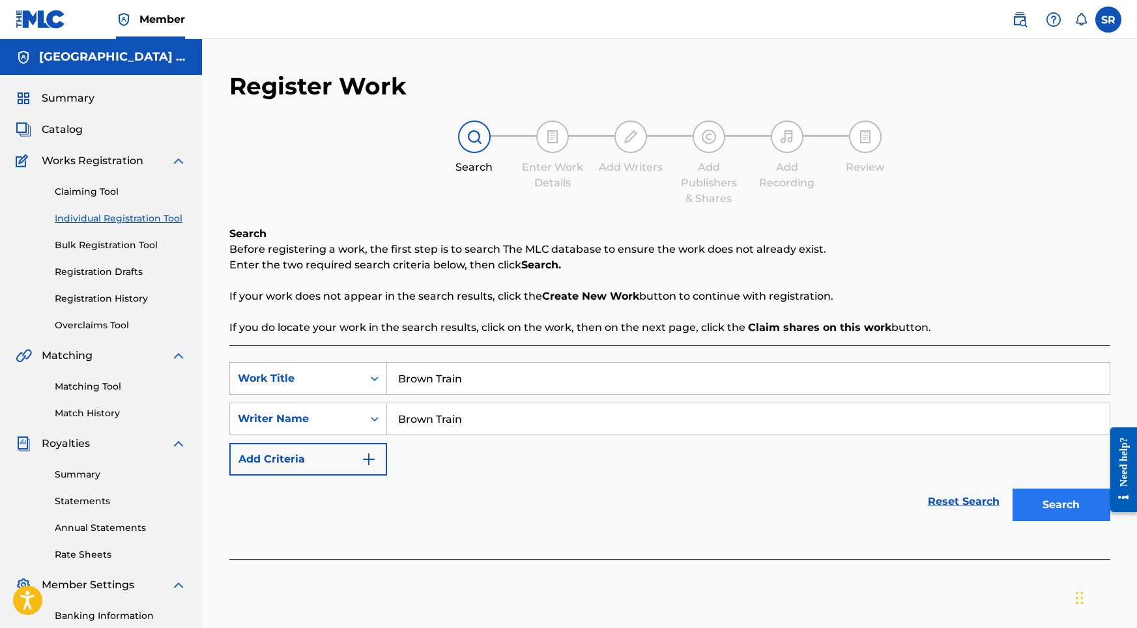
type input "Brown Train"
click at [1026, 495] on button "Search" at bounding box center [1062, 505] width 98 height 33
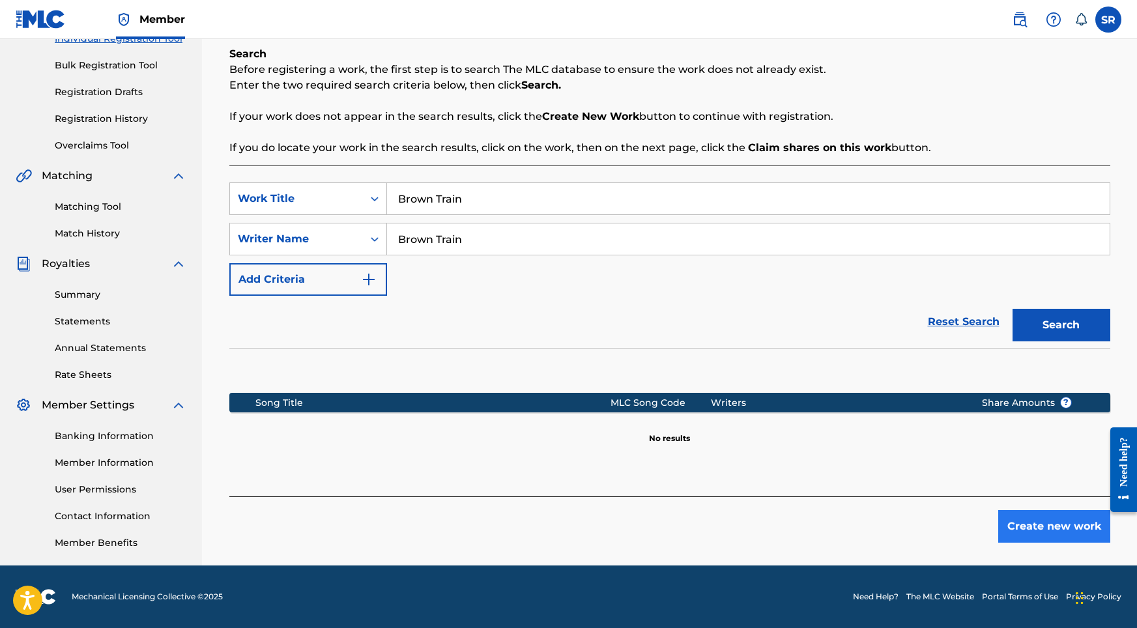
click at [1022, 529] on button "Create new work" at bounding box center [1055, 526] width 112 height 33
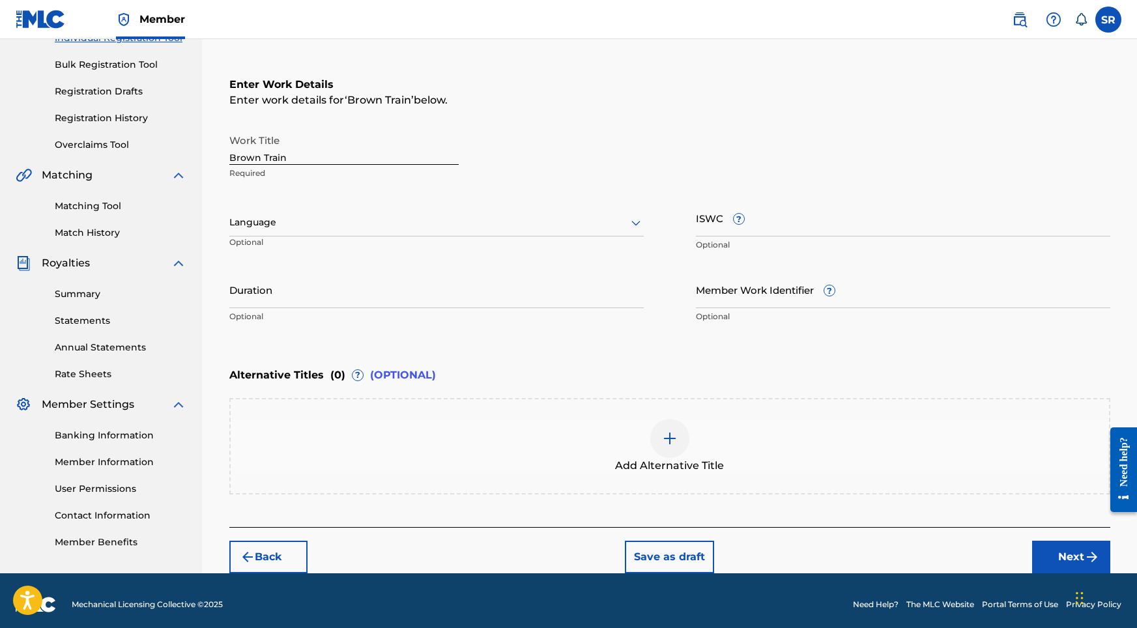
scroll to position [180, 0]
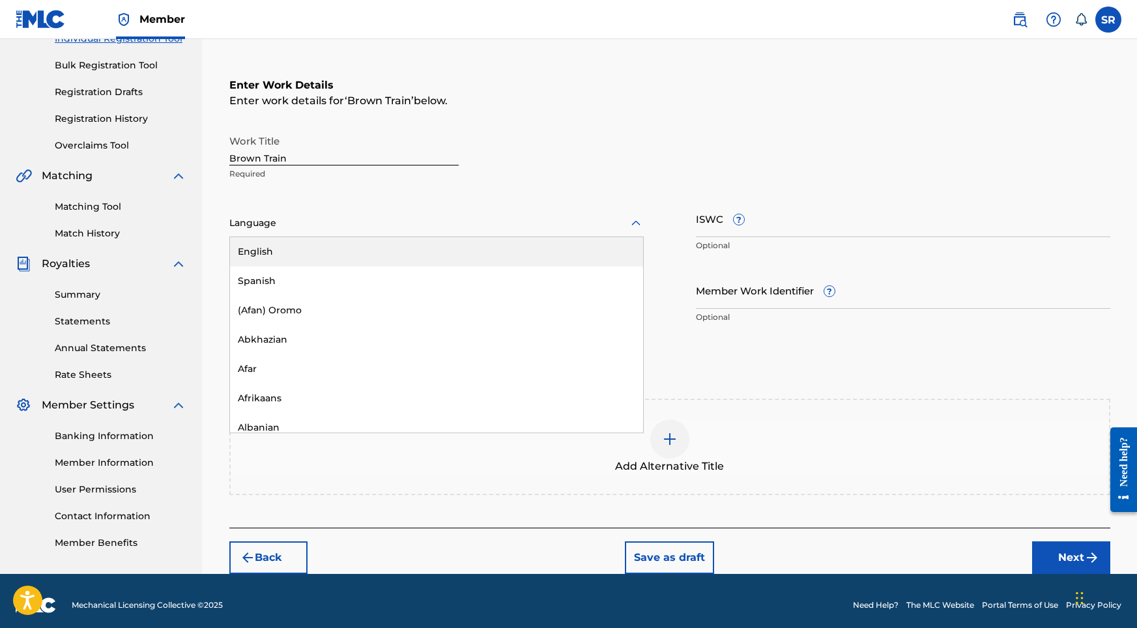
click at [422, 220] on div at bounding box center [436, 223] width 415 height 16
click at [364, 260] on div "English" at bounding box center [436, 251] width 413 height 29
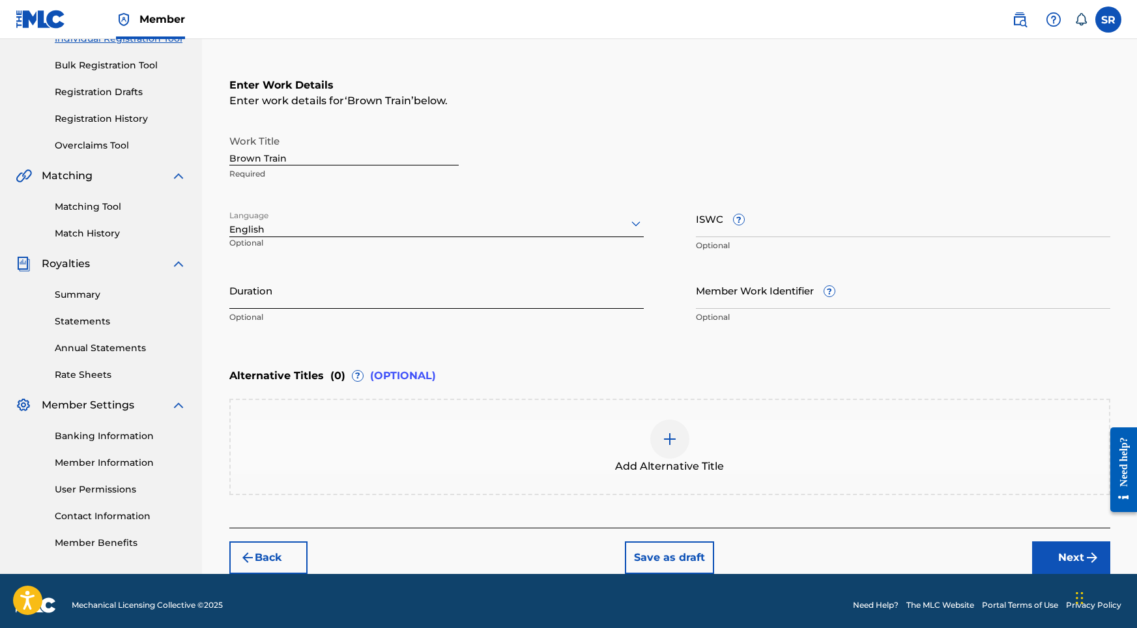
click at [397, 287] on input "Duration" at bounding box center [436, 290] width 415 height 37
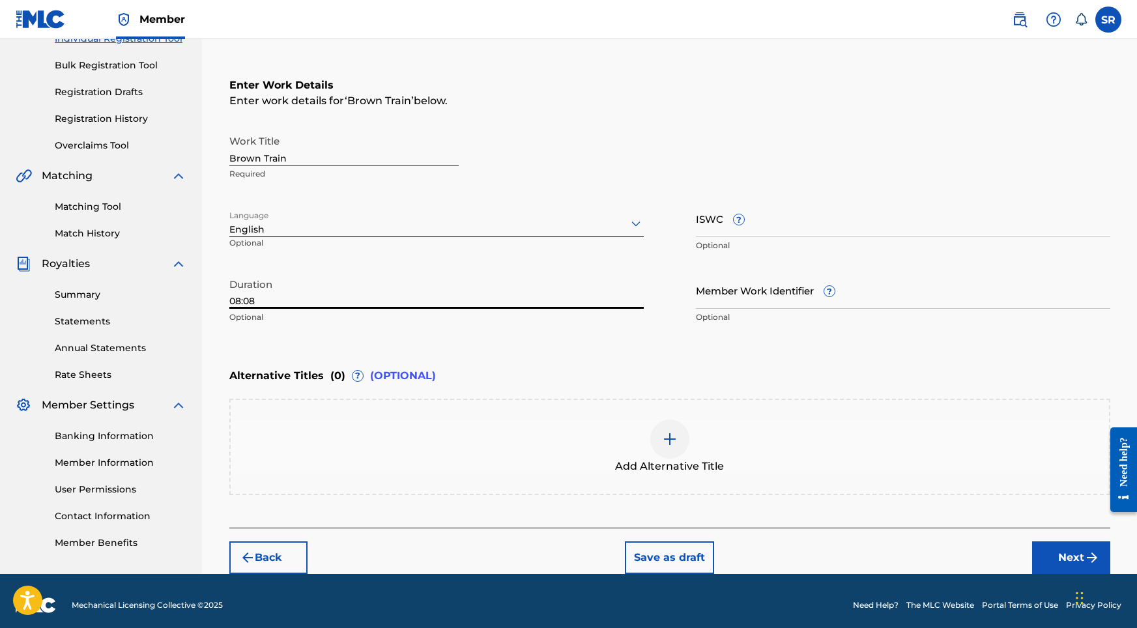
type input "08:08"
click at [673, 456] on div at bounding box center [670, 439] width 39 height 39
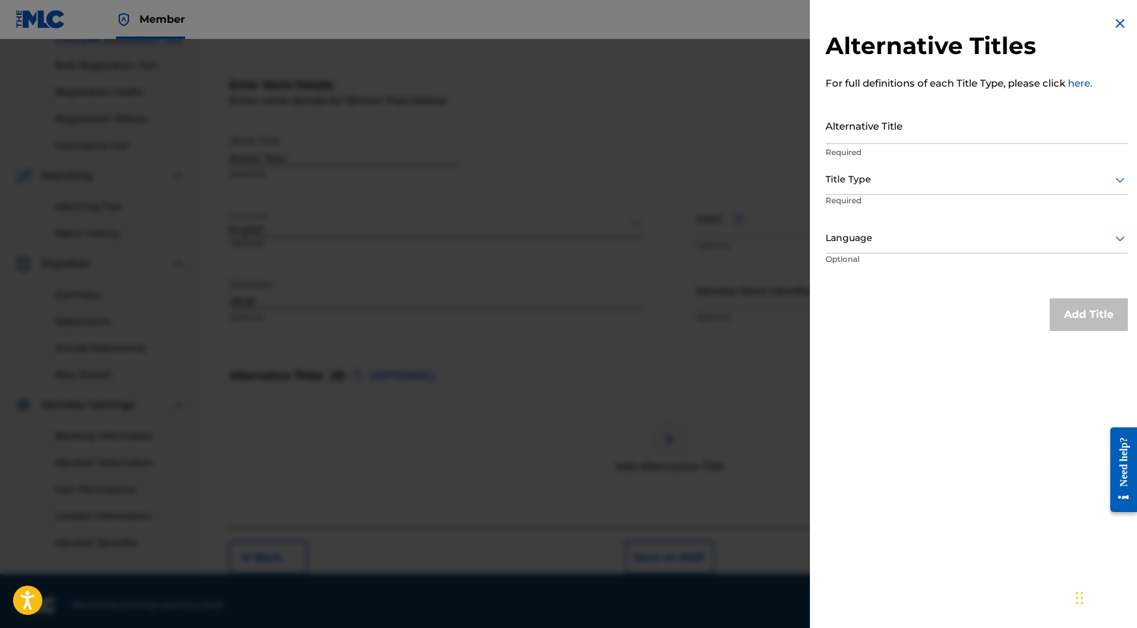
click at [881, 147] on p "Required" at bounding box center [977, 153] width 302 height 12
click at [881, 141] on input "Alternative Title" at bounding box center [977, 125] width 302 height 37
paste input "Brown Train"
type input "Brown Train"
click at [876, 183] on div at bounding box center [977, 179] width 302 height 16
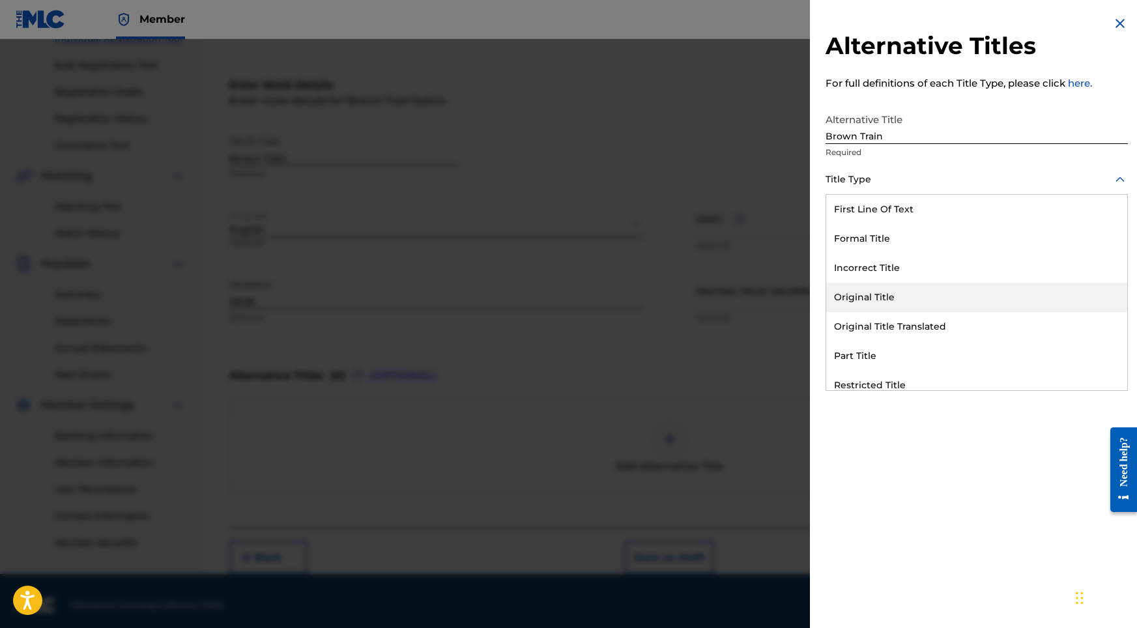
click at [877, 293] on div "Original Title" at bounding box center [977, 297] width 301 height 29
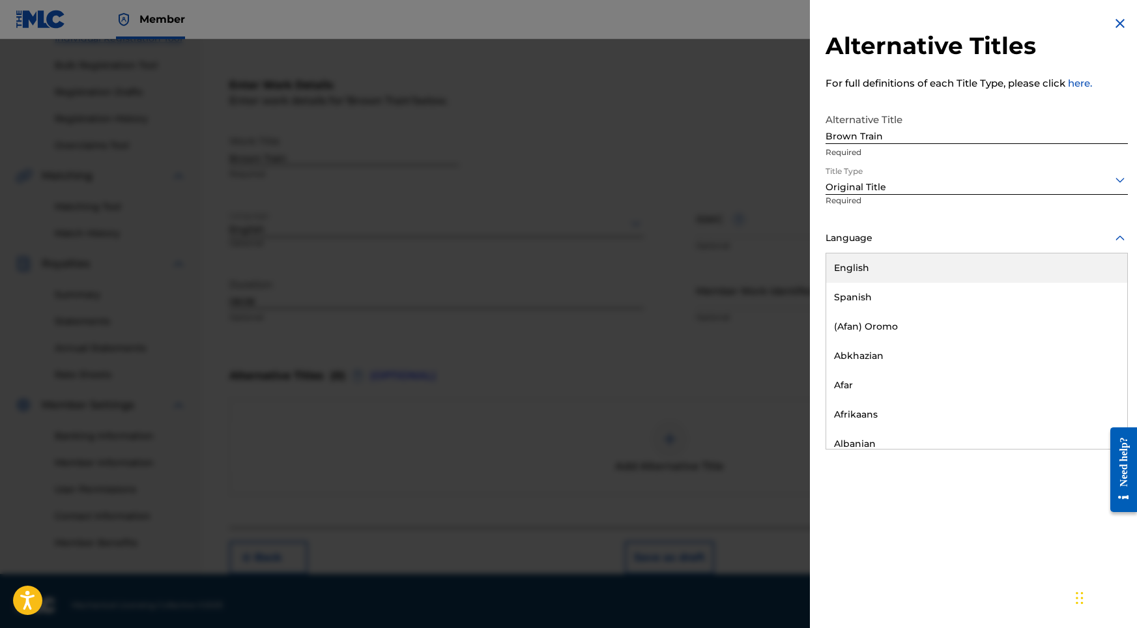
click at [898, 230] on div at bounding box center [977, 238] width 302 height 16
click at [883, 271] on div "English" at bounding box center [977, 268] width 301 height 29
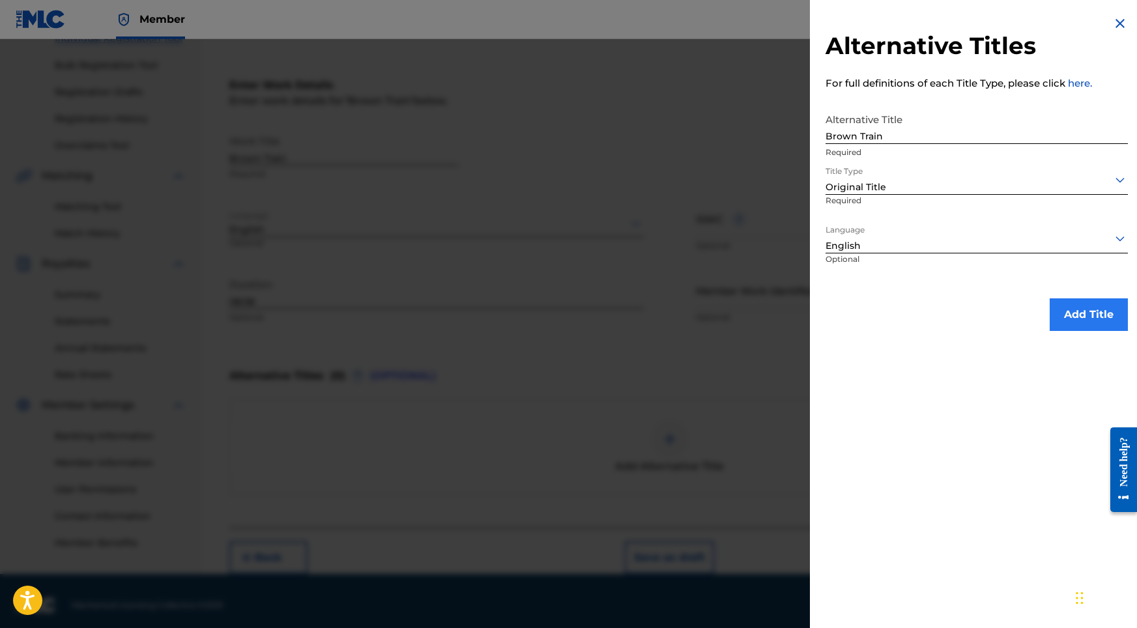
click at [1051, 310] on button "Add Title" at bounding box center [1089, 315] width 78 height 33
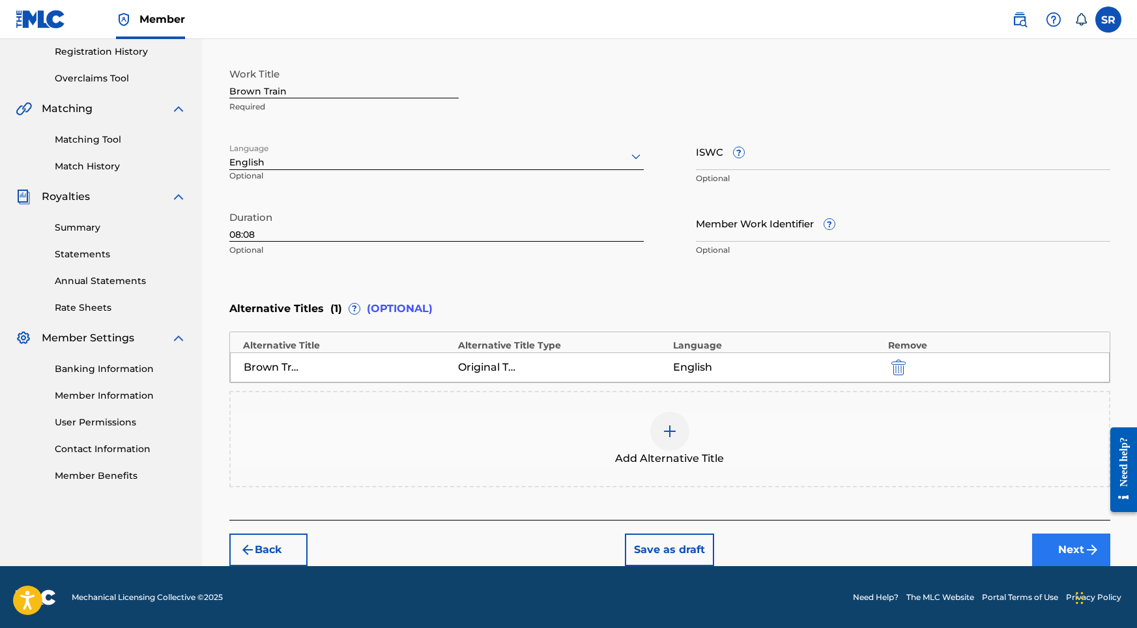
click at [1059, 553] on button "Next" at bounding box center [1072, 550] width 78 height 33
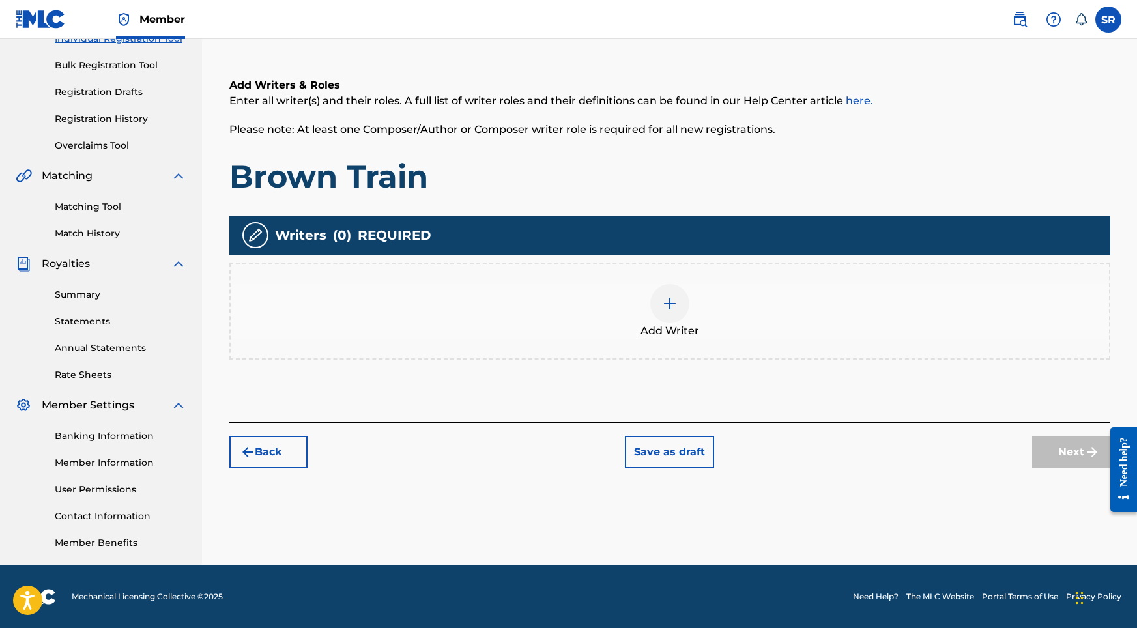
click at [660, 319] on div at bounding box center [670, 303] width 39 height 39
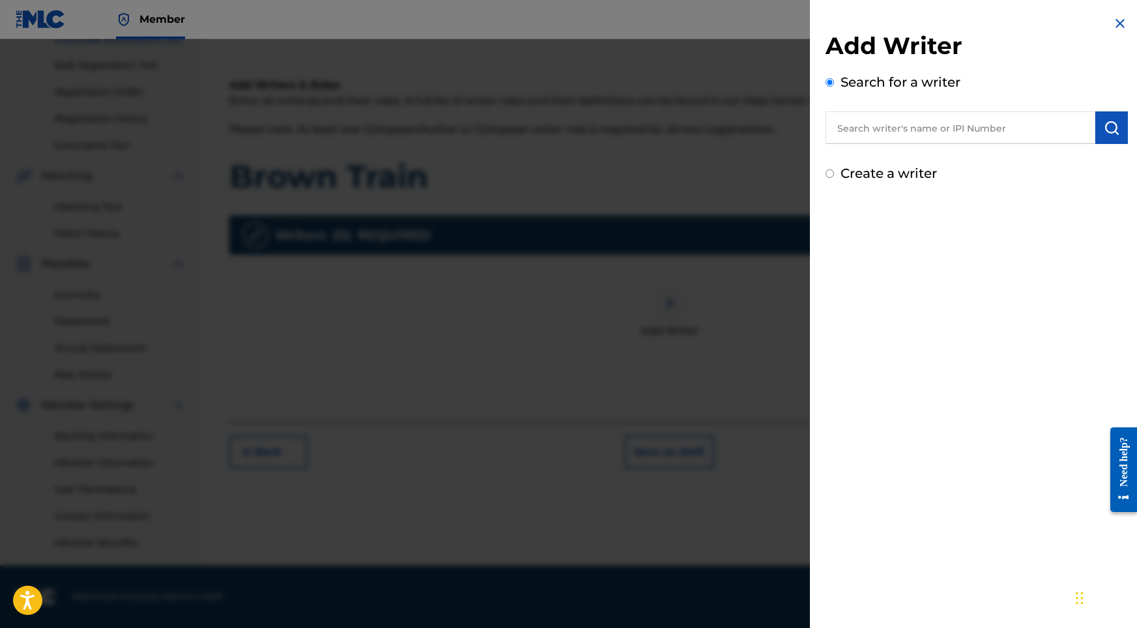
click at [1006, 113] on input "text" at bounding box center [961, 127] width 270 height 33
click at [973, 138] on input "text" at bounding box center [961, 127] width 270 height 33
paste input "[PERSON_NAME]"
type input "[PERSON_NAME]"
click at [1109, 125] on img "submit" at bounding box center [1112, 128] width 16 height 16
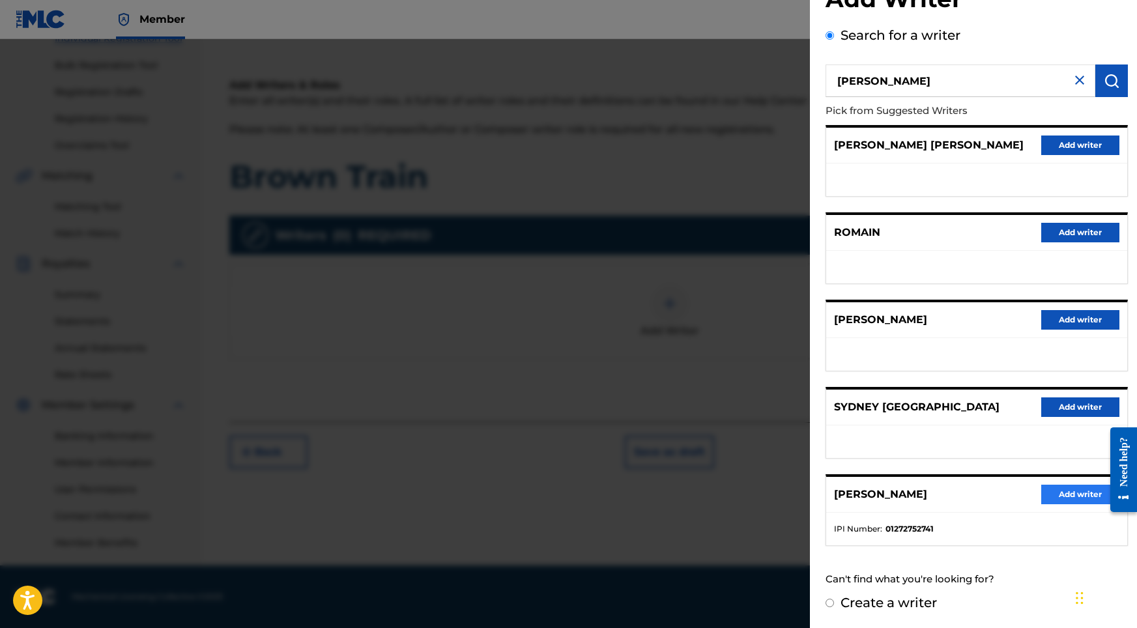
scroll to position [58, 0]
click at [1060, 491] on button "Add writer" at bounding box center [1081, 495] width 78 height 20
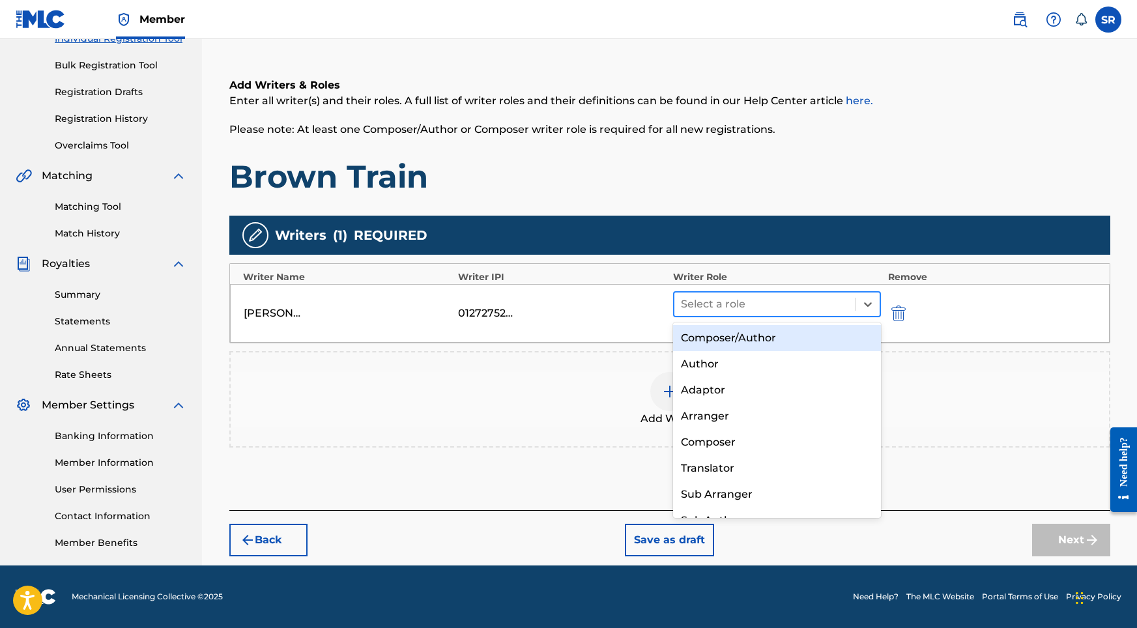
click at [712, 309] on div at bounding box center [765, 304] width 169 height 18
click at [722, 340] on div "Composer/Author" at bounding box center [777, 338] width 209 height 26
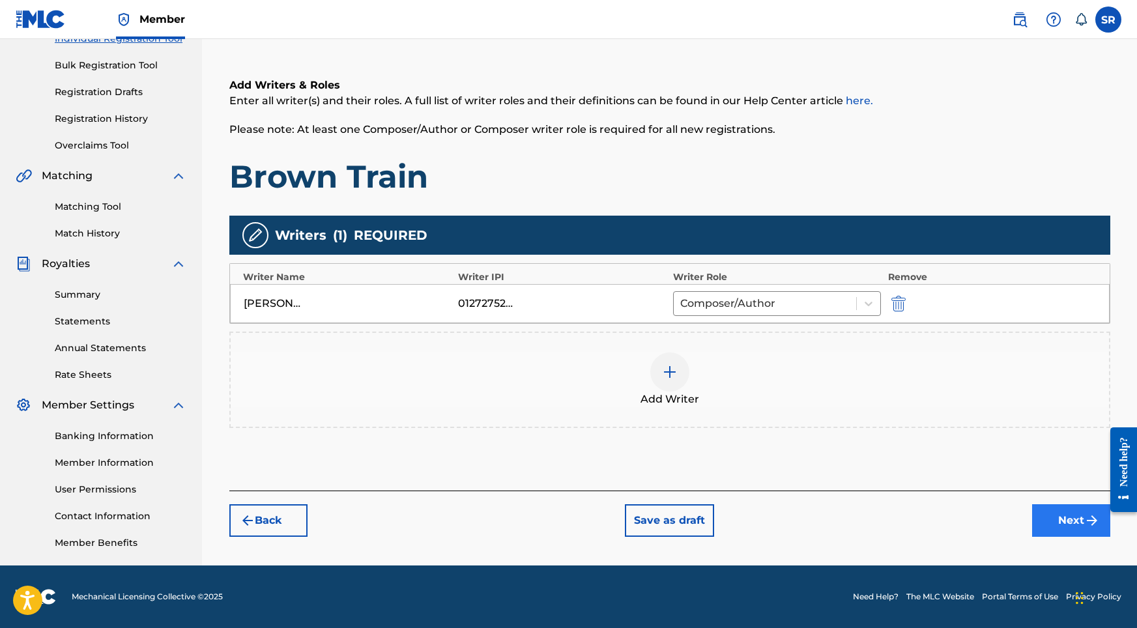
click at [1048, 518] on button "Next" at bounding box center [1072, 521] width 78 height 33
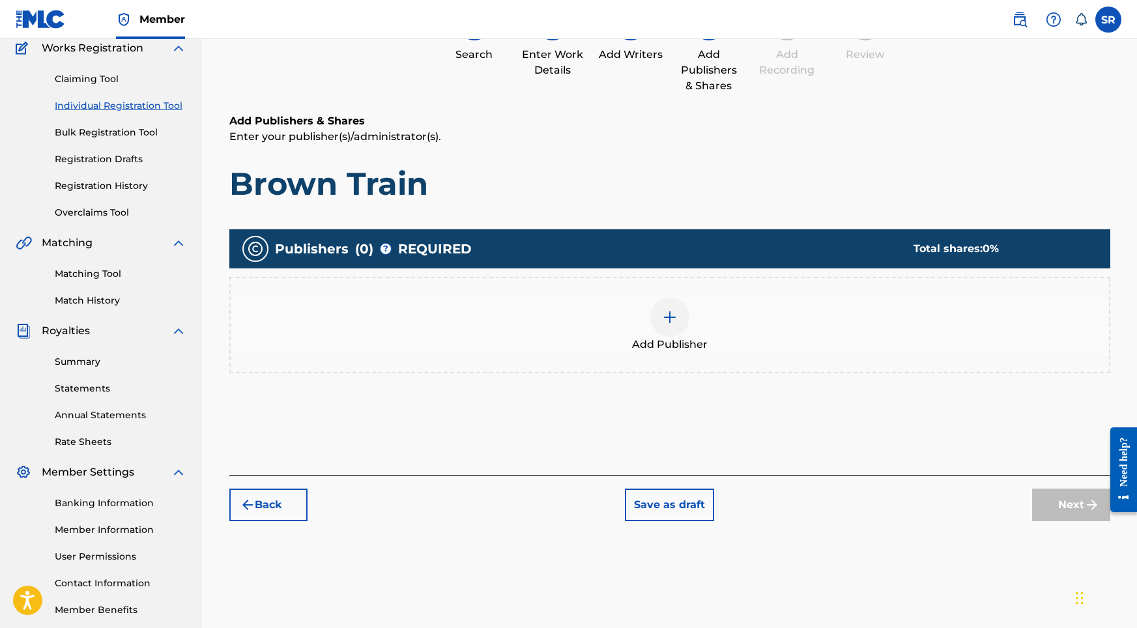
scroll to position [59, 0]
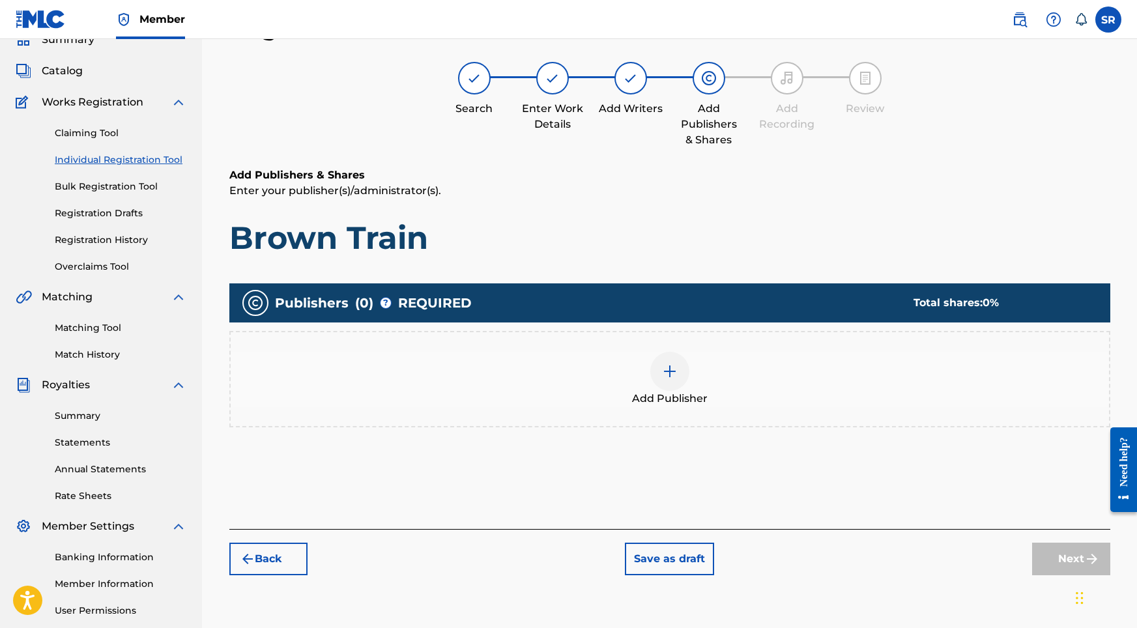
click at [678, 394] on span "Add Publisher" at bounding box center [670, 399] width 76 height 16
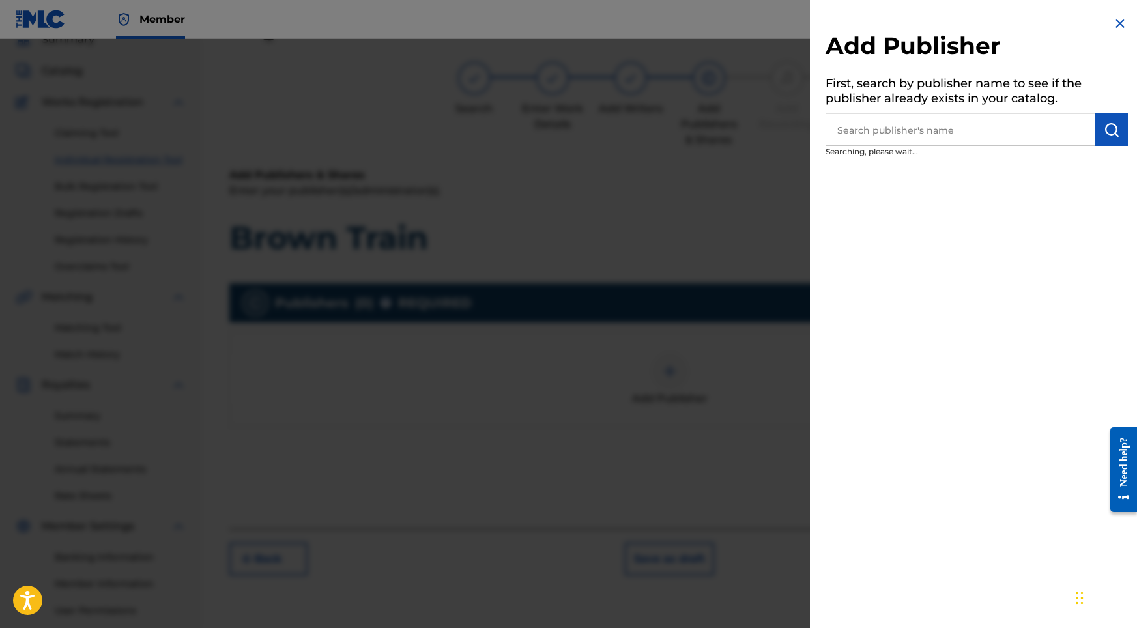
click at [935, 153] on p "Searching, please wait..." at bounding box center [940, 155] width 228 height 18
click at [935, 139] on input "text" at bounding box center [961, 129] width 270 height 33
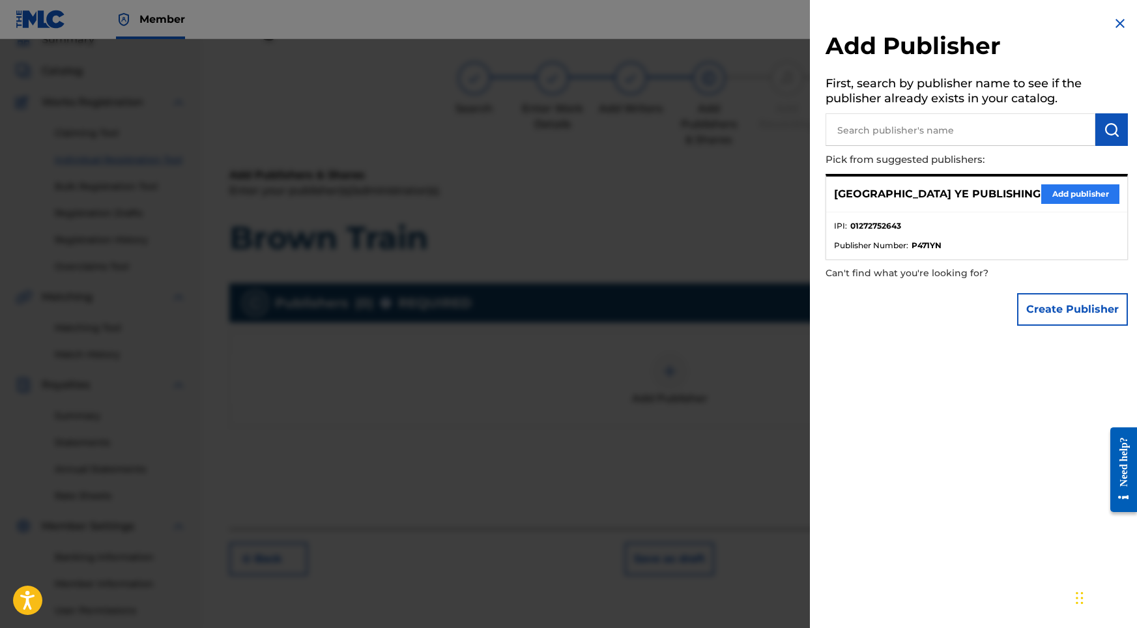
click at [1070, 194] on button "Add publisher" at bounding box center [1081, 194] width 78 height 20
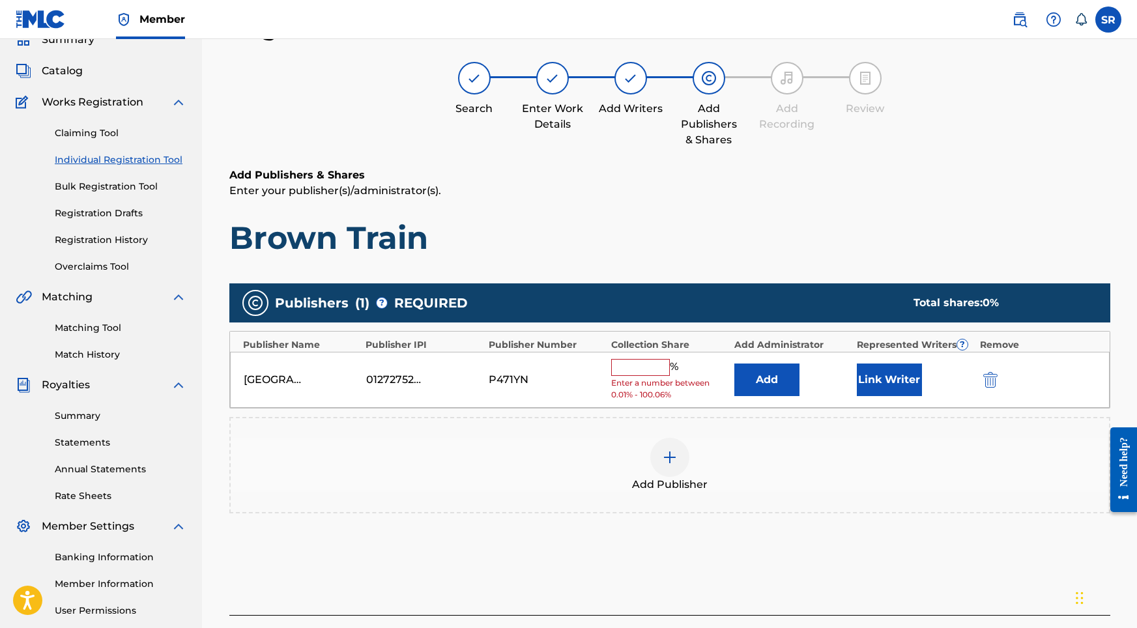
click at [642, 374] on div "%" at bounding box center [646, 367] width 70 height 17
click at [642, 370] on input "text" at bounding box center [640, 367] width 59 height 17
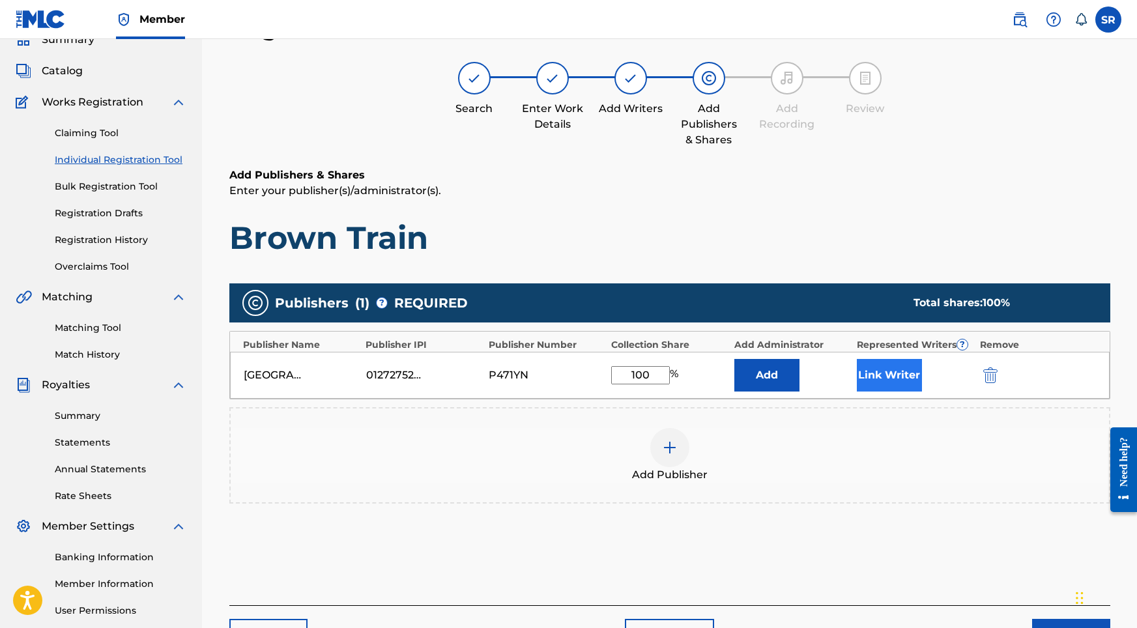
type input "100"
click at [871, 376] on button "Link Writer" at bounding box center [889, 375] width 65 height 33
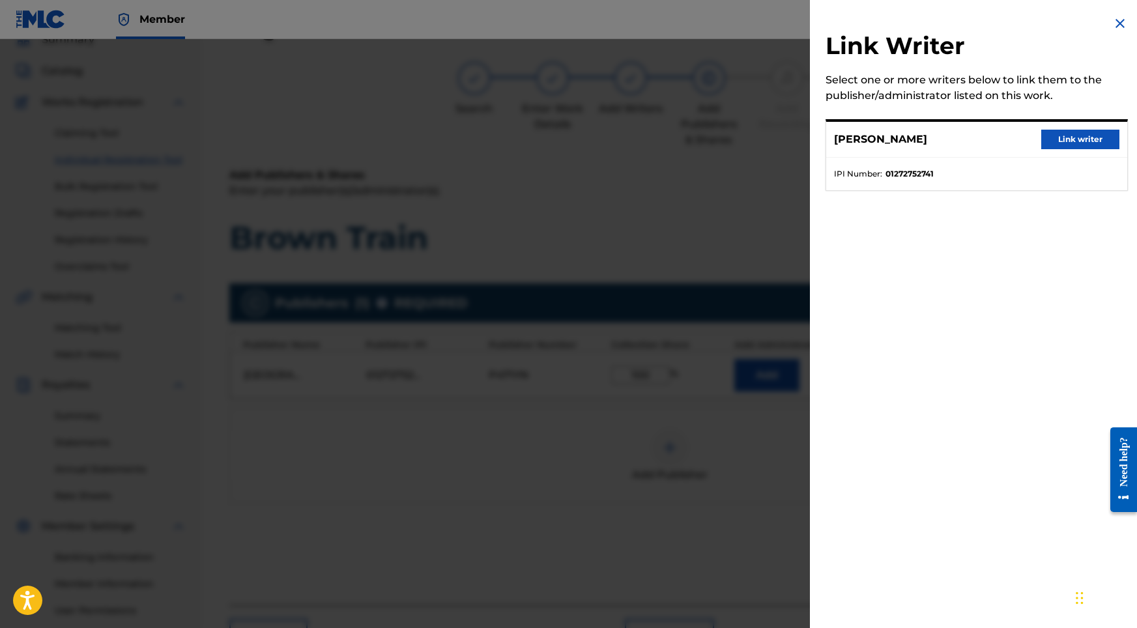
click at [1069, 151] on div "[PERSON_NAME] Link writer" at bounding box center [977, 140] width 301 height 36
click at [1069, 146] on button "Link writer" at bounding box center [1081, 140] width 78 height 20
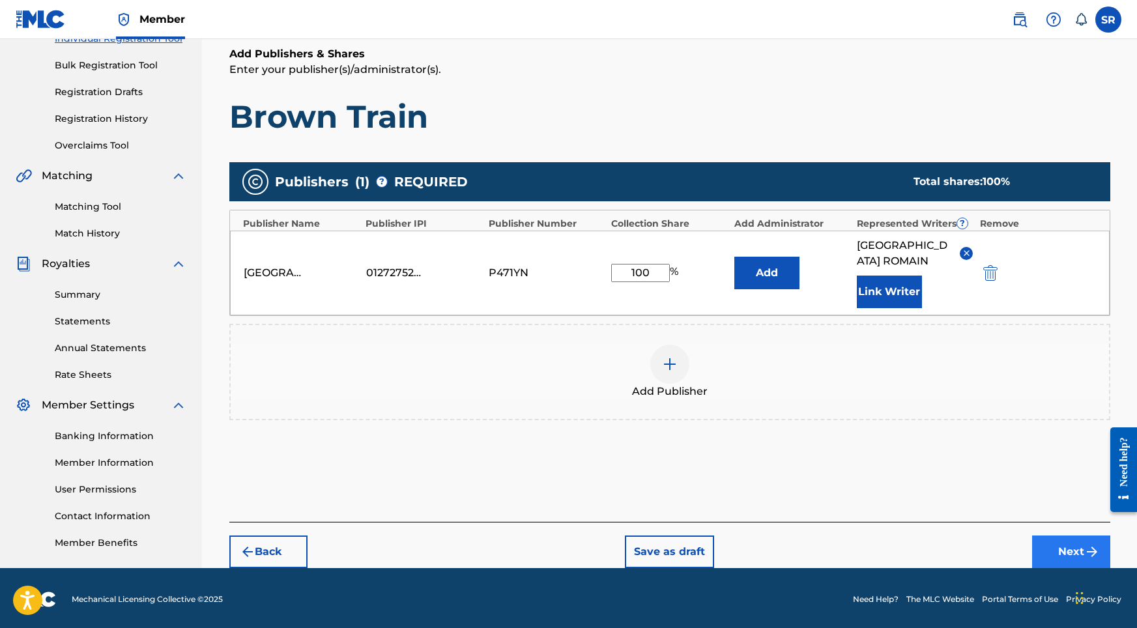
click at [1077, 536] on button "Next" at bounding box center [1072, 552] width 78 height 33
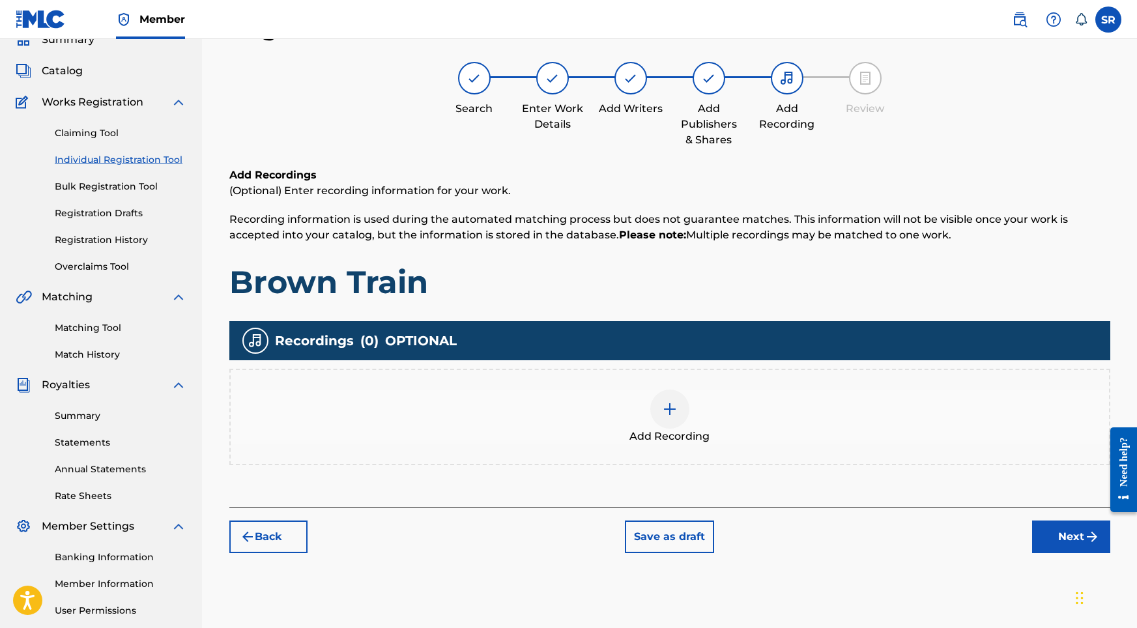
click at [684, 398] on div at bounding box center [670, 409] width 39 height 39
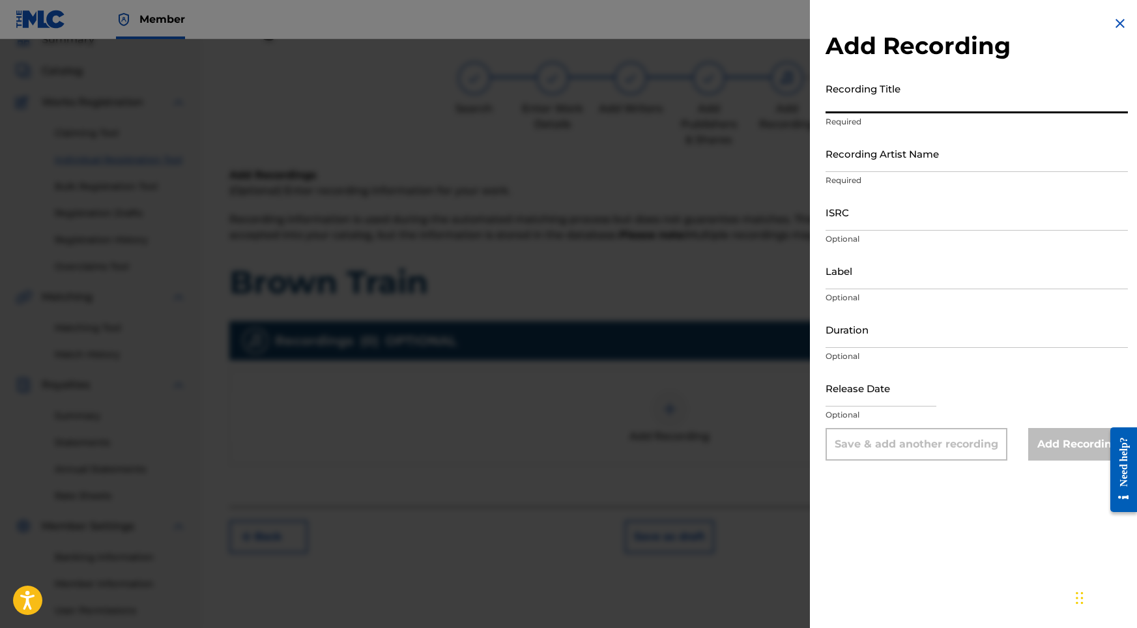
click at [885, 94] on input "Recording Title" at bounding box center [977, 94] width 302 height 37
paste input "Brown Train"
type input "Brown Train"
click at [860, 213] on input "ISRC" at bounding box center [977, 212] width 302 height 37
paste input "ushm82194000"
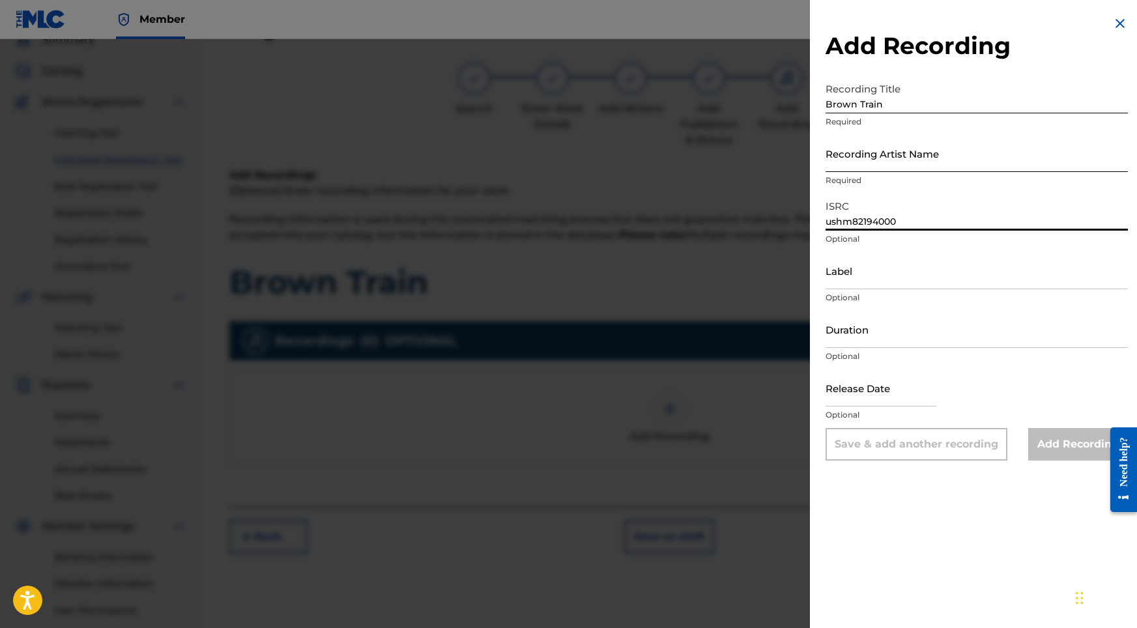
type input "ushm82194000"
click at [894, 156] on input "Recording Artist Name" at bounding box center [977, 153] width 302 height 37
paste input "Sonic Atmos"
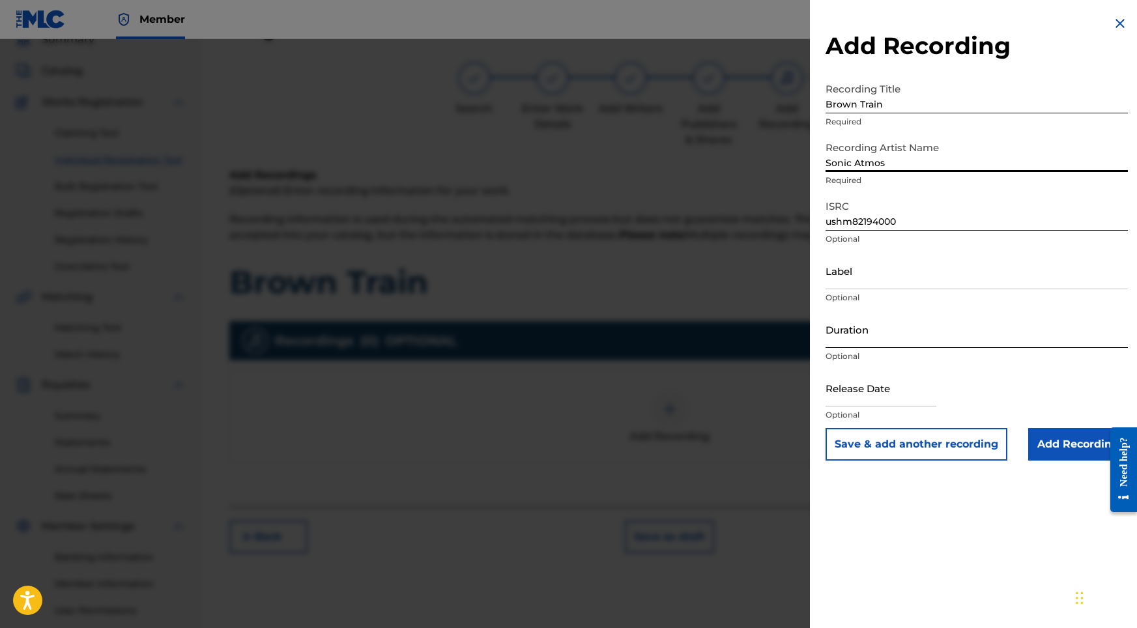
type input "Sonic Atmos"
click at [865, 321] on input "Duration" at bounding box center [977, 329] width 302 height 37
type input "08:08"
click at [859, 381] on input "text" at bounding box center [881, 388] width 111 height 37
select select "8"
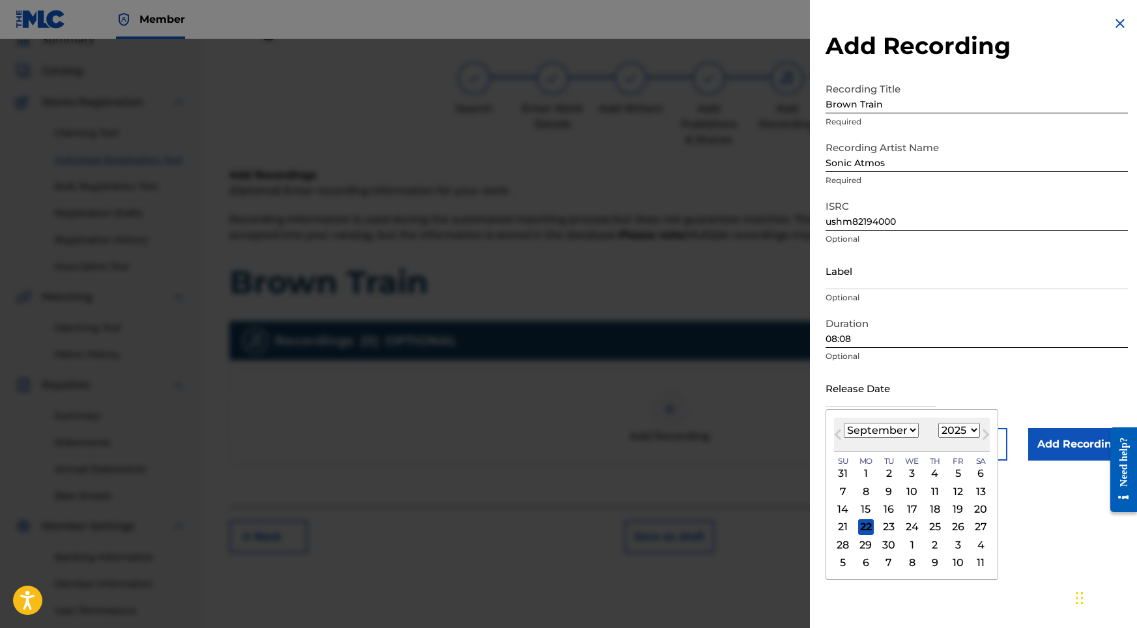
select select "2021"
select select "7"
click at [844, 497] on div "8" at bounding box center [844, 492] width 16 height 16
type input "[DATE]"
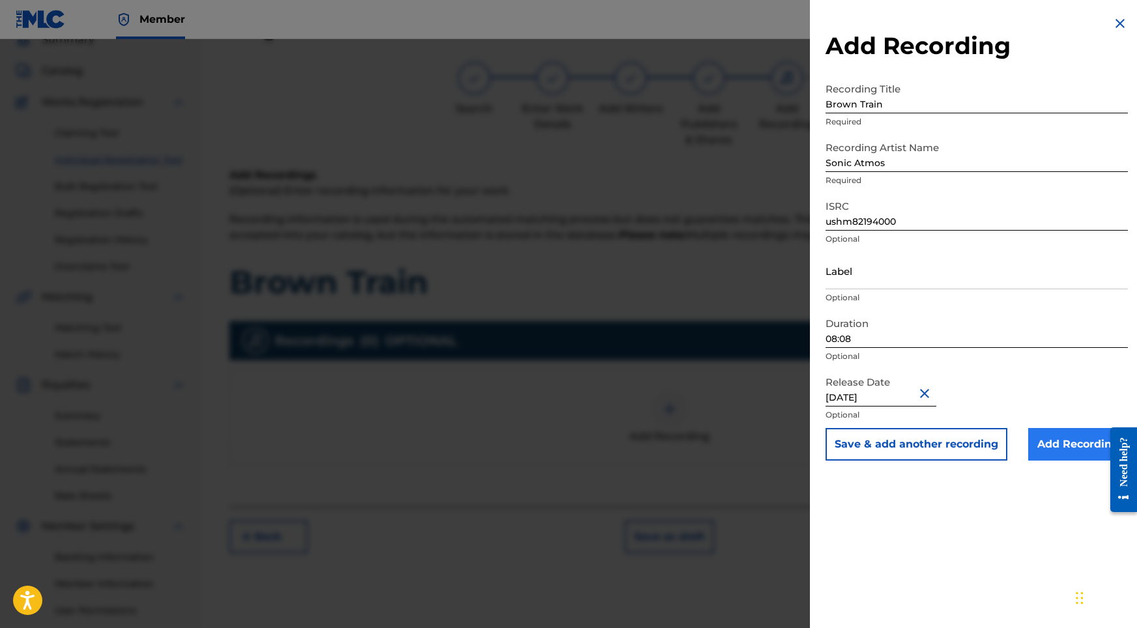
click at [1059, 441] on input "Add Recording" at bounding box center [1079, 444] width 100 height 33
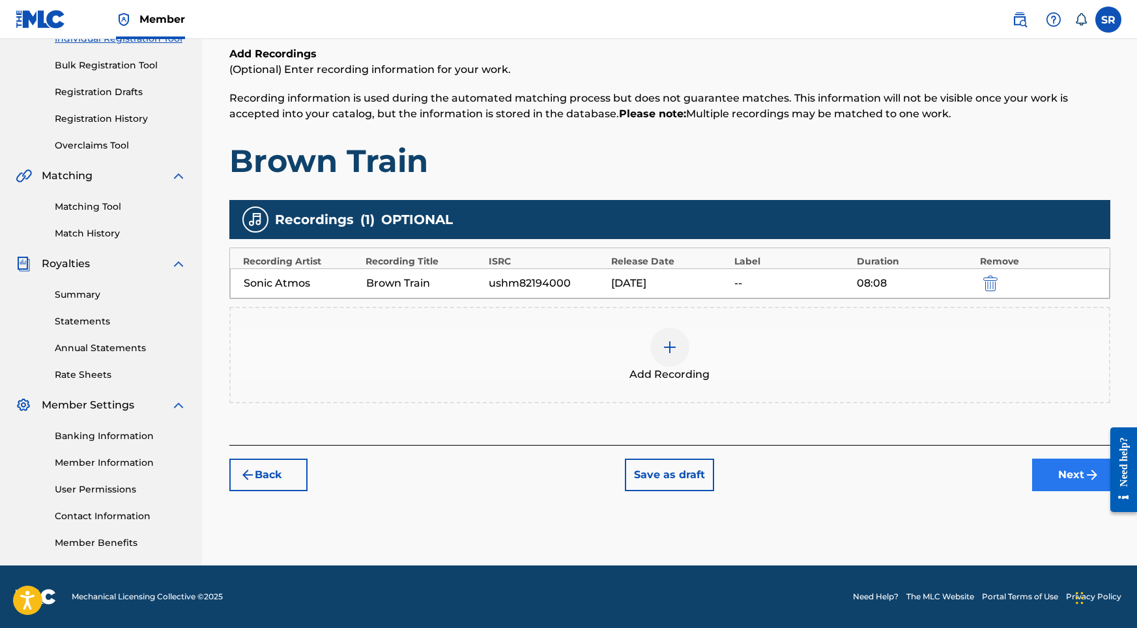
click at [1081, 488] on button "Next" at bounding box center [1072, 475] width 78 height 33
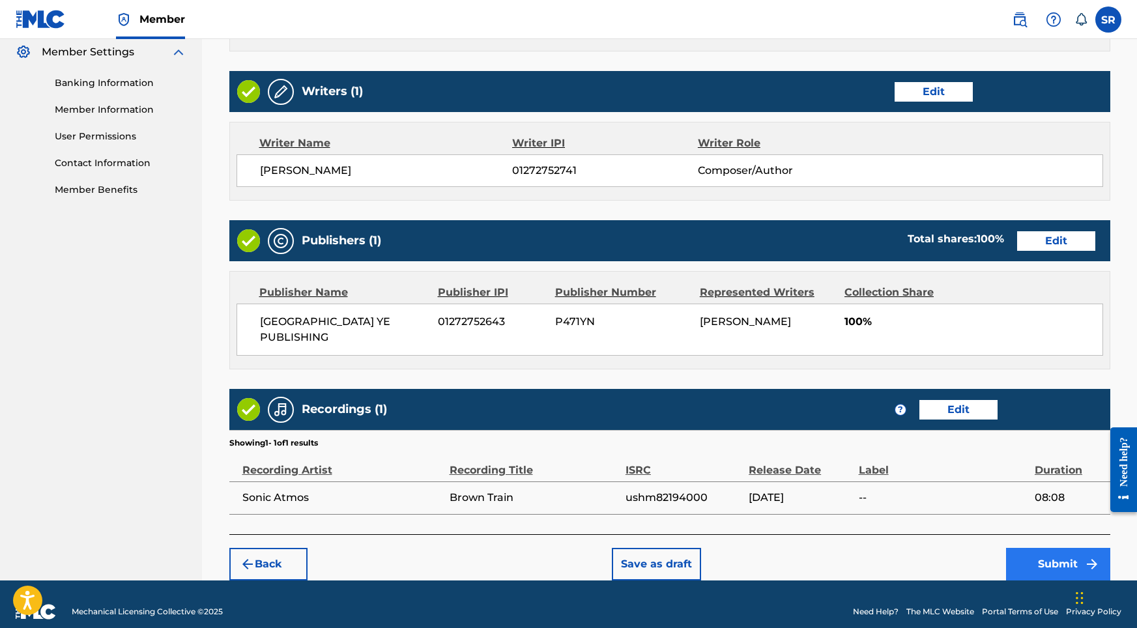
scroll to position [532, 0]
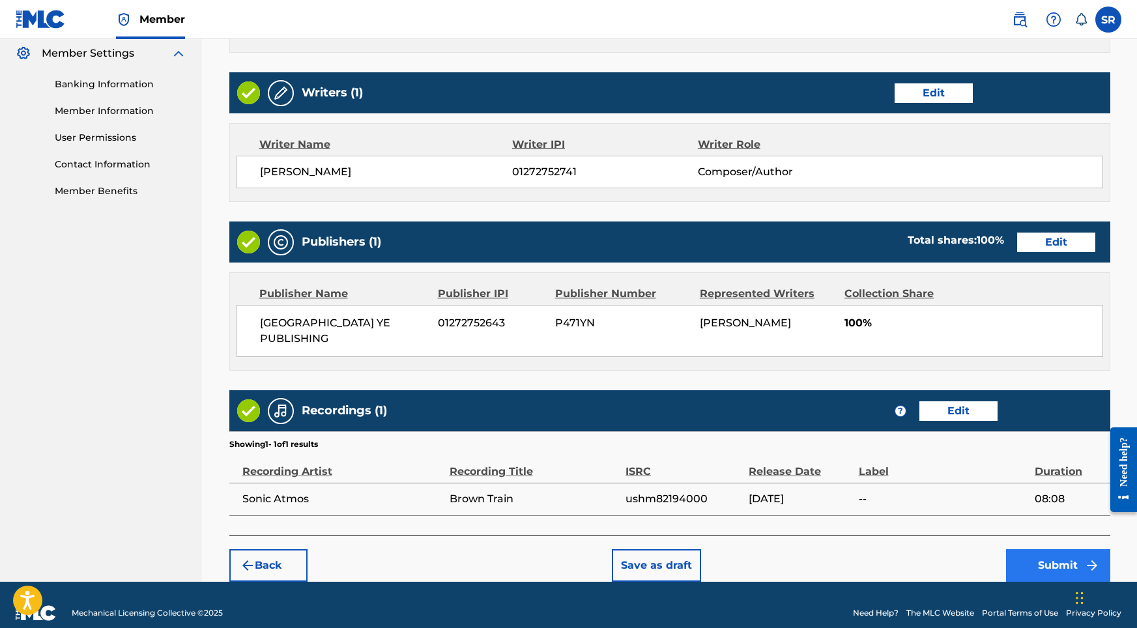
click at [1046, 550] on button "Submit" at bounding box center [1058, 566] width 104 height 33
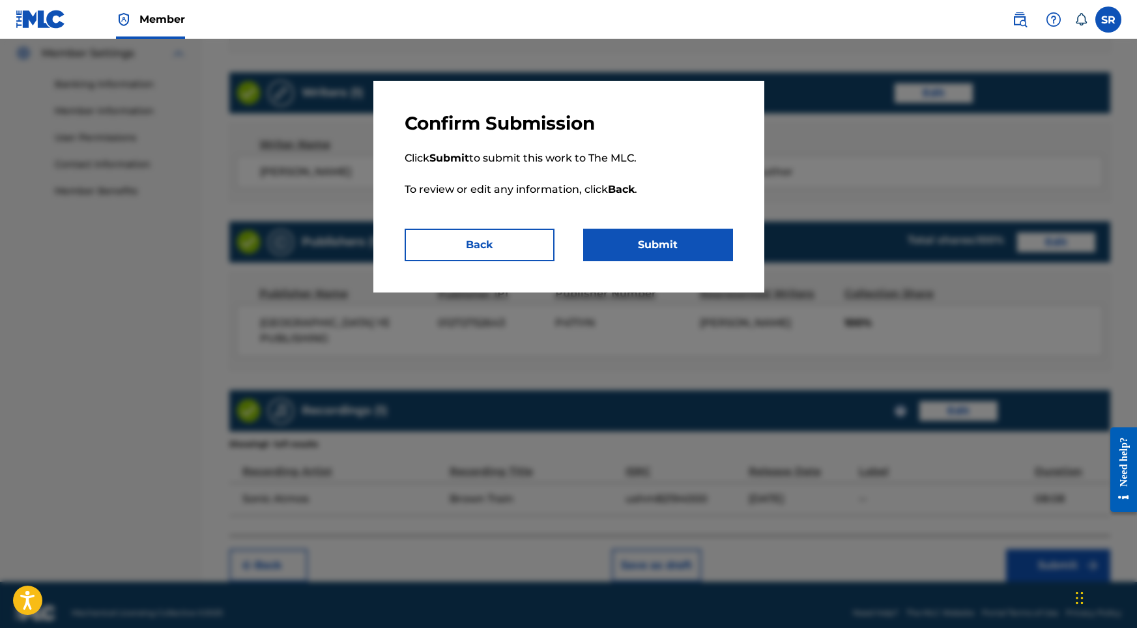
click at [629, 227] on p "Click Submit to submit this work to The MLC. To review or edit any information,…" at bounding box center [569, 182] width 329 height 94
click at [634, 245] on button "Submit" at bounding box center [658, 245] width 150 height 33
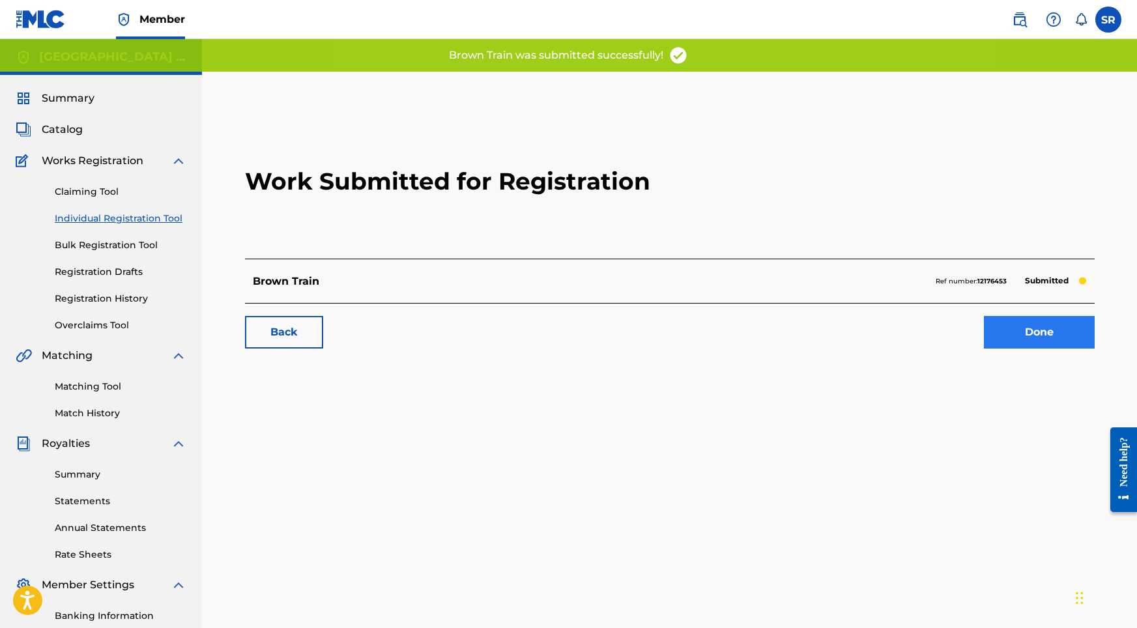
click at [993, 319] on link "Done" at bounding box center [1039, 332] width 111 height 33
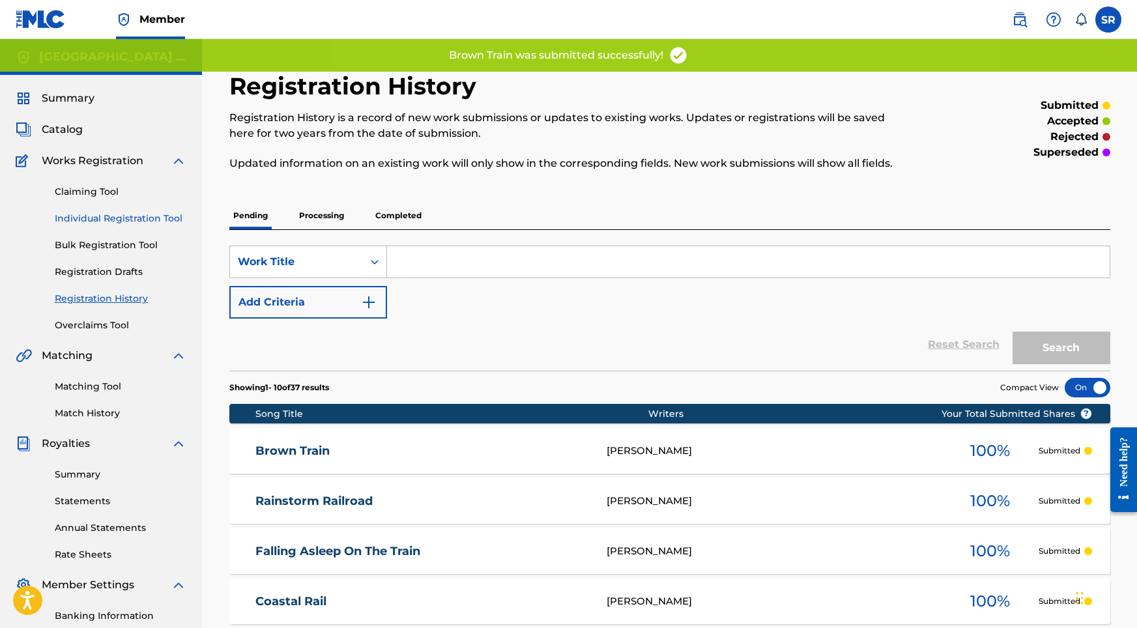
click at [145, 214] on link "Individual Registration Tool" at bounding box center [121, 219] width 132 height 14
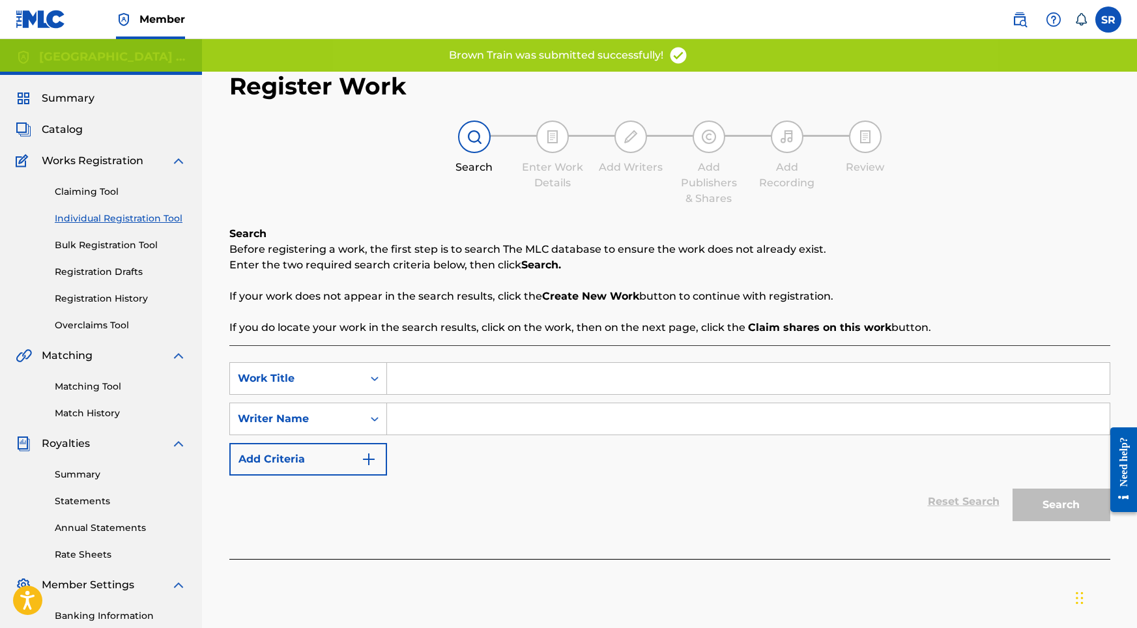
click at [576, 360] on div "SearchWithCriteria5948a7d0-f2c3-4a11-9c88-5aa05a5ab201 Work Title SearchWithCri…" at bounding box center [669, 452] width 881 height 214
click at [579, 364] on input "Search Form" at bounding box center [748, 378] width 723 height 31
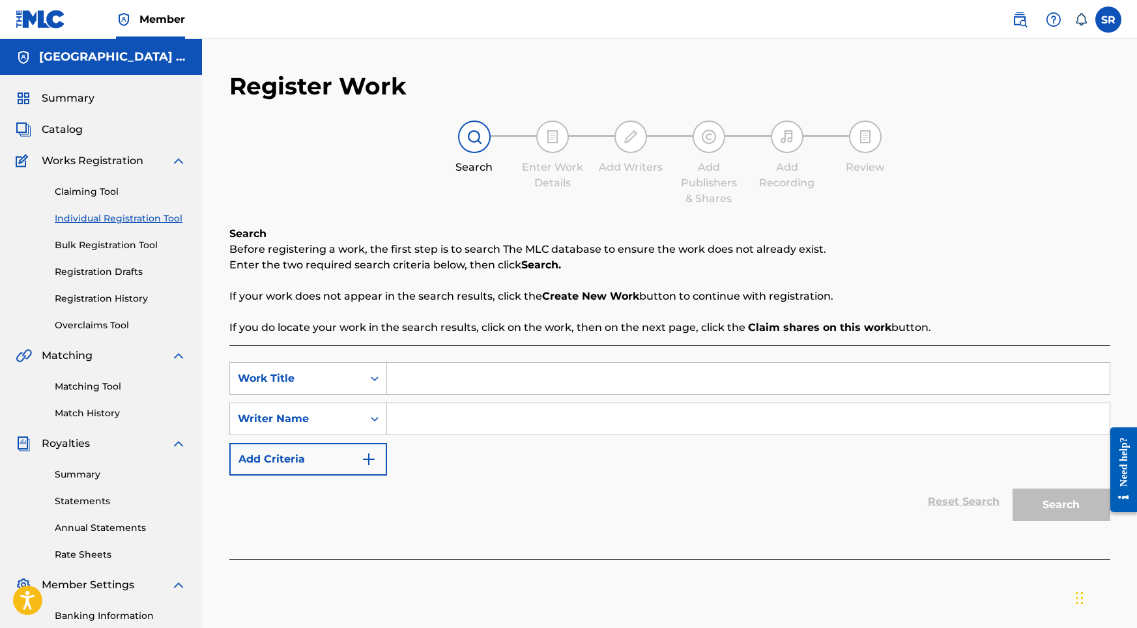
paste input "Pink Sleeper"
type input "Pink Sleeper"
click at [508, 428] on input "Search Form" at bounding box center [748, 418] width 723 height 31
paste input "Pink Sleeper"
type input "Pink Sleeper"
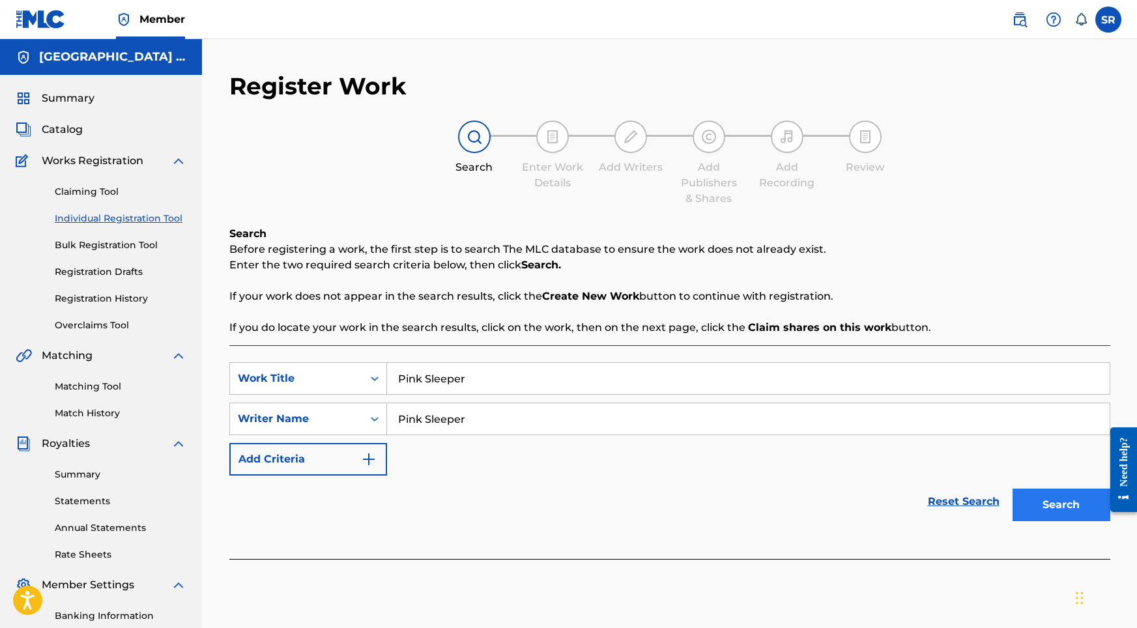
click at [1066, 513] on button "Search" at bounding box center [1062, 505] width 98 height 33
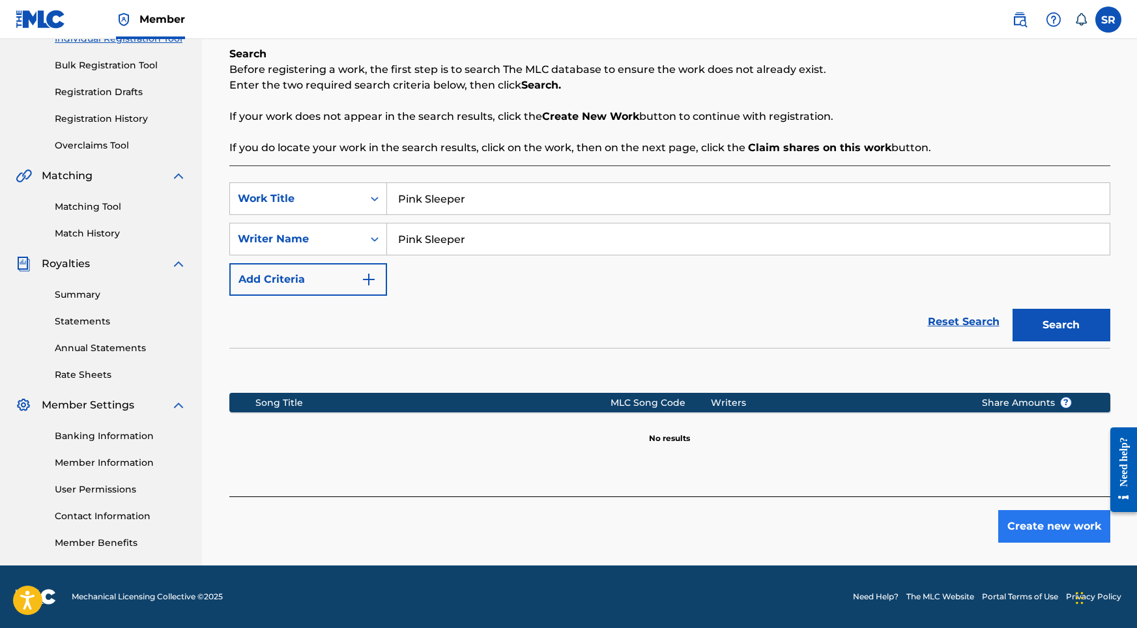
scroll to position [180, 0]
click at [1095, 522] on button "Create new work" at bounding box center [1055, 526] width 112 height 33
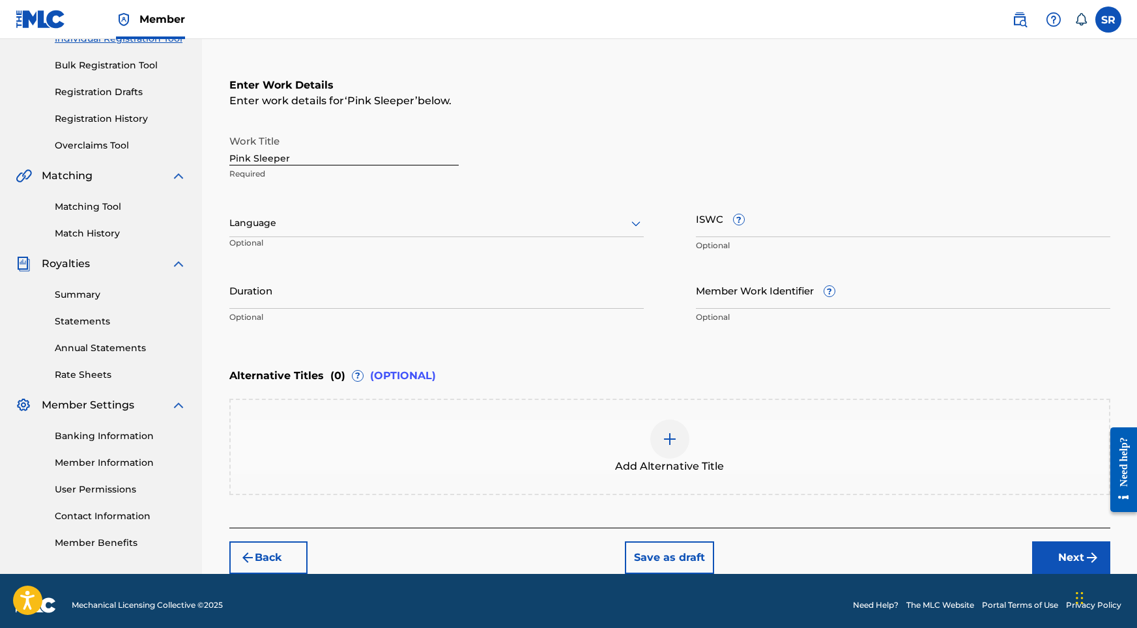
click at [505, 223] on div at bounding box center [436, 223] width 415 height 16
click at [403, 252] on div "English" at bounding box center [436, 251] width 413 height 29
click at [426, 290] on input "Duration" at bounding box center [436, 290] width 415 height 37
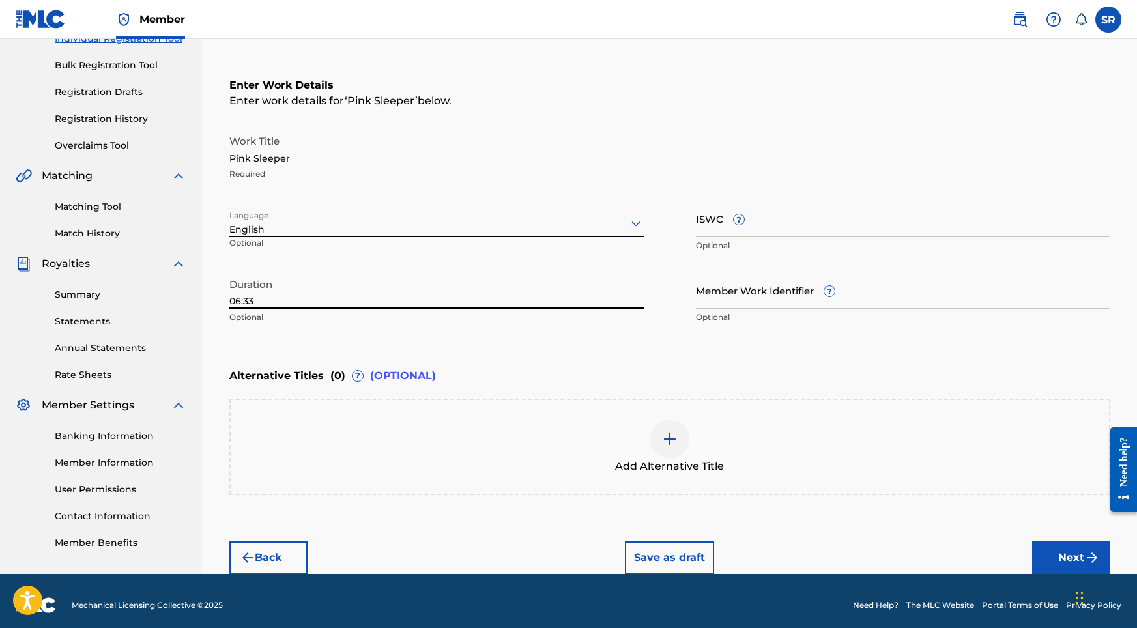
type input "06:33"
click at [666, 424] on div at bounding box center [670, 439] width 39 height 39
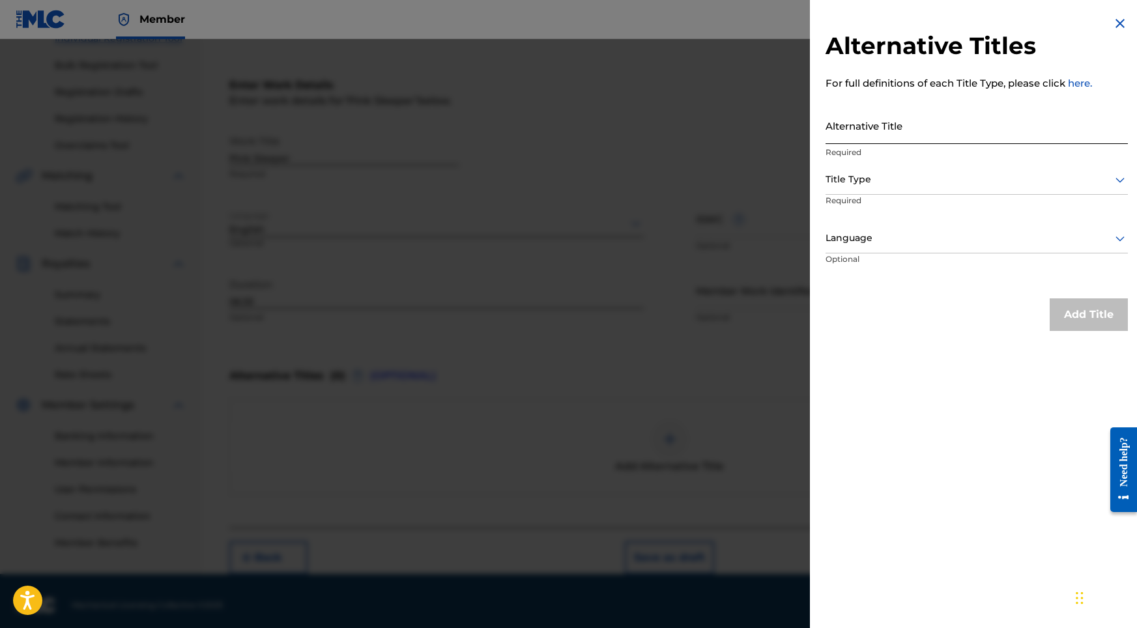
click at [914, 127] on input "Alternative Title" at bounding box center [977, 125] width 302 height 37
paste input "Pink Sleeper"
type input "Pink Sleeper"
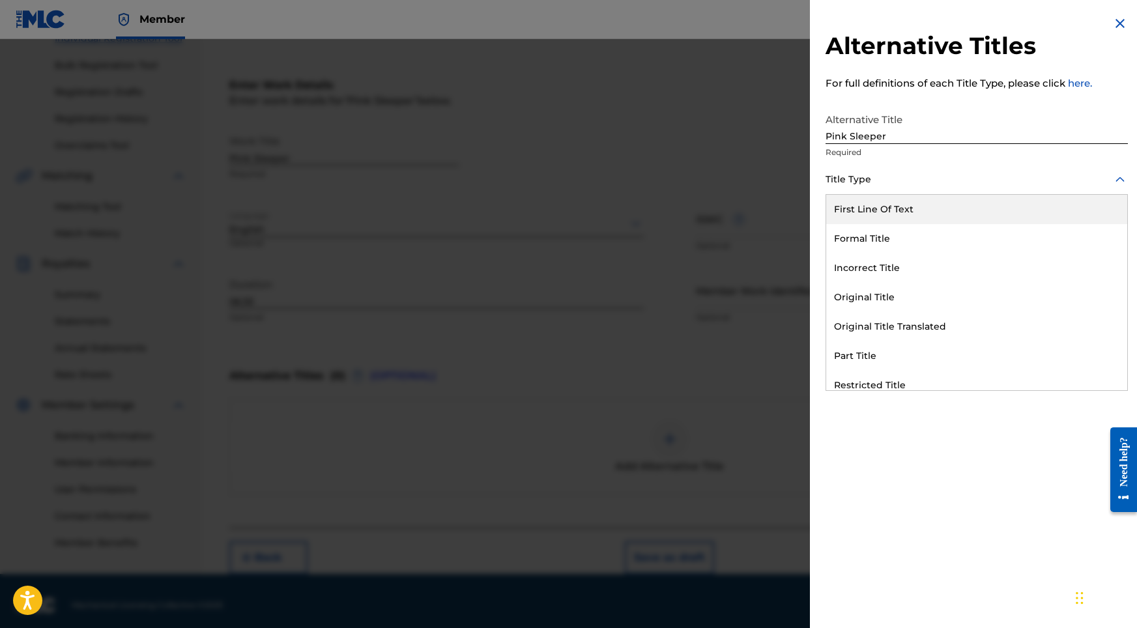
click at [893, 190] on div "Title Type" at bounding box center [977, 180] width 302 height 29
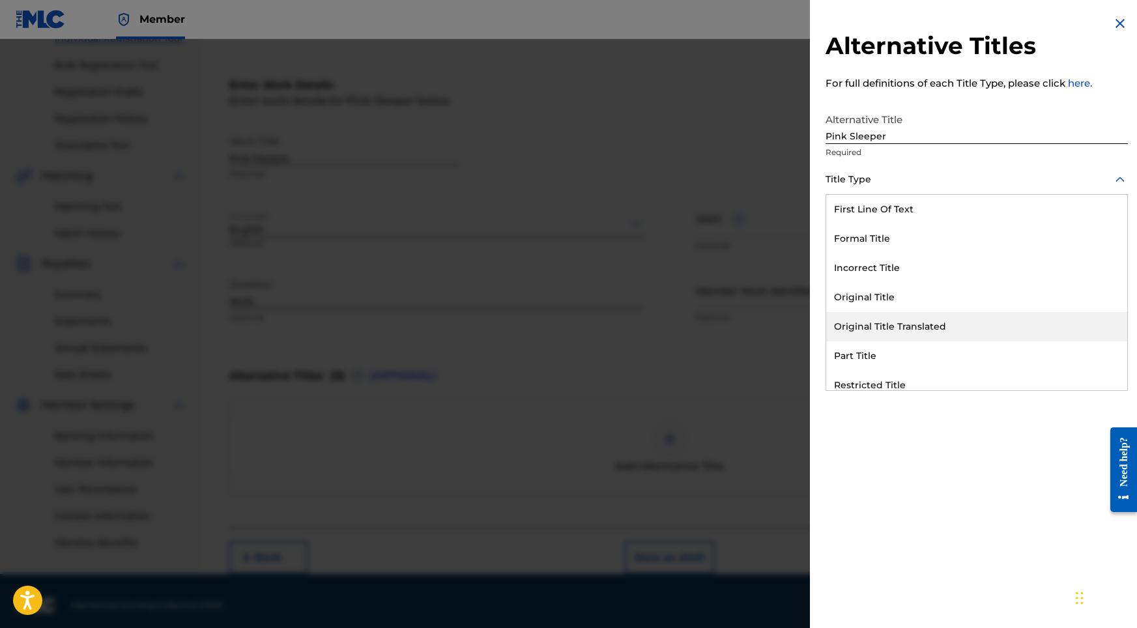
click at [873, 295] on div "Original Title" at bounding box center [977, 297] width 301 height 29
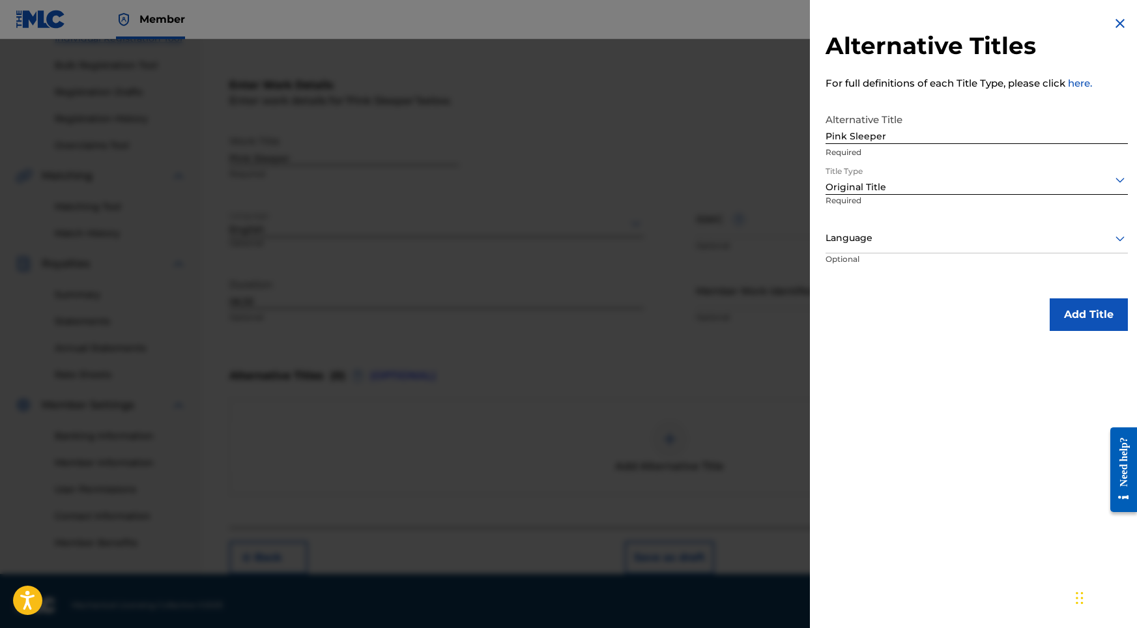
click at [896, 247] on div "Language" at bounding box center [977, 238] width 302 height 29
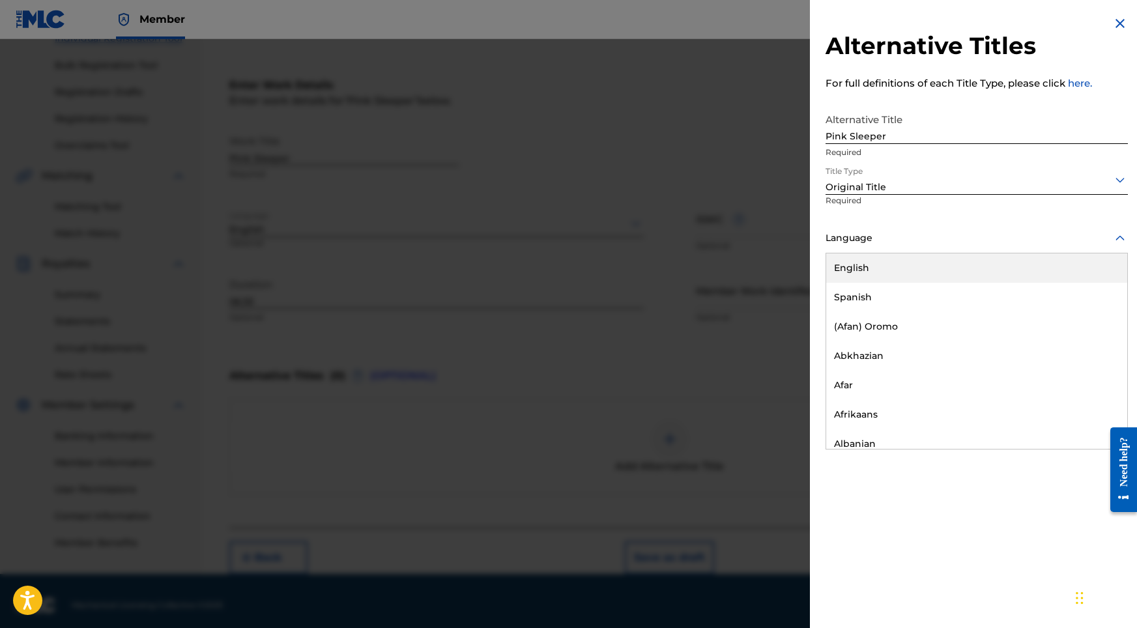
click at [884, 265] on div "English" at bounding box center [977, 268] width 301 height 29
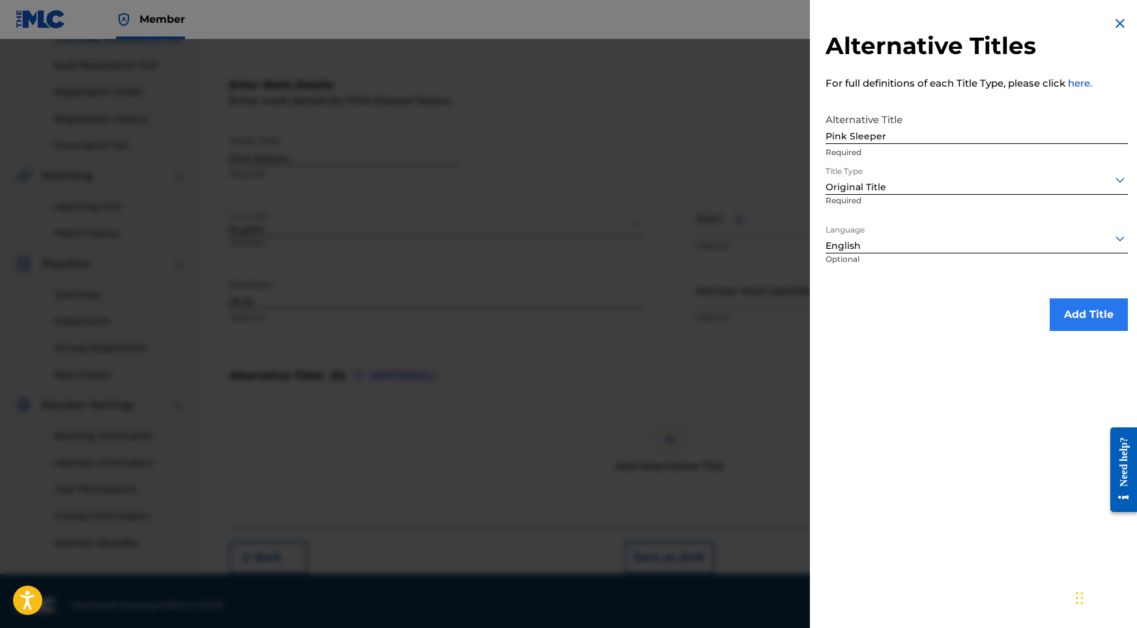
click at [1066, 311] on button "Add Title" at bounding box center [1089, 315] width 78 height 33
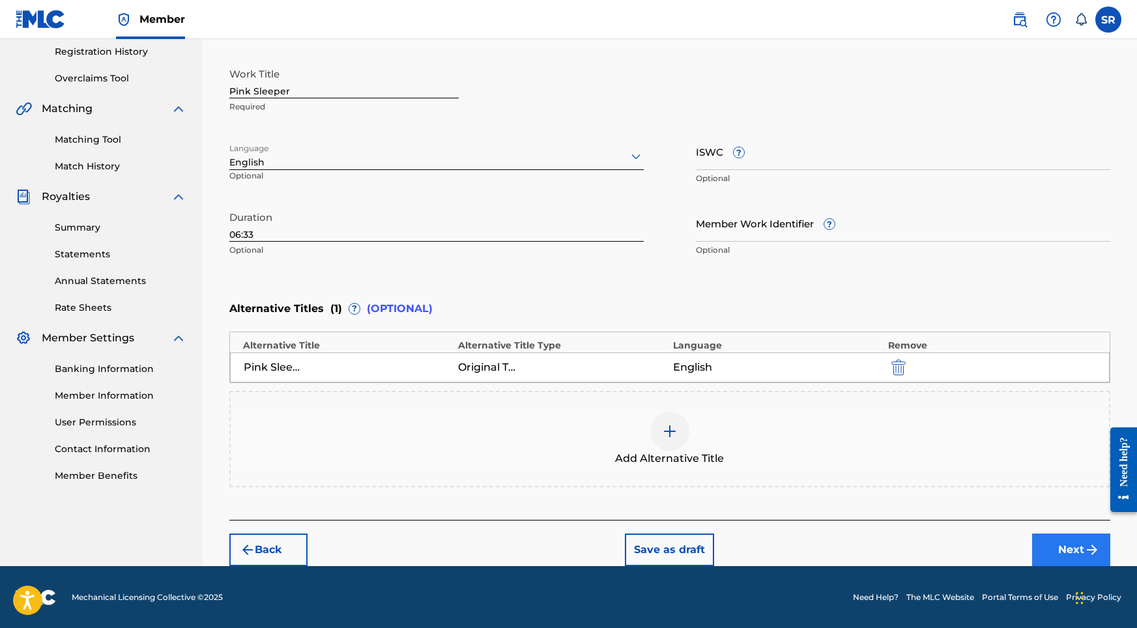
click at [1048, 548] on button "Next" at bounding box center [1072, 550] width 78 height 33
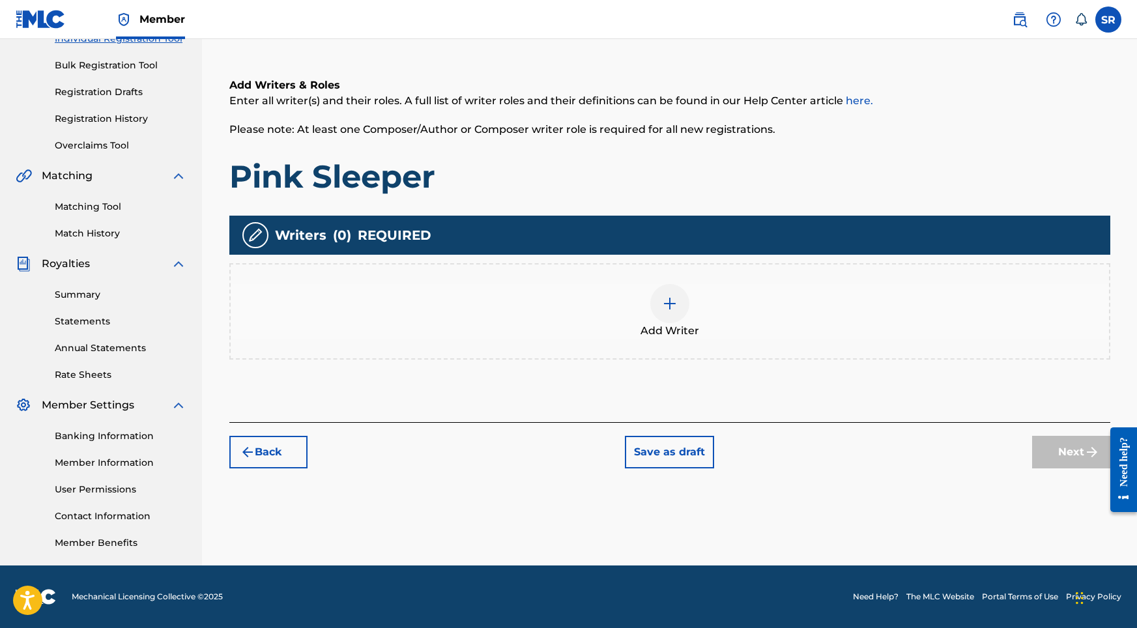
click at [751, 292] on div "Add Writer" at bounding box center [670, 311] width 879 height 55
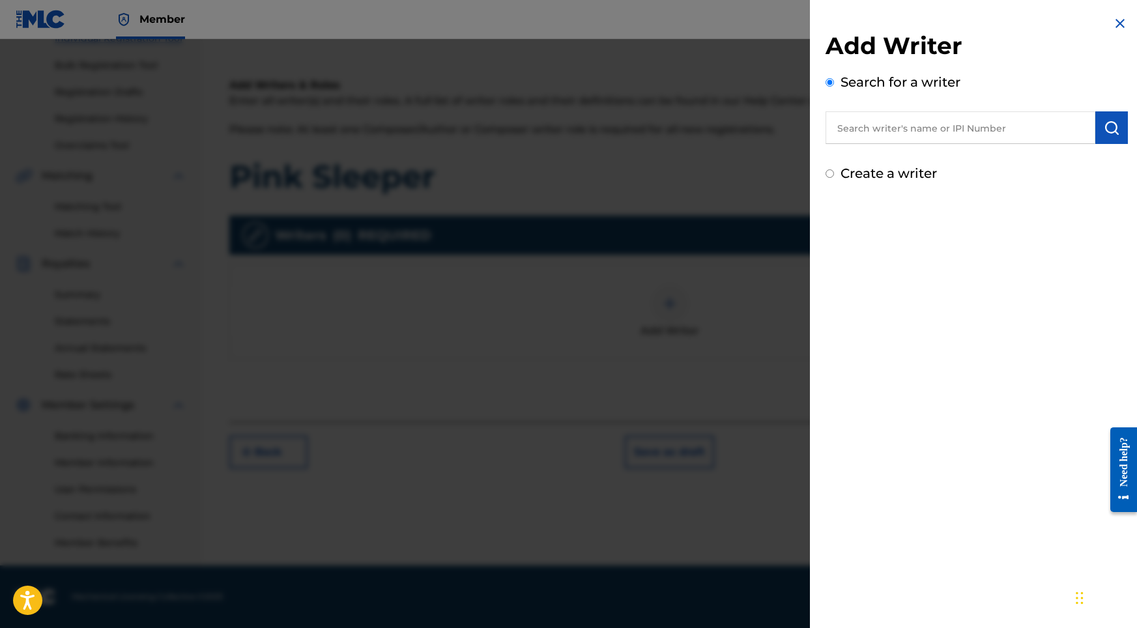
click at [950, 138] on input "text" at bounding box center [961, 127] width 270 height 33
paste input "[PERSON_NAME]"
type input "[PERSON_NAME]"
click at [1107, 119] on button "submit" at bounding box center [1112, 127] width 33 height 33
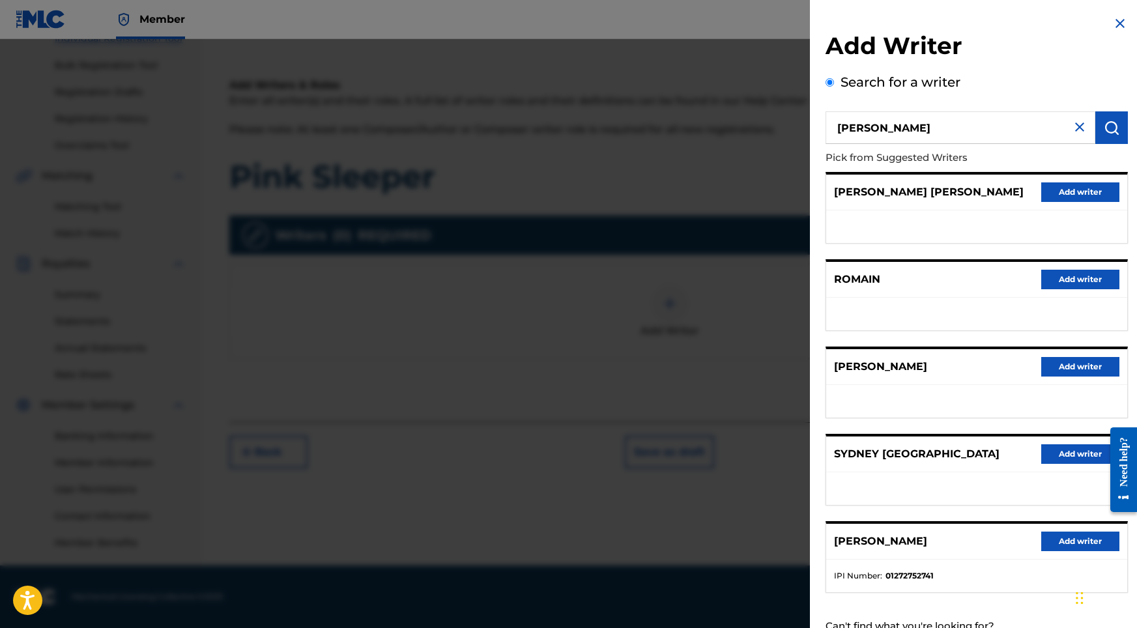
click at [1059, 560] on div "[PERSON_NAME] Add writer" at bounding box center [977, 542] width 301 height 36
click at [1059, 551] on button "Add writer" at bounding box center [1081, 542] width 78 height 20
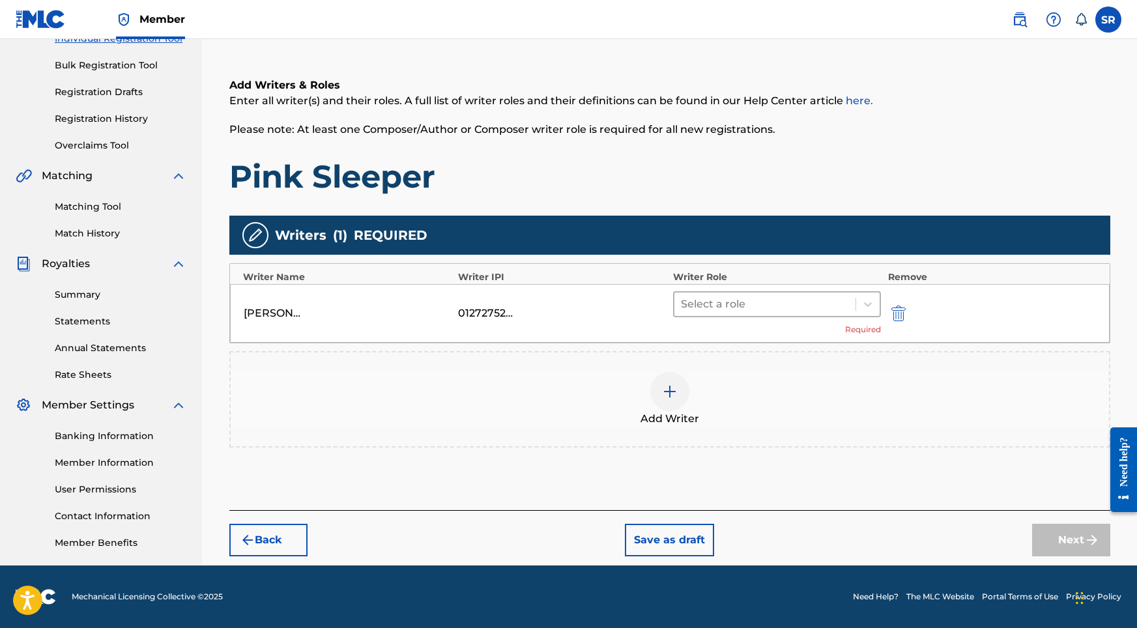
click at [829, 312] on div at bounding box center [765, 304] width 169 height 18
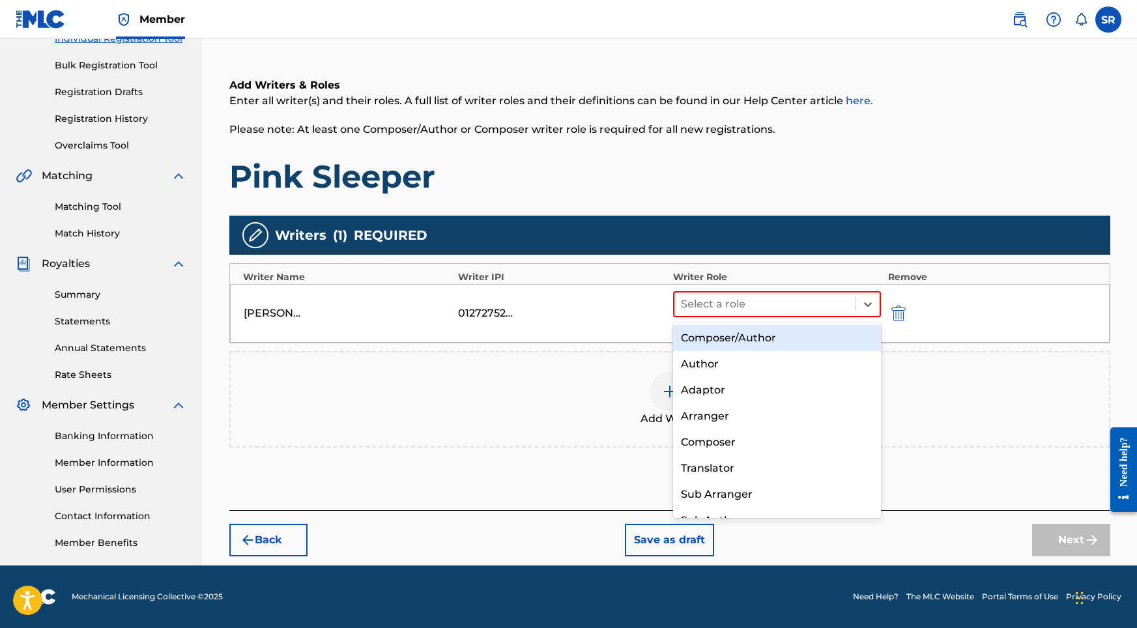
click at [791, 336] on div "Composer/Author" at bounding box center [777, 338] width 209 height 26
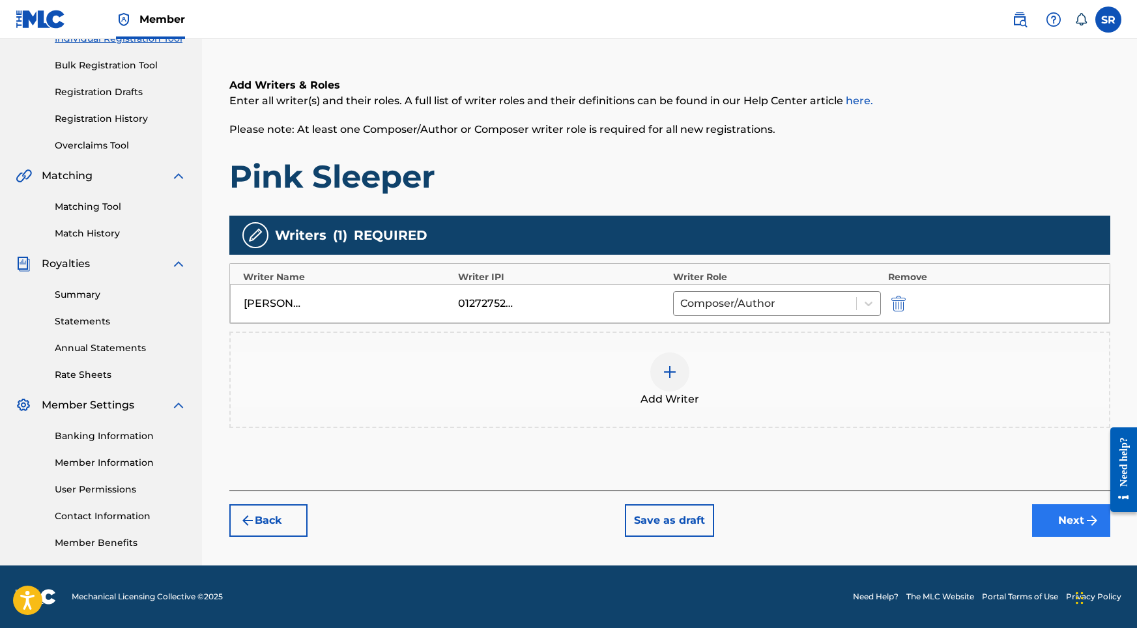
click at [1058, 532] on button "Next" at bounding box center [1072, 521] width 78 height 33
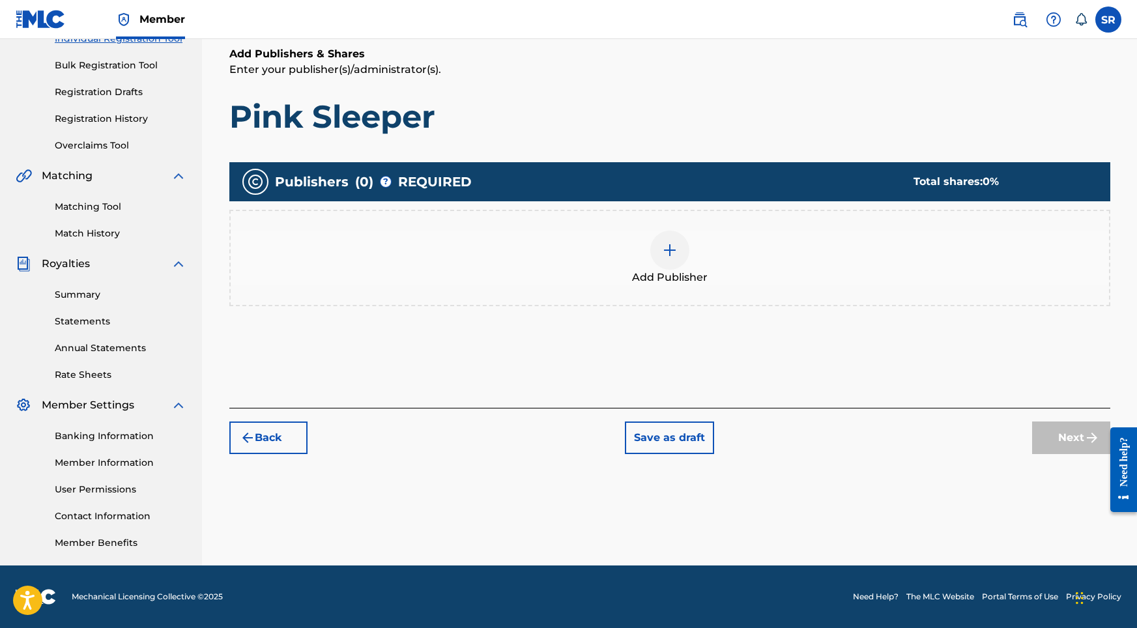
scroll to position [59, 0]
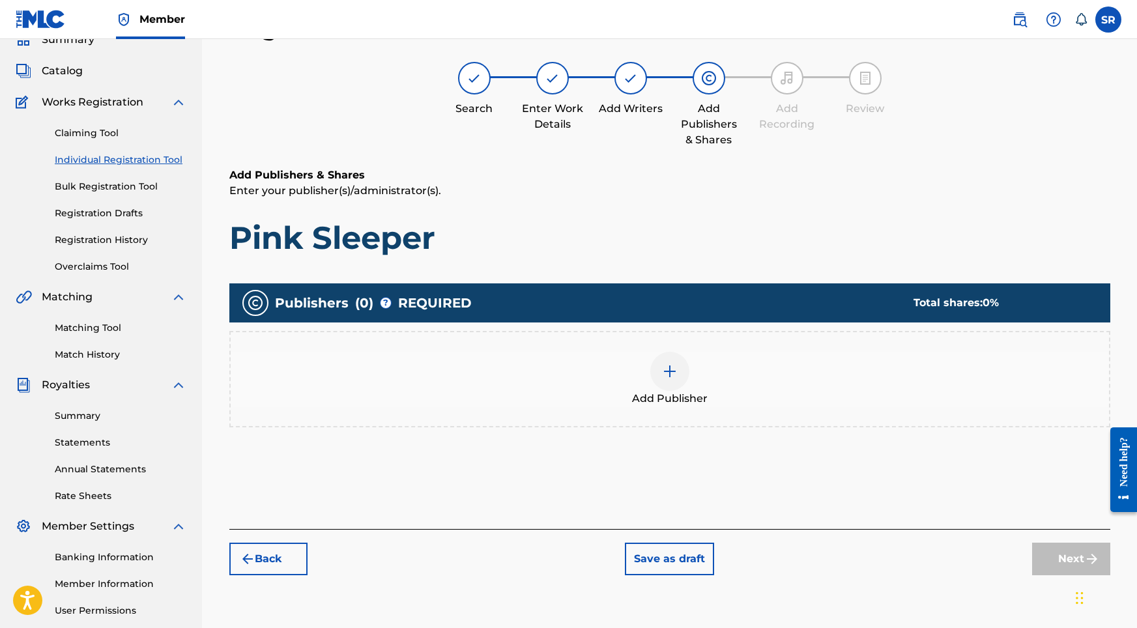
click at [692, 379] on div "Add Publisher" at bounding box center [670, 379] width 879 height 55
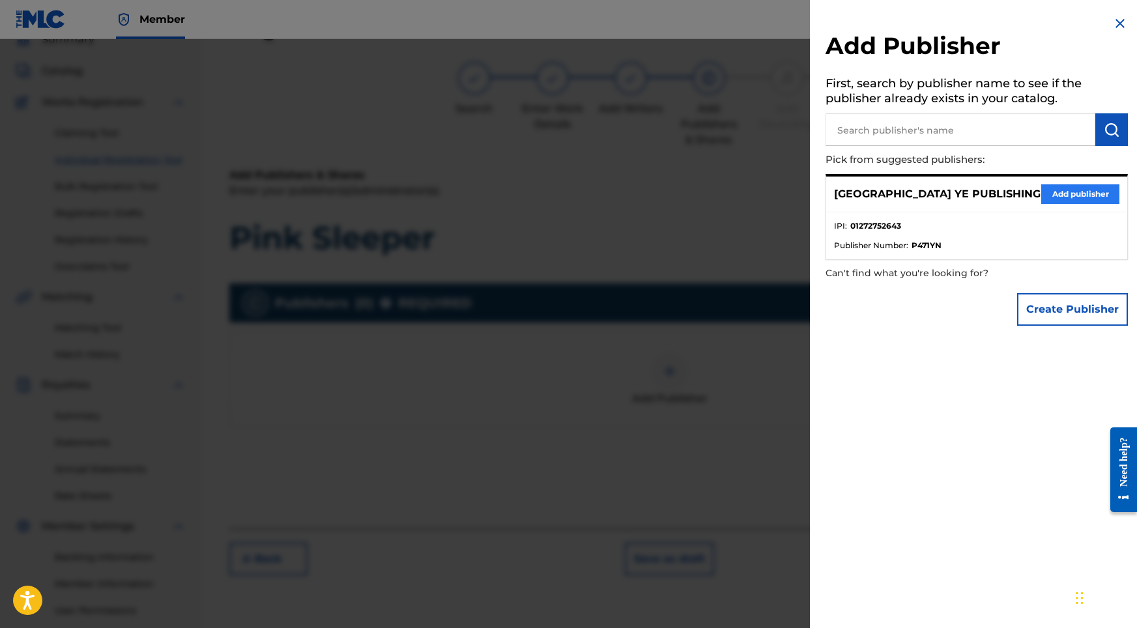
click at [1054, 188] on button "Add publisher" at bounding box center [1081, 194] width 78 height 20
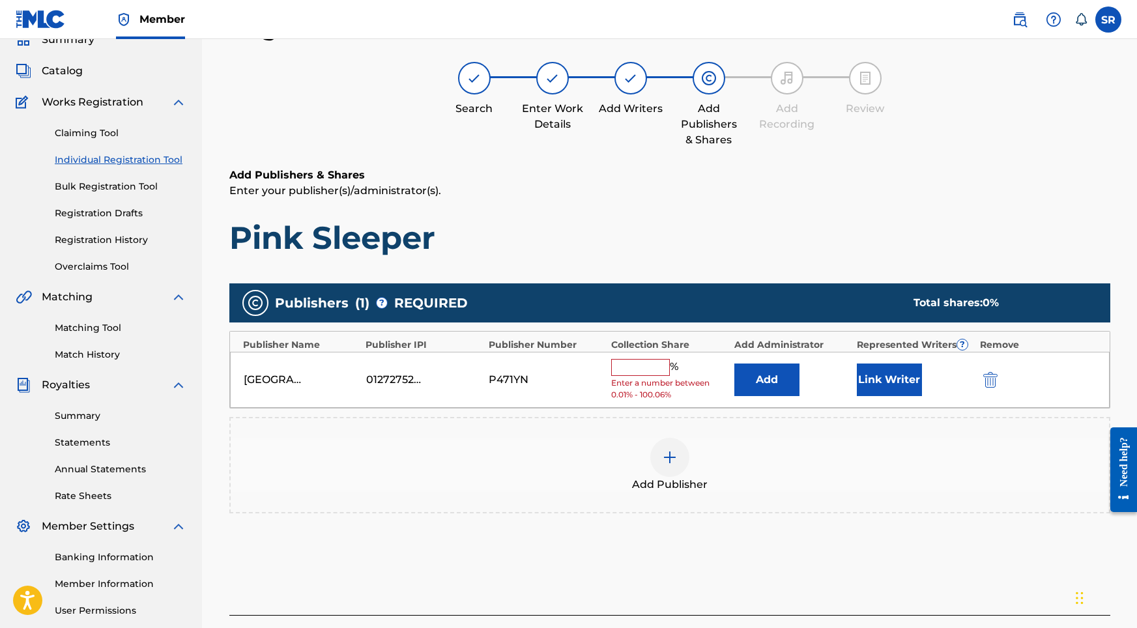
click at [675, 362] on span "%" at bounding box center [676, 367] width 12 height 17
click at [664, 364] on input "text" at bounding box center [640, 367] width 59 height 17
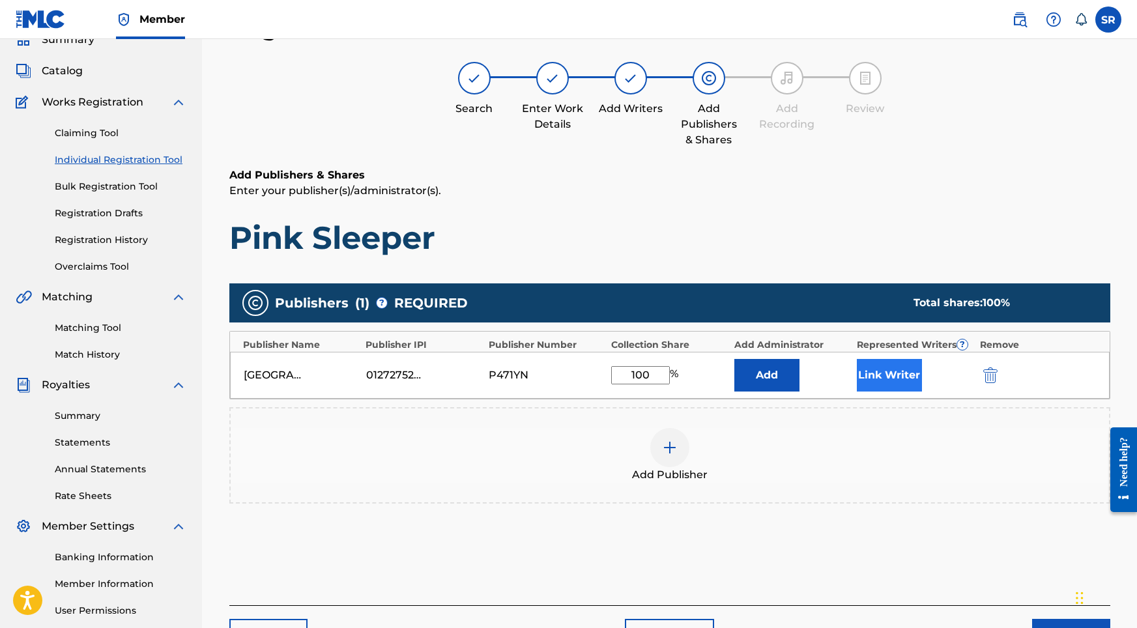
type input "100"
click at [886, 377] on button "Link Writer" at bounding box center [889, 375] width 65 height 33
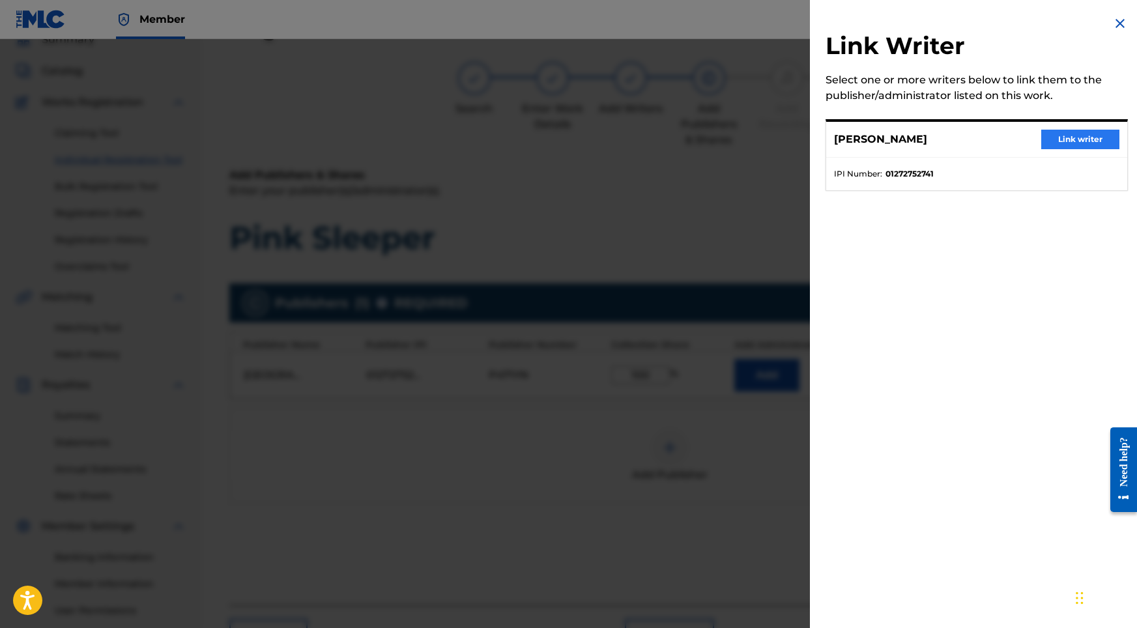
click at [1058, 147] on button "Link writer" at bounding box center [1081, 140] width 78 height 20
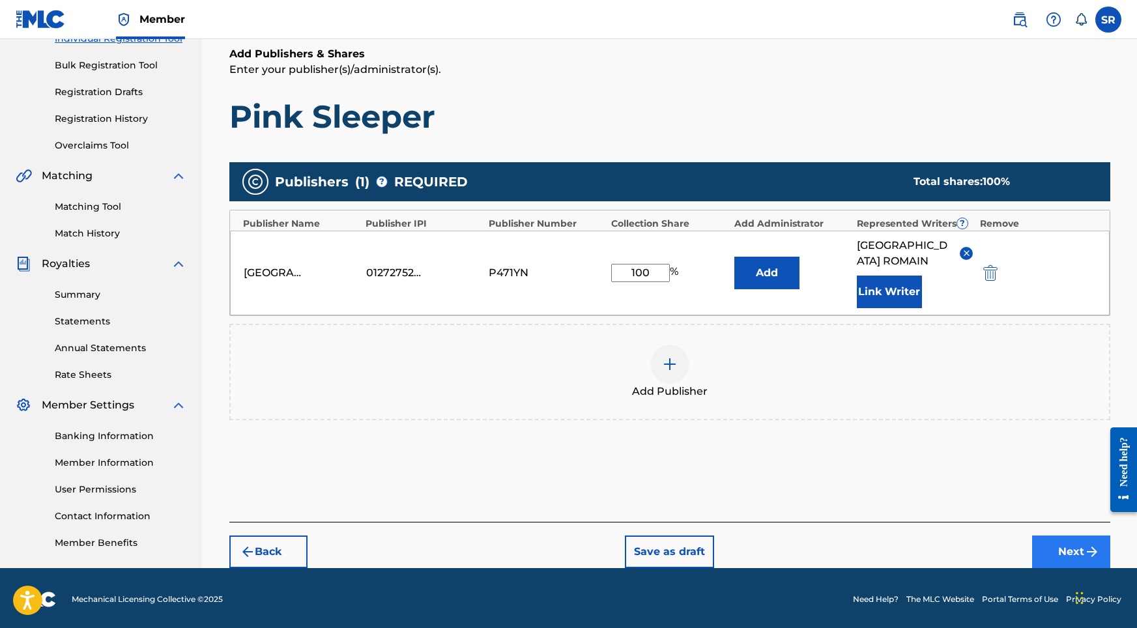
click at [1065, 545] on button "Next" at bounding box center [1072, 552] width 78 height 33
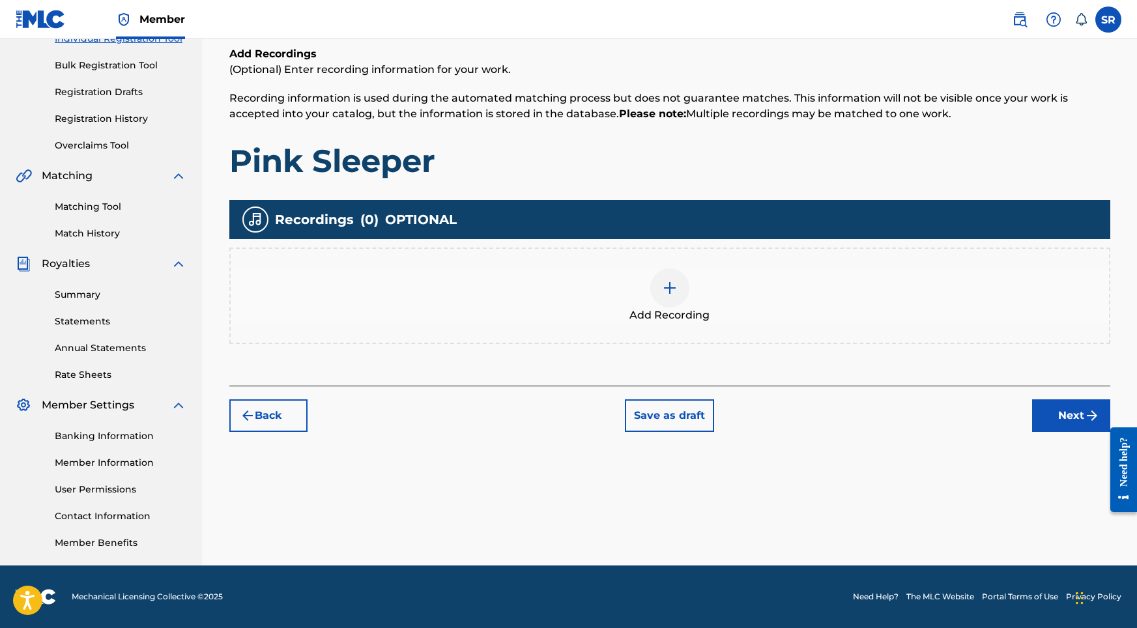
click at [671, 260] on div "Add Recording" at bounding box center [669, 296] width 881 height 96
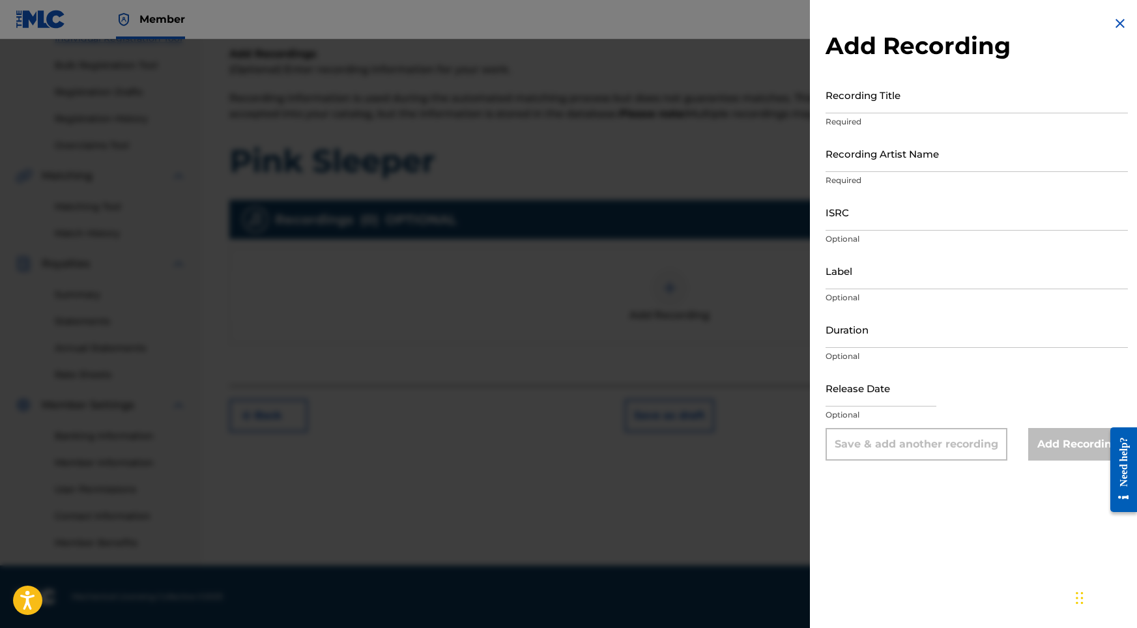
scroll to position [180, 0]
click at [905, 111] on input "Recording Title" at bounding box center [977, 94] width 302 height 37
paste input "[PERSON_NAME]"
drag, startPoint x: 909, startPoint y: 102, endPoint x: 740, endPoint y: 105, distance: 169.5
click at [740, 105] on div "Add Recording Recording Title SYDNEY ROMAIN Required Recording Artist Name Requ…" at bounding box center [568, 333] width 1137 height 589
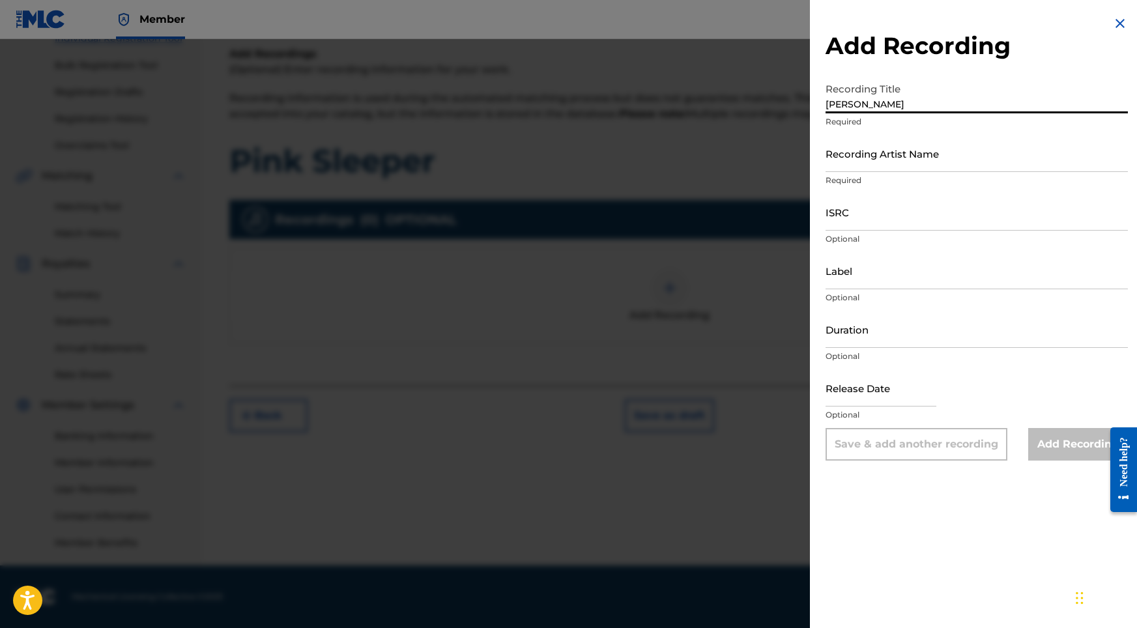
paste input "Pink Sleeper"
type input "Pink Sleeper"
click at [848, 218] on input "ISRC" at bounding box center [977, 212] width 302 height 37
paste input "ushm82194001"
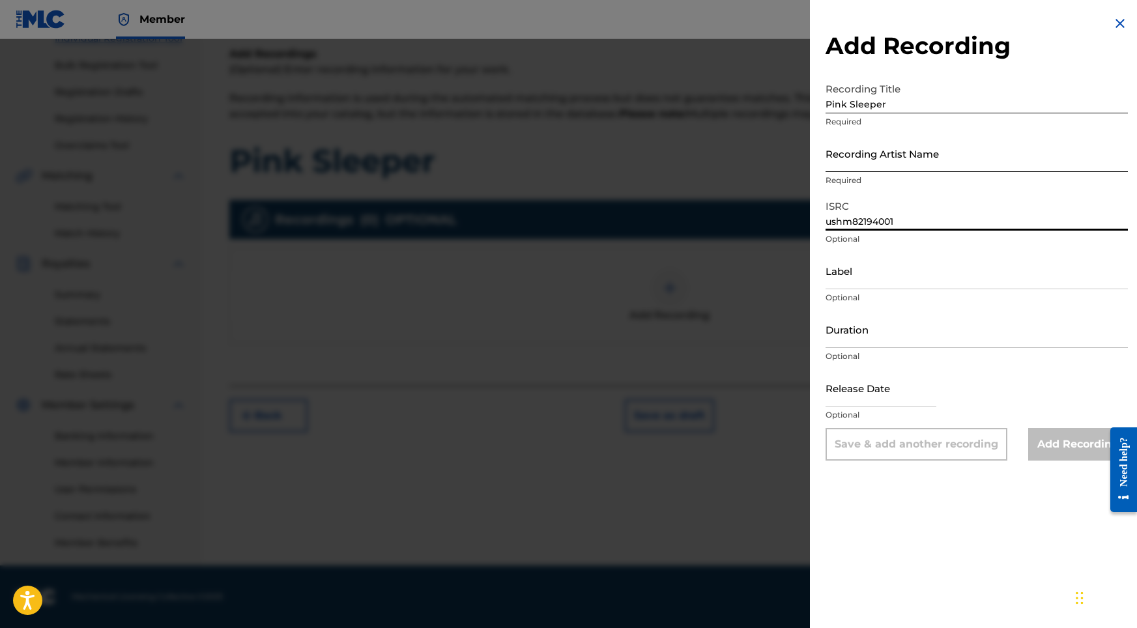
type input "ushm82194001"
click at [856, 149] on input "Recording Artist Name" at bounding box center [977, 153] width 302 height 37
paste input "Sonic Atmos"
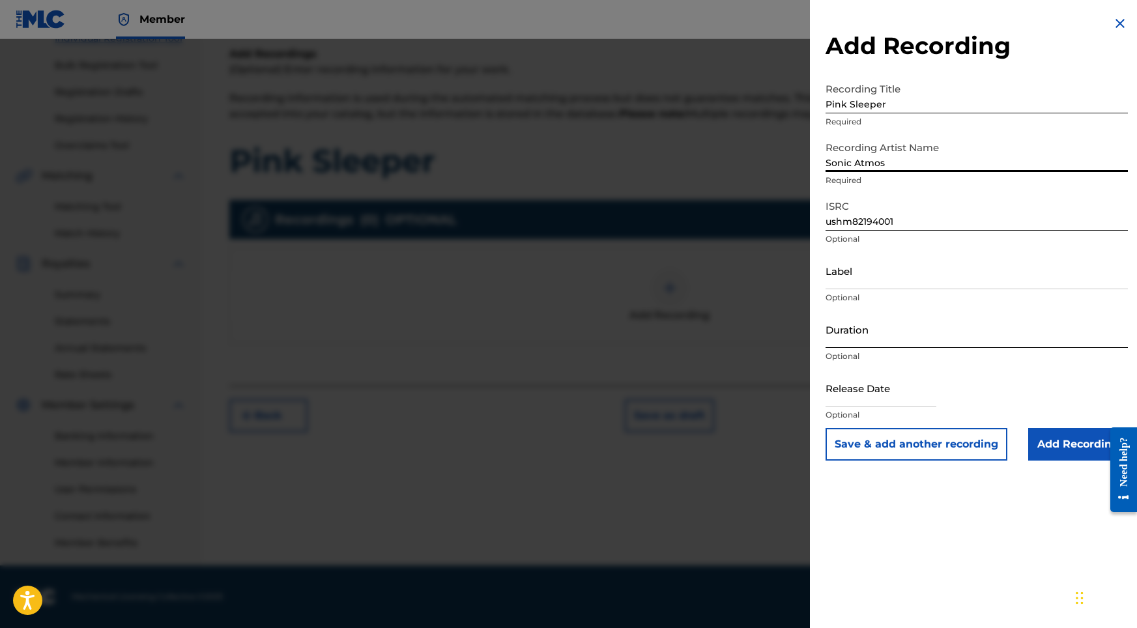
type input "Sonic Atmos"
click at [850, 333] on input "Duration" at bounding box center [977, 329] width 302 height 37
type input "06:33"
click at [874, 383] on input "text" at bounding box center [881, 388] width 111 height 37
select select "8"
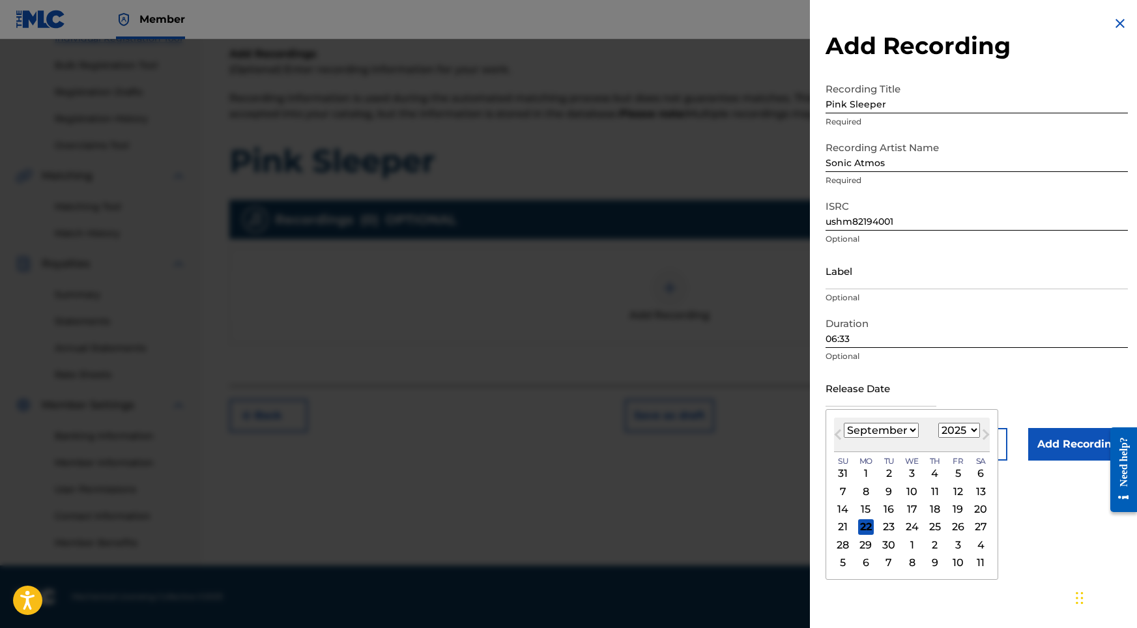
select select "2021"
select select "7"
click at [846, 493] on div "8" at bounding box center [844, 492] width 16 height 16
type input "[DATE]"
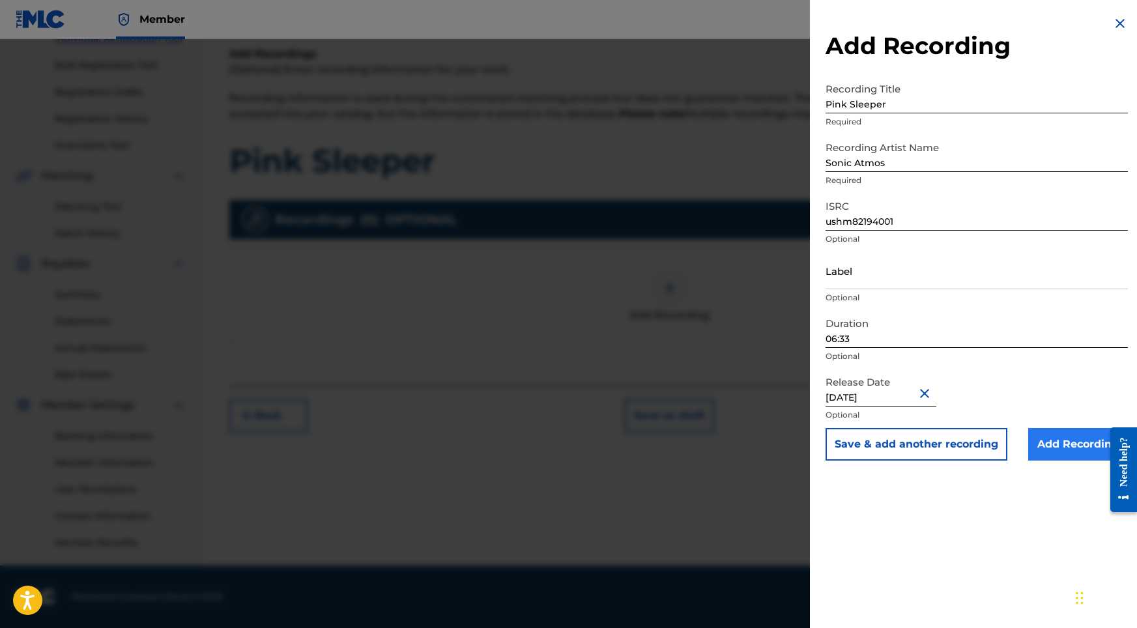
click at [1051, 439] on input "Add Recording" at bounding box center [1079, 444] width 100 height 33
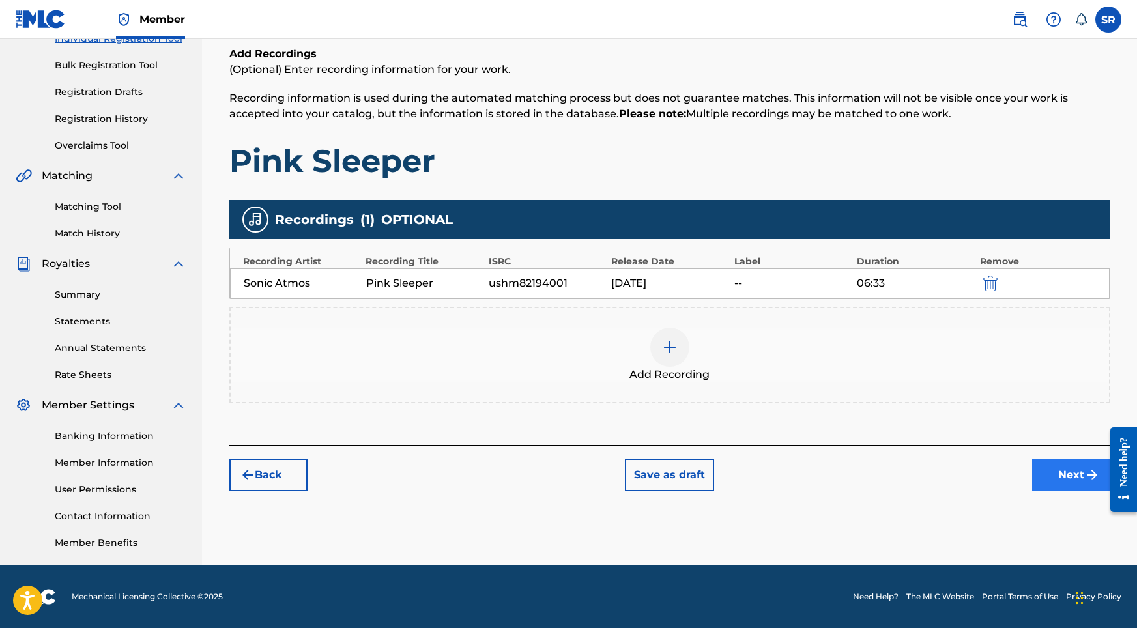
click at [1072, 476] on button "Next" at bounding box center [1072, 475] width 78 height 33
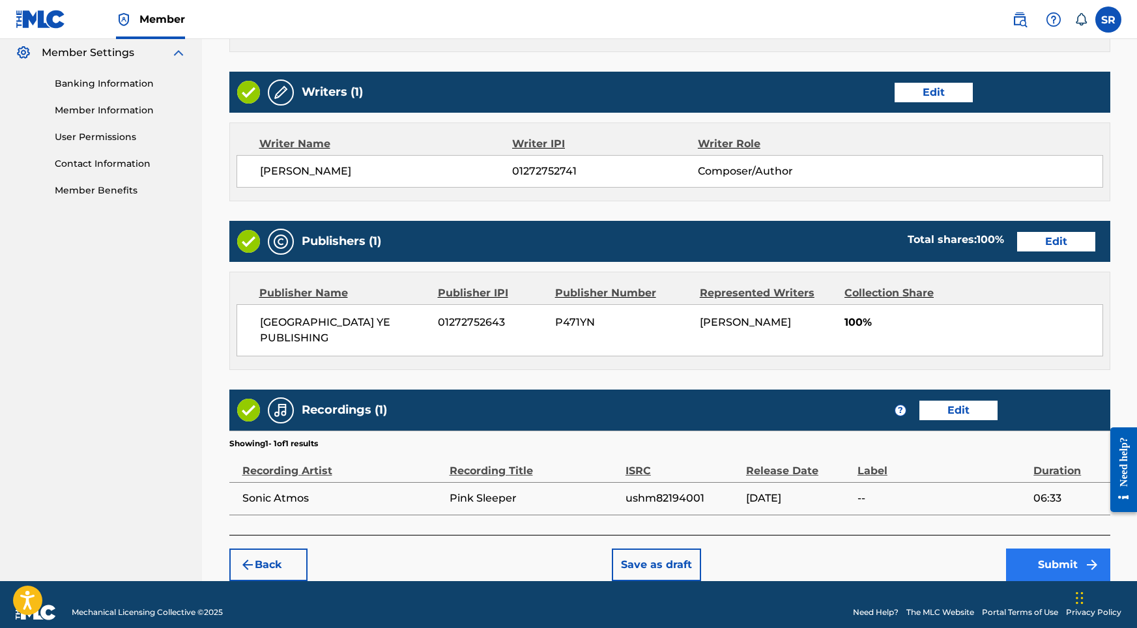
scroll to position [532, 0]
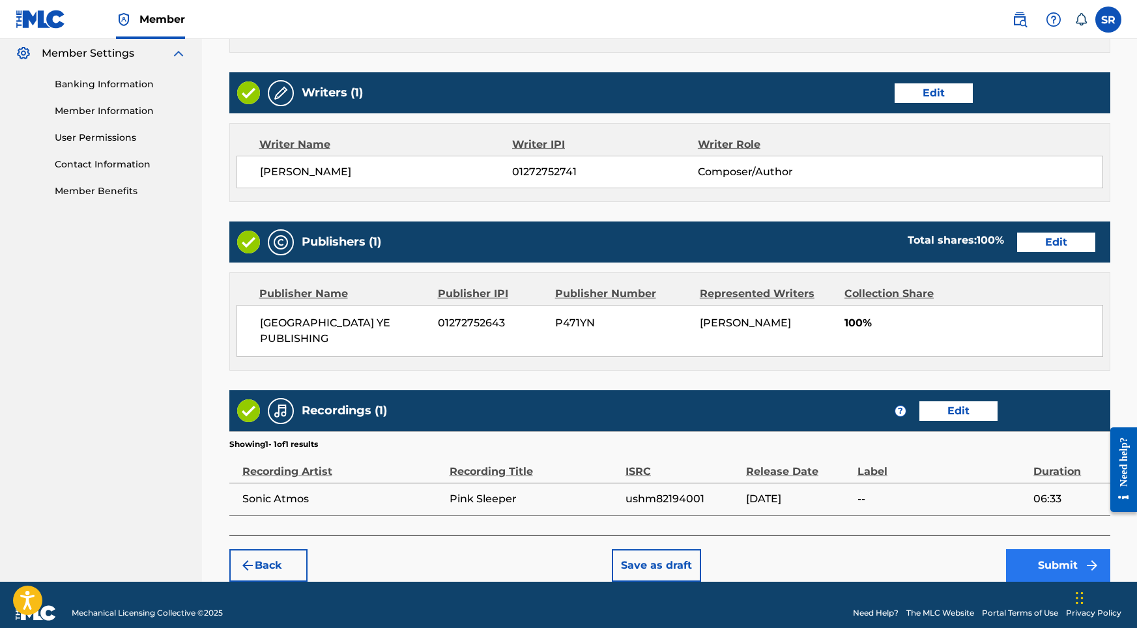
click at [1051, 550] on button "Submit" at bounding box center [1058, 566] width 104 height 33
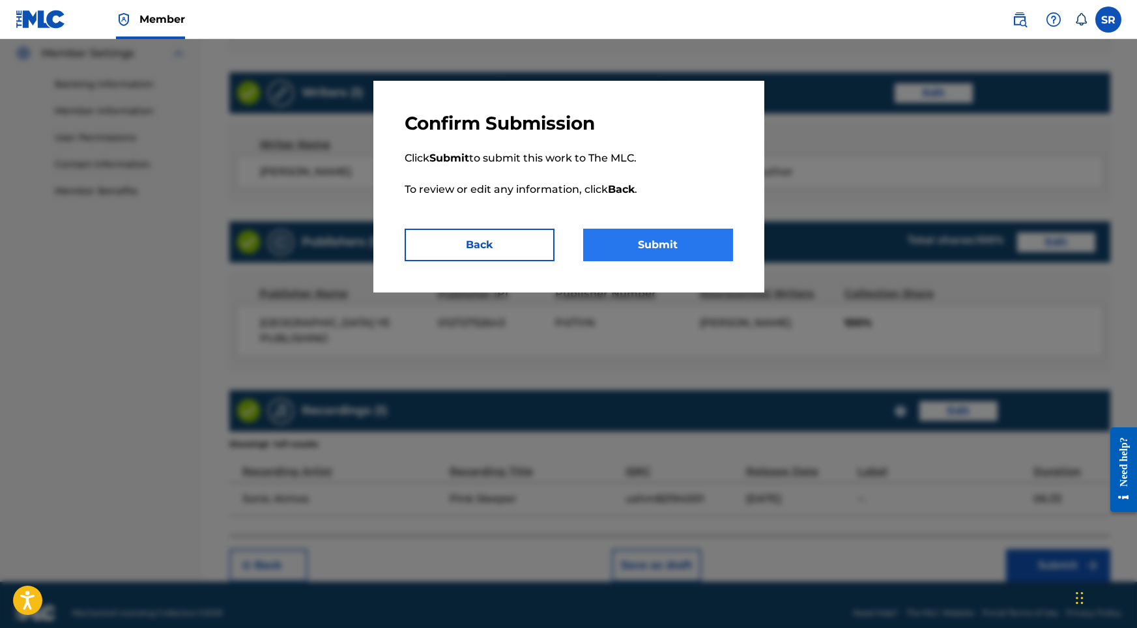
click at [701, 241] on button "Submit" at bounding box center [658, 245] width 150 height 33
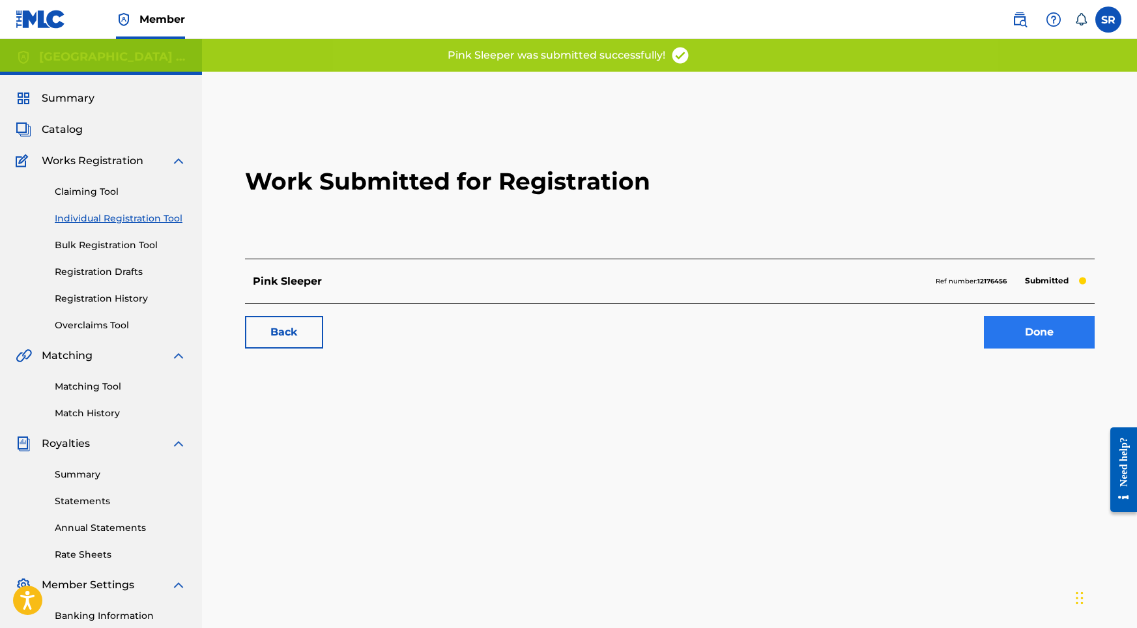
click at [989, 318] on link "Done" at bounding box center [1039, 332] width 111 height 33
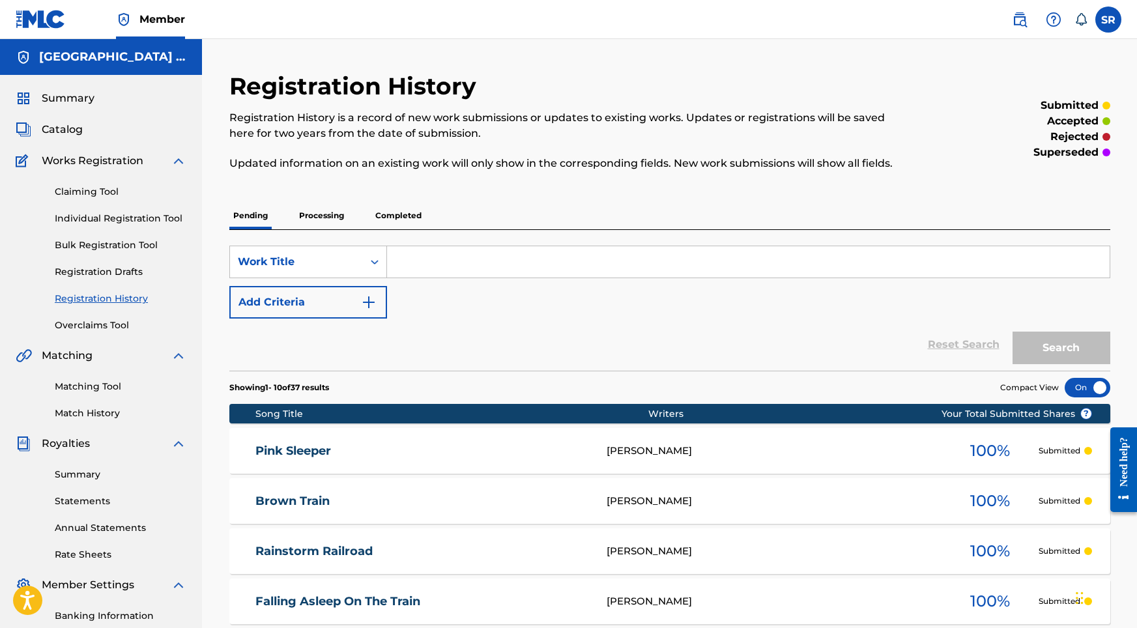
click at [135, 232] on div "Claiming Tool Individual Registration Tool Bulk Registration Tool Registration …" at bounding box center [101, 251] width 171 height 164
click at [136, 217] on link "Individual Registration Tool" at bounding box center [121, 219] width 132 height 14
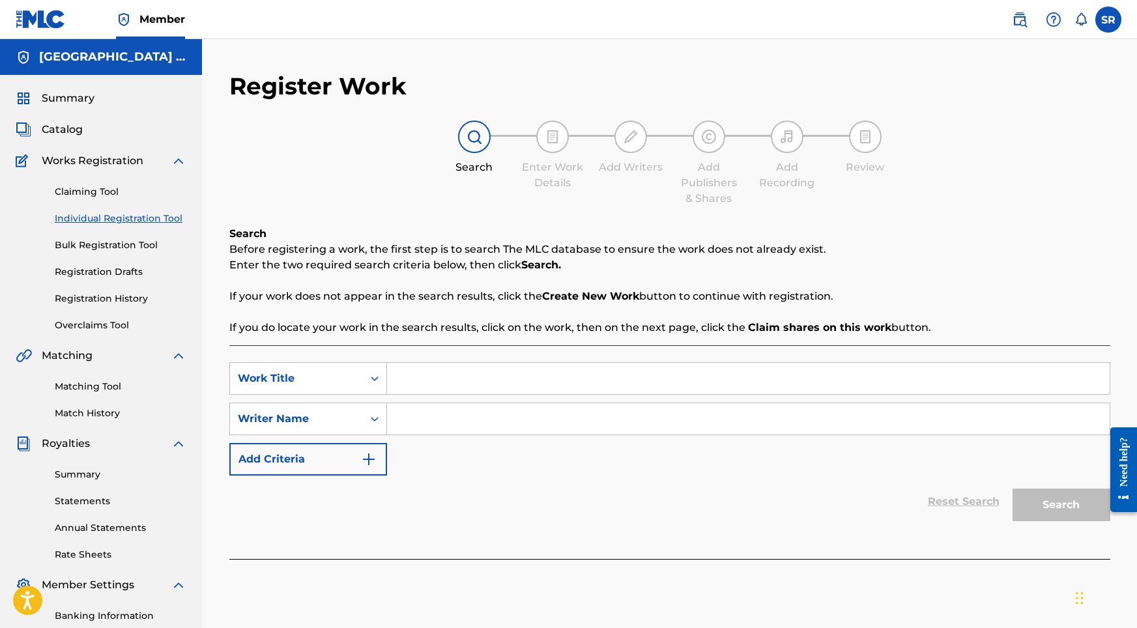
click at [103, 291] on div "Claiming Tool Individual Registration Tool Bulk Registration Tool Registration …" at bounding box center [101, 251] width 171 height 164
click at [103, 293] on link "Registration History" at bounding box center [121, 299] width 132 height 14
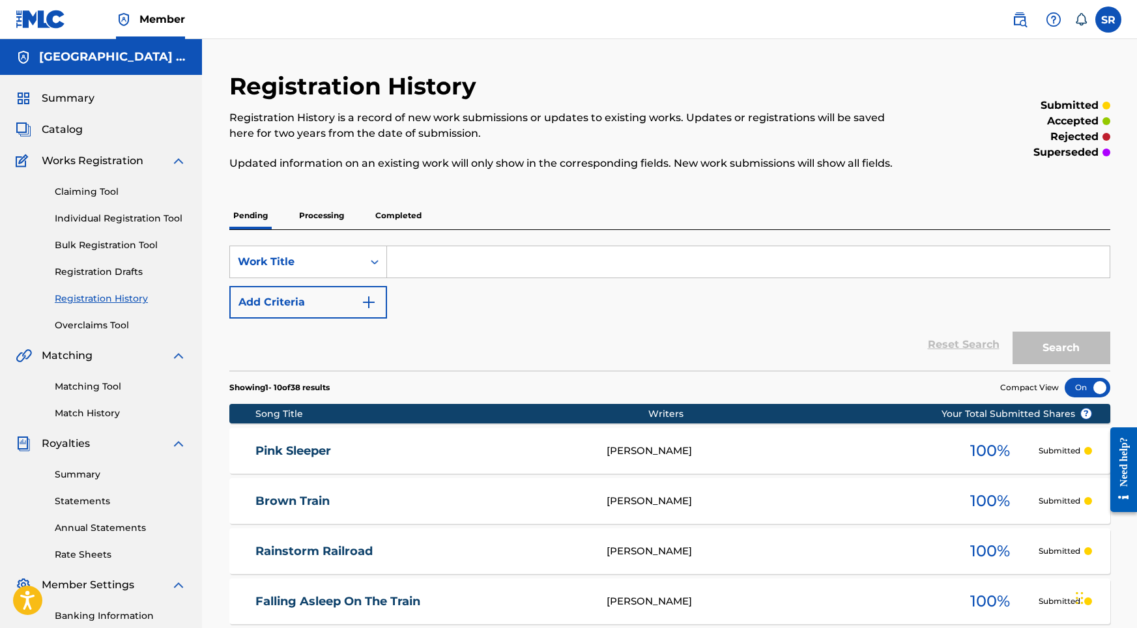
click at [310, 218] on p "Processing" at bounding box center [321, 215] width 53 height 27
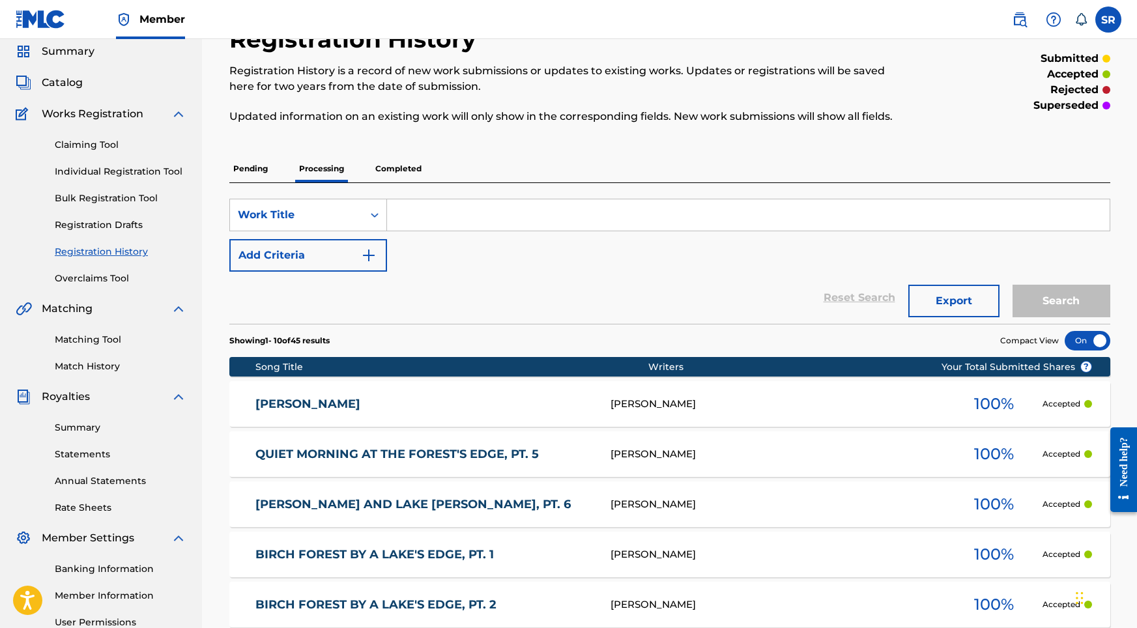
scroll to position [50, 0]
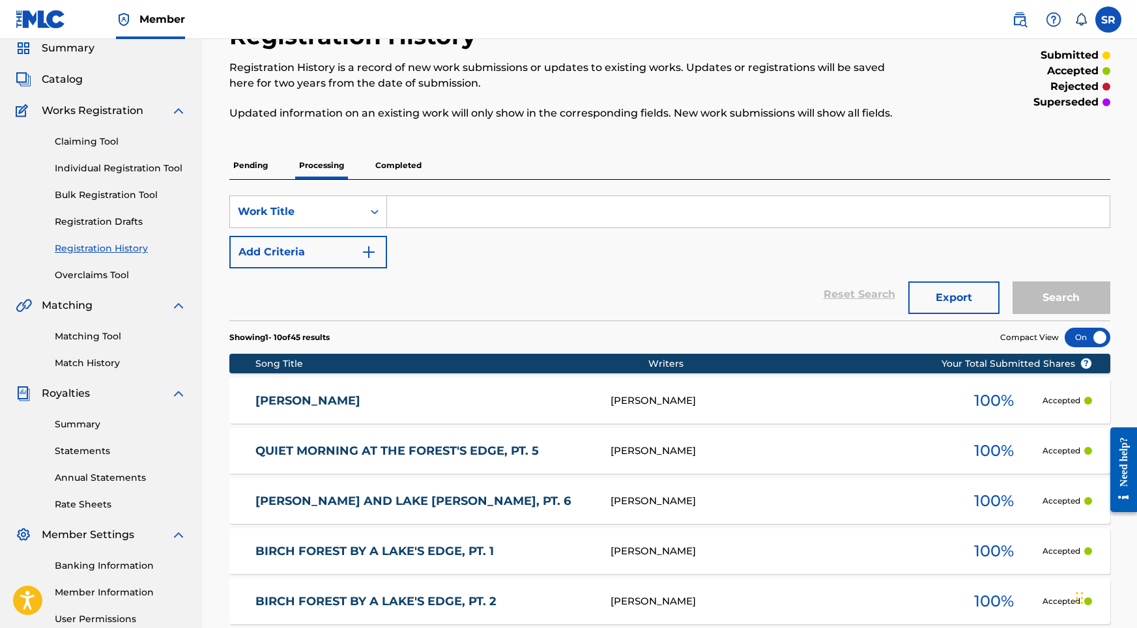
click at [403, 168] on p "Completed" at bounding box center [399, 165] width 54 height 27
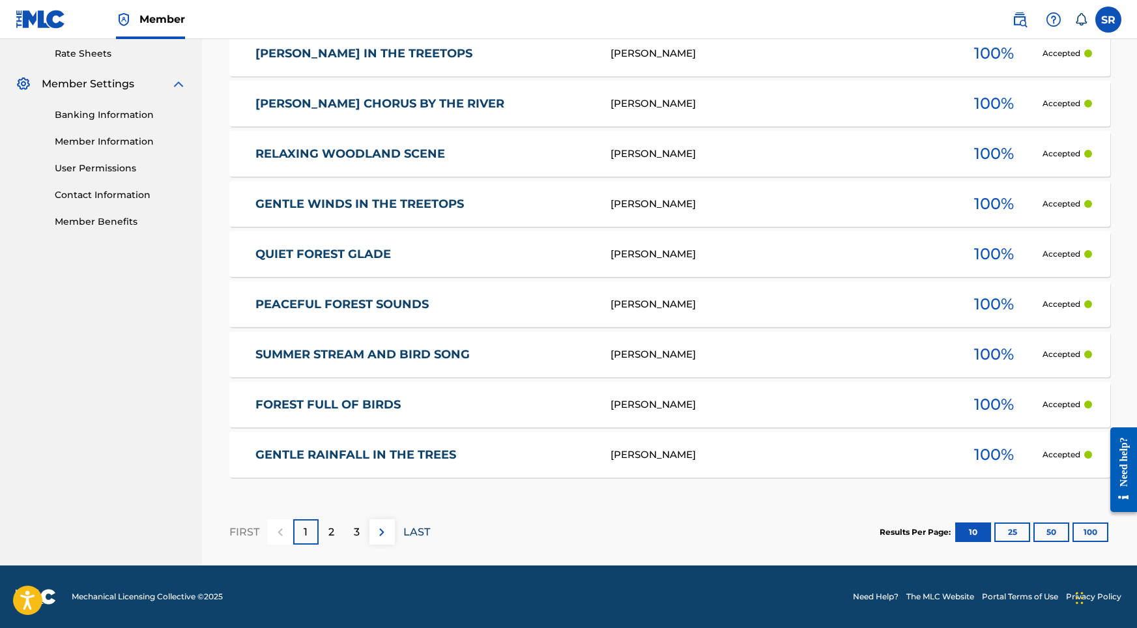
click at [419, 530] on p "LAST" at bounding box center [416, 533] width 27 height 16
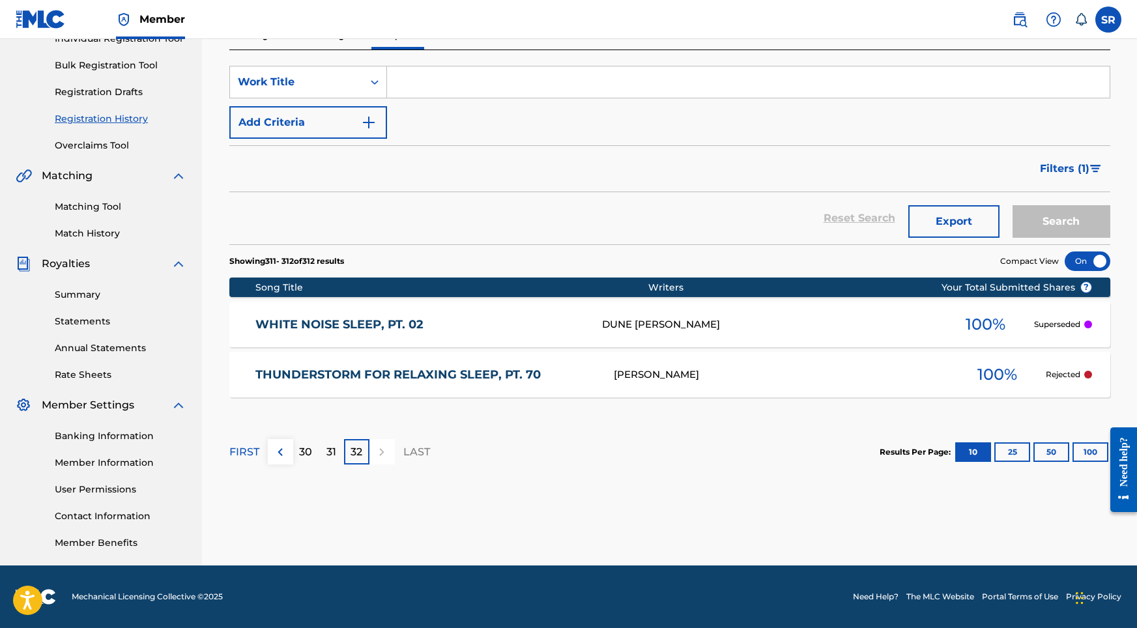
scroll to position [180, 0]
click at [327, 459] on p "31" at bounding box center [332, 453] width 10 height 16
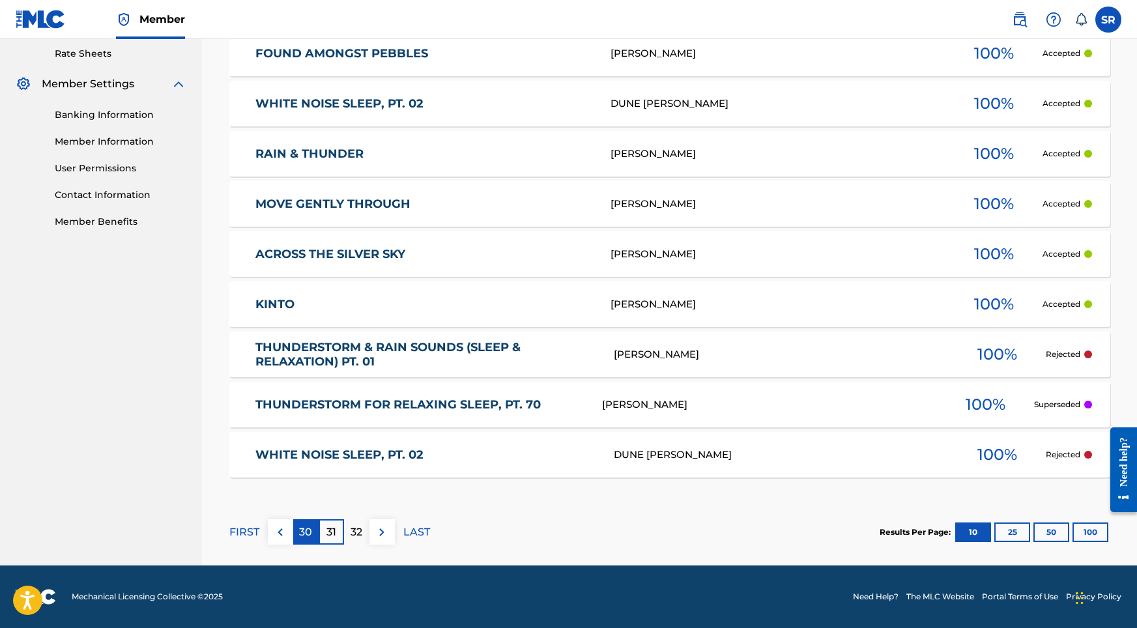
click at [305, 531] on p "30" at bounding box center [305, 533] width 13 height 16
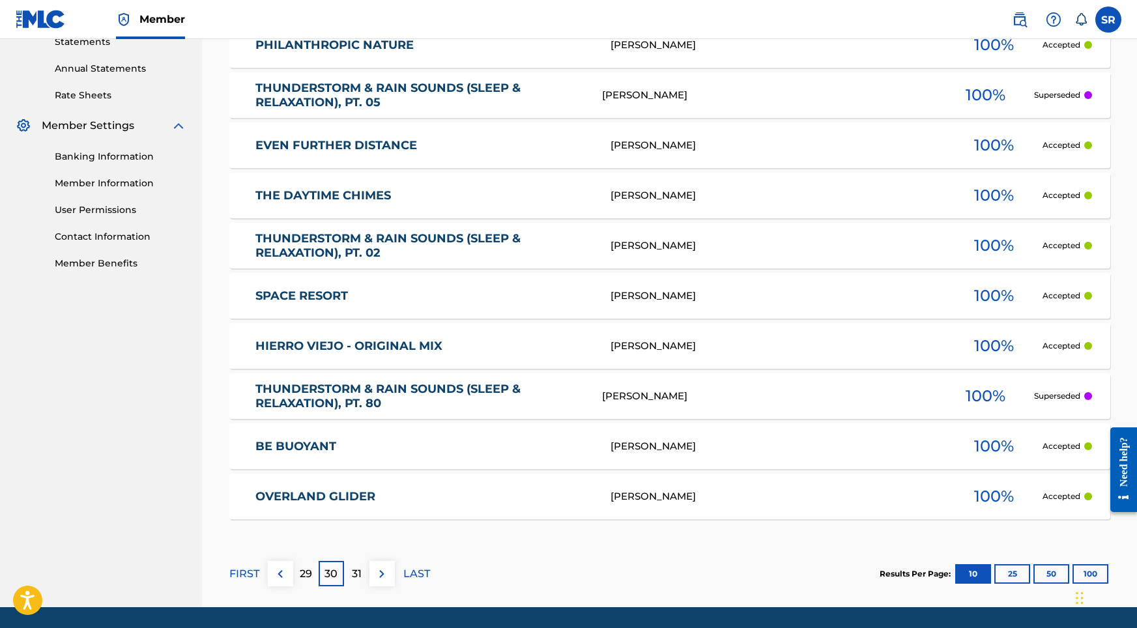
scroll to position [501, 0]
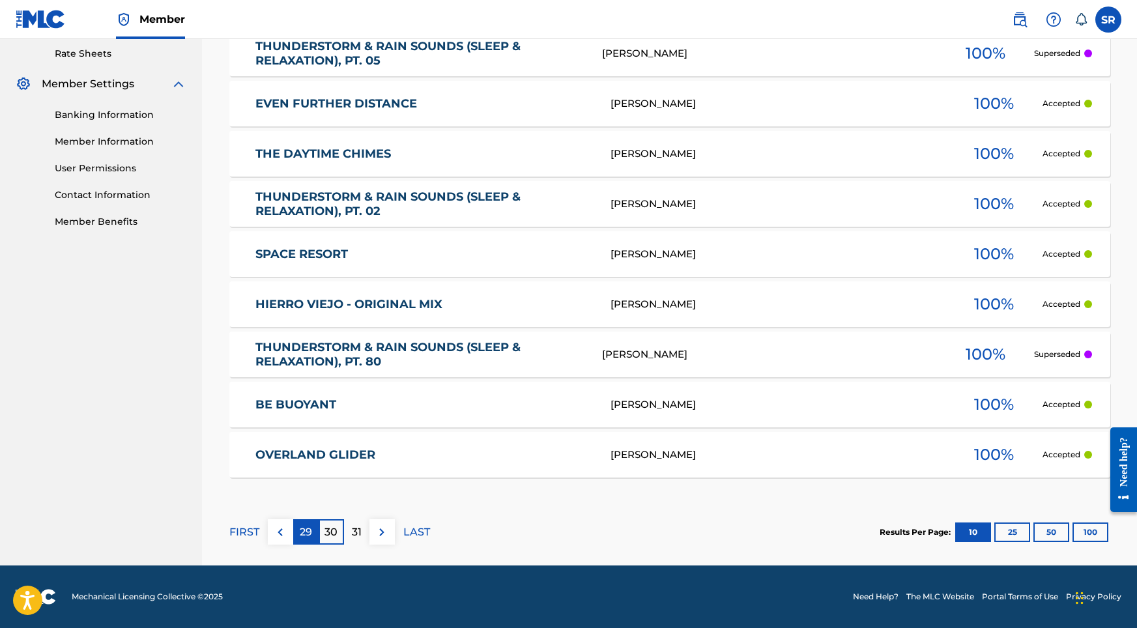
click at [310, 536] on p "29" at bounding box center [306, 533] width 12 height 16
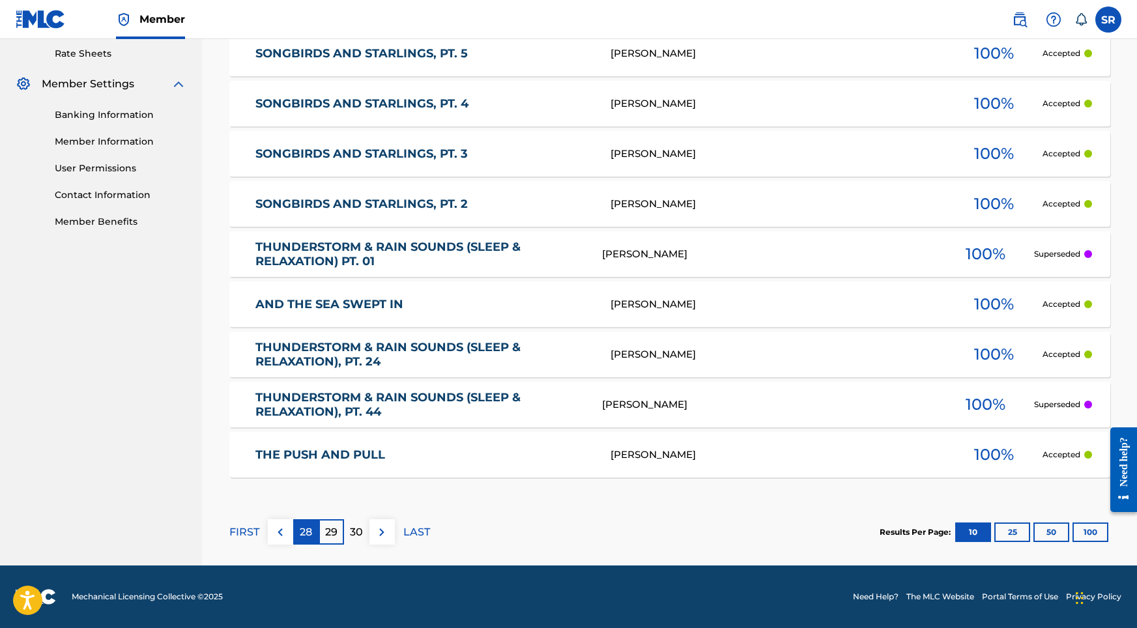
click at [307, 538] on p "28" at bounding box center [306, 533] width 12 height 16
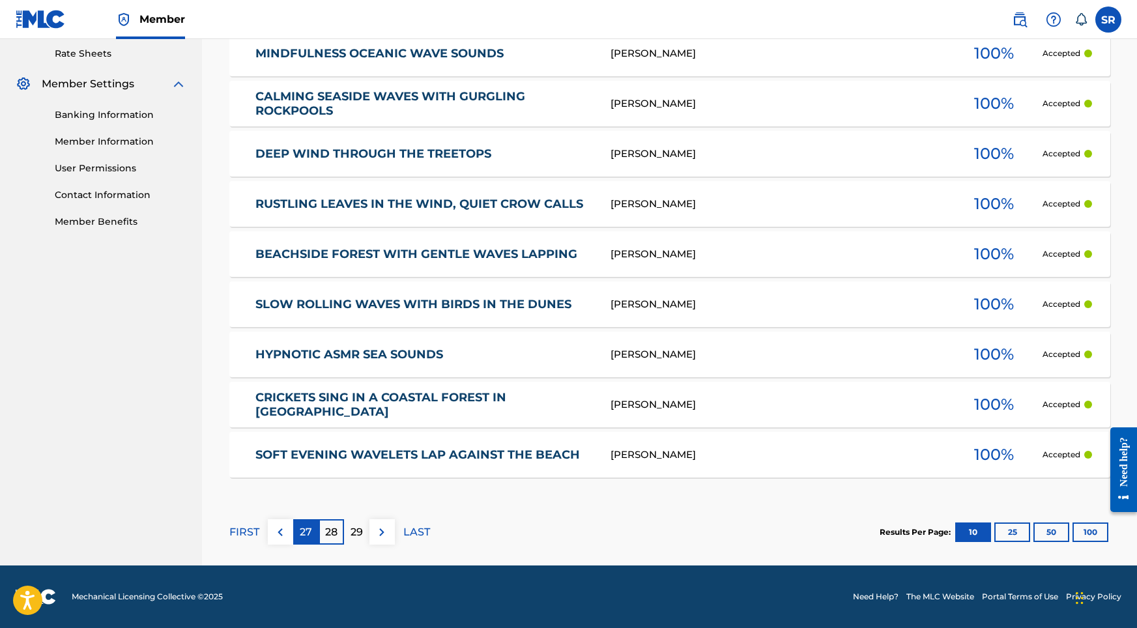
click at [306, 525] on p "27" at bounding box center [306, 533] width 12 height 16
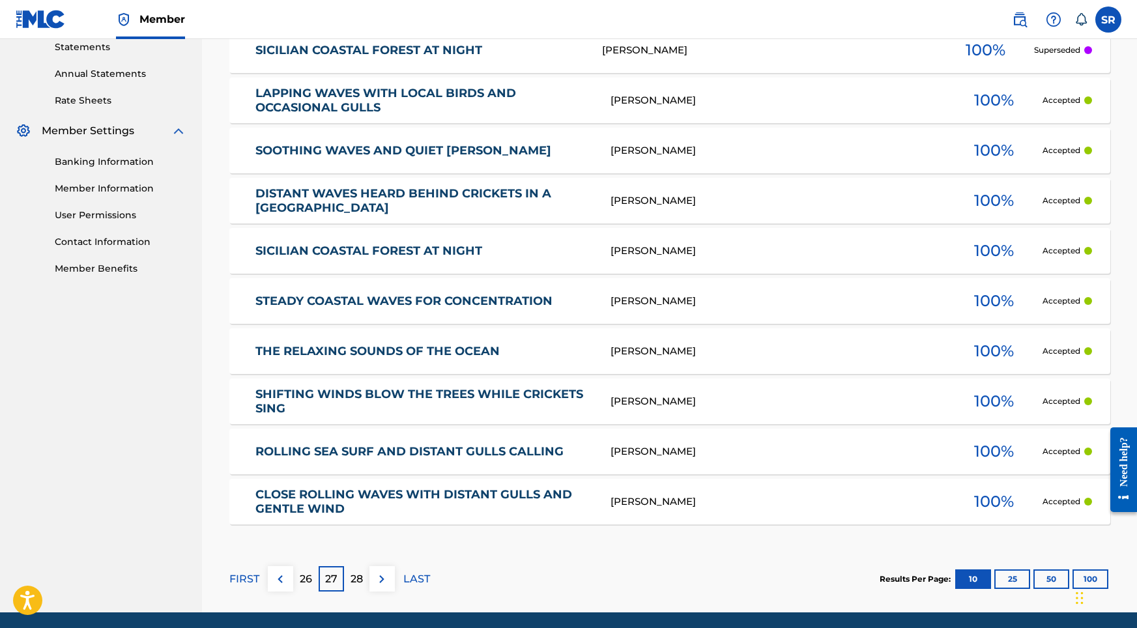
scroll to position [457, 0]
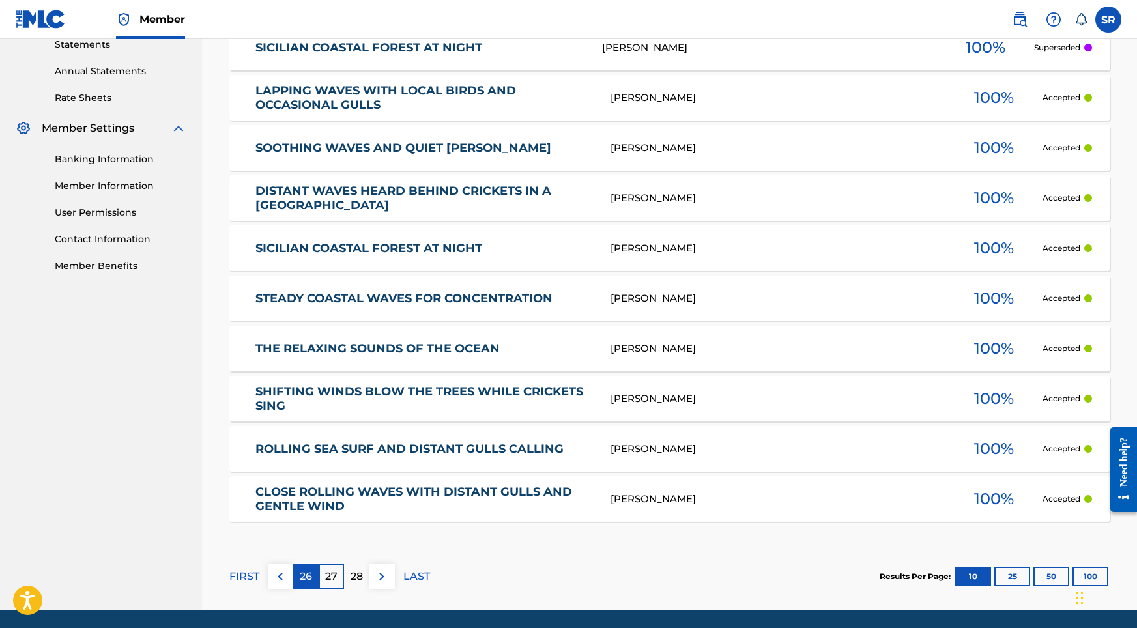
click at [310, 578] on p "26" at bounding box center [306, 577] width 12 height 16
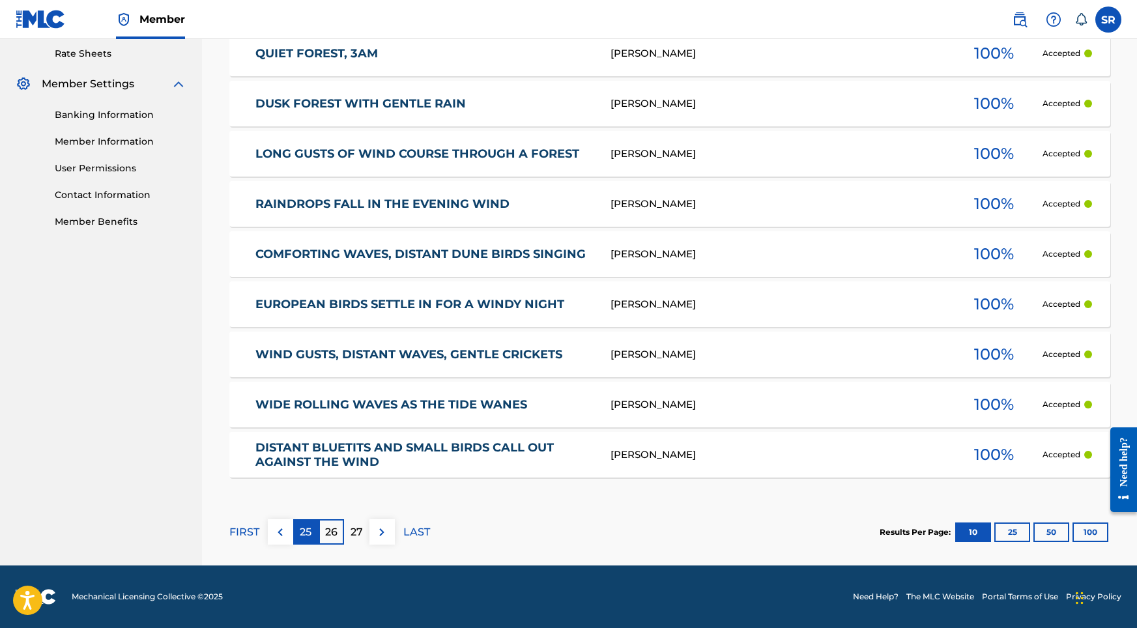
click at [314, 533] on div "25" at bounding box center [305, 532] width 25 height 25
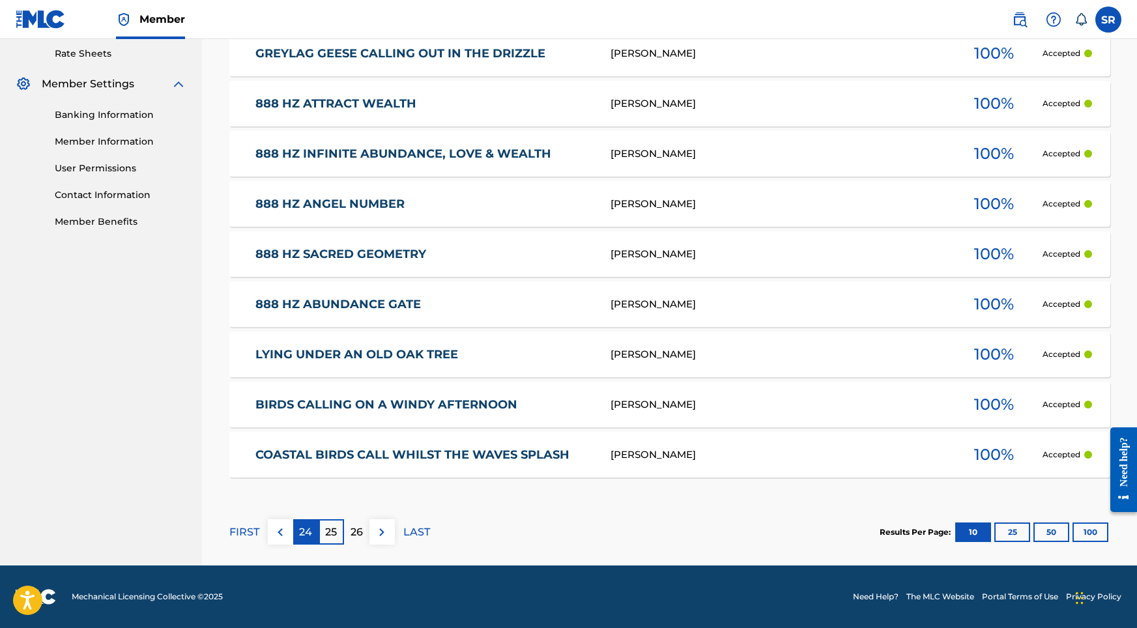
click at [302, 523] on div "24" at bounding box center [305, 532] width 25 height 25
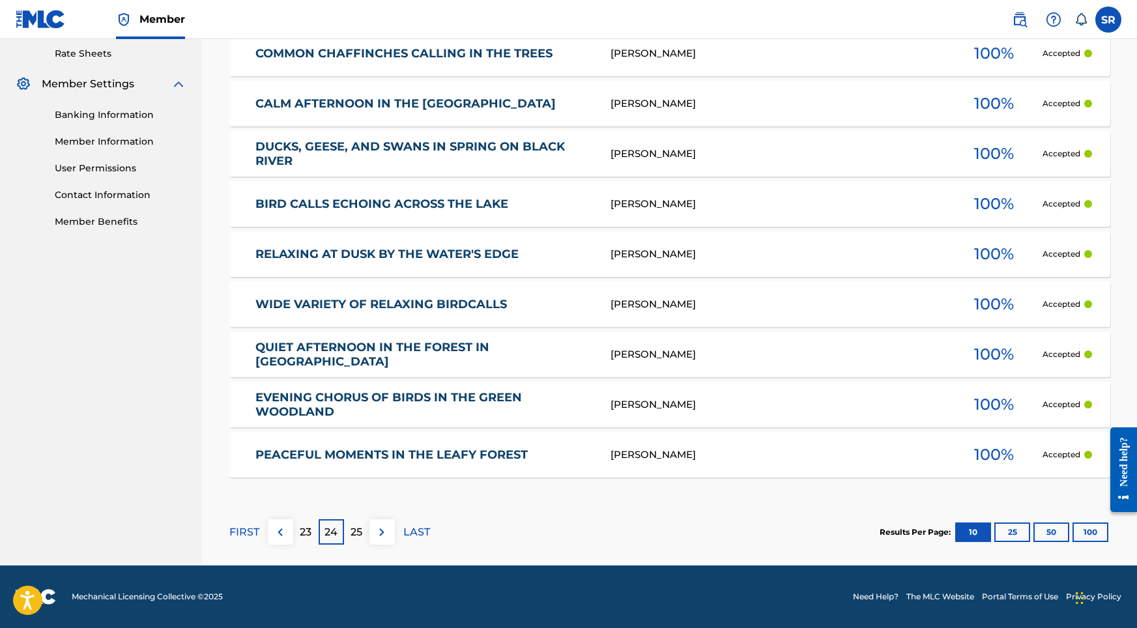
scroll to position [501, 0]
click at [1095, 534] on button "100" at bounding box center [1091, 533] width 36 height 20
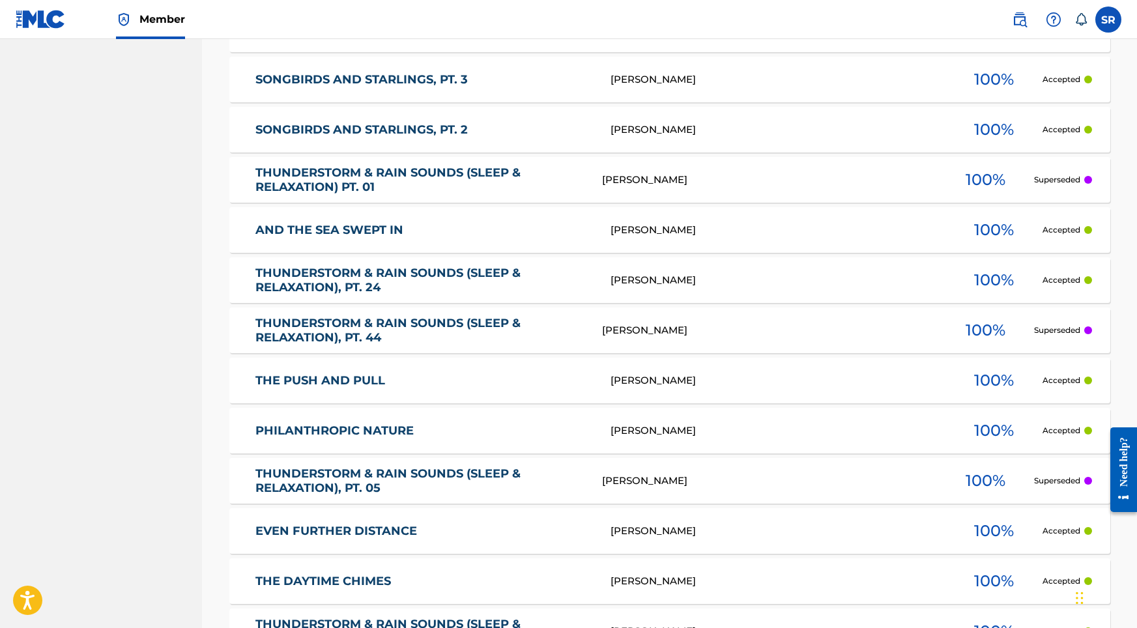
scroll to position [4457, 0]
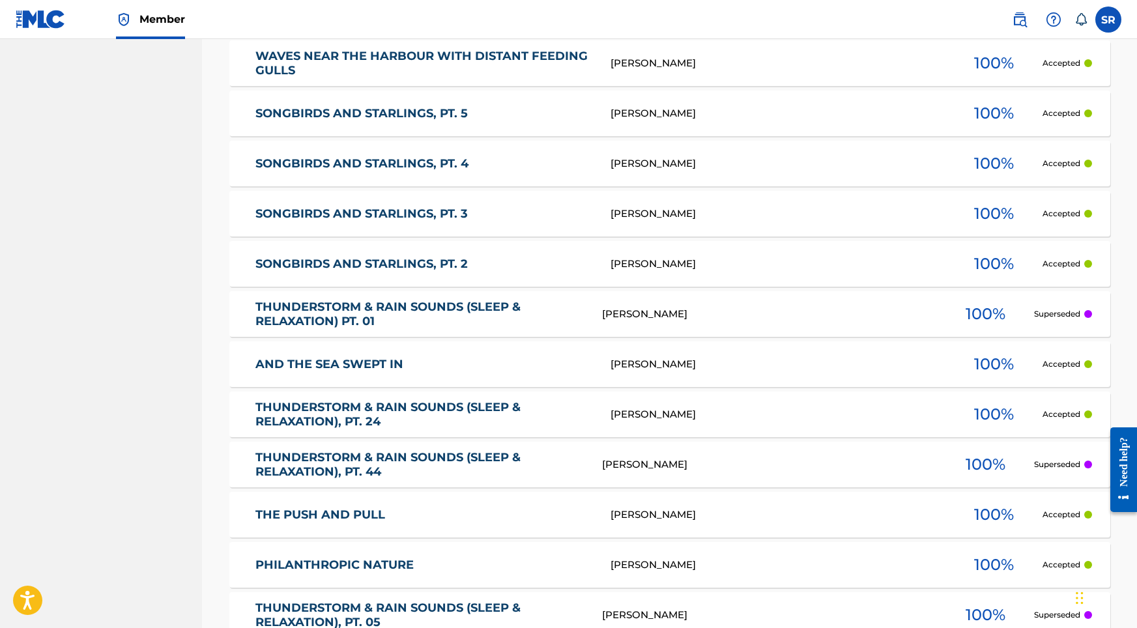
click at [336, 318] on link "THUNDERSTORM & RAIN SOUNDS (SLEEP & RELAXATION) PT. 01" at bounding box center [420, 314] width 329 height 29
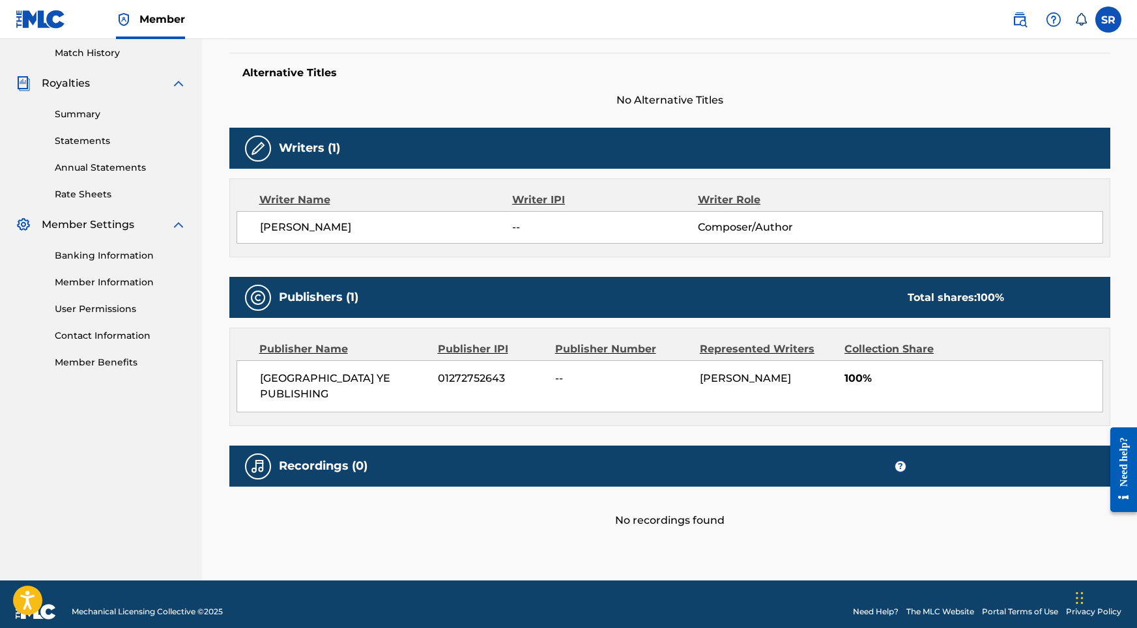
scroll to position [359, 0]
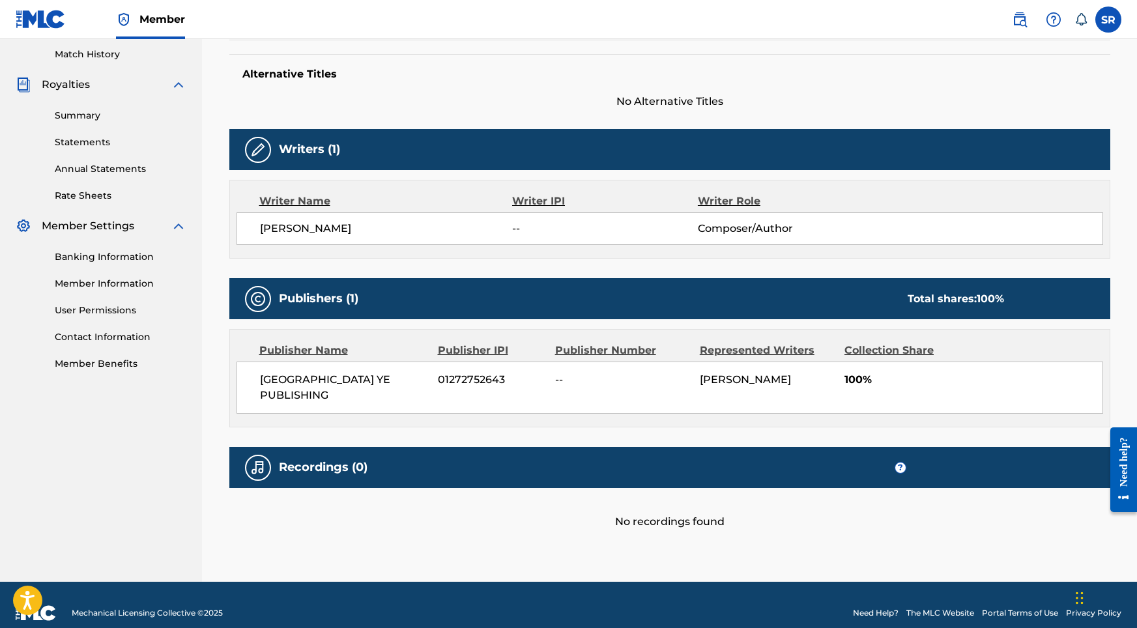
scroll to position [414, 0]
